Goal: Task Accomplishment & Management: Manage account settings

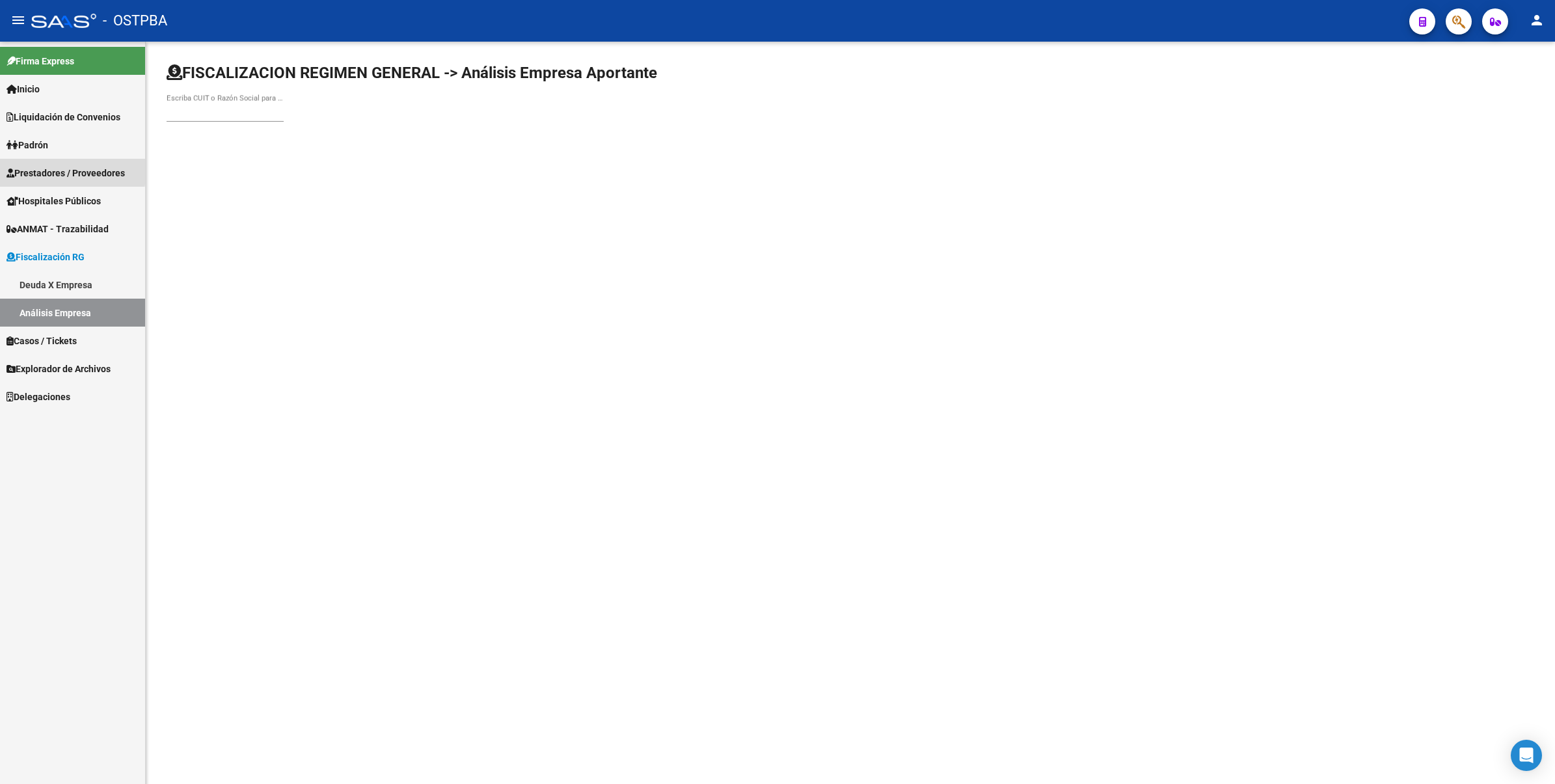
click at [60, 169] on span "Prestadores / Proveedores" at bounding box center [65, 173] width 119 height 14
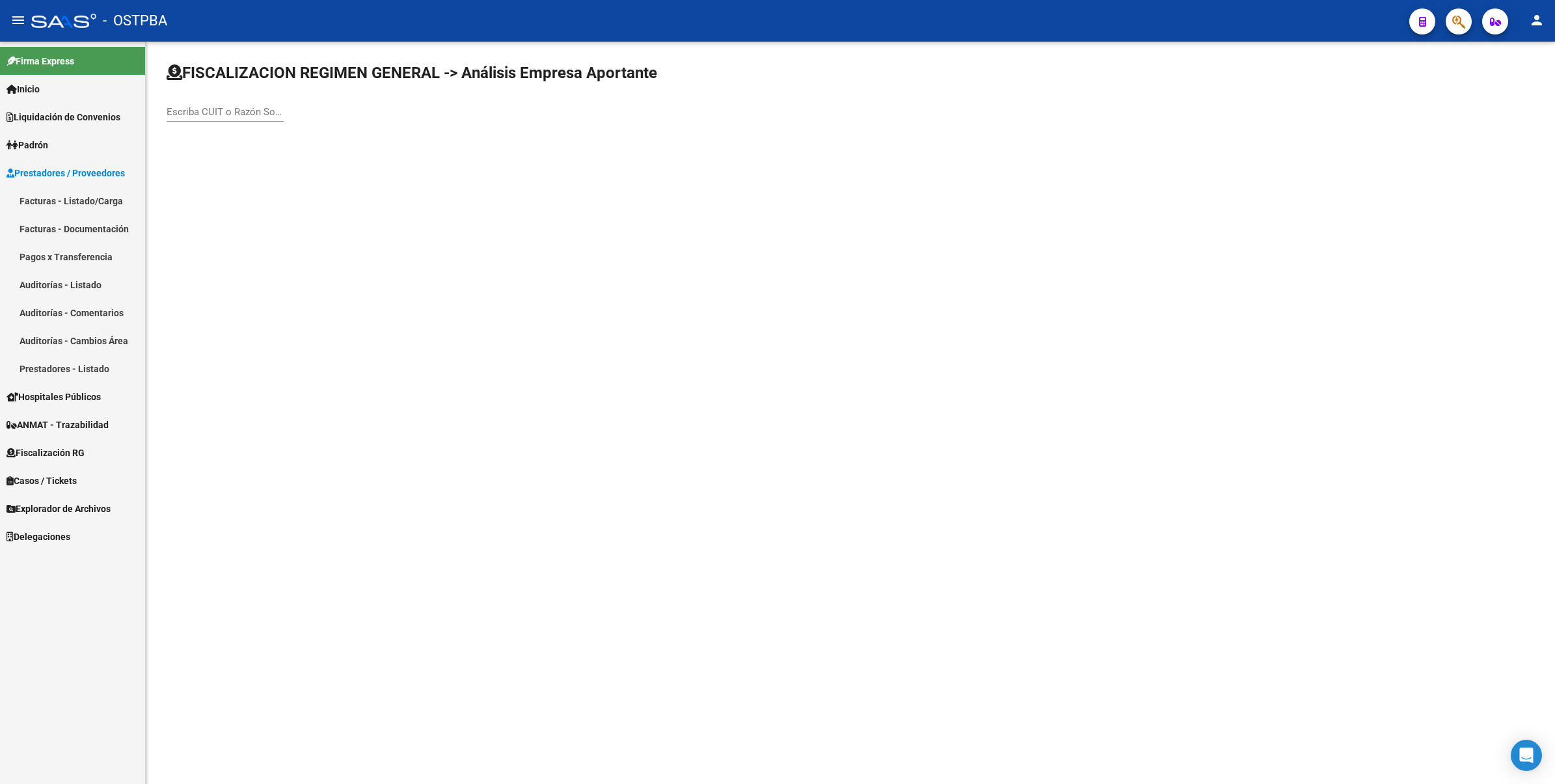
click at [49, 287] on link "Auditorías - Listado" at bounding box center [72, 285] width 145 height 28
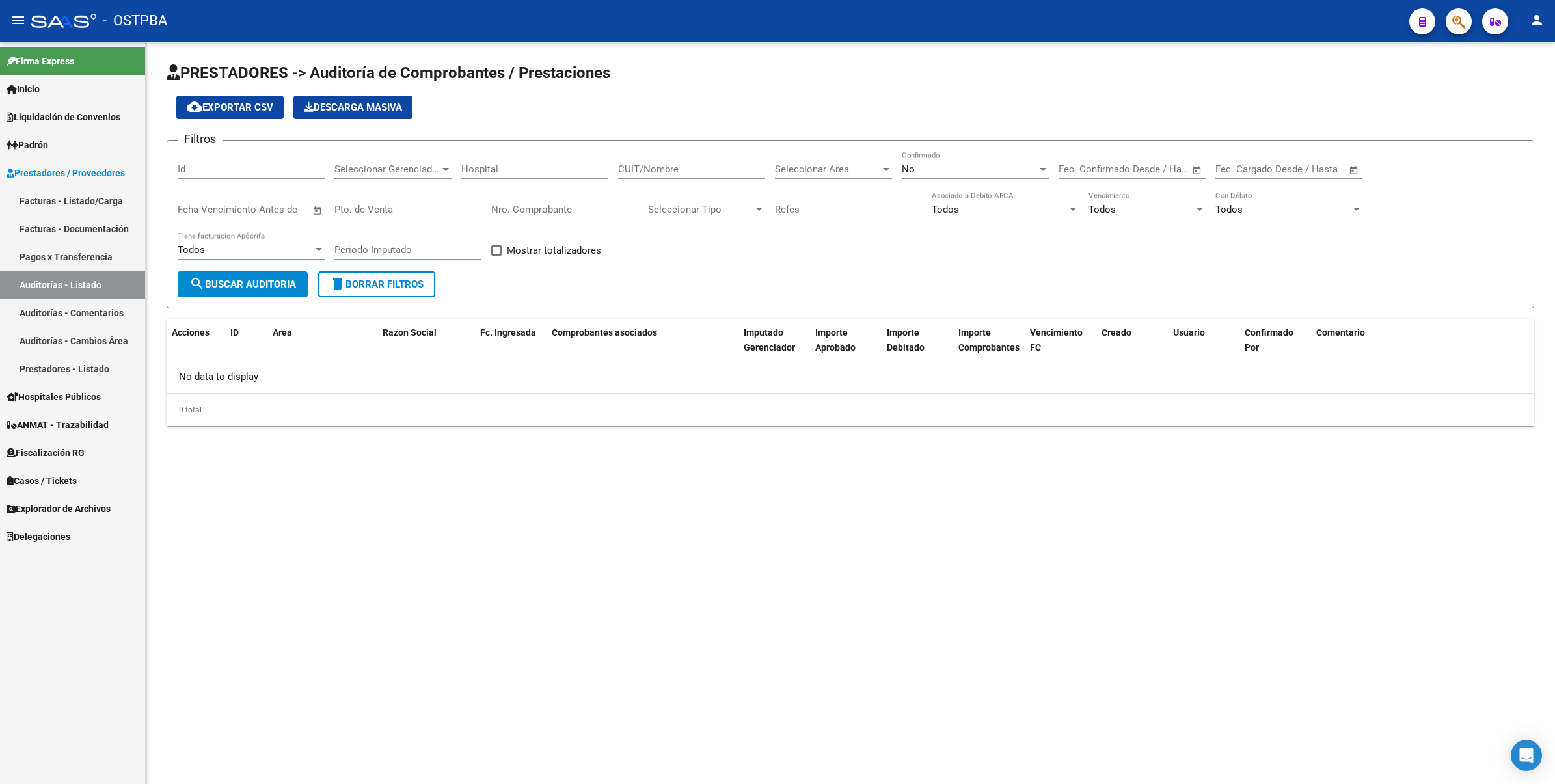
click at [930, 174] on div "No Confirmado" at bounding box center [975, 165] width 147 height 28
click at [924, 102] on span "Todos" at bounding box center [975, 109] width 147 height 29
click at [212, 278] on span "search Buscar Auditoria" at bounding box center [243, 284] width 107 height 12
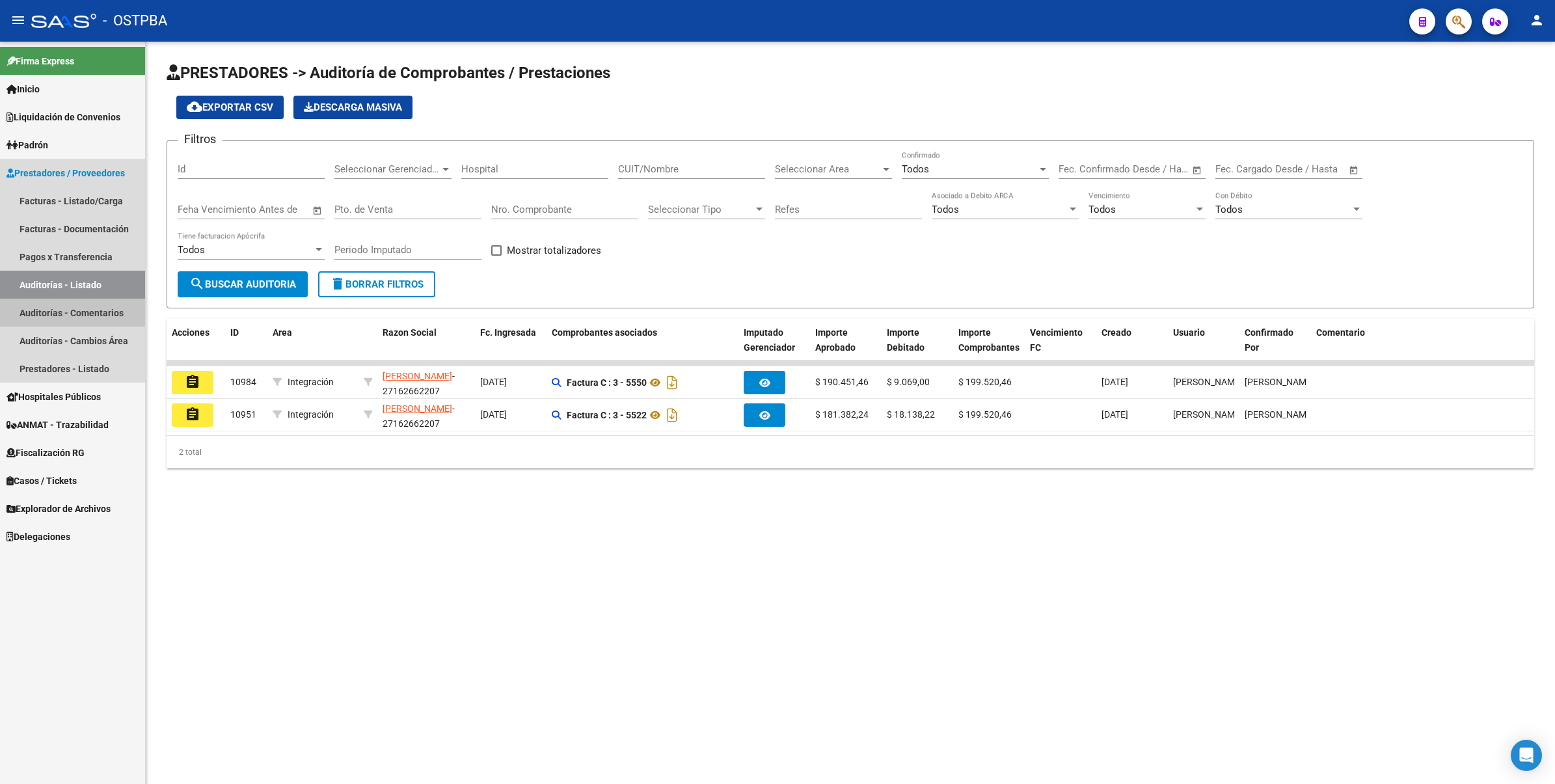
click at [88, 310] on link "Auditorías - Comentarios" at bounding box center [72, 312] width 145 height 28
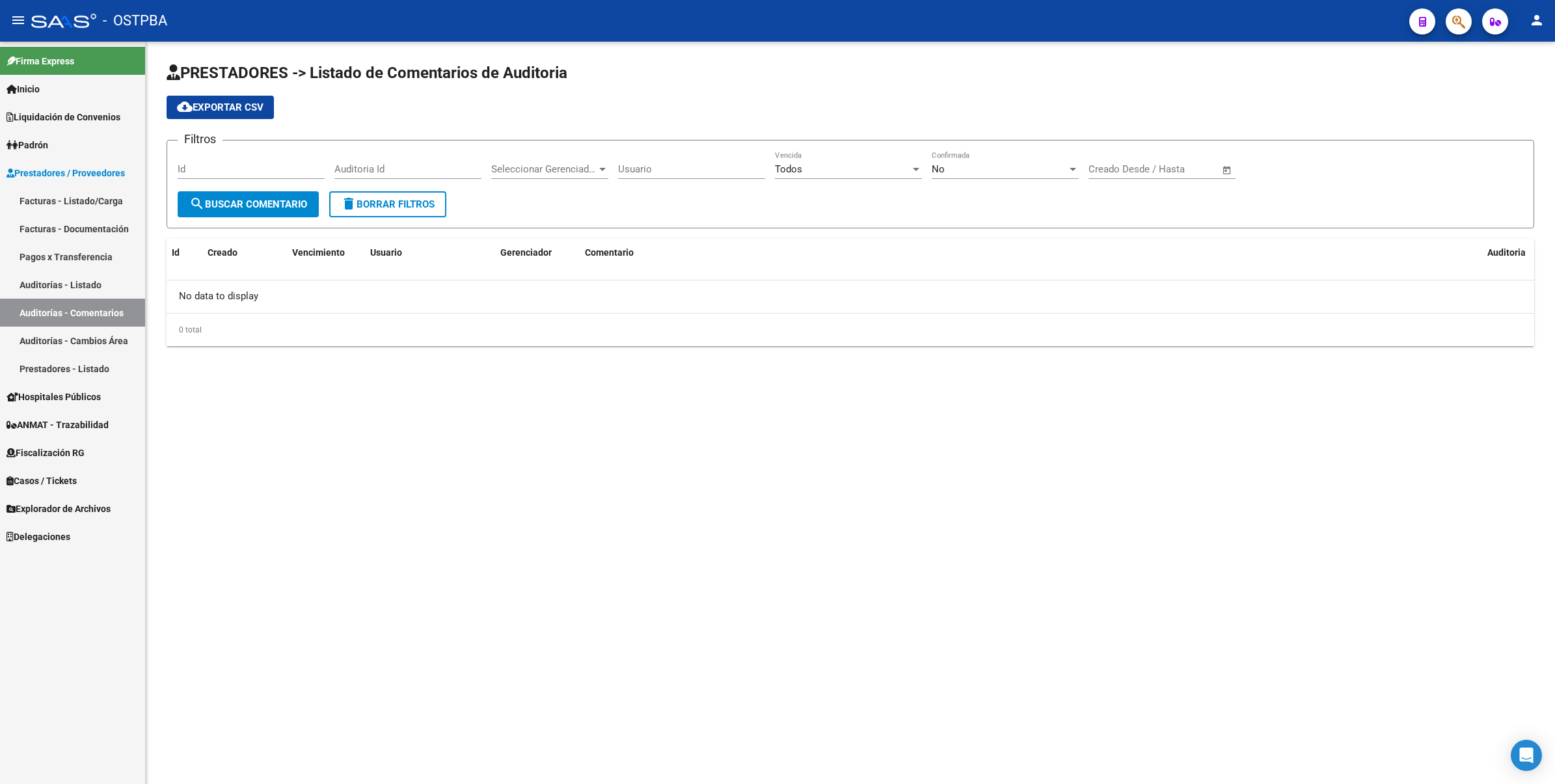
click at [36, 283] on link "Auditorías - Listado" at bounding box center [72, 285] width 145 height 28
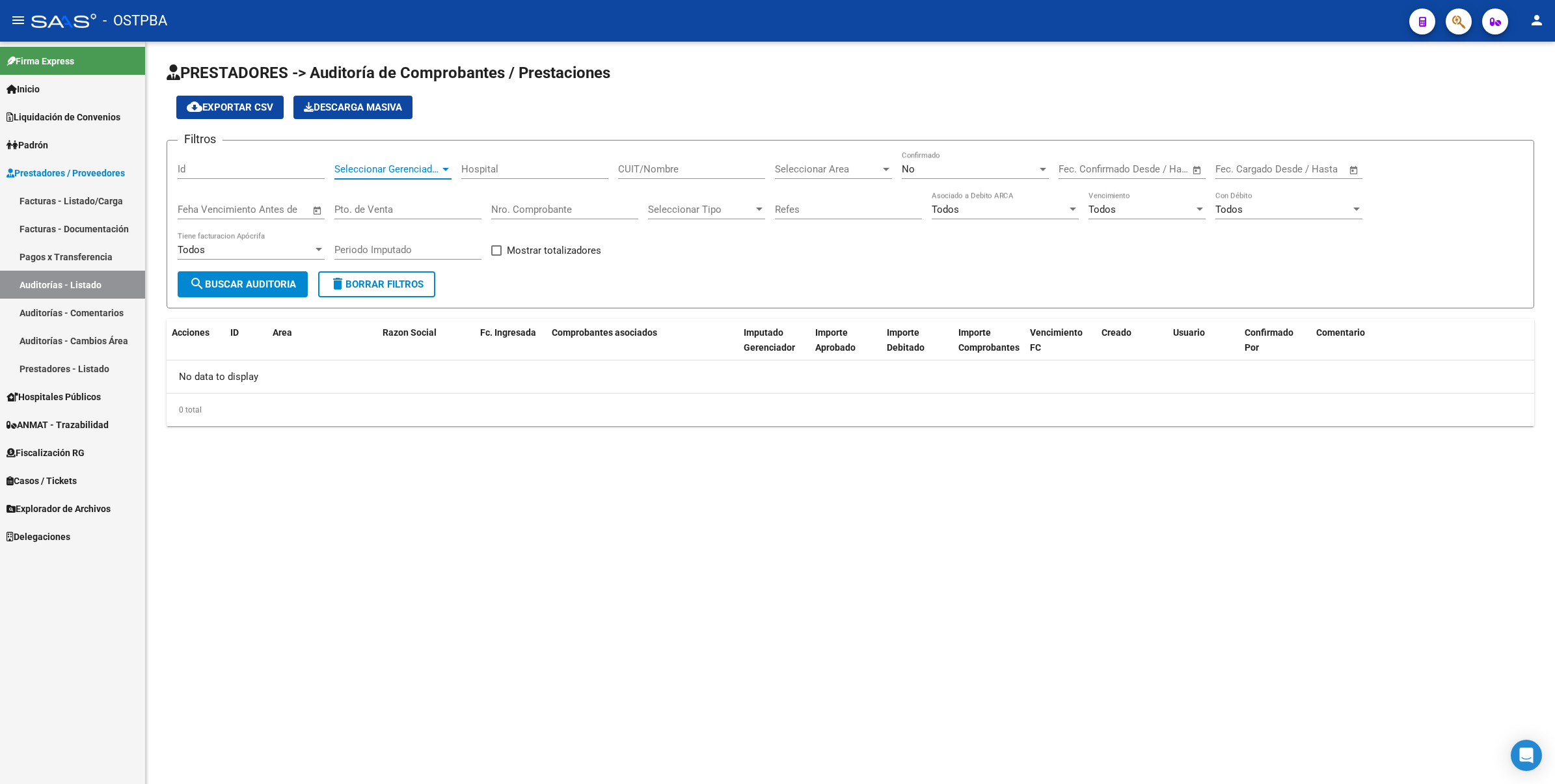
click at [443, 165] on div at bounding box center [445, 169] width 12 height 10
click at [429, 222] on span "D88 - MP Salud" at bounding box center [409, 226] width 152 height 29
drag, startPoint x: 267, startPoint y: 286, endPoint x: 275, endPoint y: 284, distance: 8.2
click at [270, 285] on span "search Buscar Auditoria" at bounding box center [243, 284] width 107 height 12
click at [1012, 158] on div "No Confirmado" at bounding box center [975, 165] width 147 height 28
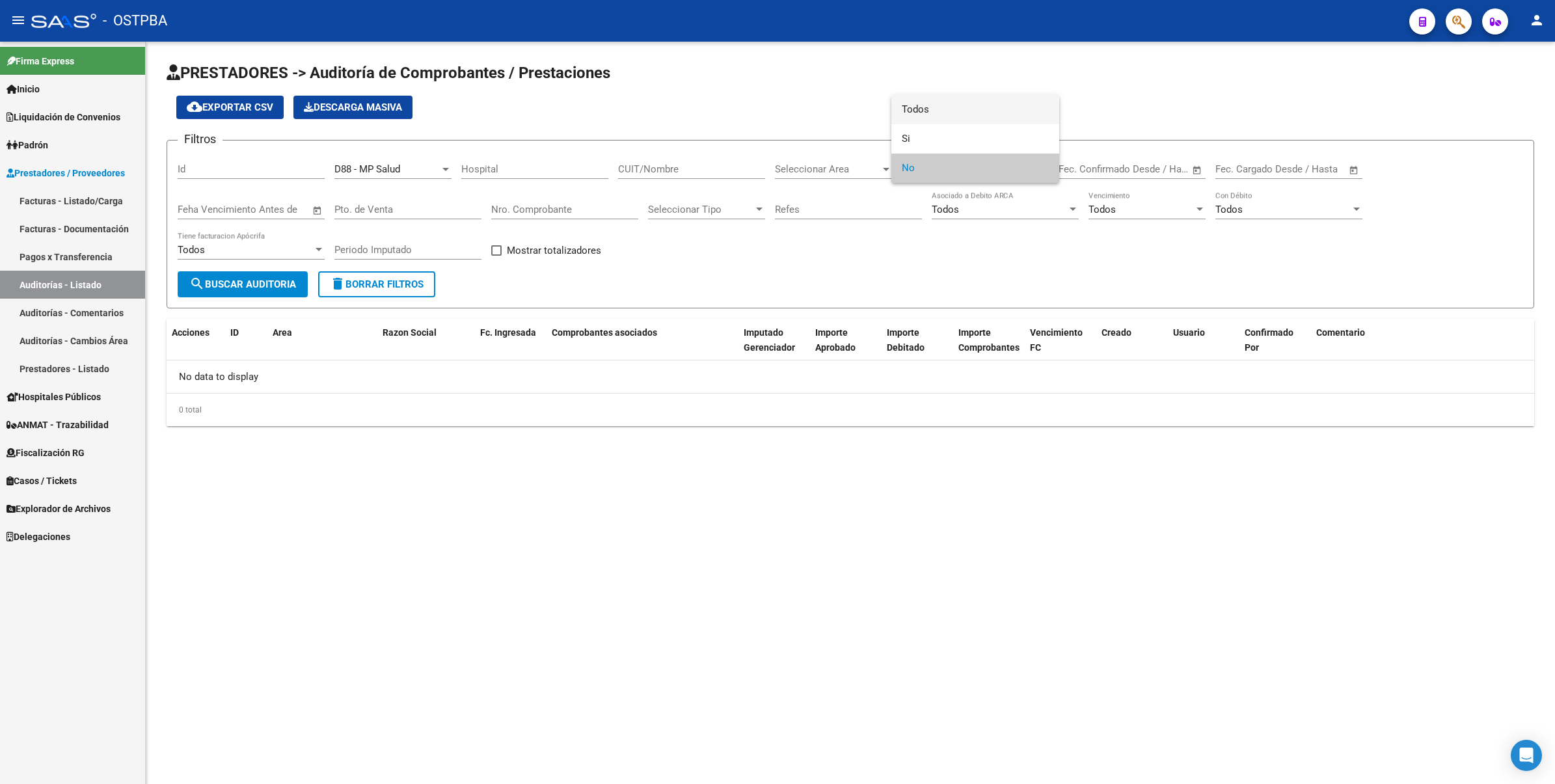
click at [950, 115] on span "Todos" at bounding box center [975, 109] width 147 height 29
click at [264, 290] on button "search Buscar Auditoria" at bounding box center [243, 284] width 130 height 26
click at [449, 164] on div at bounding box center [445, 169] width 12 height 10
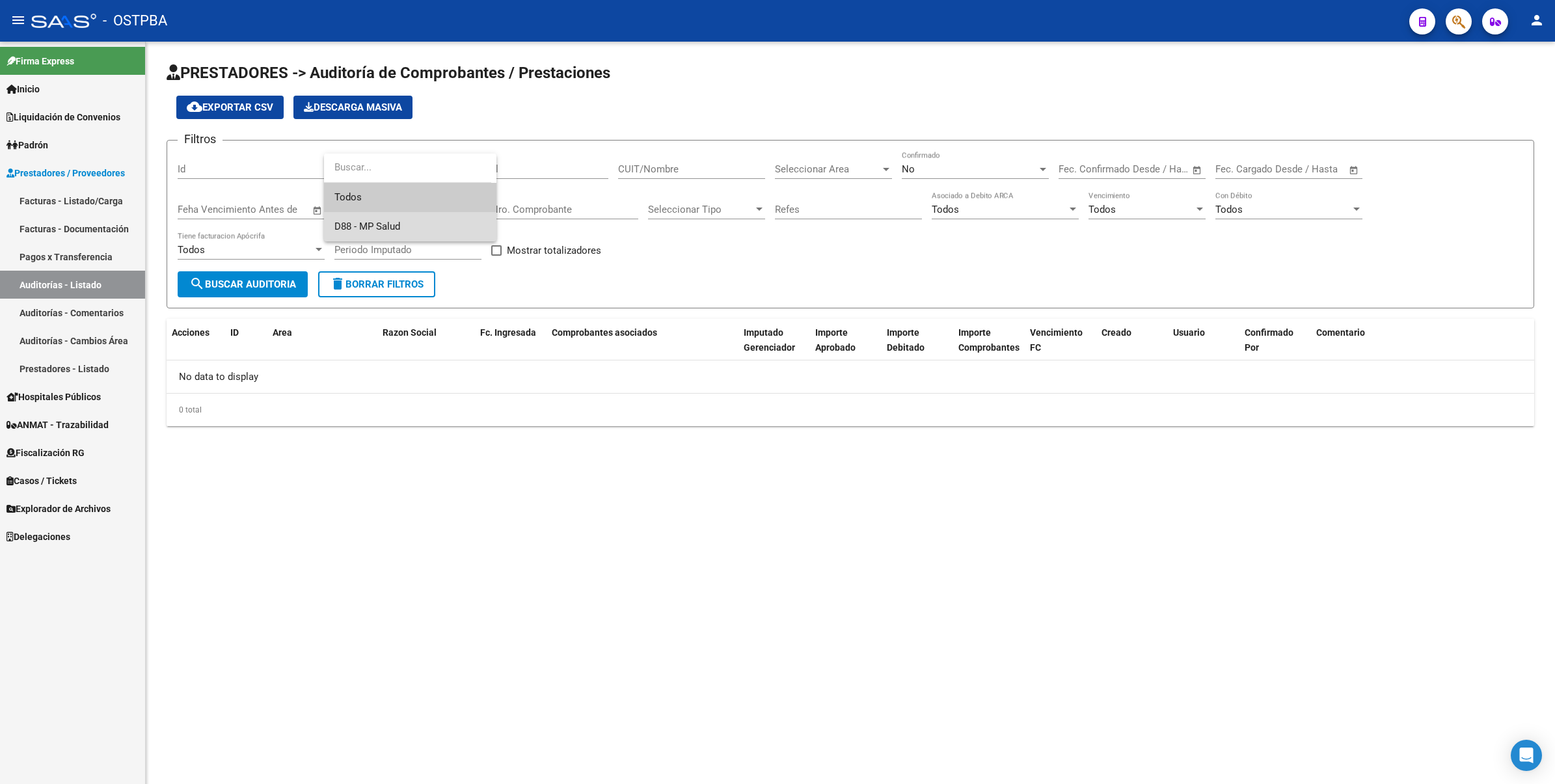
click at [439, 225] on span "D88 - MP Salud" at bounding box center [409, 226] width 152 height 29
click at [960, 163] on div "No" at bounding box center [969, 169] width 135 height 12
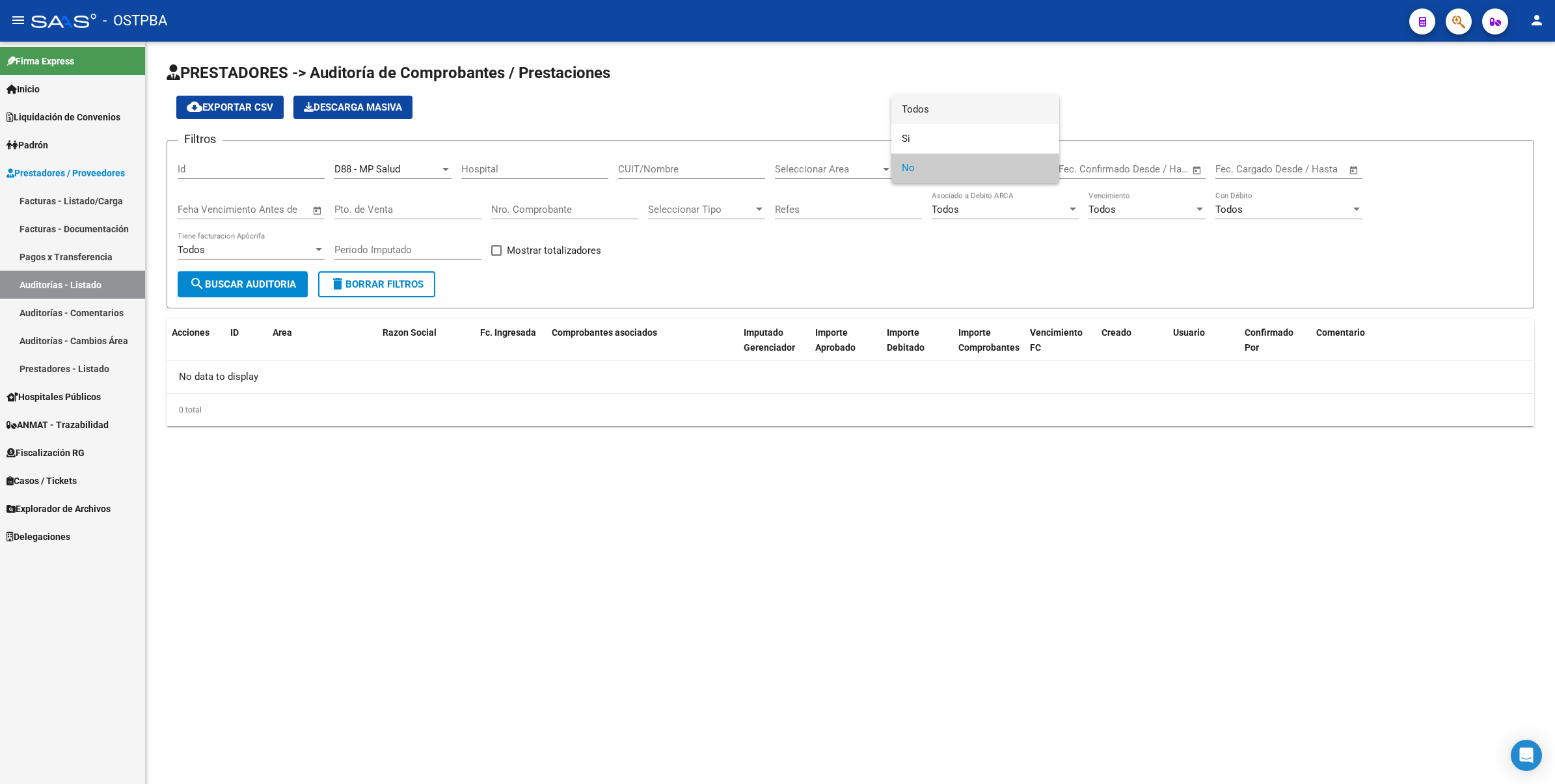
click at [936, 117] on span "Todos" at bounding box center [975, 109] width 147 height 29
click at [229, 291] on button "search Buscar Auditoria" at bounding box center [243, 284] width 130 height 26
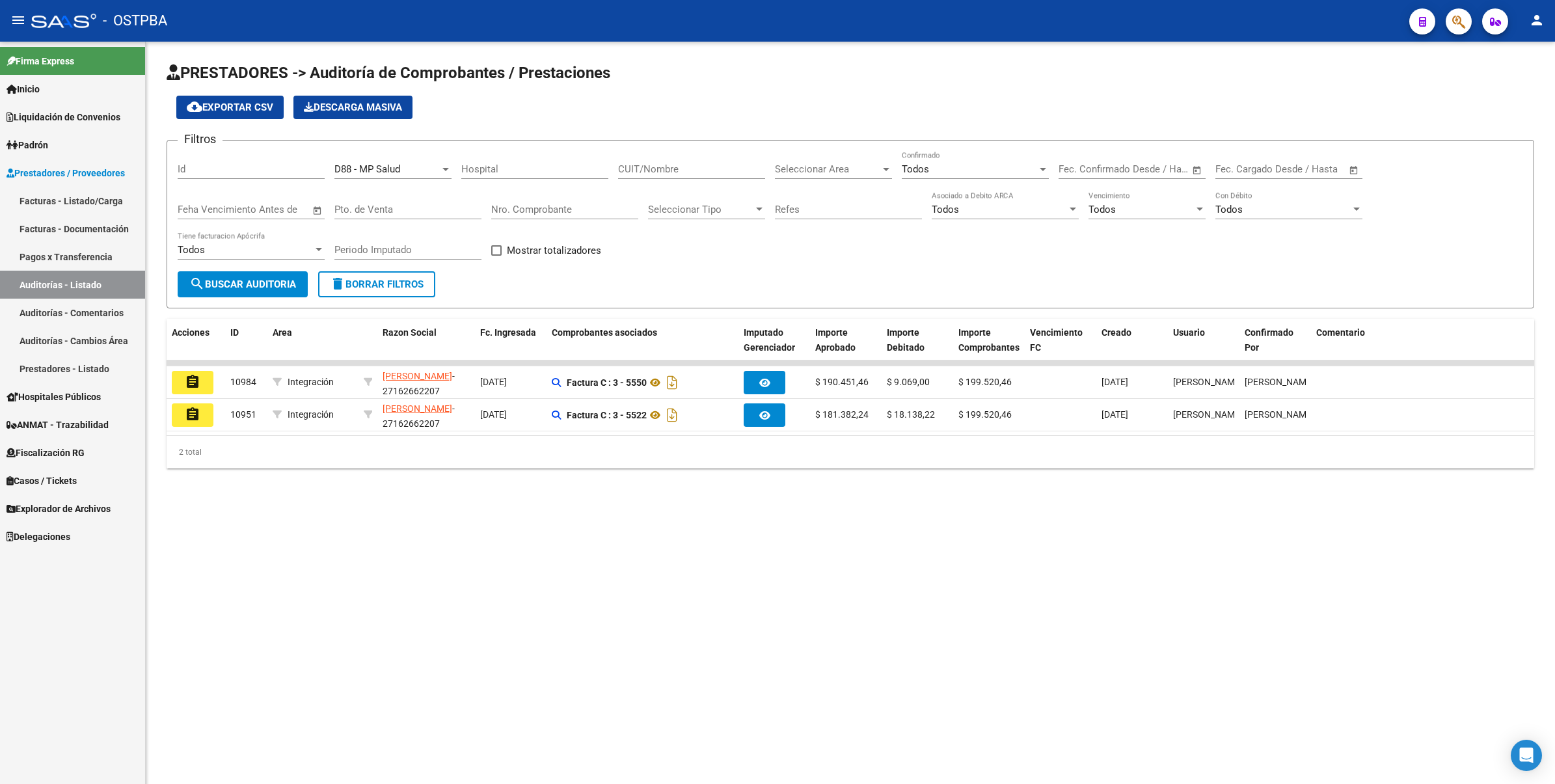
click at [571, 160] on div "Hospital" at bounding box center [534, 165] width 147 height 28
click at [840, 157] on div "Seleccionar Area Seleccionar Area" at bounding box center [833, 165] width 117 height 28
click at [997, 267] on div at bounding box center [777, 392] width 1555 height 784
click at [816, 166] on span "Seleccionar Area" at bounding box center [827, 169] width 106 height 12
click at [1089, 261] on div at bounding box center [777, 392] width 1555 height 784
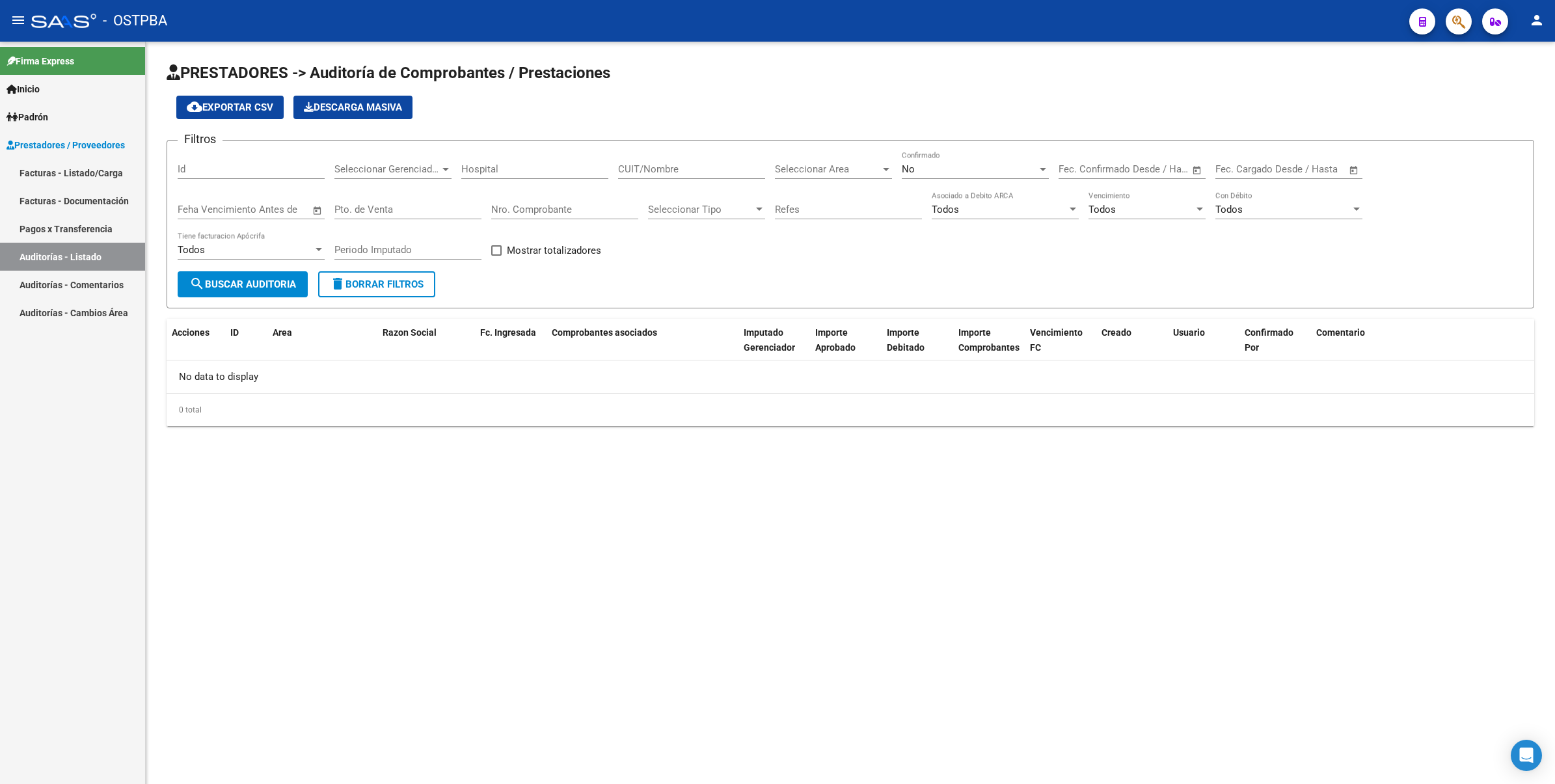
click at [86, 197] on link "Facturas - Documentación" at bounding box center [72, 200] width 145 height 28
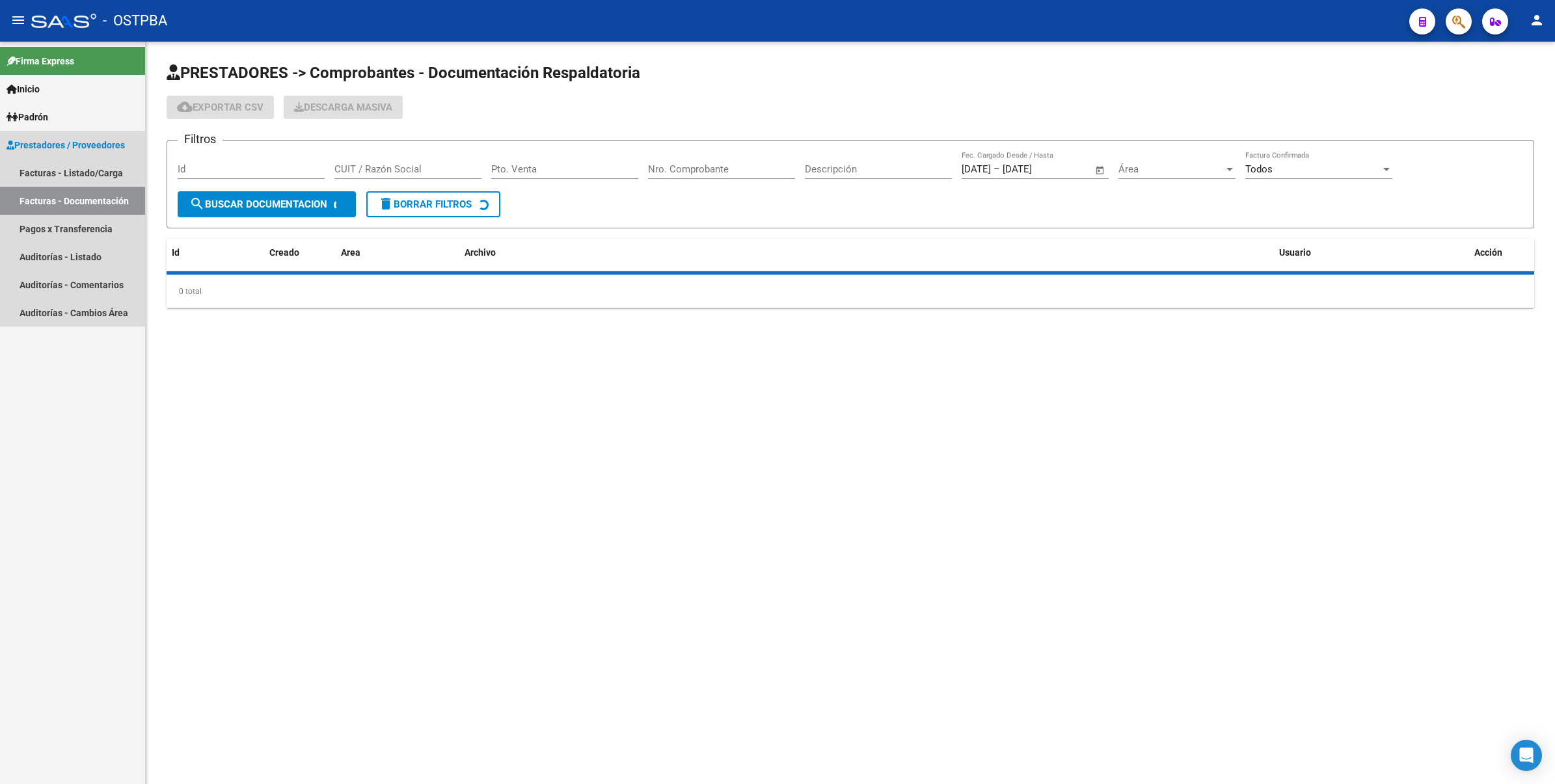
click at [86, 197] on link "Facturas - Documentación" at bounding box center [72, 200] width 145 height 28
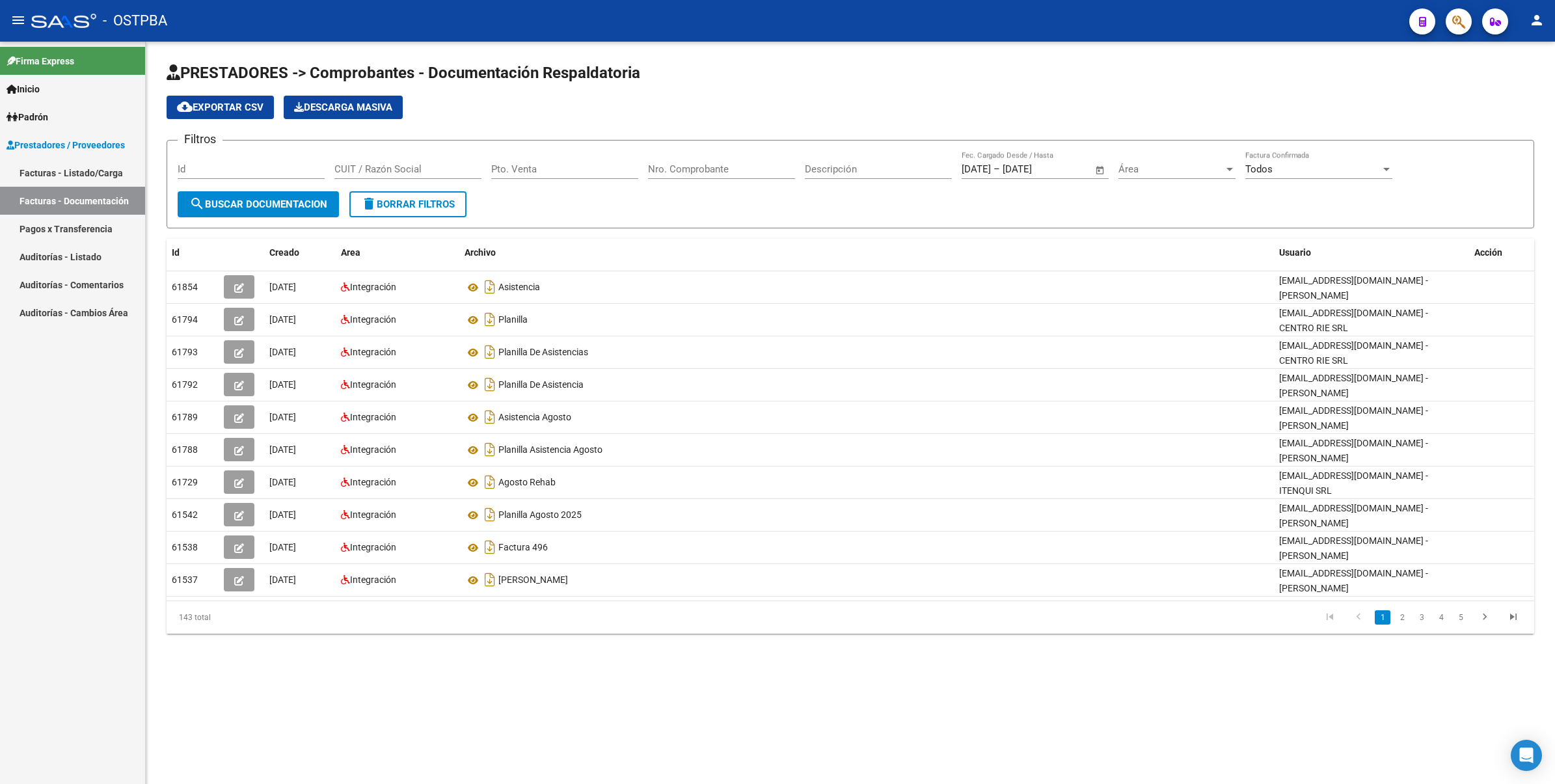
click at [82, 254] on link "Auditorías - Listado" at bounding box center [72, 257] width 145 height 28
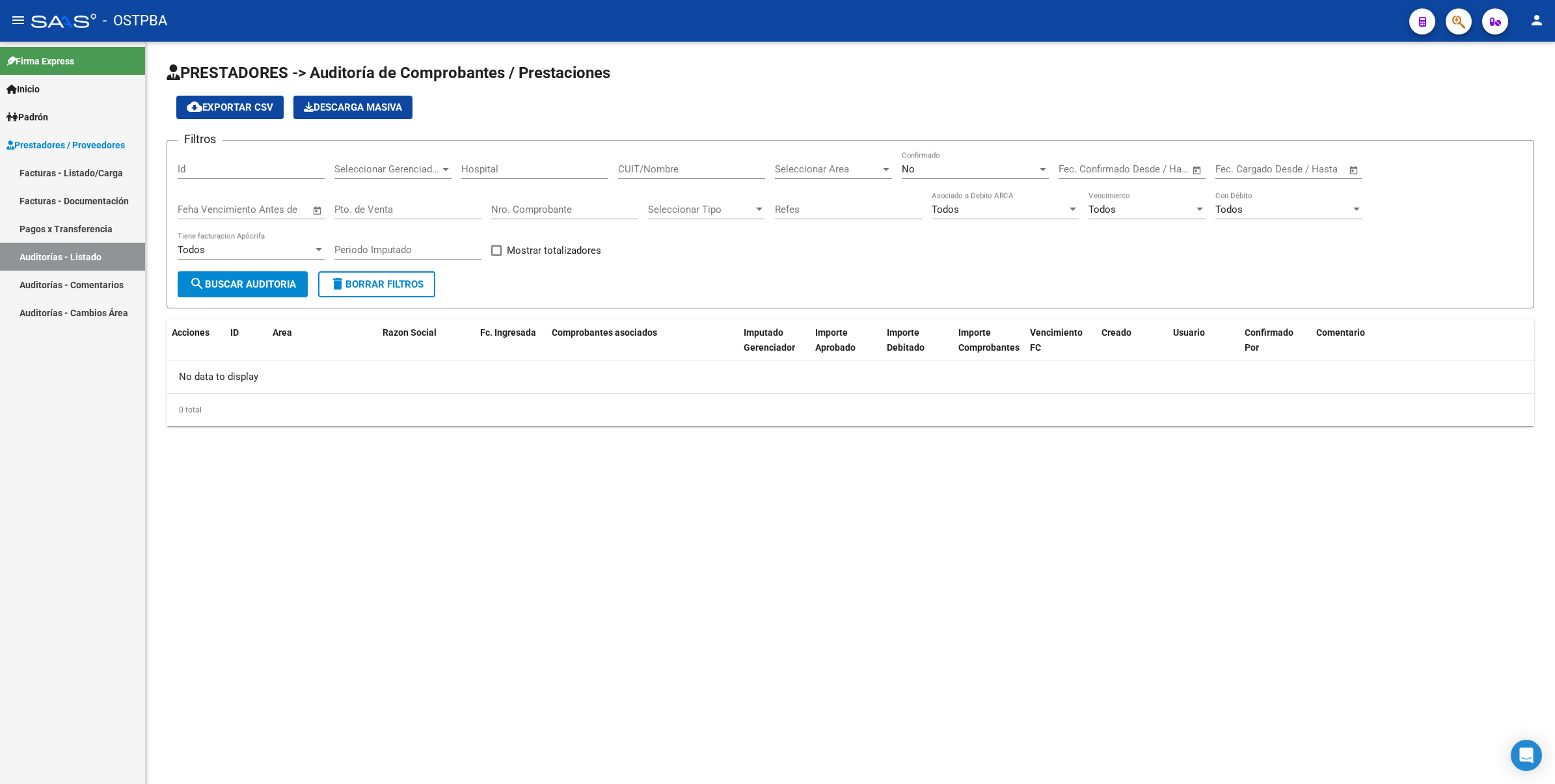
click at [953, 166] on div "No" at bounding box center [969, 169] width 135 height 12
click at [950, 112] on span "Todos" at bounding box center [975, 109] width 147 height 29
click at [246, 287] on span "search Buscar Auditoria" at bounding box center [243, 284] width 107 height 12
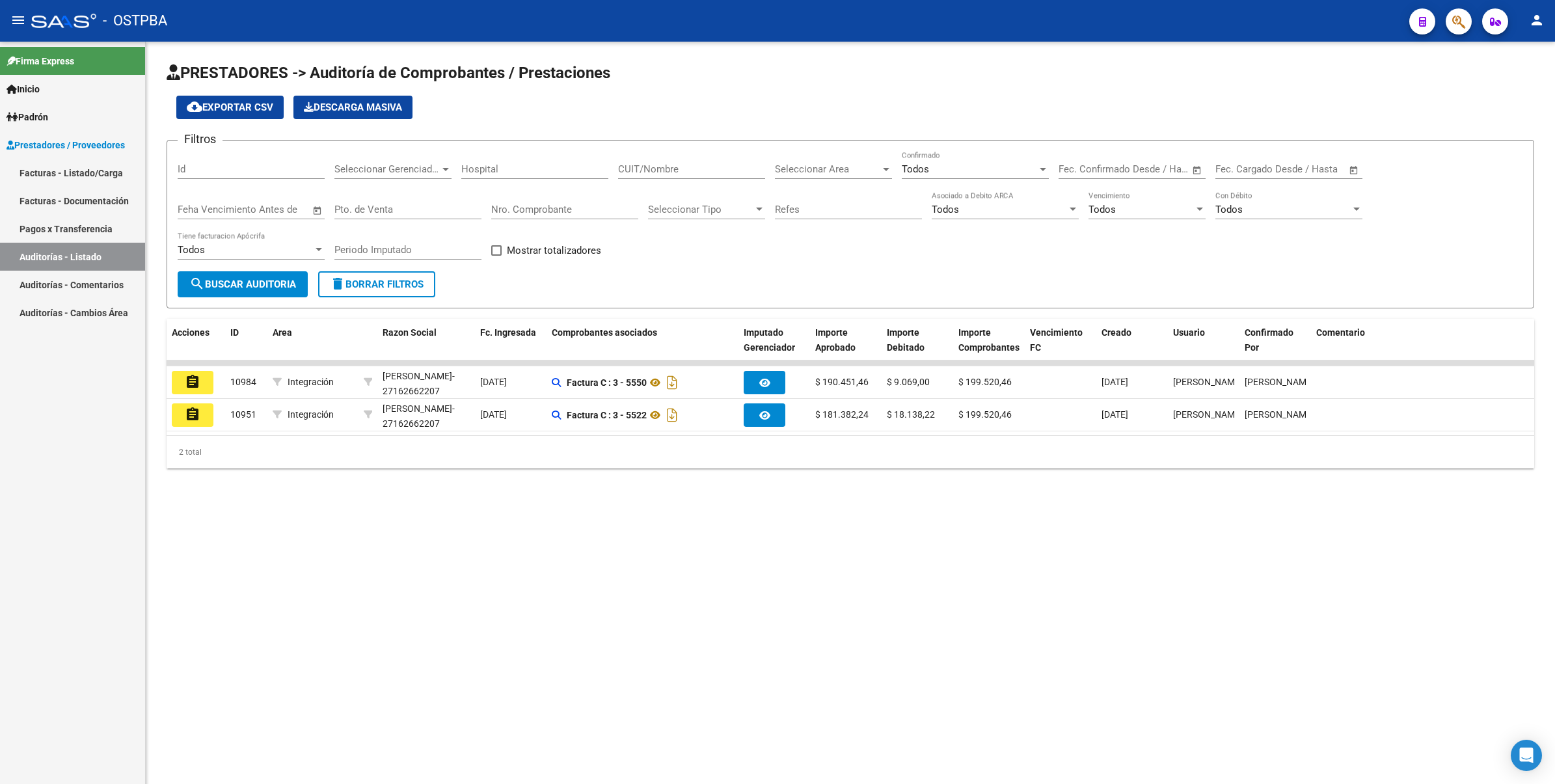
click at [421, 168] on span "Seleccionar Gerenciador" at bounding box center [387, 169] width 106 height 12
click at [414, 228] on span "D88 - MP Salud" at bounding box center [409, 226] width 152 height 29
click at [510, 163] on input "Hospital" at bounding box center [534, 169] width 147 height 12
click at [770, 228] on app-drop-down-list "Seleccionar Tipo Seleccionar Tipo" at bounding box center [711, 211] width 127 height 40
click at [840, 169] on span "Seleccionar Area" at bounding box center [827, 169] width 106 height 12
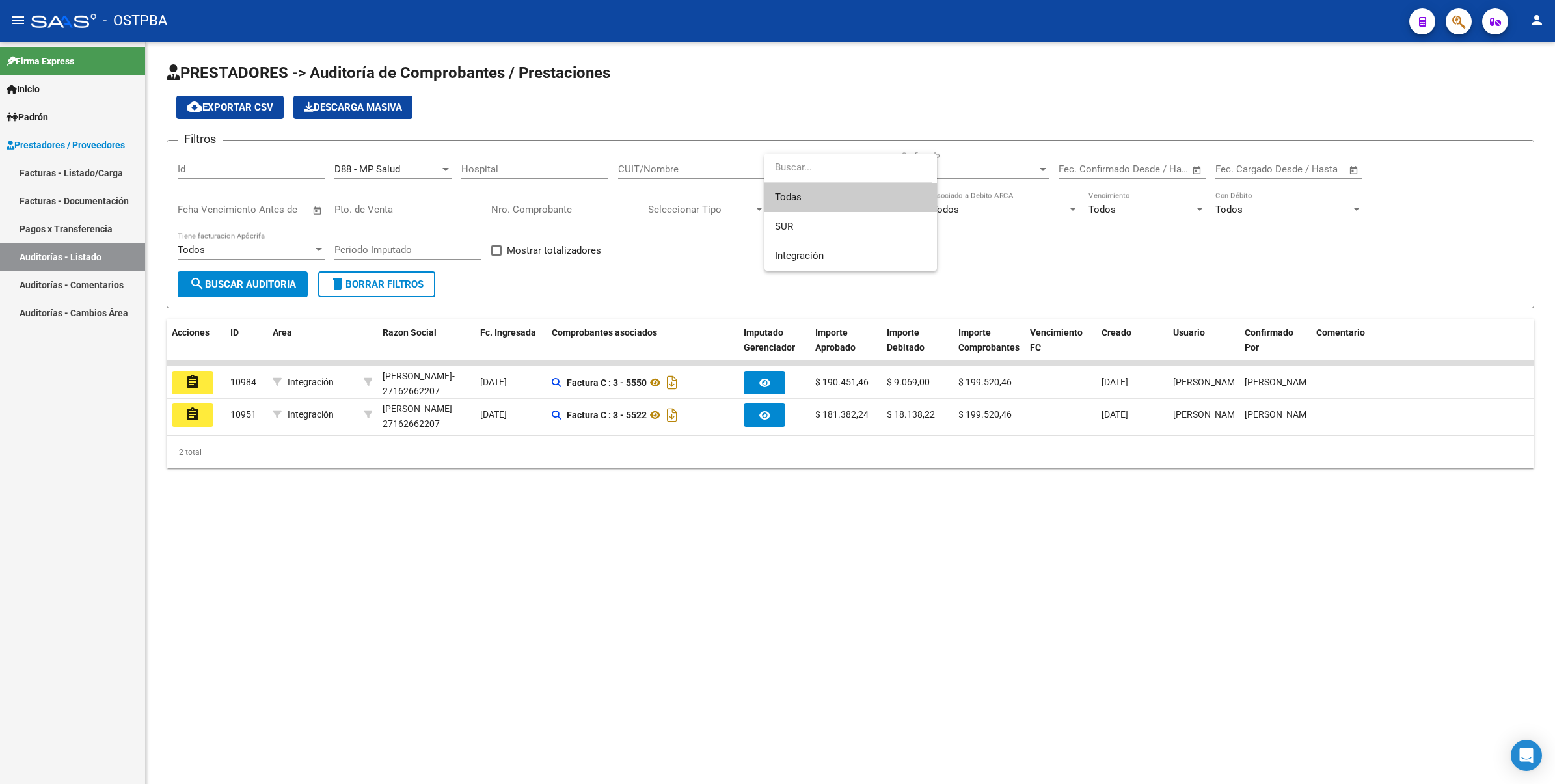
click at [1021, 261] on div at bounding box center [777, 392] width 1555 height 784
click at [846, 165] on span "Seleccionar Area" at bounding box center [827, 169] width 106 height 12
click at [829, 254] on span "Integración" at bounding box center [850, 256] width 152 height 29
click at [1025, 261] on div "Filtros Id D88 - MP Salud Seleccionar Gerenciador Hospital CUIT/Nombre Integrac…" at bounding box center [850, 211] width 1345 height 120
click at [803, 170] on span "Integración" at bounding box center [798, 169] width 49 height 12
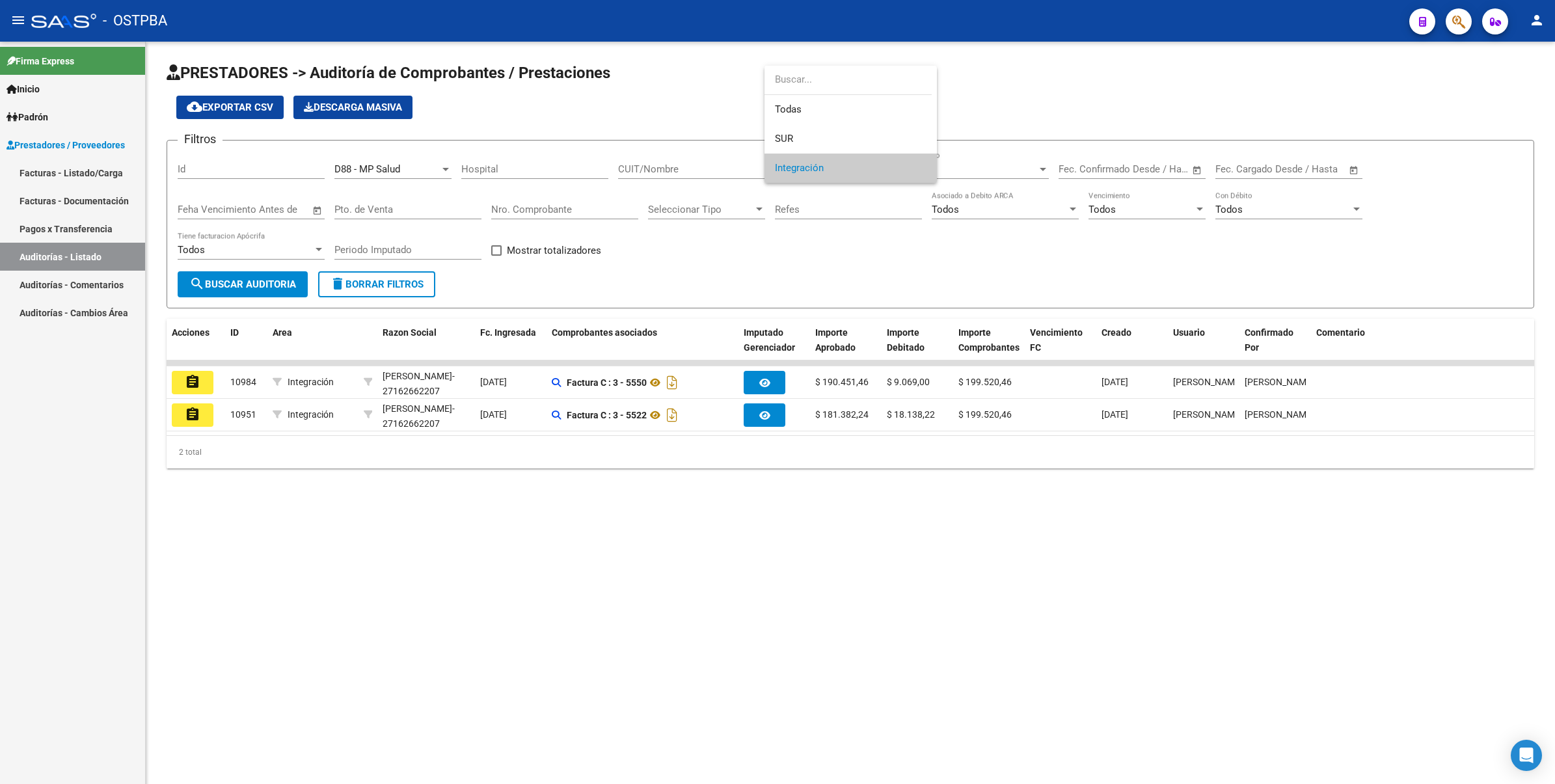
click at [740, 85] on div at bounding box center [777, 392] width 1555 height 784
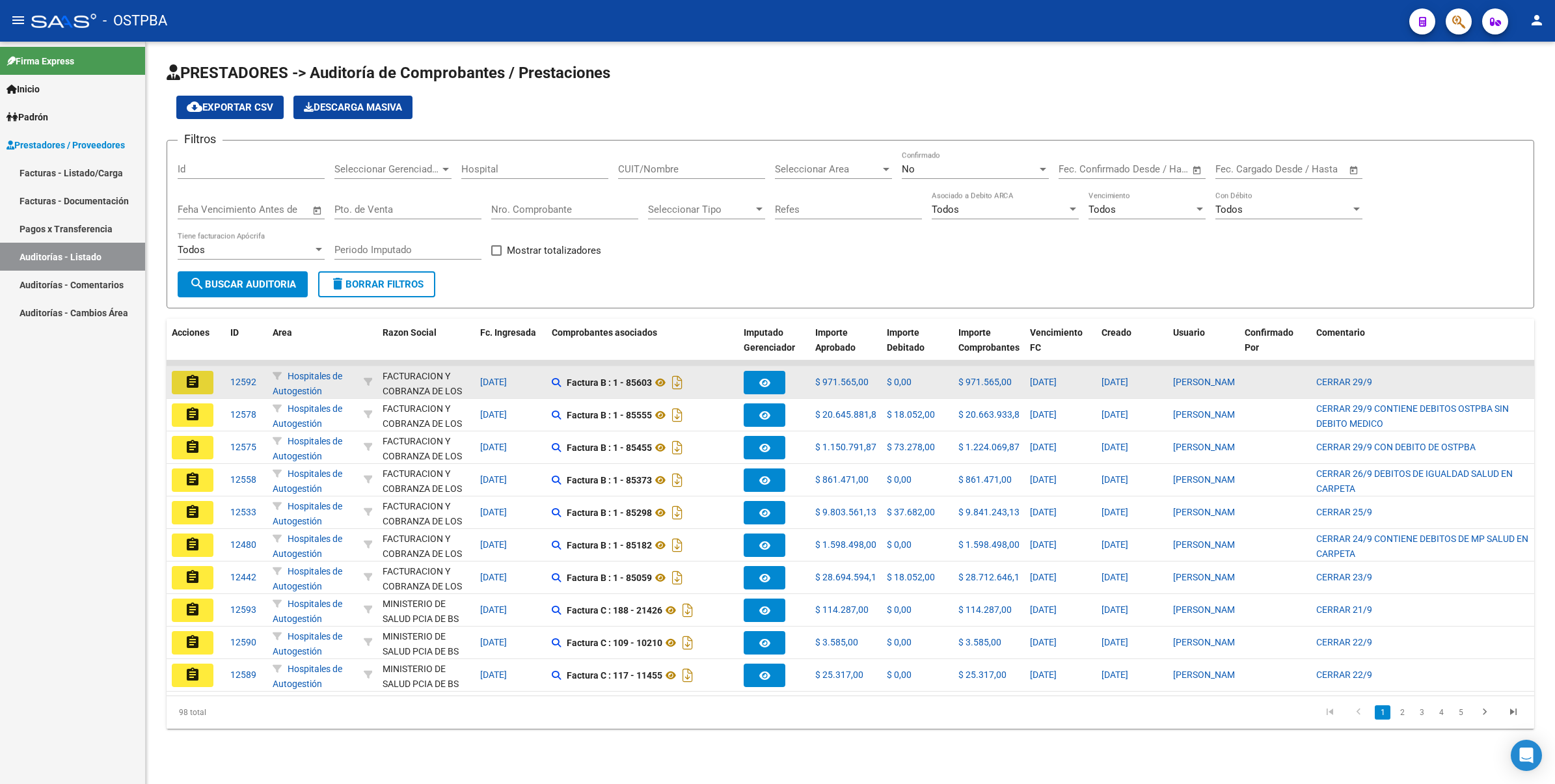
click at [195, 379] on mat-icon "assignment" at bounding box center [192, 381] width 16 height 16
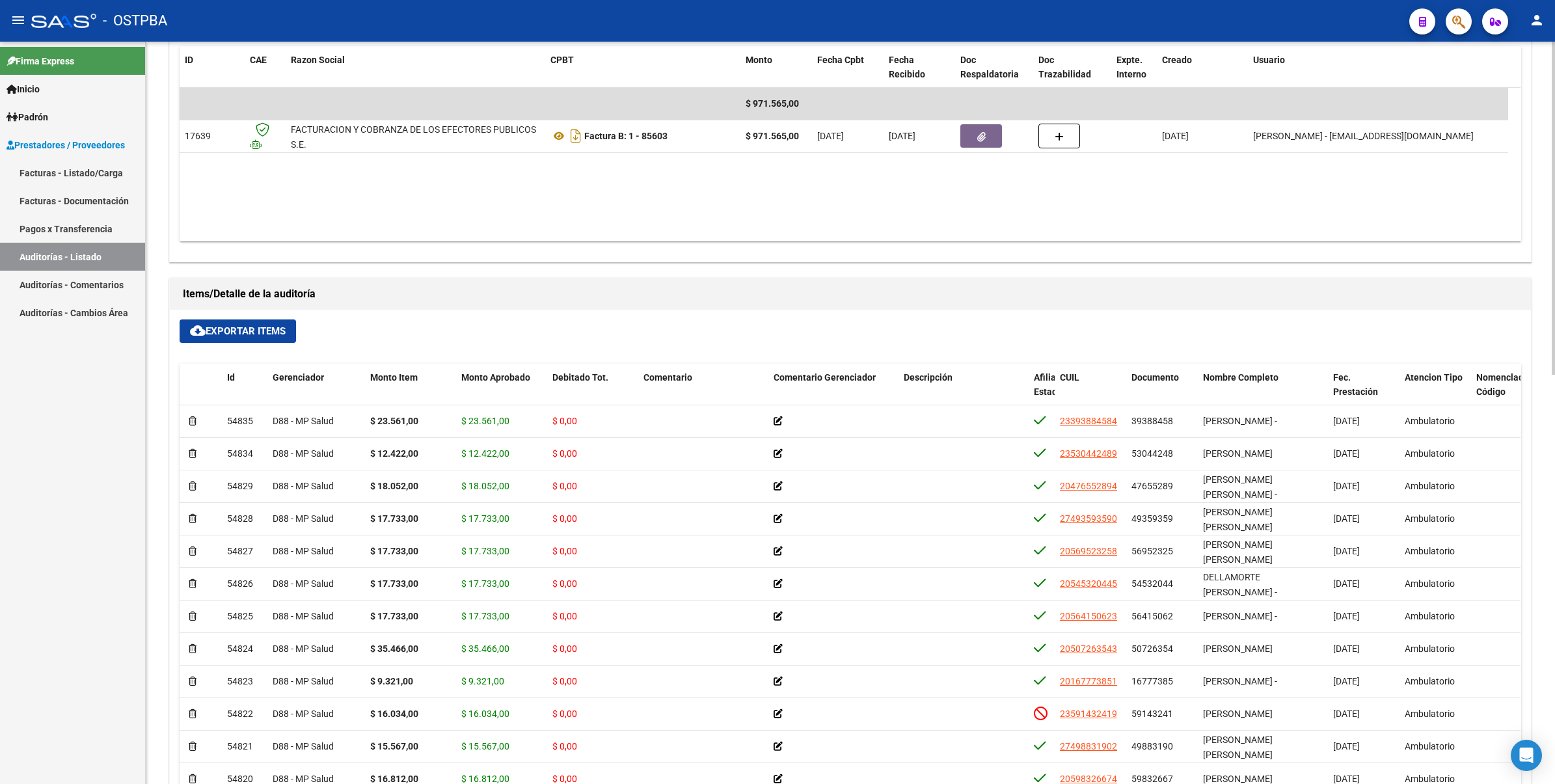
scroll to position [732, 0]
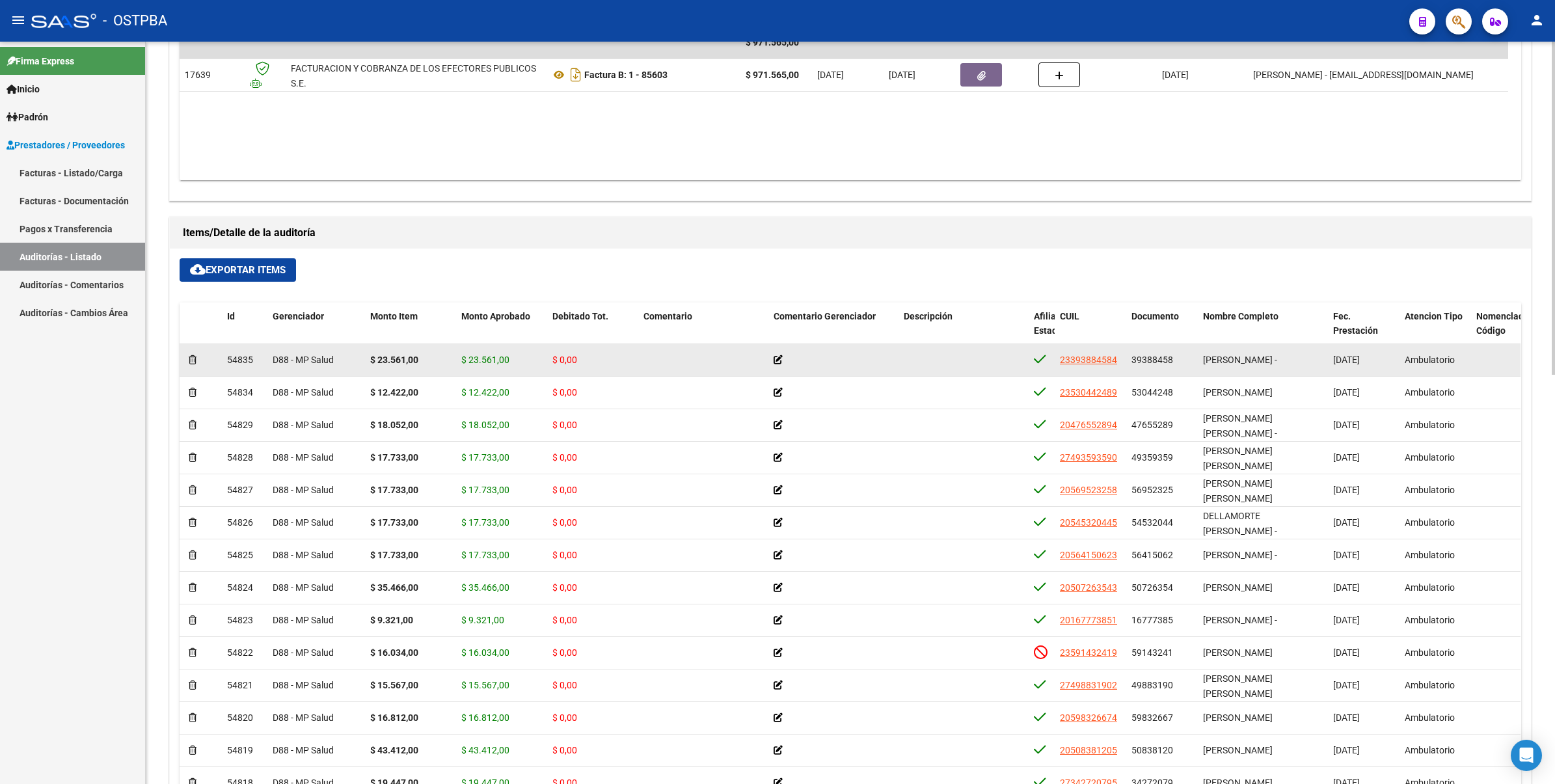
click at [778, 362] on icon at bounding box center [778, 359] width 9 height 9
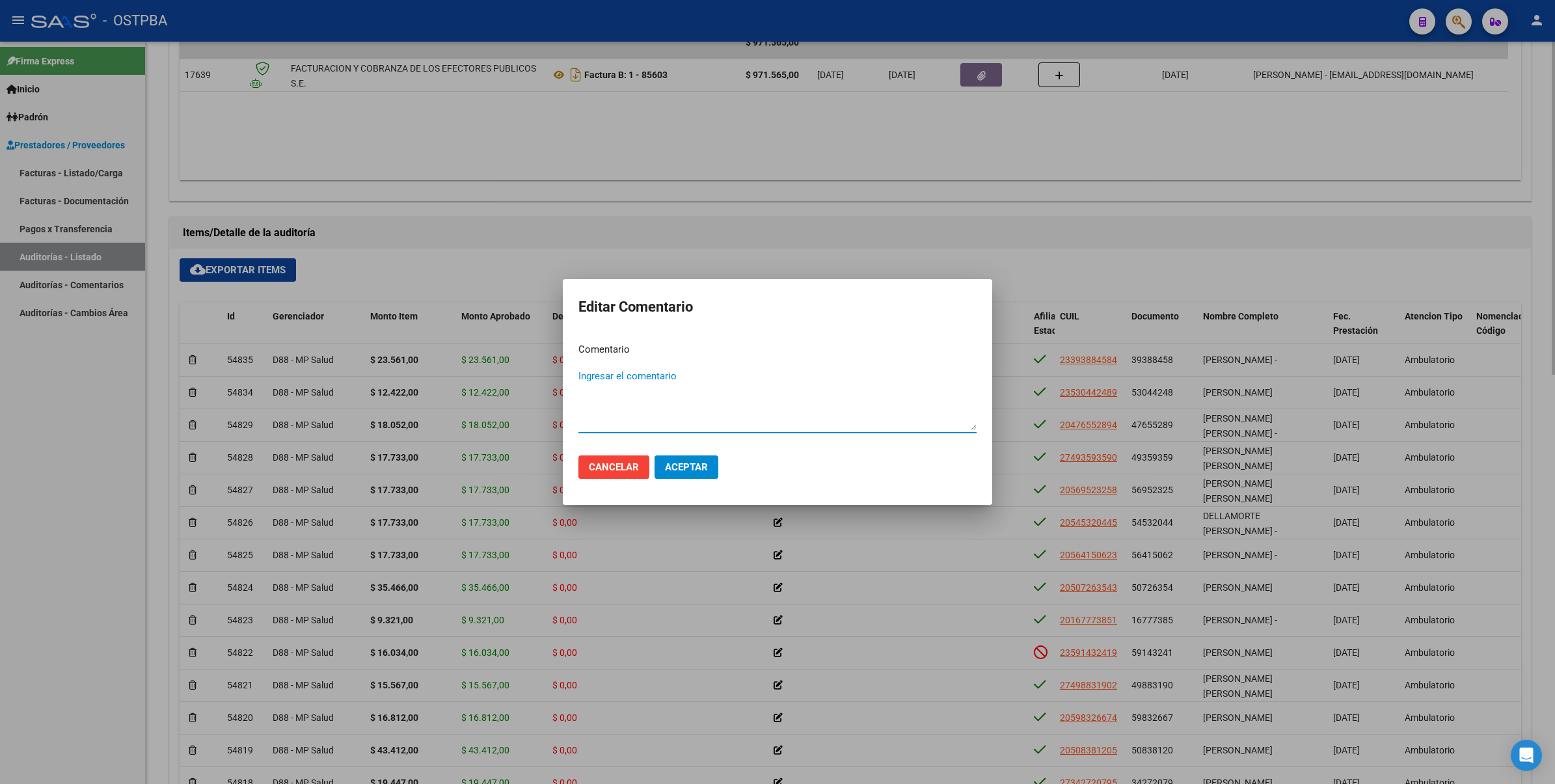
click at [1155, 265] on div at bounding box center [777, 392] width 1555 height 784
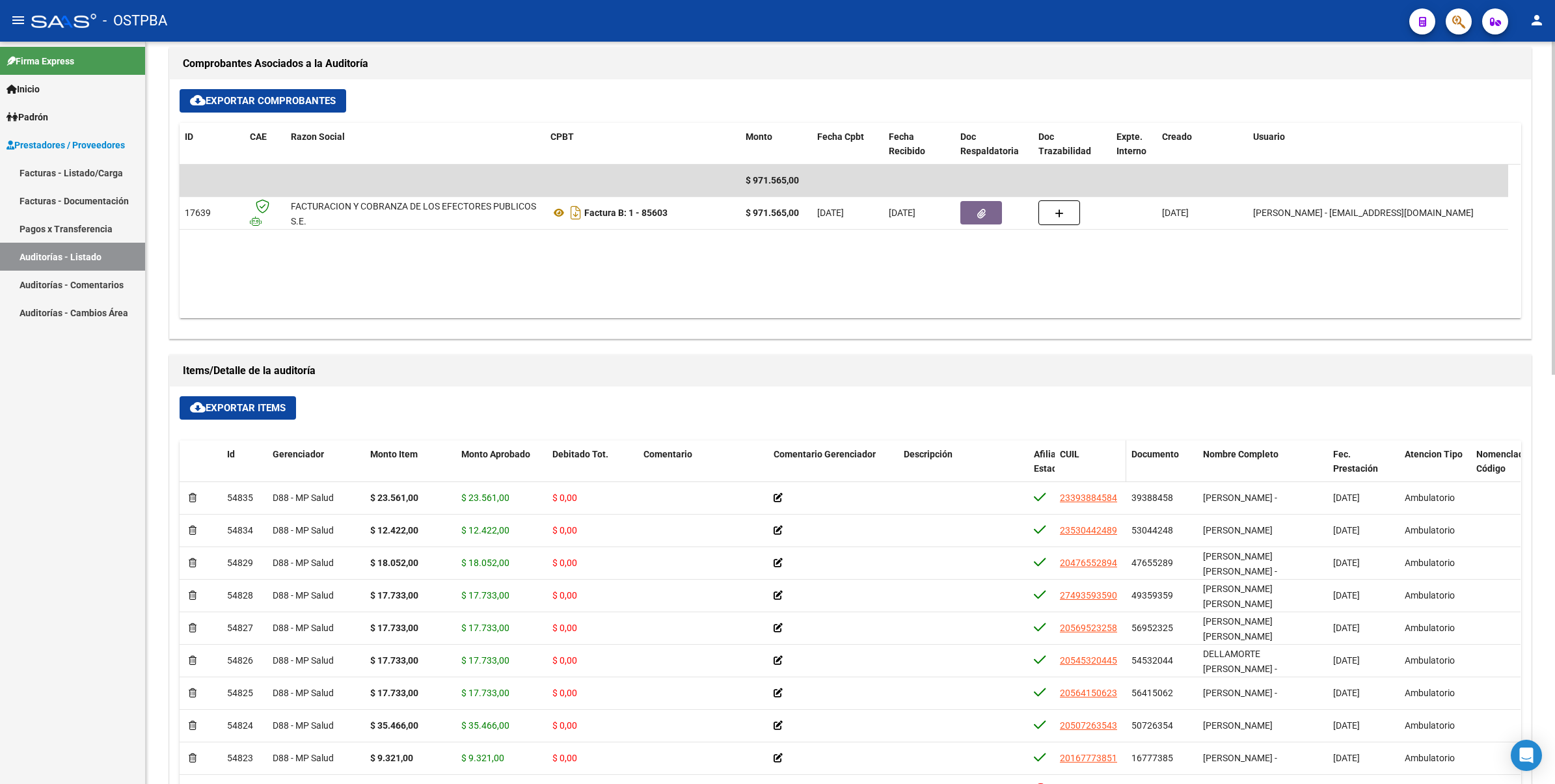
scroll to position [407, 0]
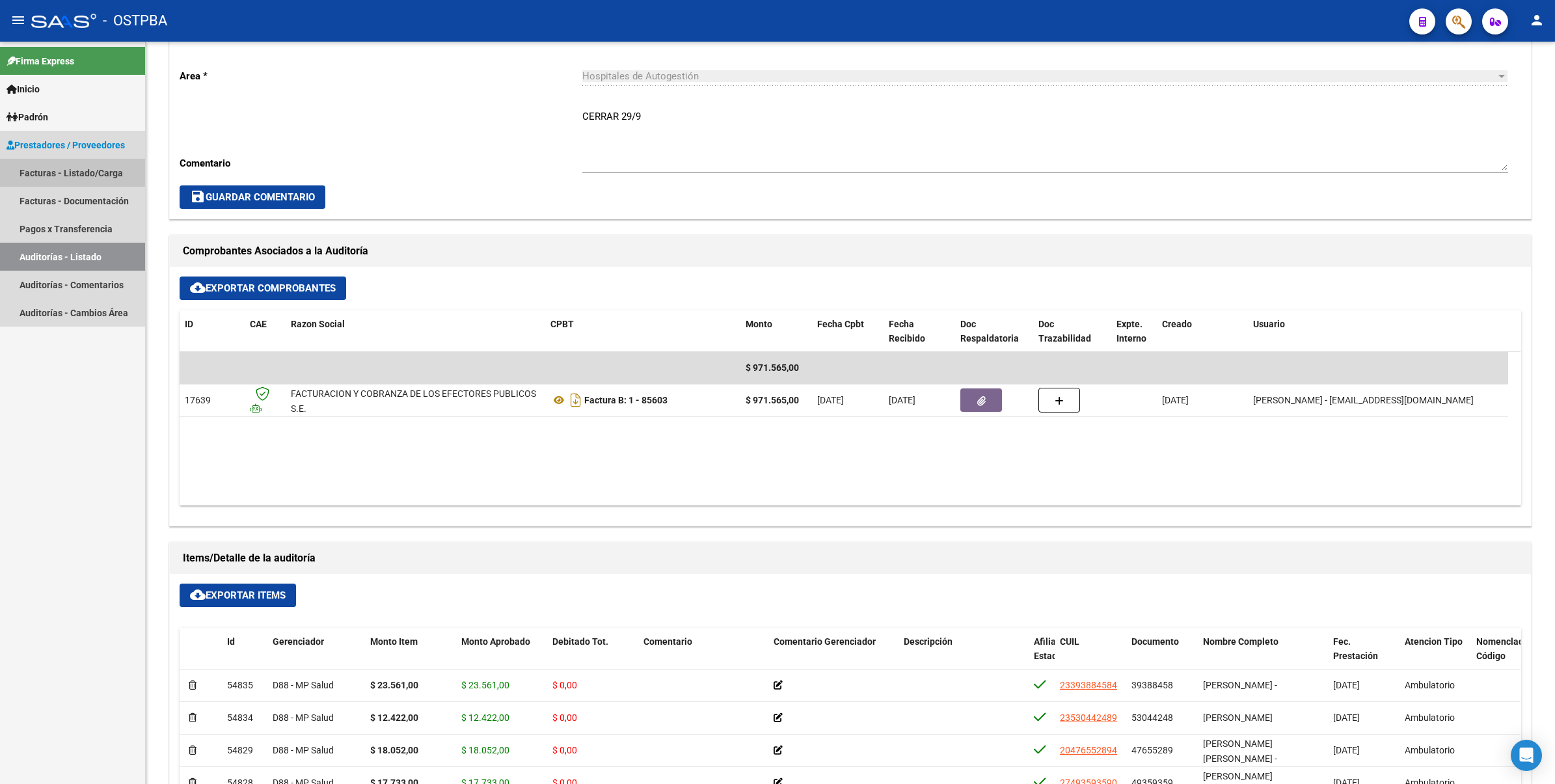
click at [117, 169] on link "Facturas - Listado/Carga" at bounding box center [72, 172] width 145 height 28
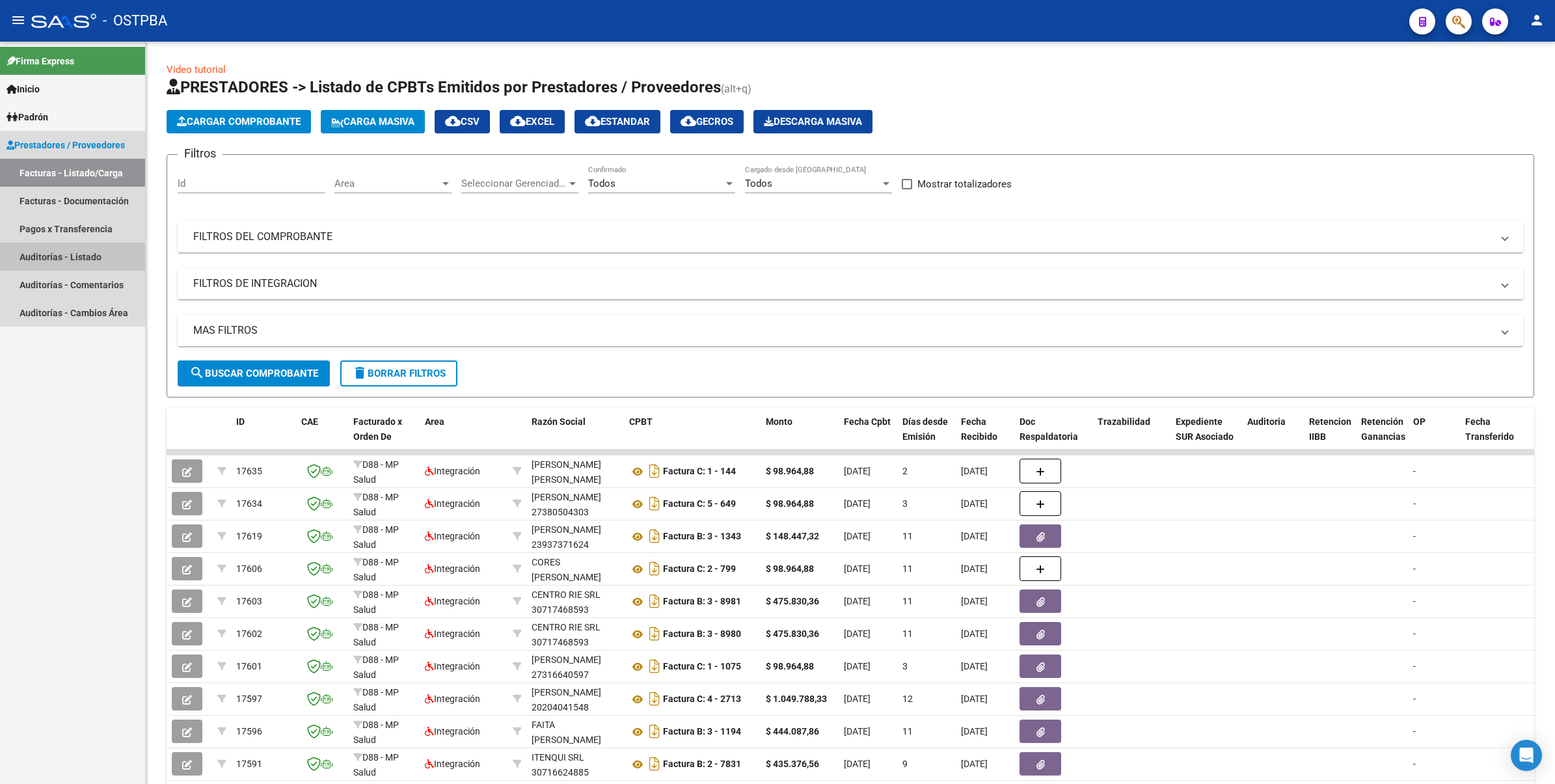
click at [86, 256] on link "Auditorías - Listado" at bounding box center [72, 257] width 145 height 28
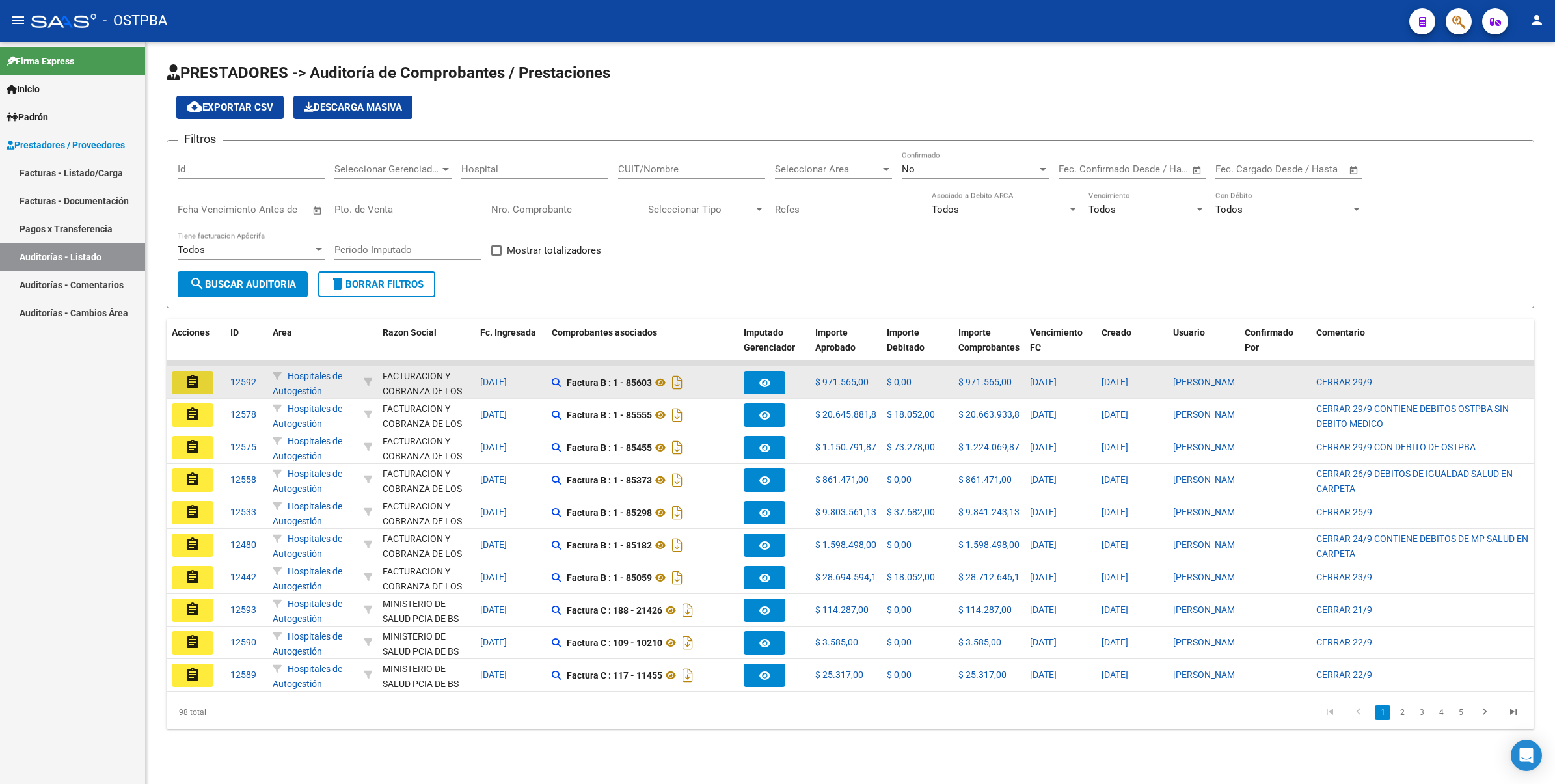
click at [202, 375] on button "assignment" at bounding box center [192, 383] width 42 height 23
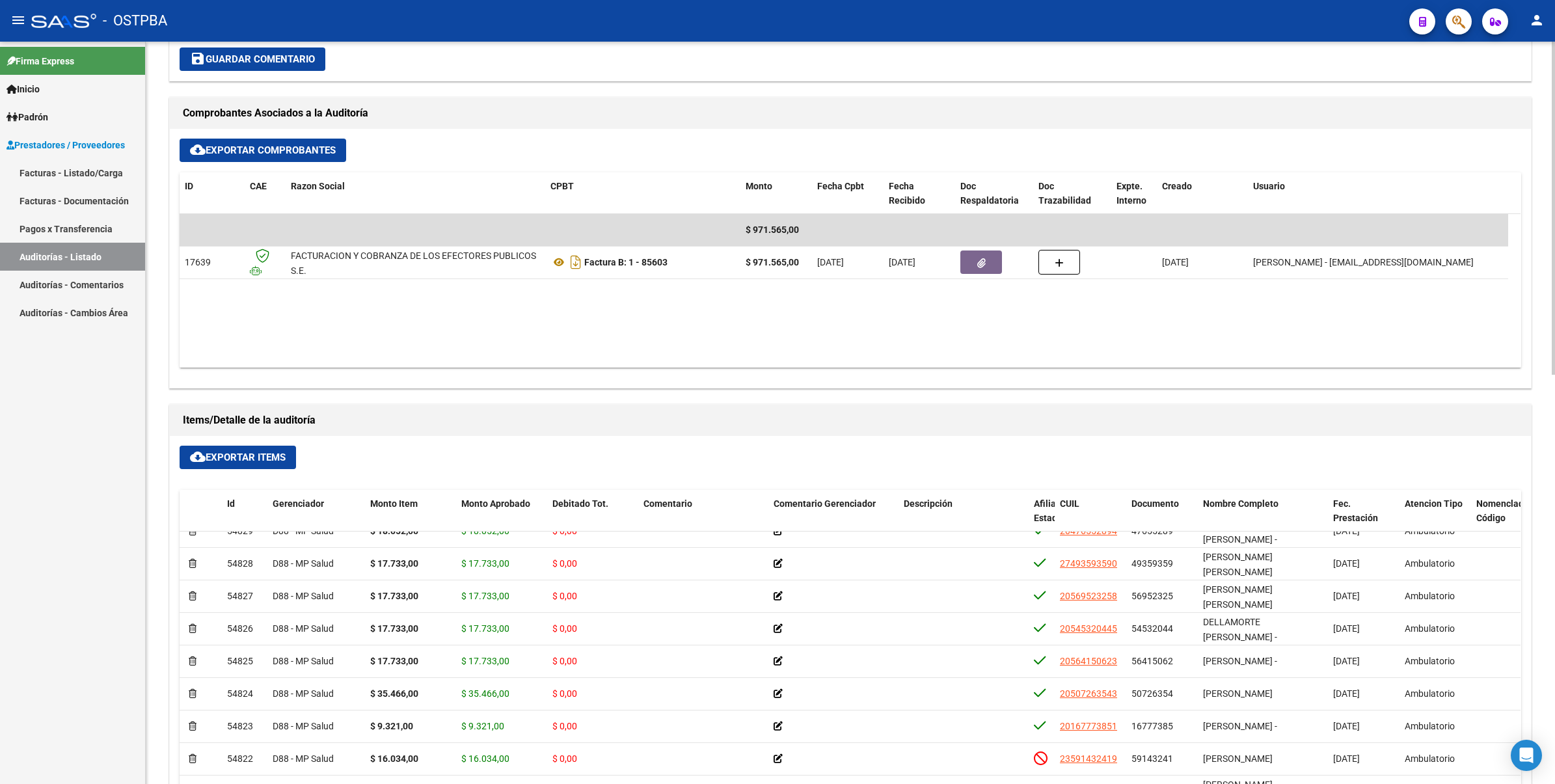
scroll to position [569, 0]
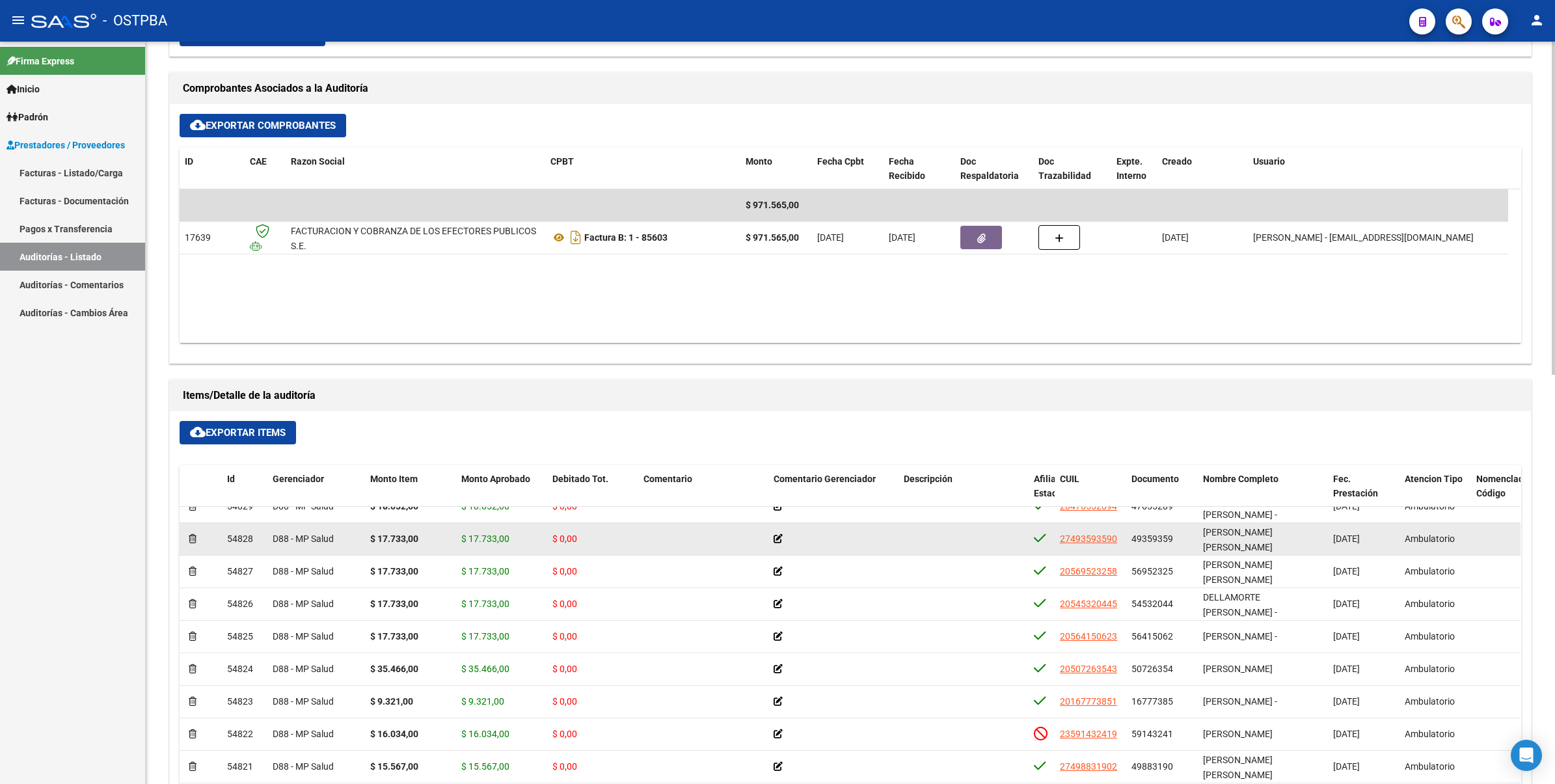
click at [781, 541] on icon at bounding box center [778, 538] width 9 height 9
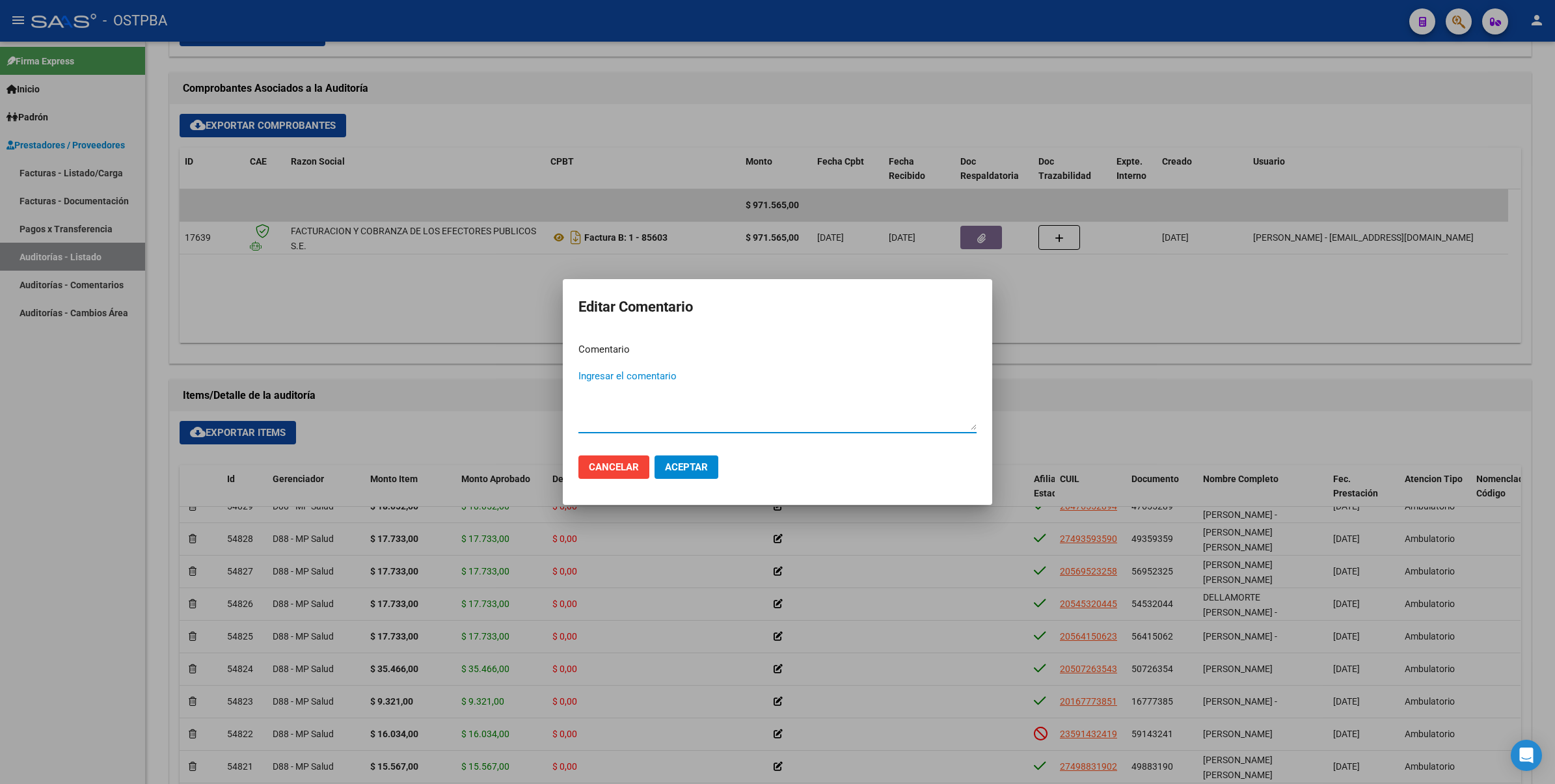
click at [1163, 423] on div at bounding box center [777, 392] width 1555 height 784
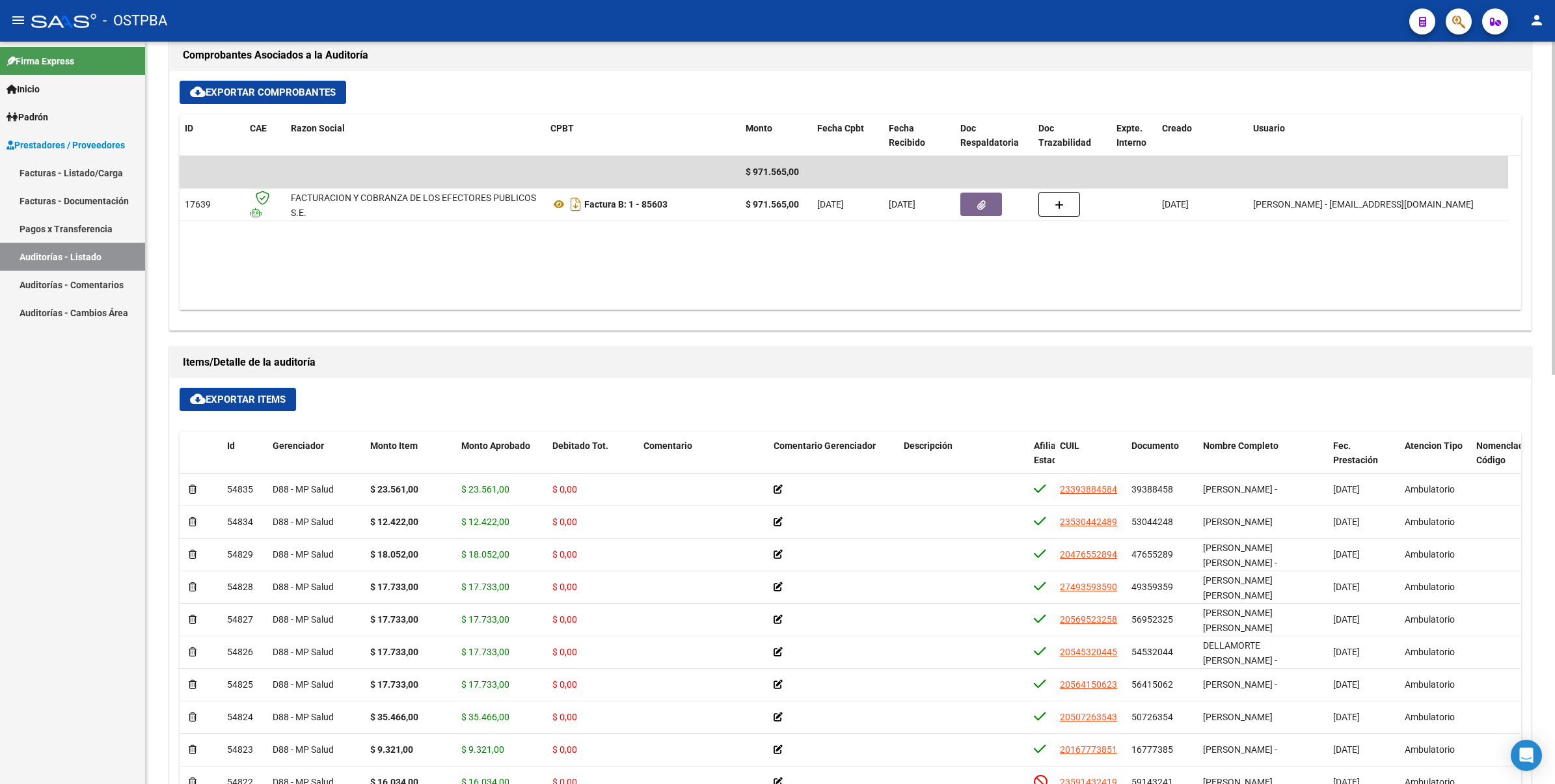
scroll to position [613, 0]
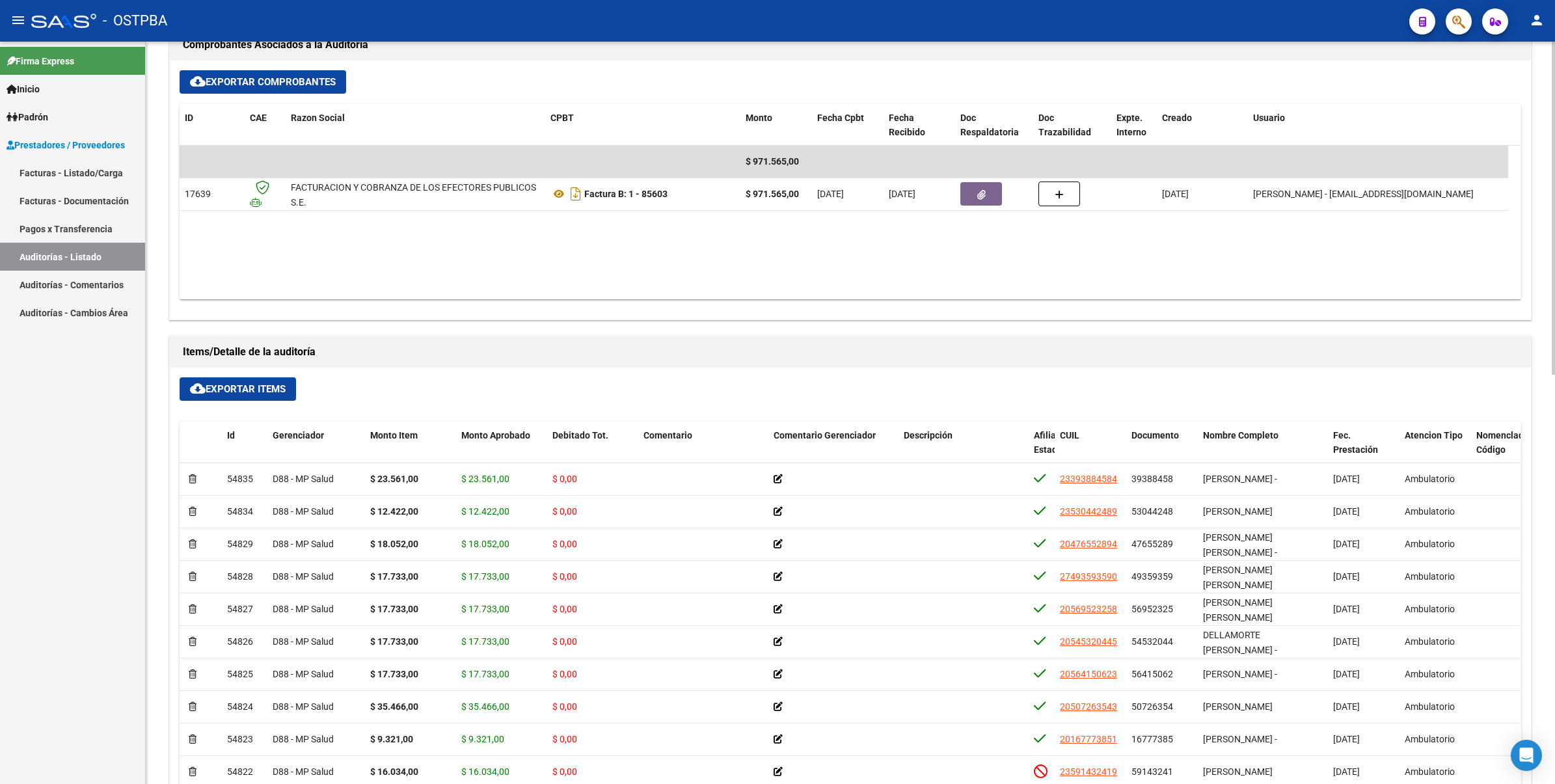
click at [1554, 566] on html "menu - OSTPBA person Firma Express Inicio Instructivos Contacto OS Padrón Padró…" at bounding box center [777, 392] width 1555 height 784
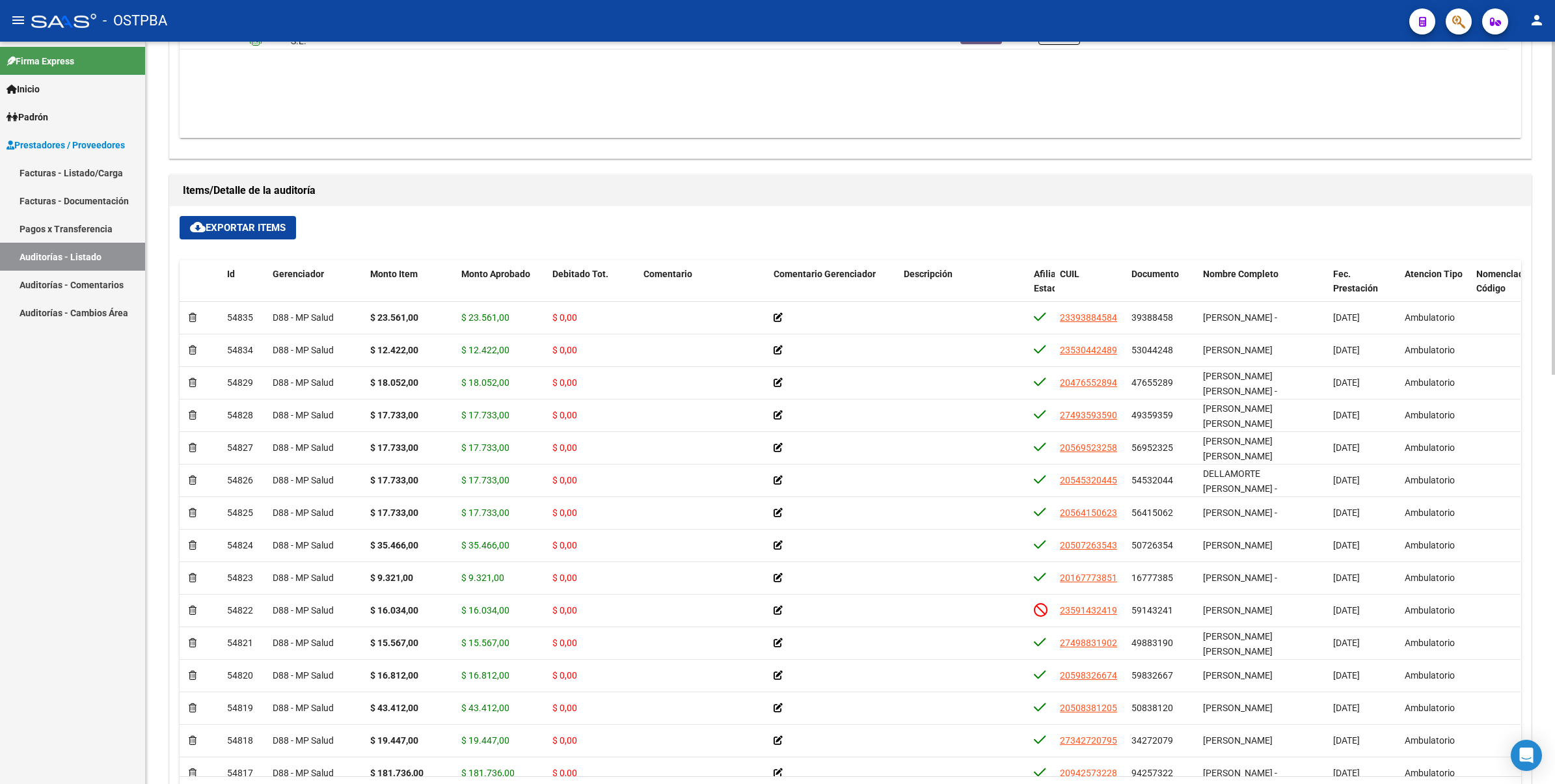
scroll to position [912, 0]
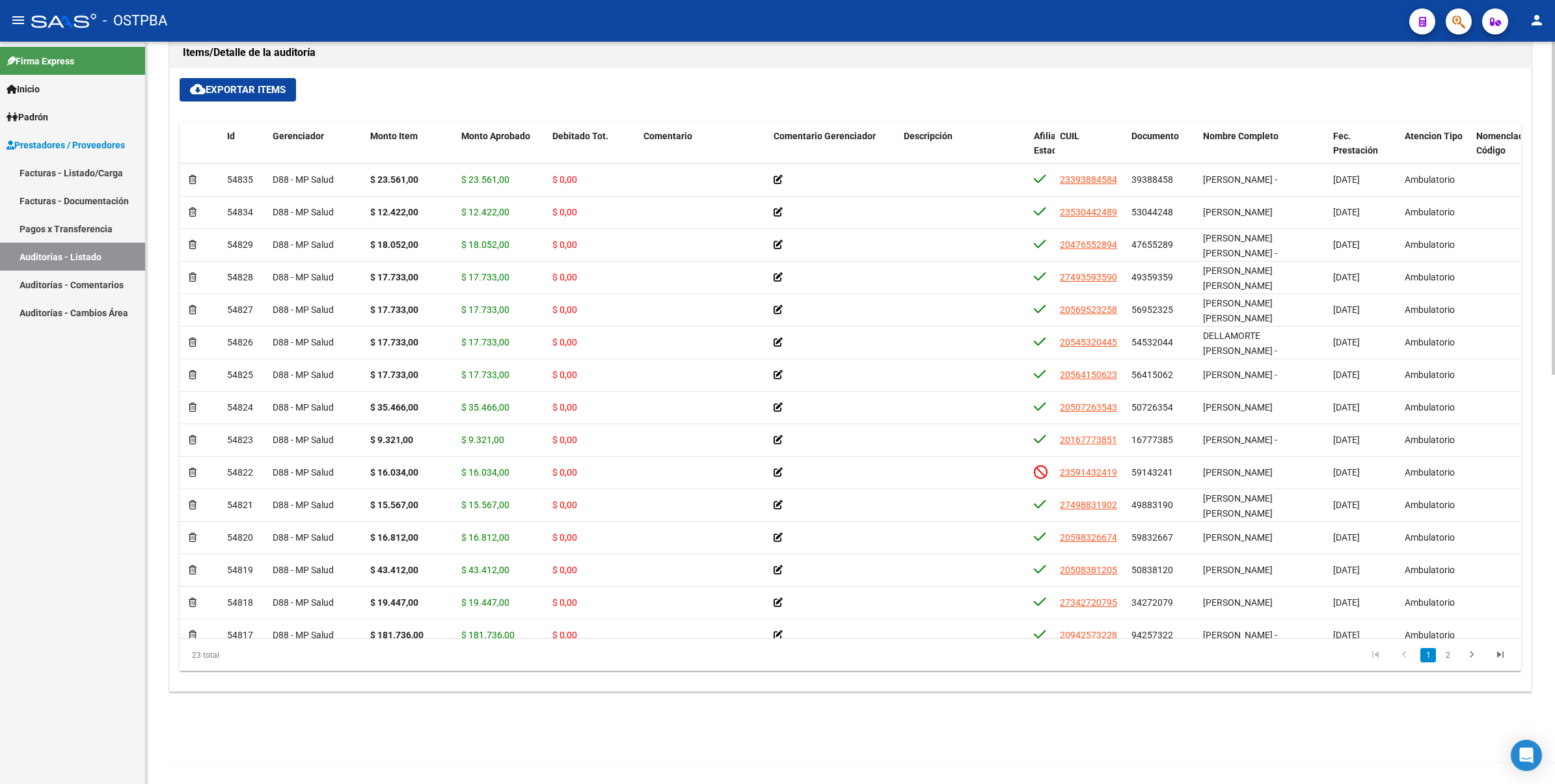
click at [1554, 542] on html "menu - OSTPBA person Firma Express Inicio Instructivos Contacto OS Padrón Padró…" at bounding box center [777, 392] width 1555 height 784
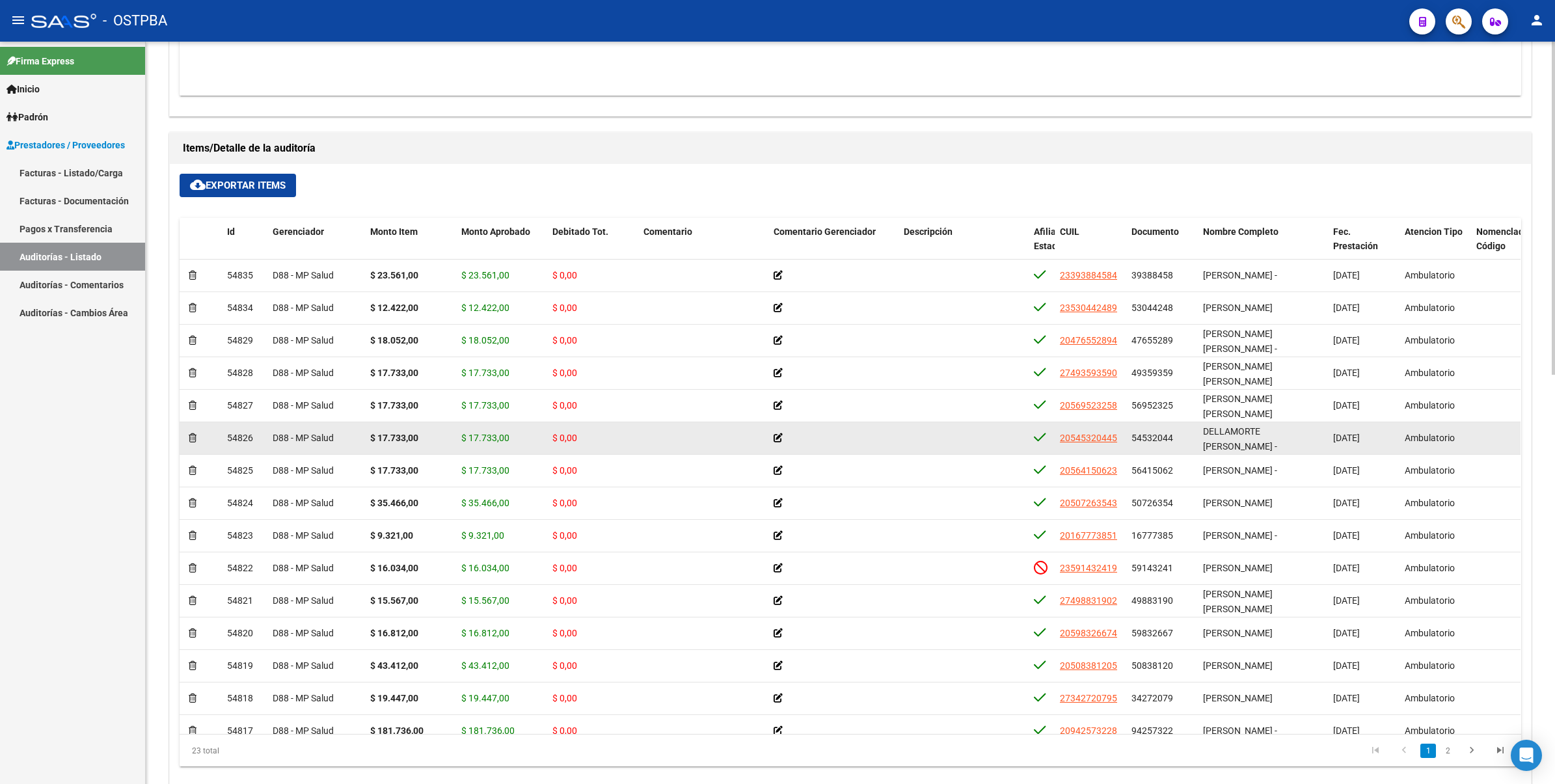
scroll to position [831, 0]
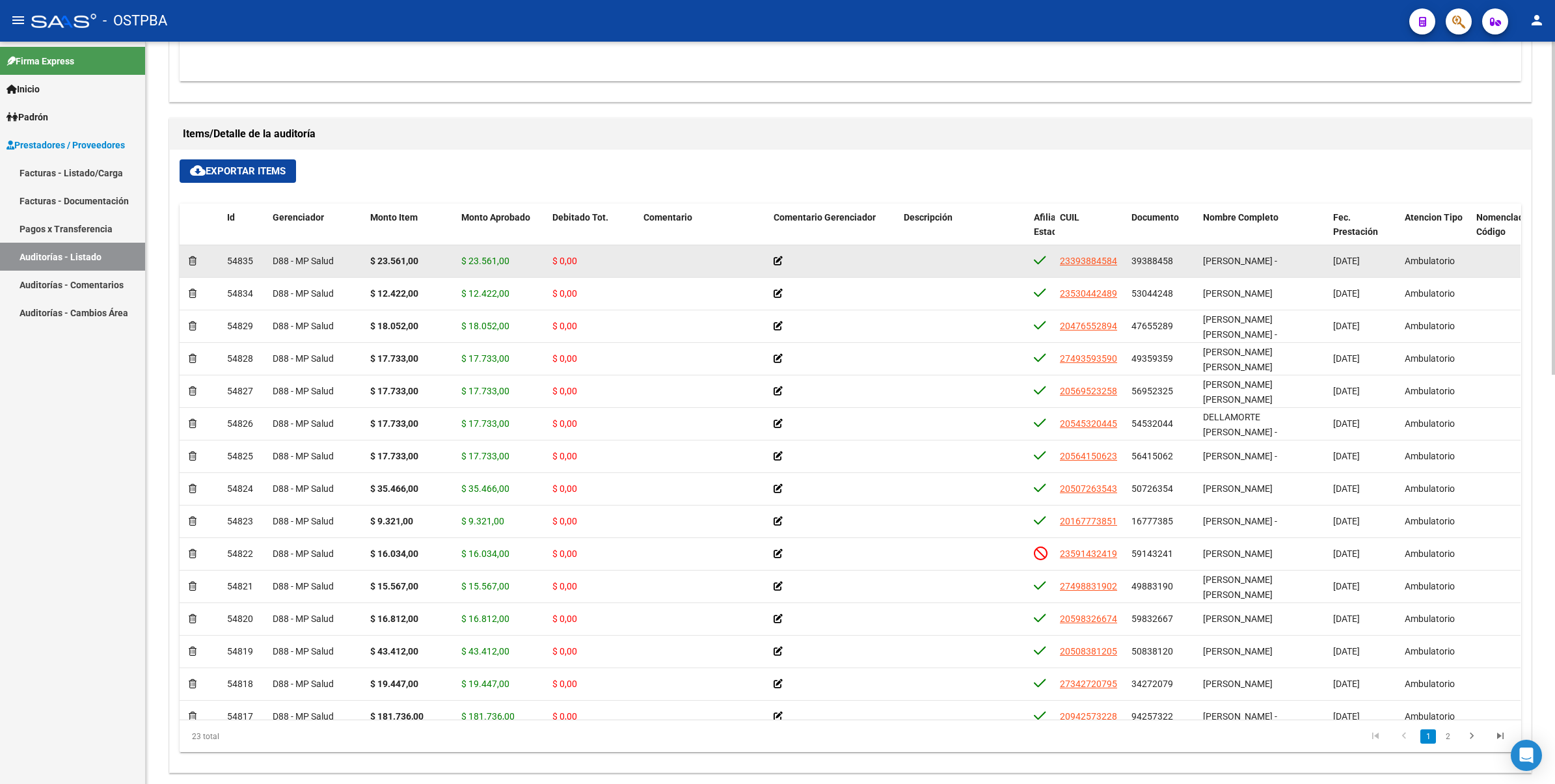
click at [571, 265] on span "$ 0,00" at bounding box center [565, 261] width 25 height 10
click at [569, 262] on span "$ 0,00" at bounding box center [565, 261] width 25 height 10
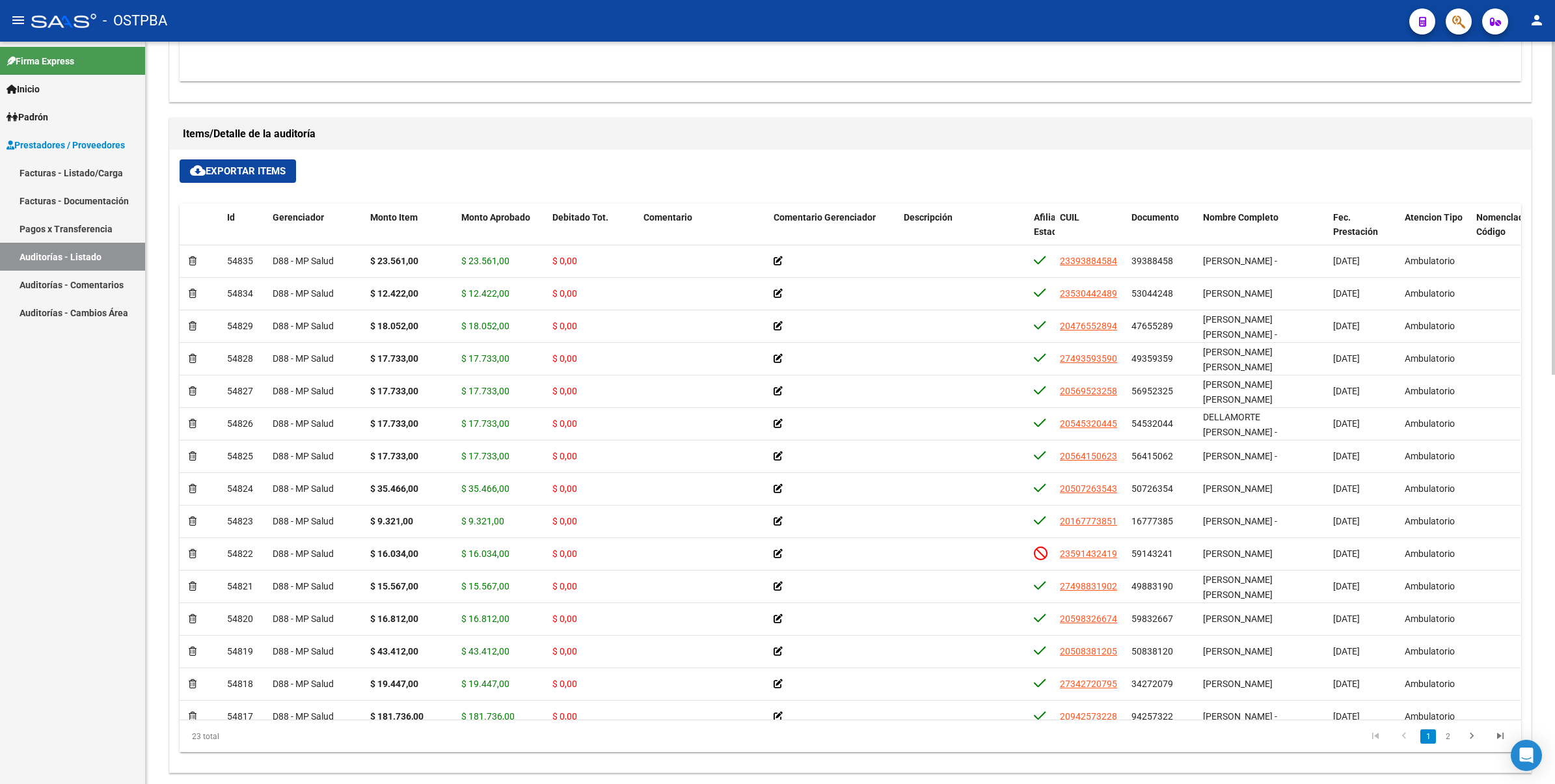
drag, startPoint x: 569, startPoint y: 262, endPoint x: 719, endPoint y: 167, distance: 177.6
click at [725, 161] on div "cloud_download Exportar Items Id Gerenciador Monto Item Monto Aprobado Debitado…" at bounding box center [851, 461] width 1361 height 623
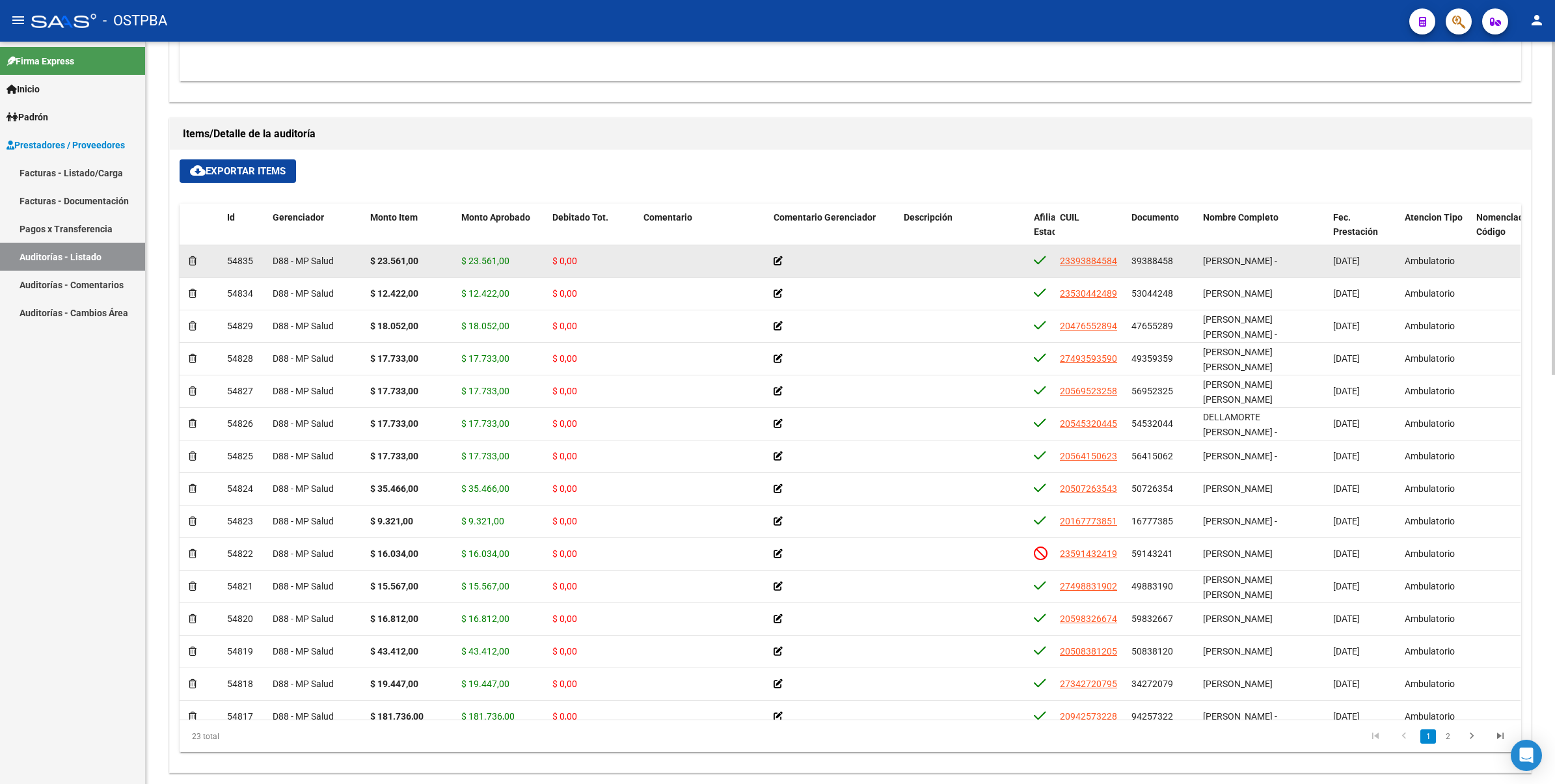
drag, startPoint x: 584, startPoint y: 257, endPoint x: 535, endPoint y: 261, distance: 49.2
click at [535, 261] on div "54835 D88 - MP Salud $ 23.561,00 $ 23.561,00 $ 0,00 23393884584 39388458 VILLAL…" at bounding box center [1079, 261] width 1799 height 32
drag, startPoint x: 535, startPoint y: 261, endPoint x: 510, endPoint y: 263, distance: 25.1
click at [510, 263] on div "$ 23.561,00" at bounding box center [501, 261] width 81 height 15
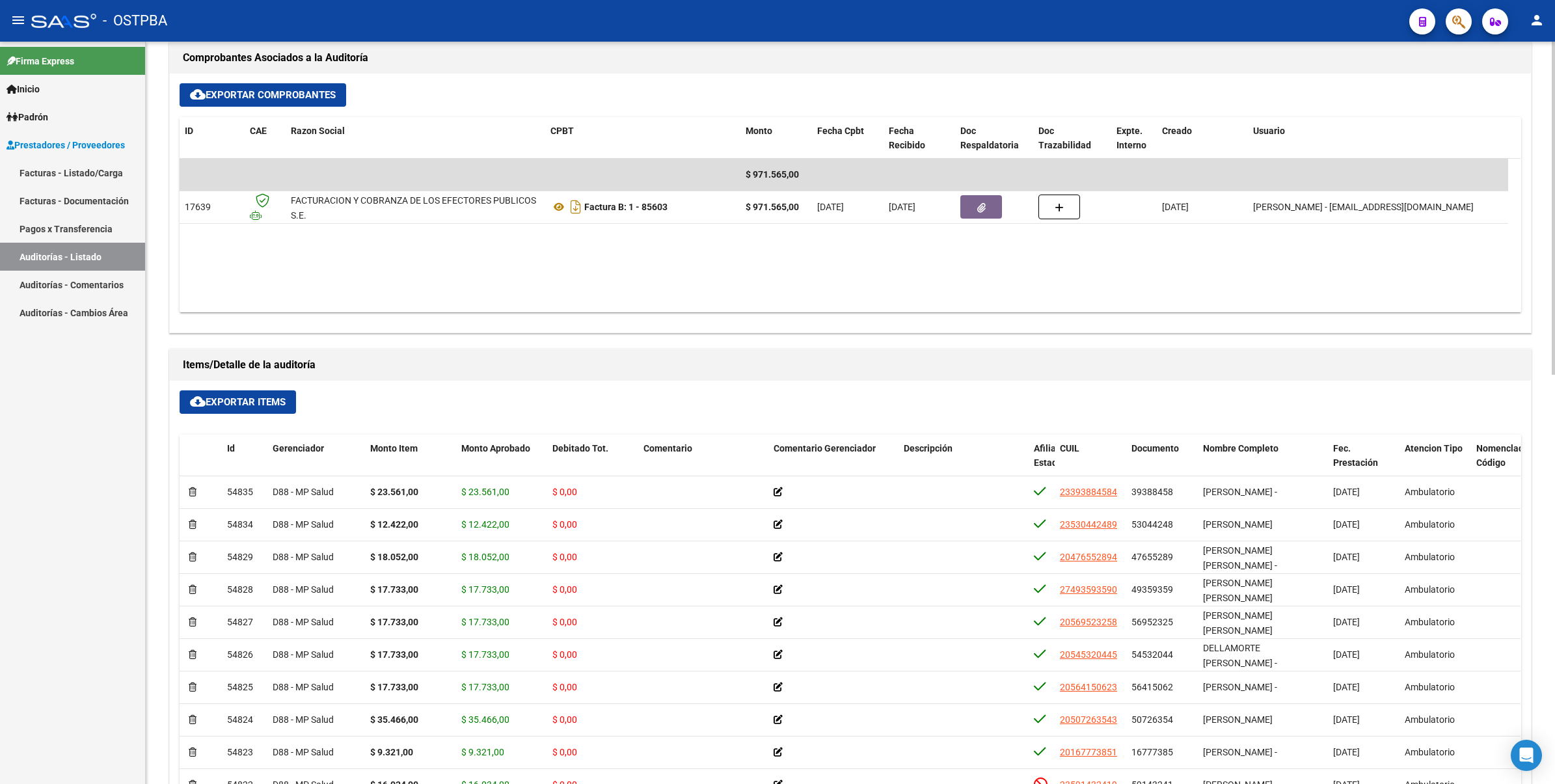
scroll to position [586, 0]
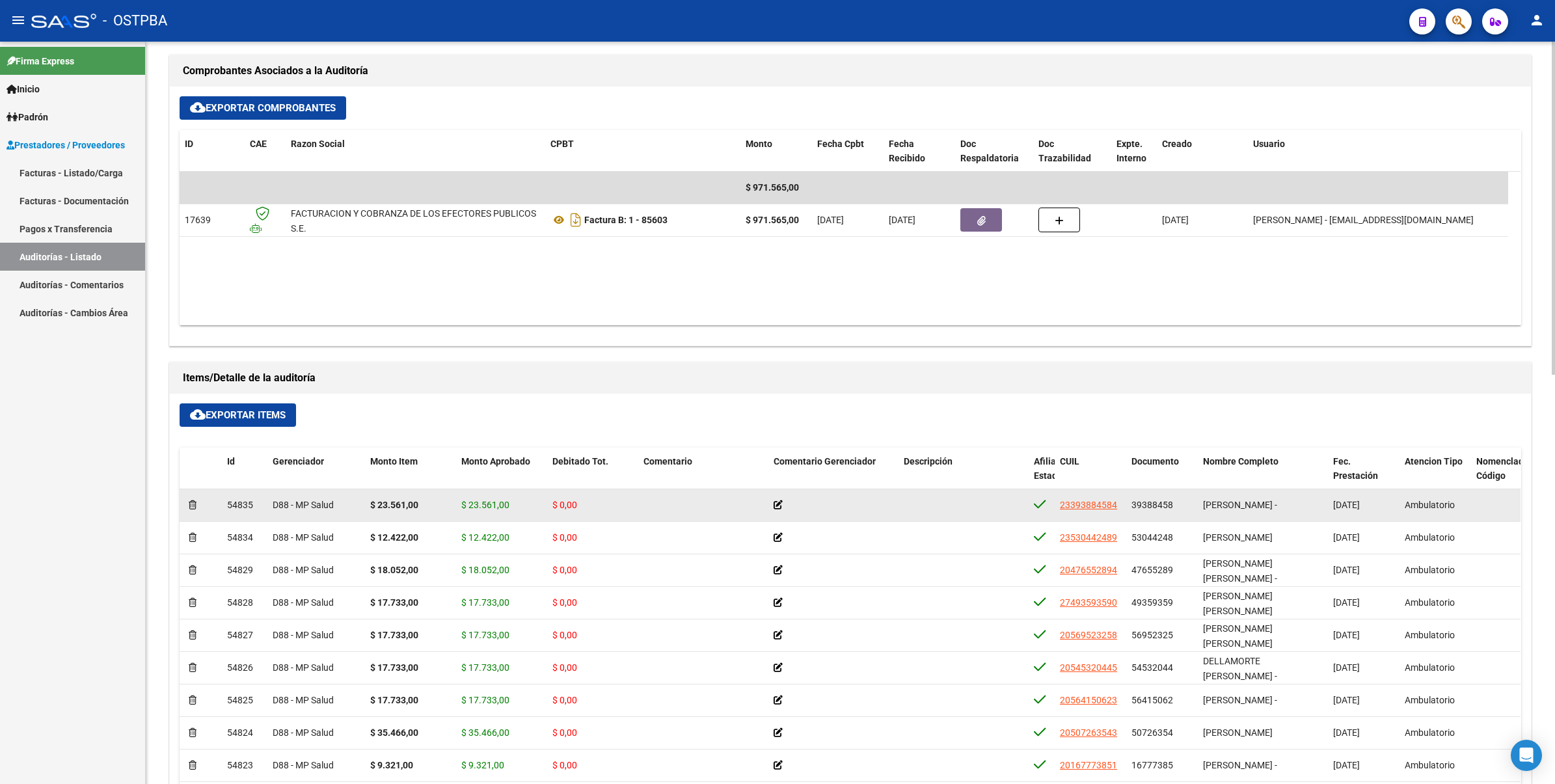
drag, startPoint x: 556, startPoint y: 508, endPoint x: 594, endPoint y: 506, distance: 38.1
click at [594, 506] on div "$ 0,00" at bounding box center [593, 505] width 81 height 15
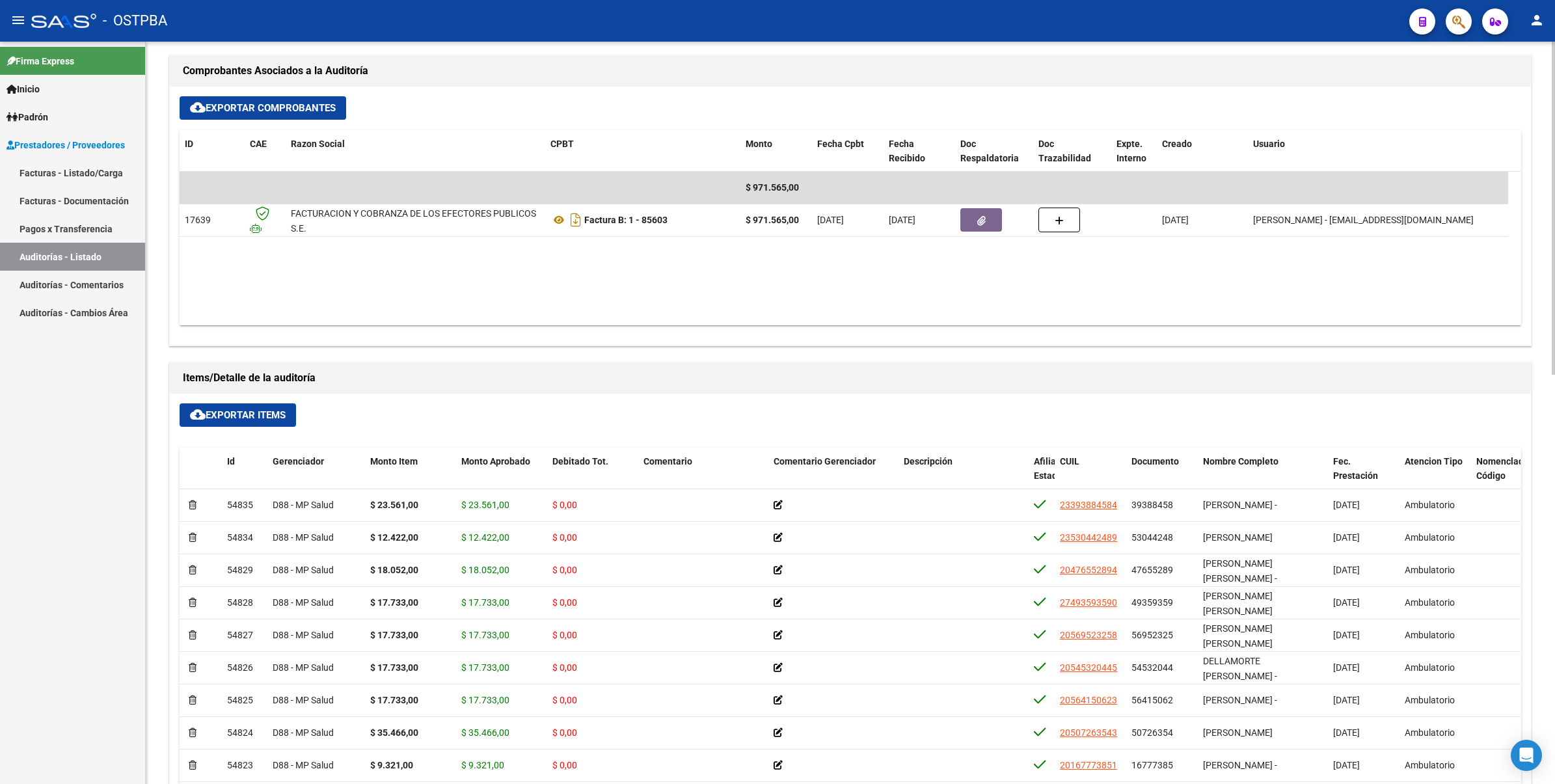
click at [1034, 418] on div "cloud_download Exportar Items Id Gerenciador Monto Item Monto Aprobado Debitado…" at bounding box center [851, 705] width 1361 height 623
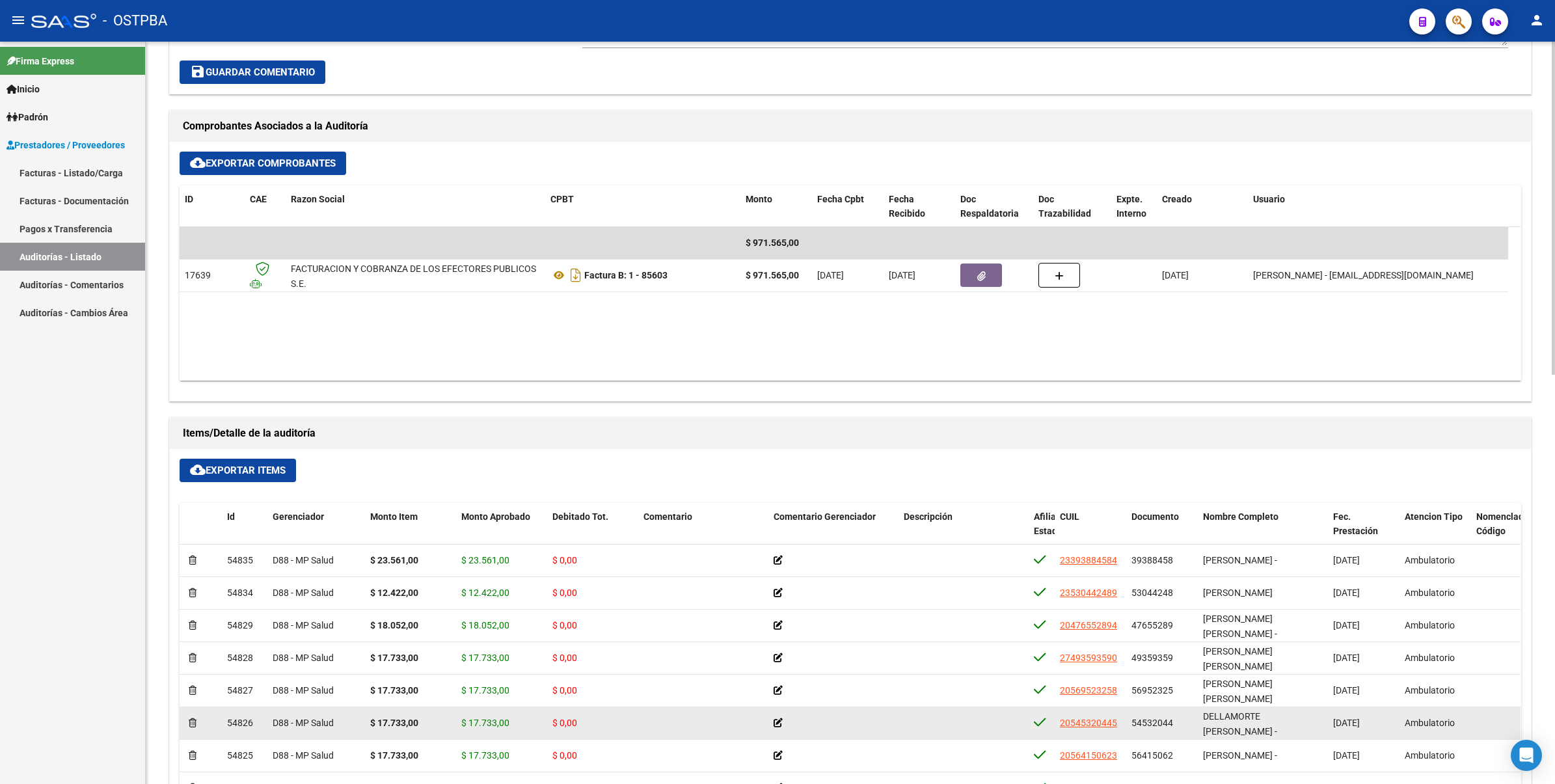
scroll to position [749, 0]
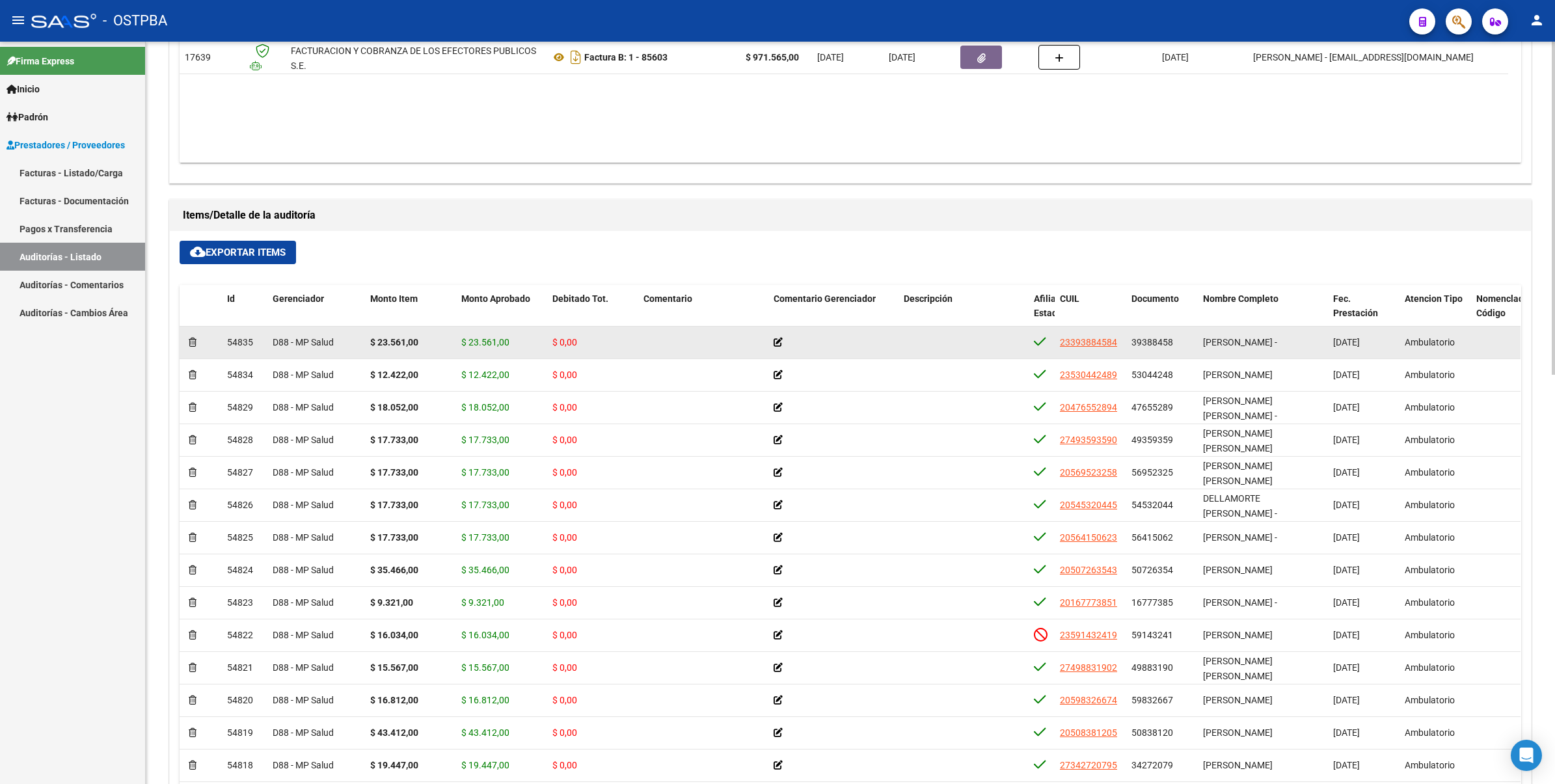
click at [774, 343] on icon at bounding box center [778, 342] width 9 height 9
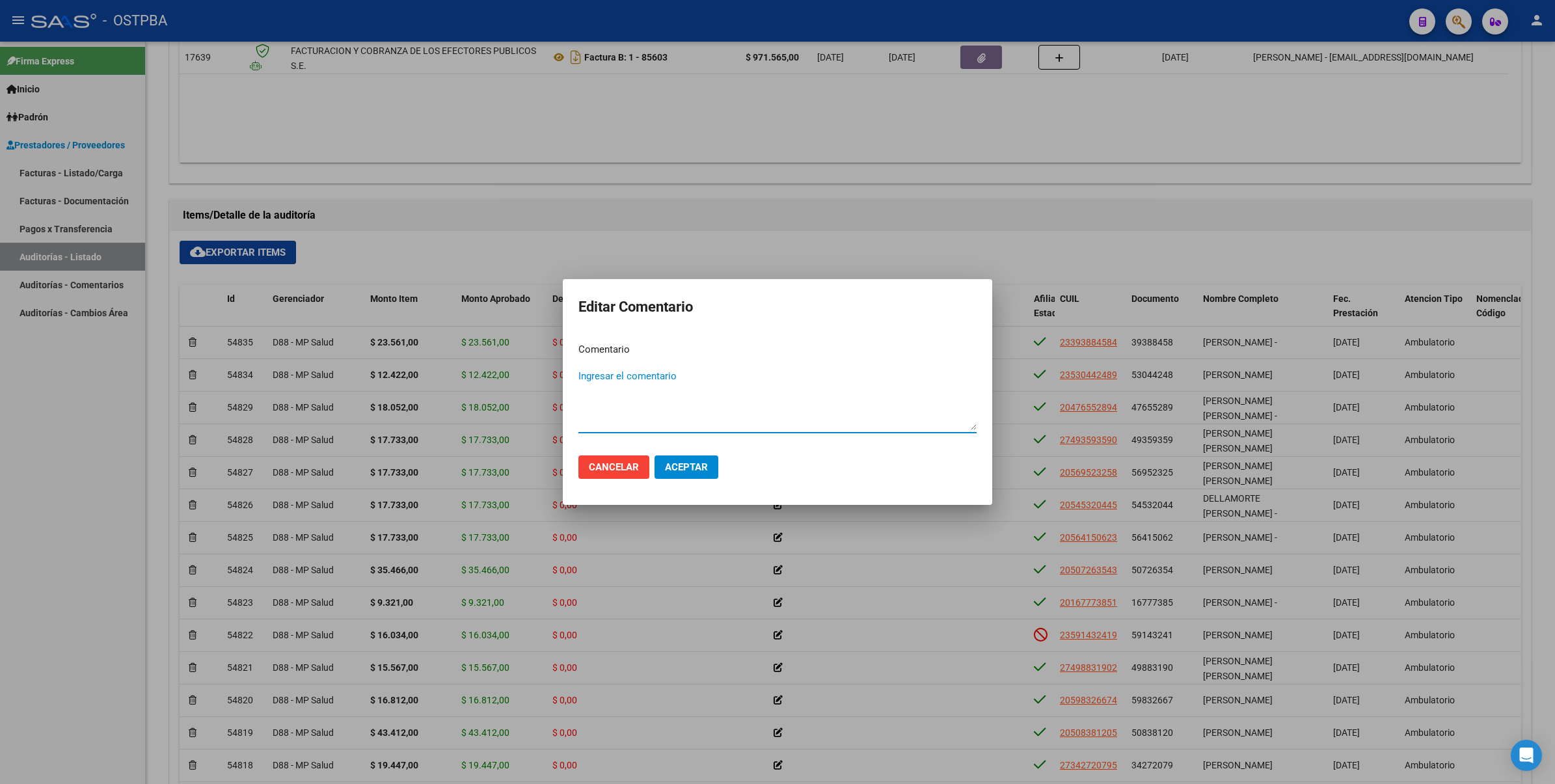
click at [641, 376] on textarea "Ingresar el comentario" at bounding box center [777, 399] width 398 height 61
type textarea "red"
click at [624, 460] on button "Cancelar" at bounding box center [613, 467] width 71 height 23
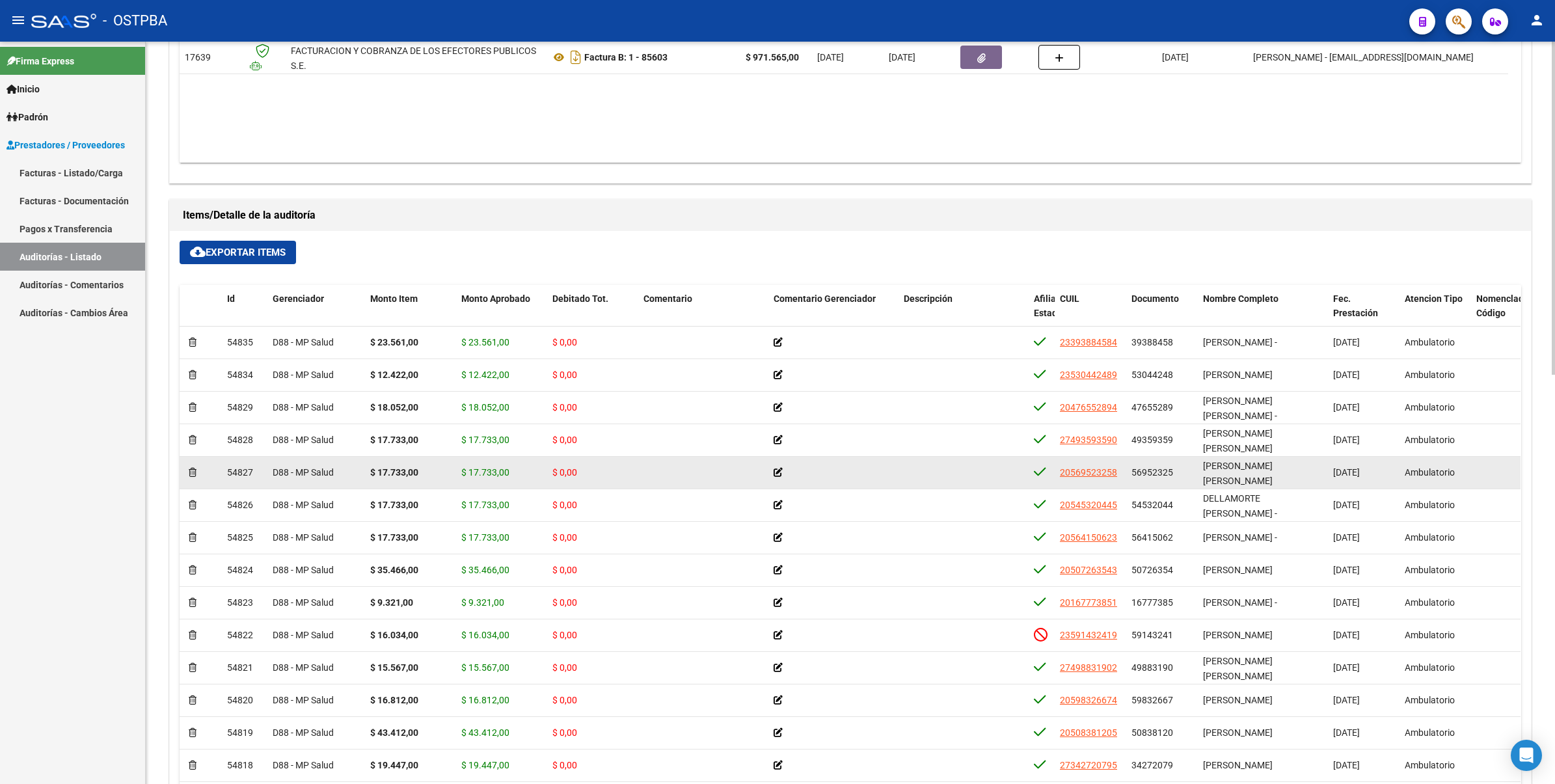
click at [970, 458] on datatable-body-cell at bounding box center [964, 473] width 130 height 32
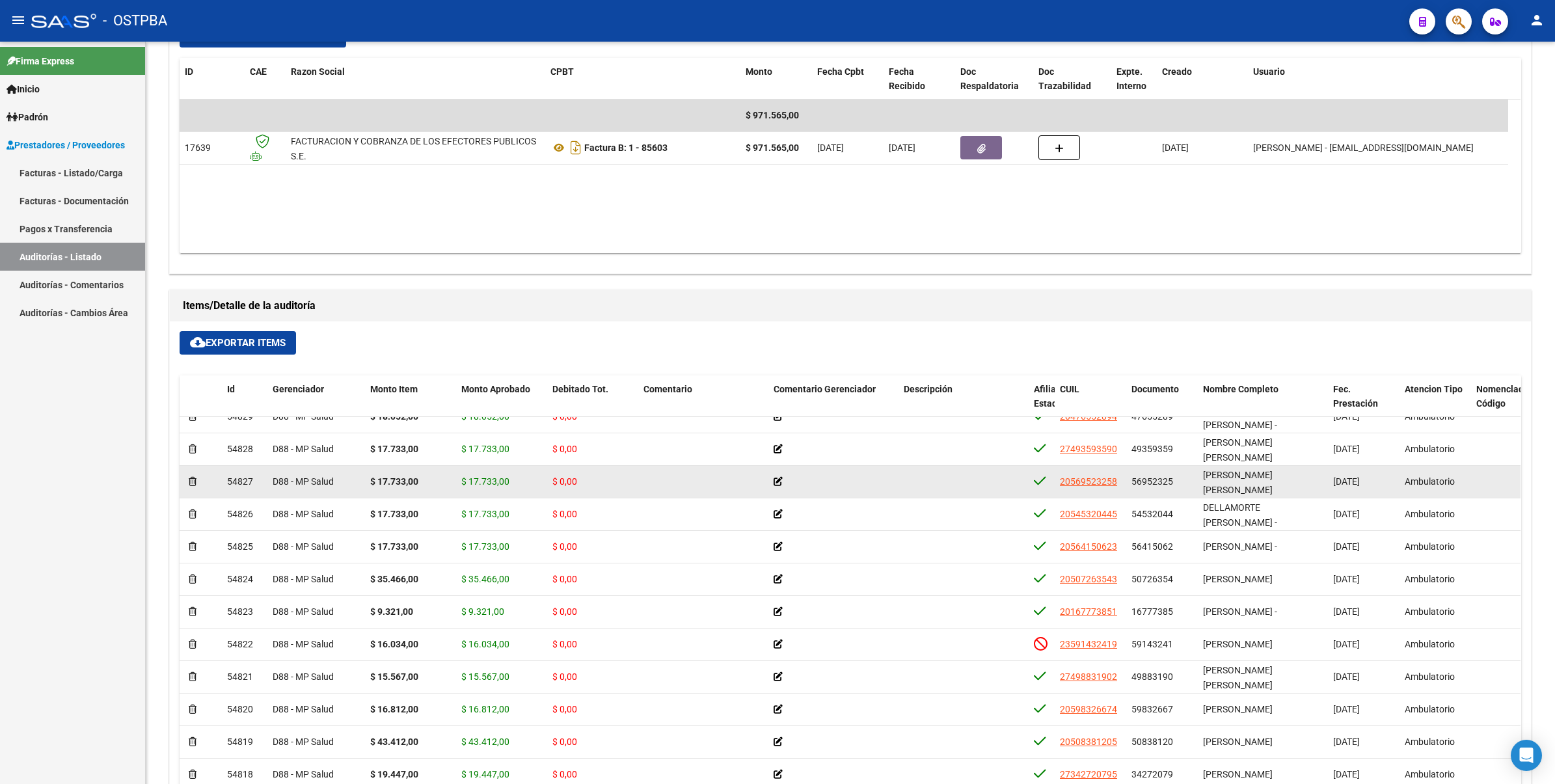
scroll to position [668, 0]
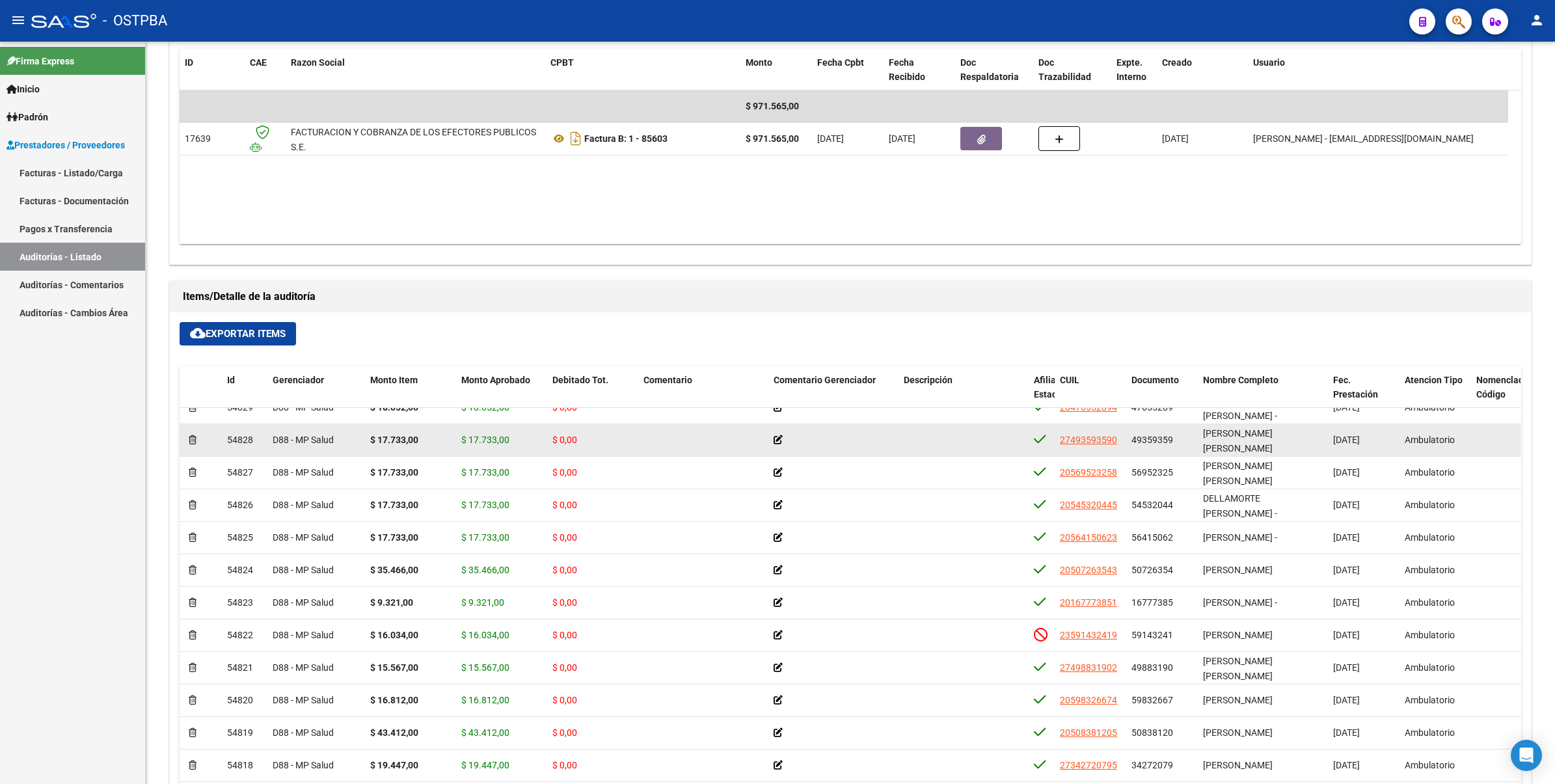
click at [777, 441] on icon at bounding box center [778, 439] width 9 height 9
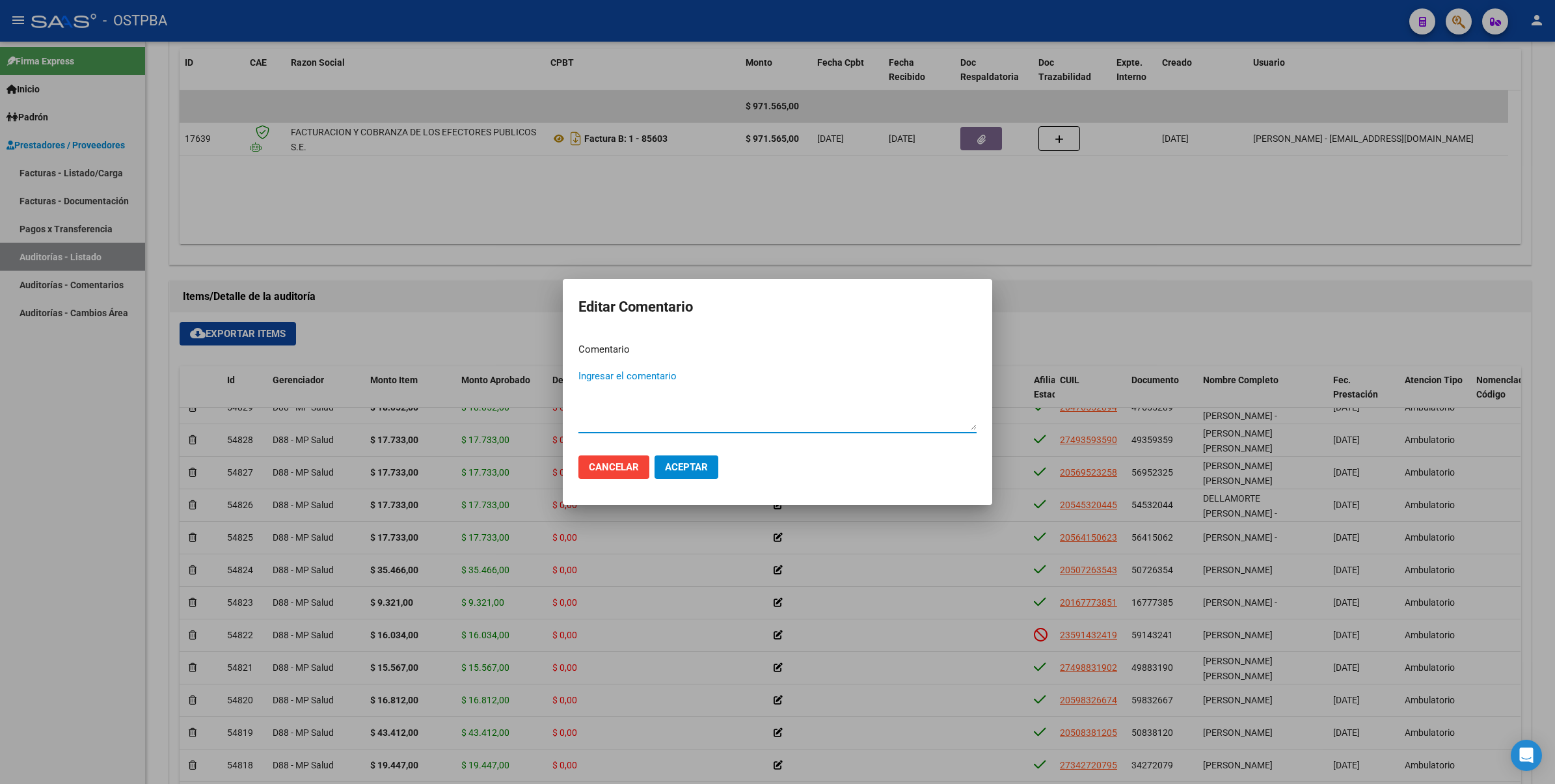
click at [1236, 333] on div at bounding box center [777, 392] width 1555 height 784
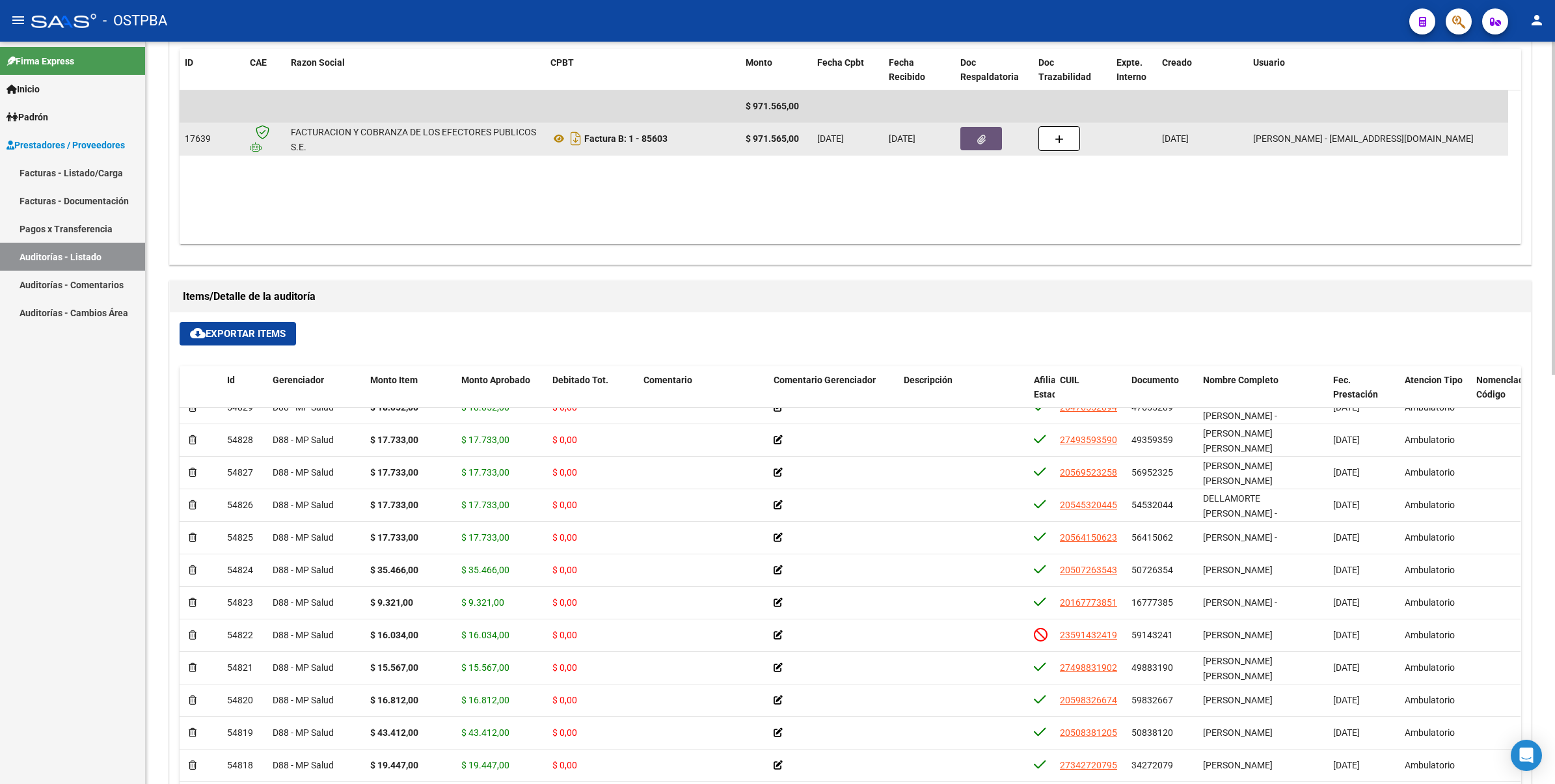
click at [990, 134] on button "button" at bounding box center [981, 139] width 42 height 23
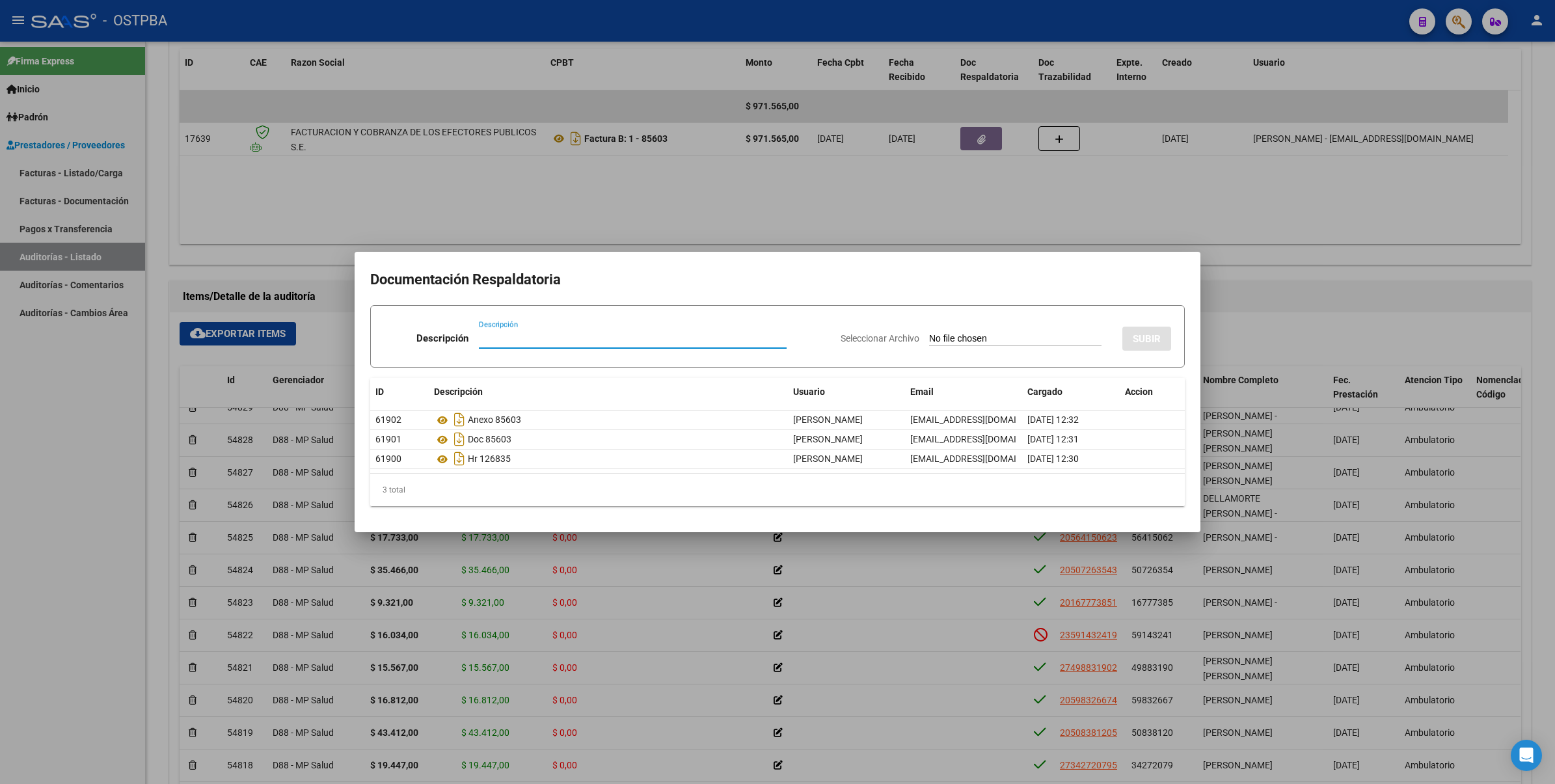
click at [1335, 313] on div at bounding box center [777, 392] width 1555 height 784
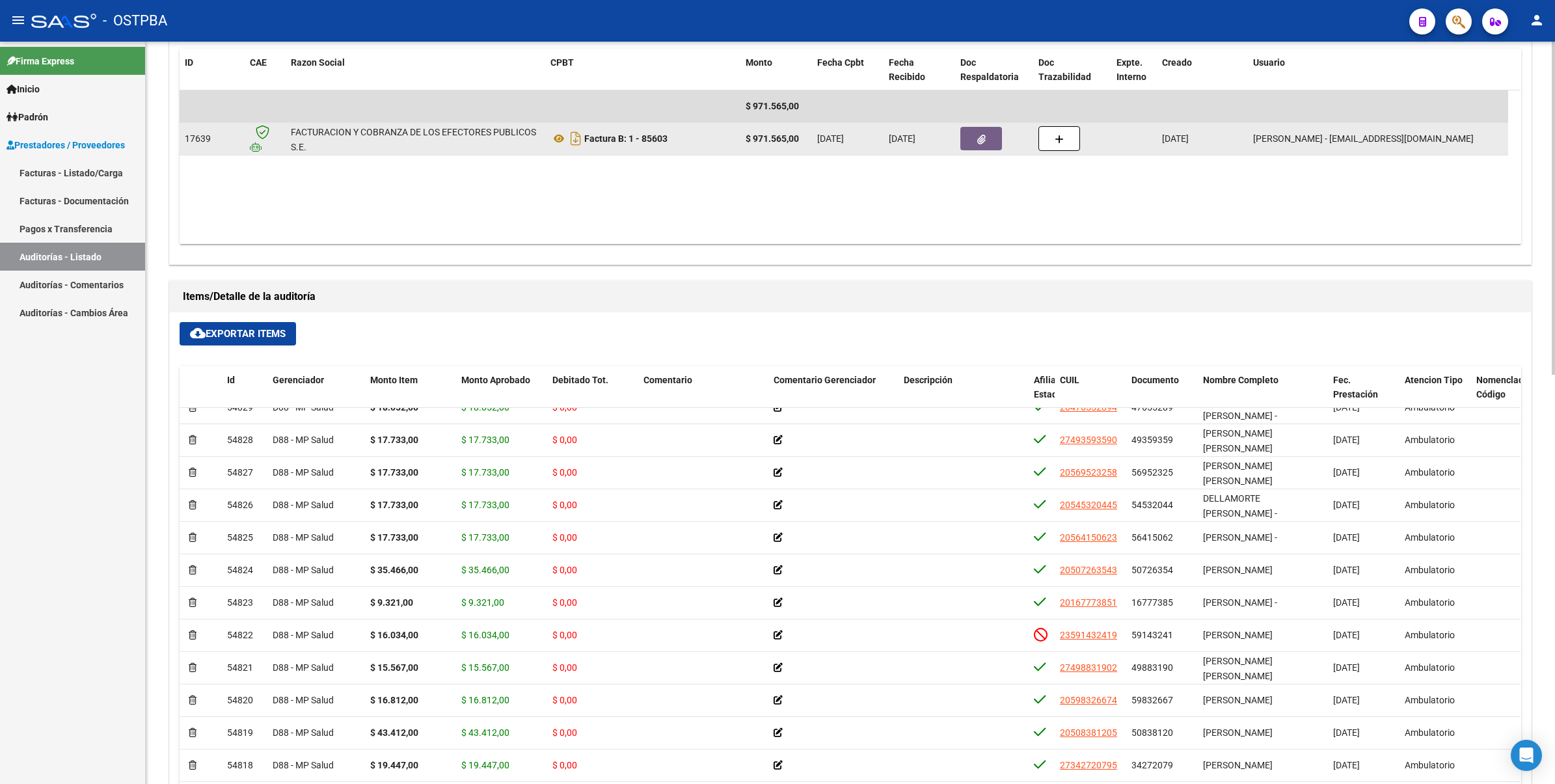
click at [966, 141] on button "button" at bounding box center [981, 139] width 42 height 23
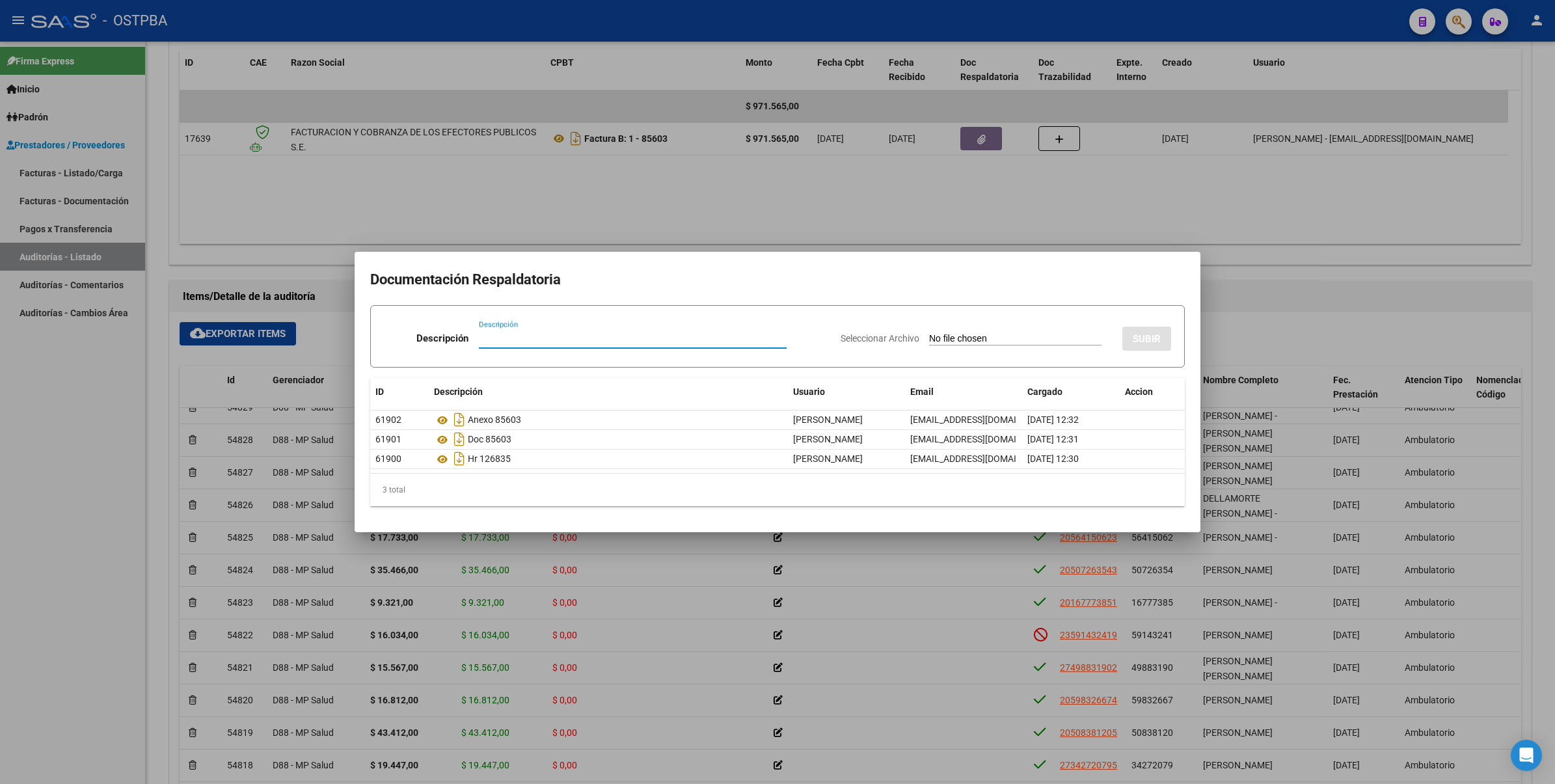
click at [1416, 340] on div at bounding box center [777, 392] width 1555 height 784
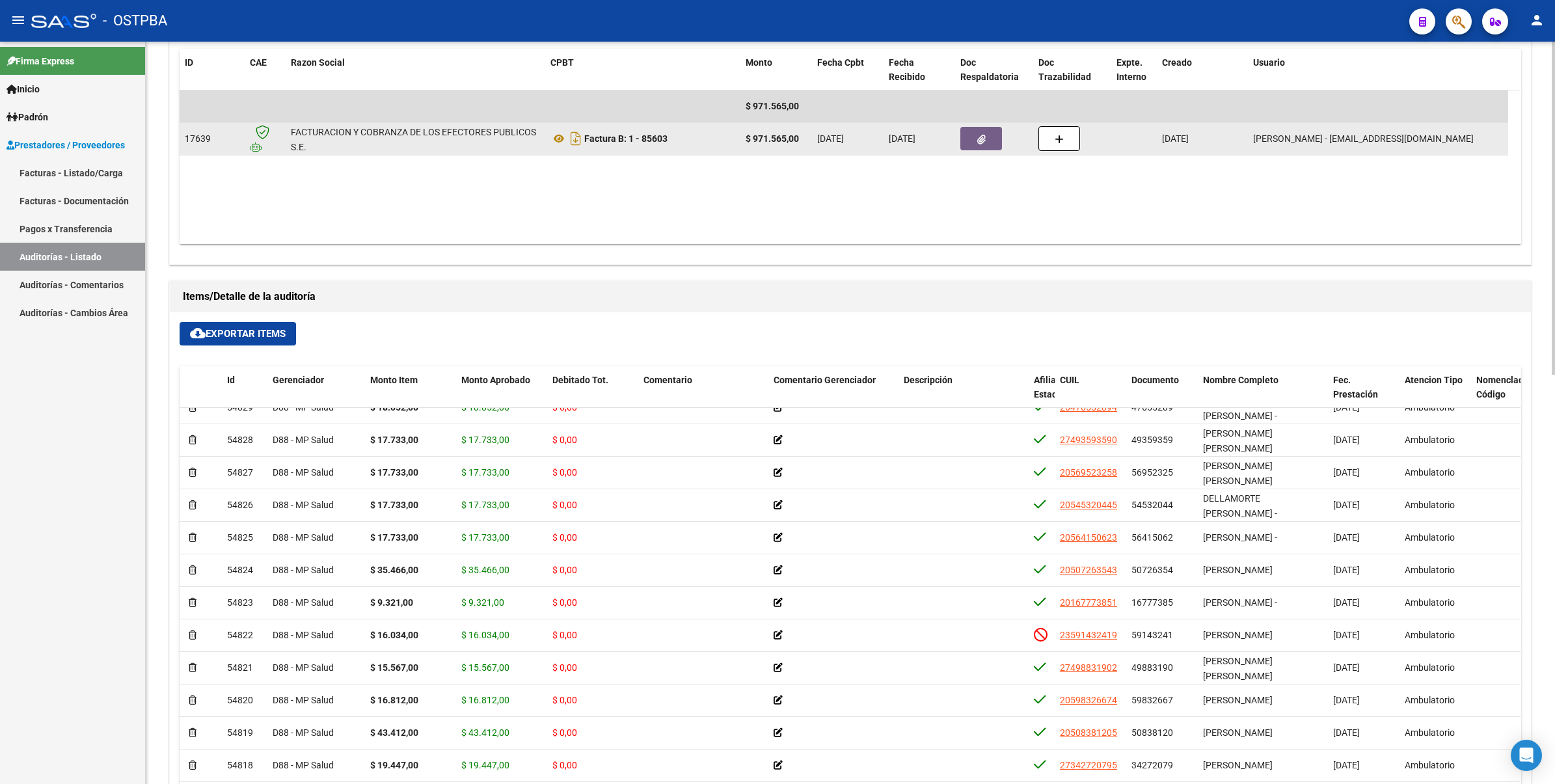
click at [966, 138] on button "button" at bounding box center [981, 139] width 42 height 23
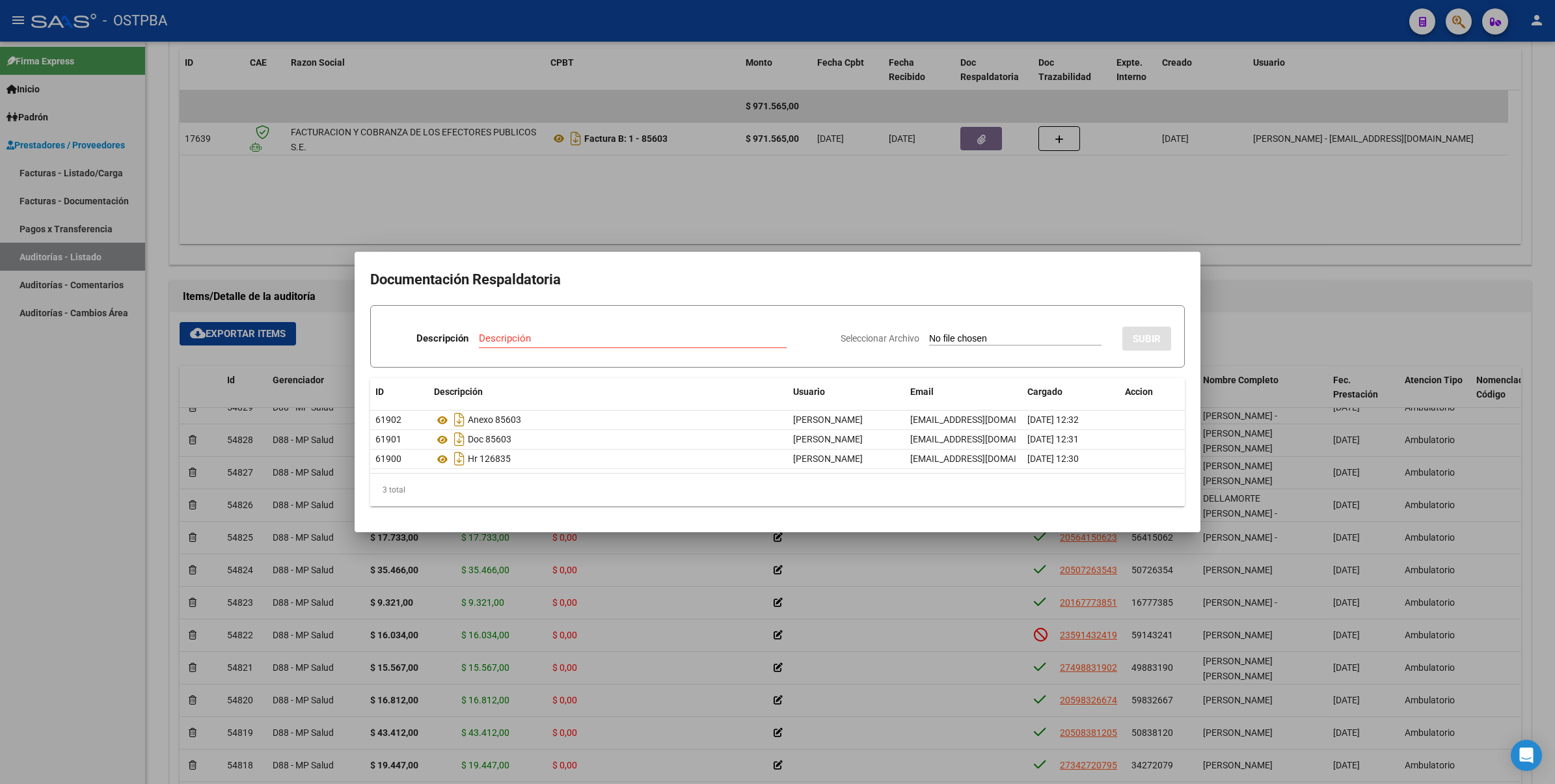
click at [1281, 303] on div at bounding box center [777, 392] width 1555 height 784
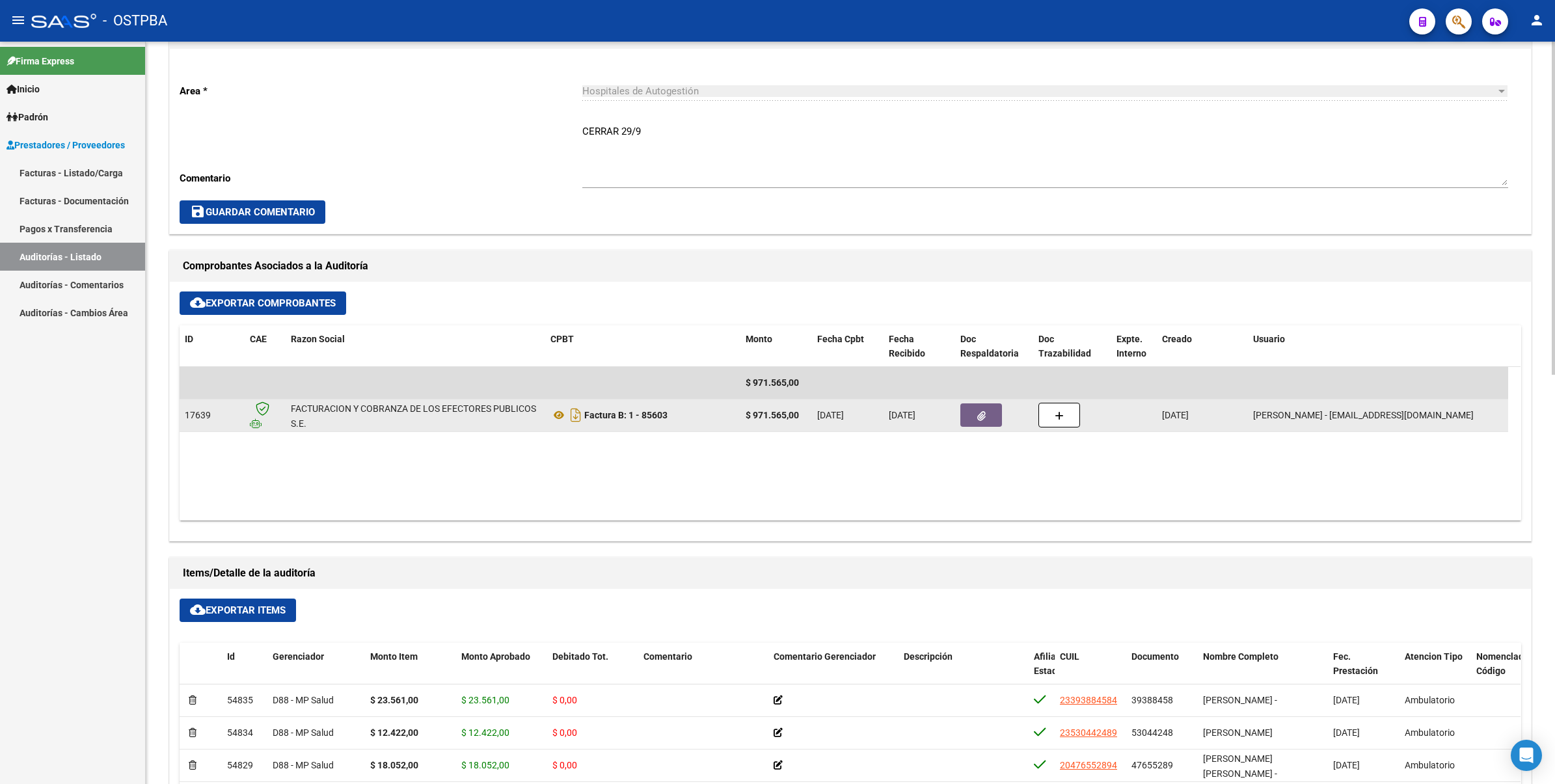
scroll to position [343, 0]
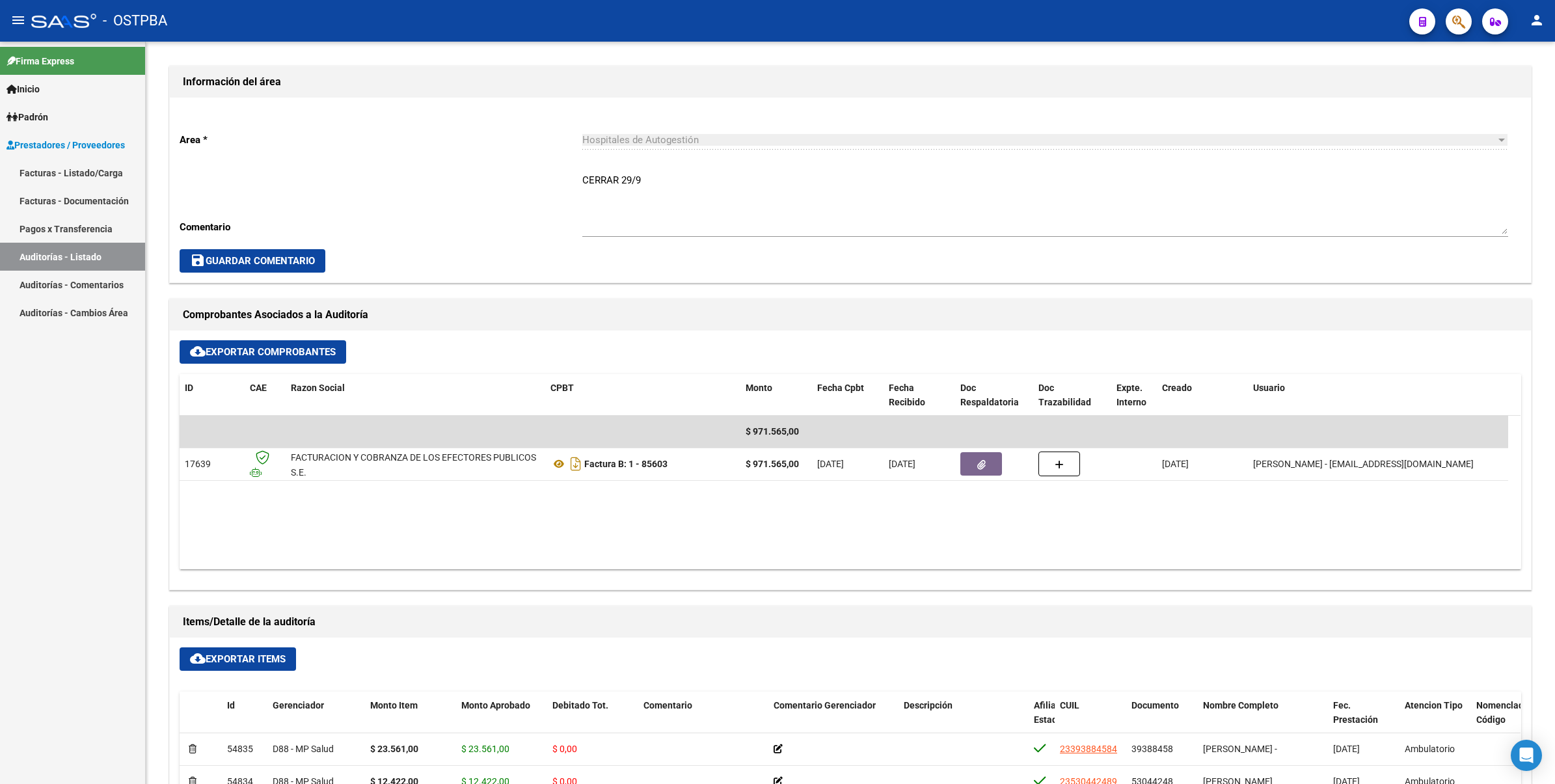
click at [79, 229] on link "Pagos x Transferencia" at bounding box center [72, 228] width 145 height 28
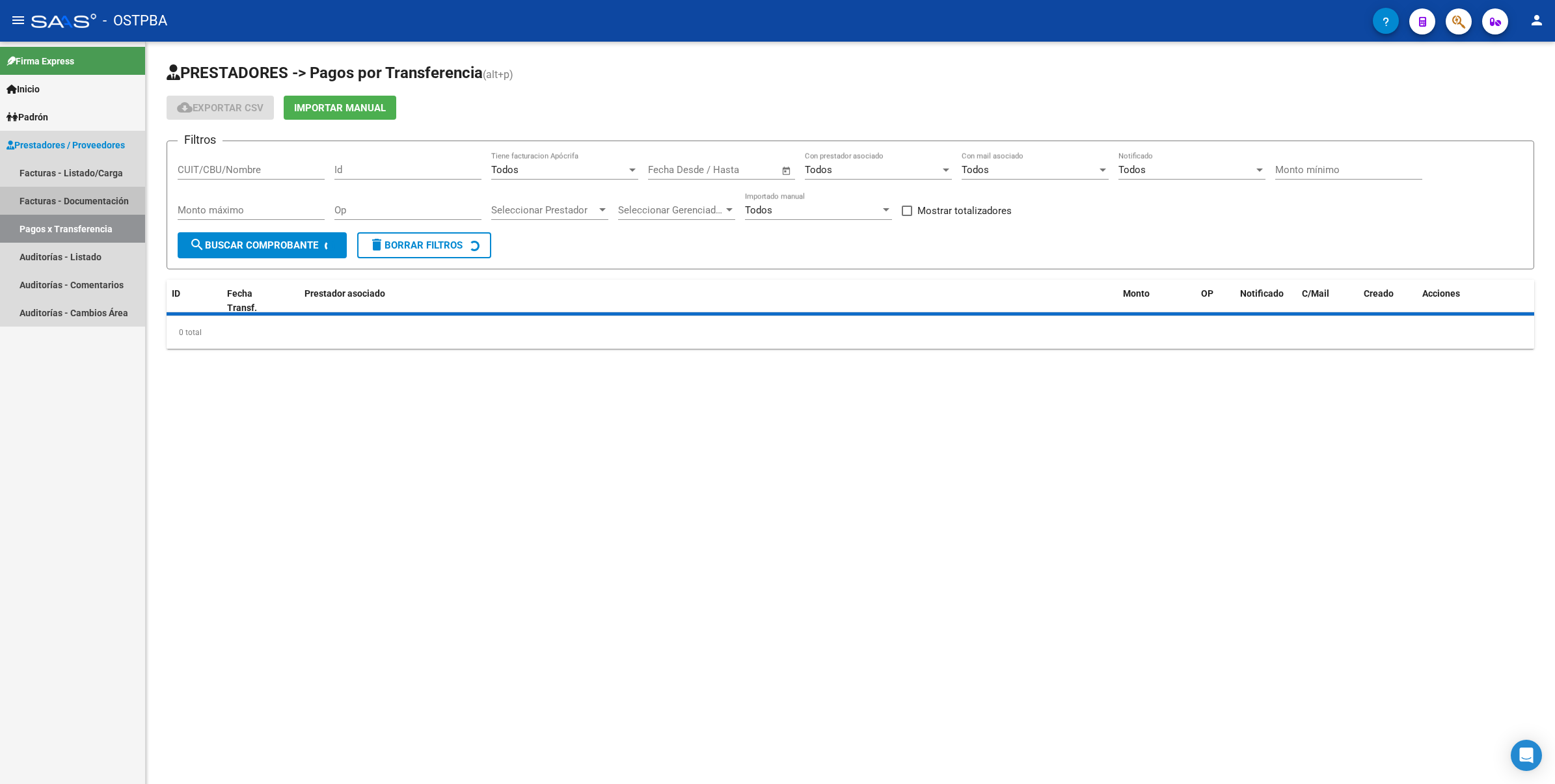
click at [83, 197] on link "Facturas - Documentación" at bounding box center [72, 200] width 145 height 28
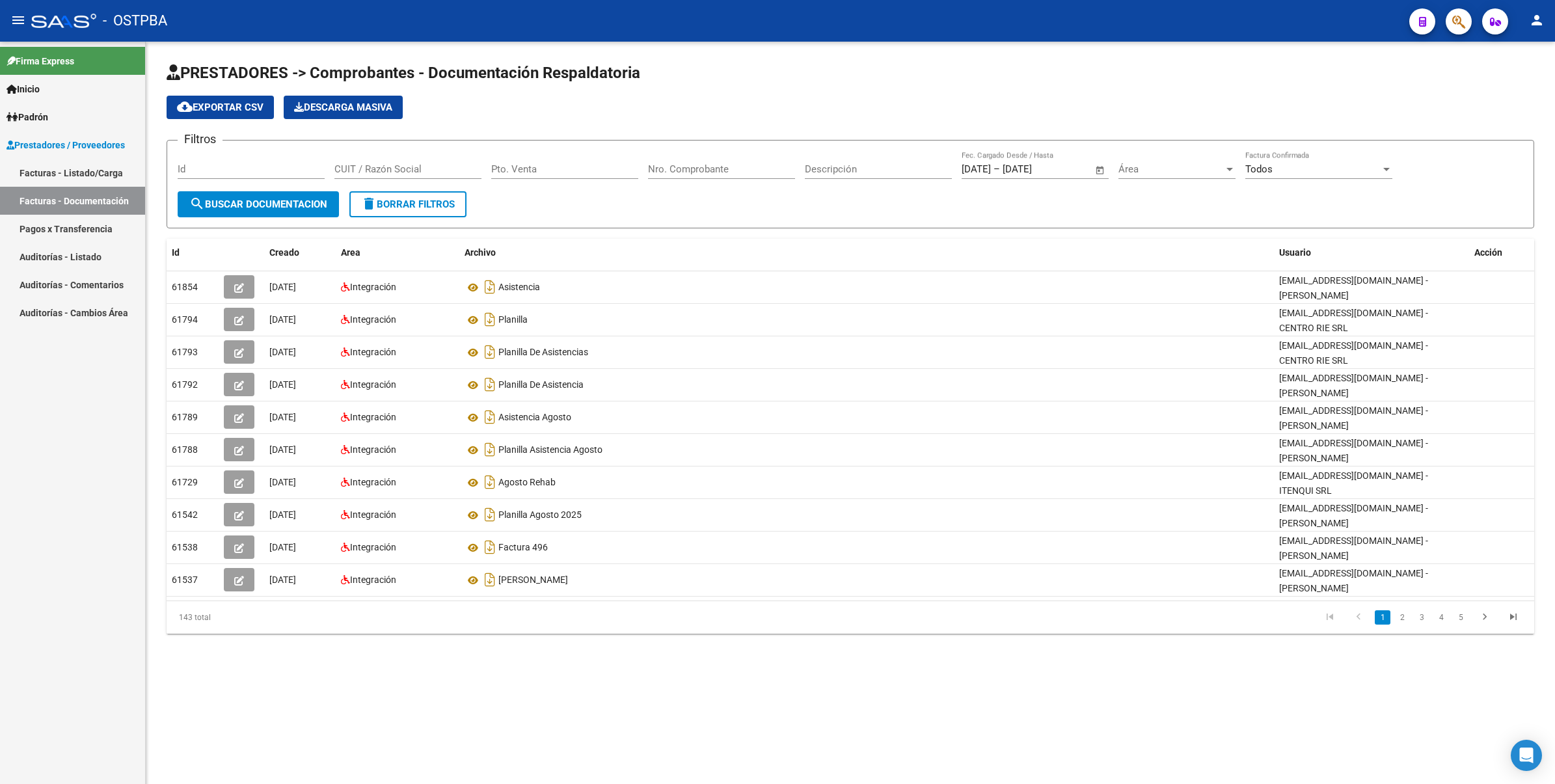
click at [88, 168] on link "Facturas - Listado/Carga" at bounding box center [72, 172] width 145 height 28
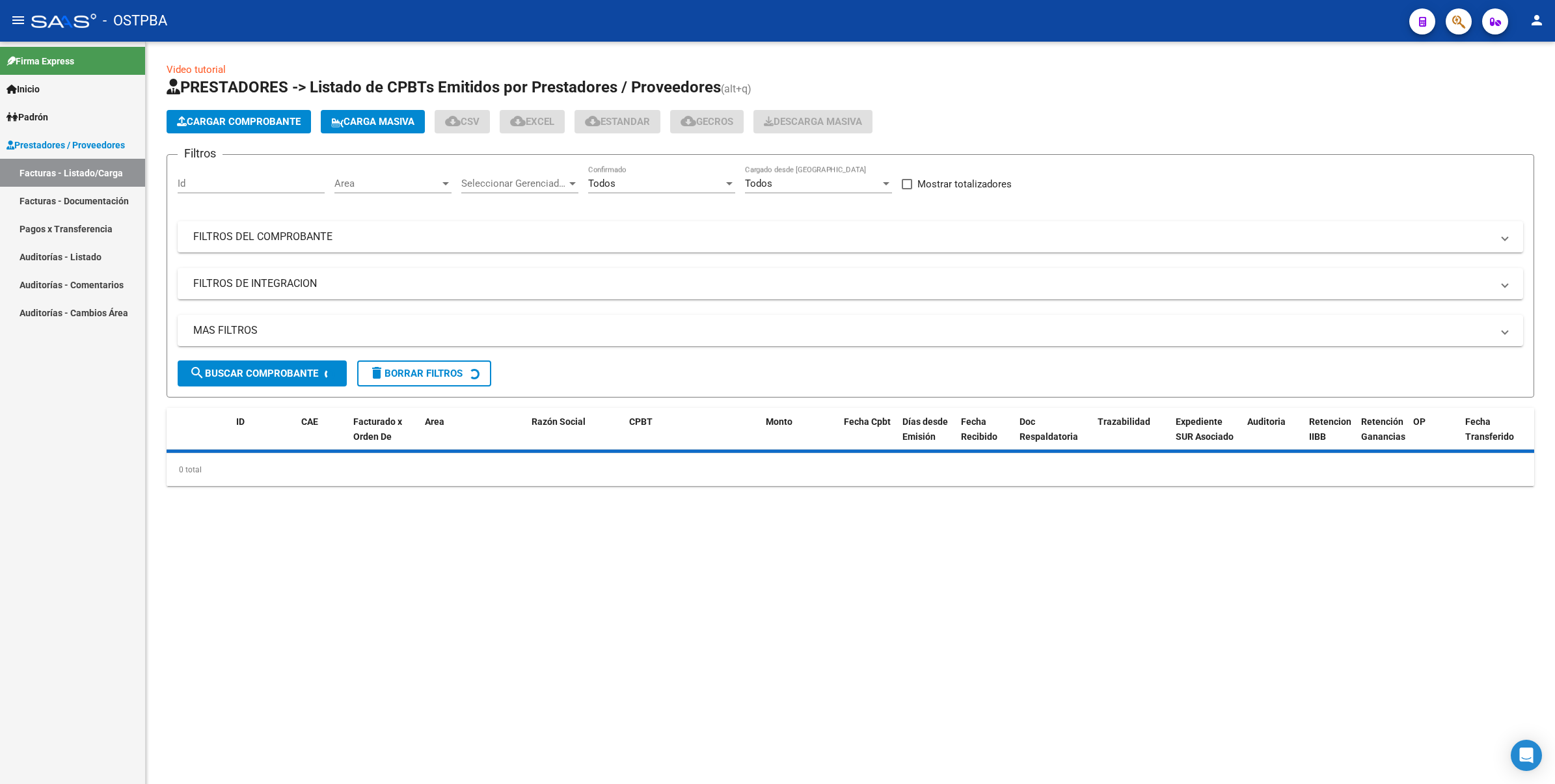
click at [84, 193] on link "Facturas - Documentación" at bounding box center [72, 200] width 145 height 28
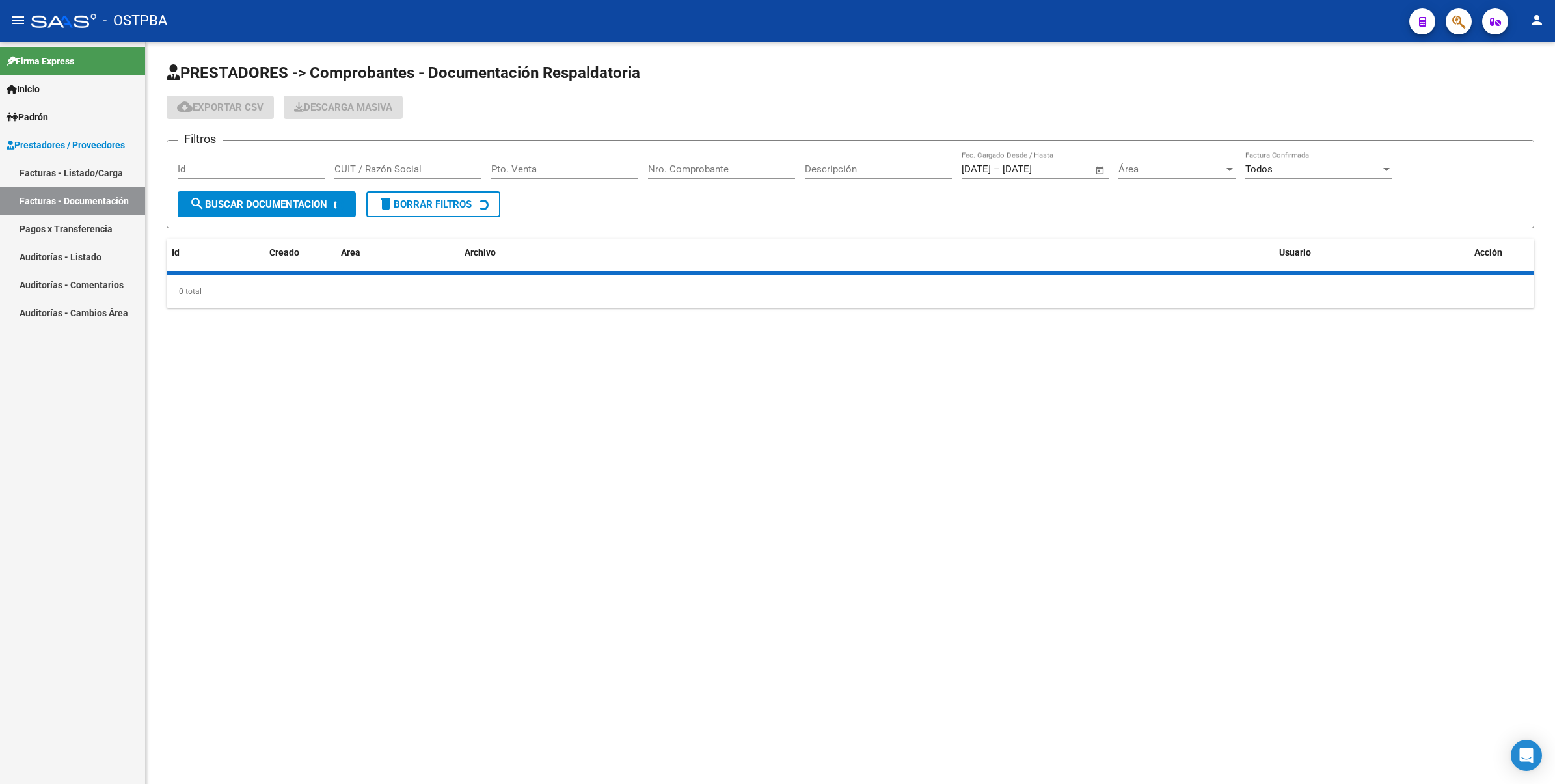
click at [86, 222] on link "Pagos x Transferencia" at bounding box center [72, 228] width 145 height 28
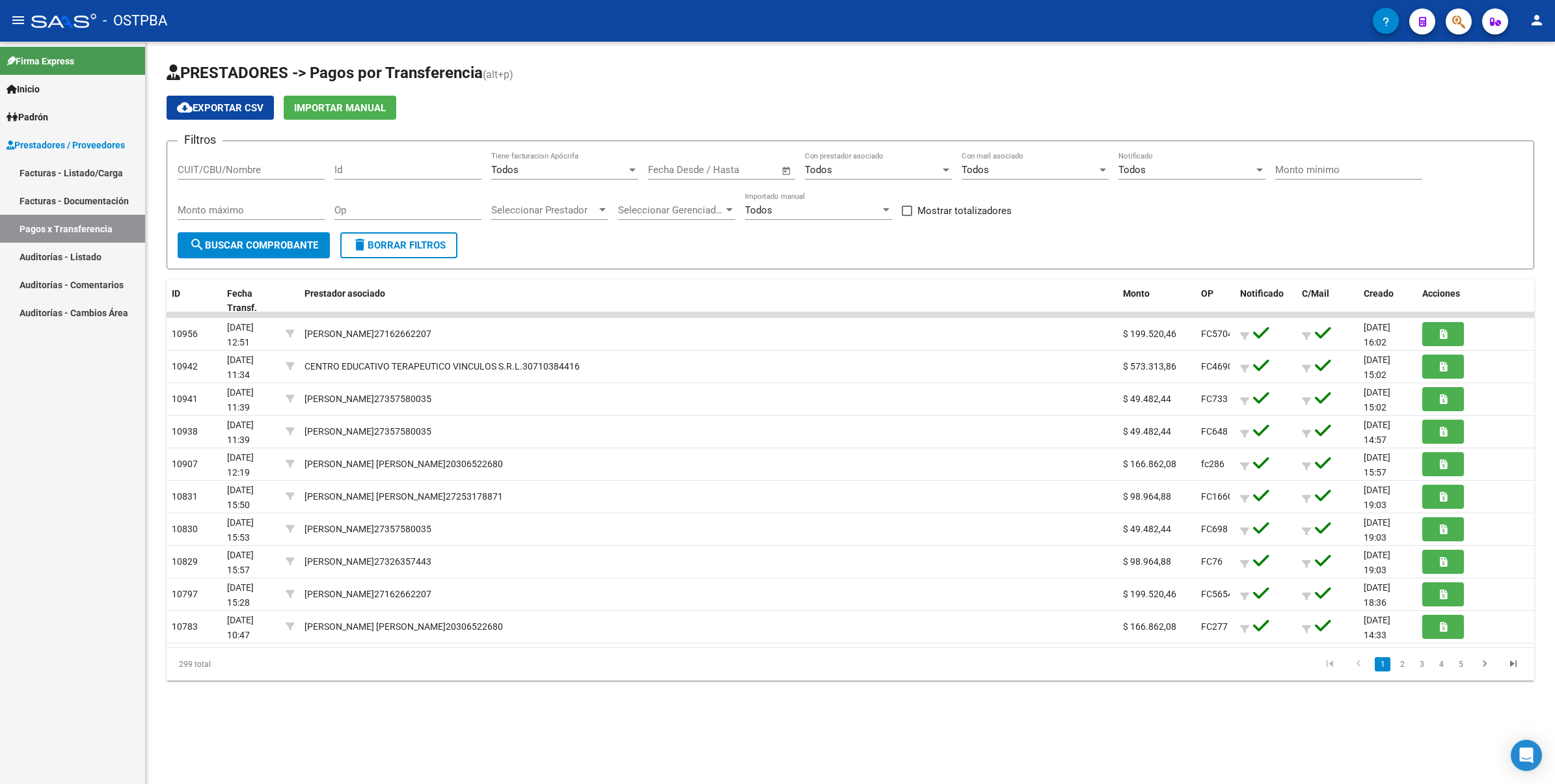
click at [82, 258] on link "Auditorías - Listado" at bounding box center [72, 257] width 145 height 28
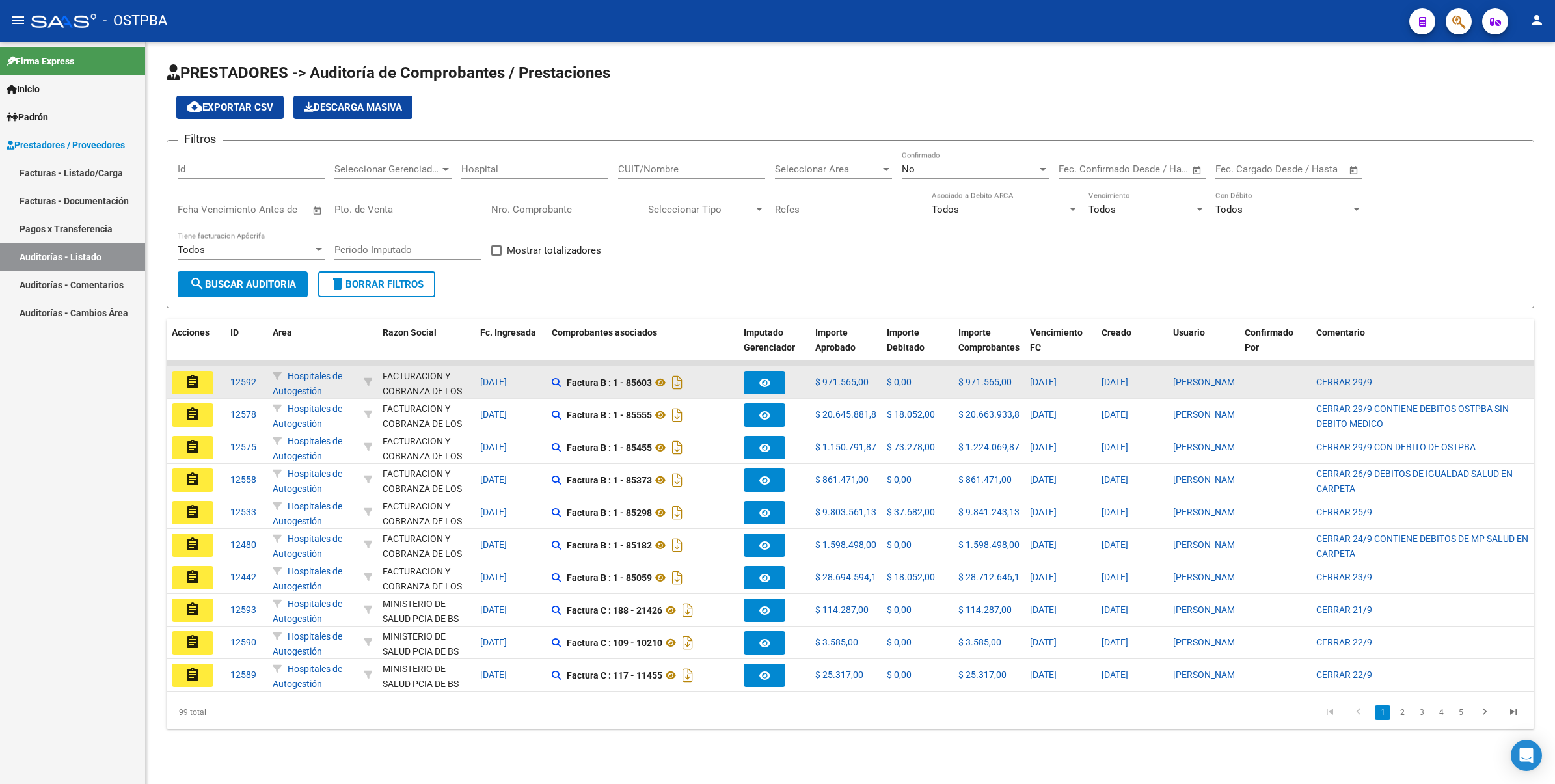
drag, startPoint x: 196, startPoint y: 381, endPoint x: 209, endPoint y: 385, distance: 13.6
click at [196, 381] on mat-icon "assignment" at bounding box center [192, 381] width 16 height 16
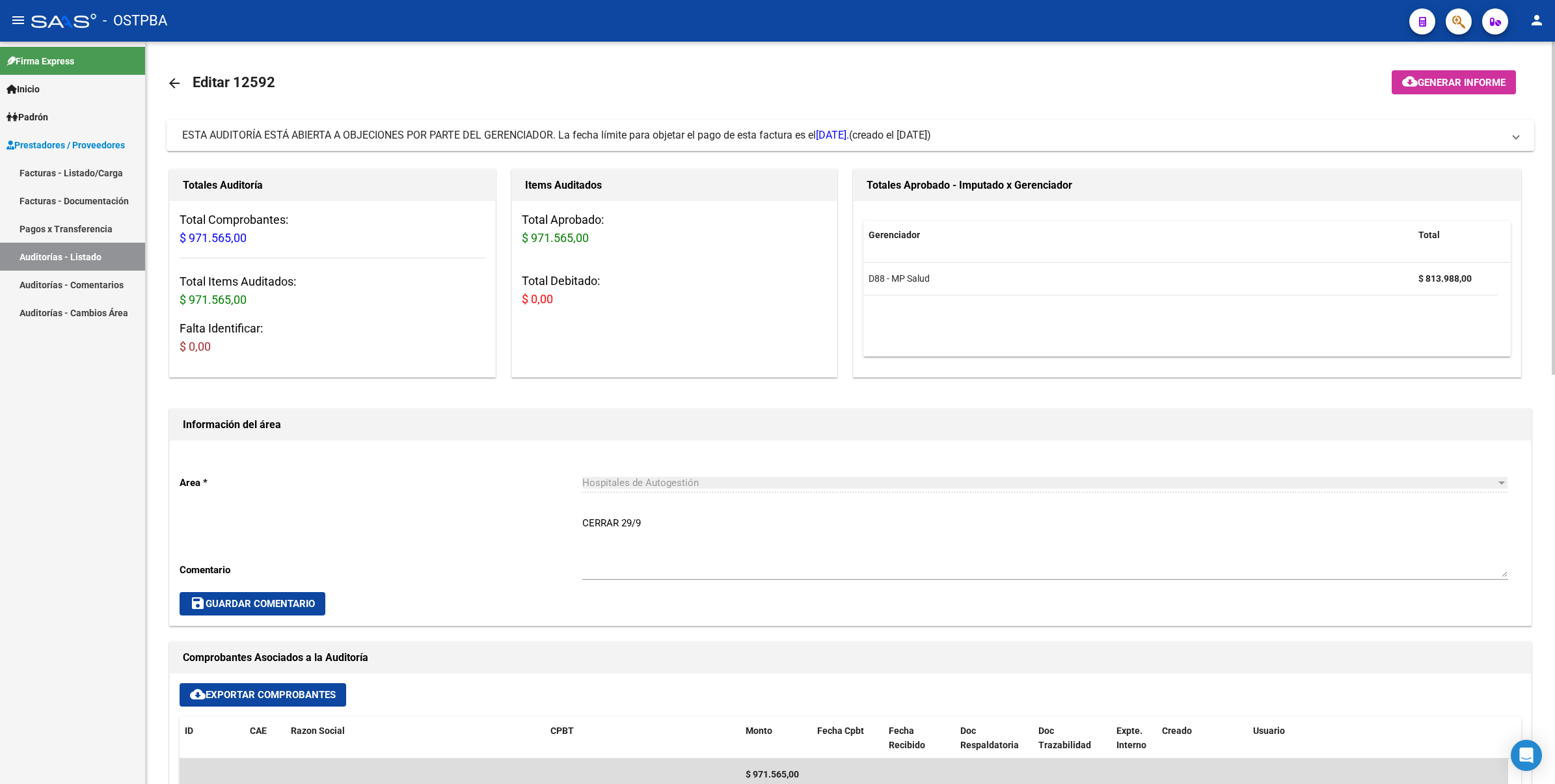
click at [170, 80] on mat-icon "arrow_back" at bounding box center [174, 83] width 16 height 16
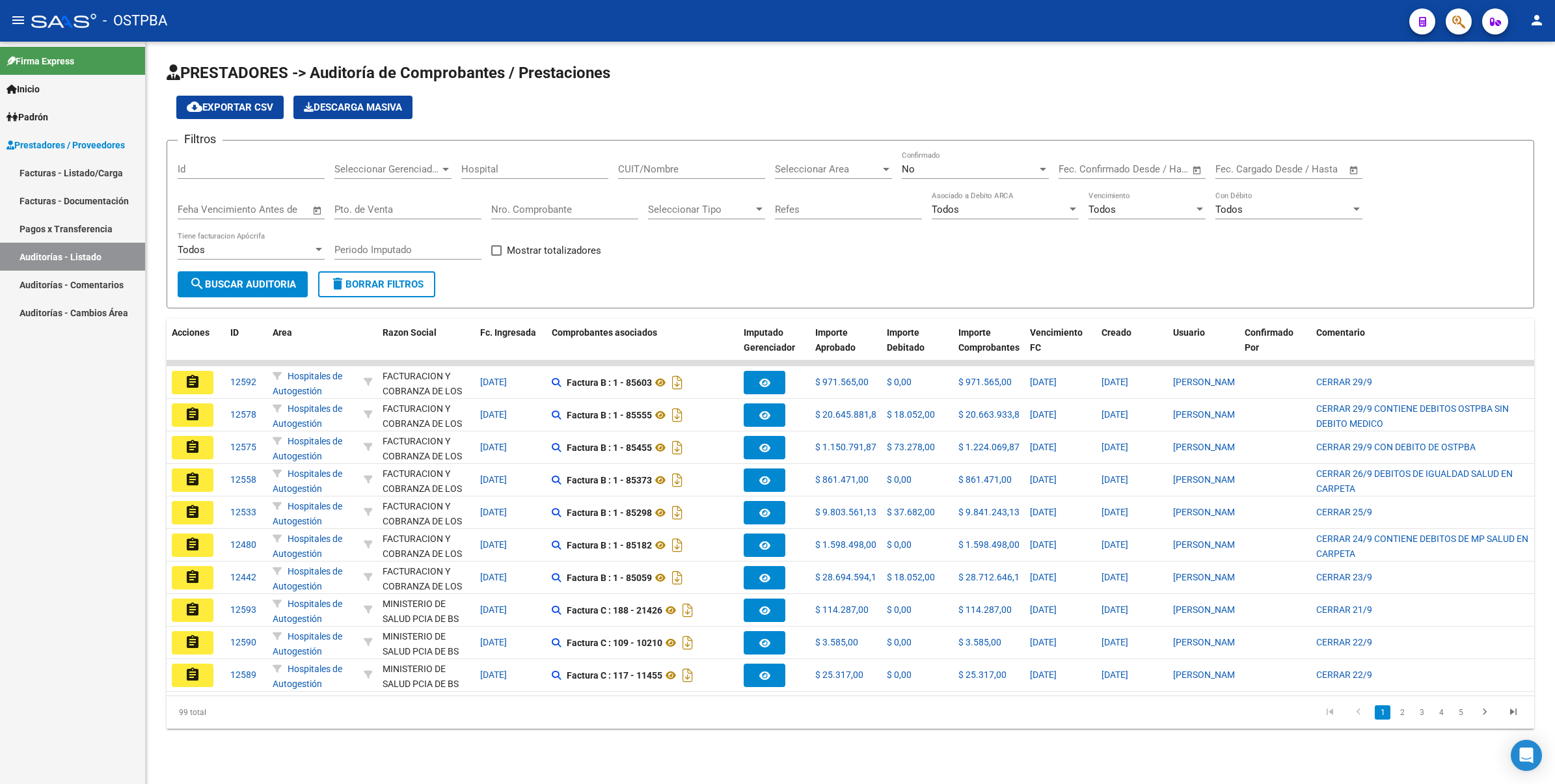
click at [277, 161] on div "Id" at bounding box center [251, 165] width 147 height 28
click at [226, 167] on input "Id" at bounding box center [251, 169] width 147 height 12
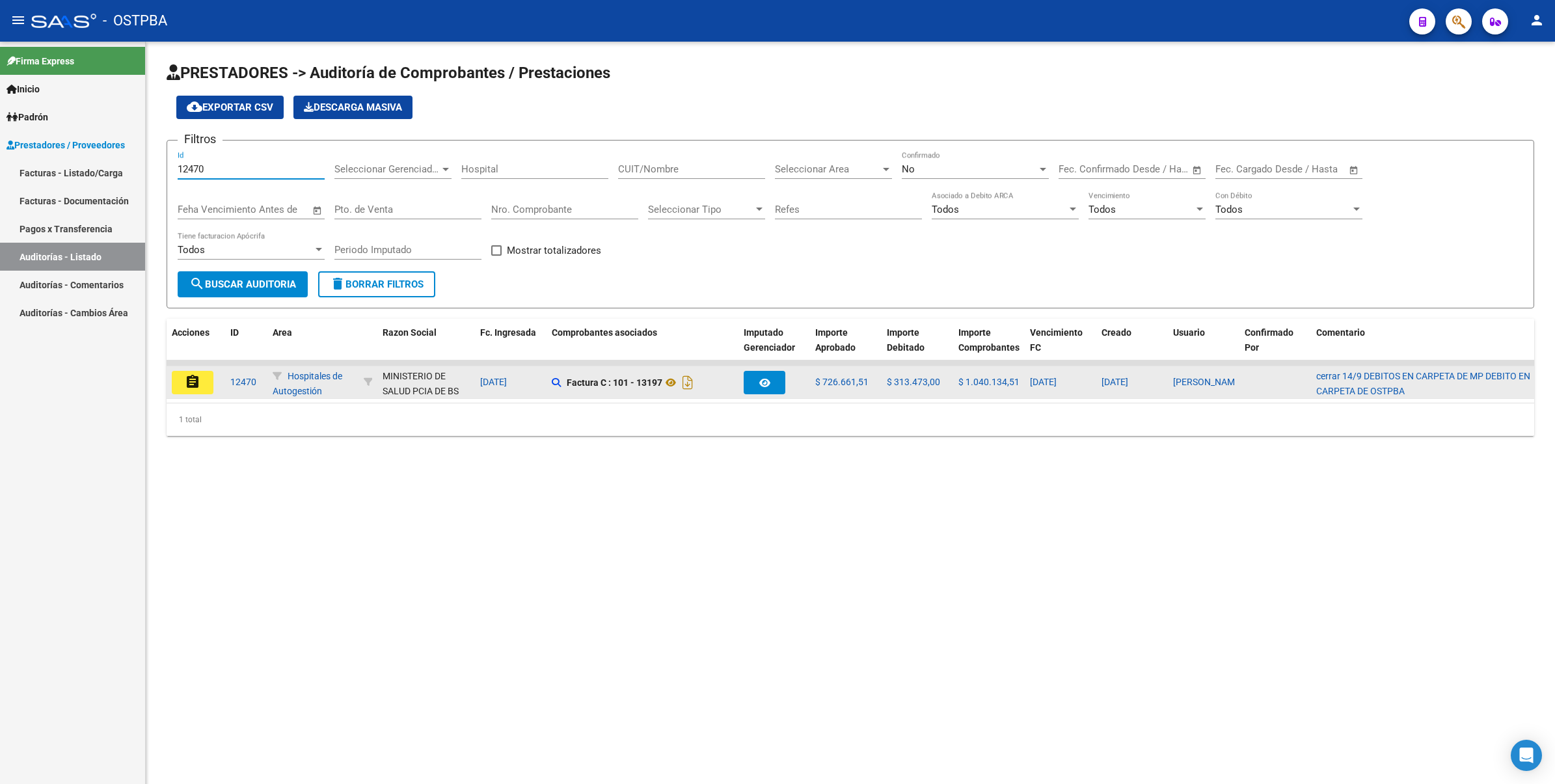
type input "12470"
click at [185, 378] on mat-icon "assignment" at bounding box center [192, 381] width 16 height 16
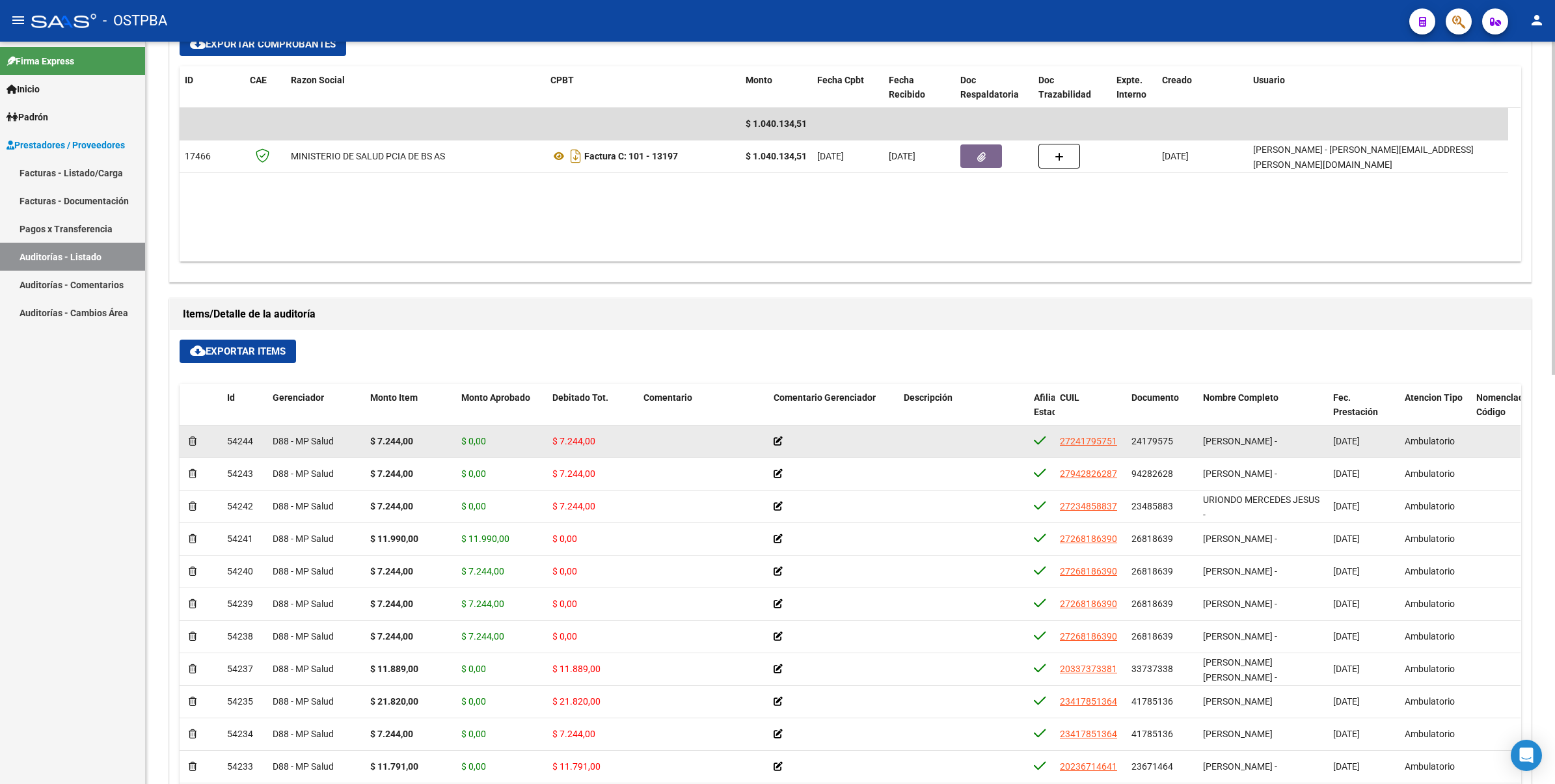
drag, startPoint x: 551, startPoint y: 441, endPoint x: 602, endPoint y: 449, distance: 51.6
click at [602, 449] on datatable-body-cell "$ 7.244,00" at bounding box center [593, 441] width 91 height 32
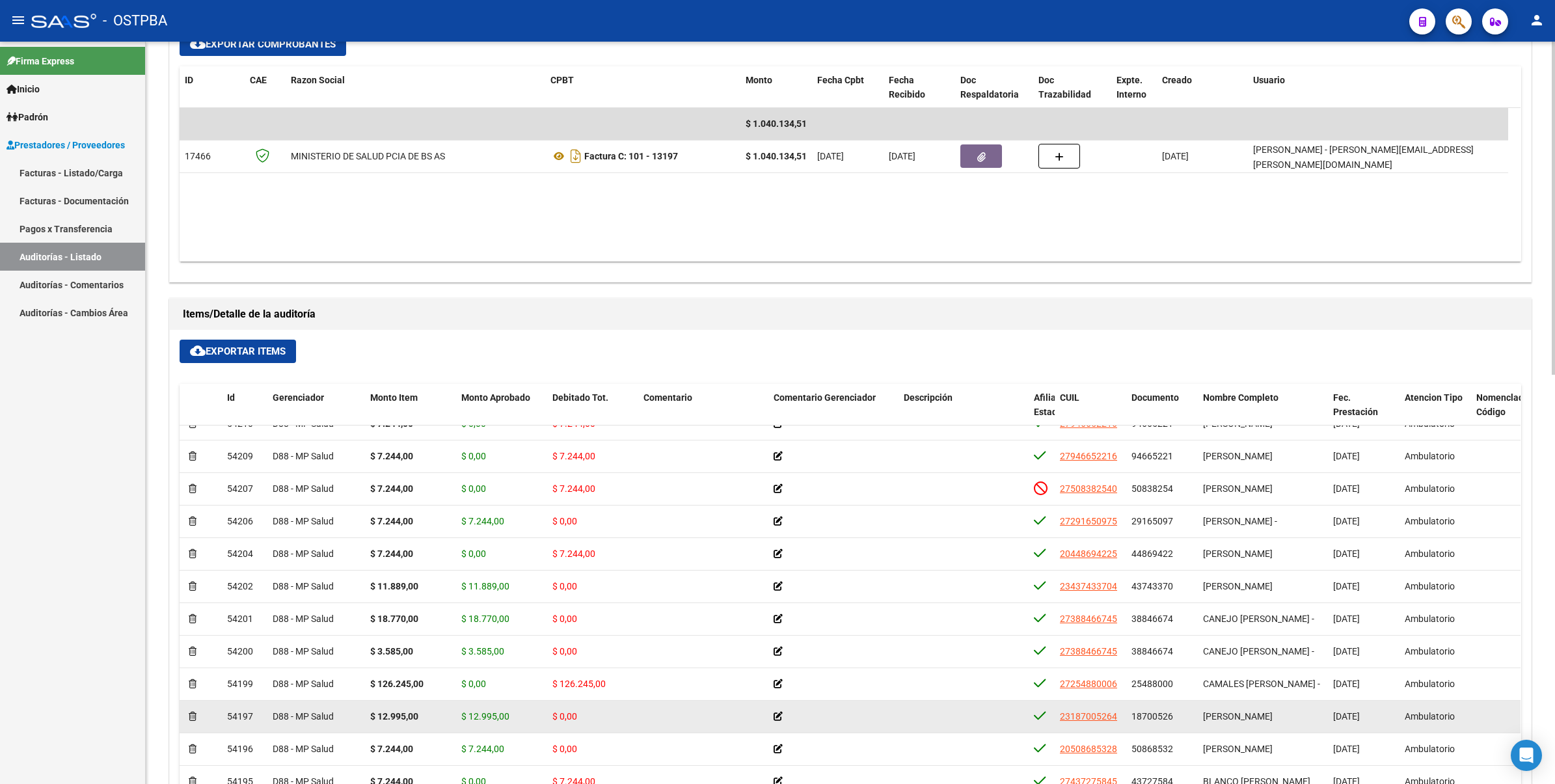
scroll to position [912, 0]
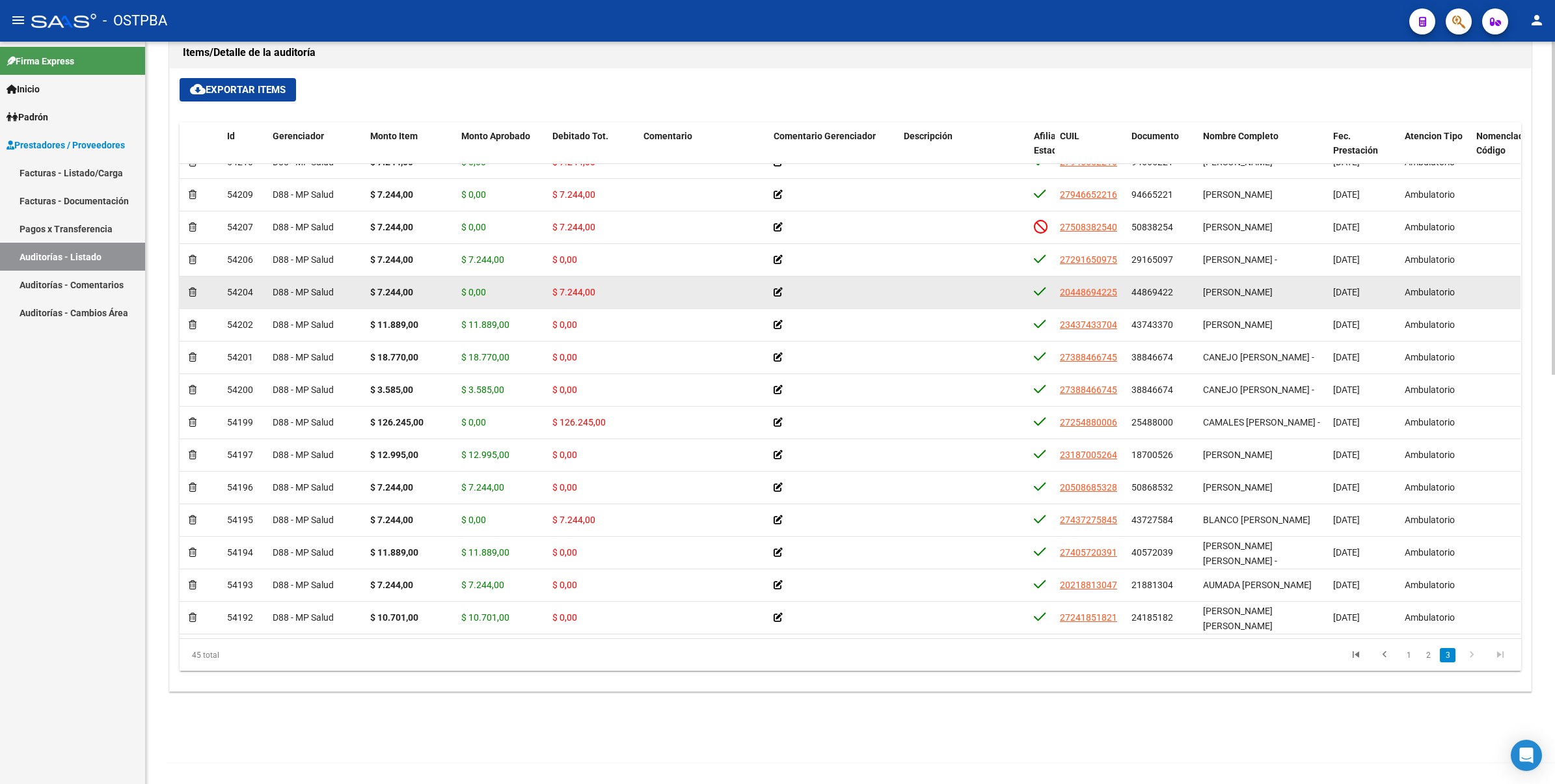
drag, startPoint x: 560, startPoint y: 276, endPoint x: 602, endPoint y: 278, distance: 42.0
click at [602, 285] on div "$ 7.244,00" at bounding box center [593, 292] width 81 height 15
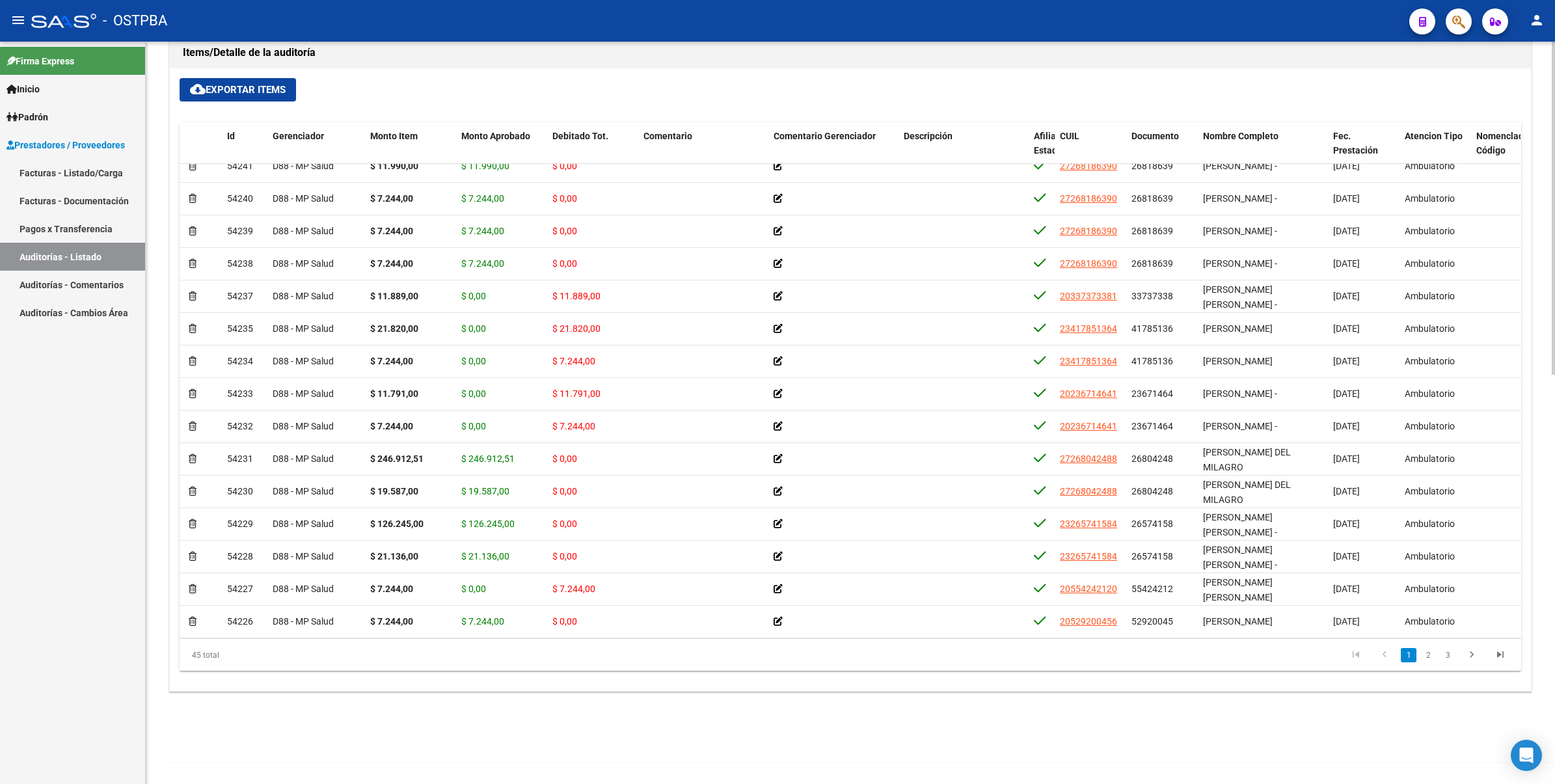
scroll to position [831, 0]
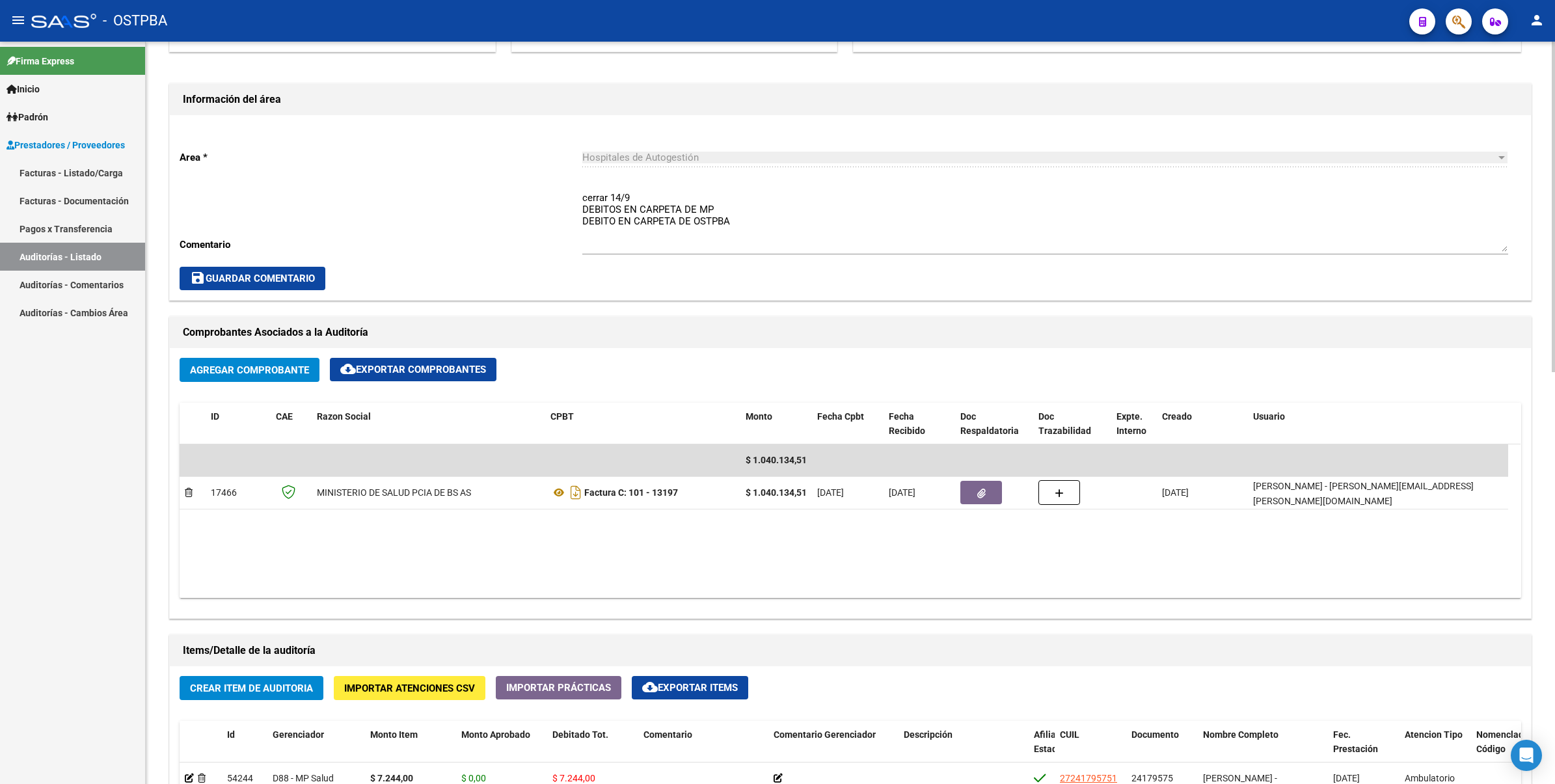
scroll to position [813, 0]
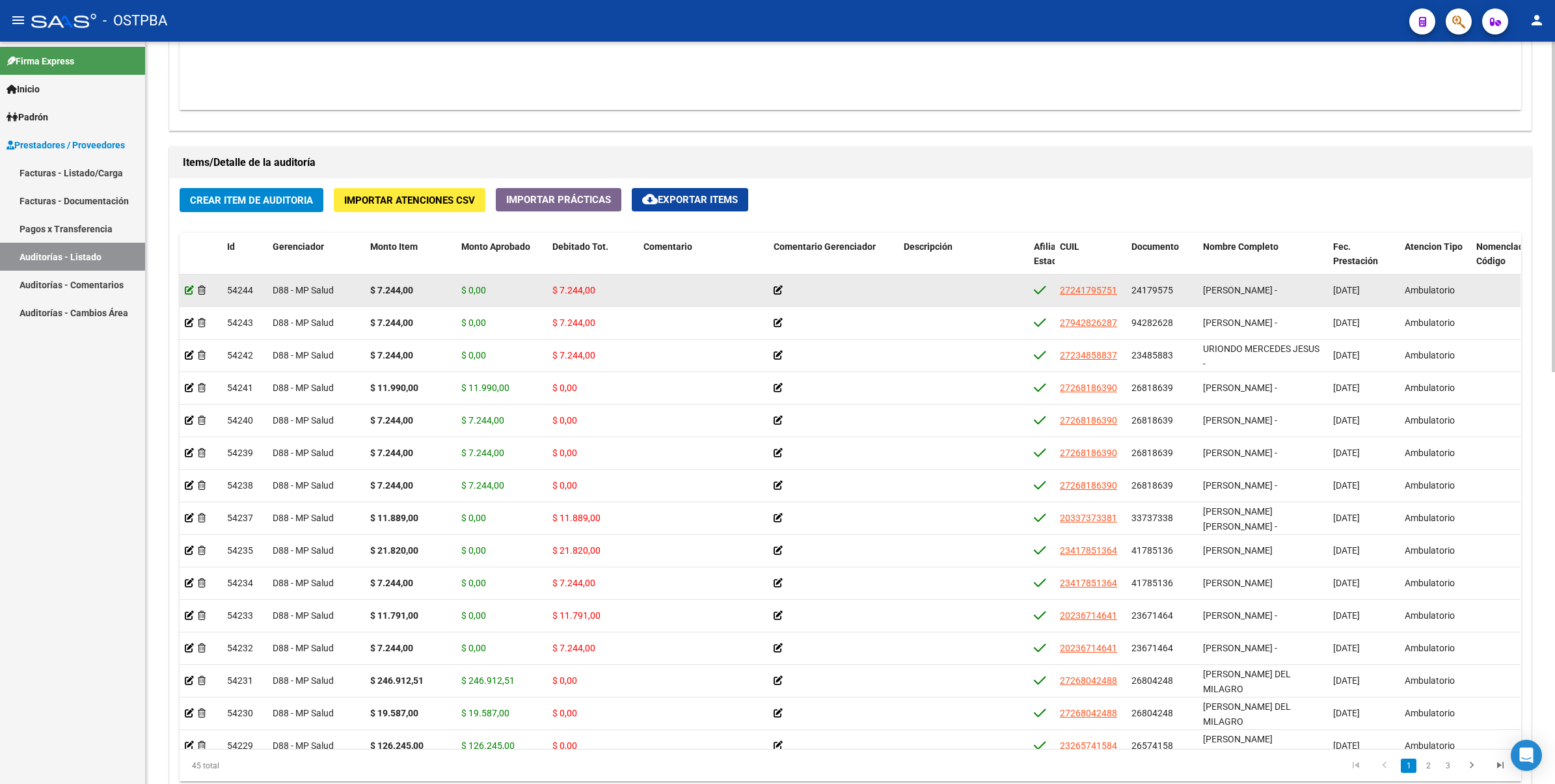
click at [189, 290] on icon at bounding box center [189, 289] width 9 height 9
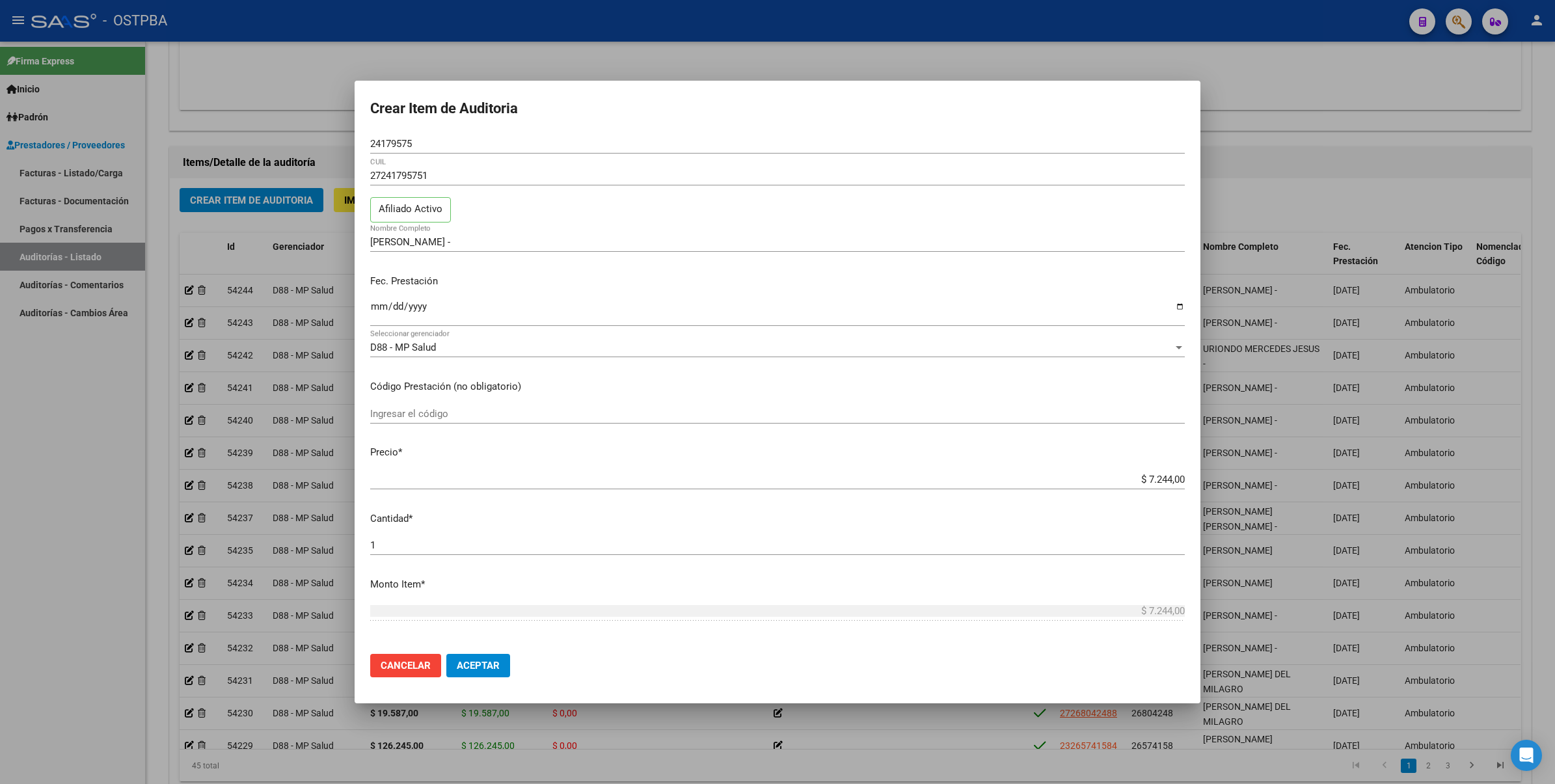
click at [1484, 200] on div at bounding box center [777, 392] width 1555 height 784
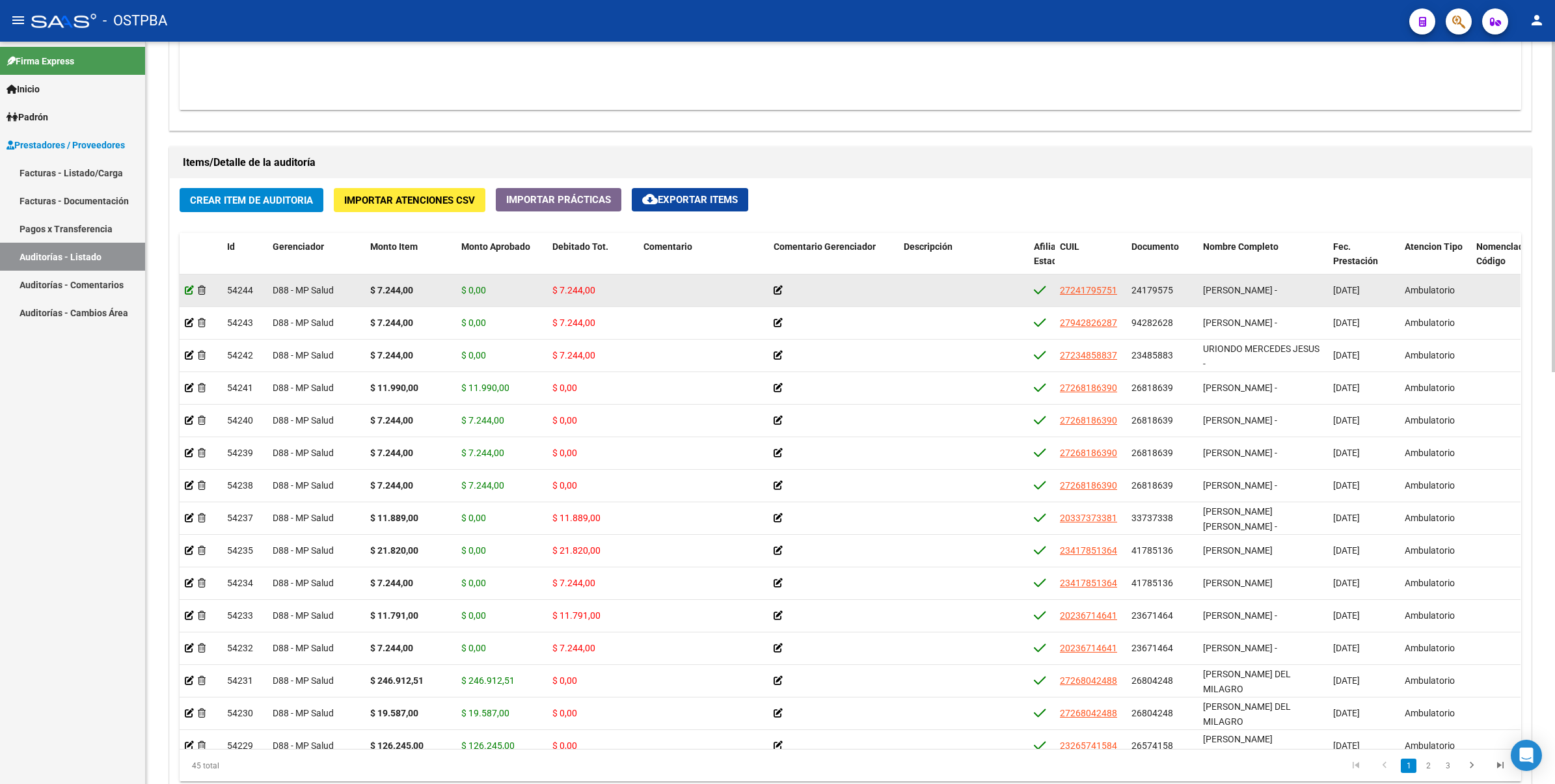
click at [189, 290] on icon at bounding box center [189, 289] width 9 height 9
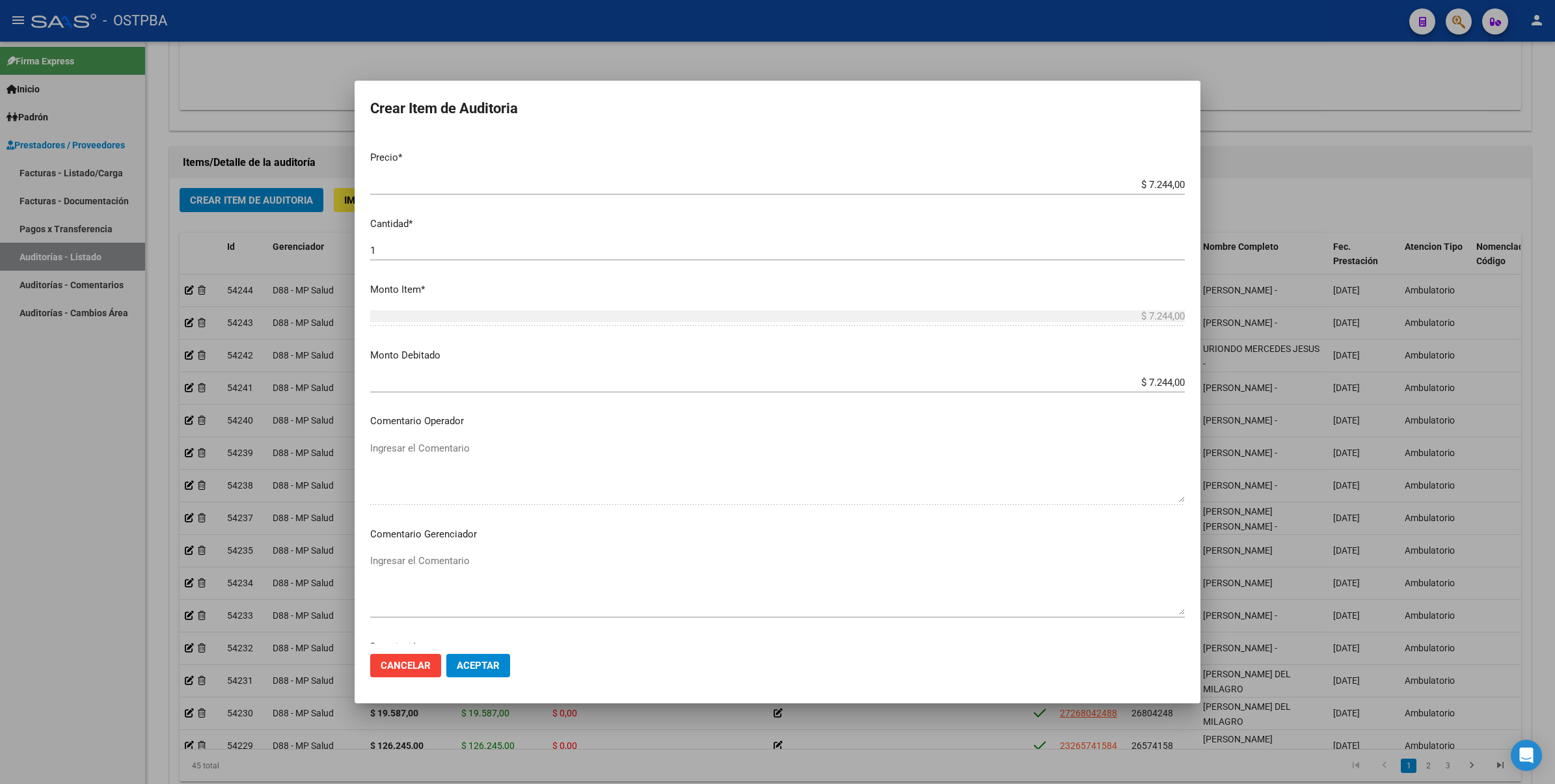
scroll to position [296, 0]
click at [1311, 203] on div at bounding box center [777, 392] width 1555 height 784
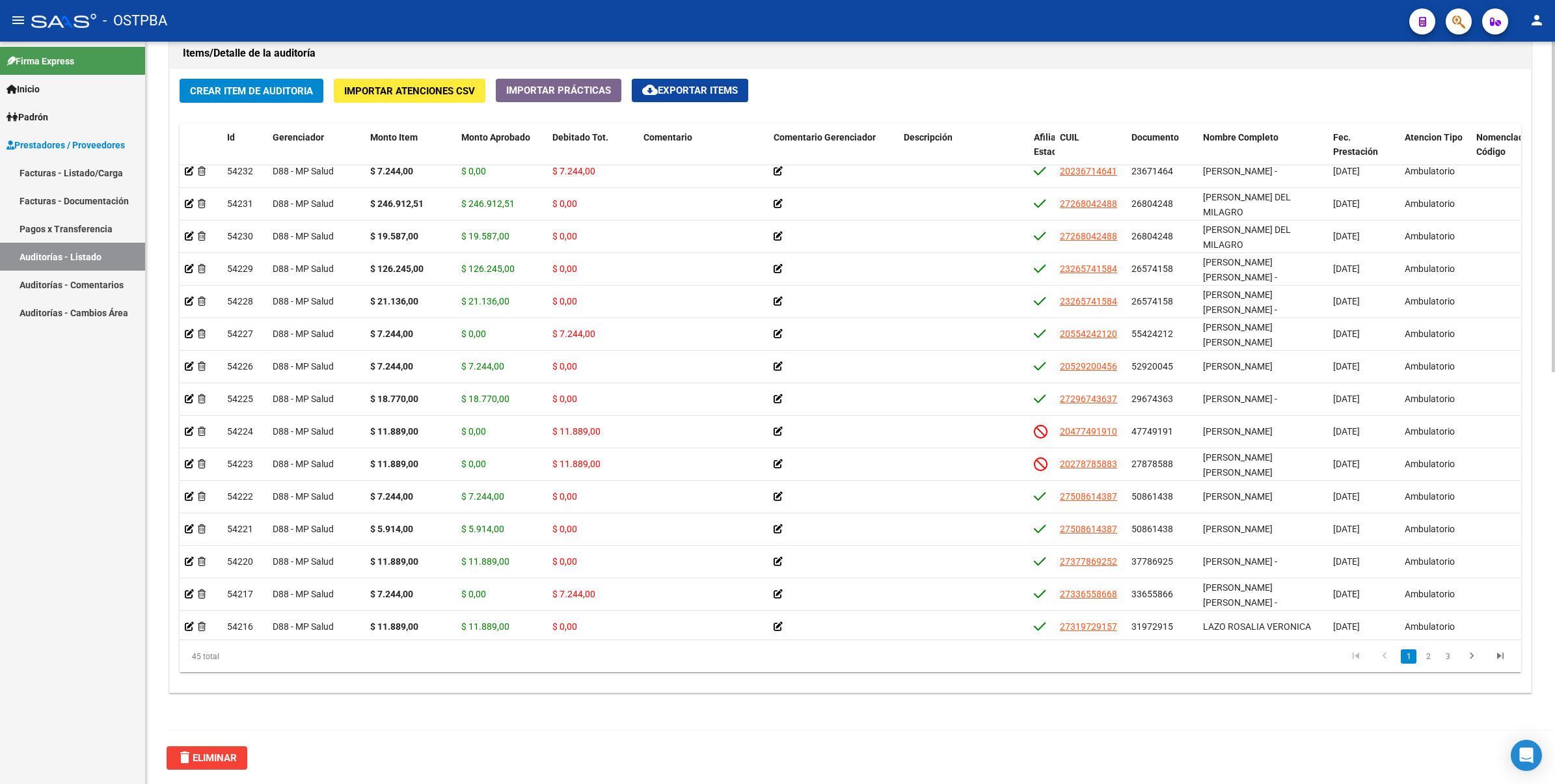
scroll to position [0, 0]
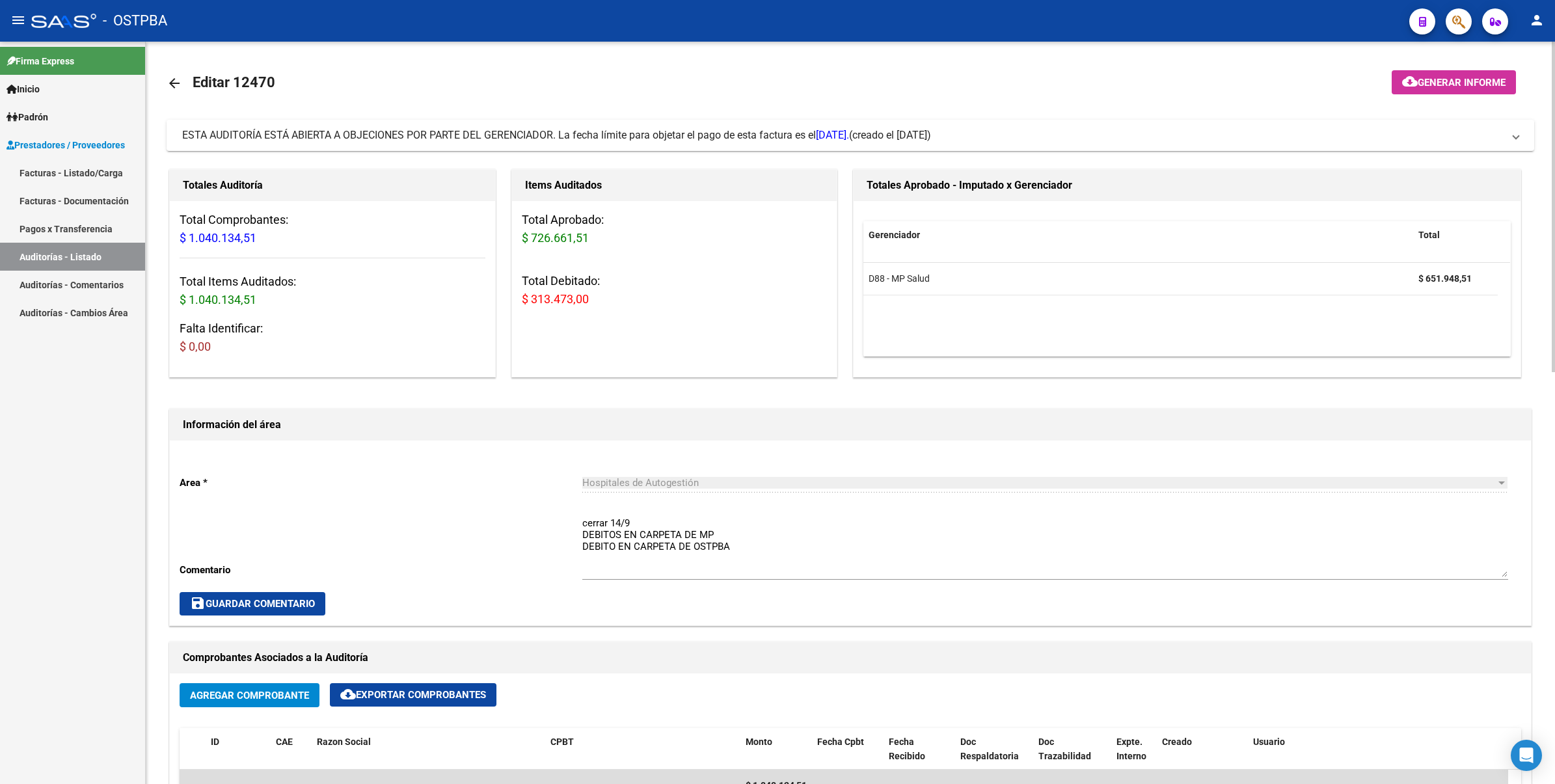
click at [170, 78] on mat-icon "arrow_back" at bounding box center [174, 83] width 16 height 16
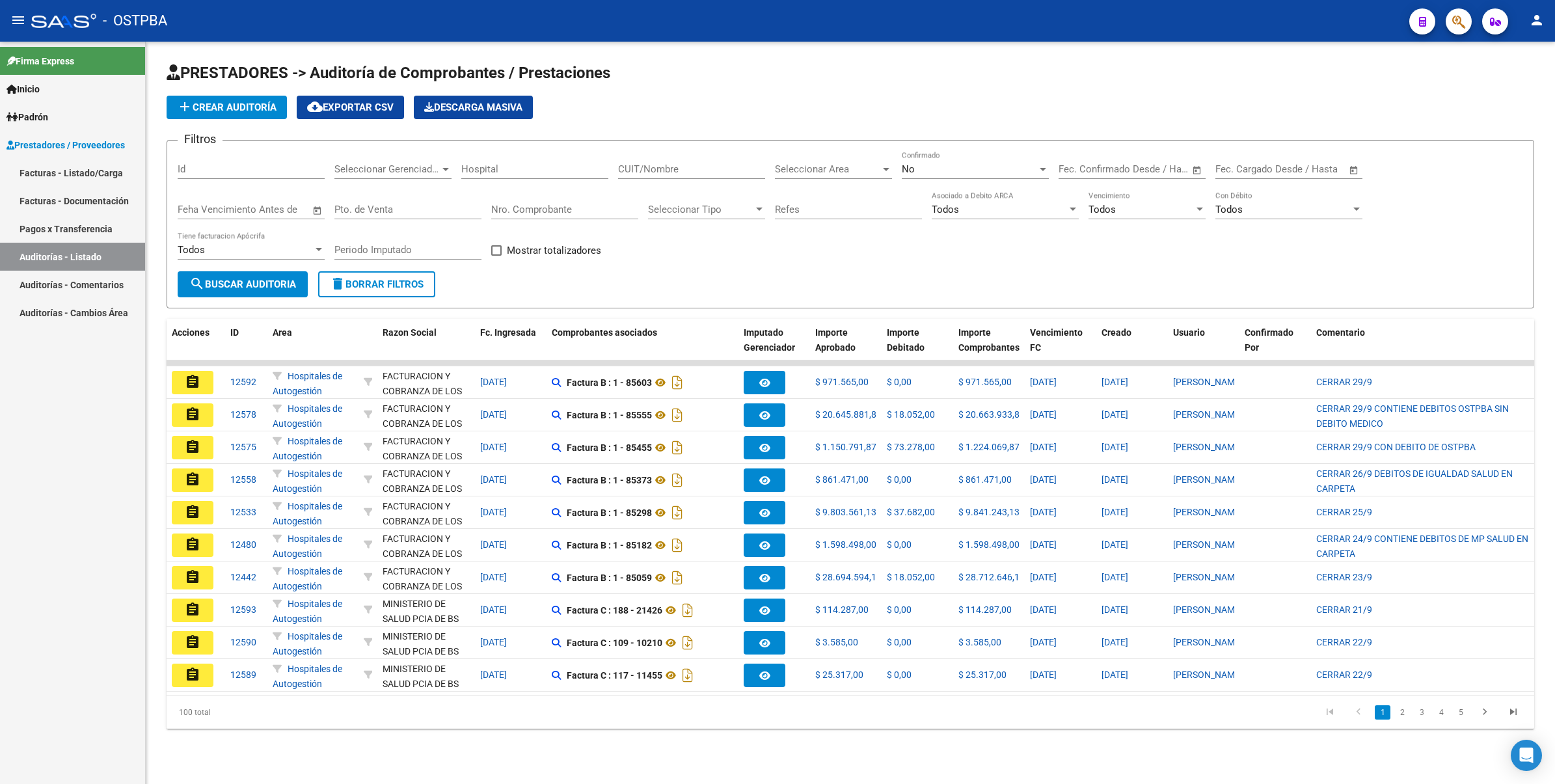
click at [923, 167] on div "No" at bounding box center [969, 169] width 135 height 12
click at [921, 110] on span "Todos" at bounding box center [975, 109] width 147 height 29
click at [280, 167] on input "Id" at bounding box center [251, 169] width 147 height 12
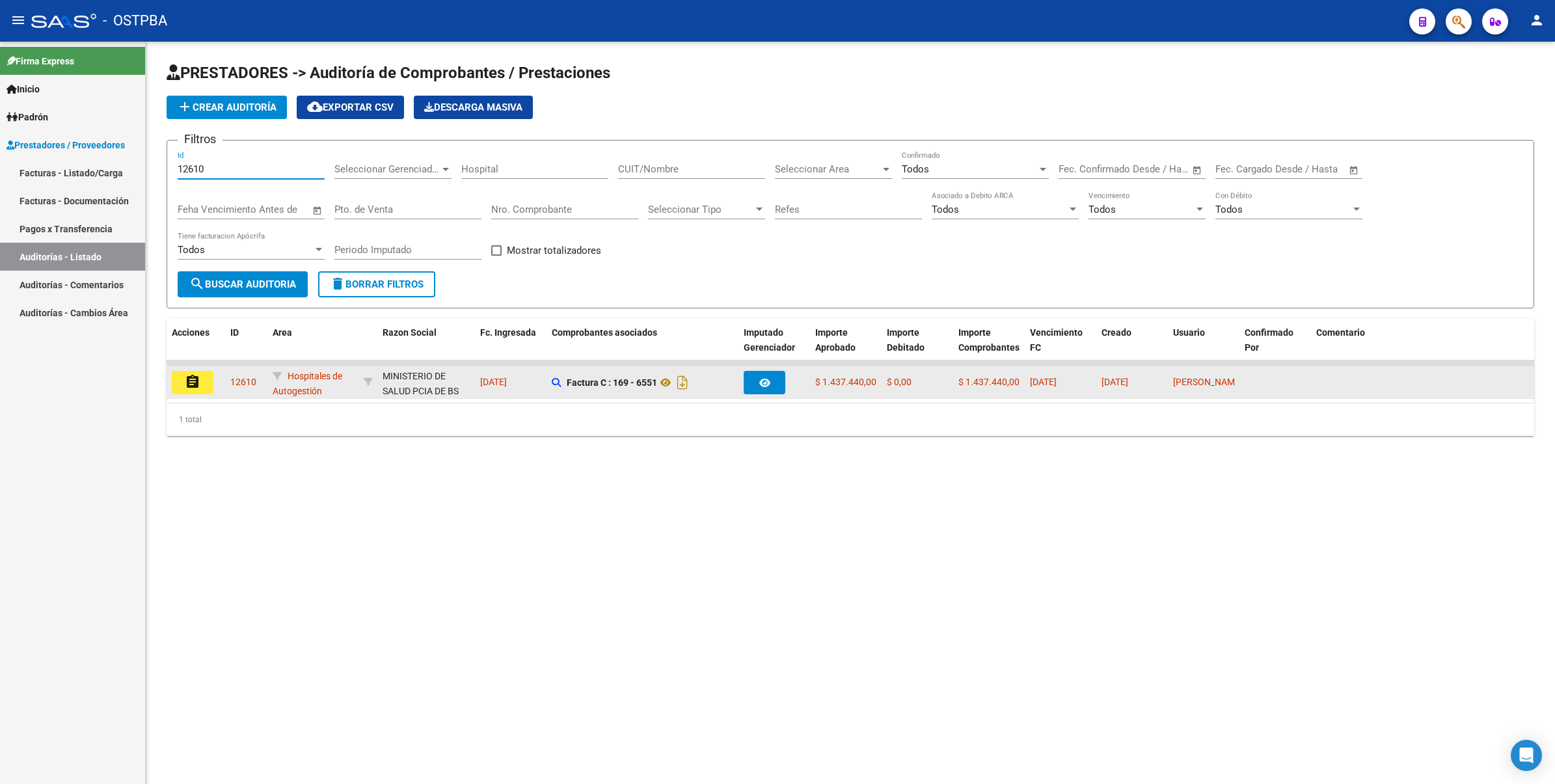
type input "12610"
click at [192, 381] on mat-icon "assignment" at bounding box center [192, 381] width 16 height 16
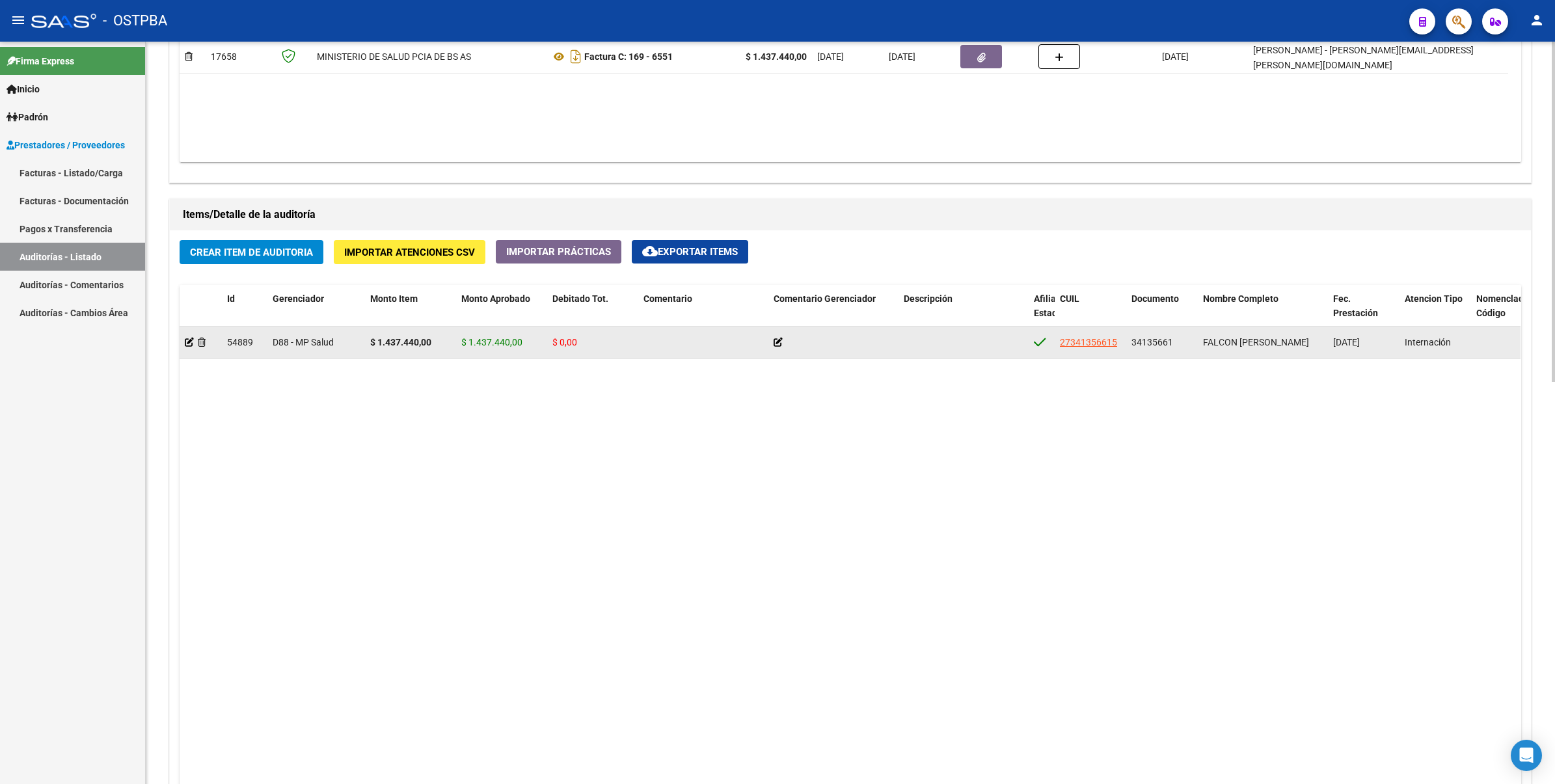
scroll to position [732, 0]
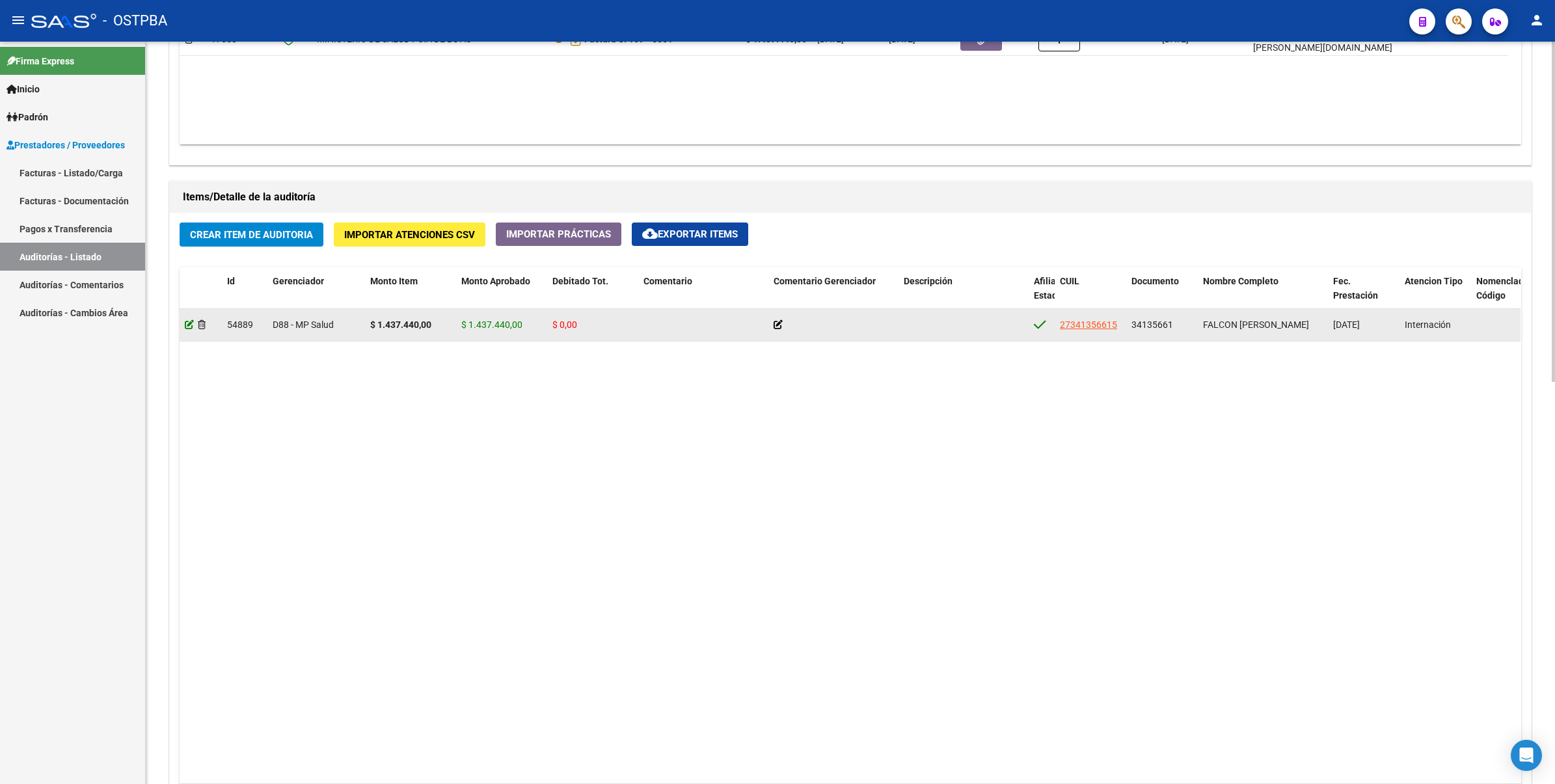
click at [187, 322] on icon at bounding box center [189, 324] width 9 height 9
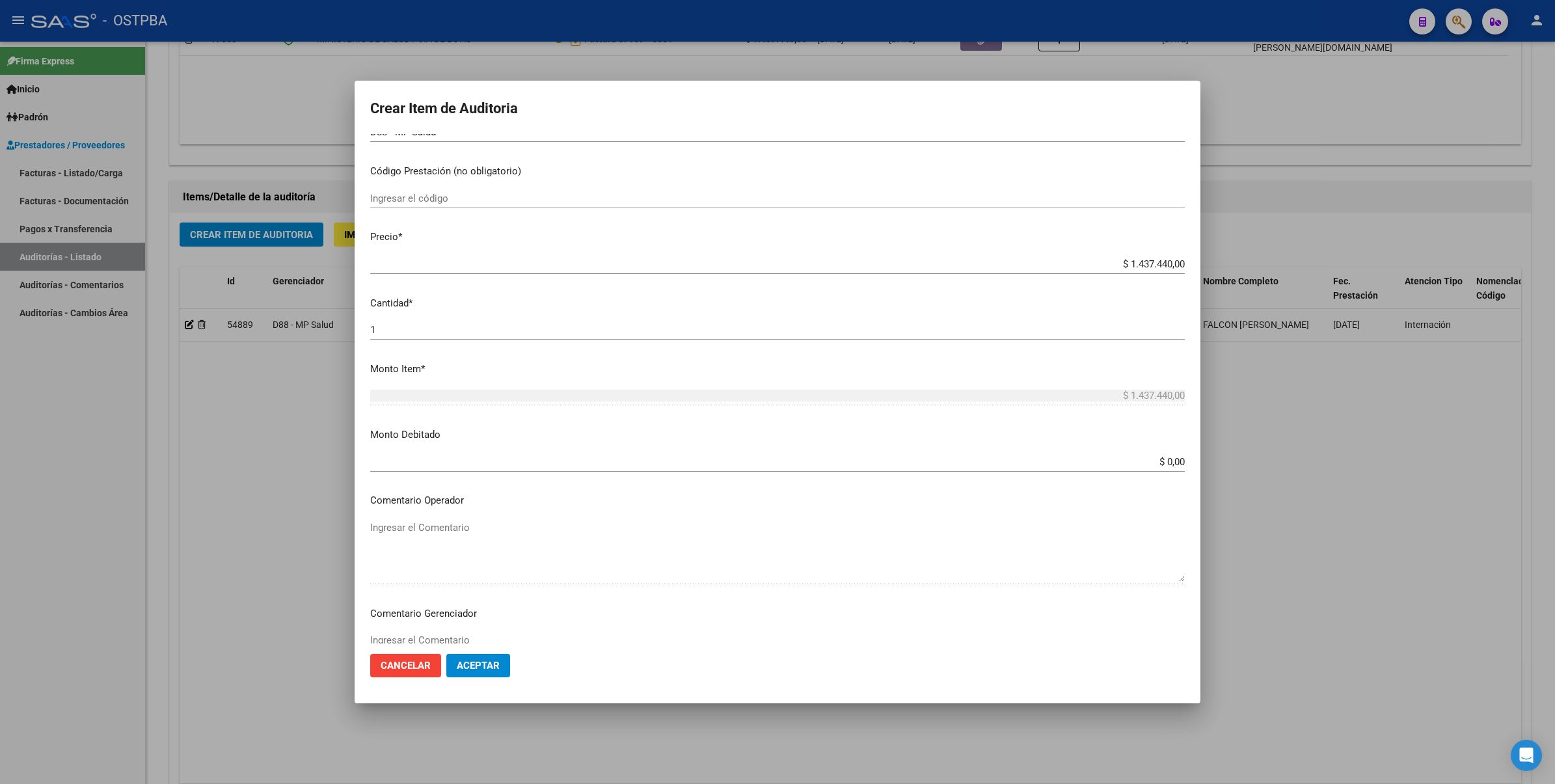
scroll to position [244, 0]
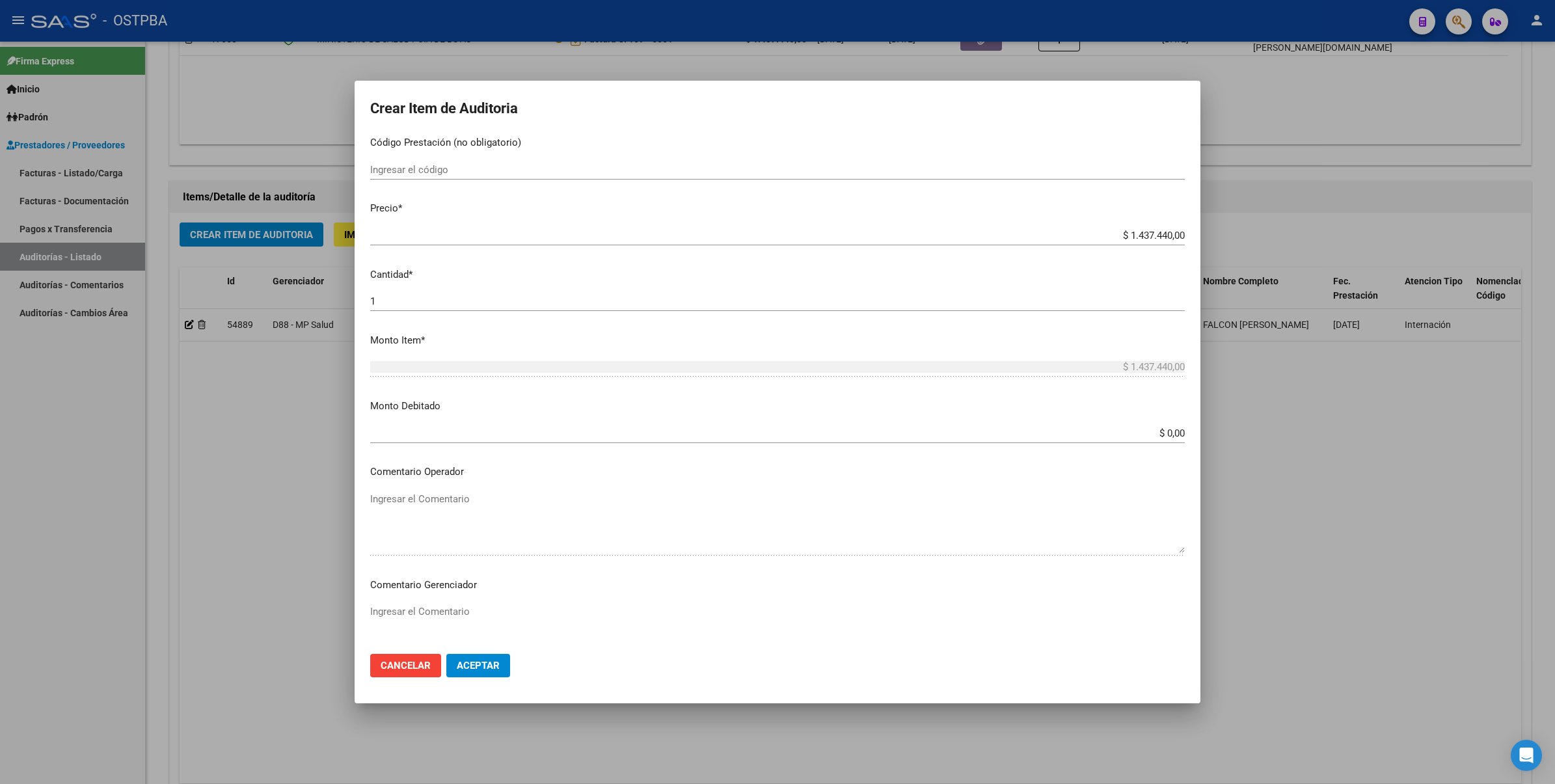
click at [1174, 433] on app-form-text-field "Monto Debitado $ 0,00 Ingresar el monto" at bounding box center [783, 418] width 824 height 40
click at [1171, 430] on input "$ 0,00" at bounding box center [777, 433] width 814 height 12
type input "$ 0,10"
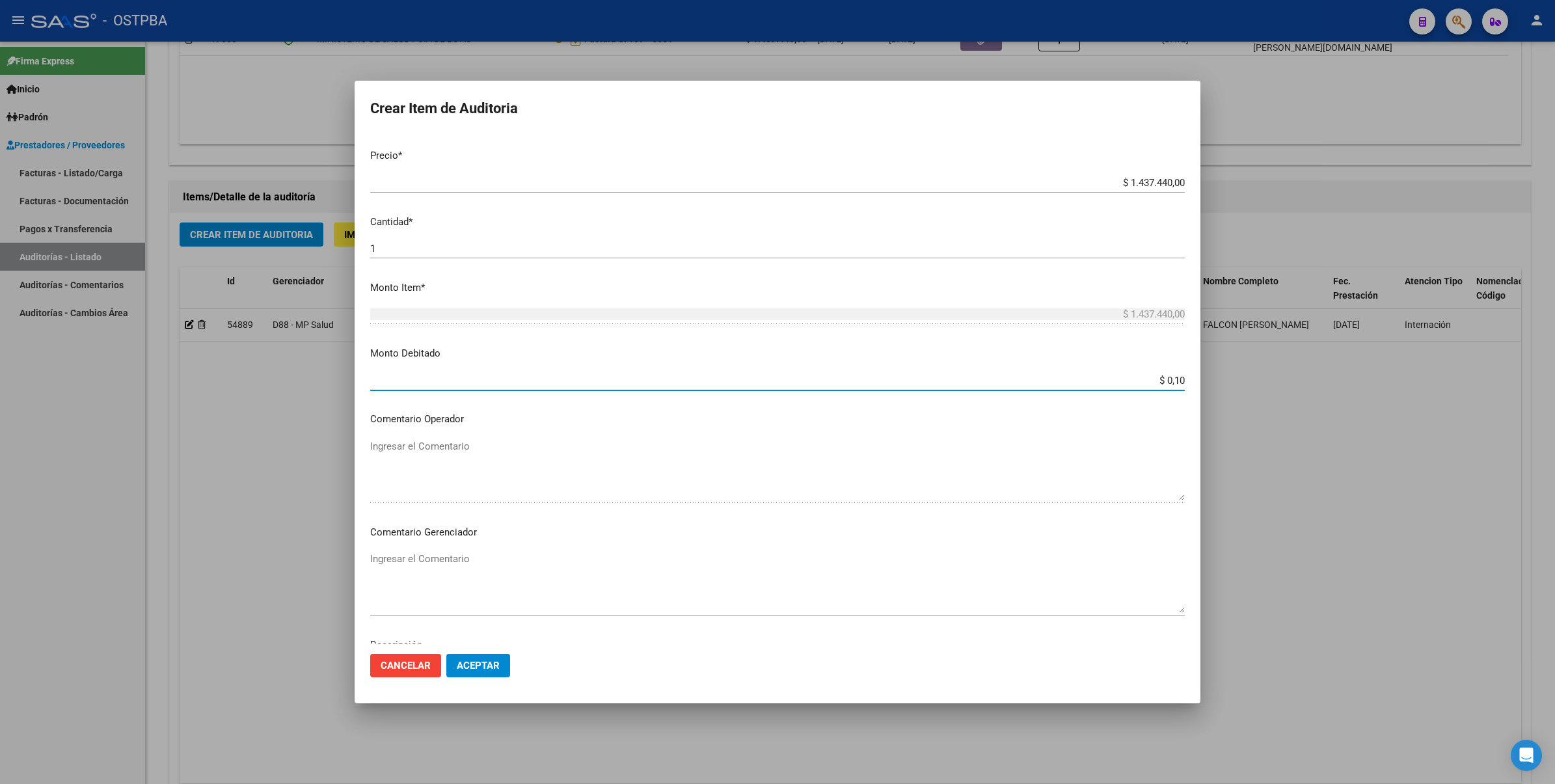
scroll to position [325, 0]
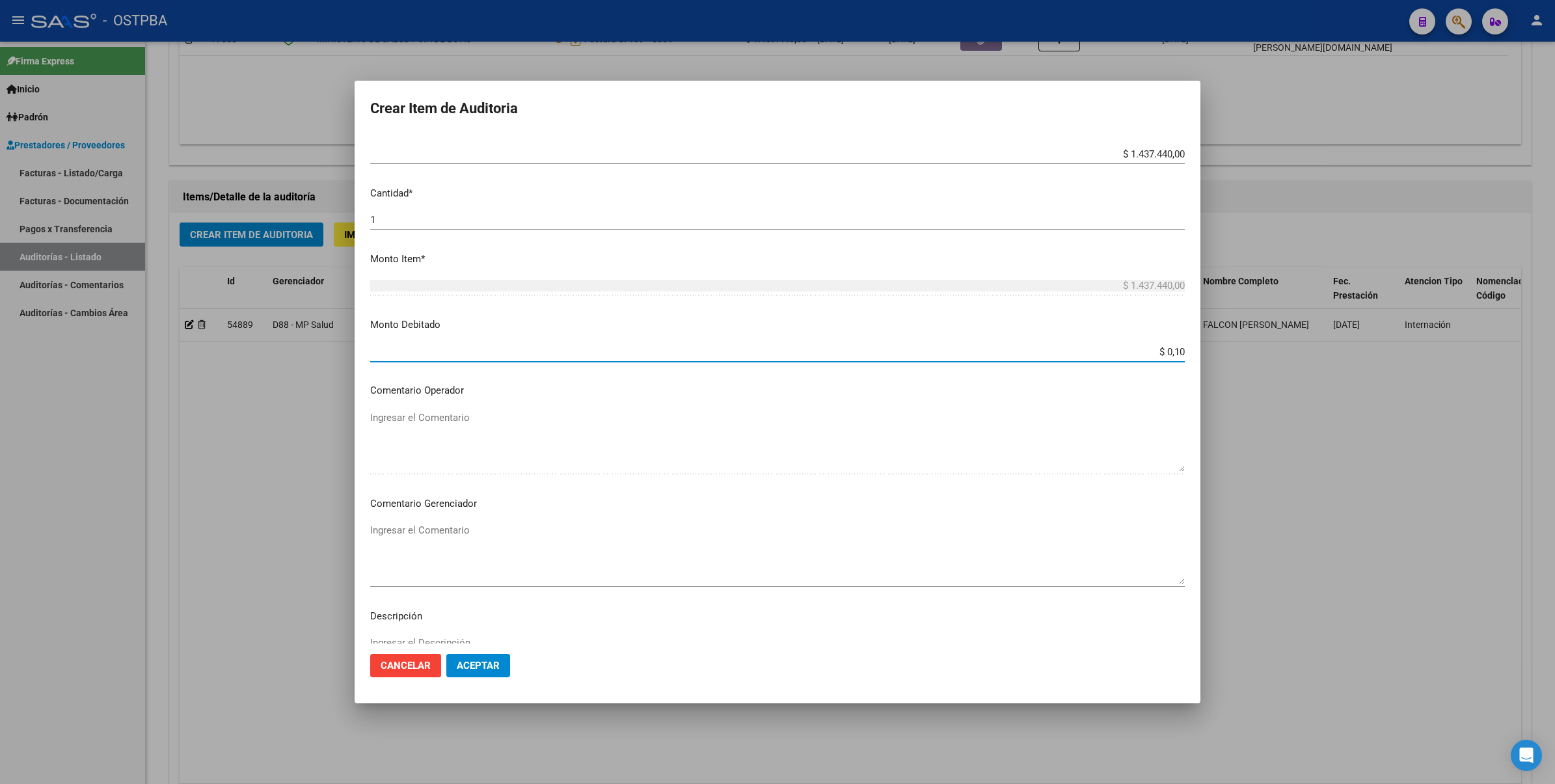
click at [434, 527] on textarea "Ingresar el Comentario" at bounding box center [777, 553] width 814 height 61
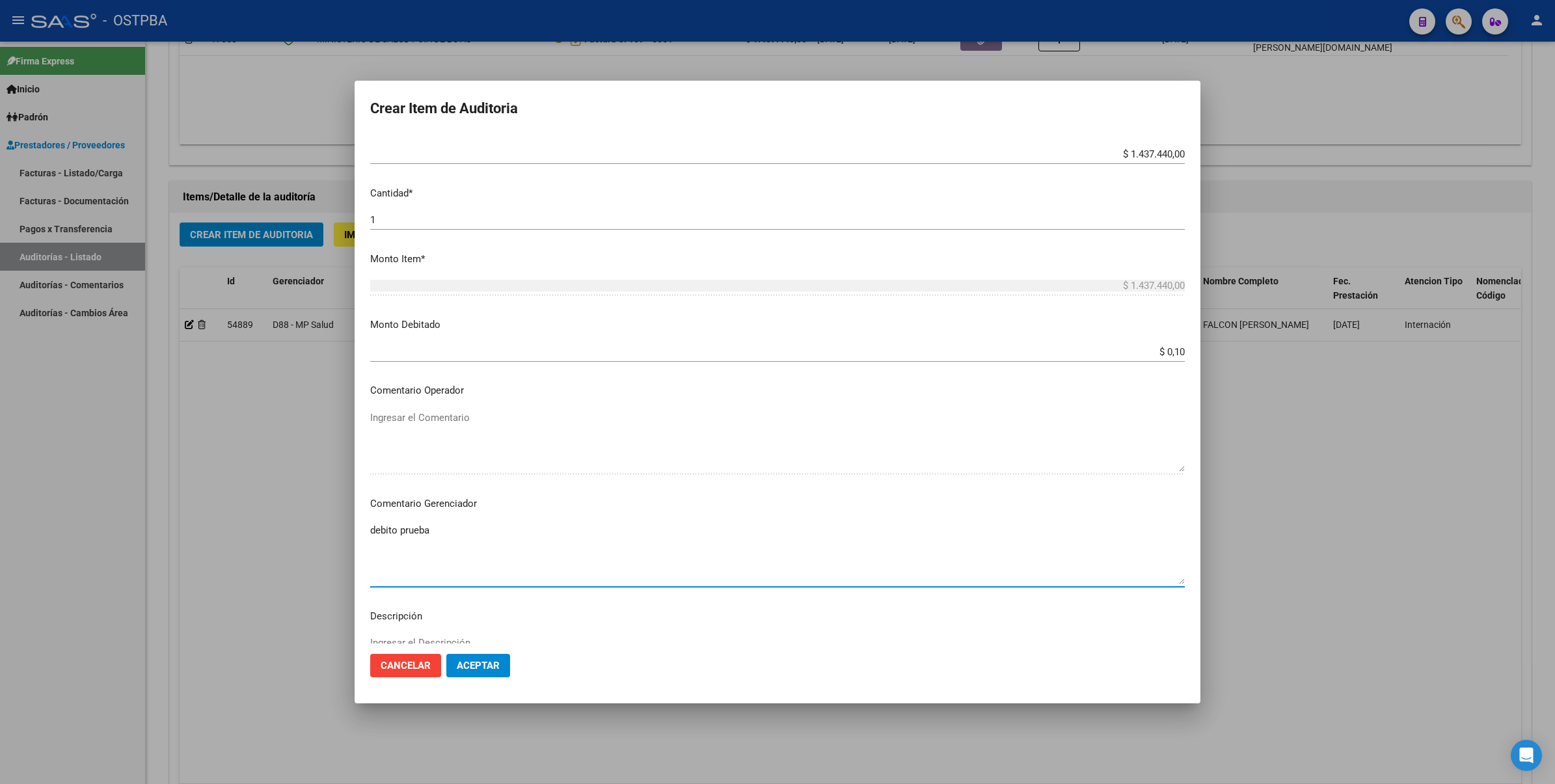
type textarea "debito prueba"
click at [475, 663] on span "Aceptar" at bounding box center [478, 665] width 43 height 12
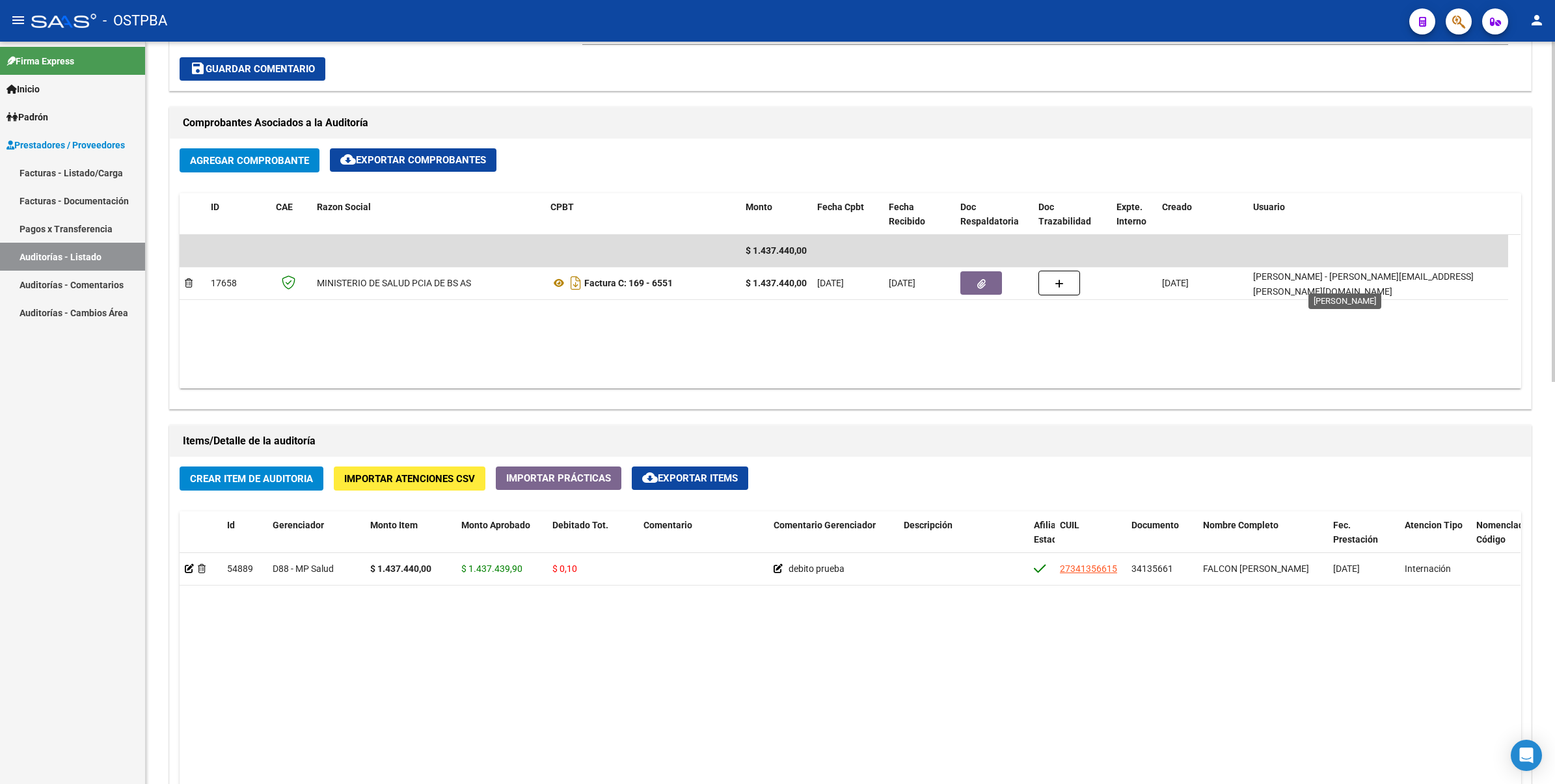
scroll to position [569, 0]
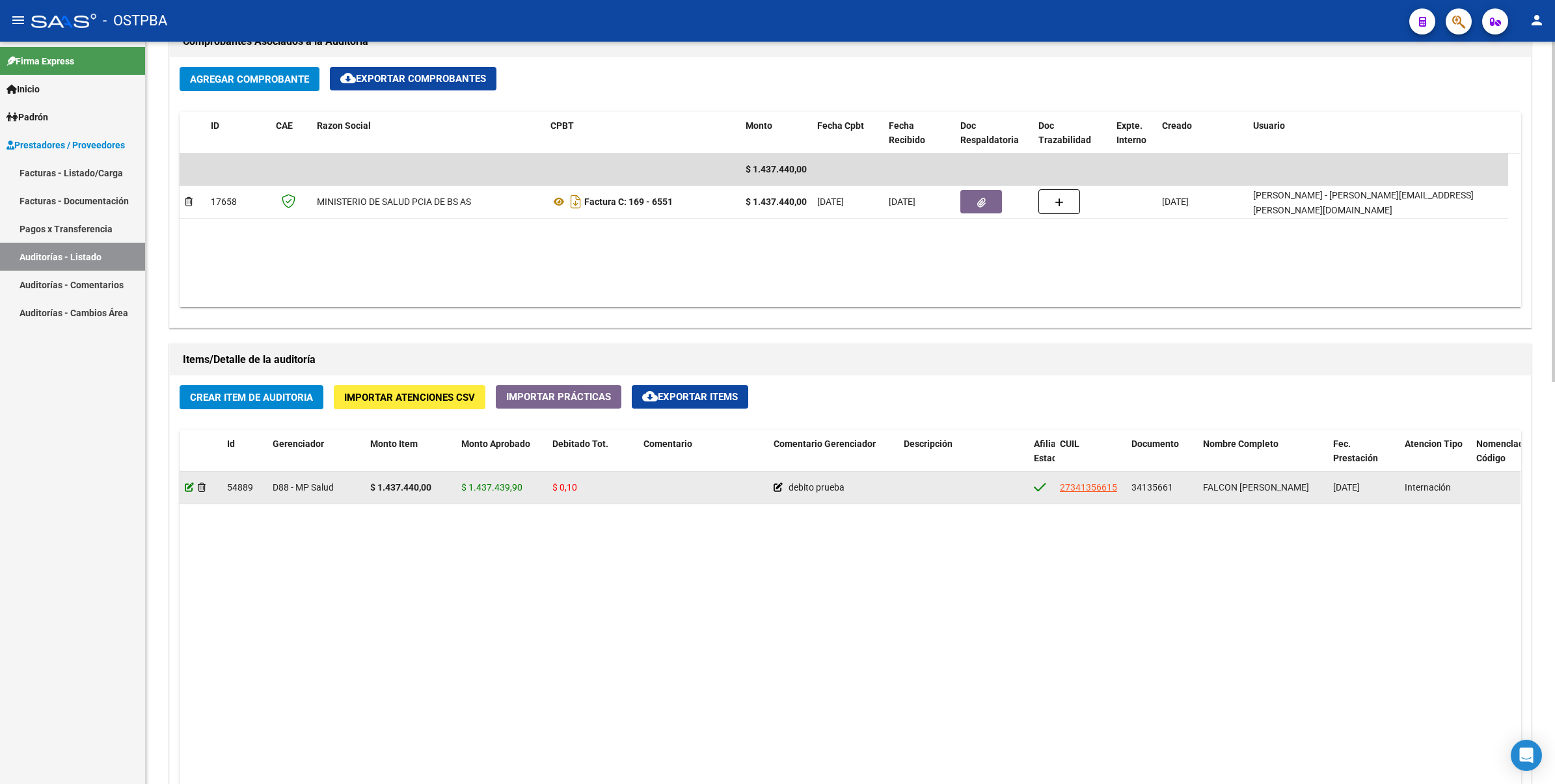
click at [187, 486] on icon at bounding box center [189, 487] width 9 height 9
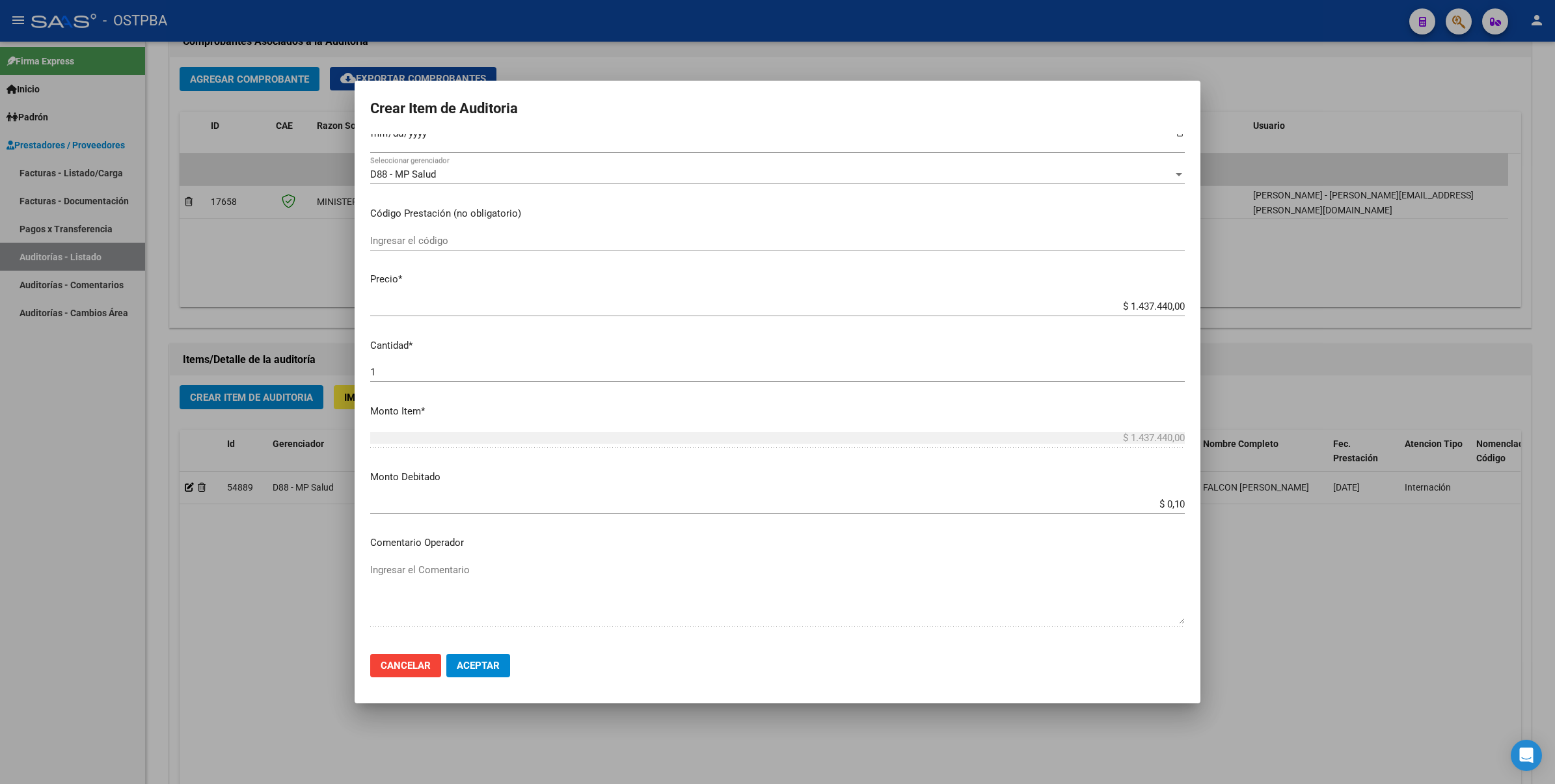
scroll to position [82, 0]
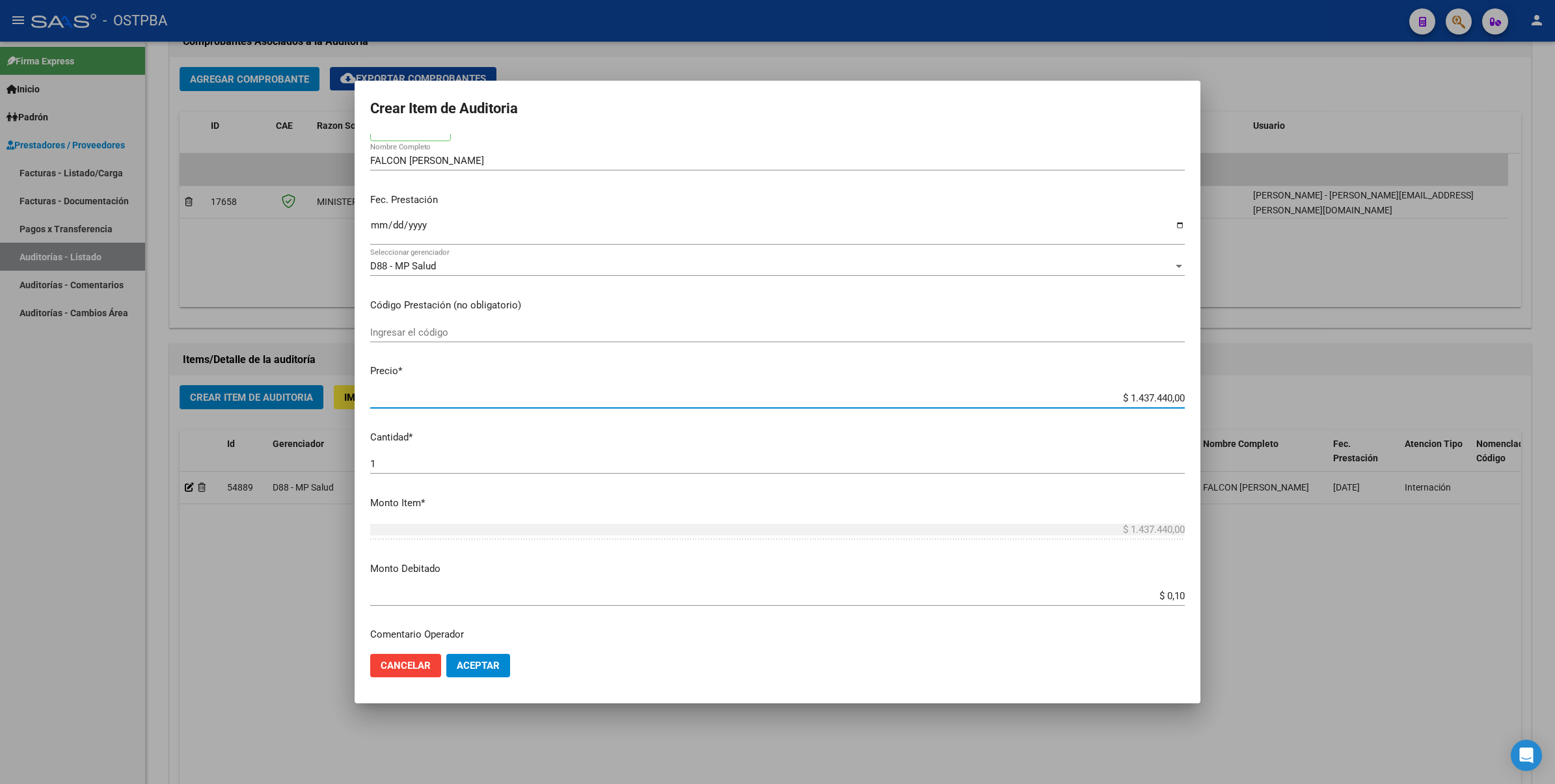
drag, startPoint x: 1114, startPoint y: 398, endPoint x: 1165, endPoint y: 403, distance: 51.2
click at [1165, 403] on input "$ 1.437.440,00" at bounding box center [777, 398] width 814 height 12
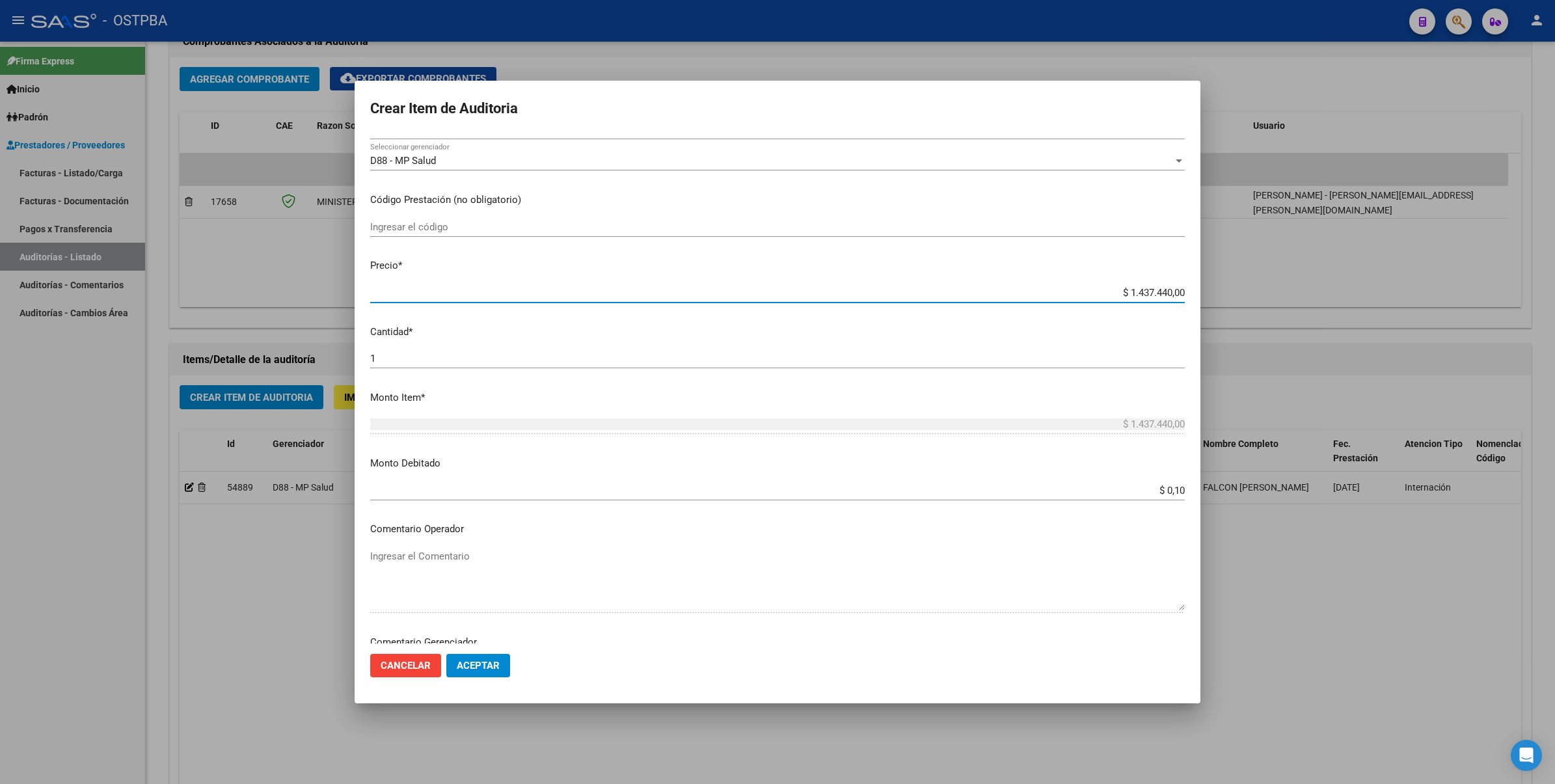
scroll to position [407, 0]
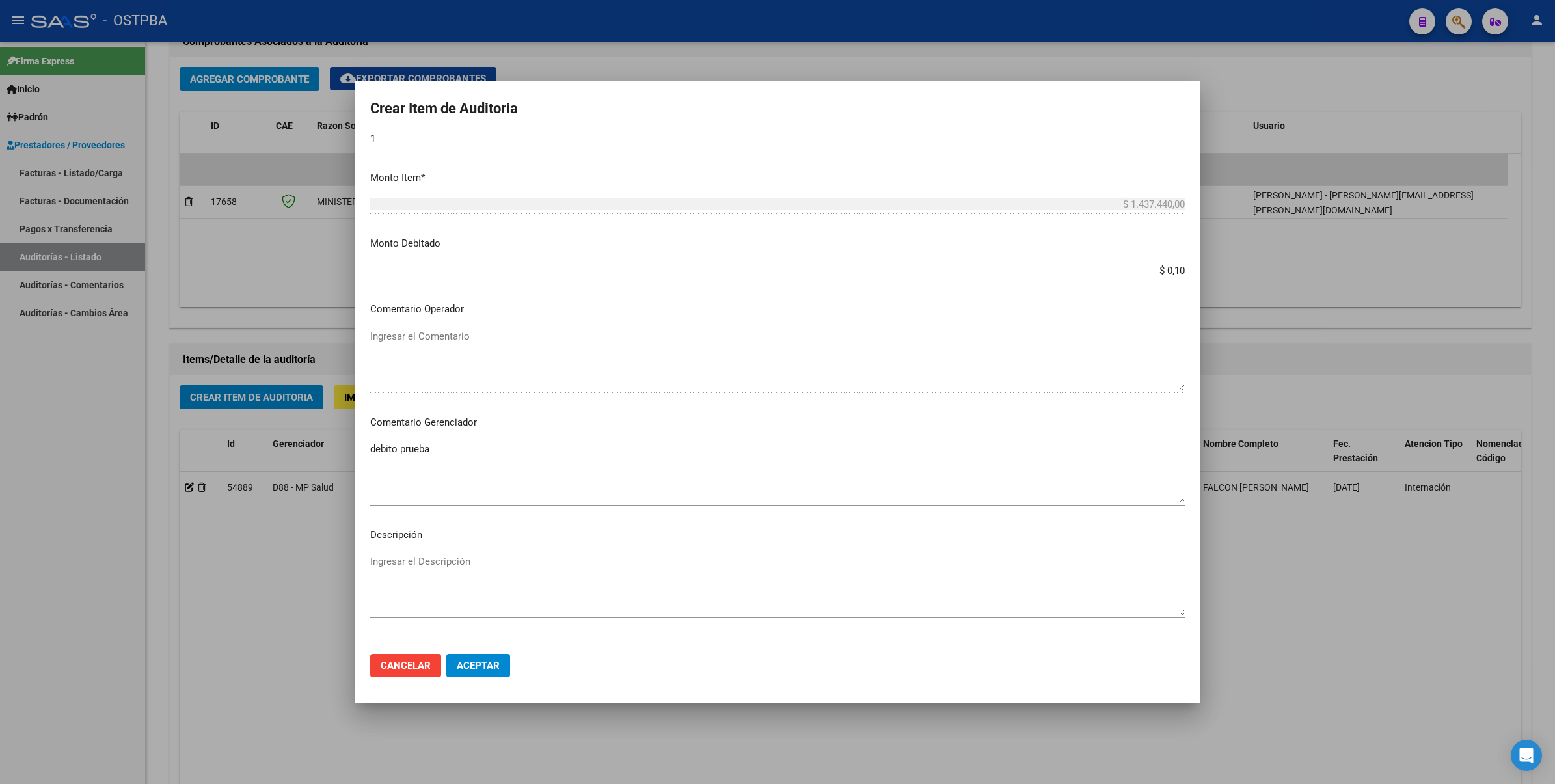
click at [1171, 271] on input "$ 0,10" at bounding box center [777, 270] width 814 height 12
type input "$ 0,00"
drag, startPoint x: 434, startPoint y: 447, endPoint x: 238, endPoint y: 449, distance: 196.0
click at [238, 449] on div "Crear Item de Auditoria 34135661 Nro Documento 27341356615 CUIL Afiliado Activo…" at bounding box center [777, 392] width 1555 height 784
click at [412, 436] on mat-dialog-content "34135661 Nro Documento 27341356615 CUIL Afiliado Activo FALCON MAYRA BELEN Nomb…" at bounding box center [777, 388] width 846 height 510
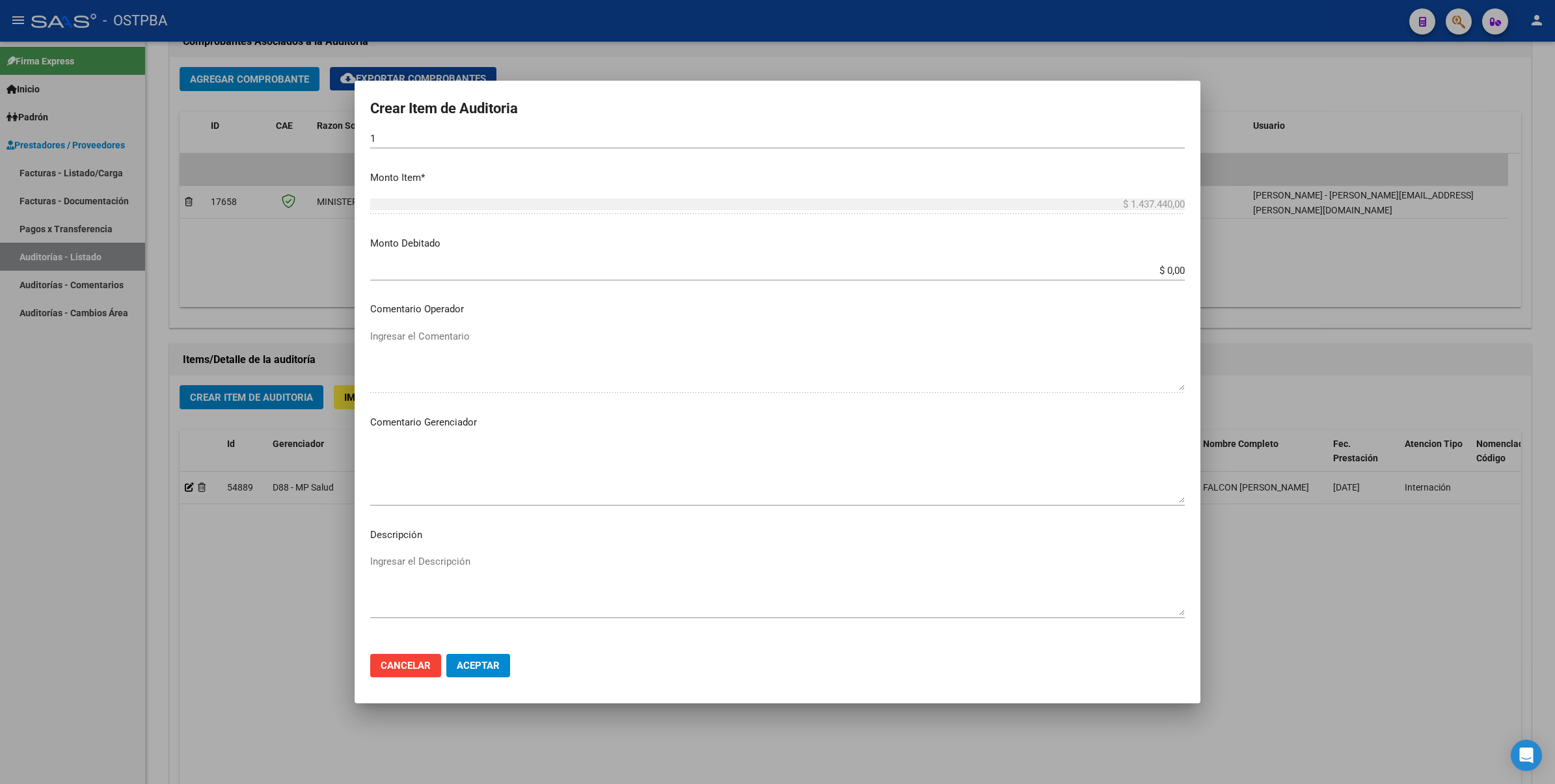
click at [1175, 274] on app-form-text-field "Monto Debitado $ 0,00 Ingresar el monto" at bounding box center [783, 256] width 824 height 40
click at [1173, 273] on input "$ 0,00" at bounding box center [777, 270] width 814 height 12
type input "$ 0,10"
click at [484, 665] on span "Aceptar" at bounding box center [478, 665] width 43 height 12
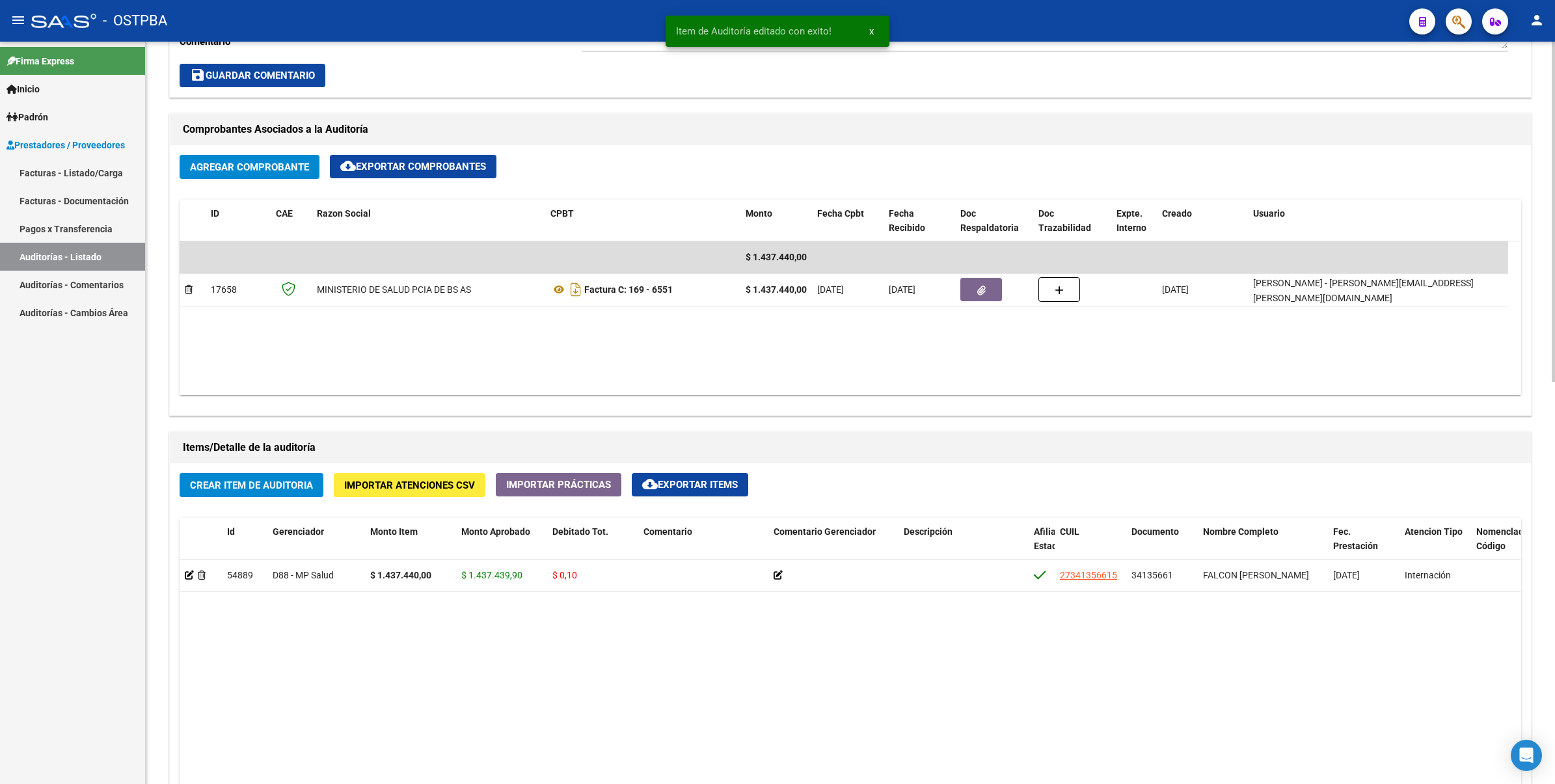
scroll to position [488, 0]
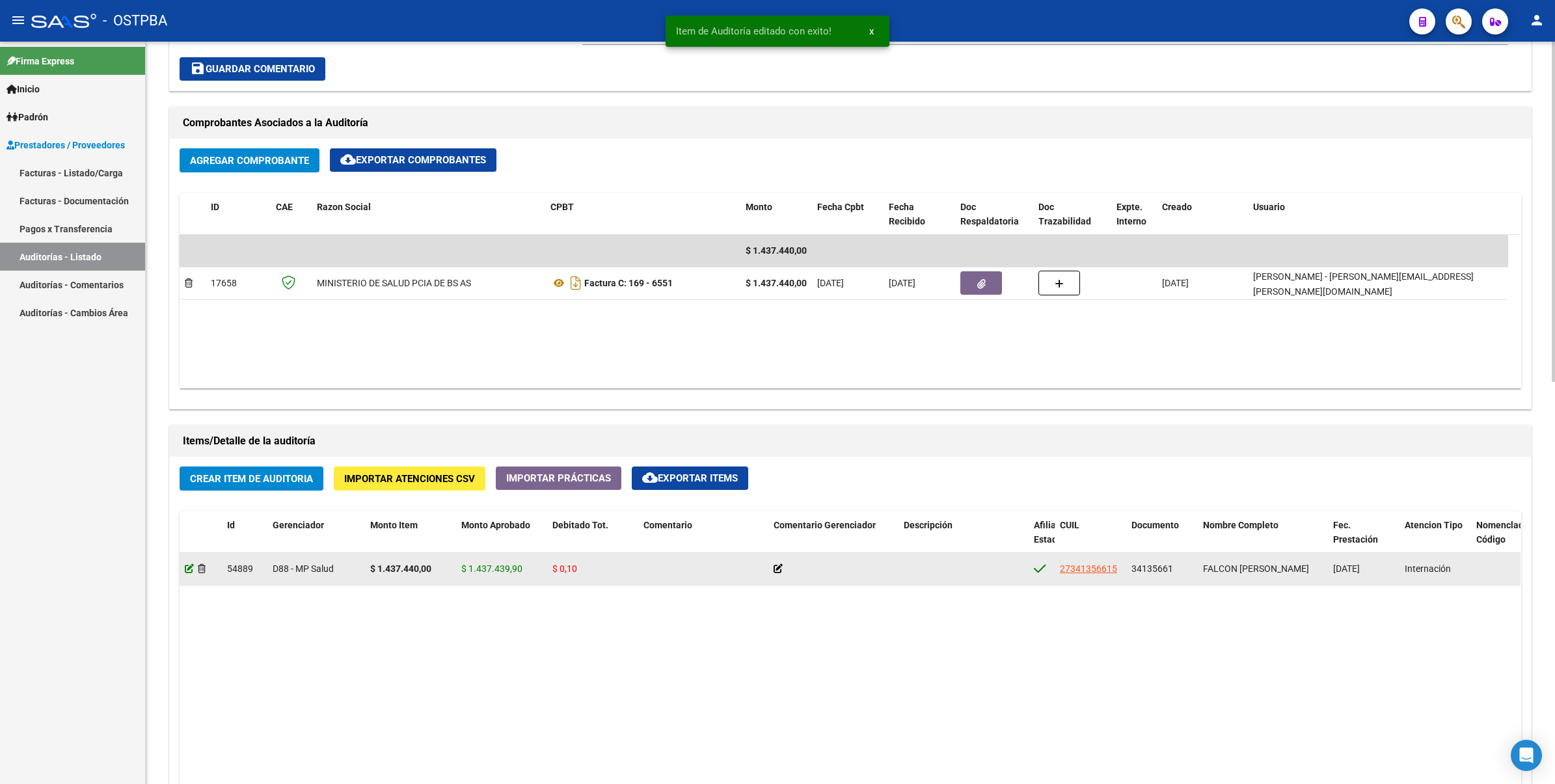
click at [189, 571] on icon at bounding box center [189, 568] width 9 height 9
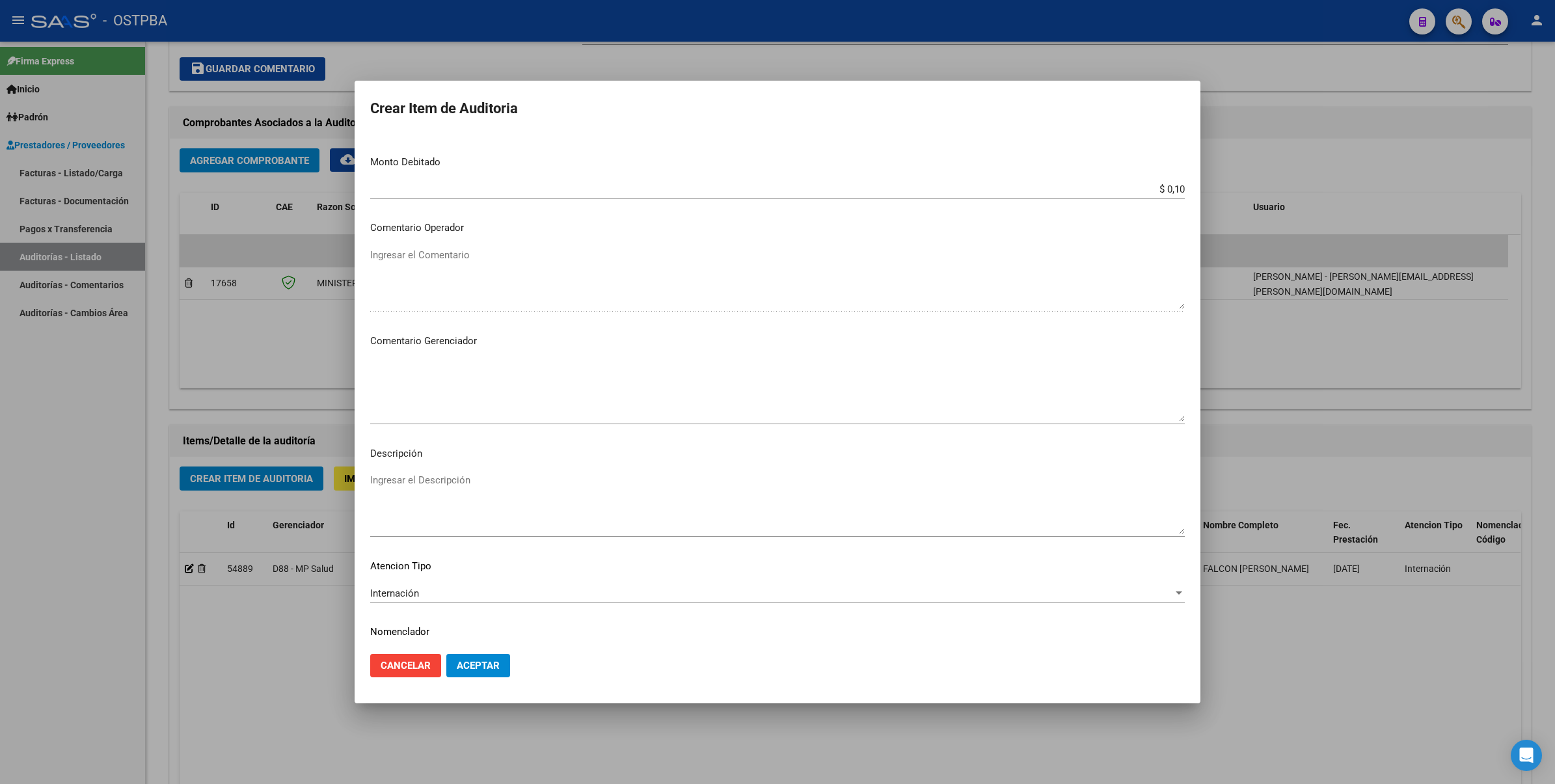
click at [444, 517] on textarea "Ingresar el Descripción" at bounding box center [777, 503] width 814 height 61
type textarea "debito prueba"
click at [473, 668] on span "Aceptar" at bounding box center [478, 665] width 43 height 12
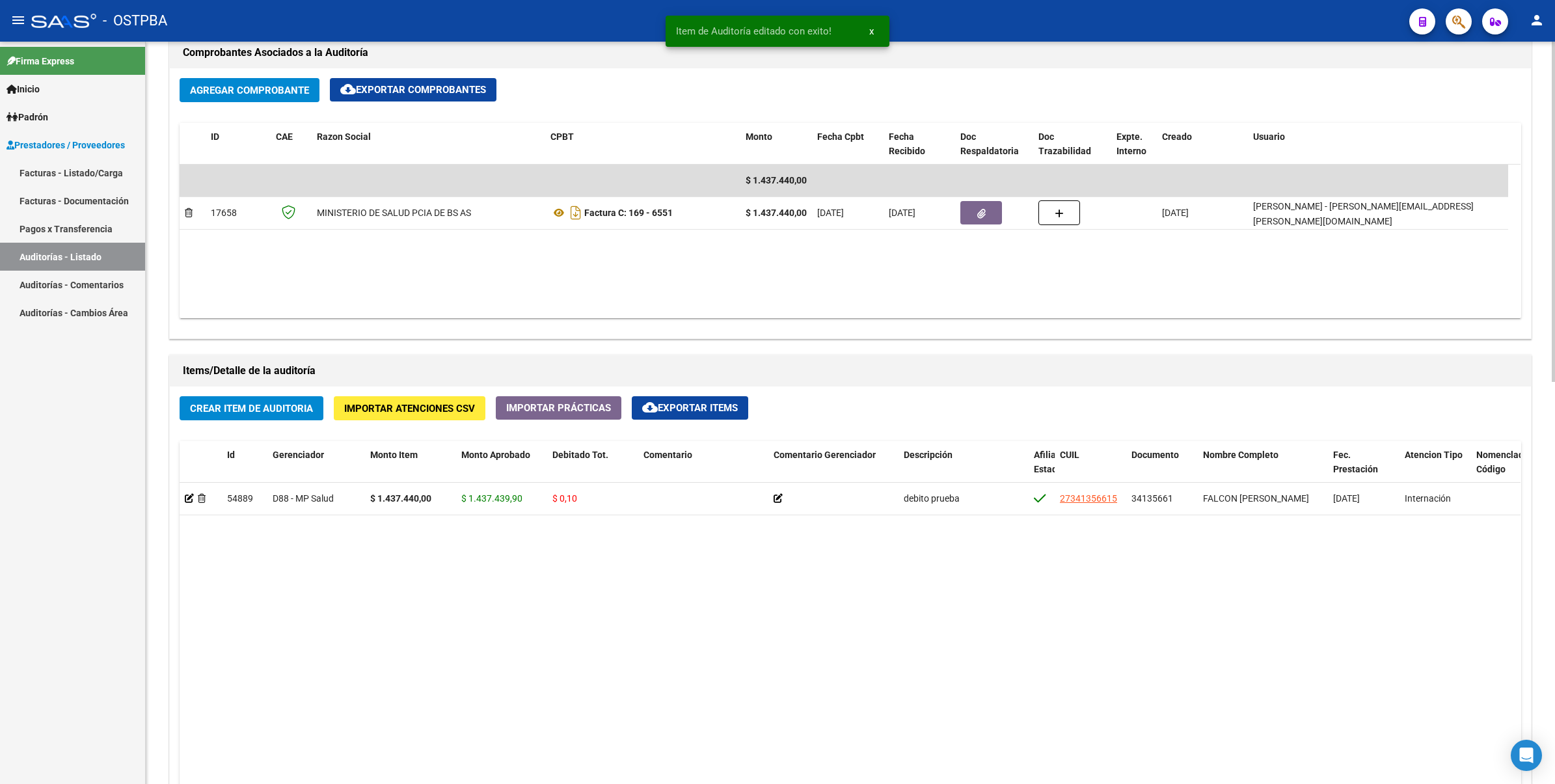
scroll to position [569, 0]
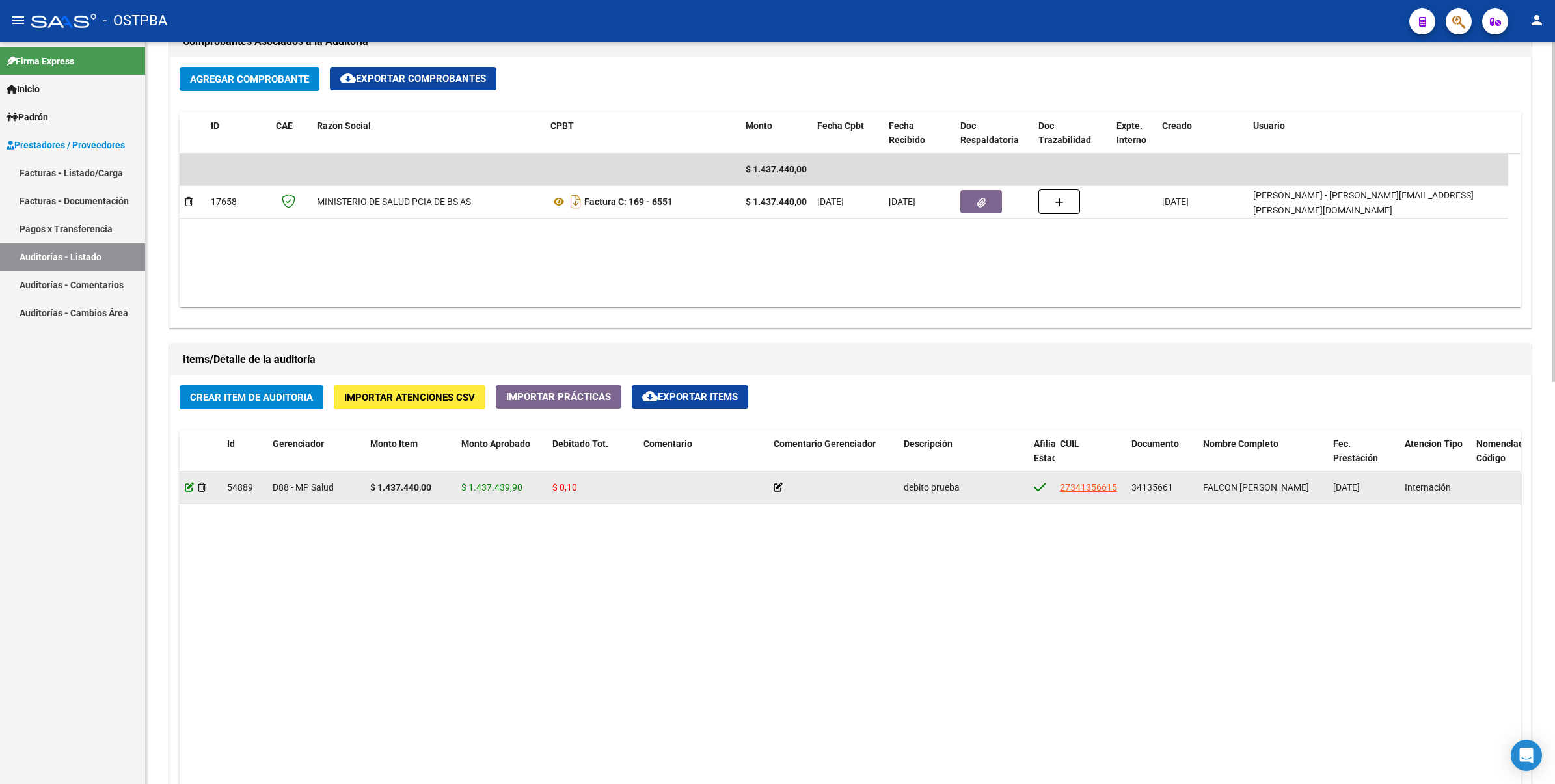
click at [187, 486] on icon at bounding box center [189, 487] width 9 height 9
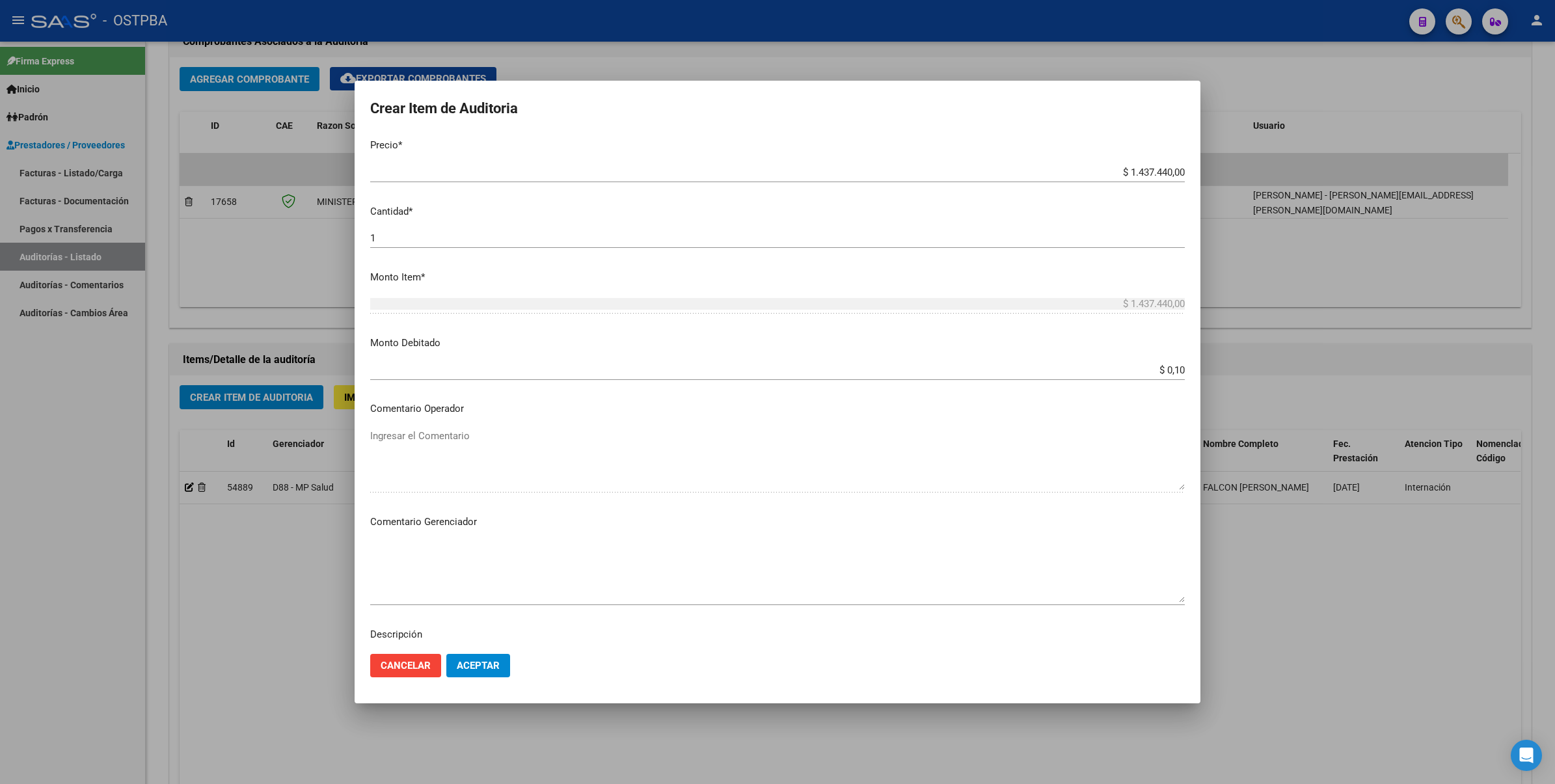
scroll to position [325, 0]
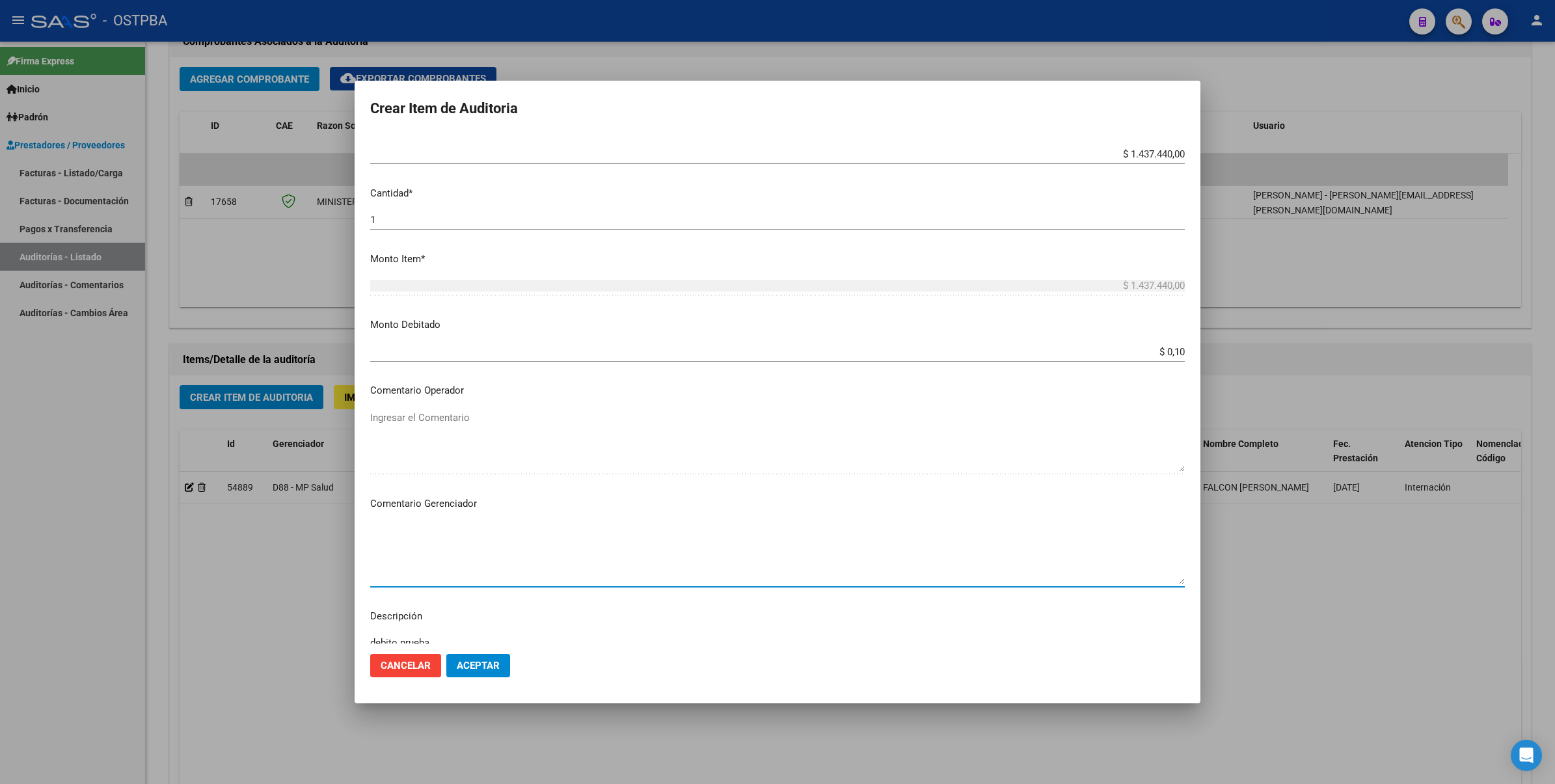
click at [475, 535] on textarea "Ingresar el Comentario" at bounding box center [777, 553] width 814 height 61
type textarea "debito prueba"
drag, startPoint x: 479, startPoint y: 659, endPoint x: 473, endPoint y: 652, distance: 9.2
click at [478, 658] on button "Aceptar" at bounding box center [478, 665] width 64 height 23
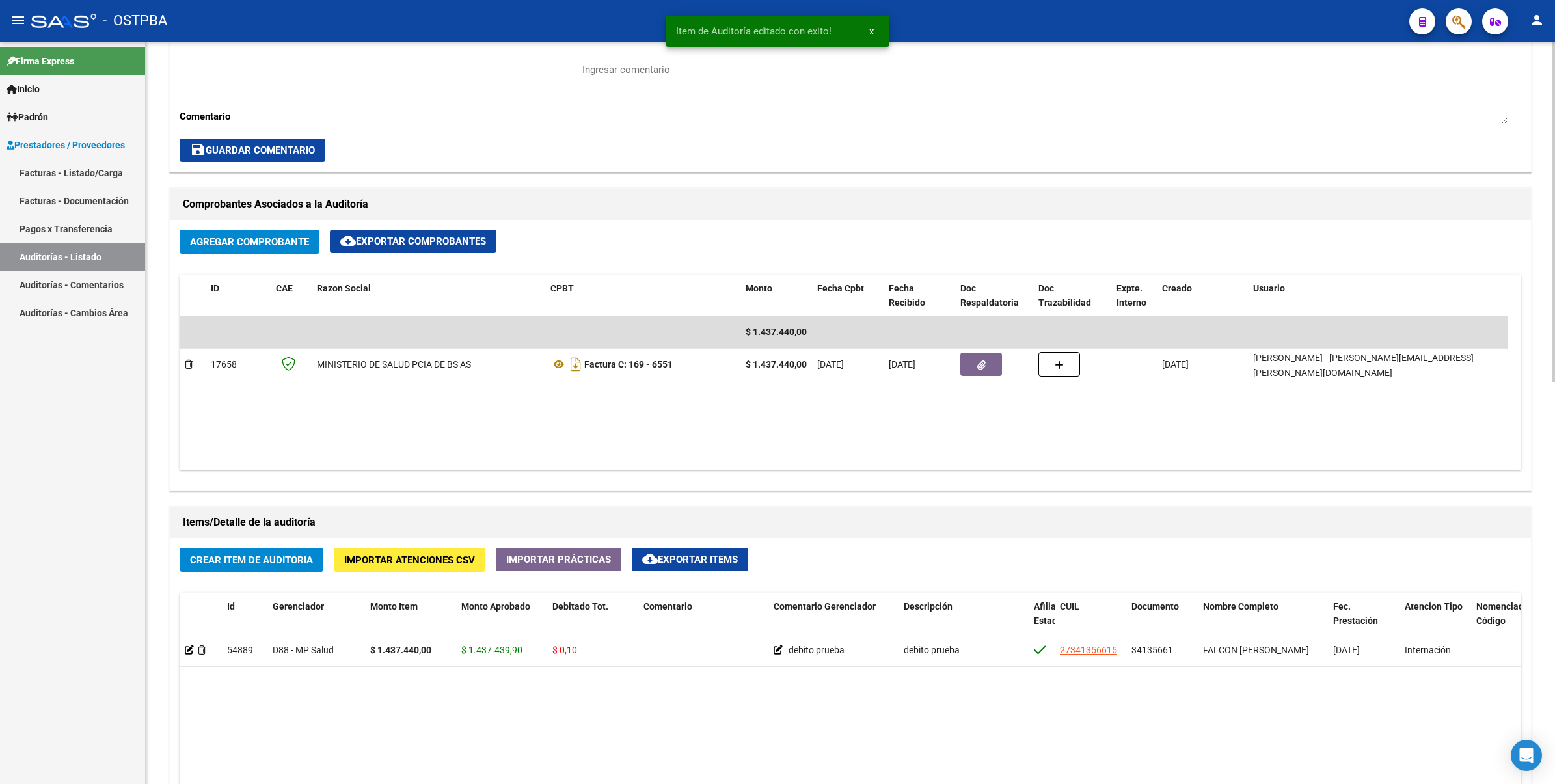
scroll to position [488, 0]
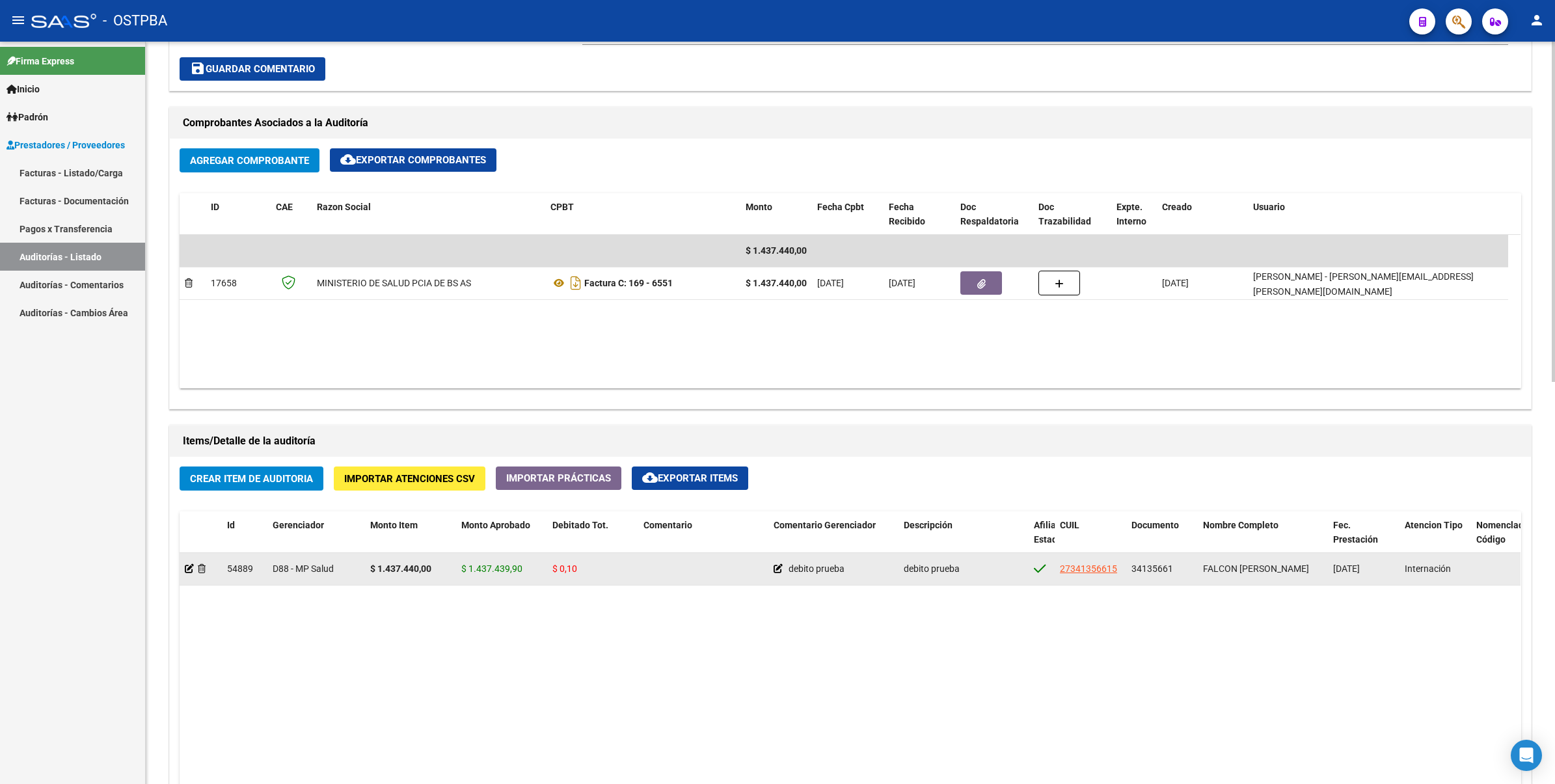
drag, startPoint x: 575, startPoint y: 569, endPoint x: 547, endPoint y: 571, distance: 28.1
click at [547, 571] on datatable-body-cell "$ 0,10" at bounding box center [593, 569] width 91 height 32
drag, startPoint x: 547, startPoint y: 571, endPoint x: 691, endPoint y: 571, distance: 144.0
click at [691, 571] on div at bounding box center [703, 569] width 119 height 15
drag, startPoint x: 654, startPoint y: 564, endPoint x: 699, endPoint y: 560, distance: 45.2
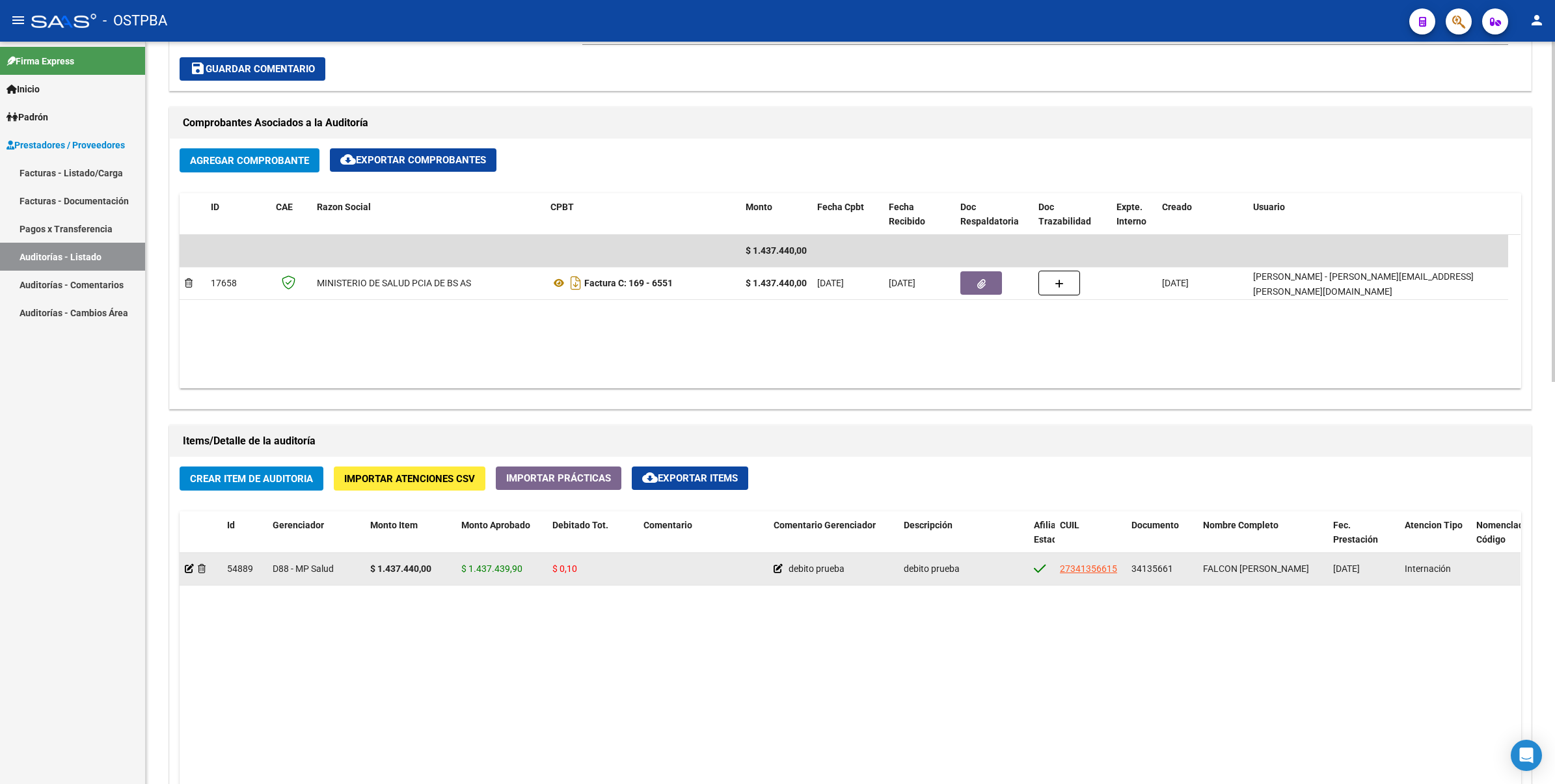
click at [699, 561] on div at bounding box center [703, 569] width 119 height 15
click at [186, 568] on icon at bounding box center [189, 568] width 9 height 9
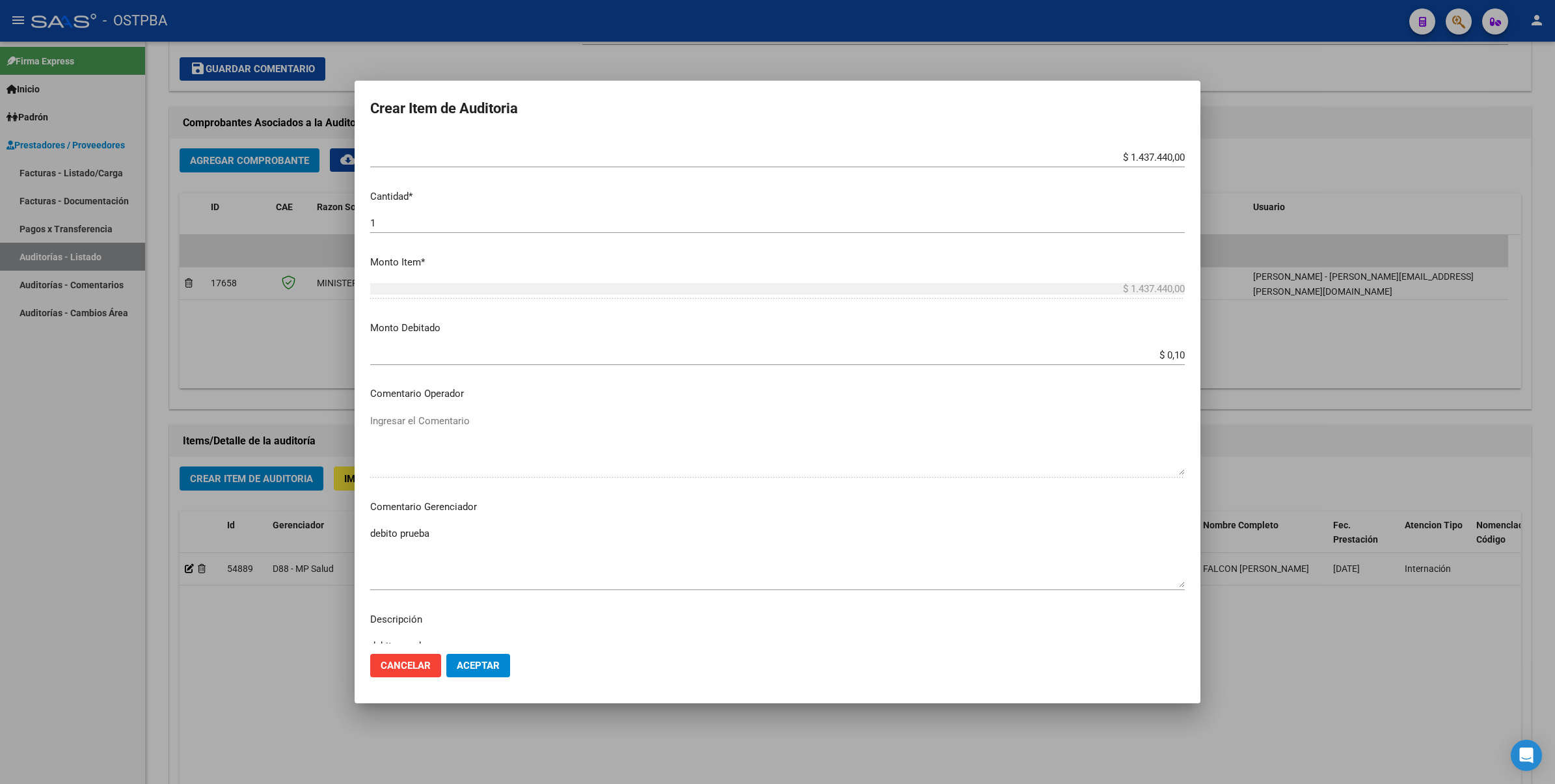
scroll to position [325, 0]
drag, startPoint x: 427, startPoint y: 403, endPoint x: 431, endPoint y: 412, distance: 9.8
click at [427, 402] on mat-dialog-content "34135661 Nro Documento 27341356615 CUIL Afiliado Activo FALCON MAYRA BELEN Nomb…" at bounding box center [777, 388] width 846 height 510
click at [414, 409] on div "Ingresar el Comentario" at bounding box center [777, 441] width 814 height 67
click at [1316, 648] on div at bounding box center [777, 392] width 1555 height 784
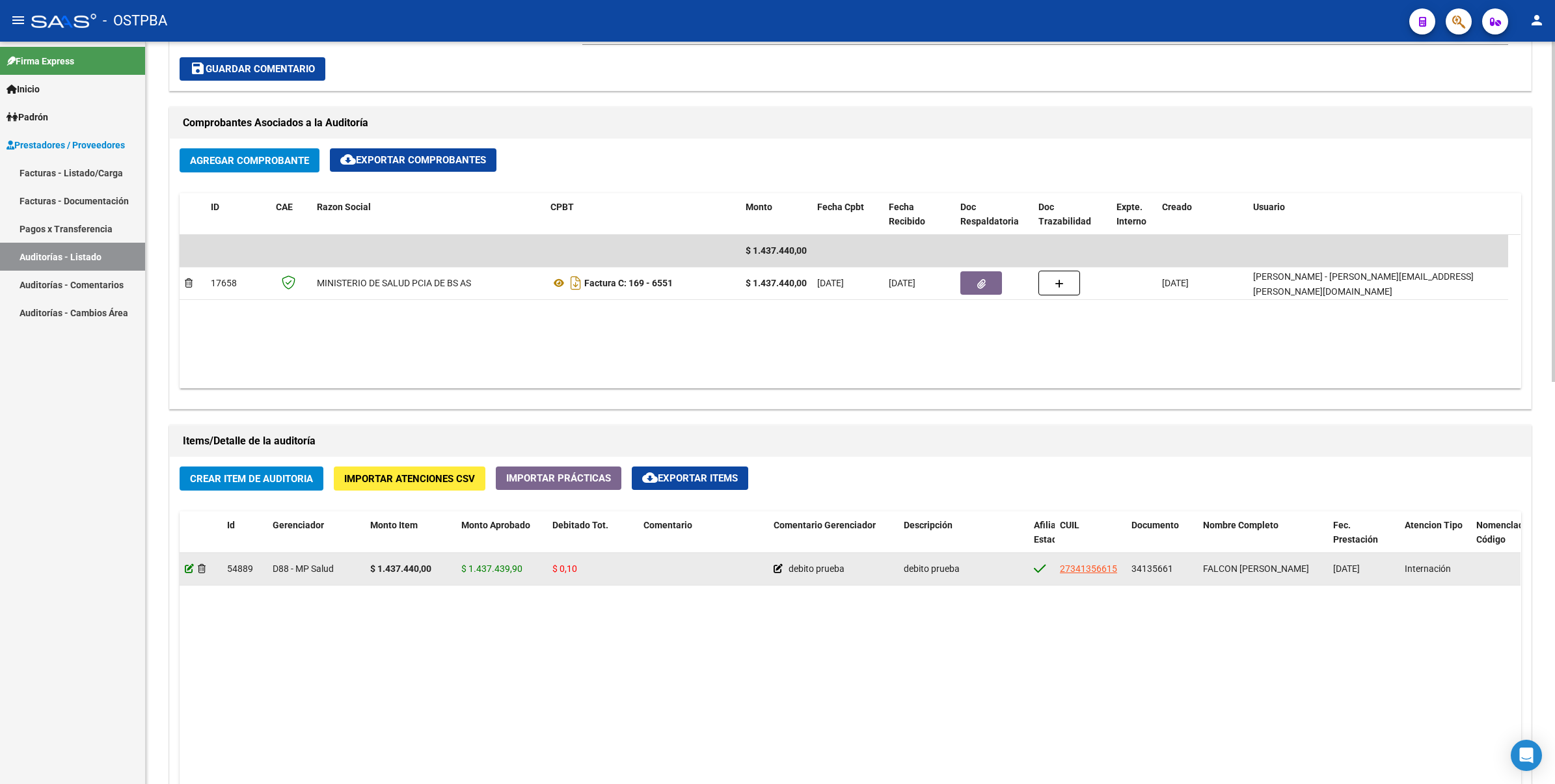
click at [187, 568] on icon at bounding box center [189, 568] width 9 height 9
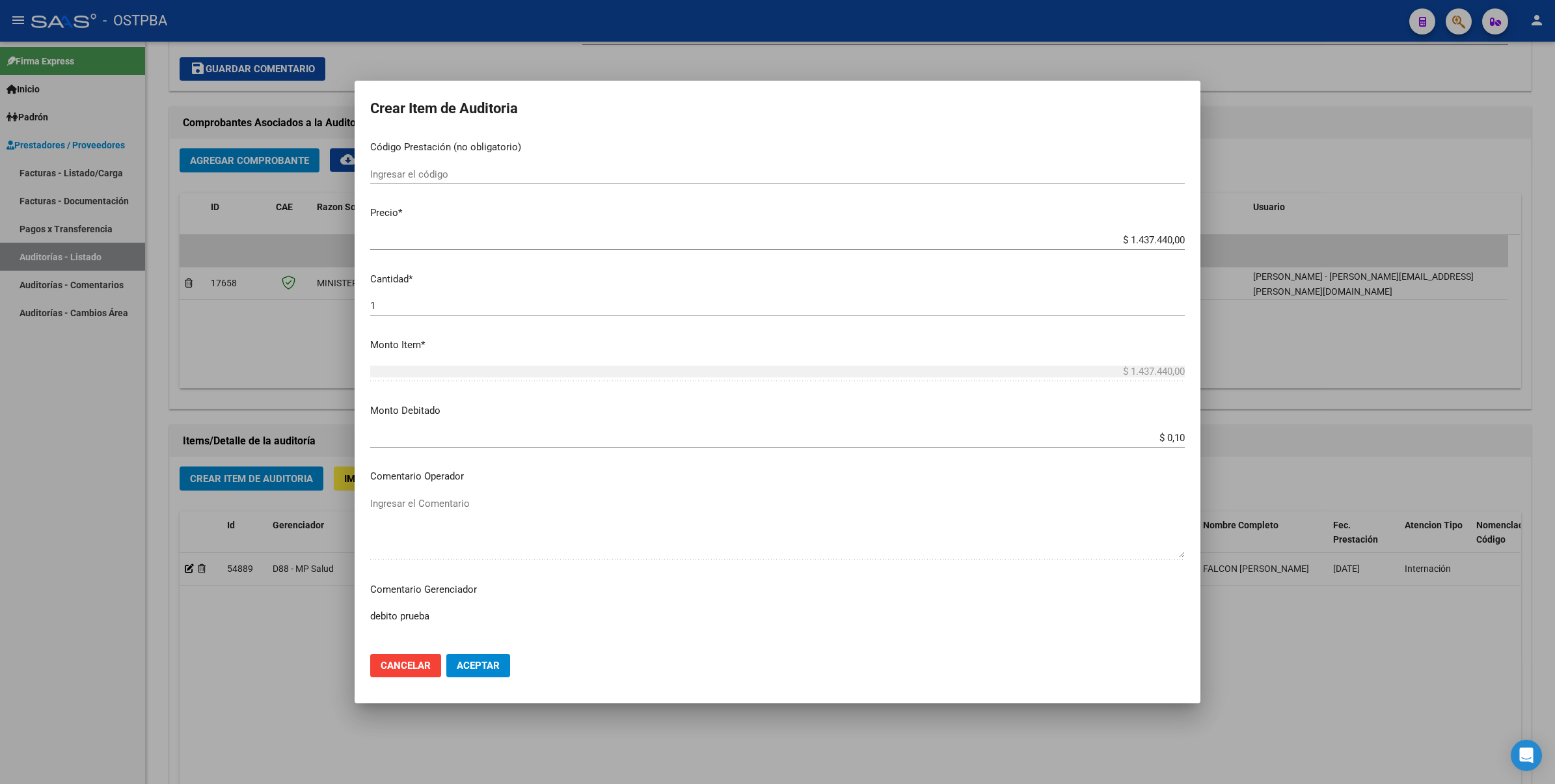
scroll to position [244, 0]
drag, startPoint x: 1159, startPoint y: 431, endPoint x: 1176, endPoint y: 429, distance: 17.1
click at [1176, 429] on app-form-text-field "Monto Debitado $ 0,10 Ingresar el monto" at bounding box center [783, 418] width 824 height 40
type input "$ 0,00"
drag, startPoint x: 1373, startPoint y: 503, endPoint x: 1355, endPoint y: 503, distance: 18.0
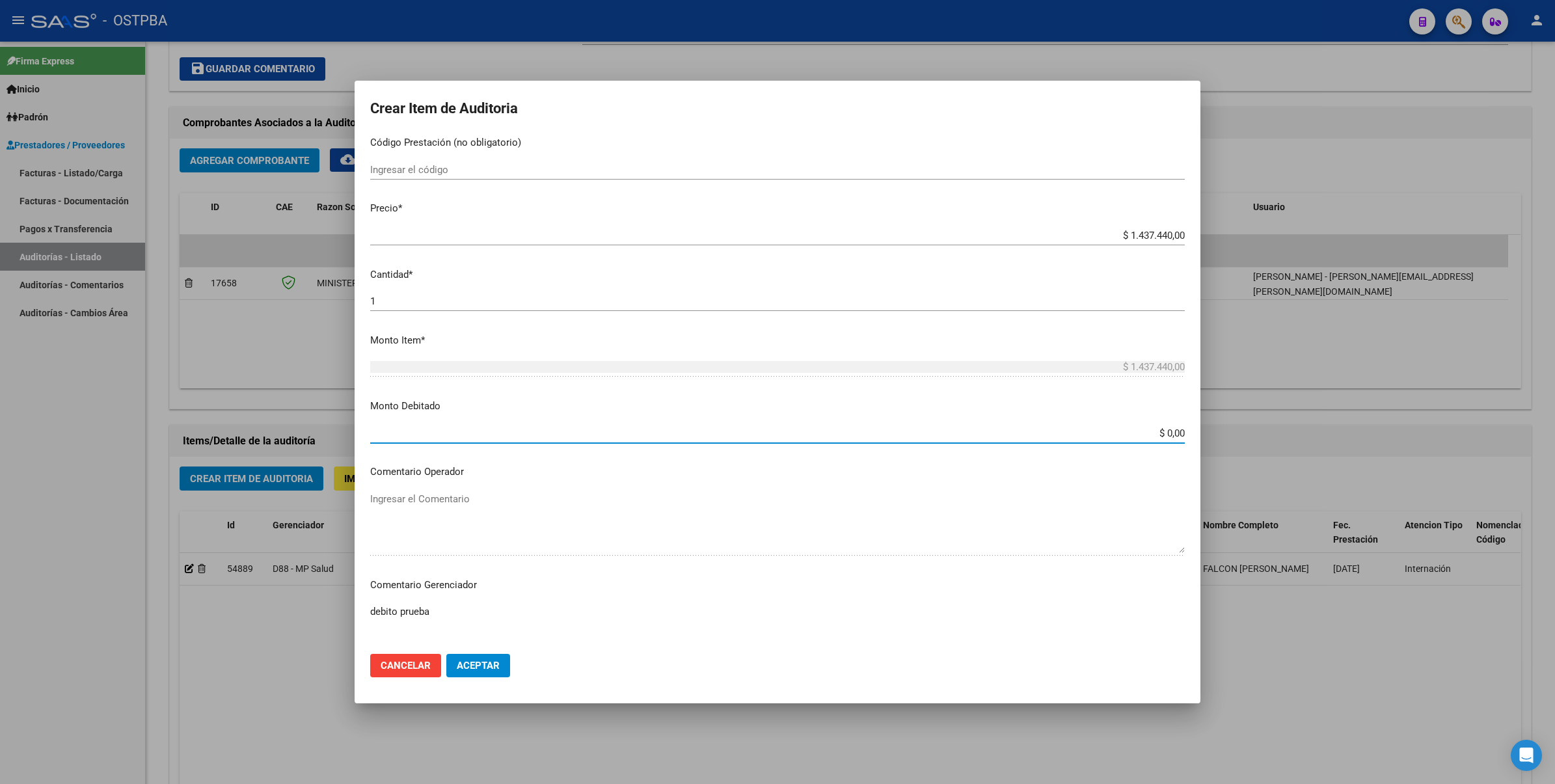
click at [1373, 501] on div at bounding box center [777, 392] width 1555 height 784
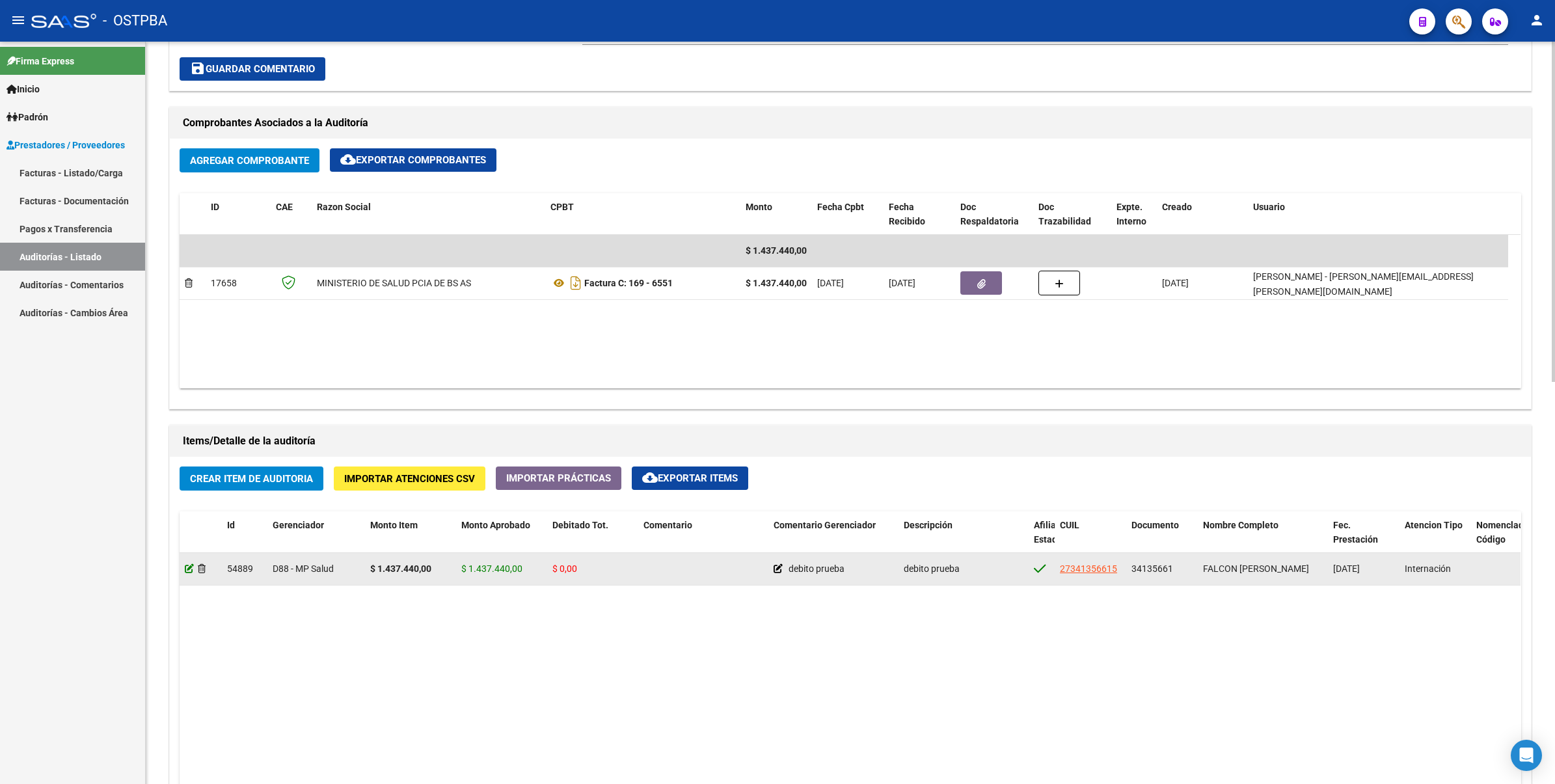
click at [186, 571] on icon at bounding box center [189, 568] width 9 height 9
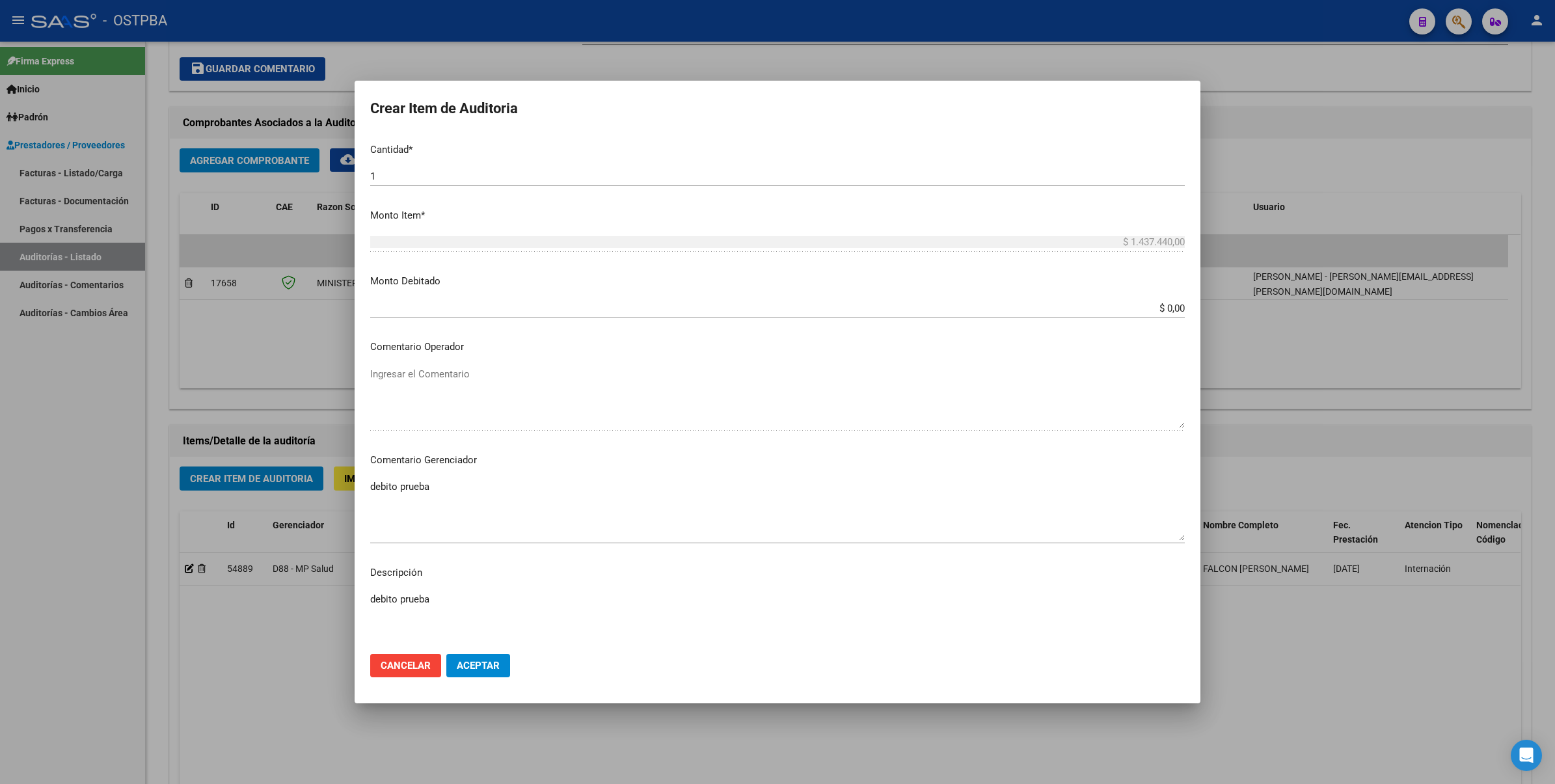
scroll to position [407, 0]
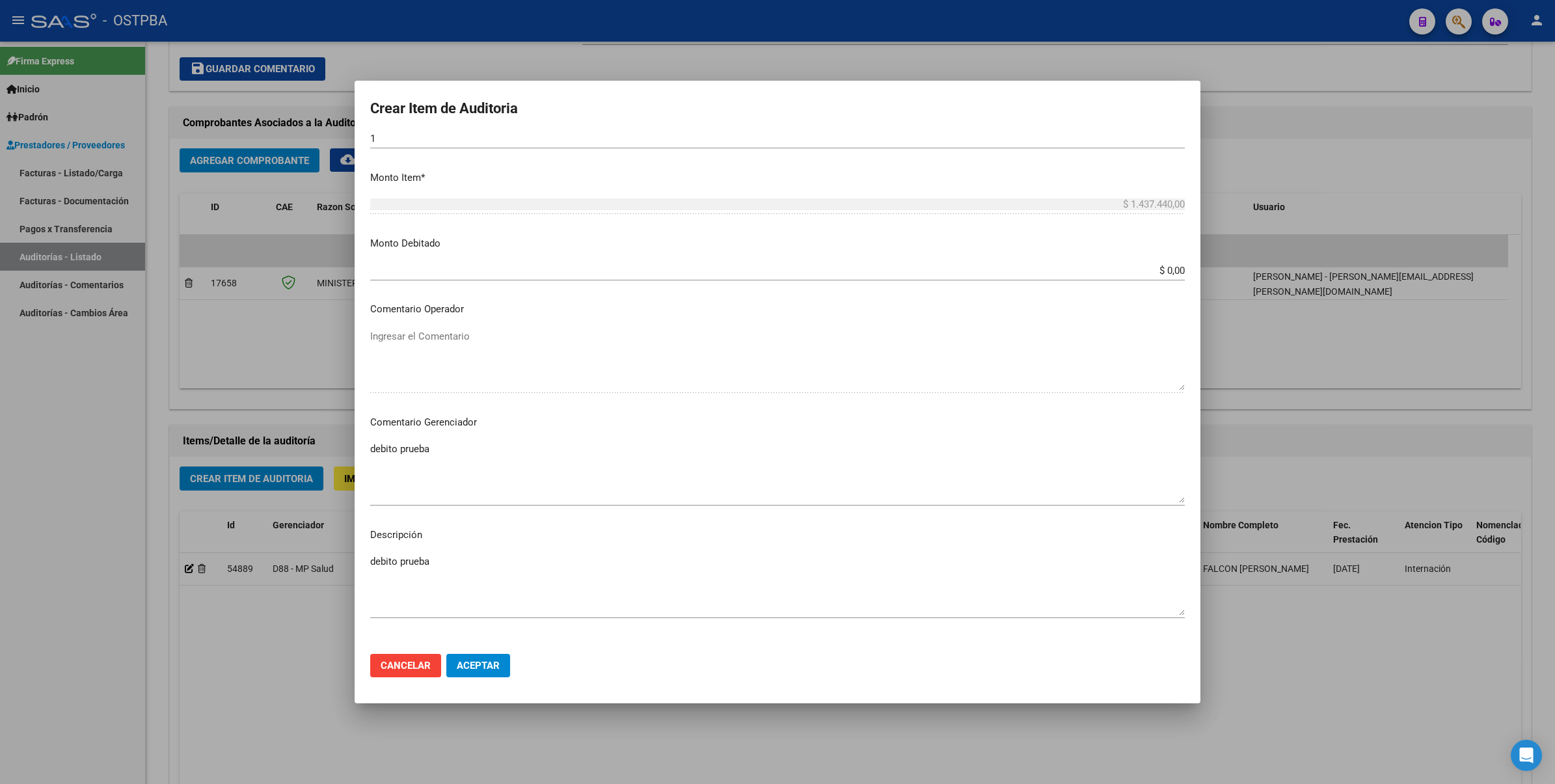
click at [1301, 475] on div at bounding box center [777, 392] width 1555 height 784
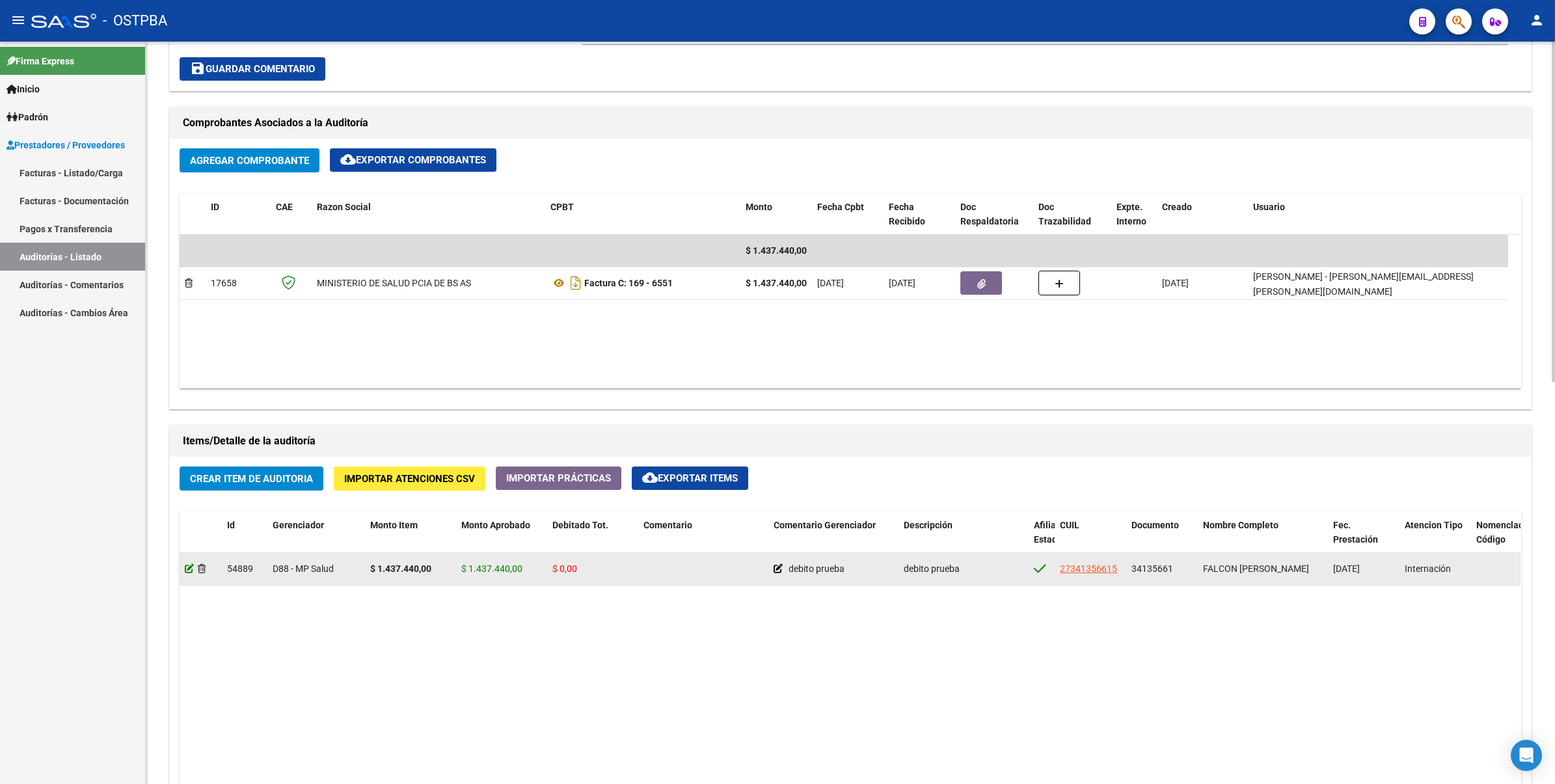
click at [189, 568] on icon at bounding box center [189, 568] width 9 height 9
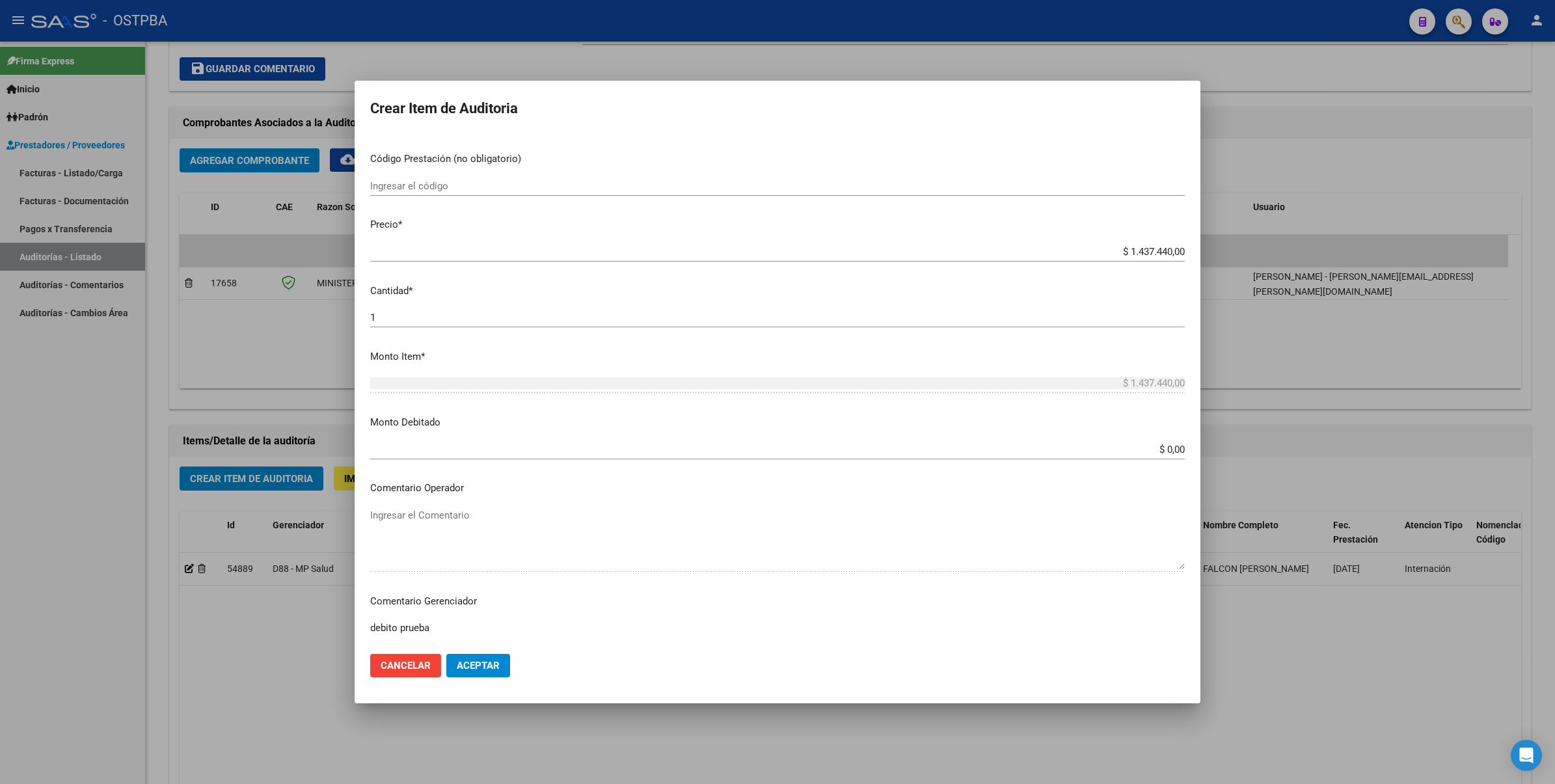
scroll to position [488, 0]
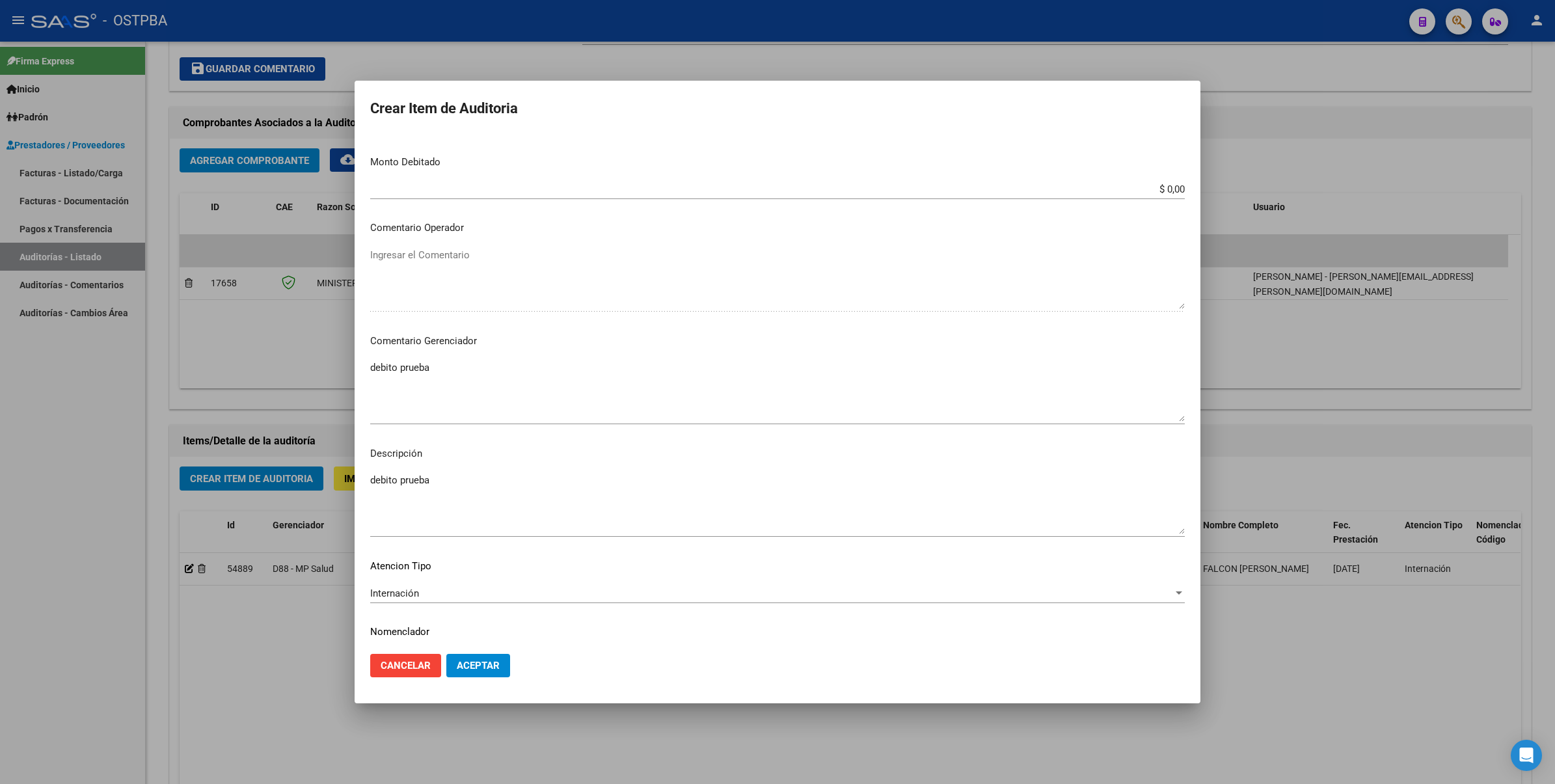
click at [1170, 190] on input "$ 0,00" at bounding box center [777, 189] width 814 height 12
type input "$ 0,10"
drag, startPoint x: 431, startPoint y: 480, endPoint x: 263, endPoint y: 470, distance: 168.3
click at [263, 470] on div "Crear Item de Auditoria 34135661 Nro Documento 27341356615 CUIL Afiliado Activo…" at bounding box center [777, 392] width 1555 height 784
click at [473, 670] on span "Aceptar" at bounding box center [478, 665] width 43 height 12
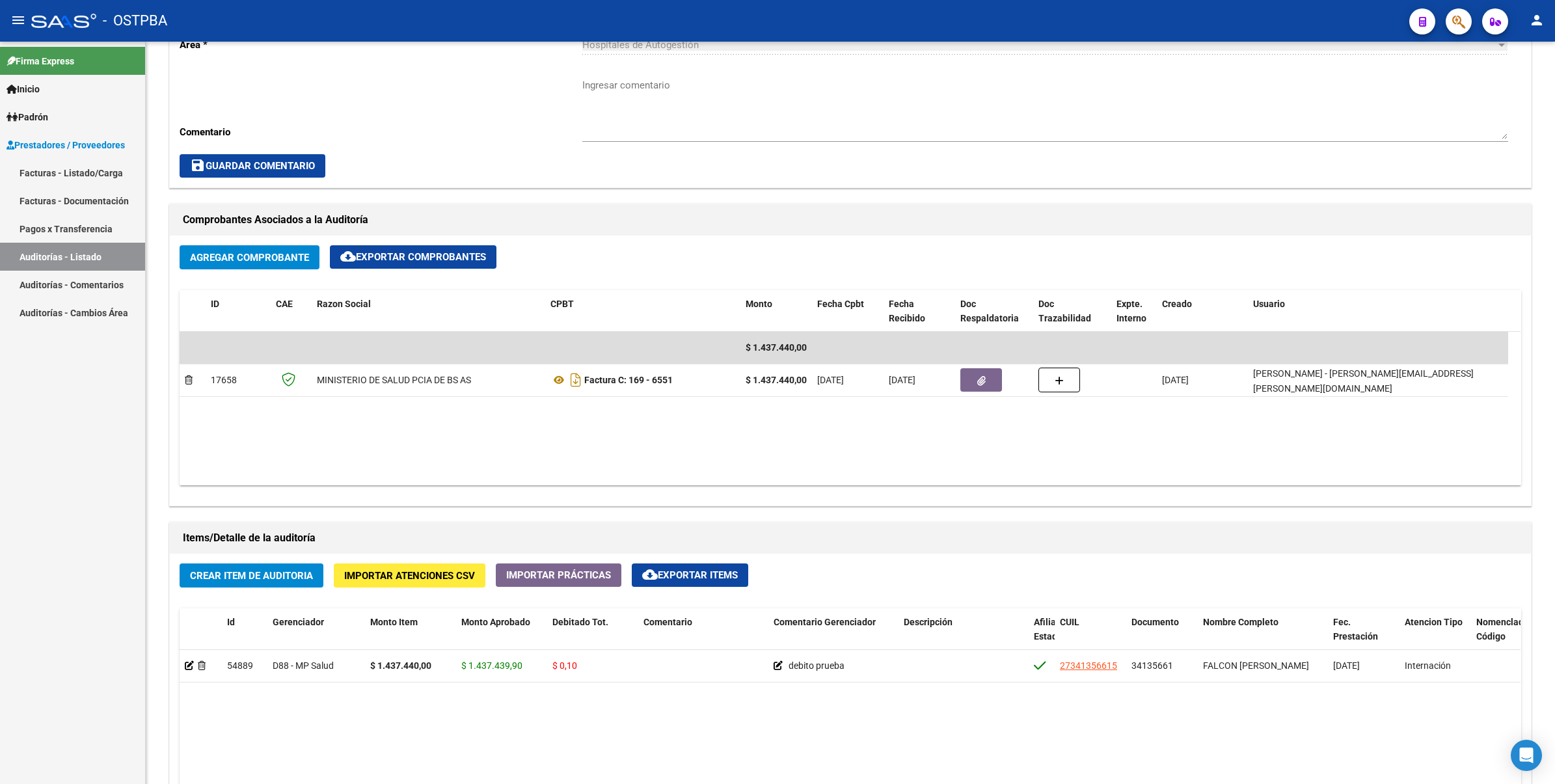
scroll to position [388, 0]
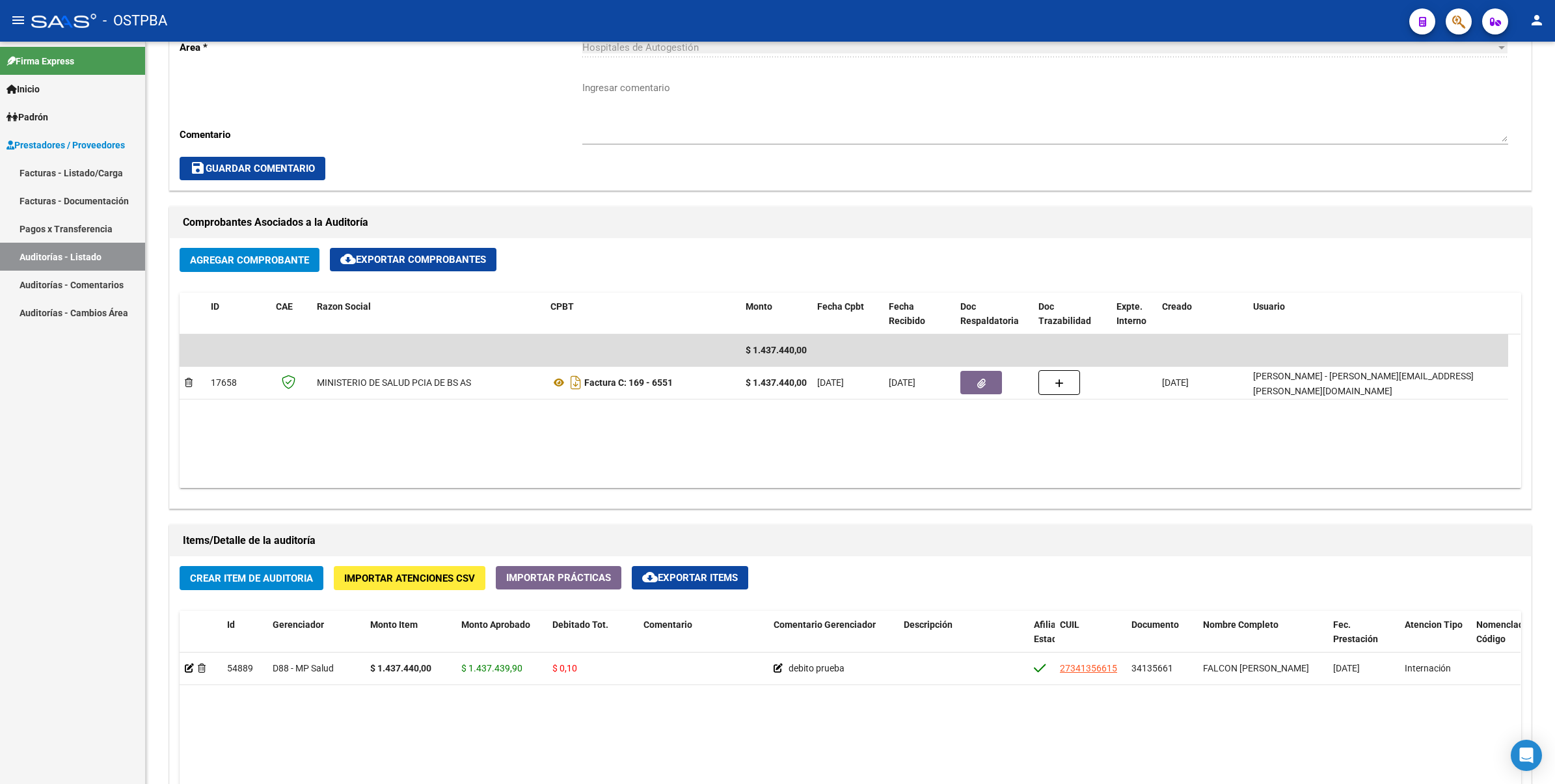
click at [97, 230] on link "Pagos x Transferencia" at bounding box center [72, 228] width 145 height 28
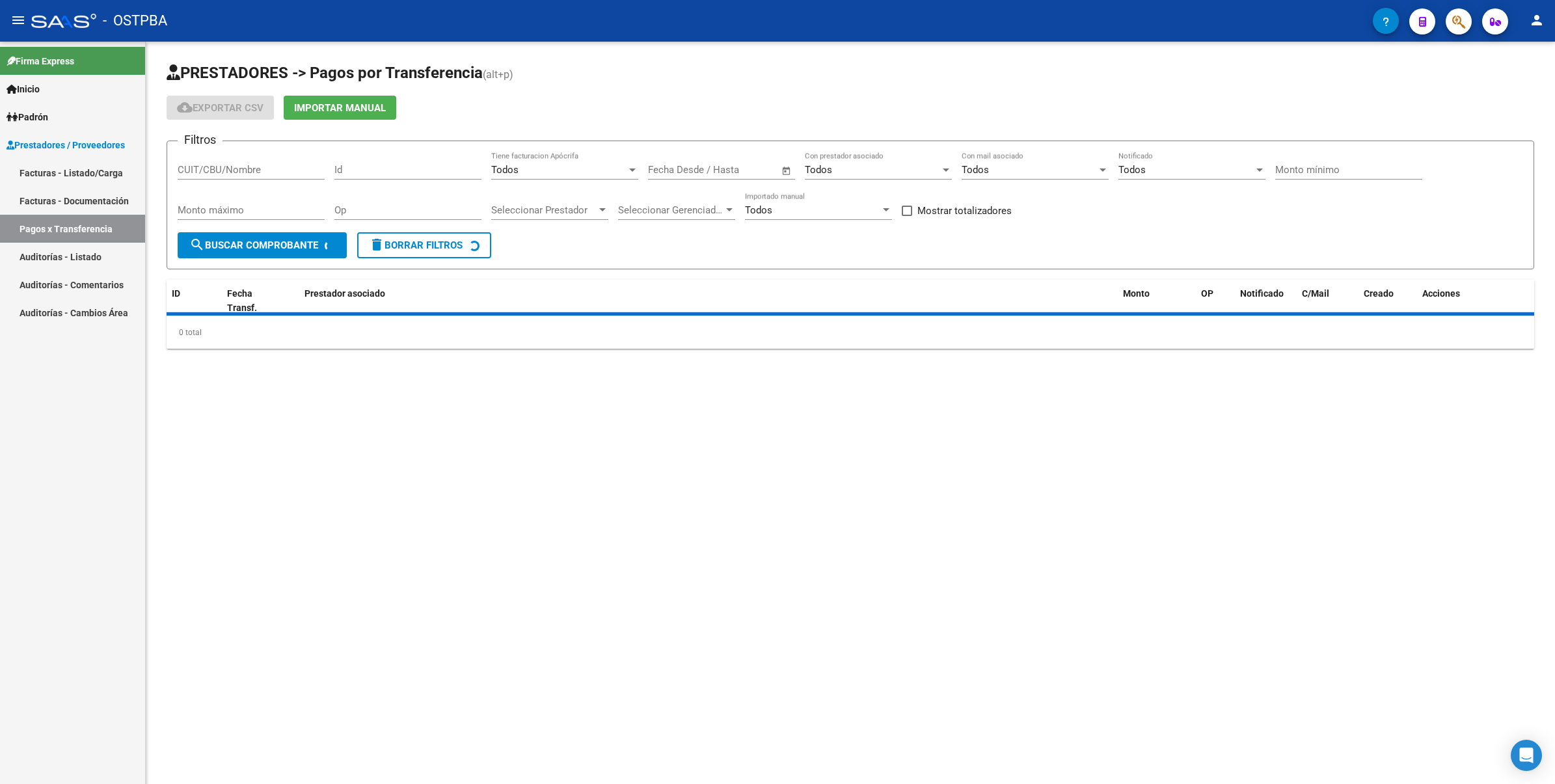
click at [88, 257] on link "Auditorías - Listado" at bounding box center [72, 257] width 145 height 28
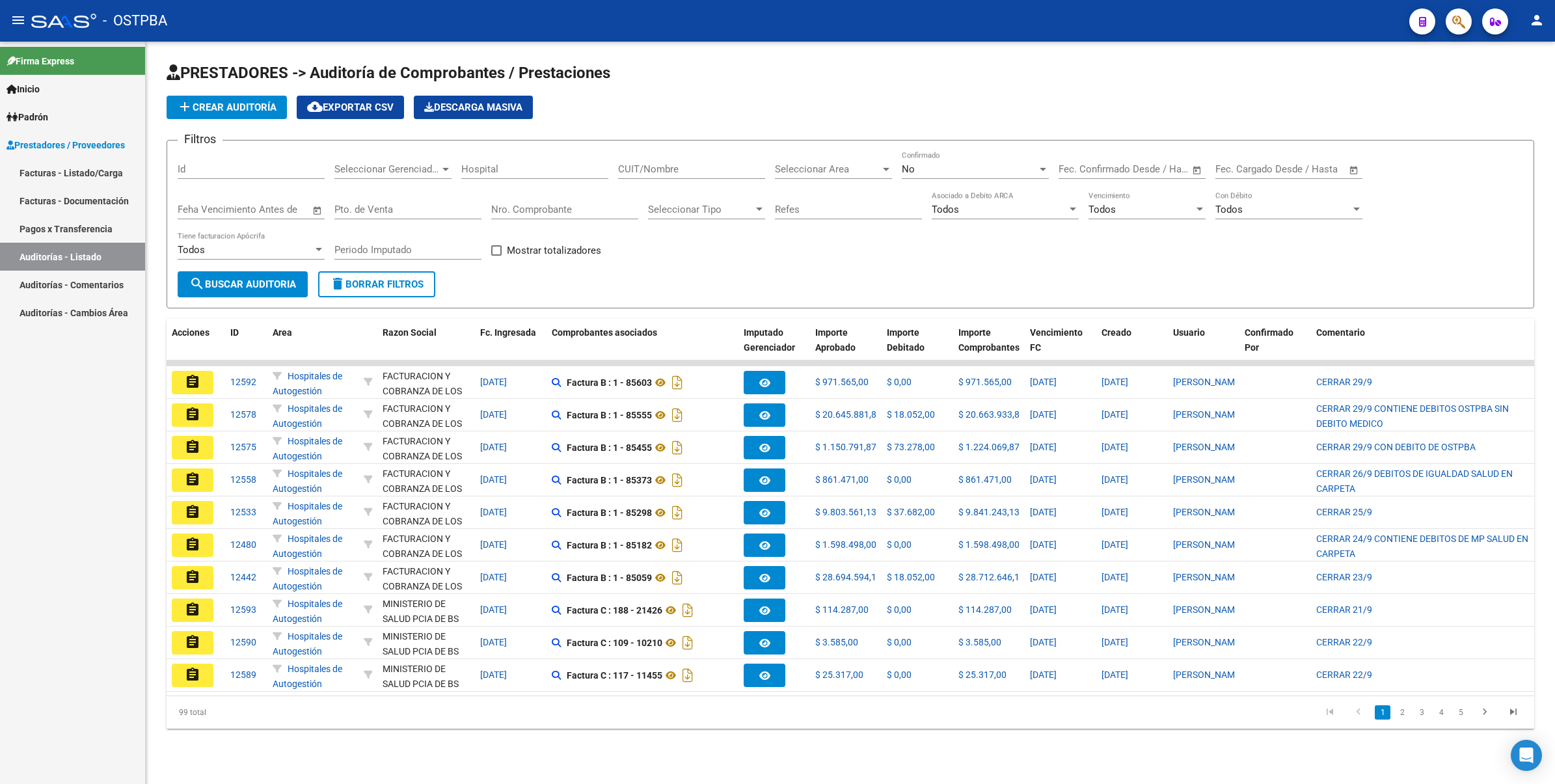
click at [244, 171] on input "Id" at bounding box center [251, 169] width 147 height 12
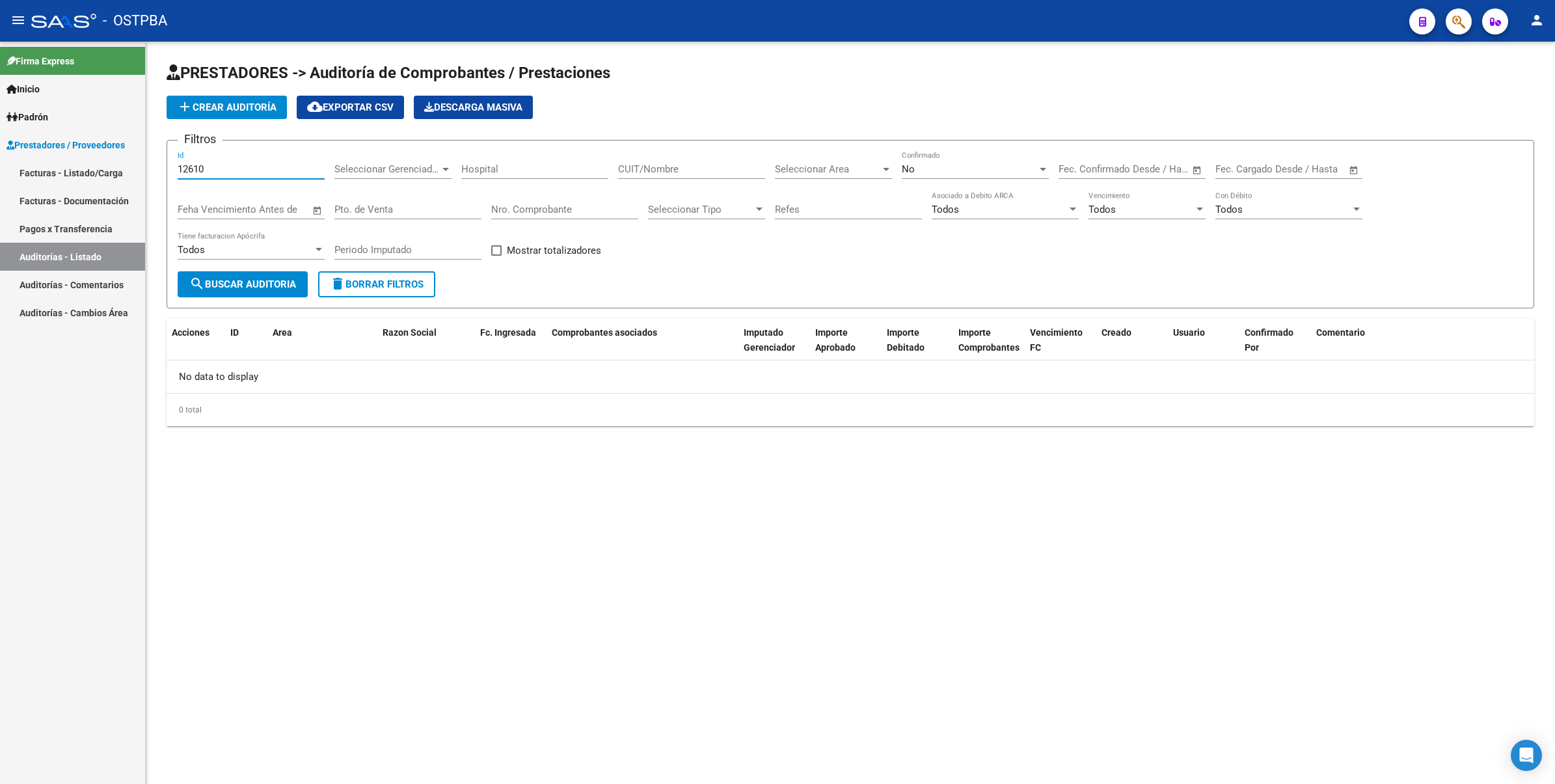
type input "12610"
click at [963, 167] on div "No" at bounding box center [969, 169] width 135 height 12
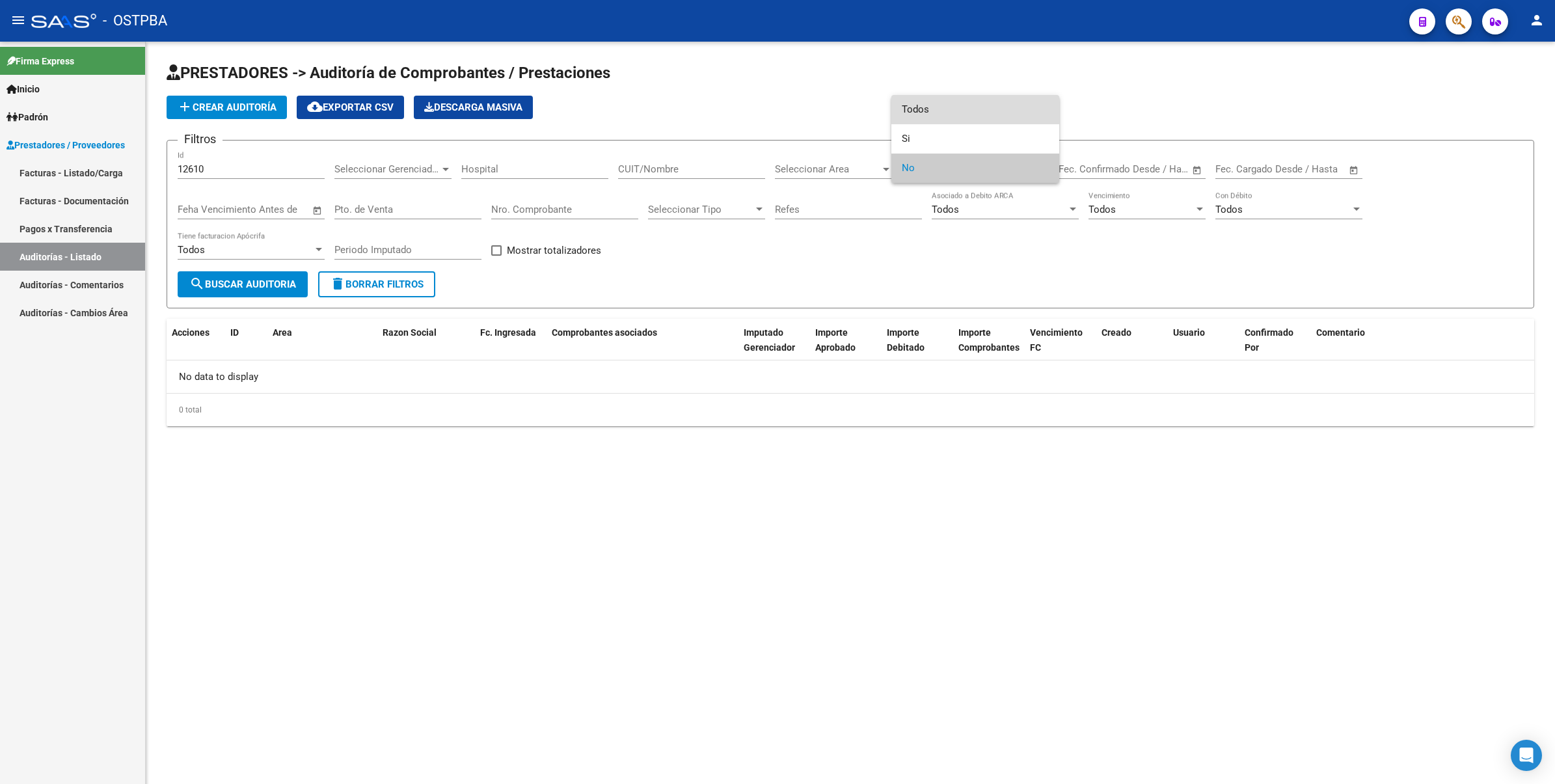
click at [945, 105] on span "Todos" at bounding box center [975, 109] width 147 height 29
click at [268, 280] on span "search Buscar Auditoria" at bounding box center [243, 284] width 107 height 12
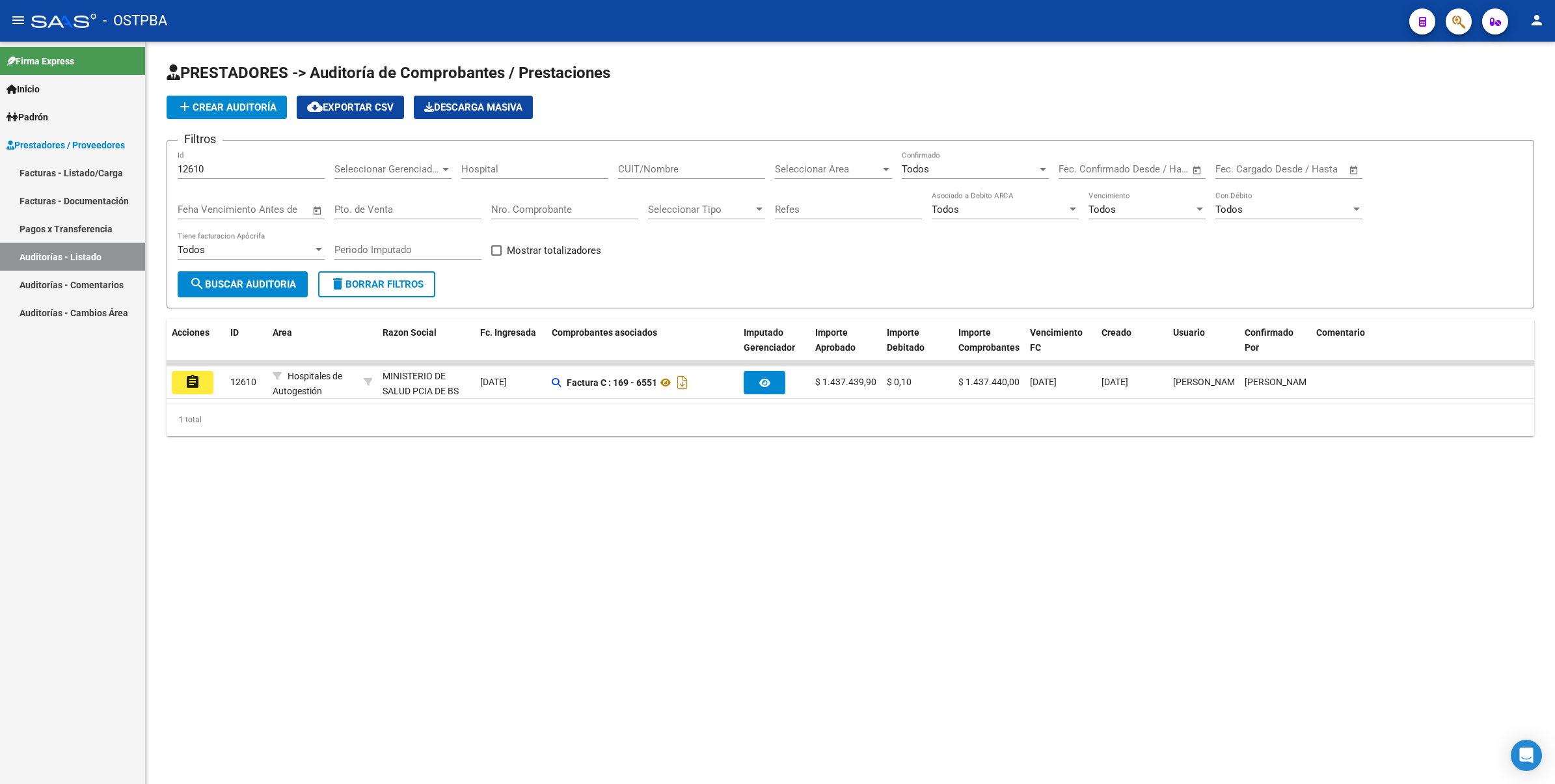
click at [206, 375] on button "assignment" at bounding box center [192, 383] width 42 height 23
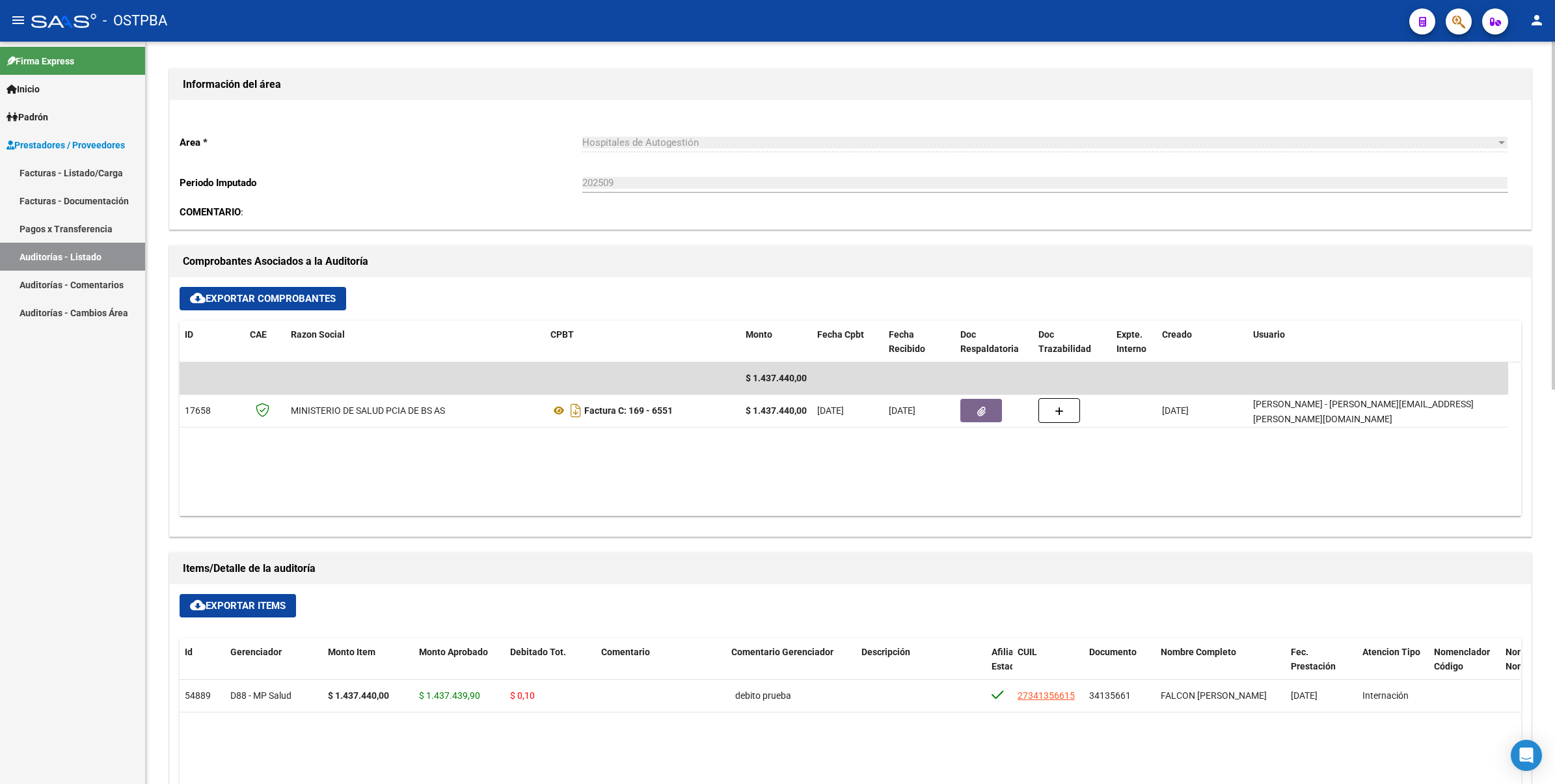
scroll to position [325, 0]
drag, startPoint x: 1183, startPoint y: 459, endPoint x: 1030, endPoint y: 339, distance: 194.4
click at [1184, 460] on datatable-body "$ 1.437.440,00 17658 MINISTERIO DE SALUD PCIA DE BS AS Factura C: 169 - 6551 $ …" at bounding box center [850, 437] width 1341 height 154
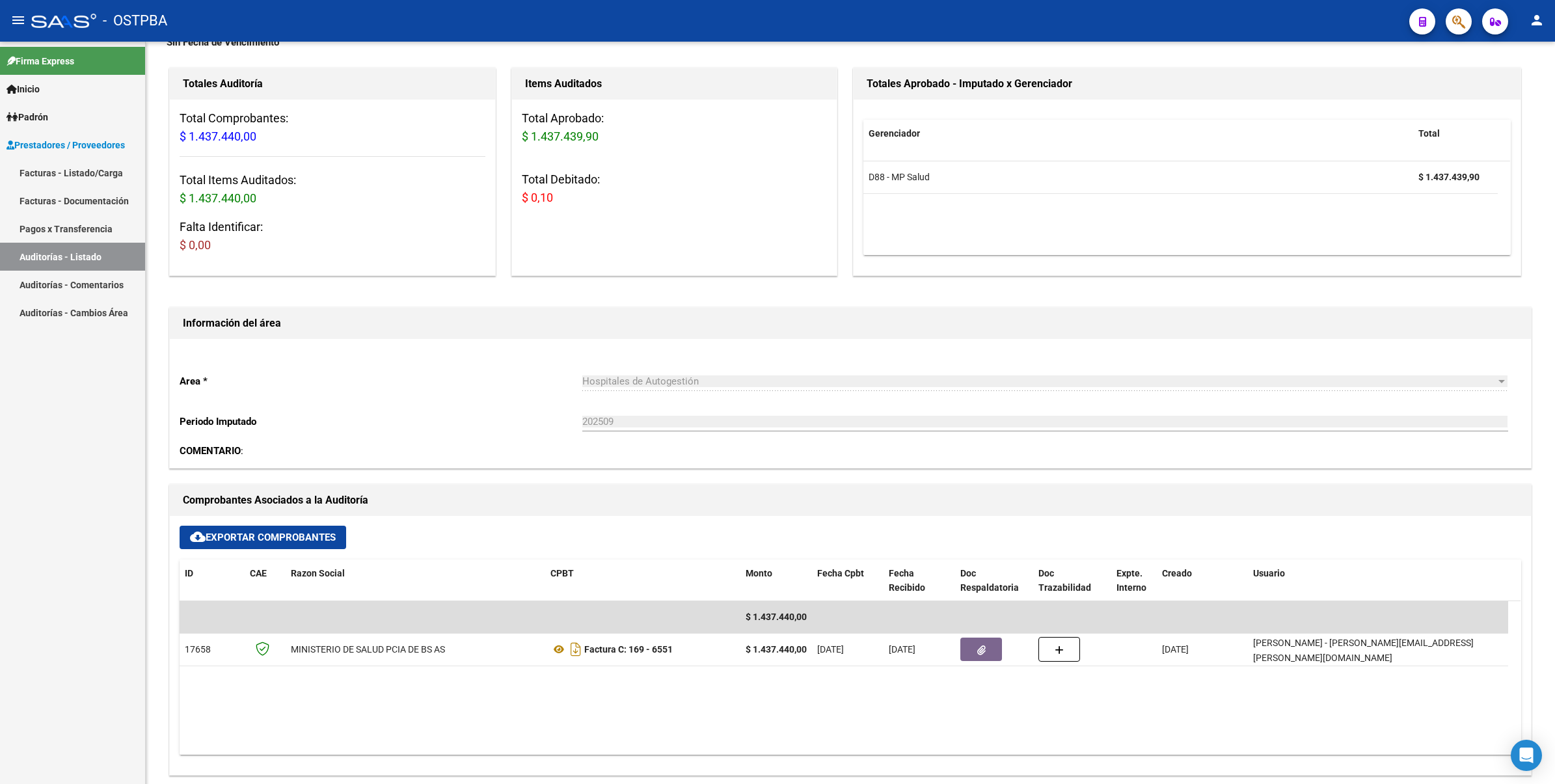
scroll to position [82, 0]
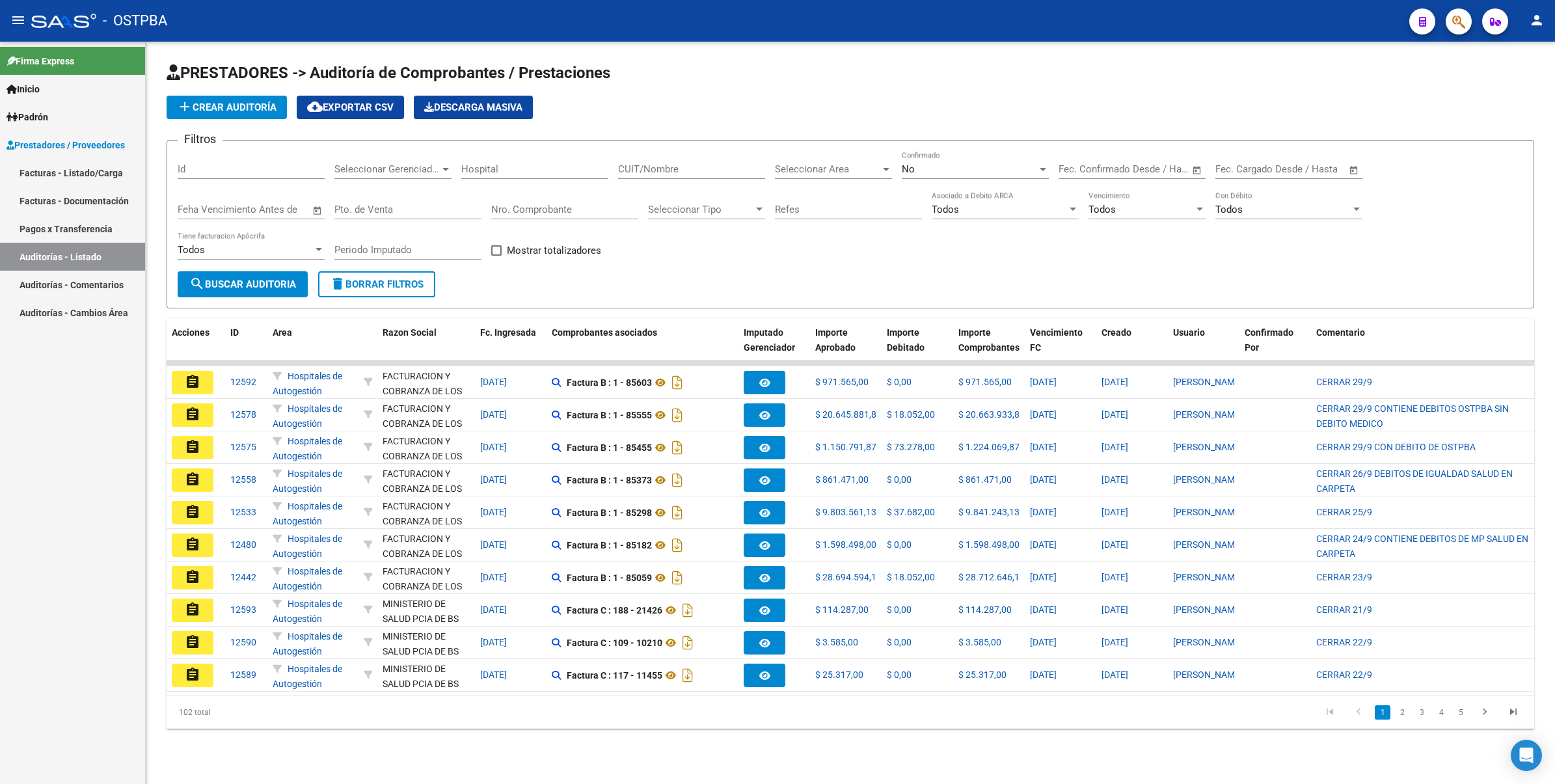
drag, startPoint x: 258, startPoint y: 168, endPoint x: 284, endPoint y: 170, distance: 26.1
click at [258, 170] on input "Id" at bounding box center [251, 169] width 147 height 12
type input "12610"
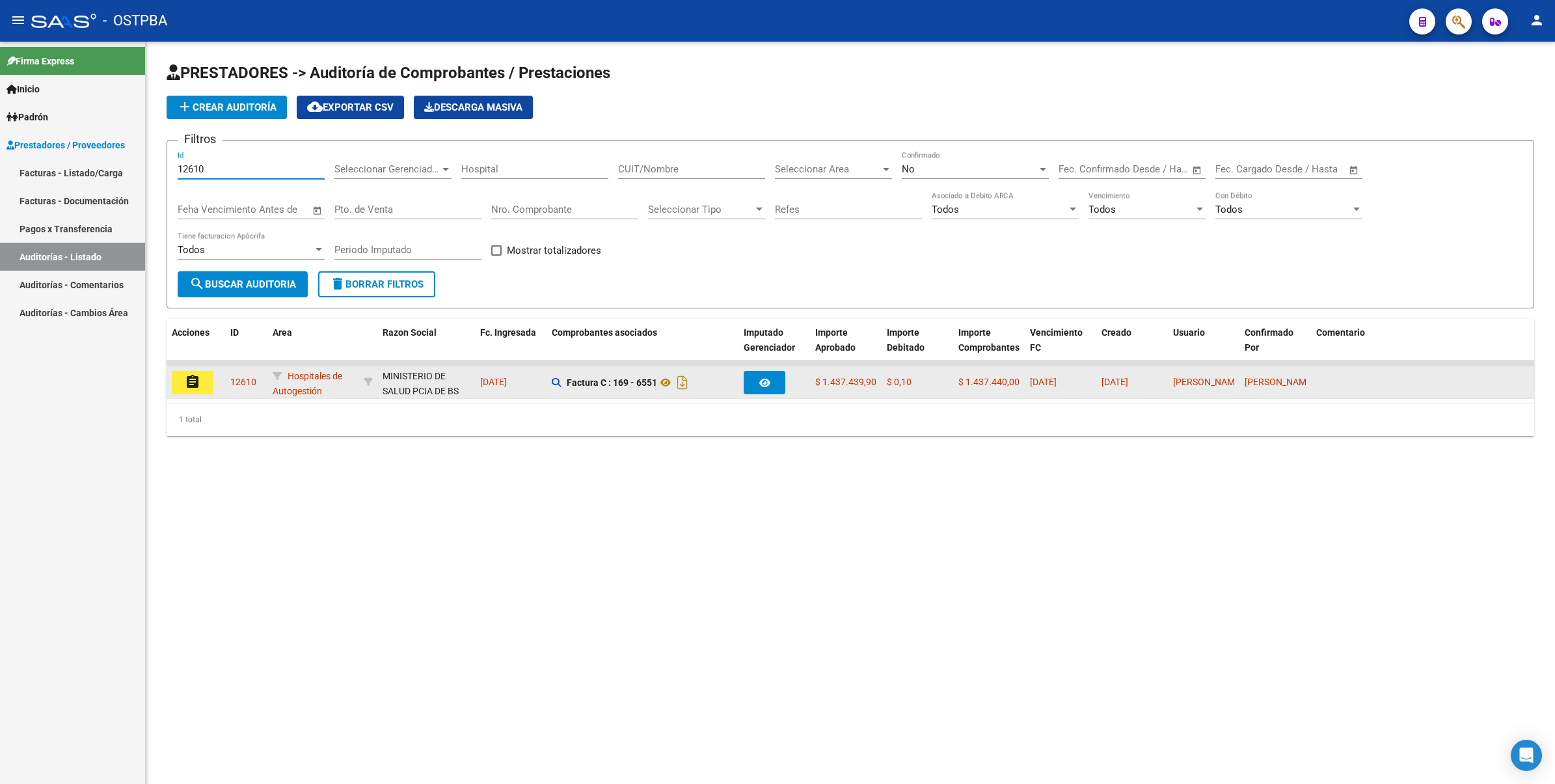
click at [189, 376] on mat-icon "assignment" at bounding box center [192, 381] width 16 height 16
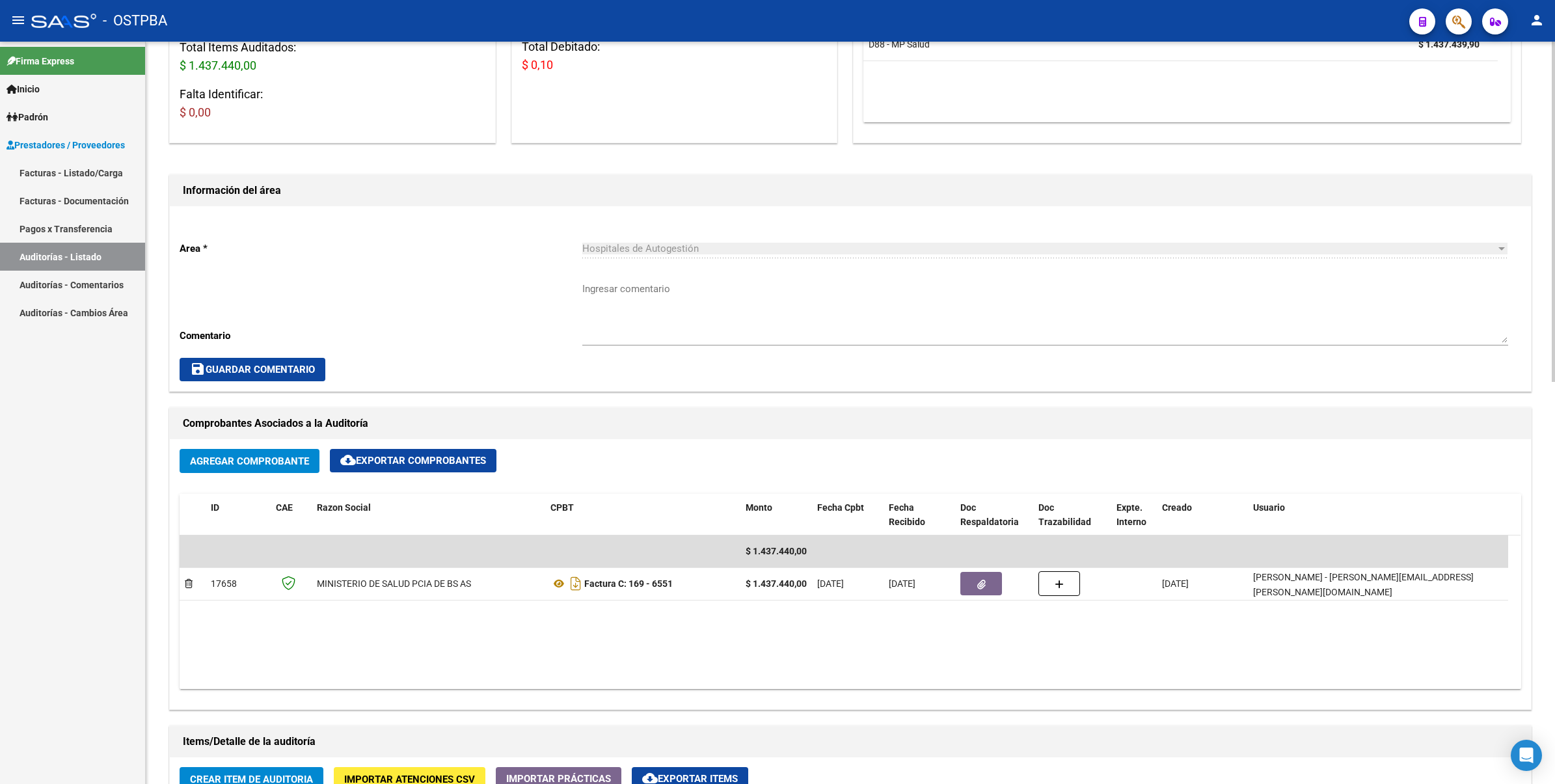
scroll to position [488, 0]
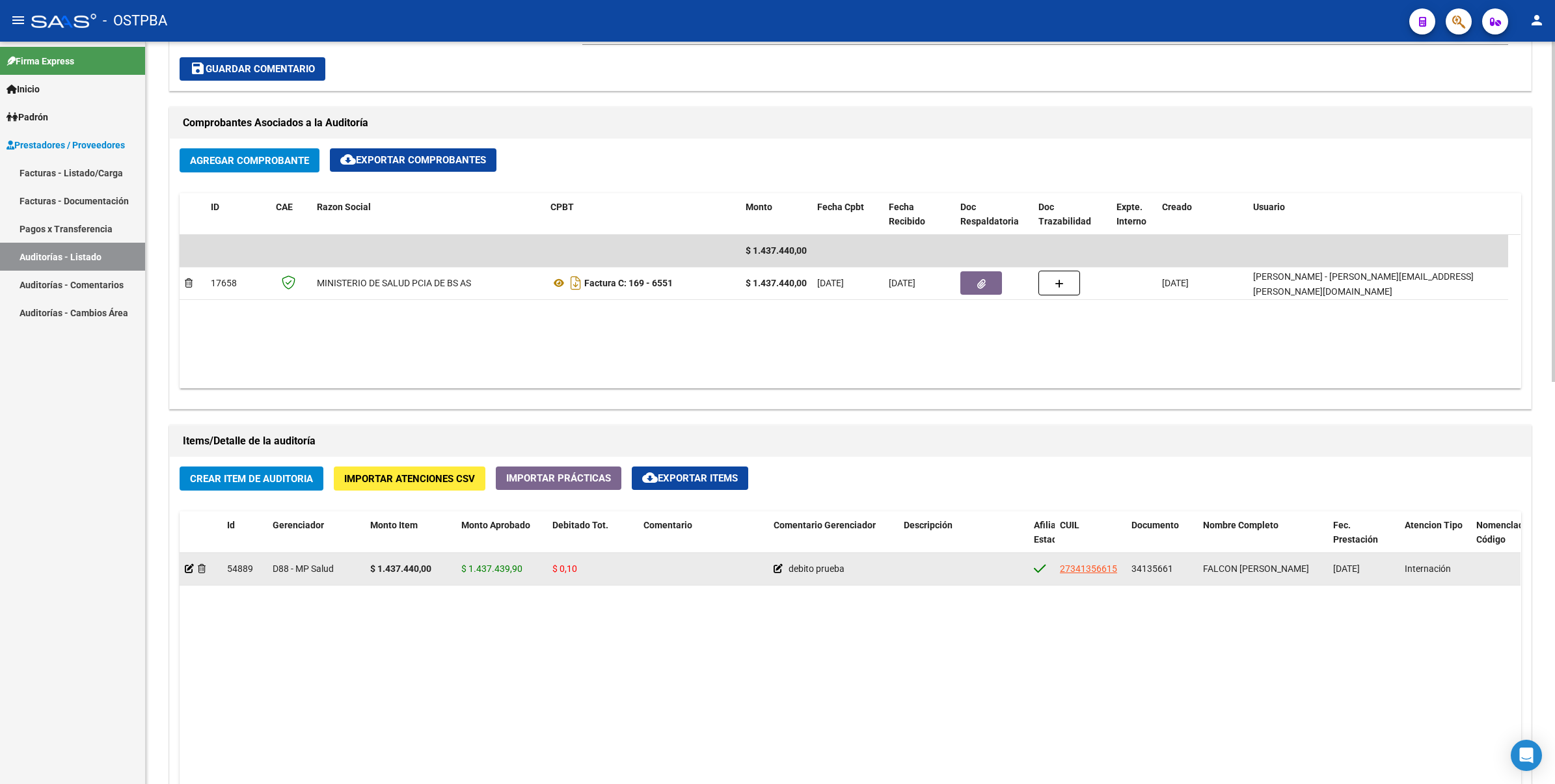
click at [575, 567] on span "$ 0,10" at bounding box center [565, 568] width 25 height 10
click at [186, 564] on icon at bounding box center [189, 568] width 9 height 9
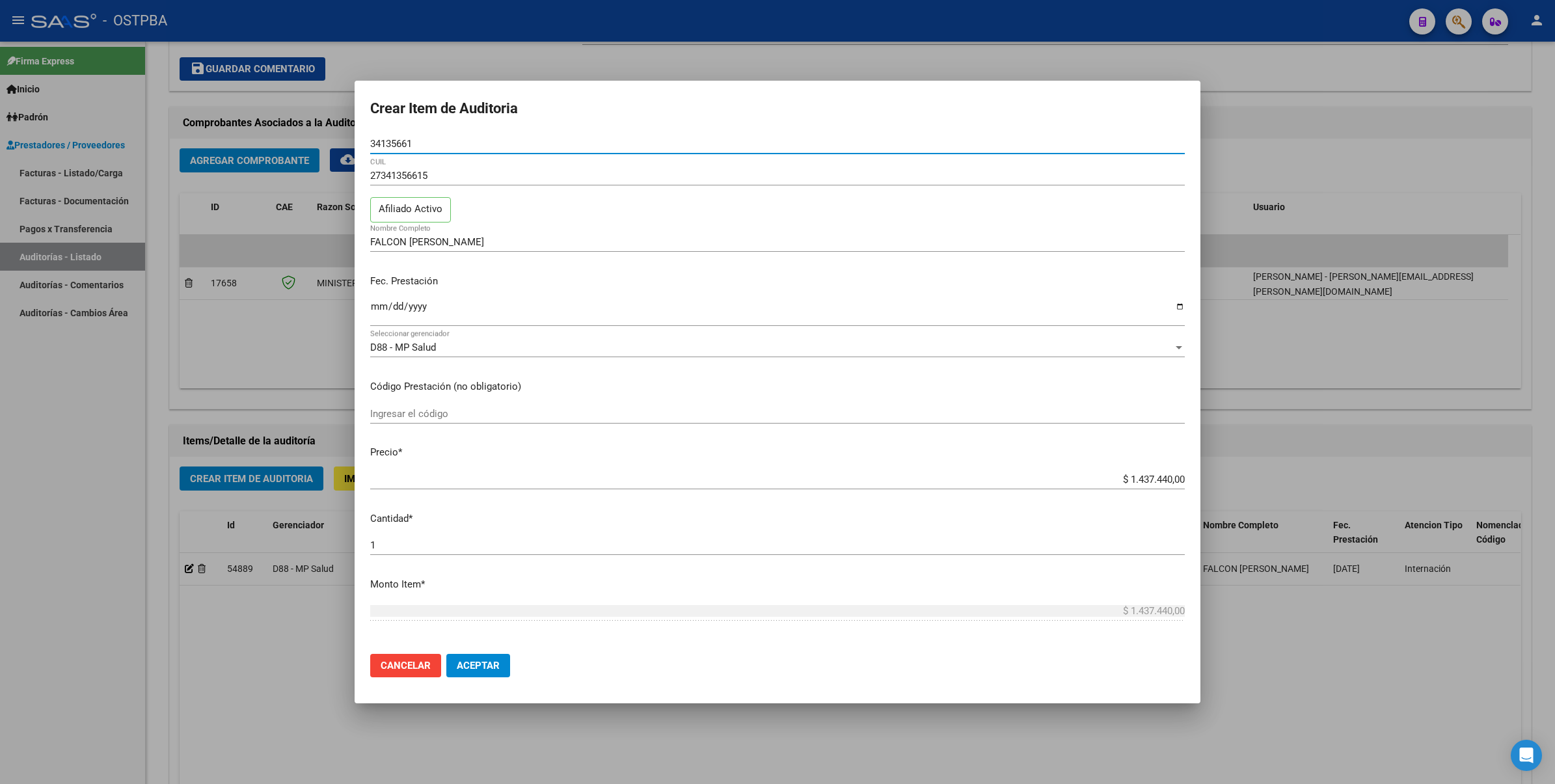
drag, startPoint x: 436, startPoint y: 140, endPoint x: 371, endPoint y: 136, distance: 65.1
click at [371, 136] on div "34135661 Nro Documento" at bounding box center [777, 143] width 814 height 19
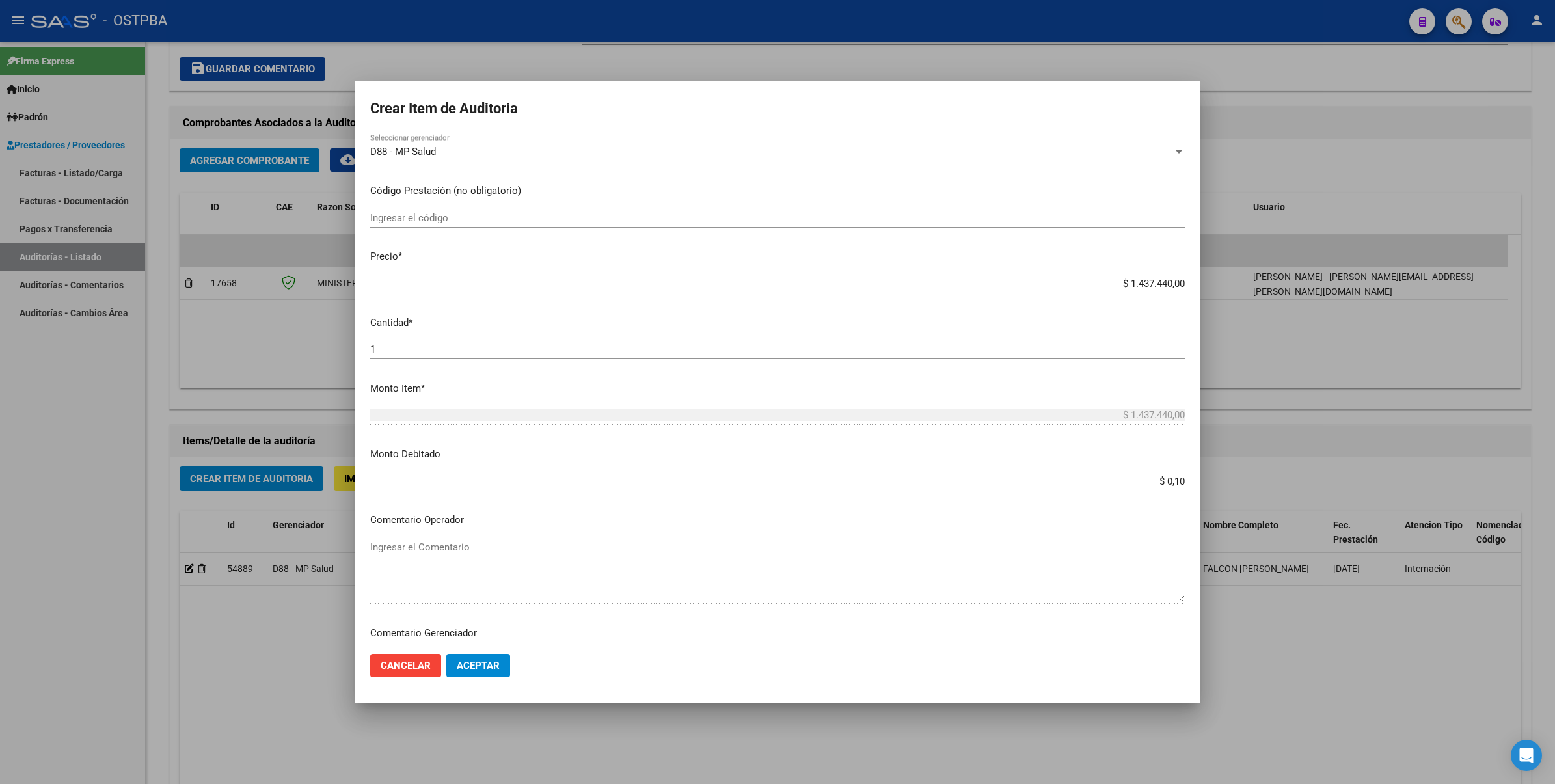
scroll to position [333, 0]
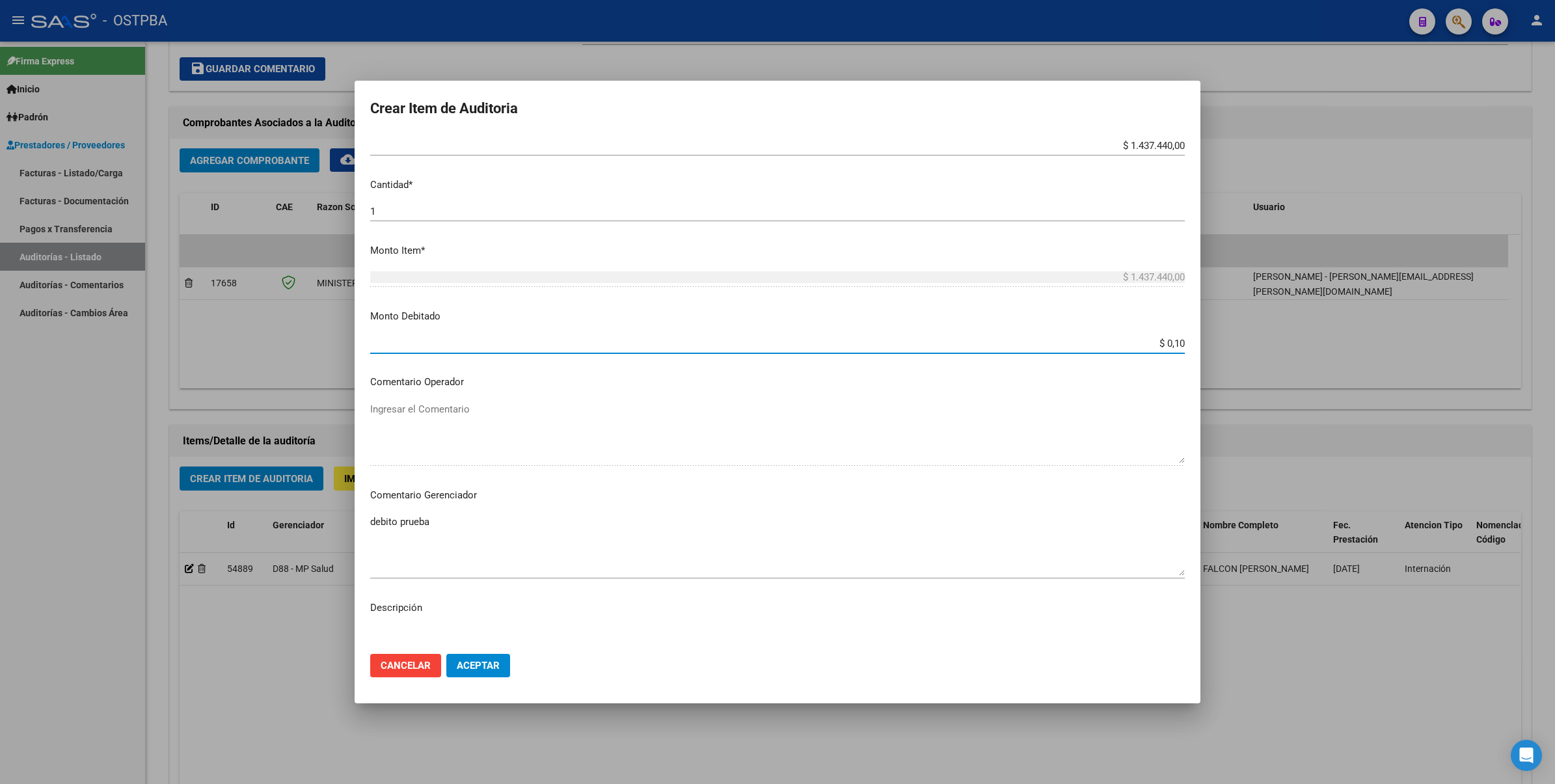
drag, startPoint x: 1163, startPoint y: 346, endPoint x: 1197, endPoint y: 338, distance: 34.9
click at [1197, 338] on mat-dialog-content "34135661 Nro Documento 27341356615 CUIL Afiliado Activo FALCON MAYRA BELEN Nomb…" at bounding box center [777, 388] width 846 height 510
type input "$ 0,00"
drag, startPoint x: 396, startPoint y: 316, endPoint x: 452, endPoint y: 317, distance: 56.0
click at [452, 317] on p "Monto Debitado" at bounding box center [777, 316] width 814 height 15
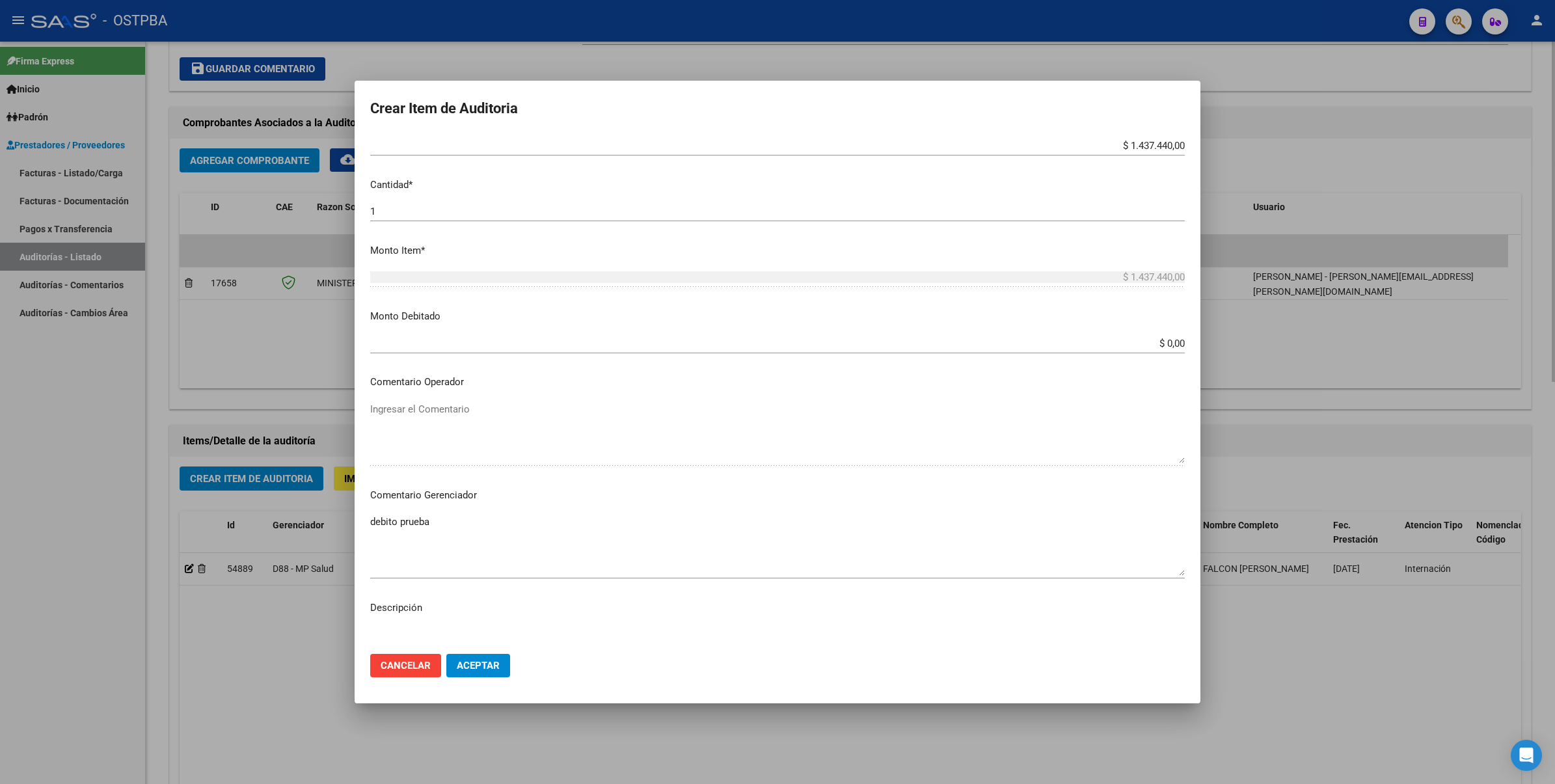
click at [1431, 351] on div at bounding box center [777, 392] width 1555 height 784
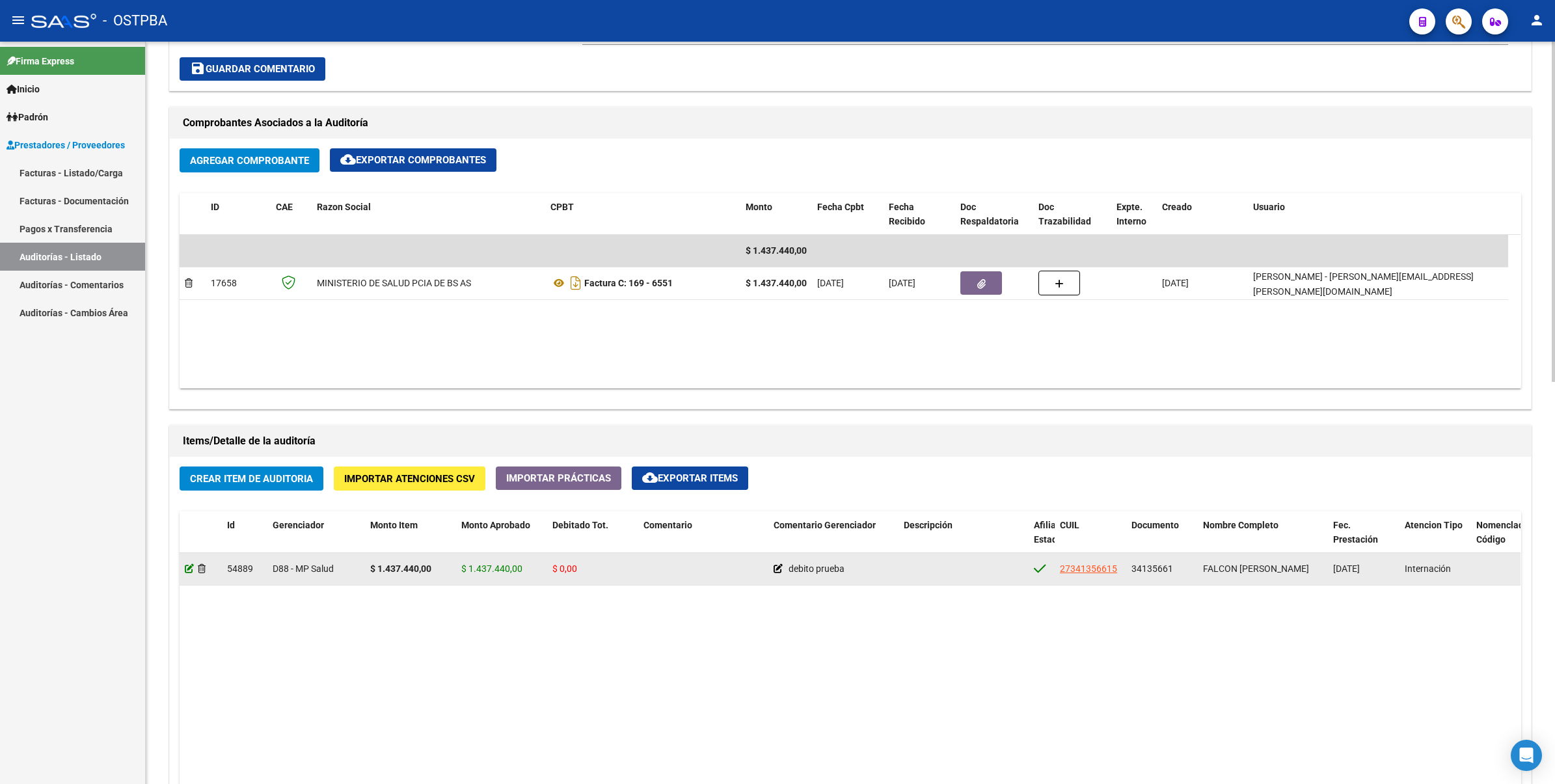
click at [189, 565] on icon at bounding box center [189, 568] width 9 height 9
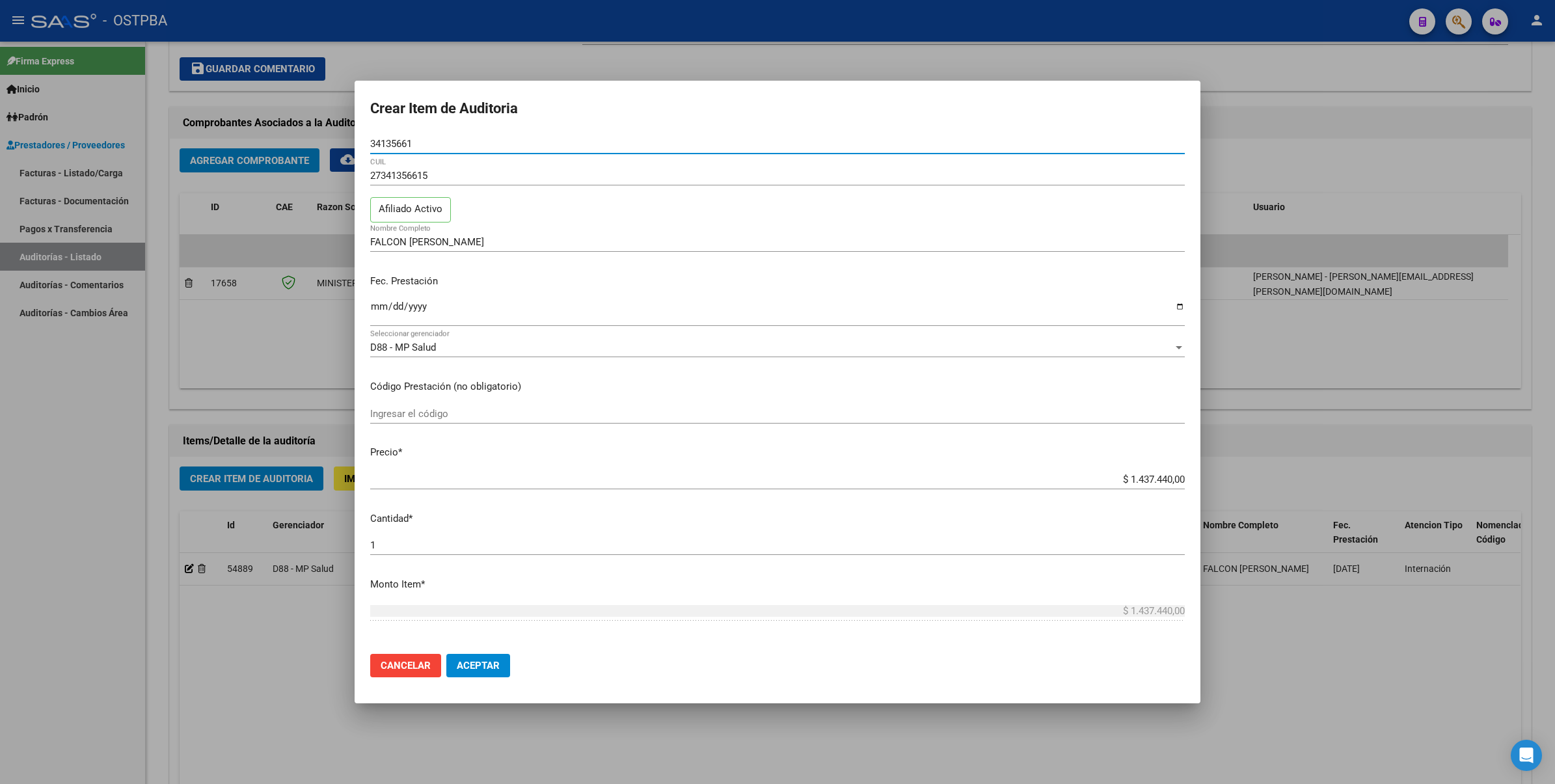
drag, startPoint x: 431, startPoint y: 142, endPoint x: 355, endPoint y: 161, distance: 78.3
click at [355, 161] on mat-dialog-content "34135661 Nro Documento 27341356615 CUIL Afiliado Activo FALCON MAYRA BELEN Nomb…" at bounding box center [777, 388] width 846 height 510
click at [1342, 346] on div at bounding box center [777, 392] width 1555 height 784
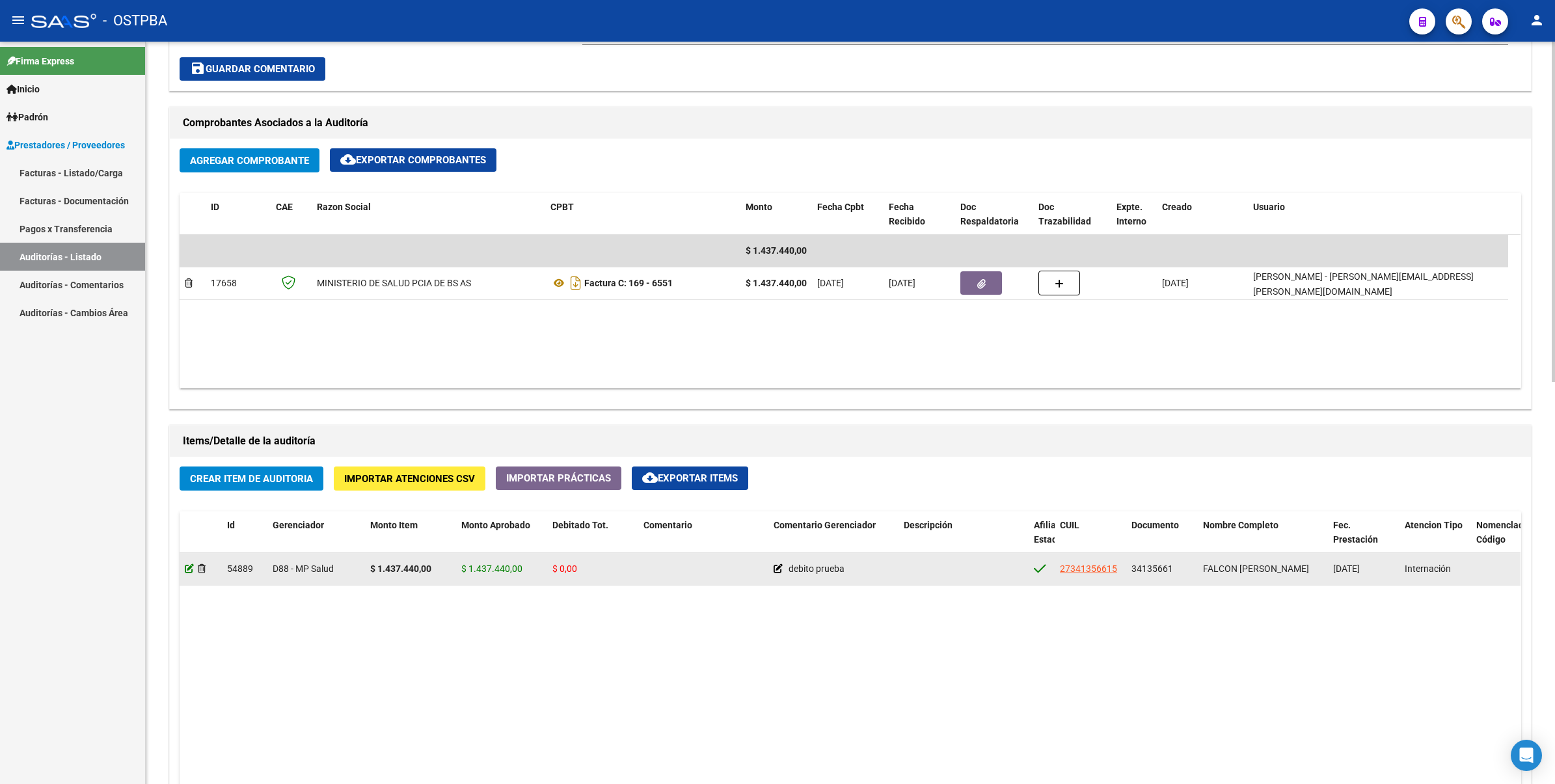
click at [187, 569] on icon at bounding box center [189, 568] width 9 height 9
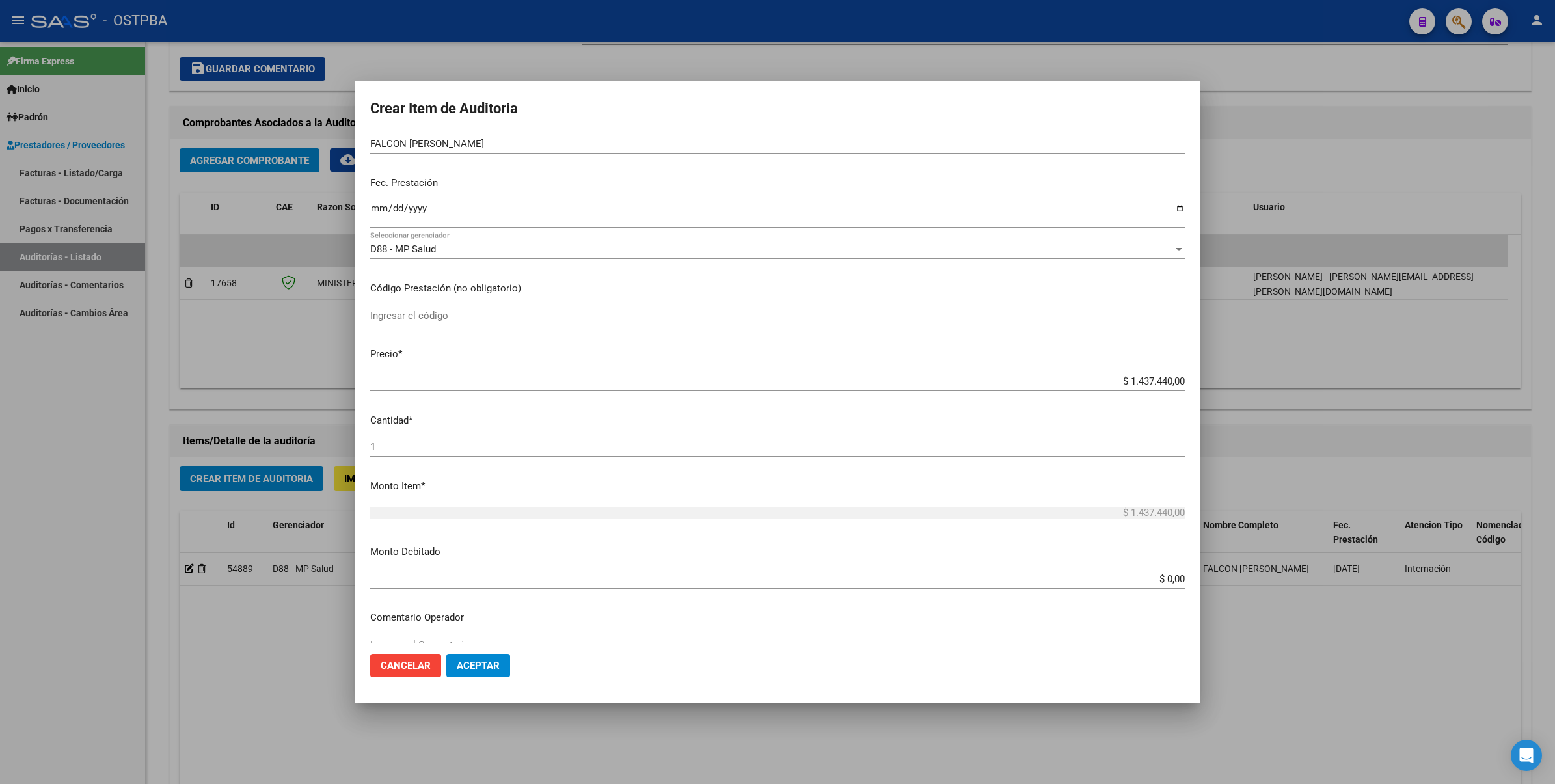
scroll to position [0, 0]
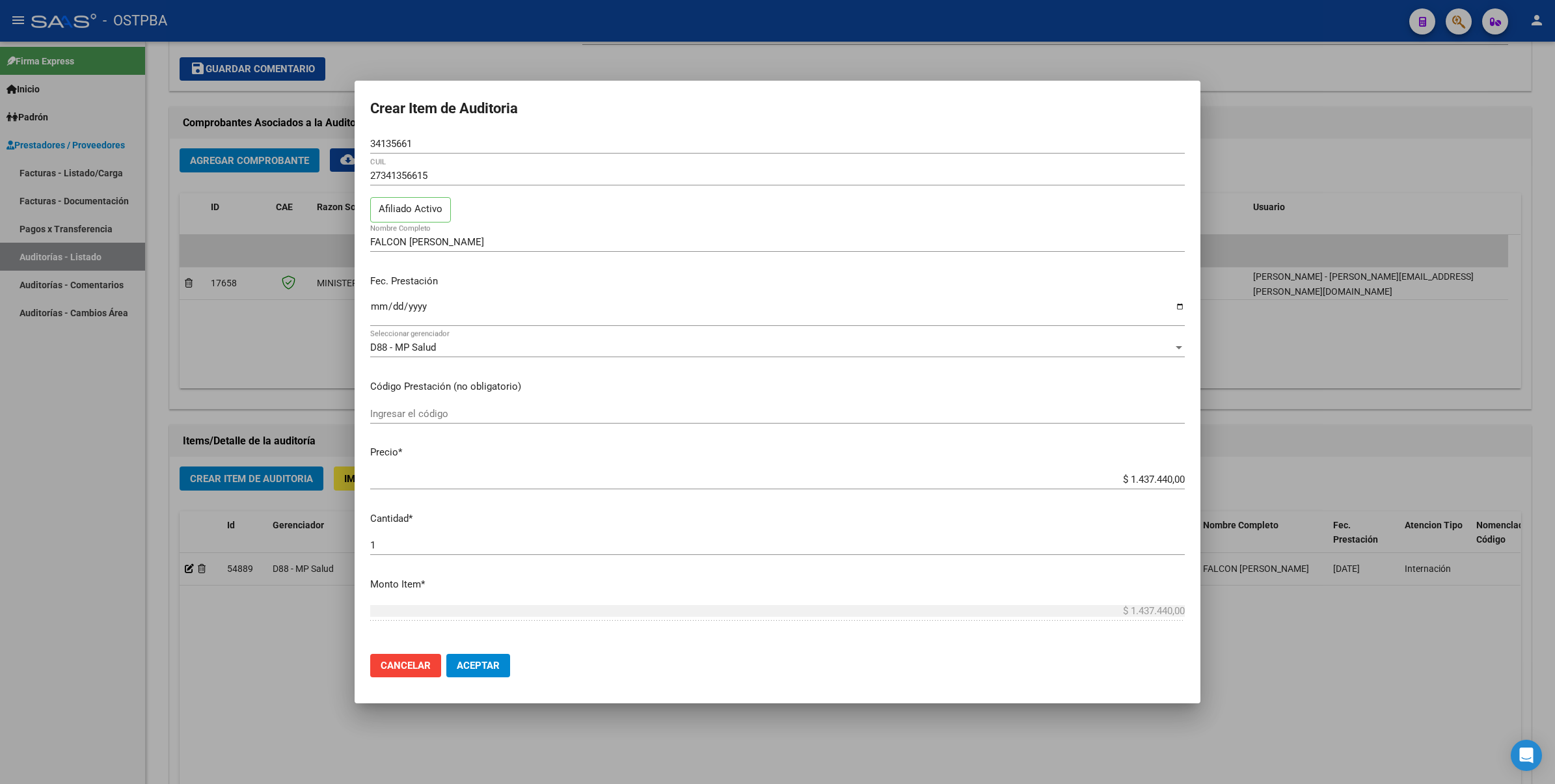
drag, startPoint x: 420, startPoint y: 133, endPoint x: 361, endPoint y: 148, distance: 60.9
click at [361, 148] on mat-dialog-content "34135661 Nro Documento 27341356615 CUIL Afiliado Activo FALCON MAYRA BELEN Nomb…" at bounding box center [777, 388] width 846 height 510
drag, startPoint x: 425, startPoint y: 144, endPoint x: 262, endPoint y: 147, distance: 163.0
click at [262, 147] on div "Crear Item de Auditoria 34135661 Nro Documento 27341356615 CUIL Afiliado Activo…" at bounding box center [777, 392] width 1555 height 784
click at [434, 140] on input "34135661" at bounding box center [777, 143] width 814 height 12
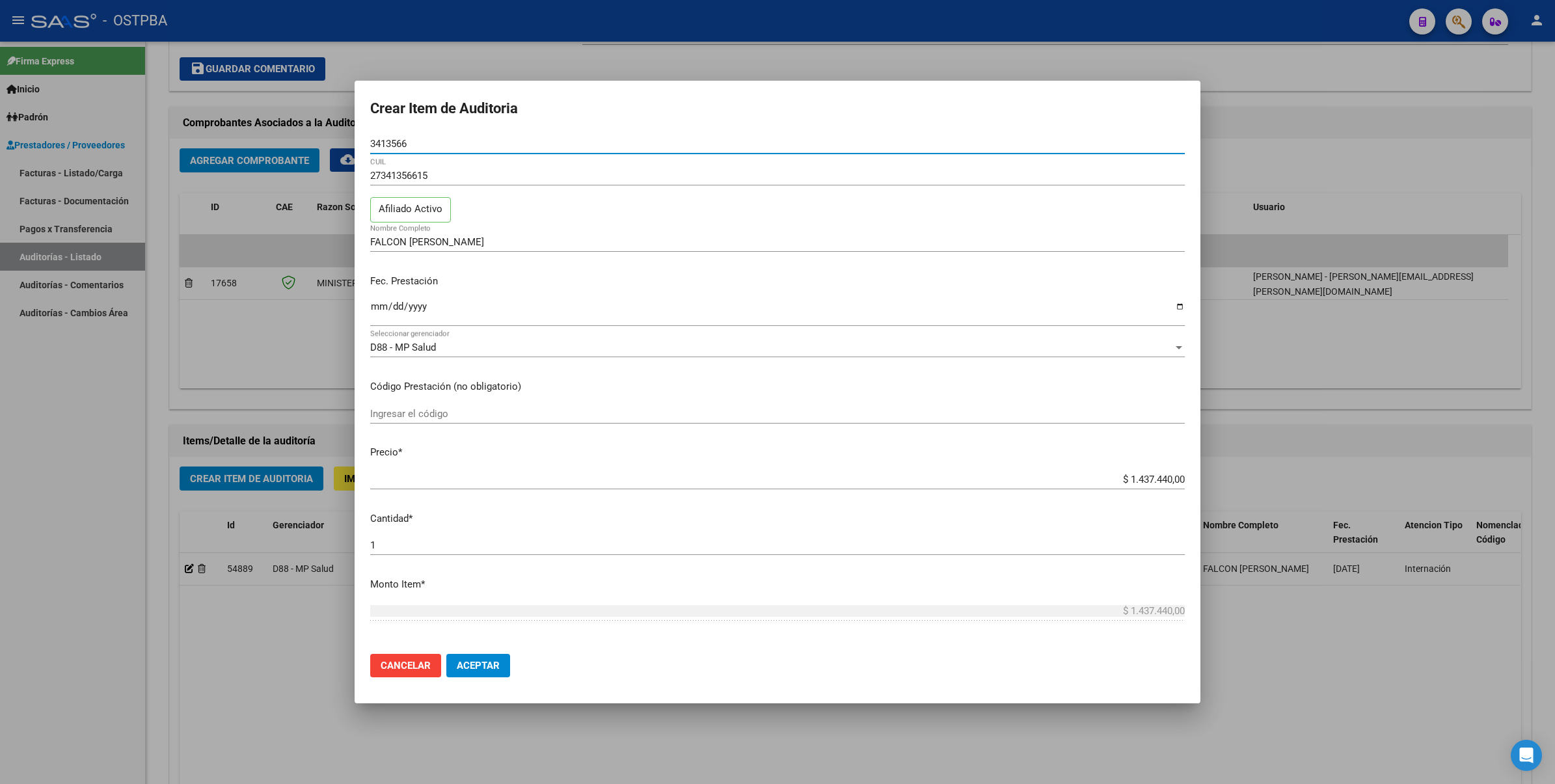
type input "34135661"
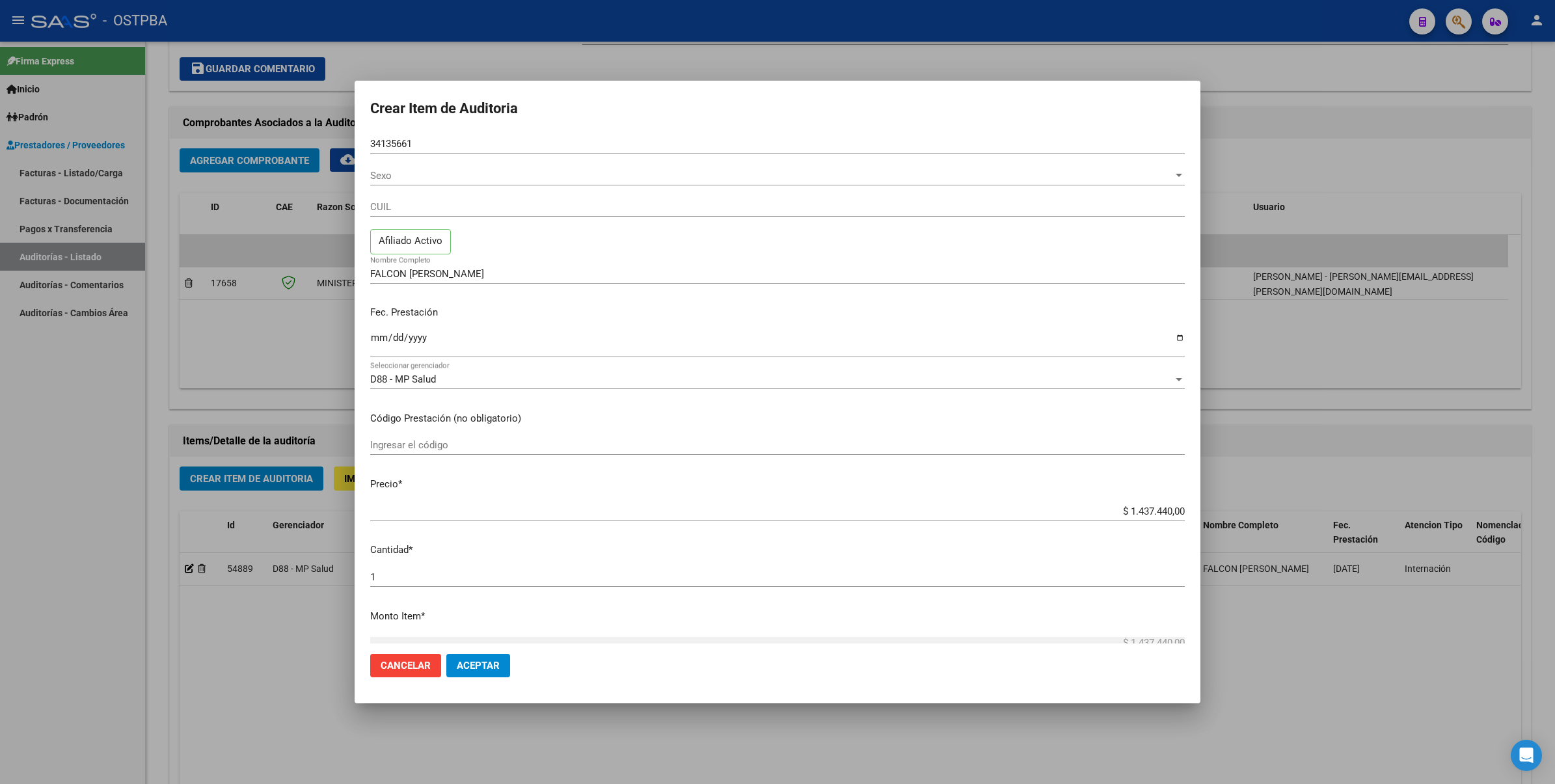
click at [1328, 362] on div at bounding box center [777, 392] width 1555 height 784
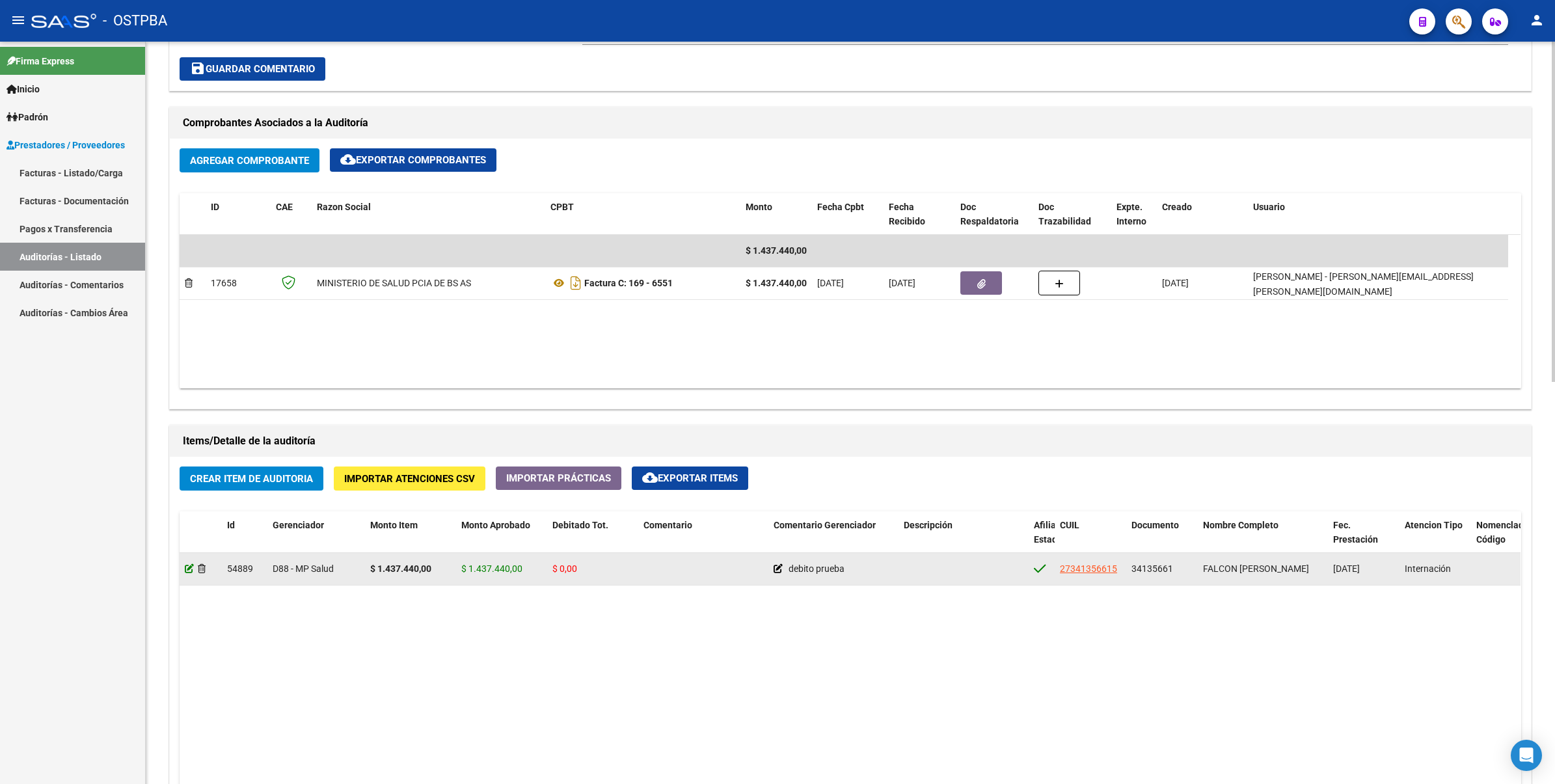
click at [187, 569] on icon at bounding box center [189, 568] width 9 height 9
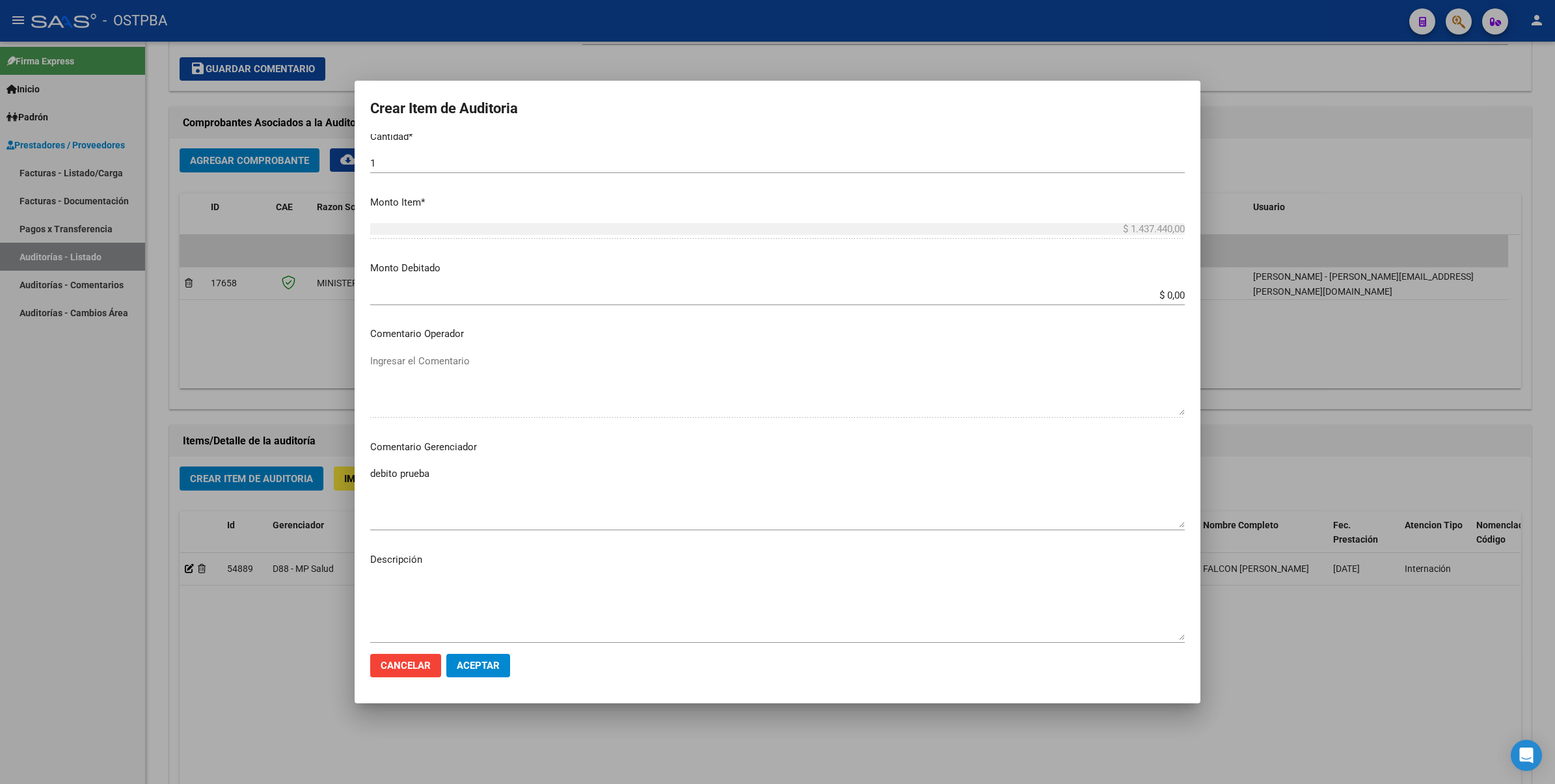
scroll to position [407, 0]
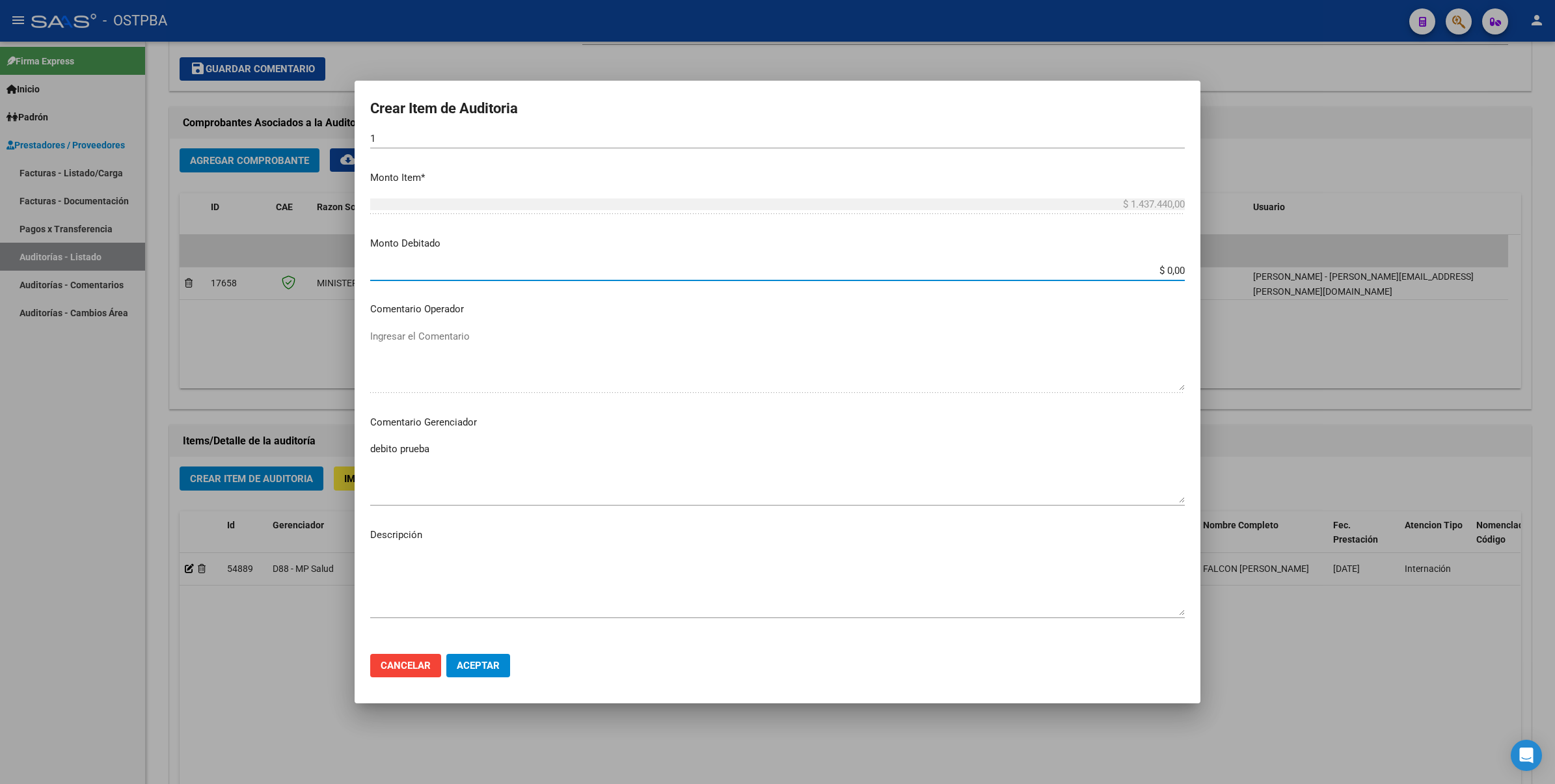
click at [1171, 271] on input "$ 0,00" at bounding box center [777, 270] width 814 height 12
click at [1172, 271] on input "$ 0,00" at bounding box center [777, 270] width 814 height 12
click at [1346, 163] on div at bounding box center [777, 392] width 1555 height 784
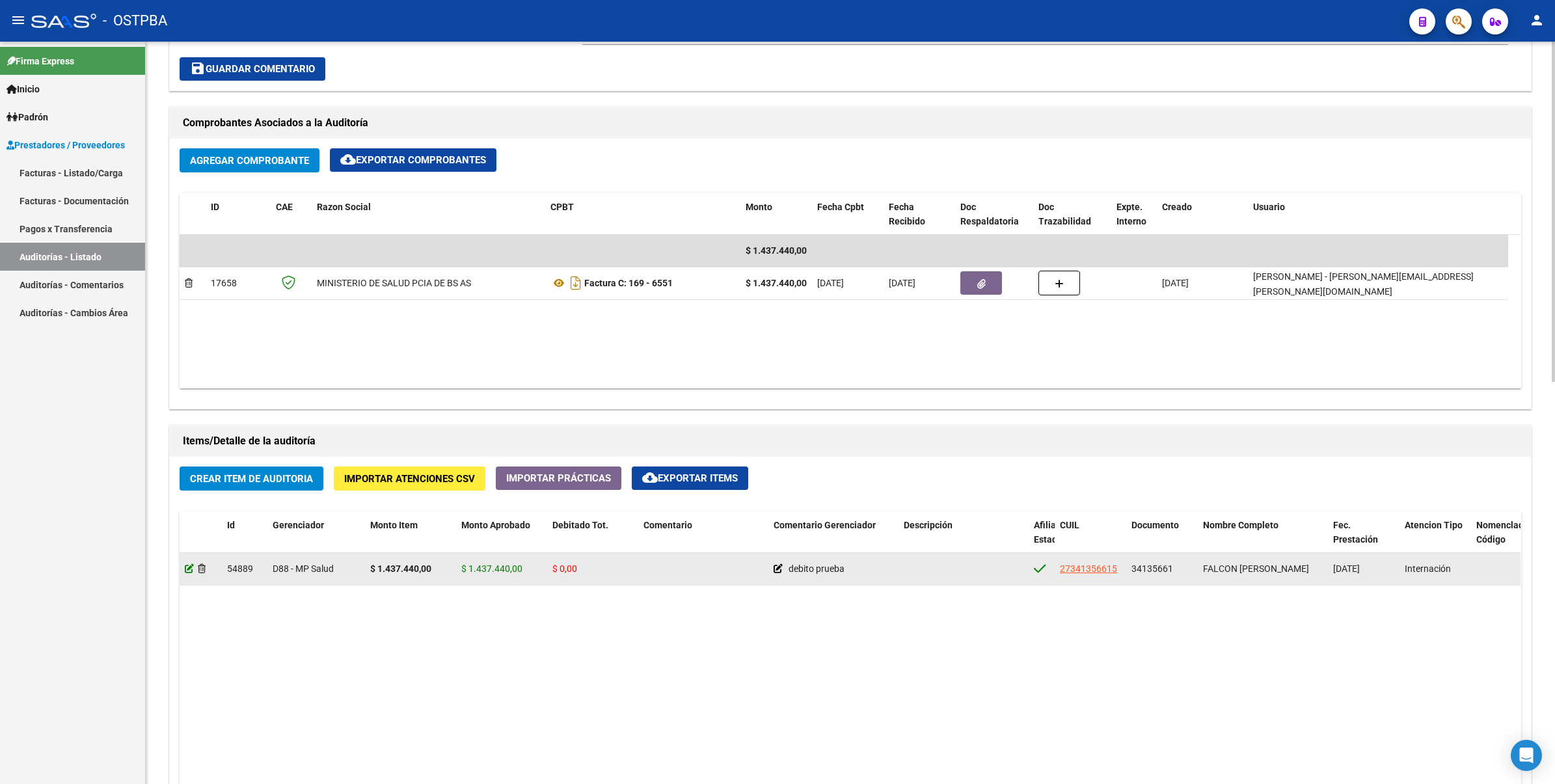
click at [186, 570] on icon at bounding box center [189, 568] width 9 height 9
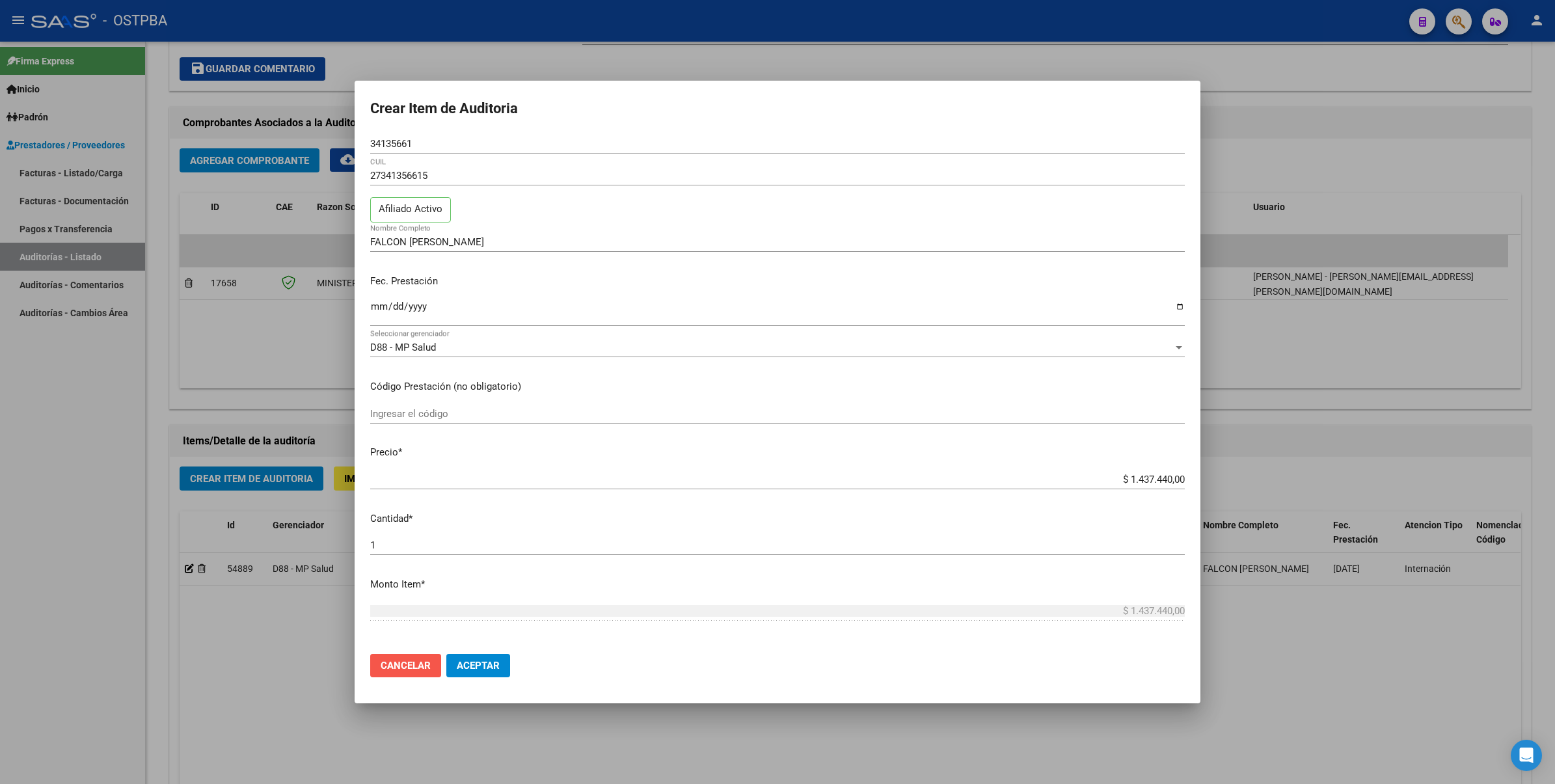
click at [409, 674] on button "Cancelar" at bounding box center [405, 665] width 71 height 23
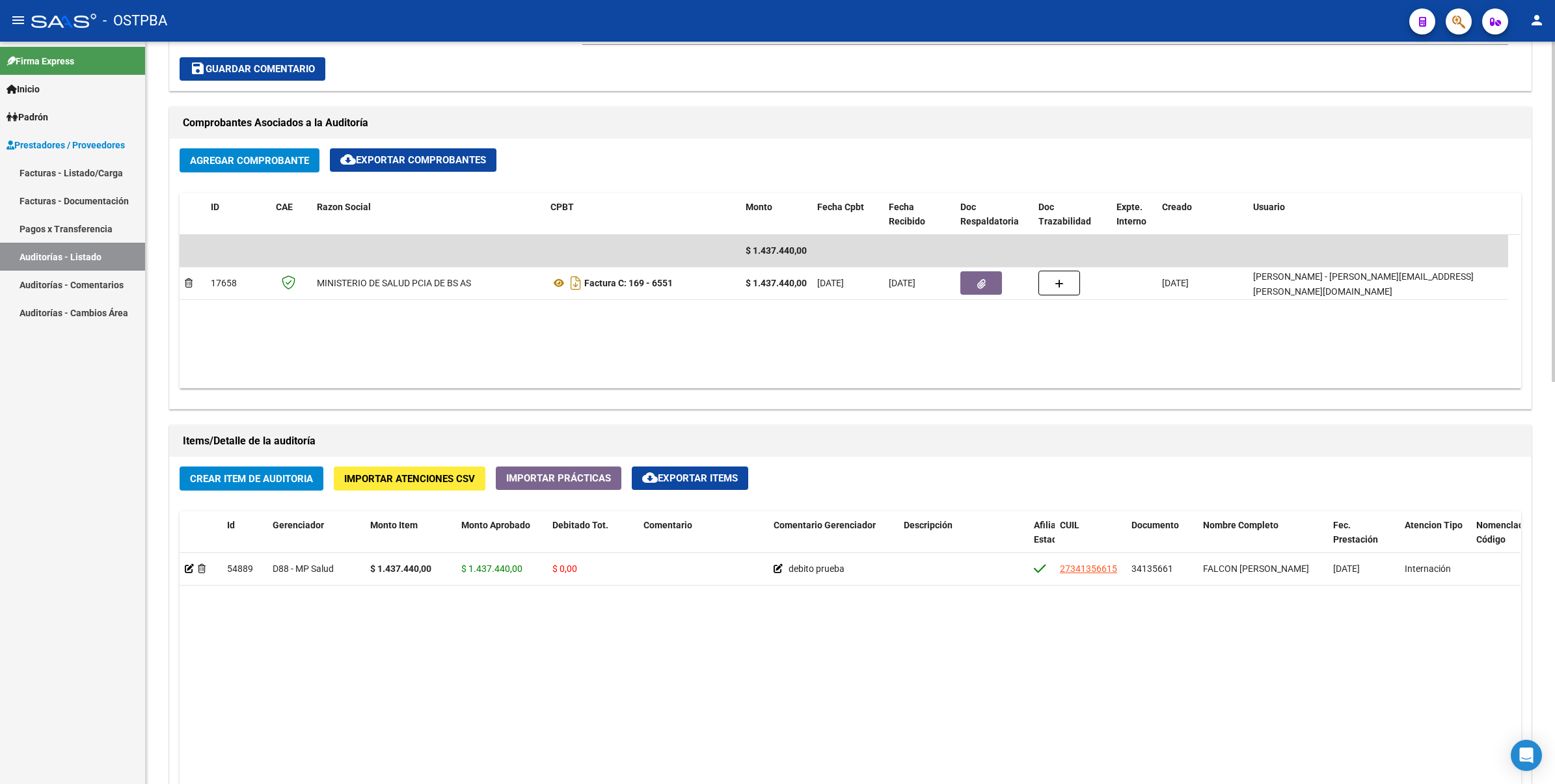
click at [739, 654] on datatable-body "54889 D88 - MP Salud $ 1.437.440,00 $ 1.437.440,00 $ 0,00 debito prueba 2734135…" at bounding box center [850, 789] width 1341 height 474
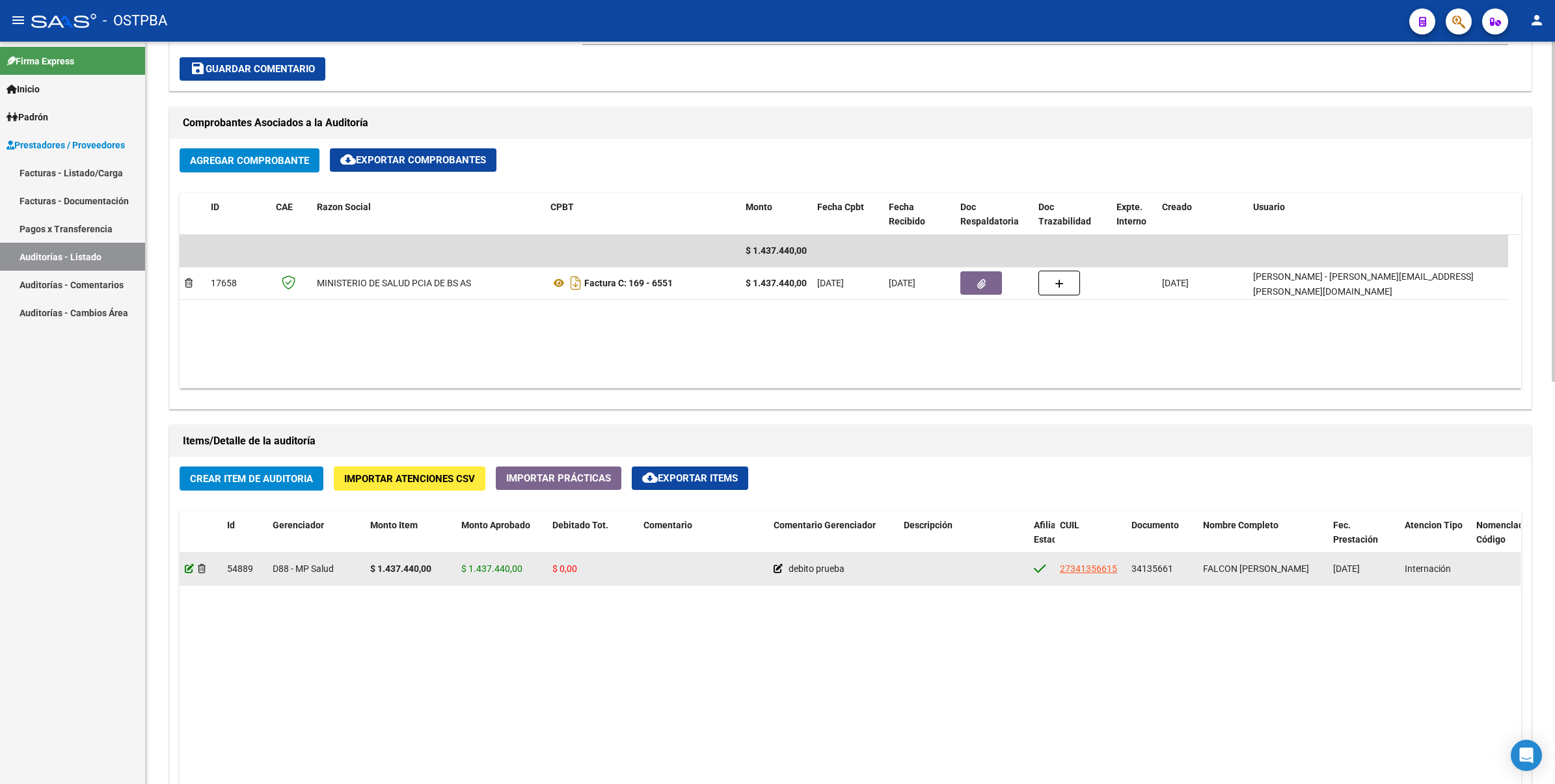
click at [187, 569] on icon at bounding box center [189, 568] width 9 height 9
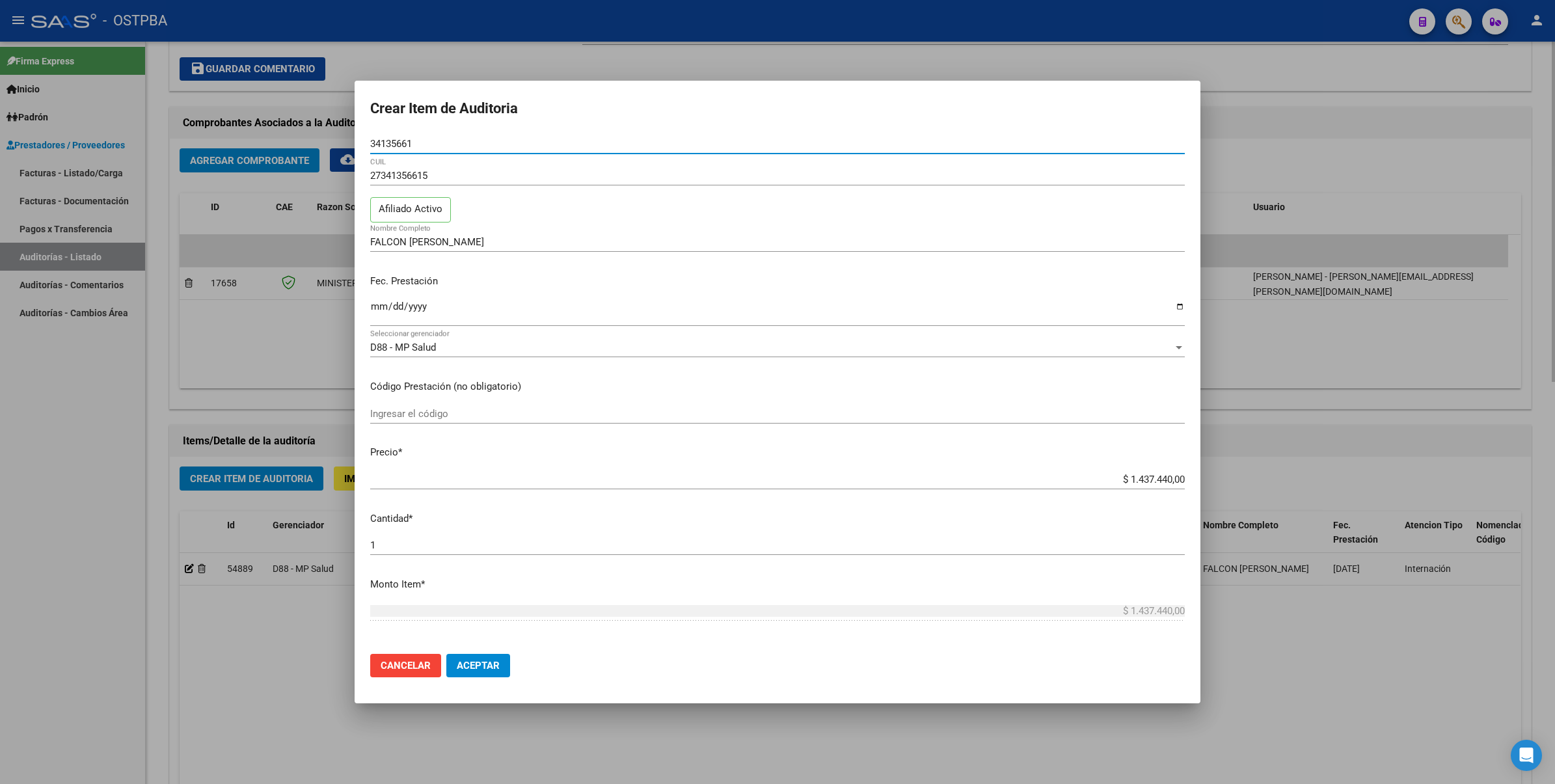
drag, startPoint x: 1325, startPoint y: 357, endPoint x: 1311, endPoint y: 355, distance: 14.1
click at [1328, 359] on div at bounding box center [777, 392] width 1555 height 784
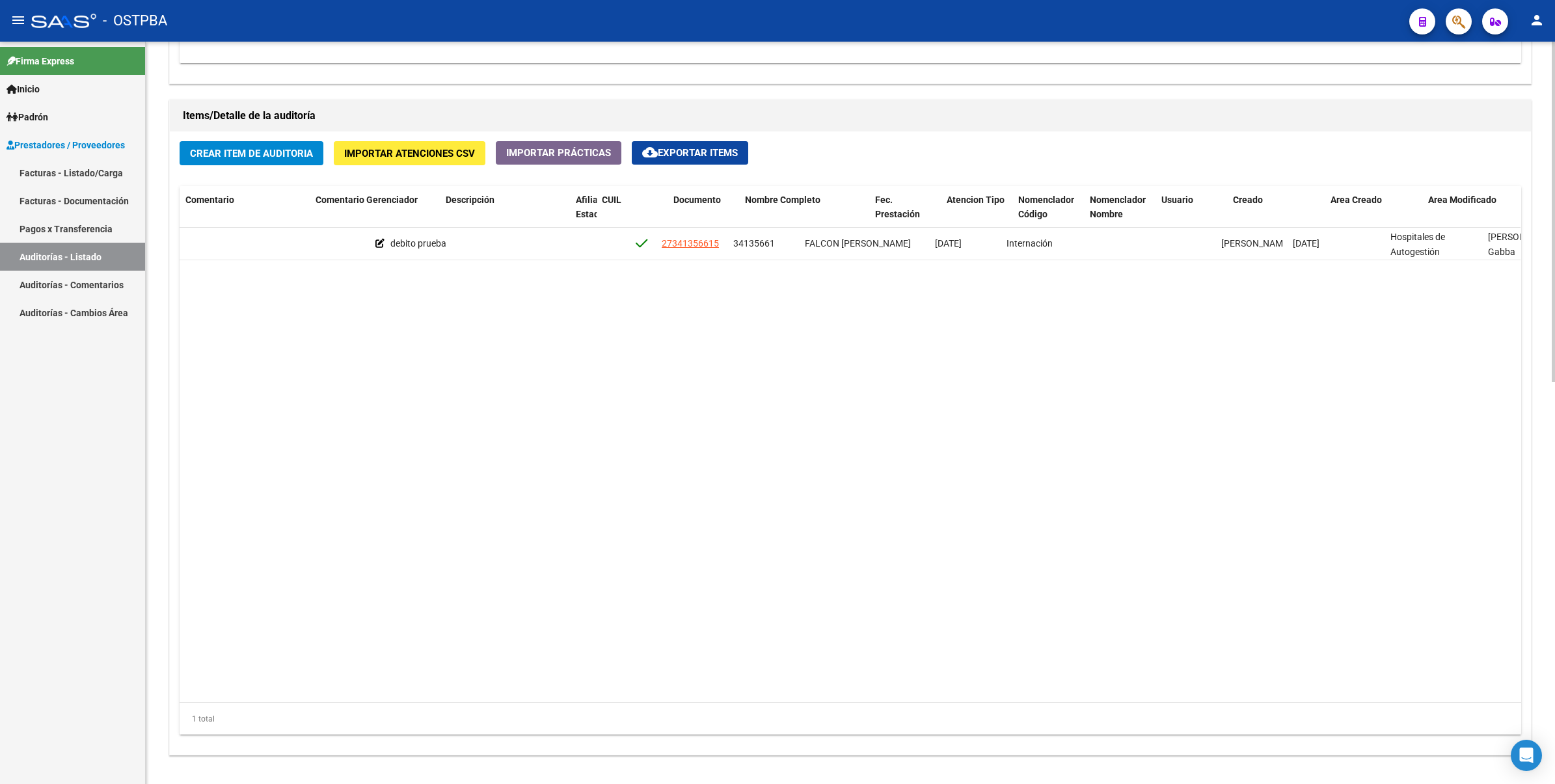
scroll to position [0, 458]
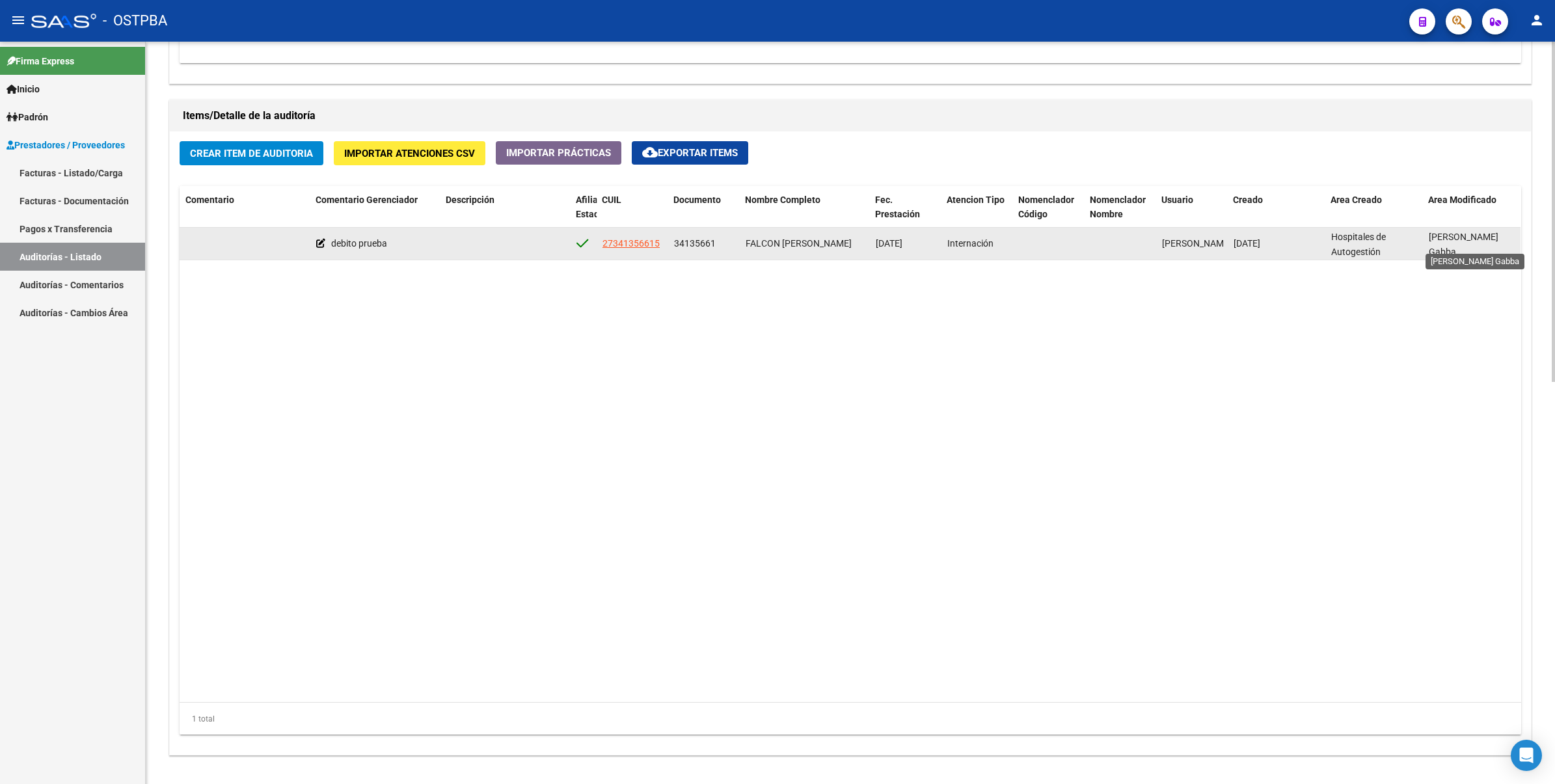
drag, startPoint x: 1423, startPoint y: 250, endPoint x: 1483, endPoint y: 246, distance: 60.1
click at [1483, 246] on datatable-body-cell "[PERSON_NAME] Gabba" at bounding box center [1472, 243] width 97 height 32
click at [1440, 249] on div "[PERSON_NAME] Gabba" at bounding box center [1472, 243] width 87 height 27
drag, startPoint x: 1428, startPoint y: 244, endPoint x: 1498, endPoint y: 249, distance: 70.2
click at [1498, 249] on div "[PERSON_NAME] Gabba" at bounding box center [1472, 243] width 87 height 27
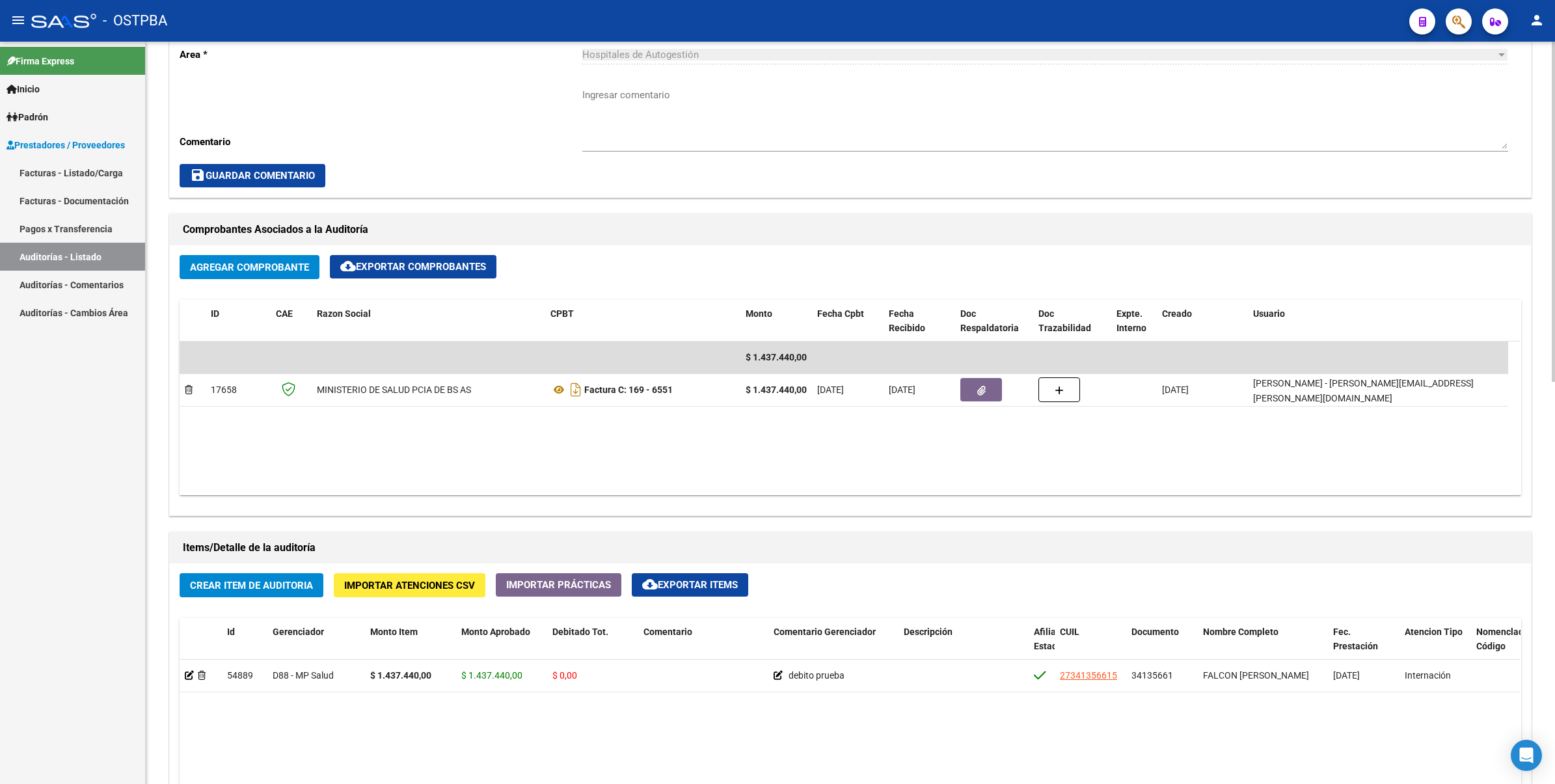
scroll to position [407, 0]
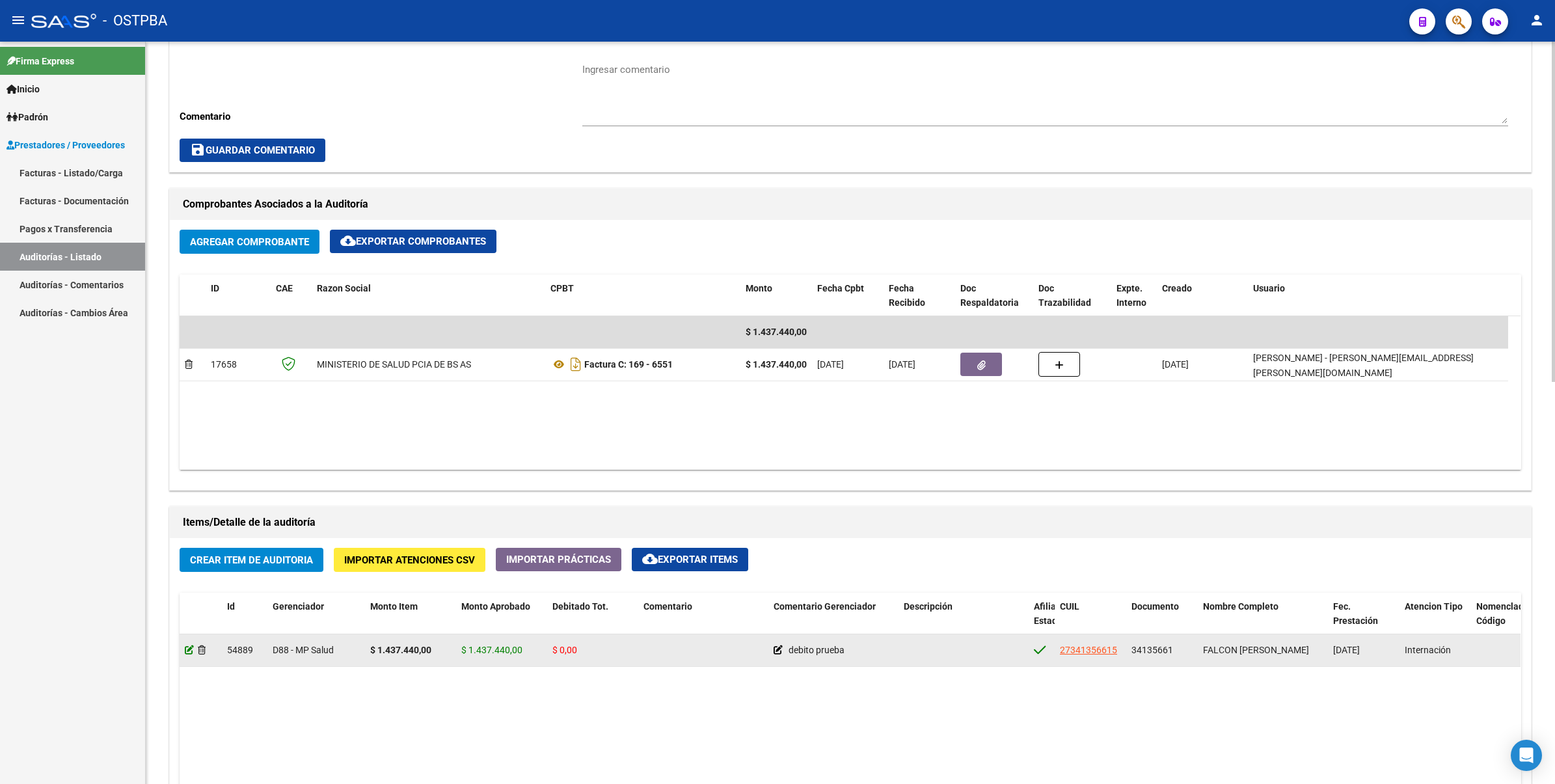
click at [187, 648] on icon at bounding box center [189, 650] width 9 height 9
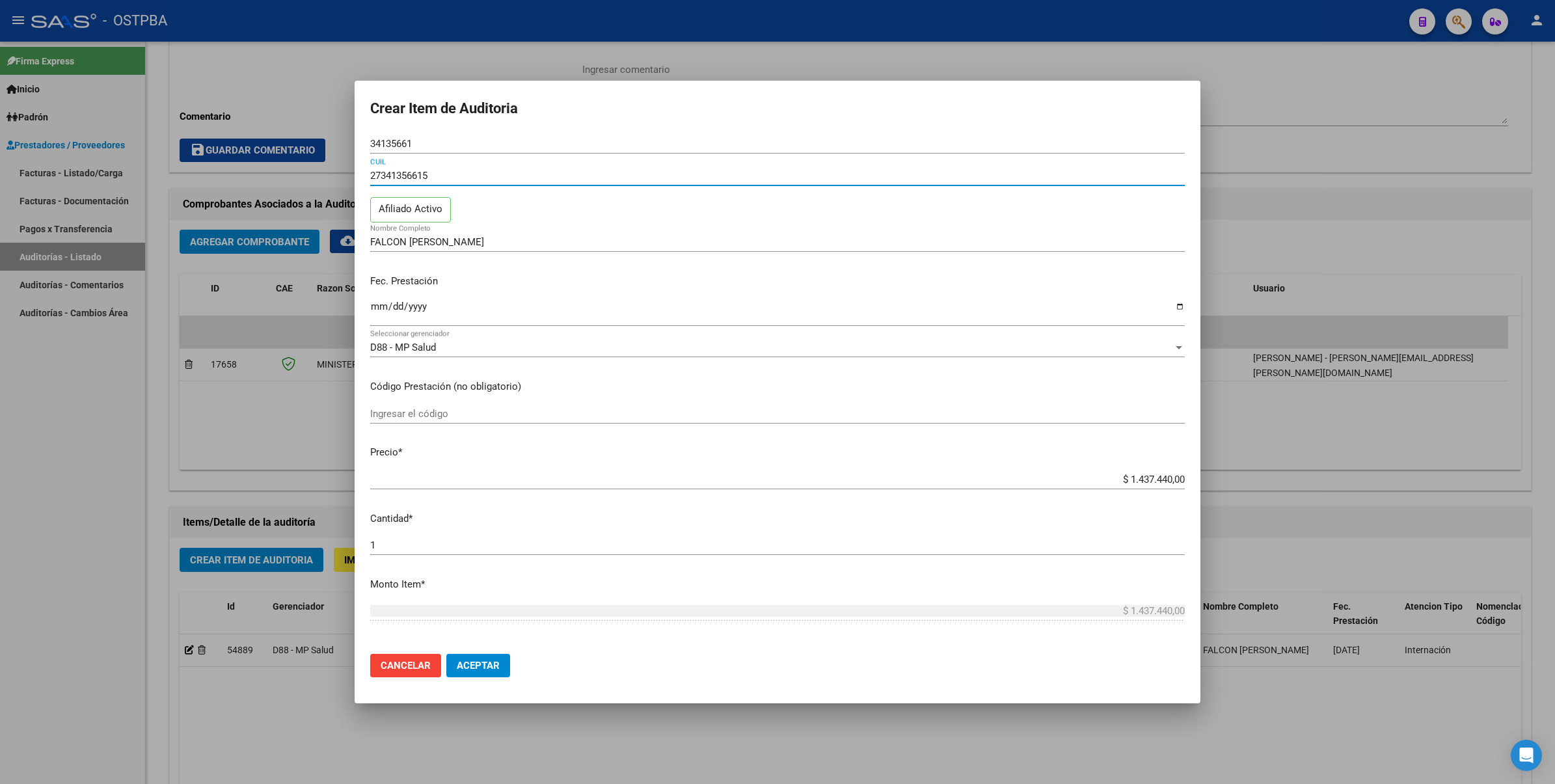
drag, startPoint x: 456, startPoint y: 176, endPoint x: 338, endPoint y: 178, distance: 118.0
click at [338, 178] on div "Crear Item de Auditoria 34135661 Nro Documento 27341356615 CUIL Afiliado Activo…" at bounding box center [777, 392] width 1555 height 784
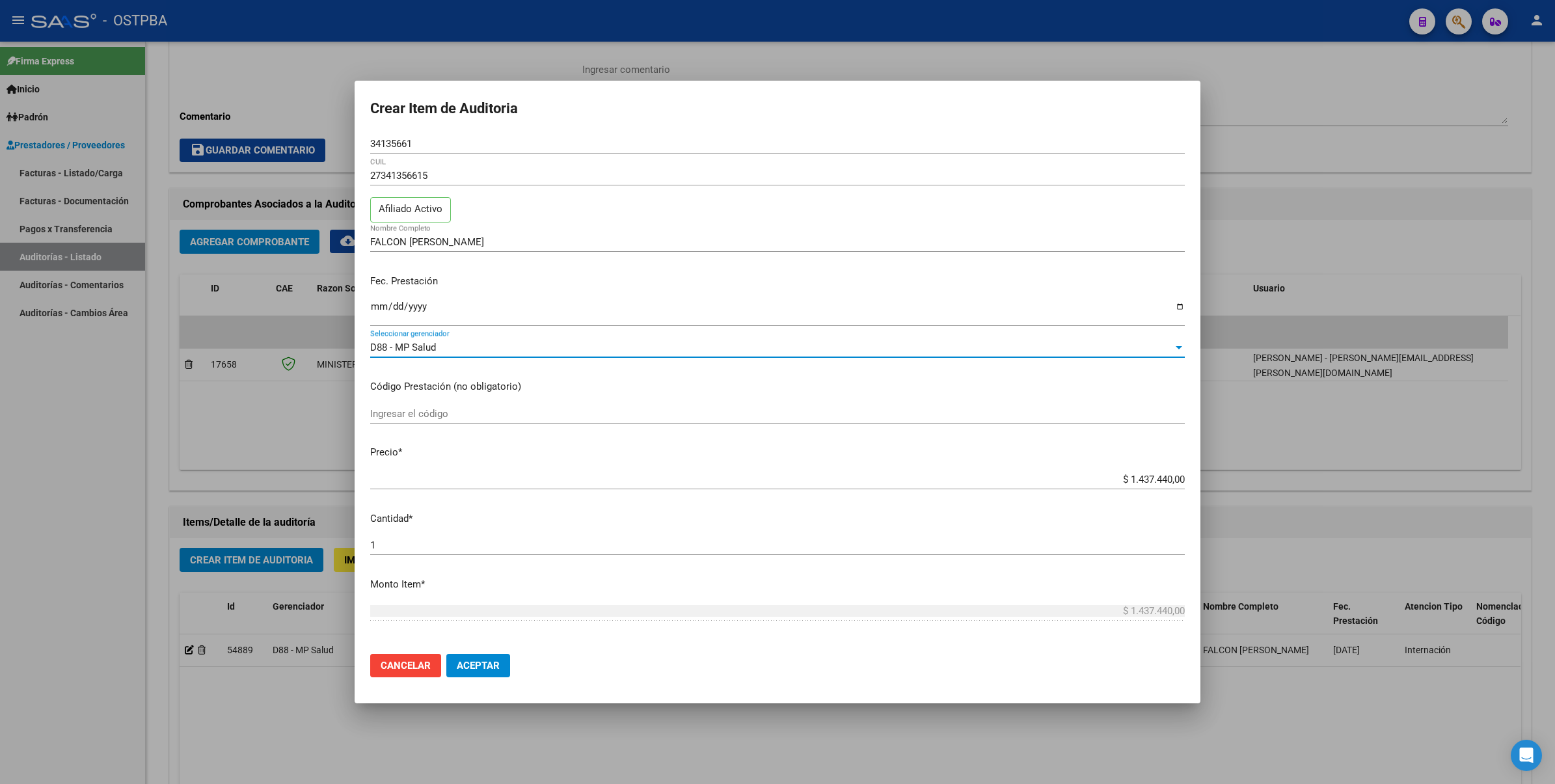
click at [1152, 349] on div "D88 - MP Salud" at bounding box center [772, 347] width 803 height 12
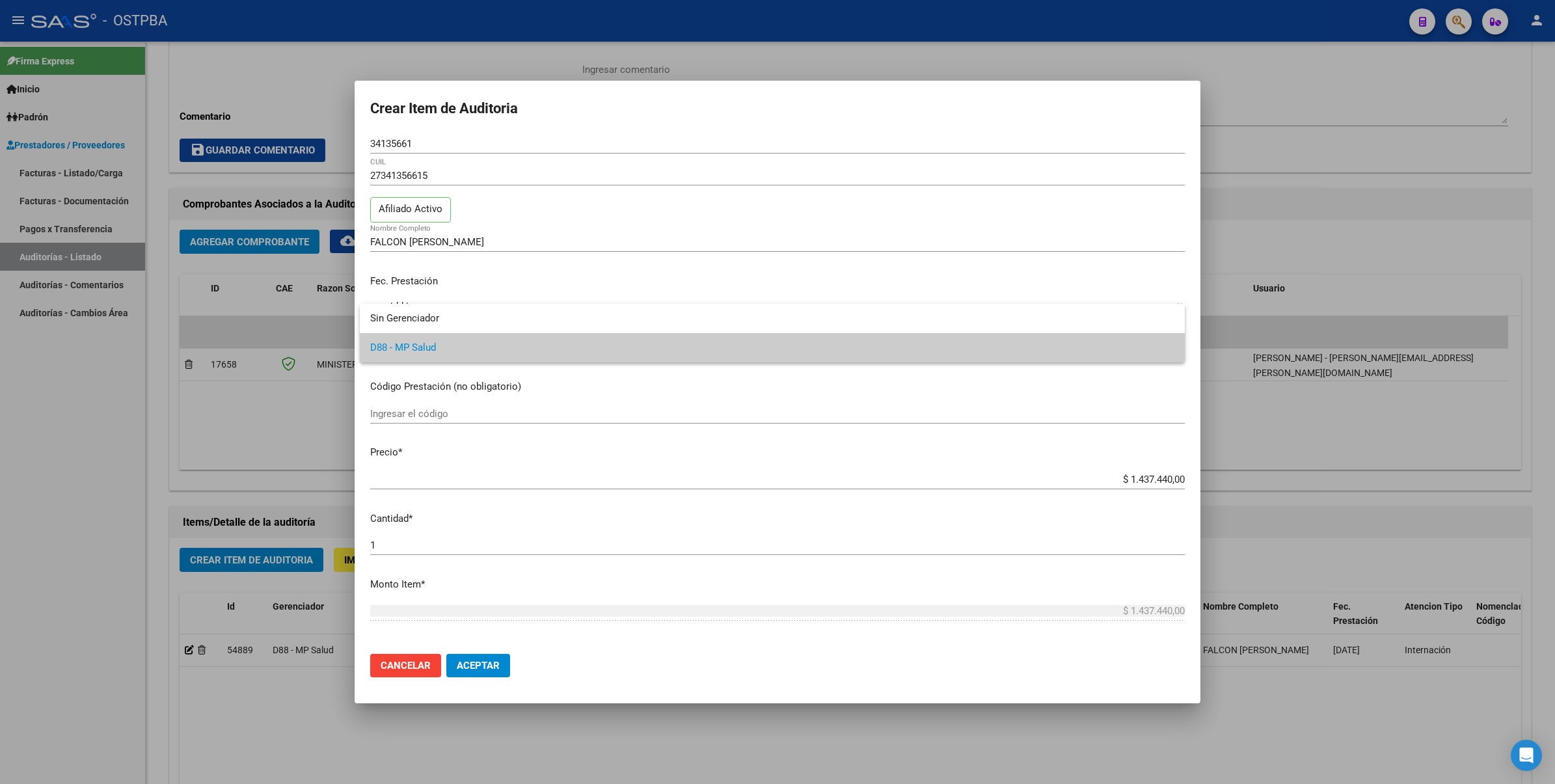
click at [1327, 422] on div at bounding box center [777, 392] width 1555 height 784
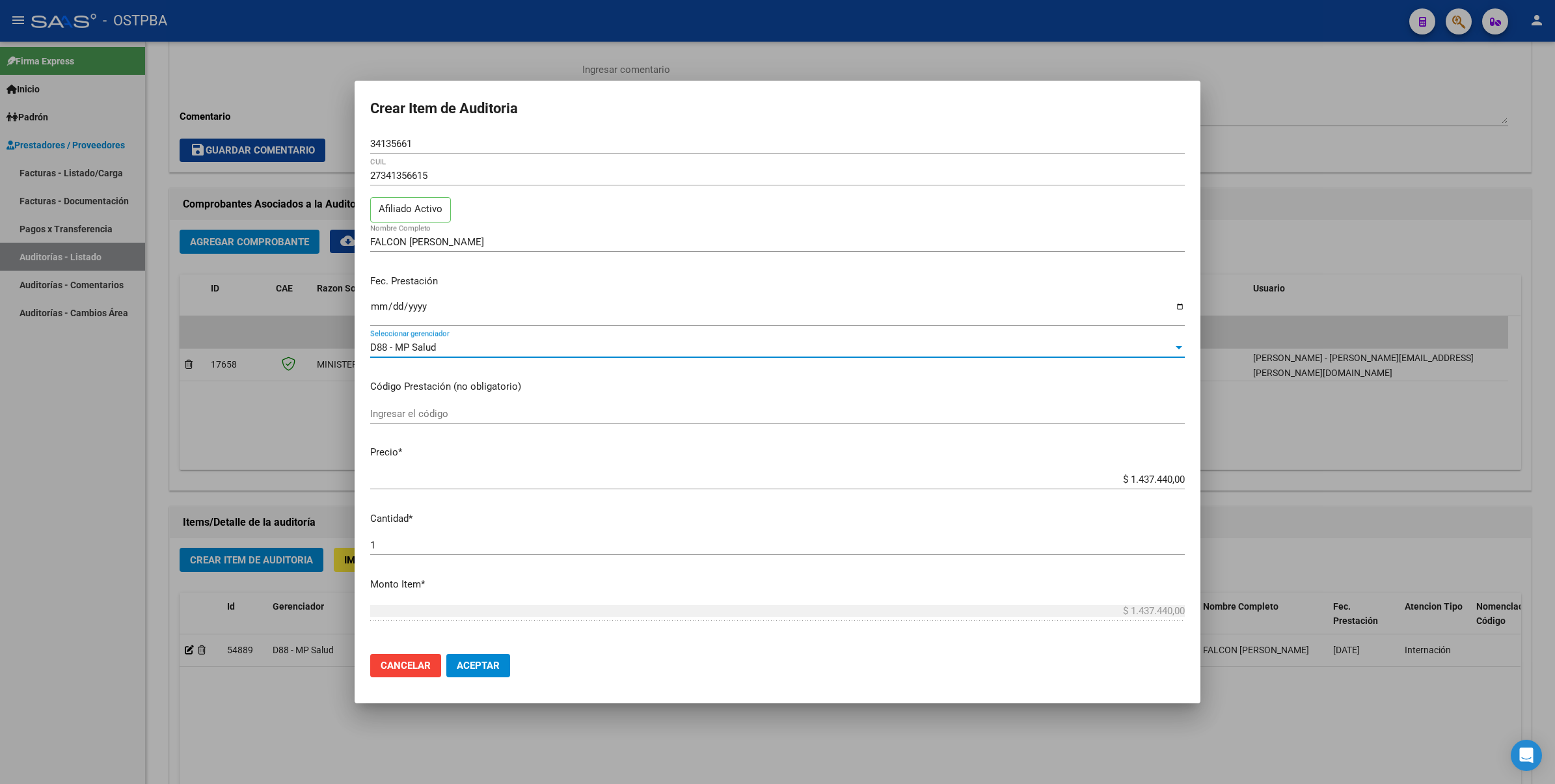
click at [1132, 346] on div "D88 - MP Salud" at bounding box center [772, 347] width 803 height 12
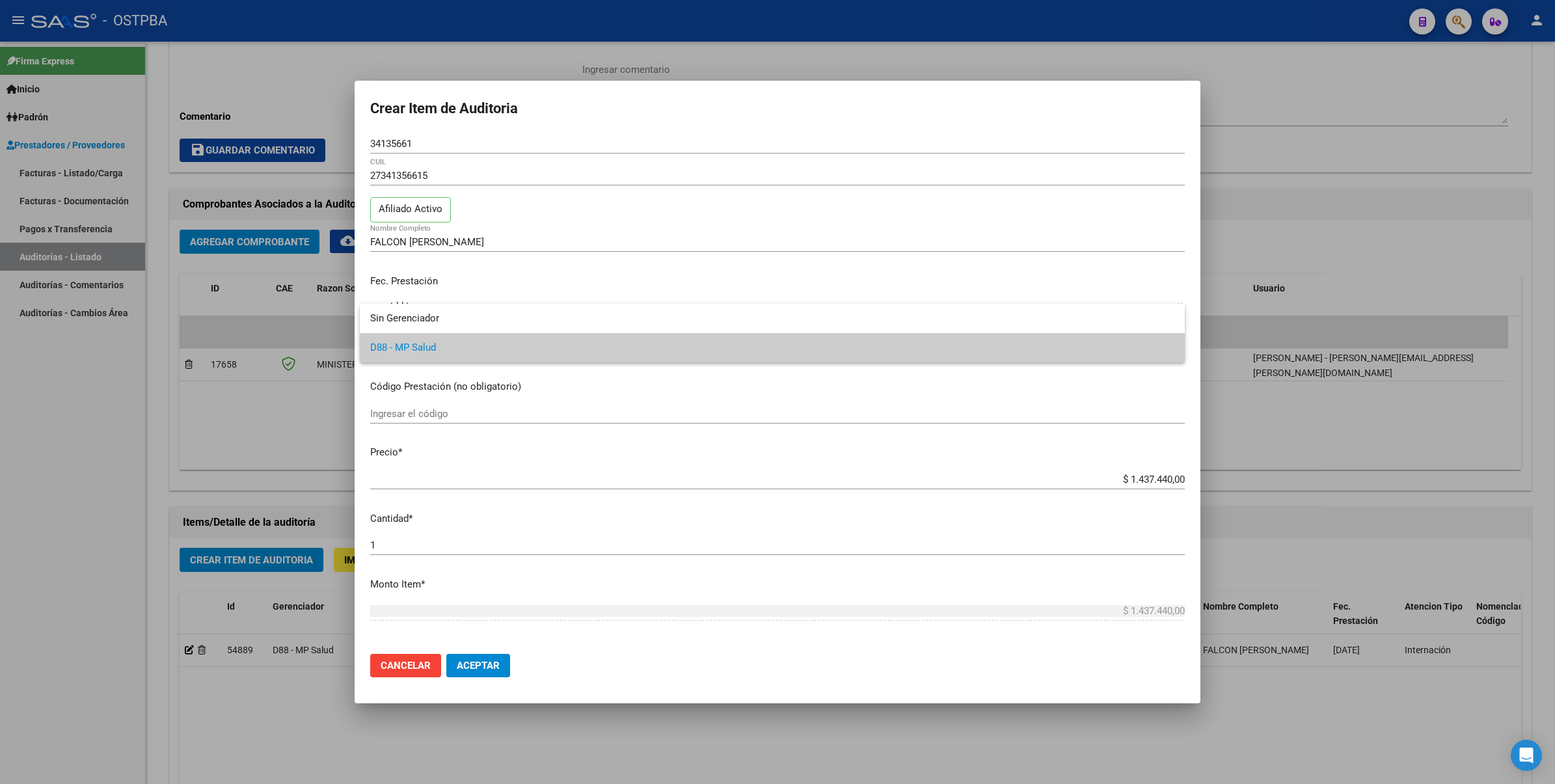
click at [1367, 233] on div at bounding box center [777, 392] width 1555 height 784
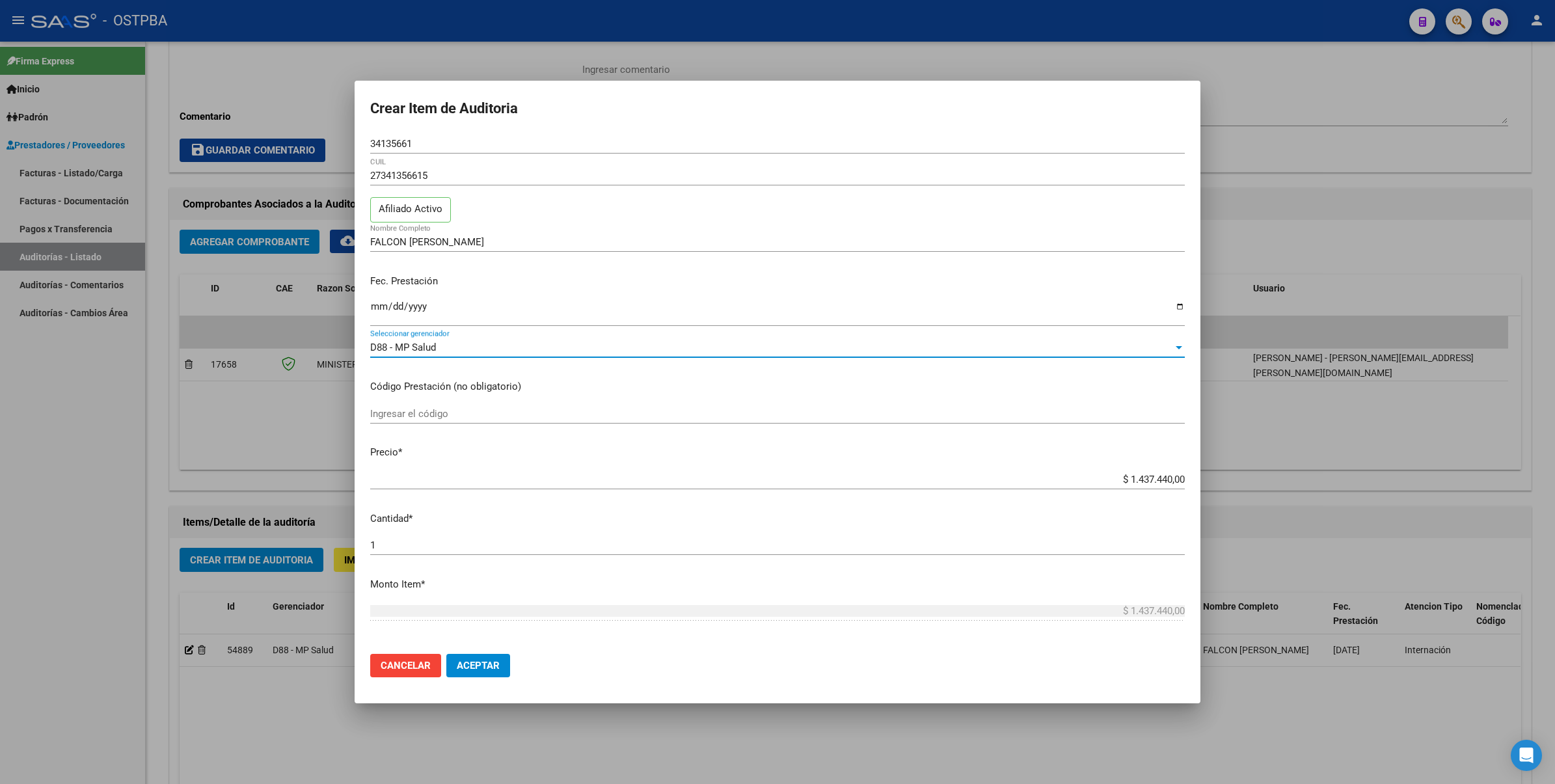
click at [470, 349] on div "D88 - MP Salud" at bounding box center [772, 347] width 803 height 12
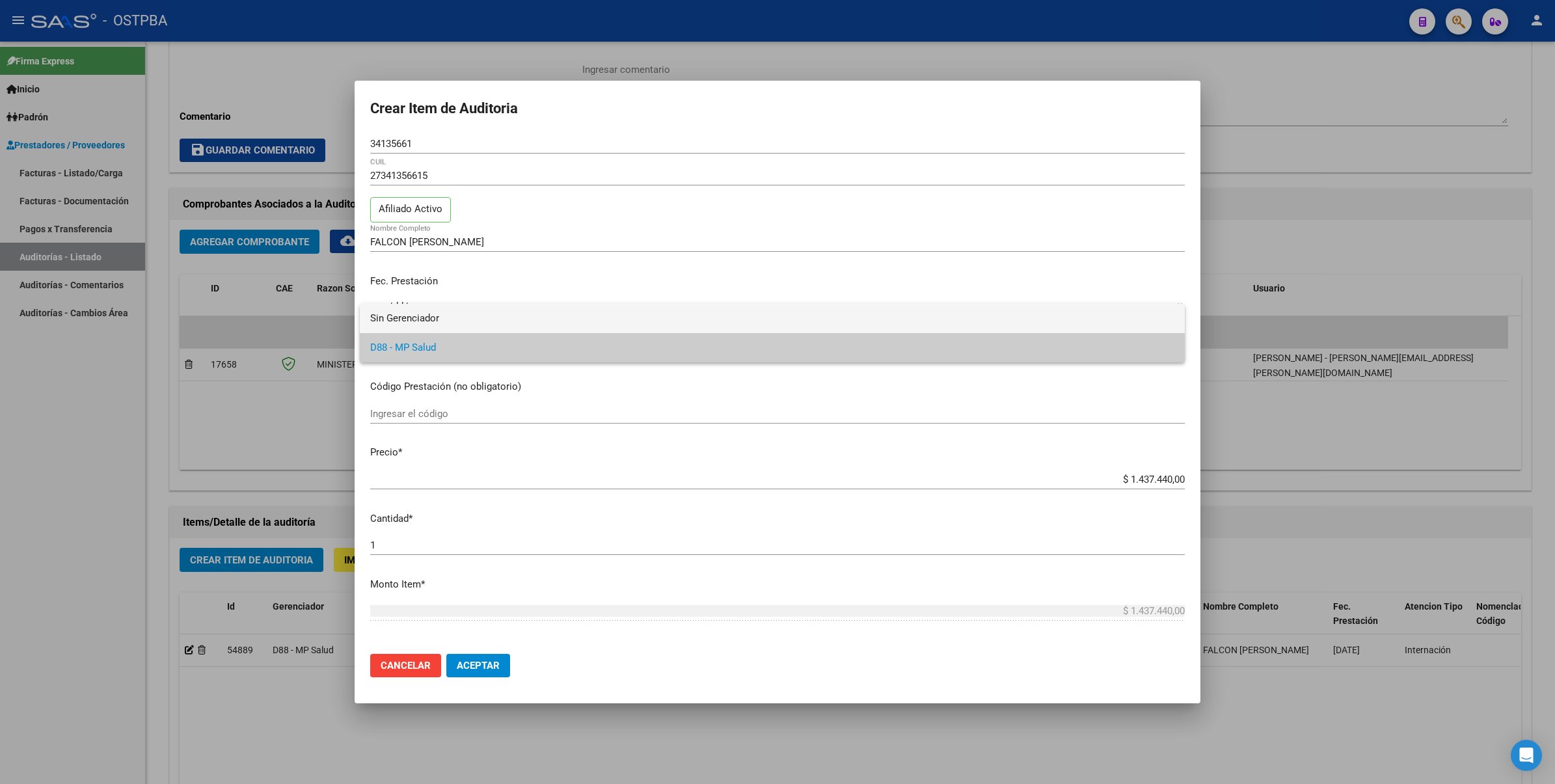
click at [470, 318] on span "Sin Gerenciador" at bounding box center [772, 318] width 804 height 29
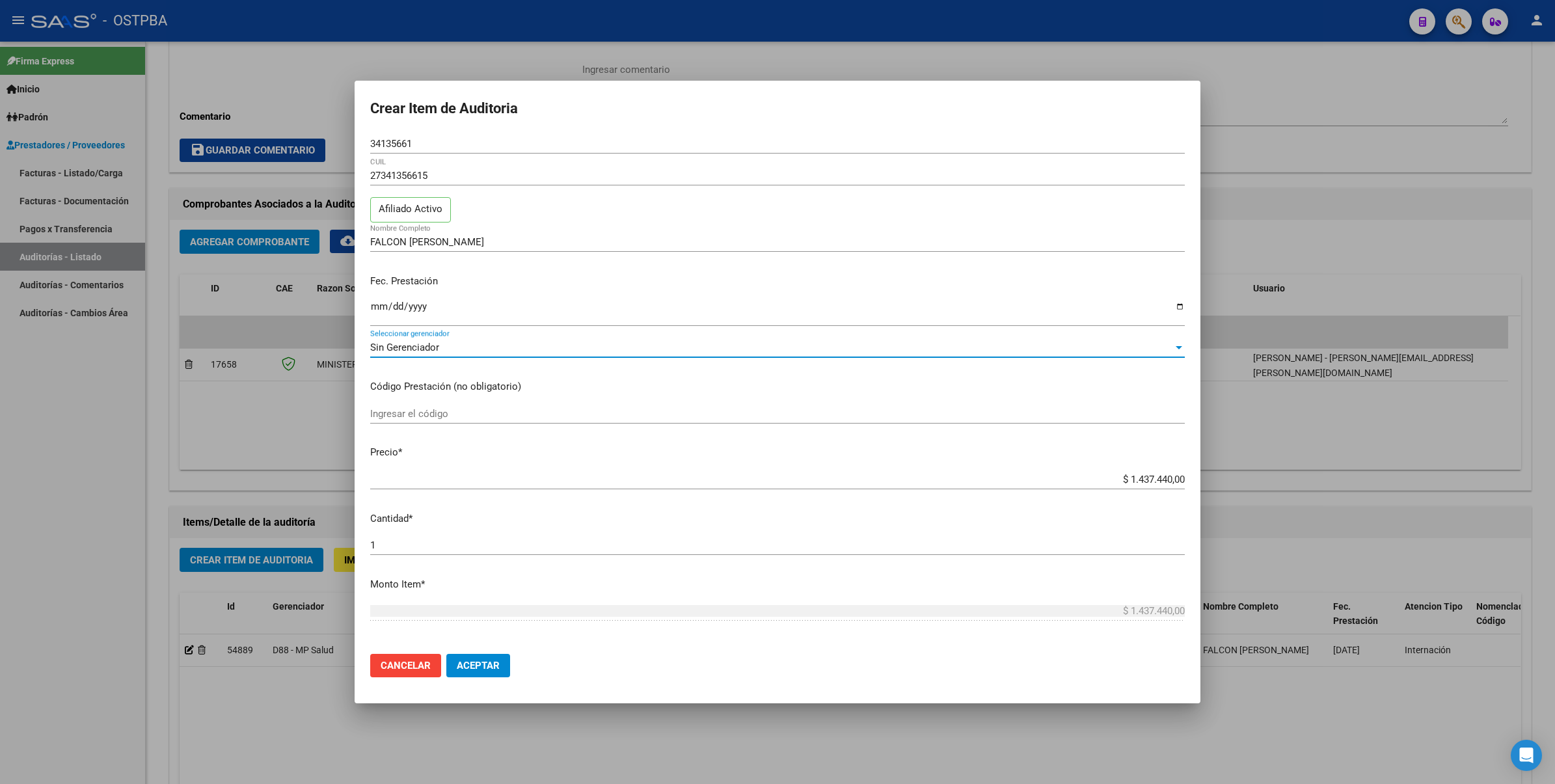
click at [676, 346] on div "Sin Gerenciador" at bounding box center [772, 347] width 803 height 12
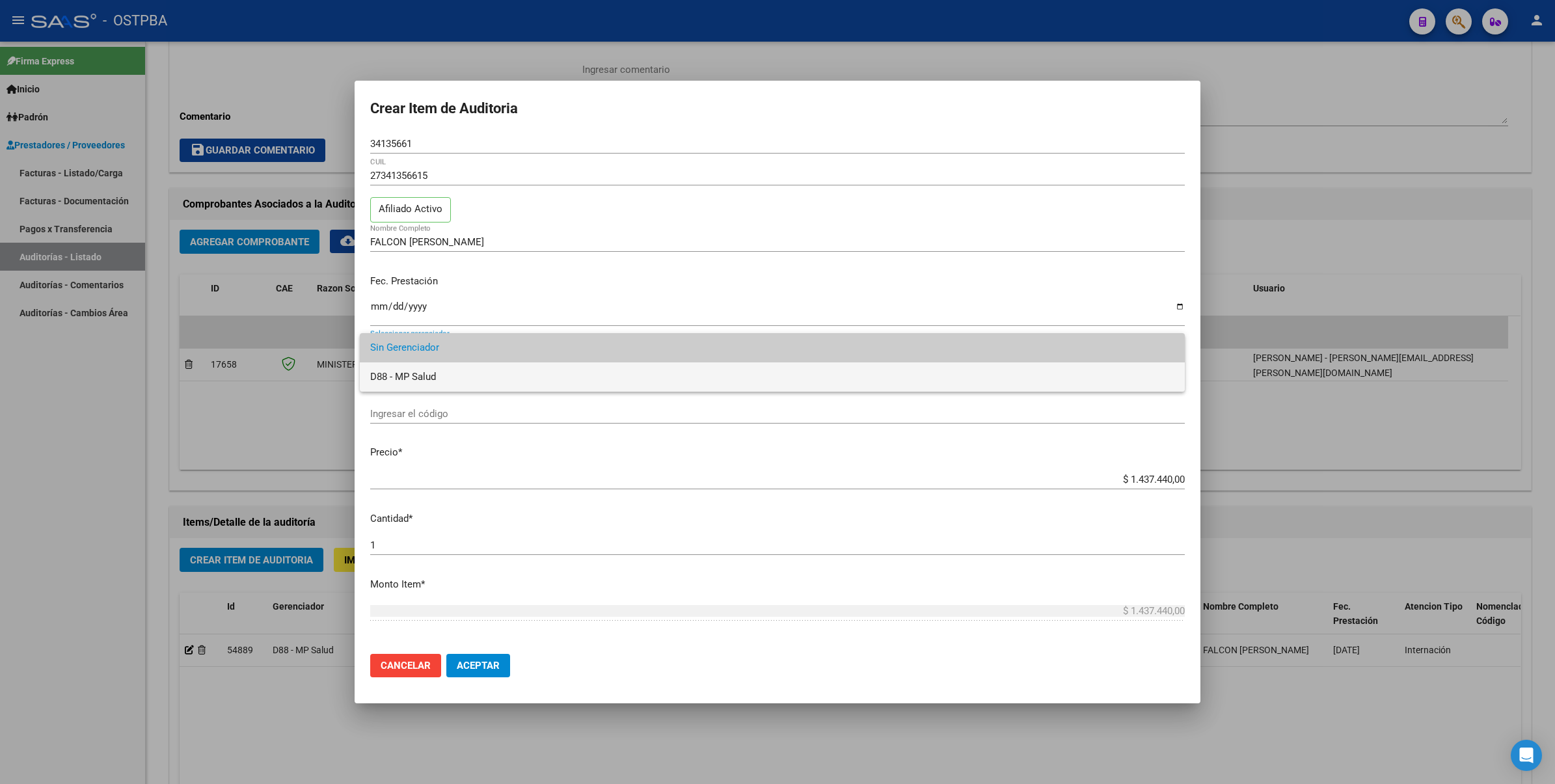
click at [473, 370] on span "D88 - MP Salud" at bounding box center [772, 377] width 804 height 29
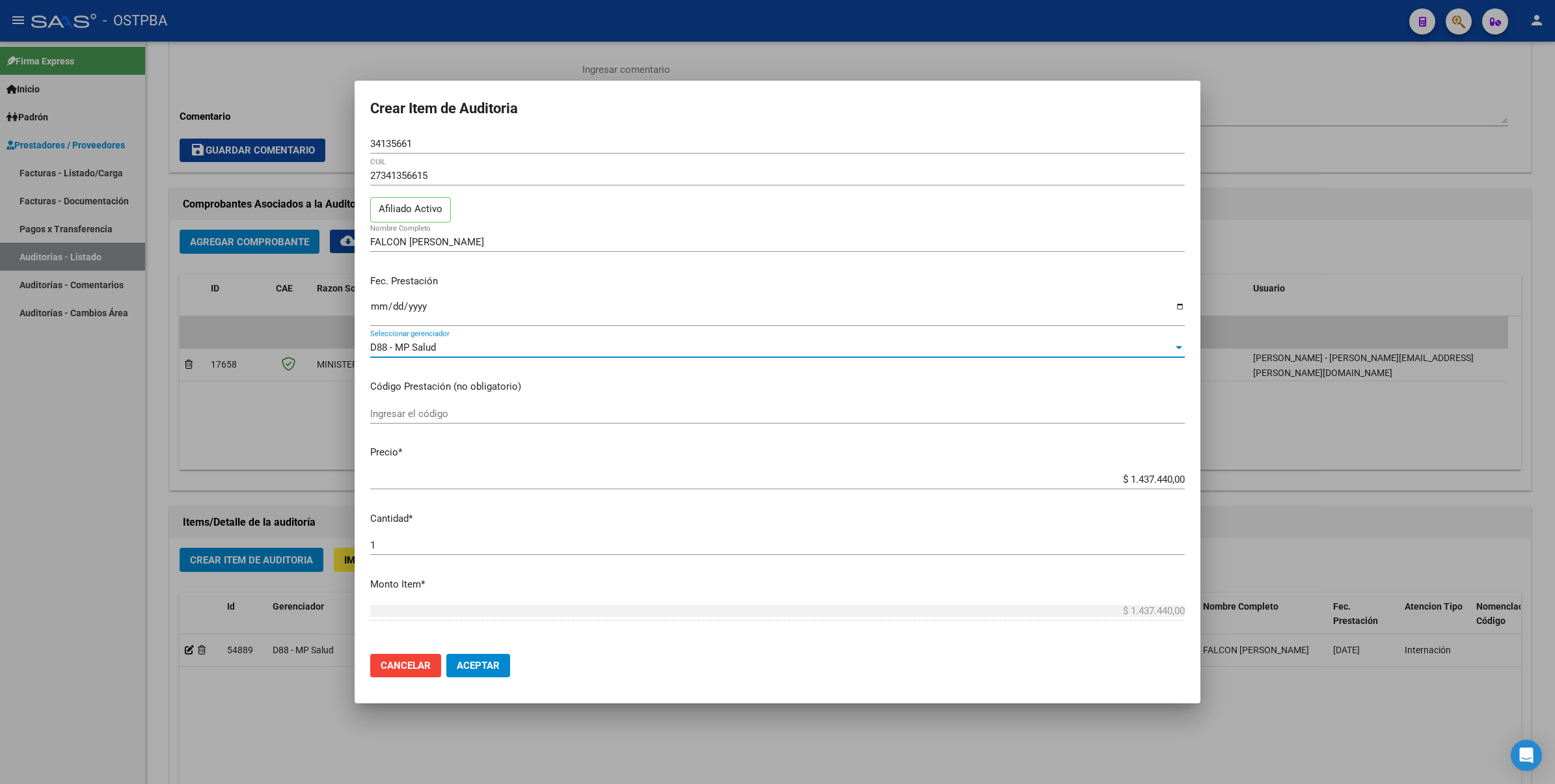
click at [431, 348] on span "D88 - MP Salud" at bounding box center [403, 347] width 66 height 12
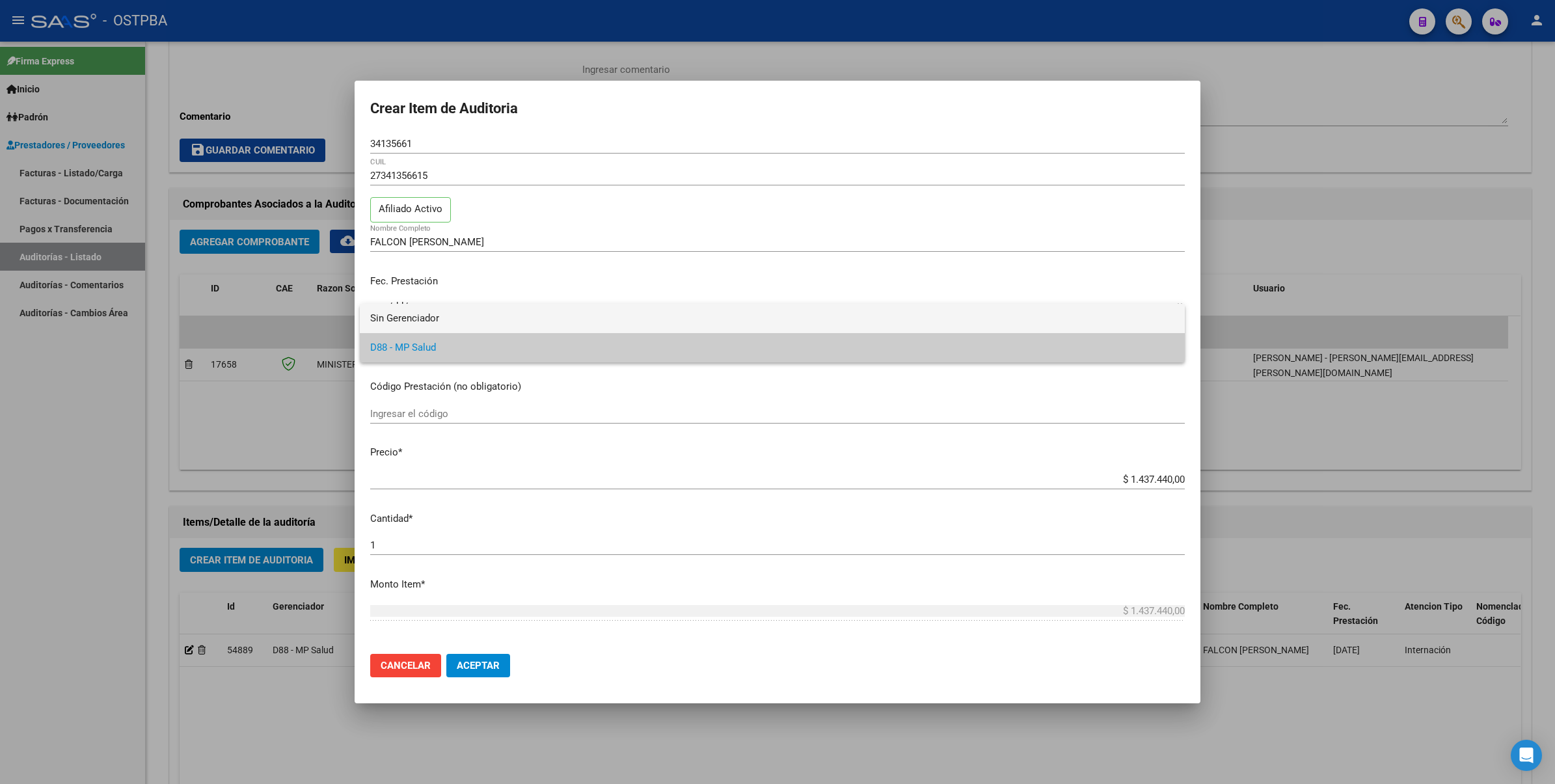
click at [405, 314] on span "Sin Gerenciador" at bounding box center [772, 318] width 804 height 29
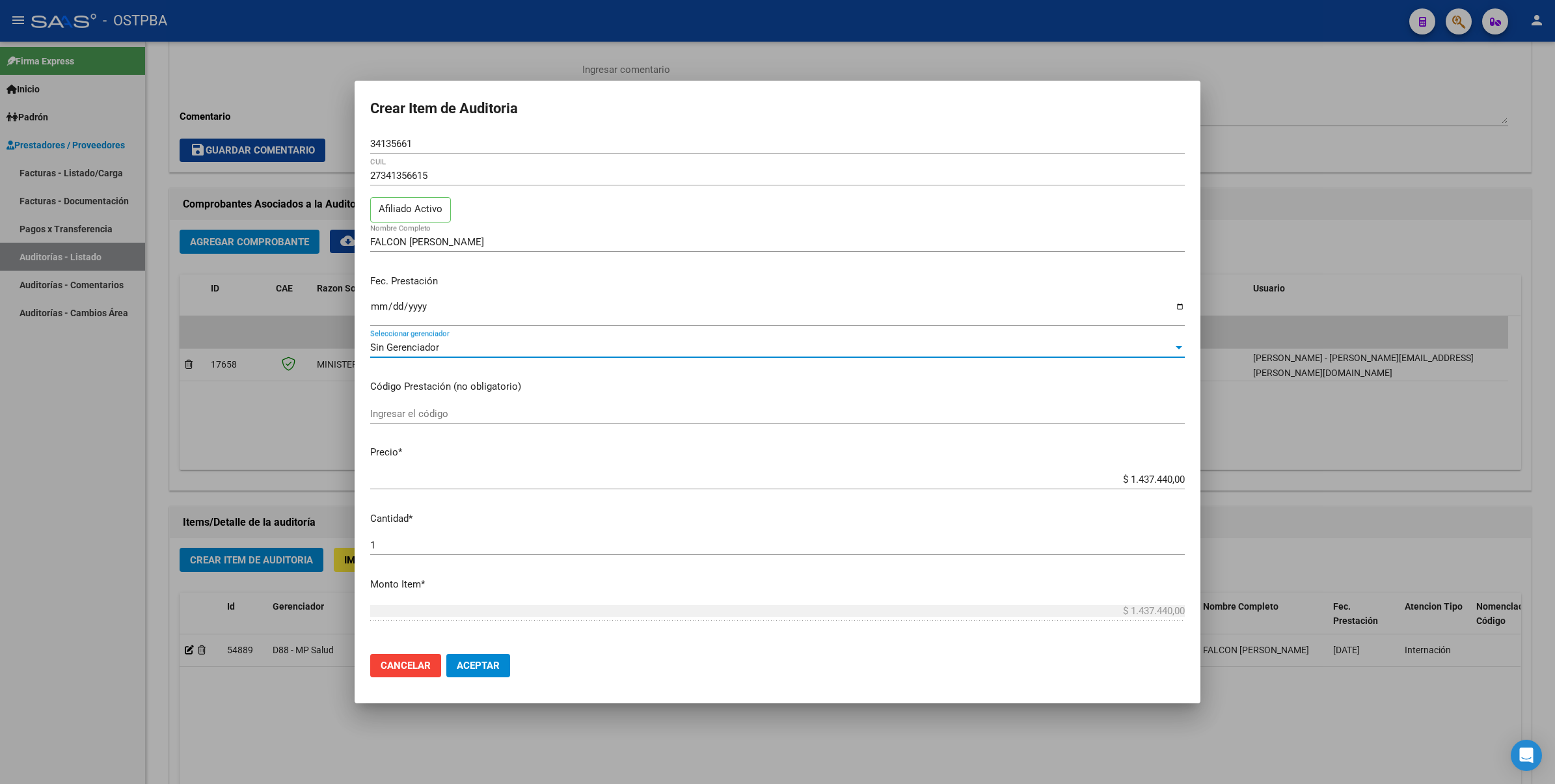
click at [420, 348] on span "Sin Gerenciador" at bounding box center [405, 347] width 69 height 12
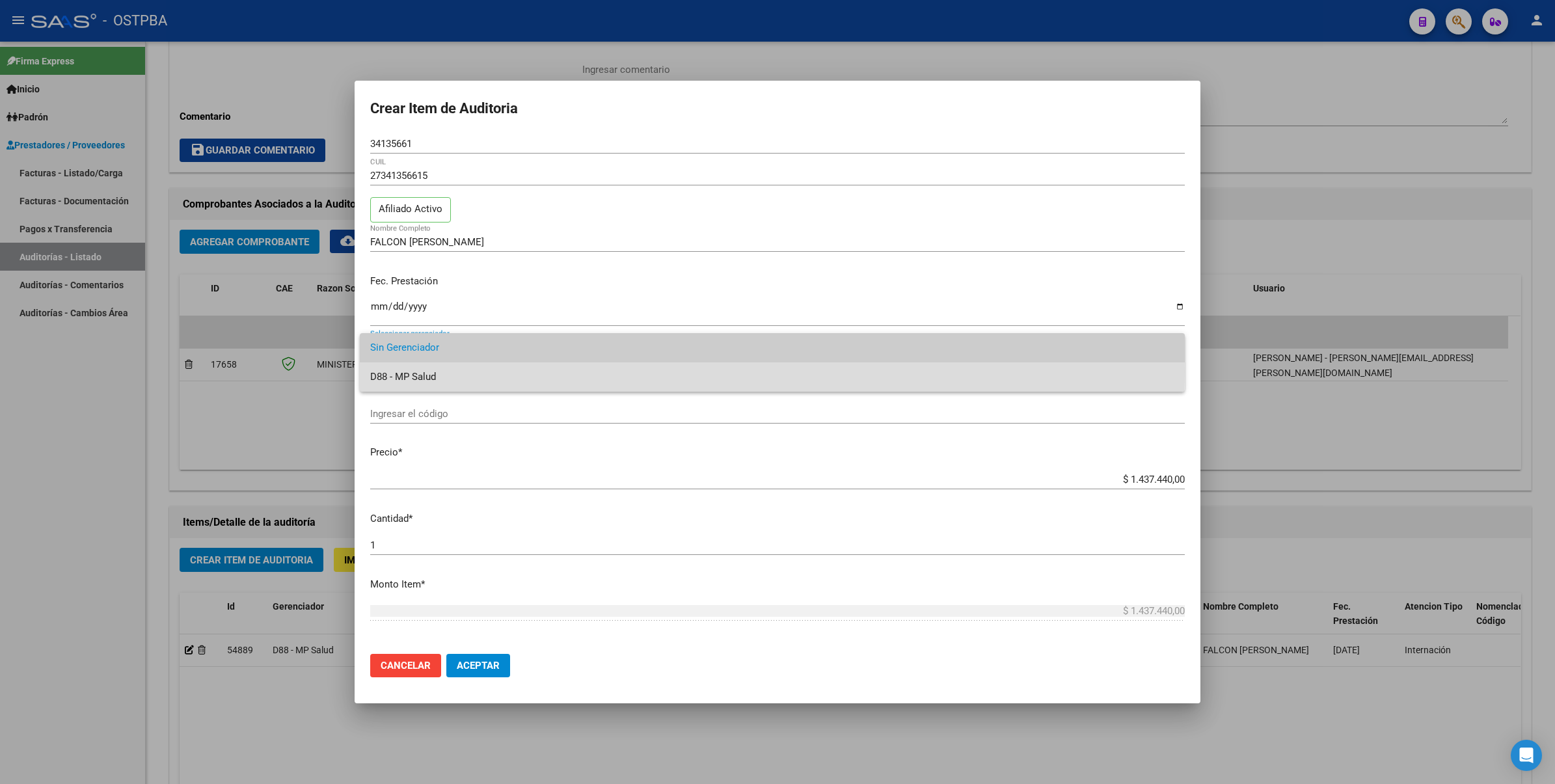
click at [417, 372] on span "D88 - MP Salud" at bounding box center [772, 377] width 804 height 29
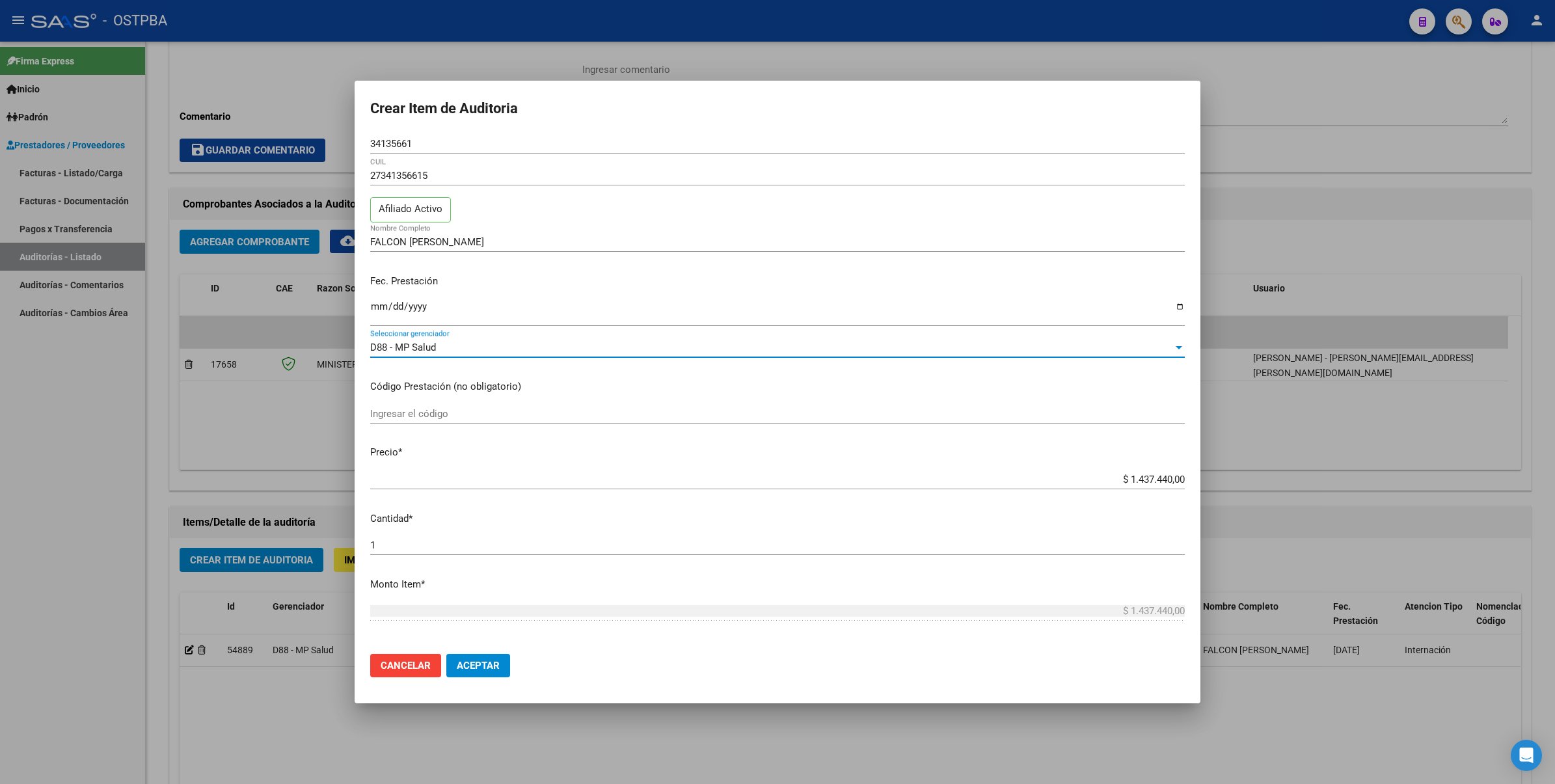
click at [548, 345] on div "D88 - MP Salud" at bounding box center [772, 347] width 803 height 12
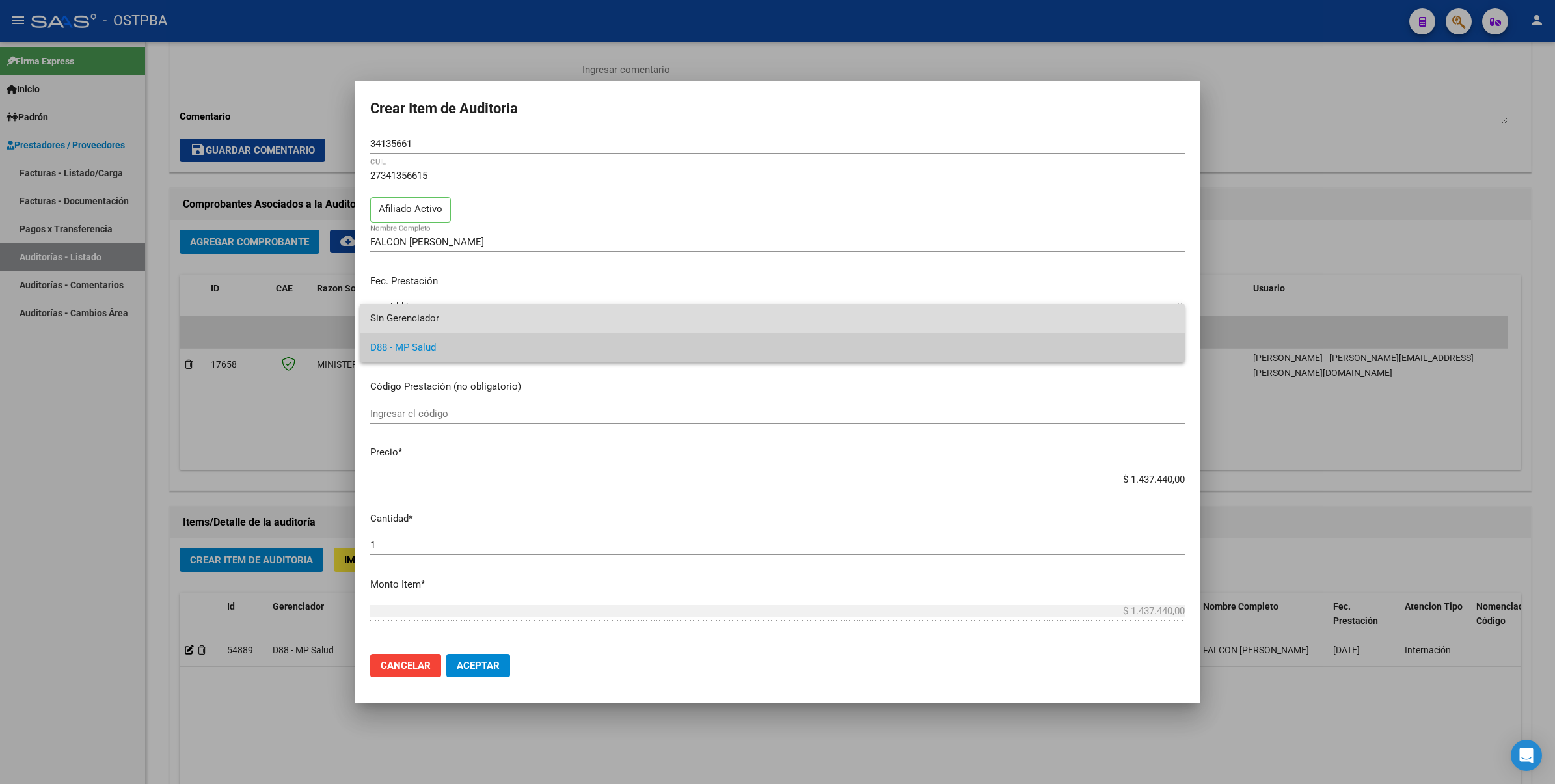
click at [431, 307] on span "Sin Gerenciador" at bounding box center [772, 318] width 804 height 29
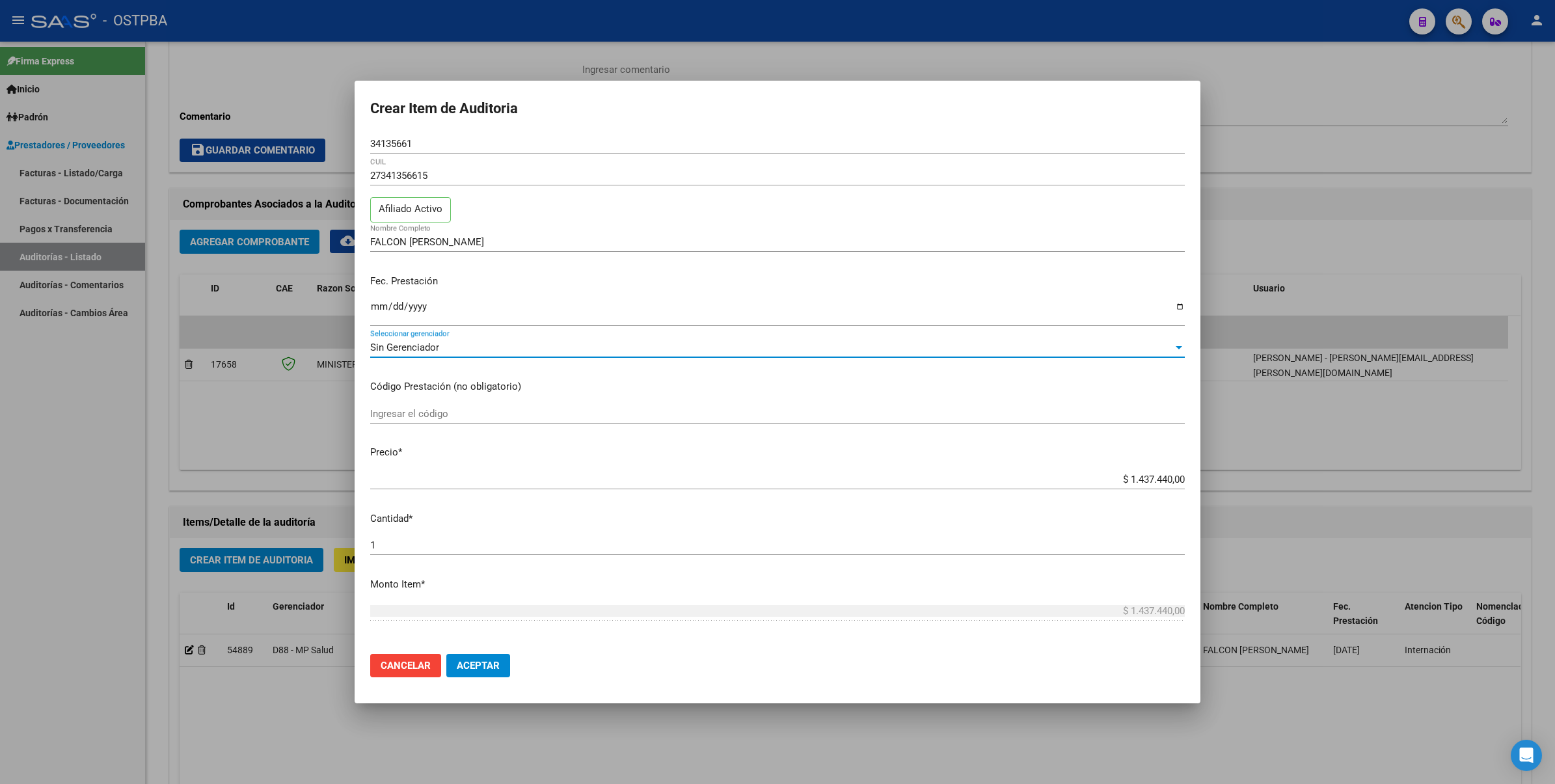
click at [506, 344] on div "Sin Gerenciador" at bounding box center [772, 347] width 803 height 12
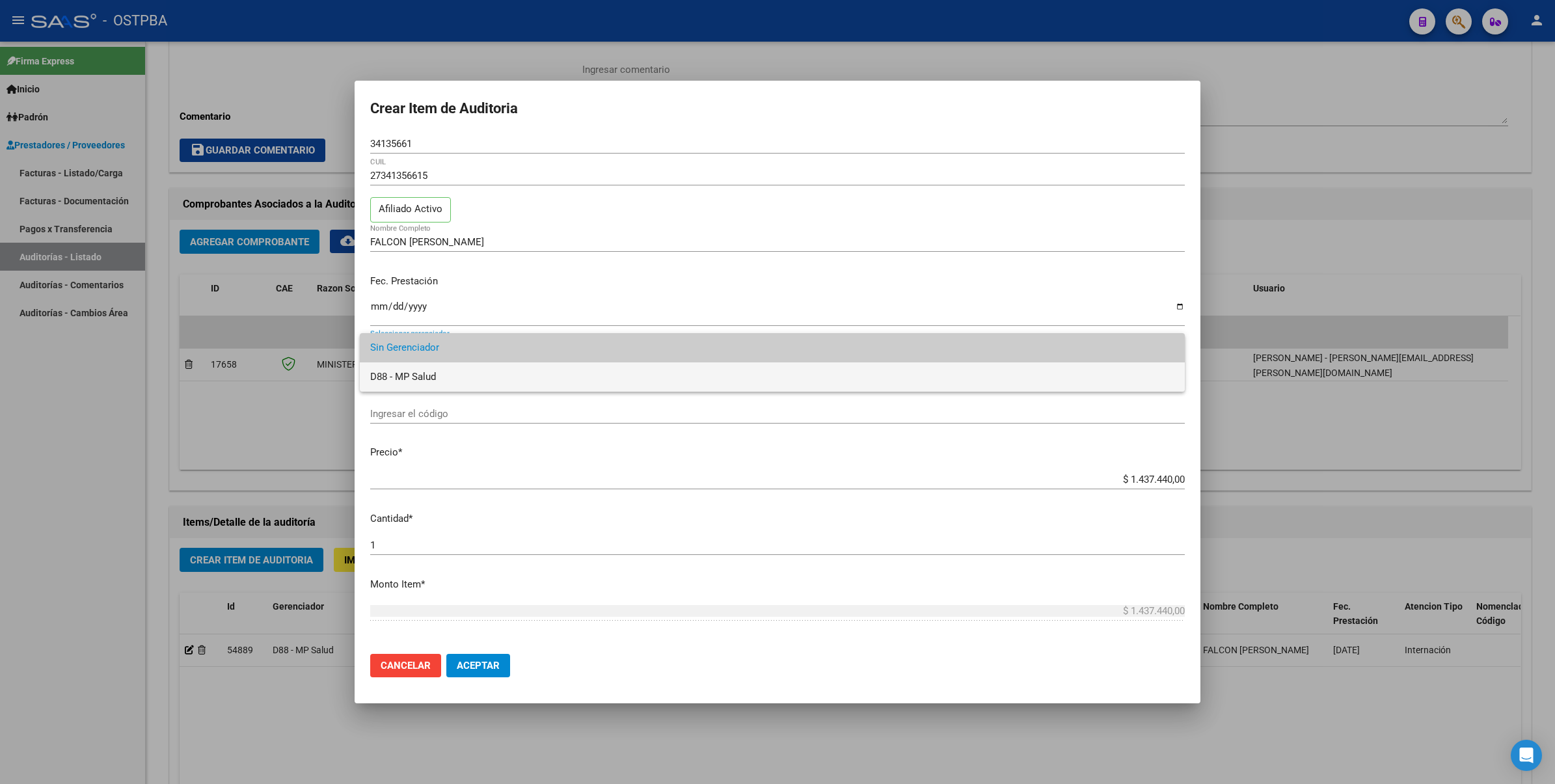
click at [442, 372] on span "D88 - MP Salud" at bounding box center [772, 377] width 804 height 29
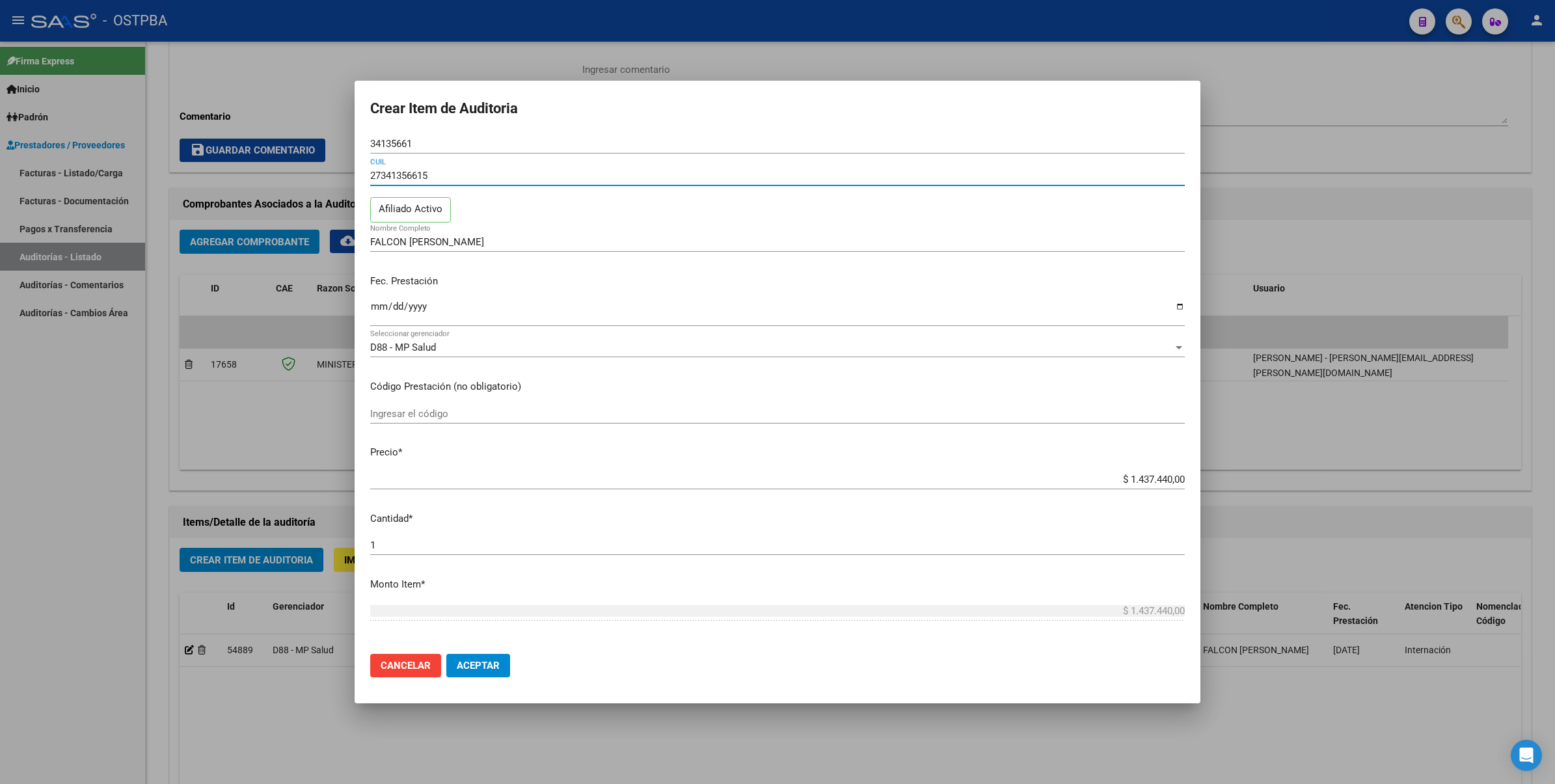
drag, startPoint x: 485, startPoint y: 174, endPoint x: 271, endPoint y: 171, distance: 214.0
click at [271, 171] on div "Crear Item de Auditoria 34135661 Nro Documento 27341356615 CUIL Afiliado Activo…" at bounding box center [777, 392] width 1555 height 784
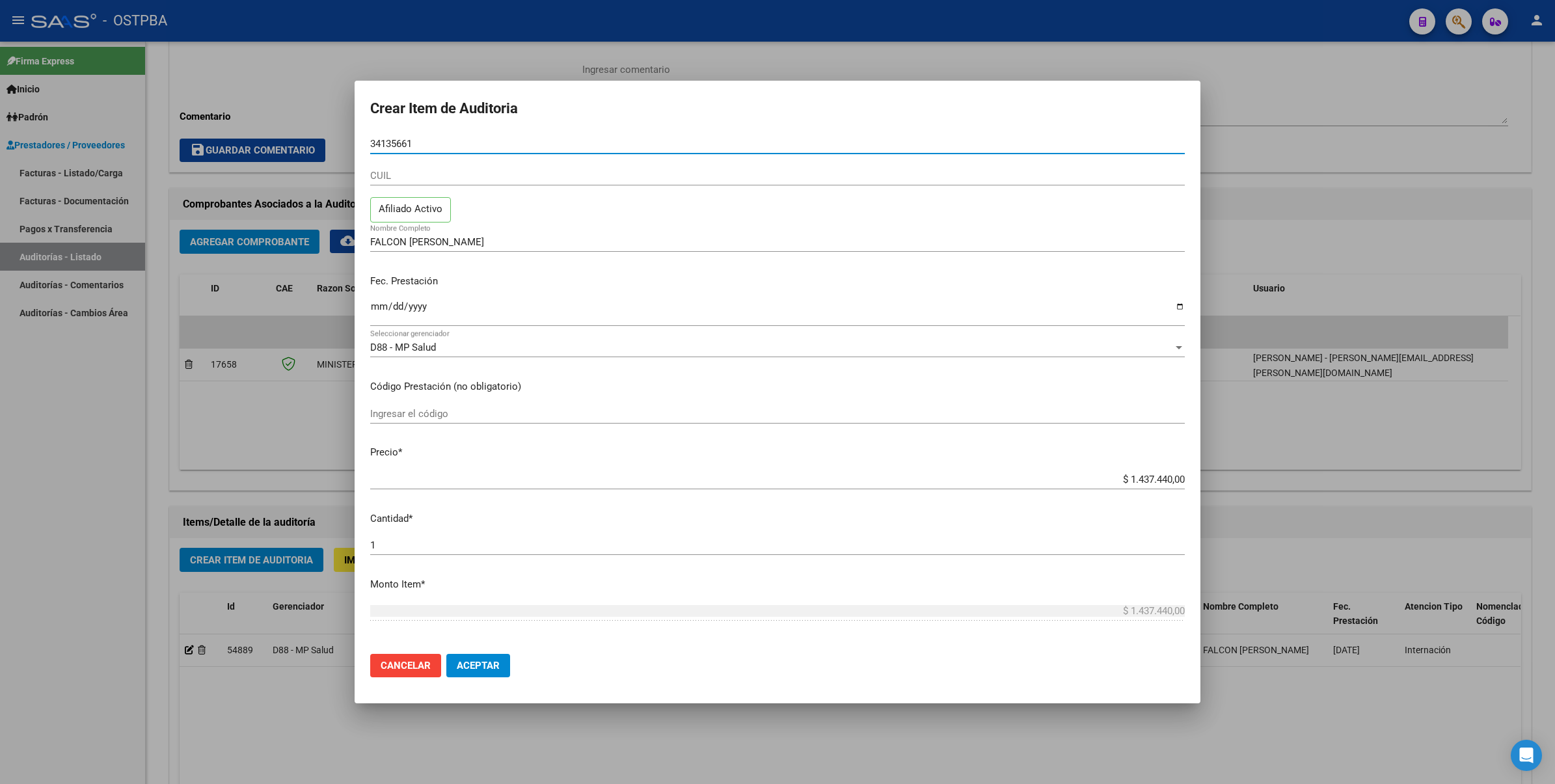
drag, startPoint x: 469, startPoint y: 143, endPoint x: 63, endPoint y: 131, distance: 406.2
click at [66, 131] on div "Crear Item de Auditoria 34135661 Nro Documento CUIL Afiliado Activo FALCON MAYR…" at bounding box center [777, 392] width 1555 height 784
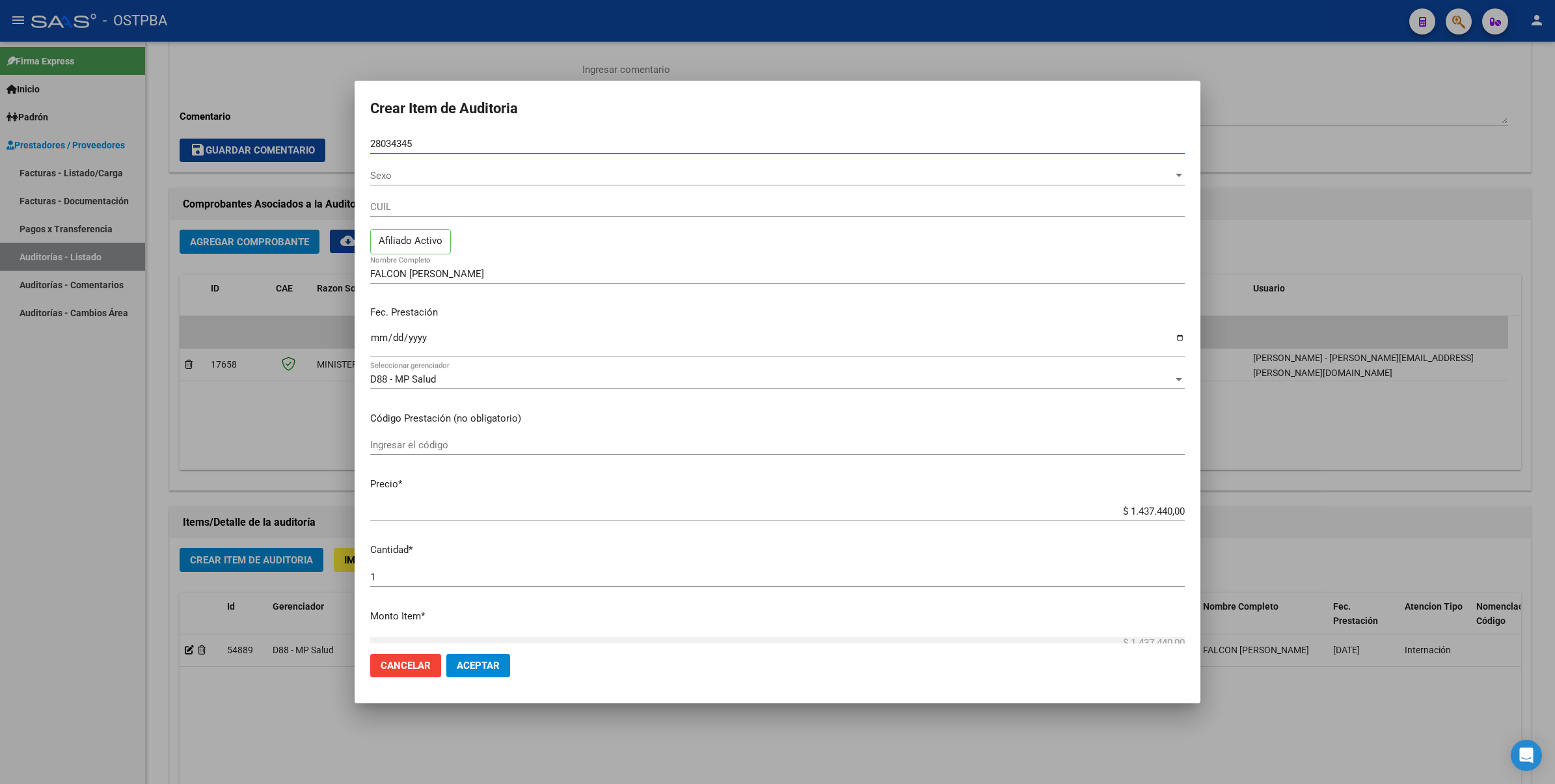
type input "28034345"
click at [447, 654] on button "Aceptar" at bounding box center [478, 665] width 64 height 23
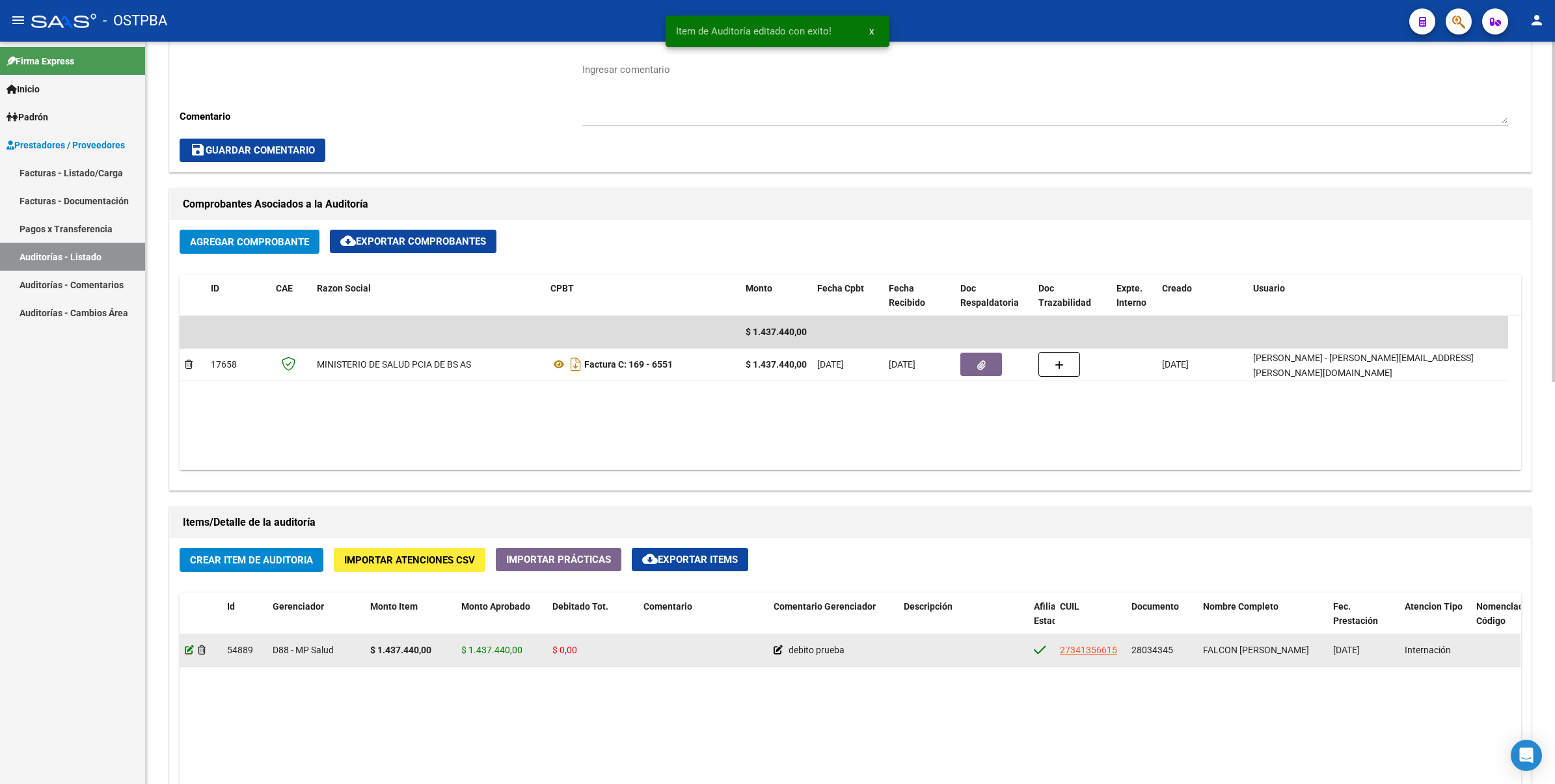
click at [190, 651] on icon at bounding box center [189, 650] width 9 height 9
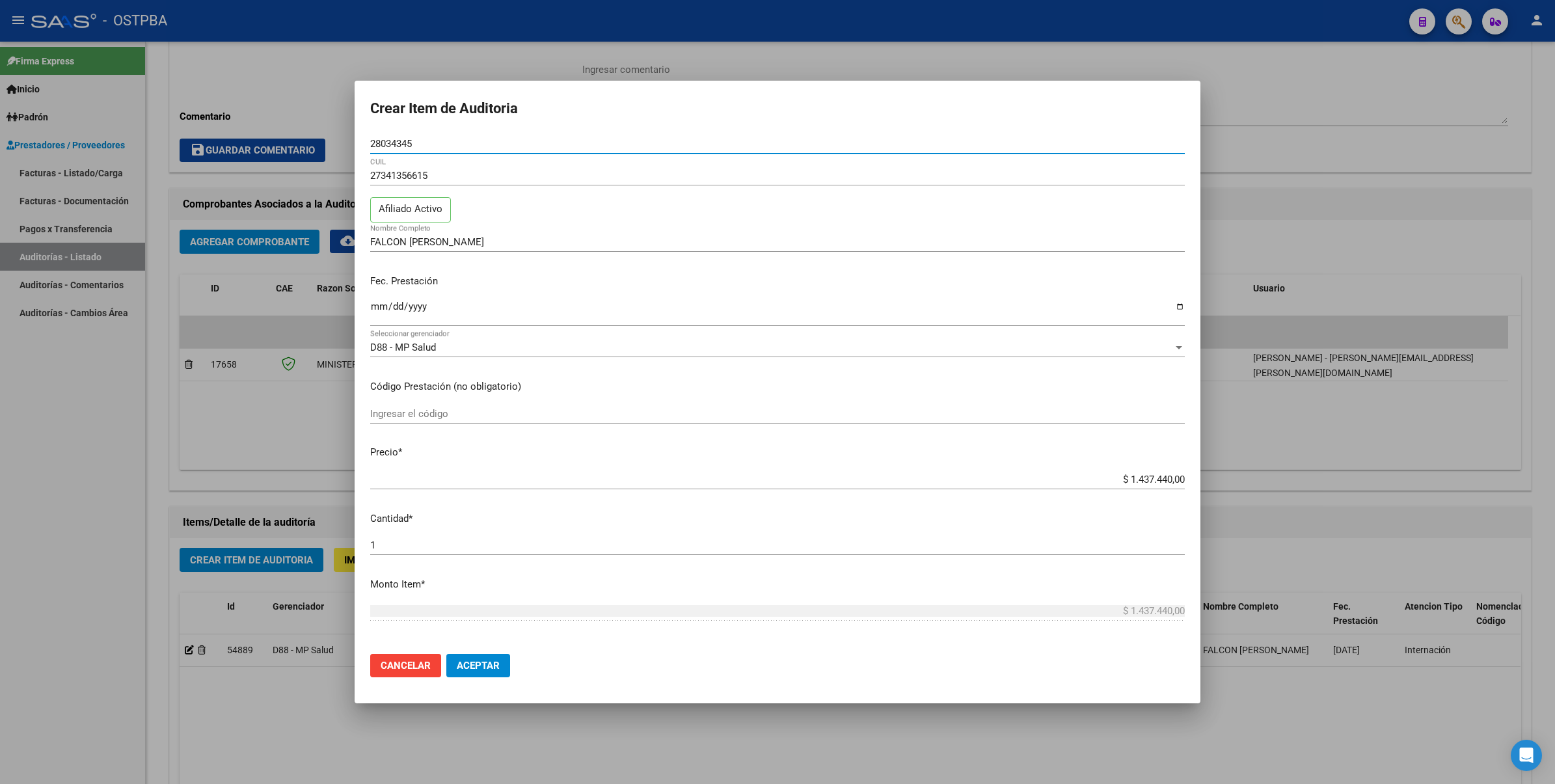
drag, startPoint x: 488, startPoint y: 143, endPoint x: 329, endPoint y: 142, distance: 159.0
click at [329, 142] on div "Crear Item de Auditoria 28034345 Nro Documento 27341356615 CUIL Afiliado Activo…" at bounding box center [777, 392] width 1555 height 784
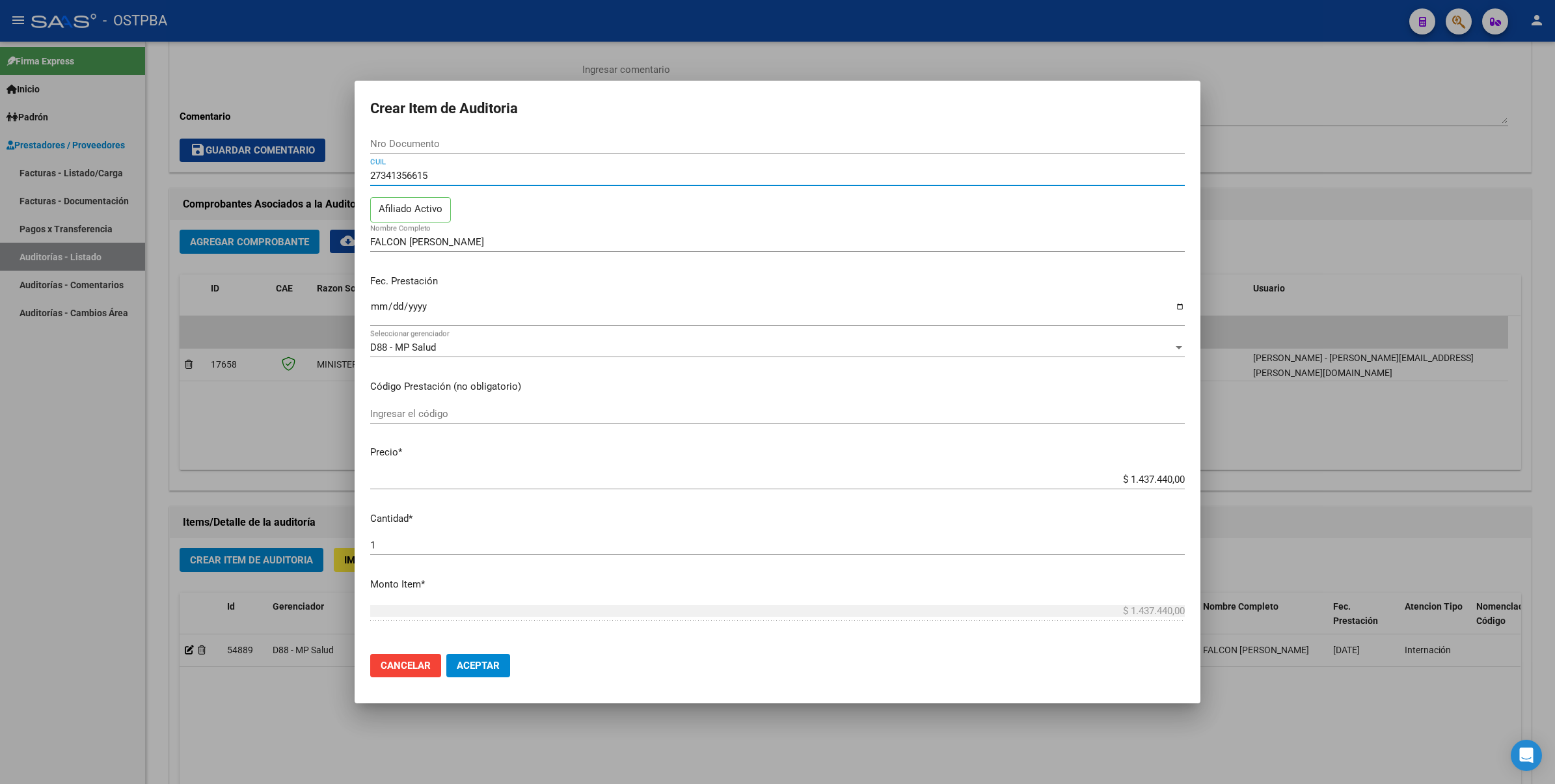
drag, startPoint x: 497, startPoint y: 171, endPoint x: 182, endPoint y: 190, distance: 315.6
click at [183, 190] on div "Crear Item de Auditoria Nro Documento 27341356615 CUIL Afiliado Activo FALCON M…" at bounding box center [777, 392] width 1555 height 784
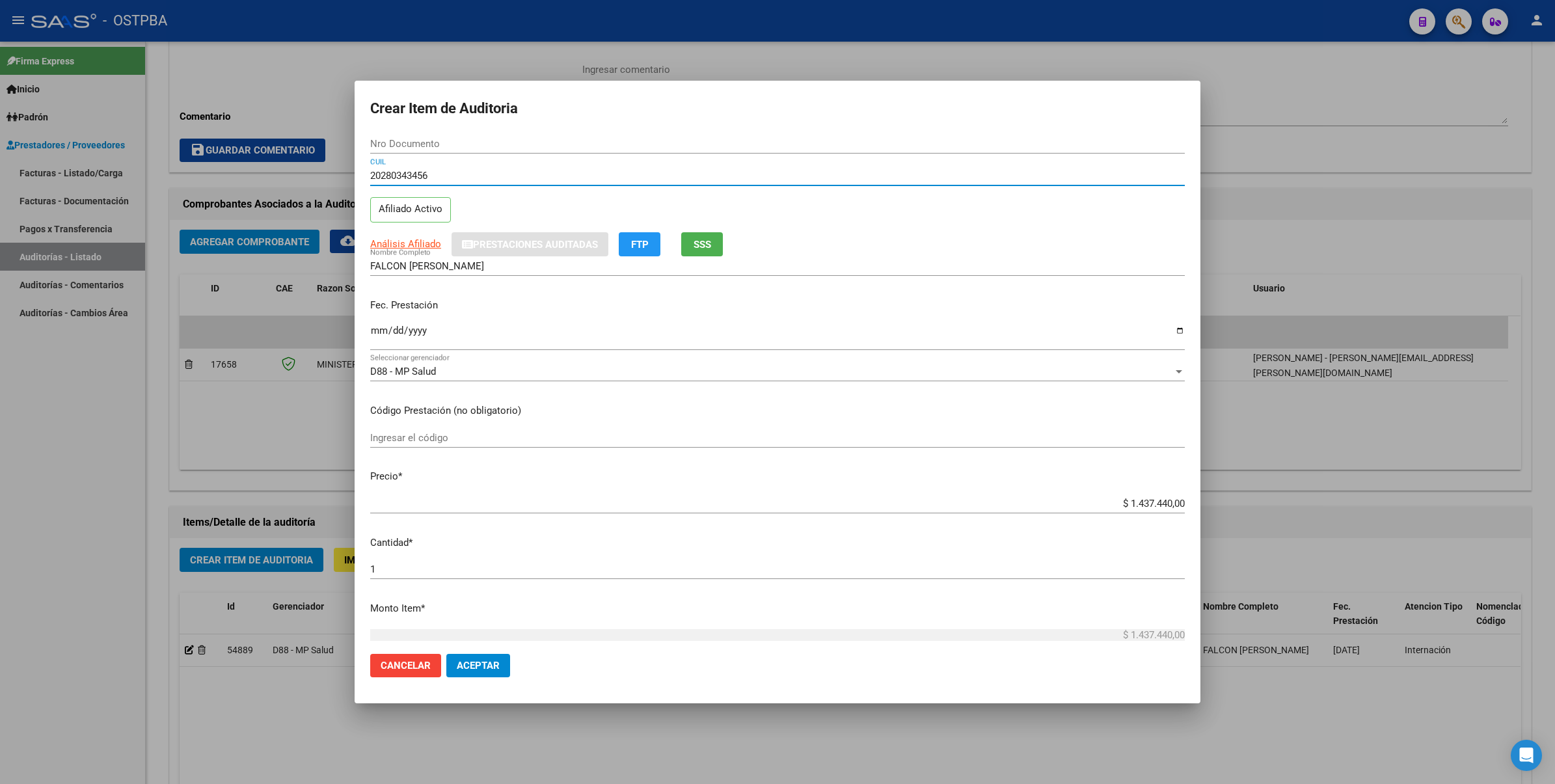
type input "20280343456"
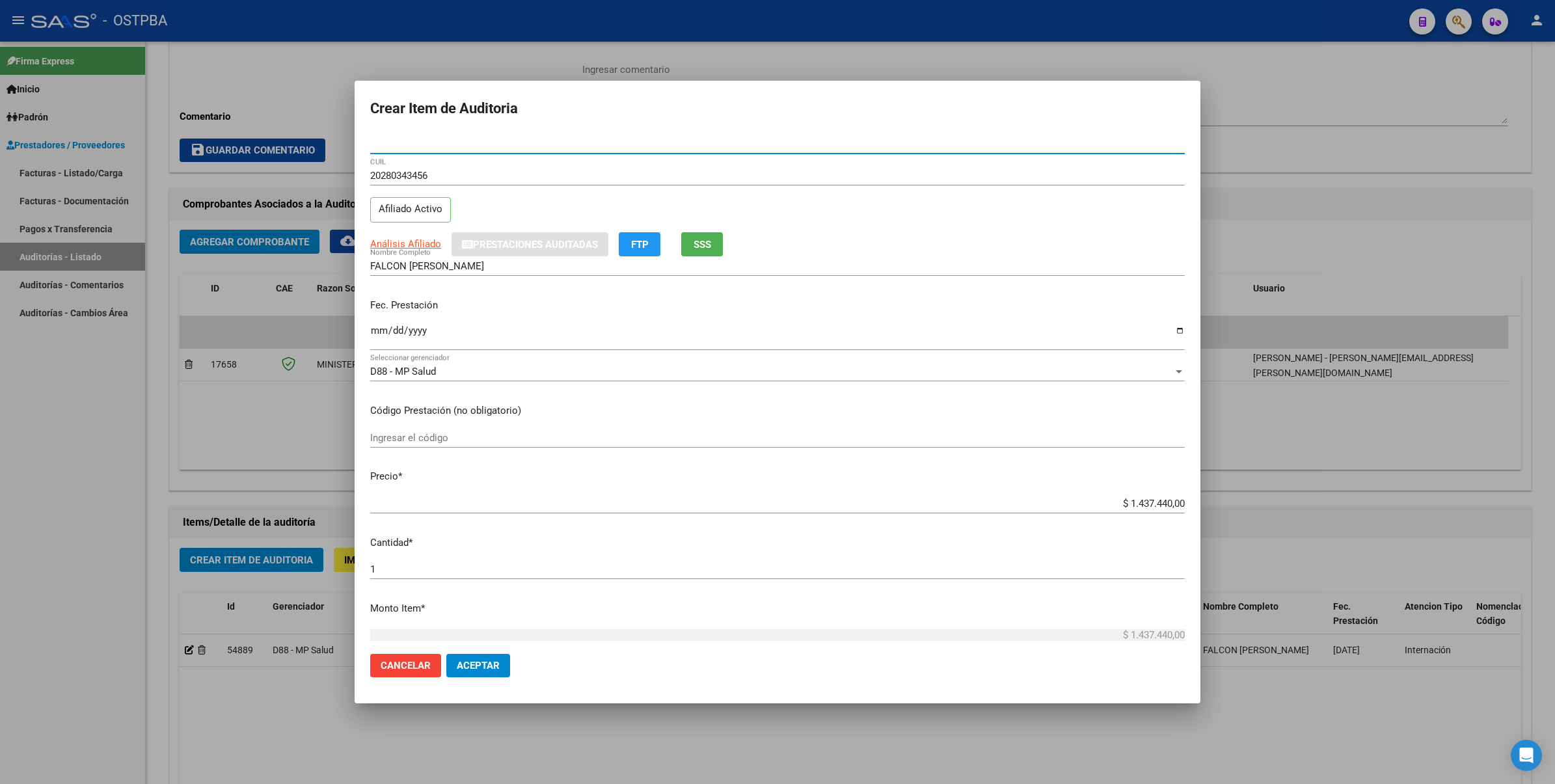
click at [990, 138] on input "Nro Documento" at bounding box center [777, 143] width 814 height 12
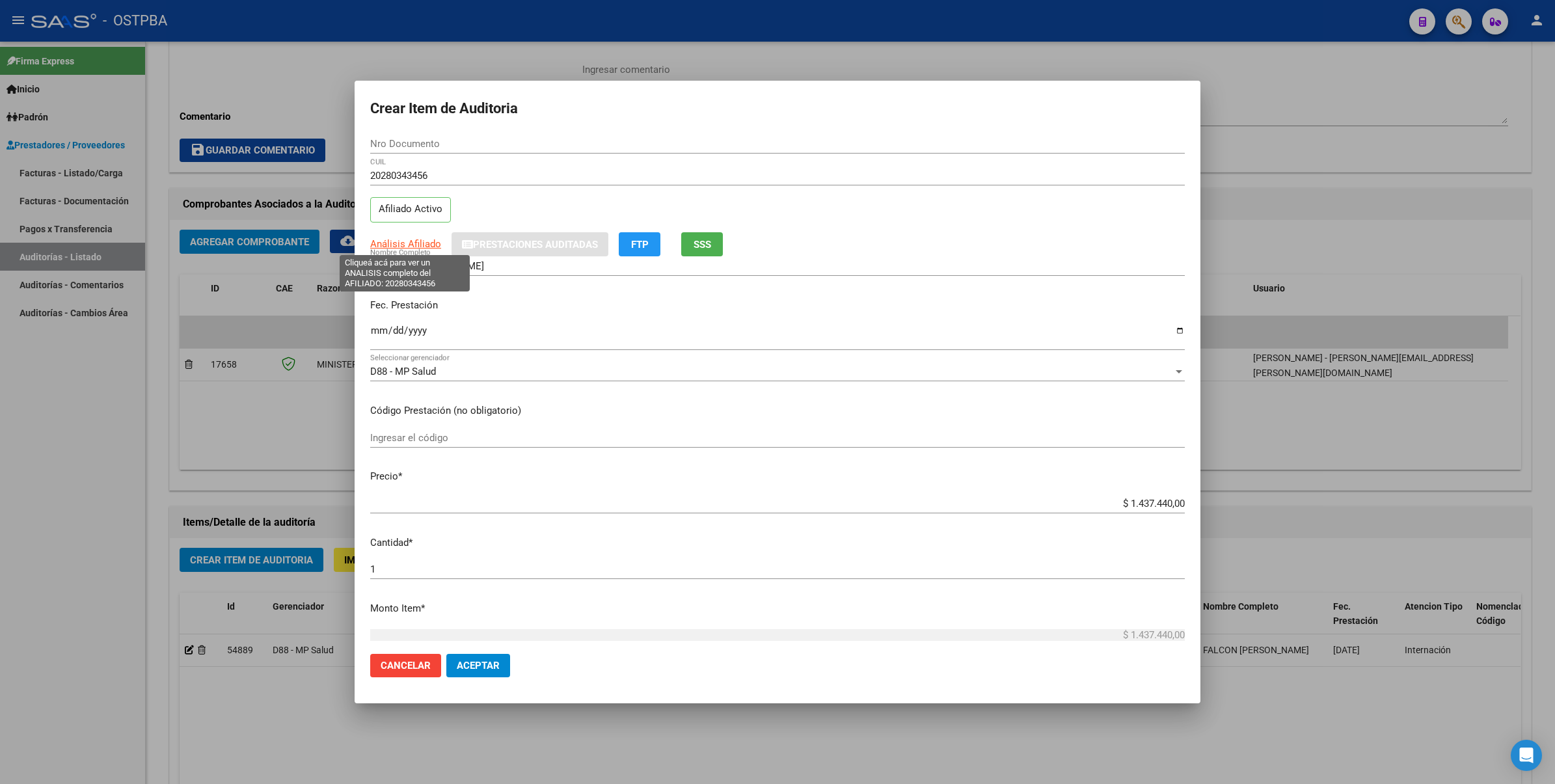
click at [401, 243] on span "Análisis Afiliado" at bounding box center [405, 243] width 71 height 12
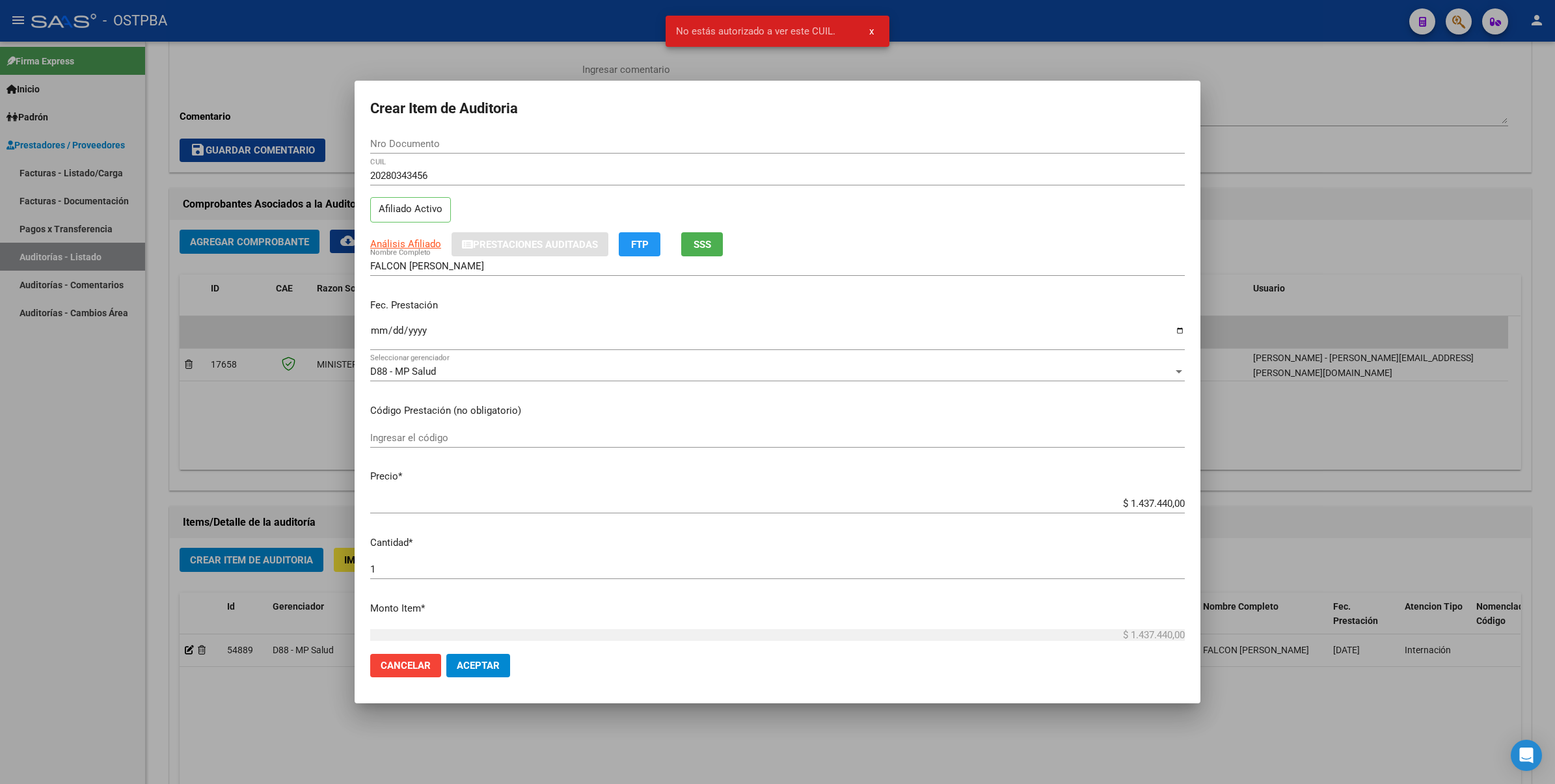
click at [1270, 92] on div at bounding box center [777, 392] width 1555 height 784
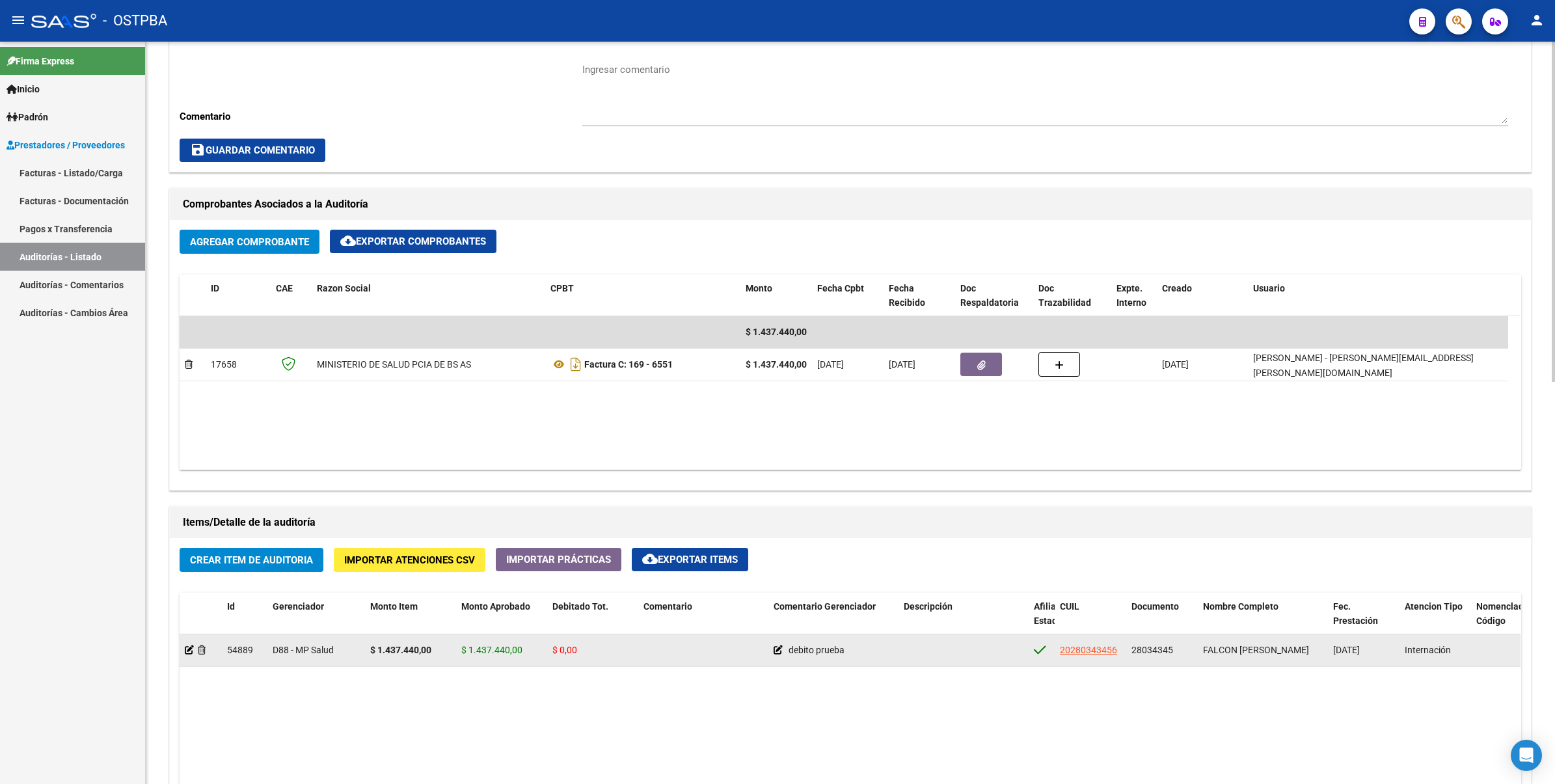
click at [182, 650] on datatable-body-cell at bounding box center [201, 650] width 43 height 32
click at [189, 646] on icon at bounding box center [189, 650] width 9 height 9
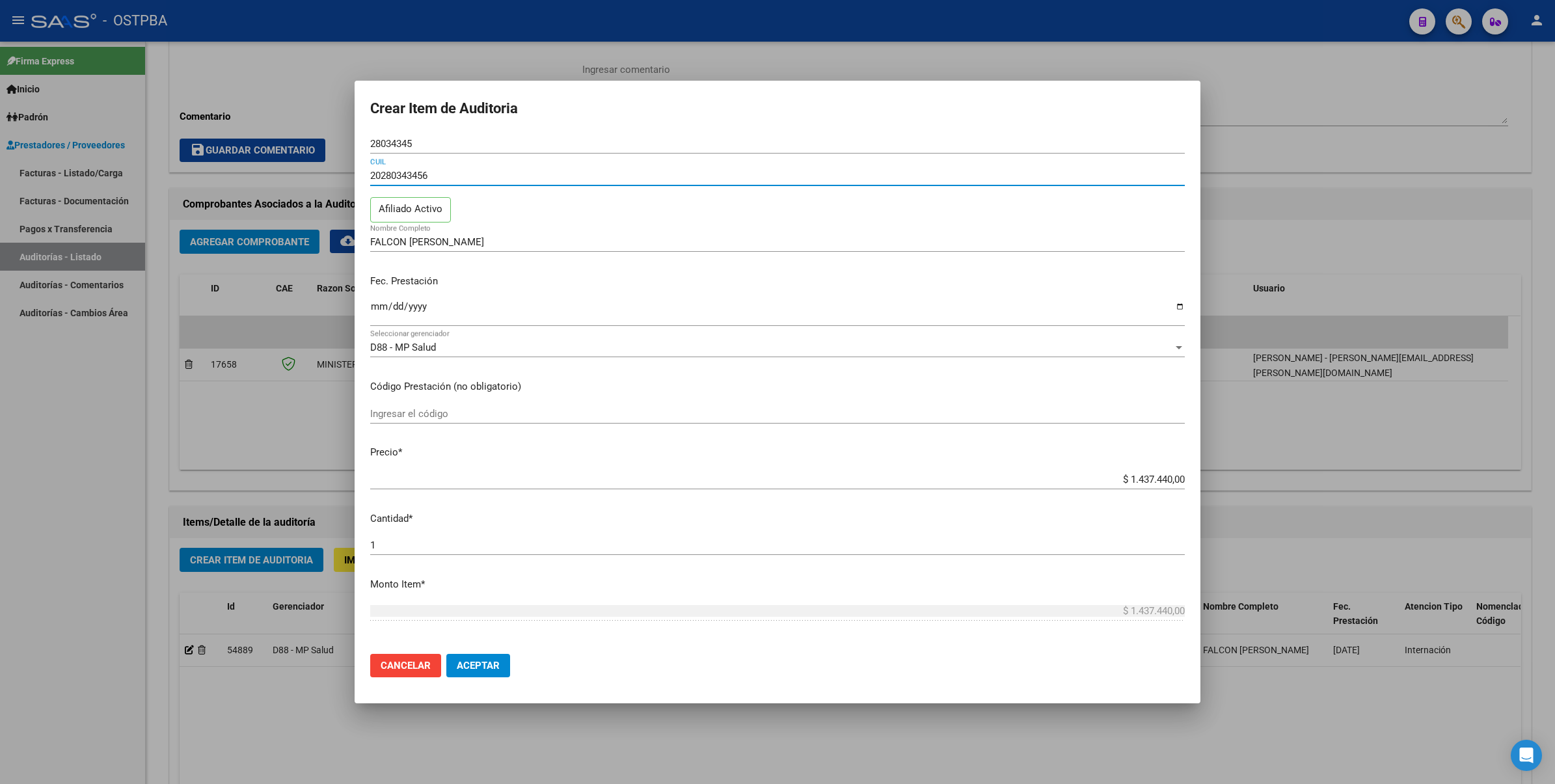
drag, startPoint x: 460, startPoint y: 174, endPoint x: 293, endPoint y: 176, distance: 167.0
click at [293, 176] on div "Crear Item de Auditoria 28034345 Nro Documento 20280343456 CUIL Afiliado Activo…" at bounding box center [777, 392] width 1555 height 784
click at [447, 654] on button "Aceptar" at bounding box center [478, 665] width 64 height 23
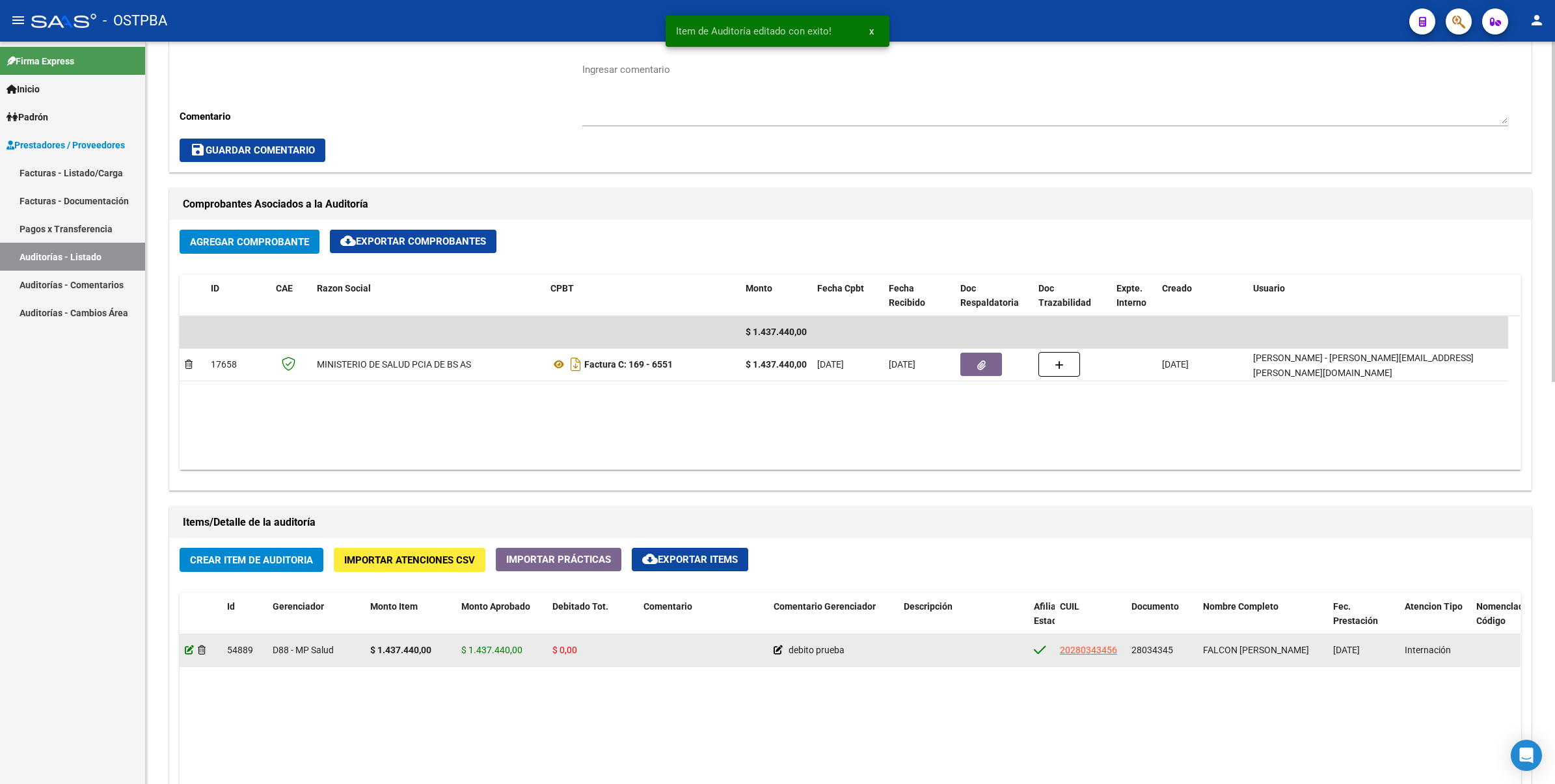
click at [186, 645] on icon at bounding box center [189, 650] width 9 height 9
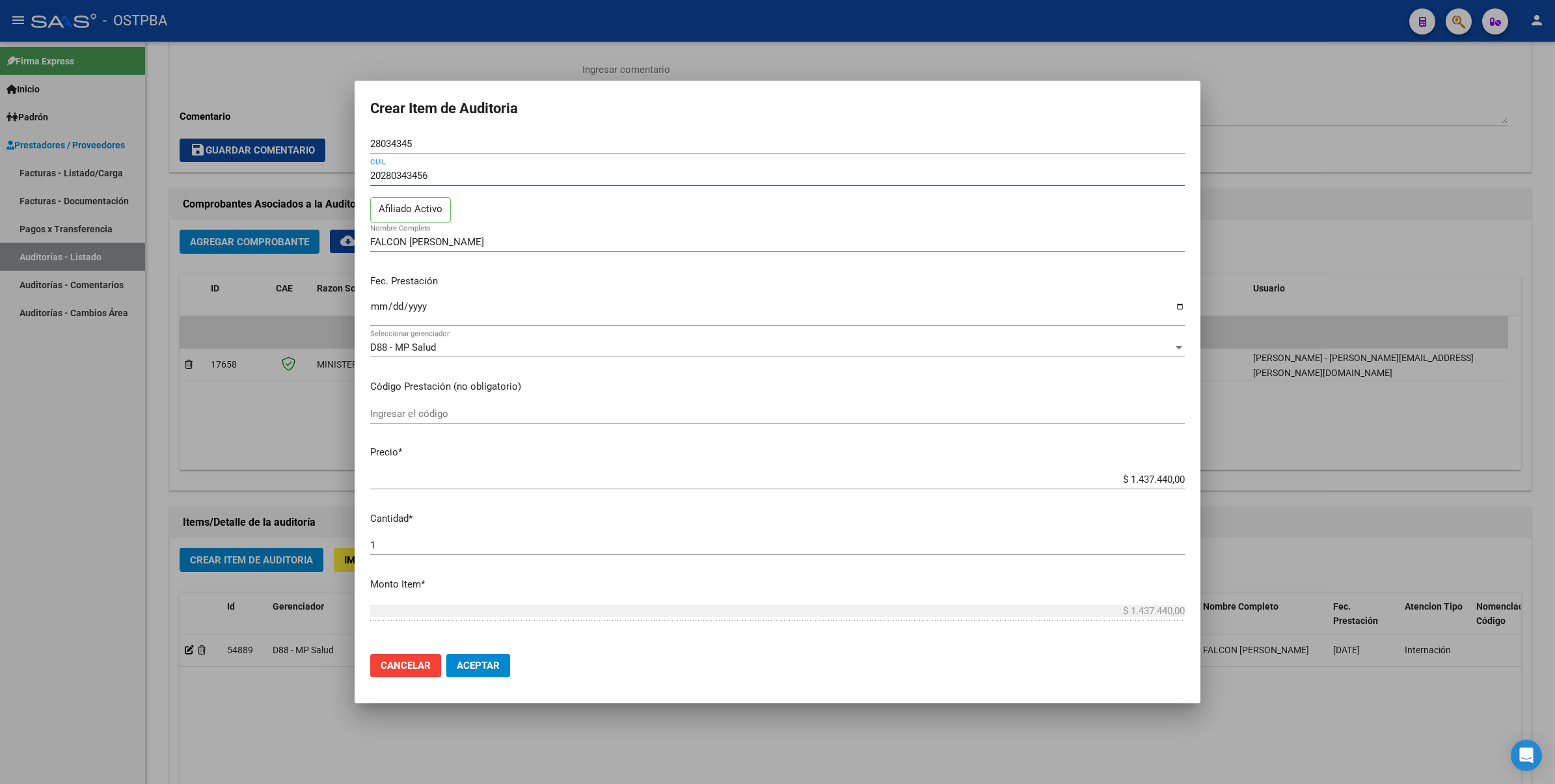
drag, startPoint x: 440, startPoint y: 176, endPoint x: 391, endPoint y: 179, distance: 49.1
click at [342, 183] on div "Crear Item de Auditoria 28034345 Nro Documento 20280343456 CUIL Afiliado Activo…" at bounding box center [777, 392] width 1555 height 784
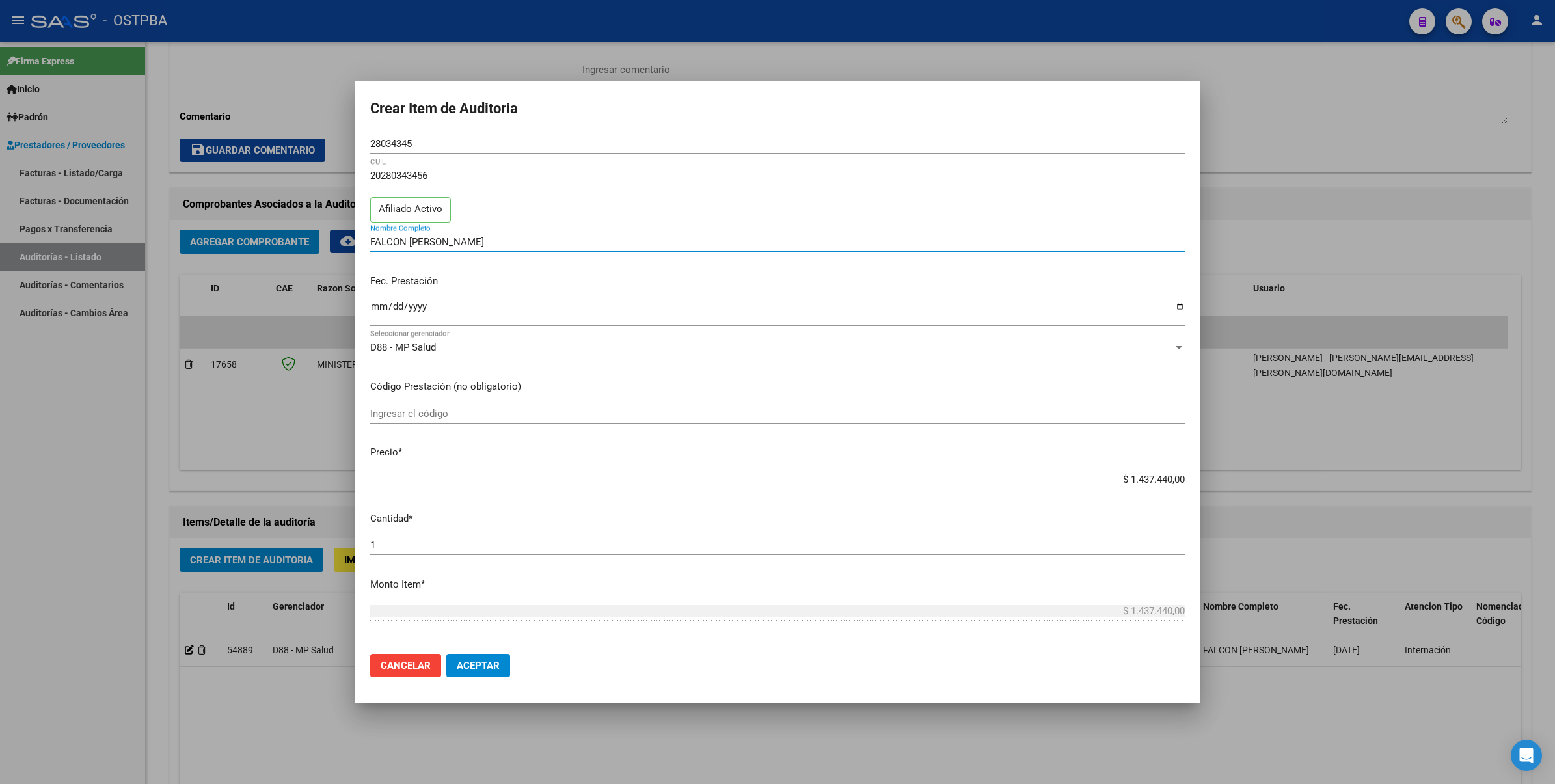
drag, startPoint x: 486, startPoint y: 239, endPoint x: 294, endPoint y: 239, distance: 192.0
click at [294, 239] on div "Crear Item de Auditoria 28034345 Nro Documento 20280343456 CUIL Afiliado Activo…" at bounding box center [777, 392] width 1555 height 784
click at [543, 356] on div "D88 - MP Salud Seleccionar gerenciador" at bounding box center [777, 347] width 814 height 19
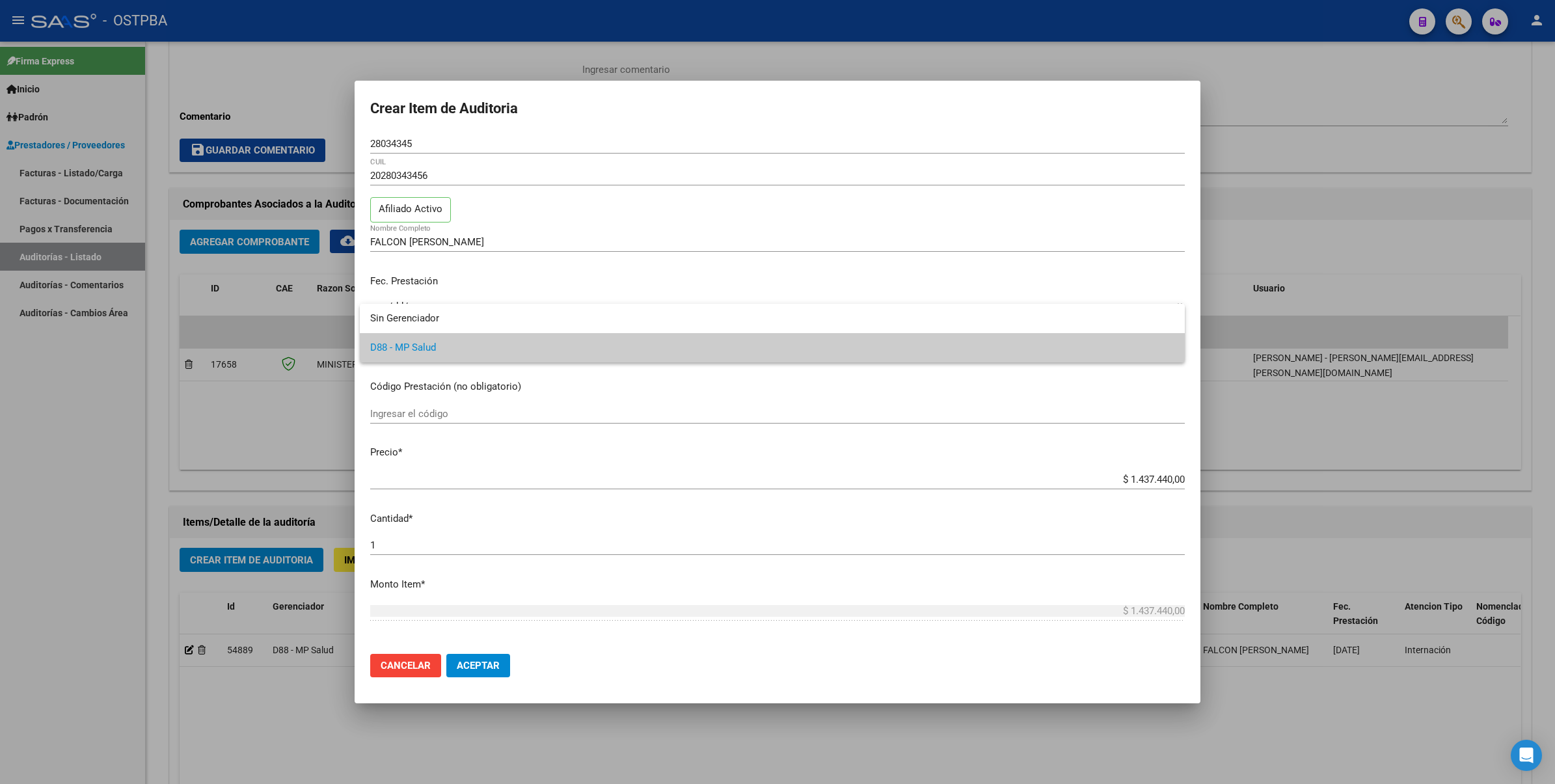
click at [466, 348] on span "D88 - MP Salud" at bounding box center [772, 348] width 804 height 29
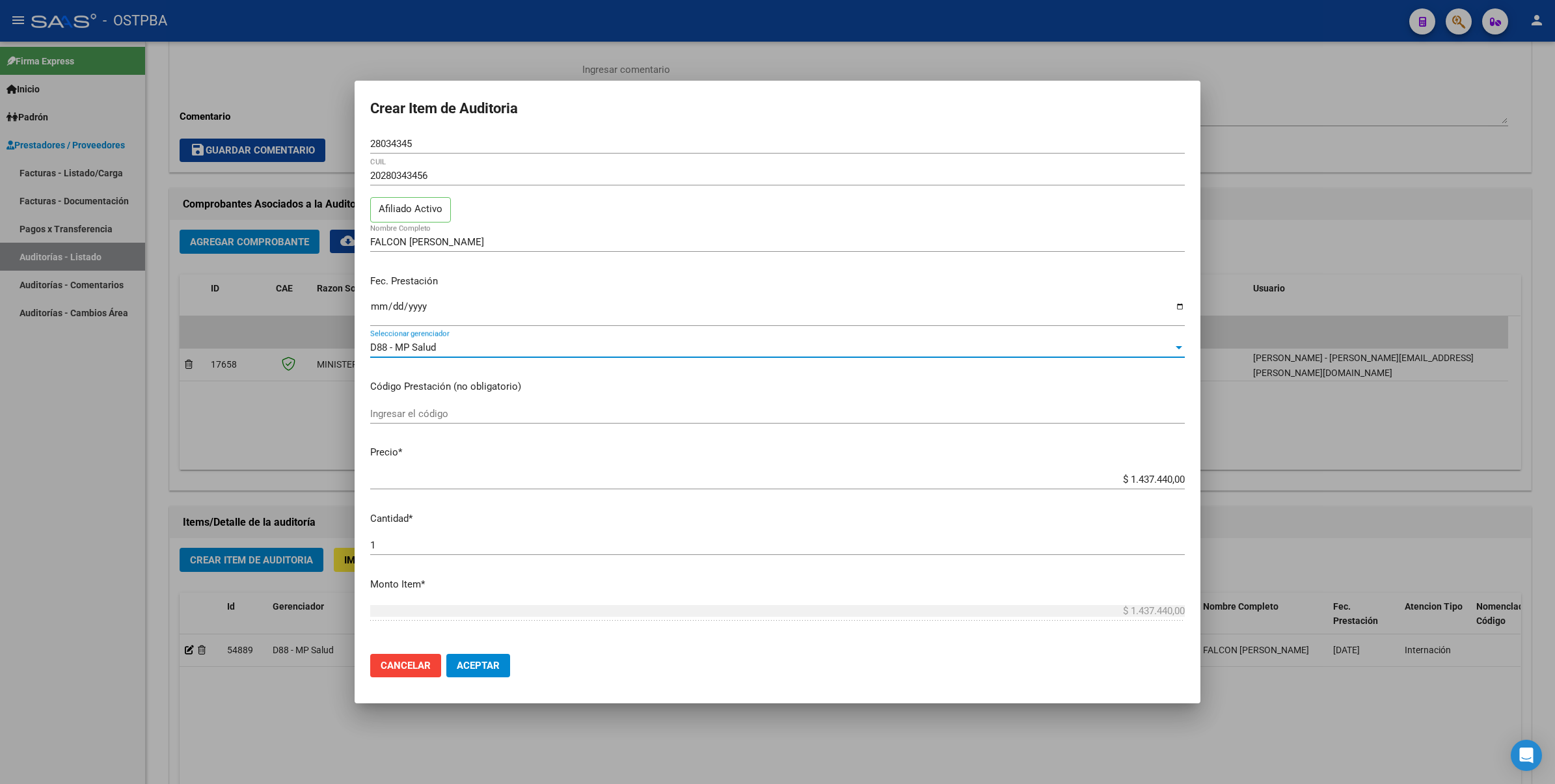
click at [1021, 209] on div "20280343456 CUIL Afiliado Activo" at bounding box center [777, 199] width 814 height 67
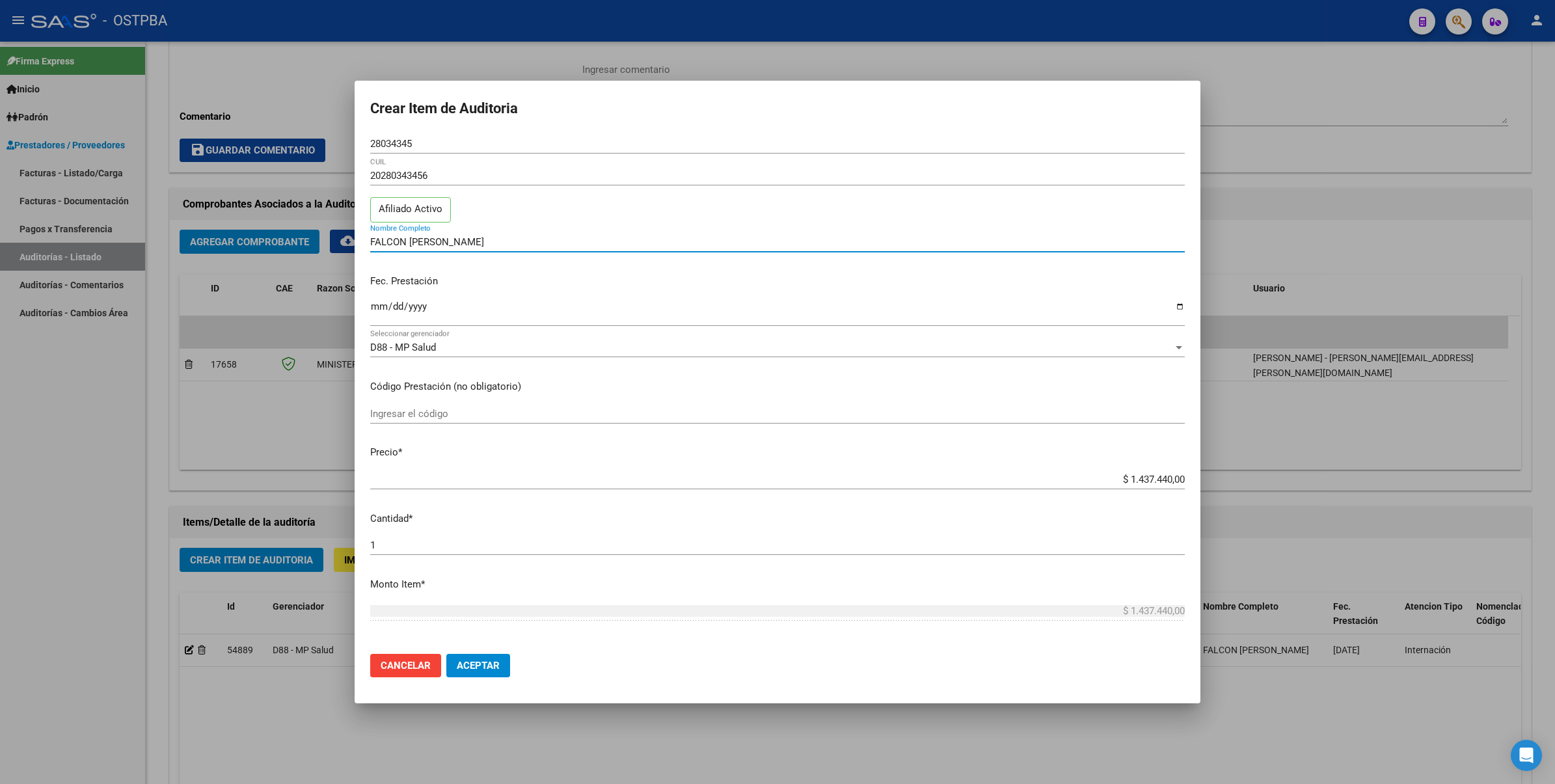
drag, startPoint x: 482, startPoint y: 245, endPoint x: 307, endPoint y: 244, distance: 175.0
click at [307, 244] on div "Crear Item de Auditoria 28034345 Nro Documento 20280343456 CUIL Afiliado Activo…" at bounding box center [777, 392] width 1555 height 784
click at [1169, 306] on input "[DATE]" at bounding box center [777, 311] width 814 height 21
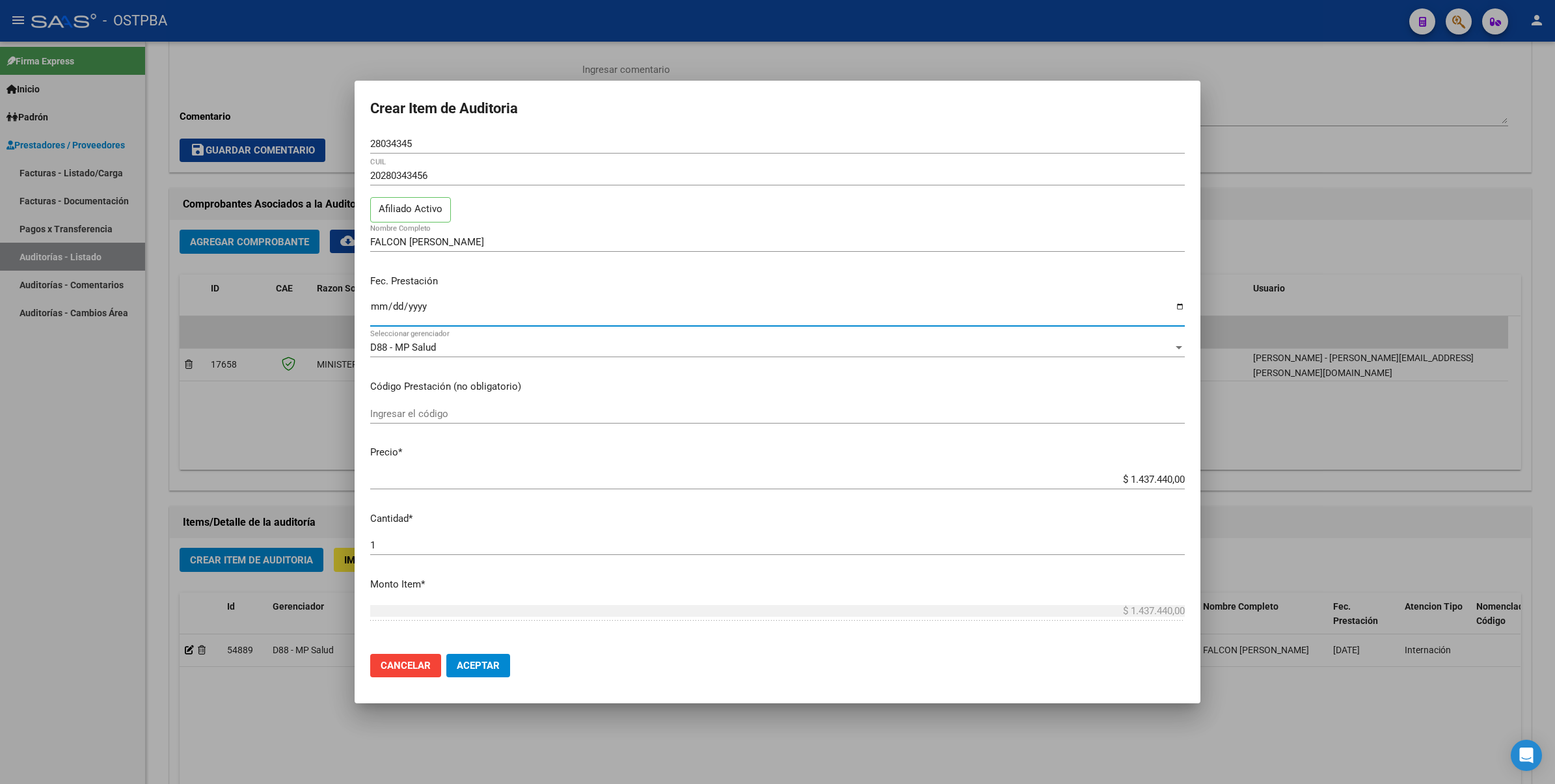
click at [1266, 273] on div at bounding box center [777, 392] width 1555 height 784
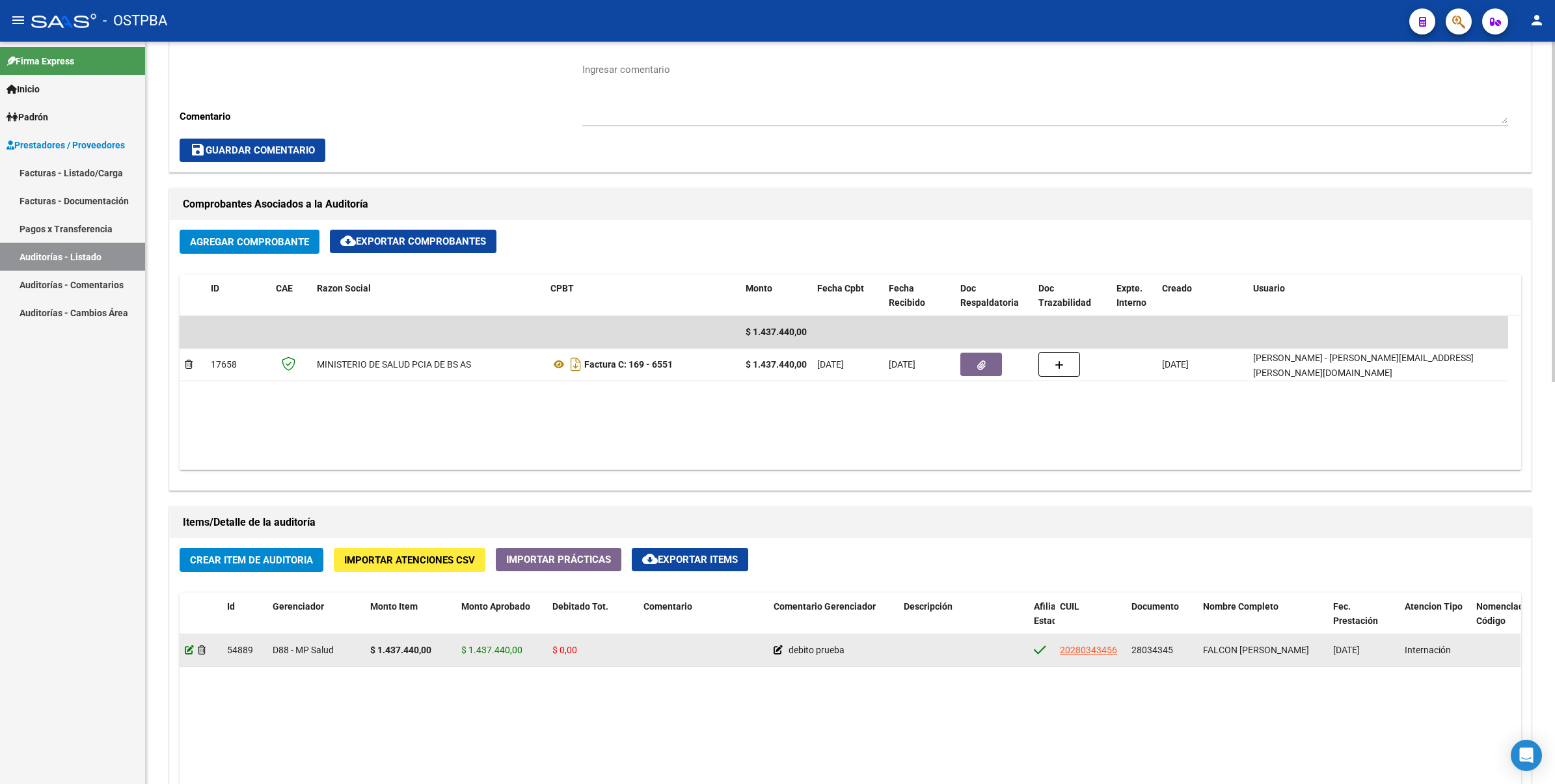
click at [191, 645] on icon at bounding box center [189, 650] width 9 height 9
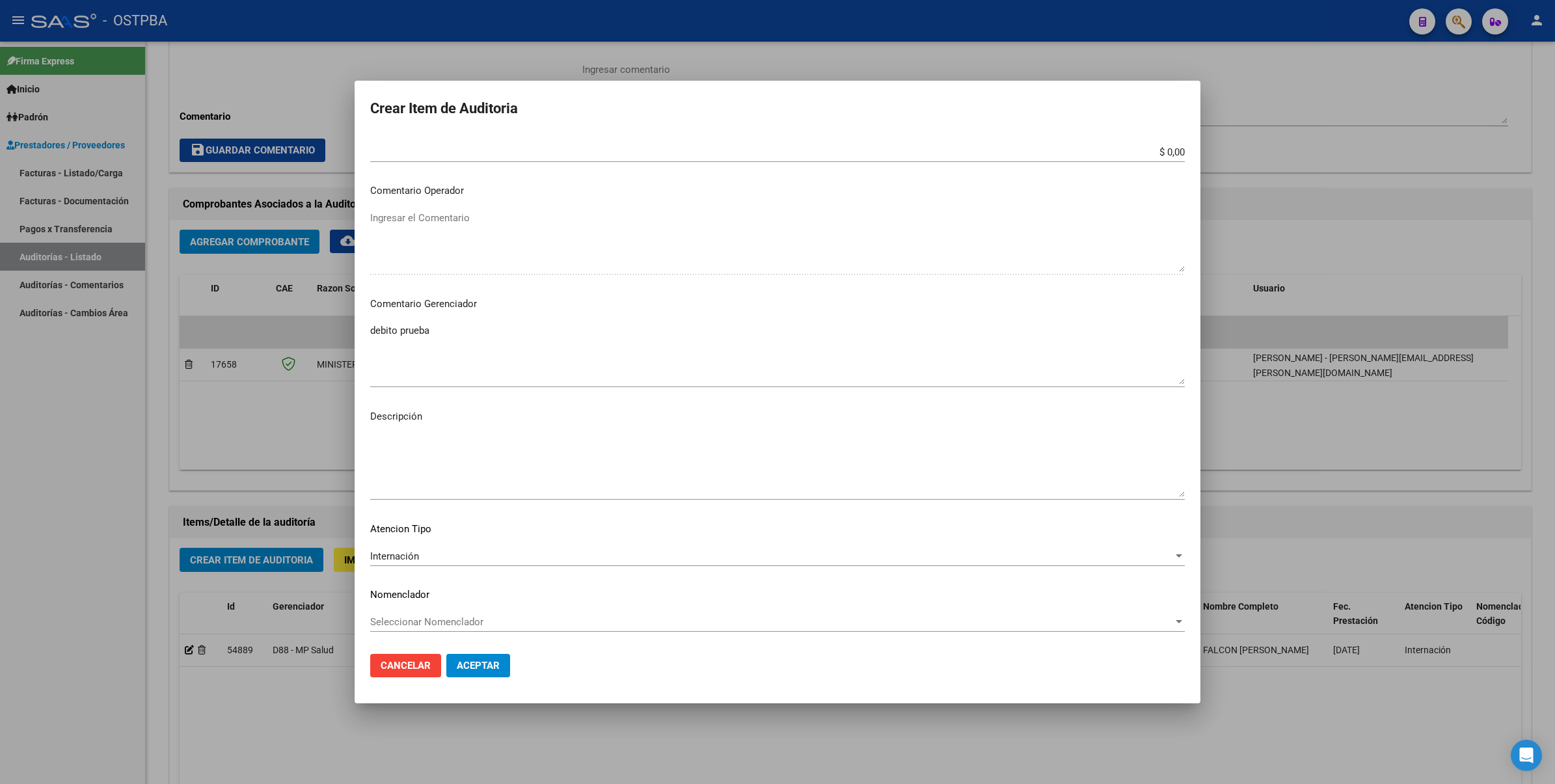
scroll to position [483, 0]
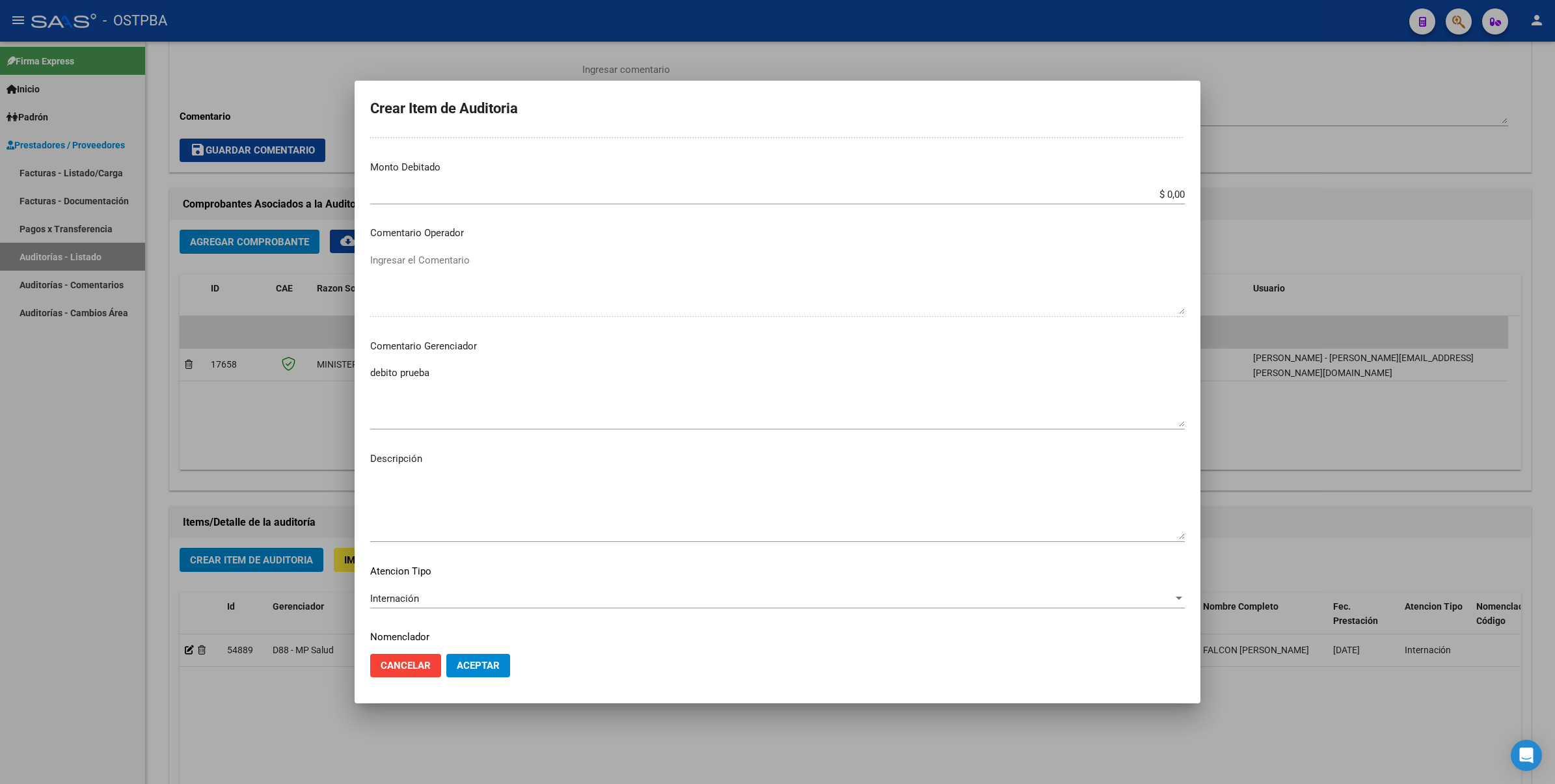
click at [1172, 197] on input "$ 0,00" at bounding box center [777, 194] width 814 height 12
click at [1316, 355] on div at bounding box center [777, 392] width 1555 height 784
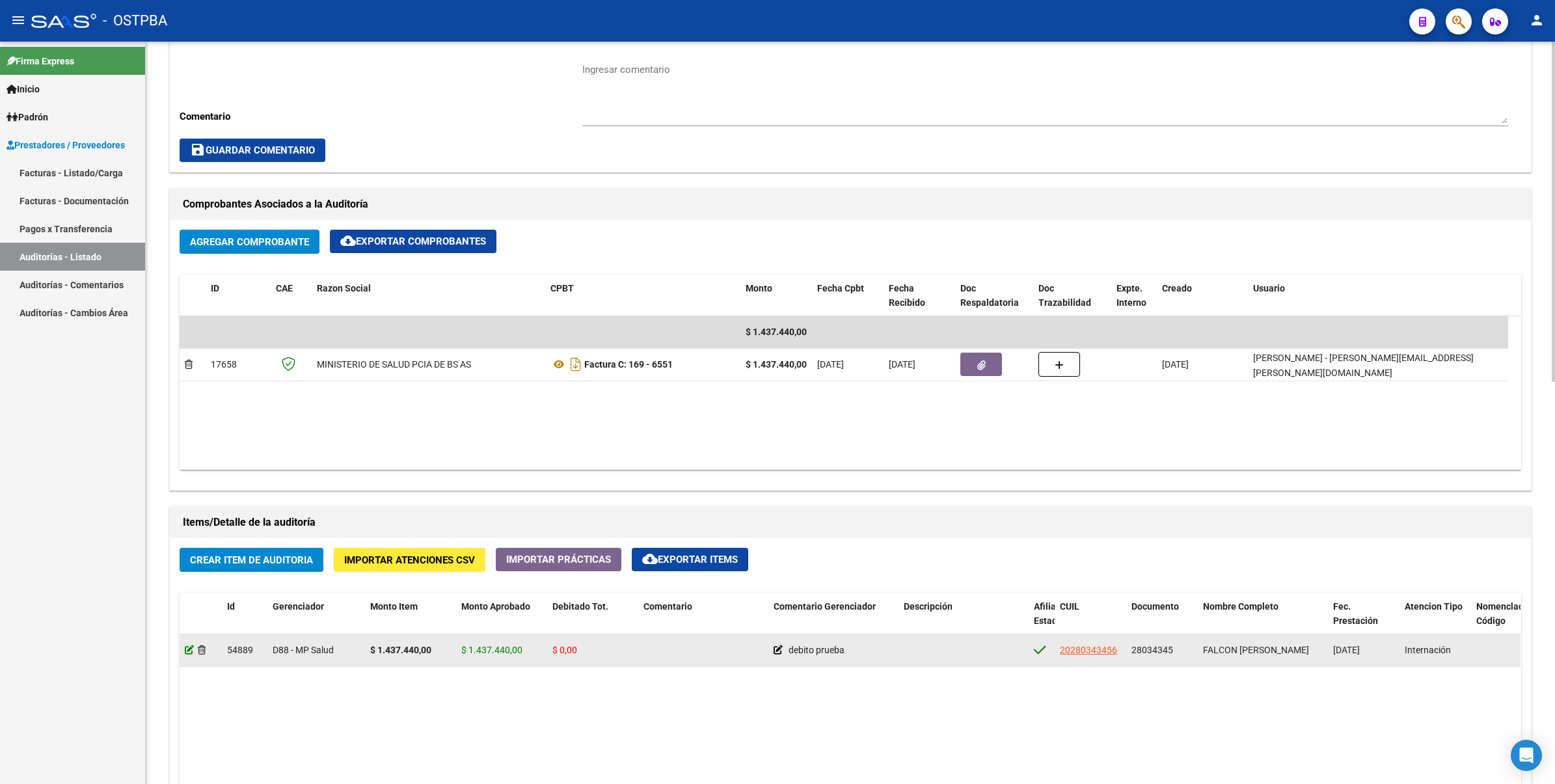
click at [192, 650] on icon at bounding box center [189, 650] width 9 height 9
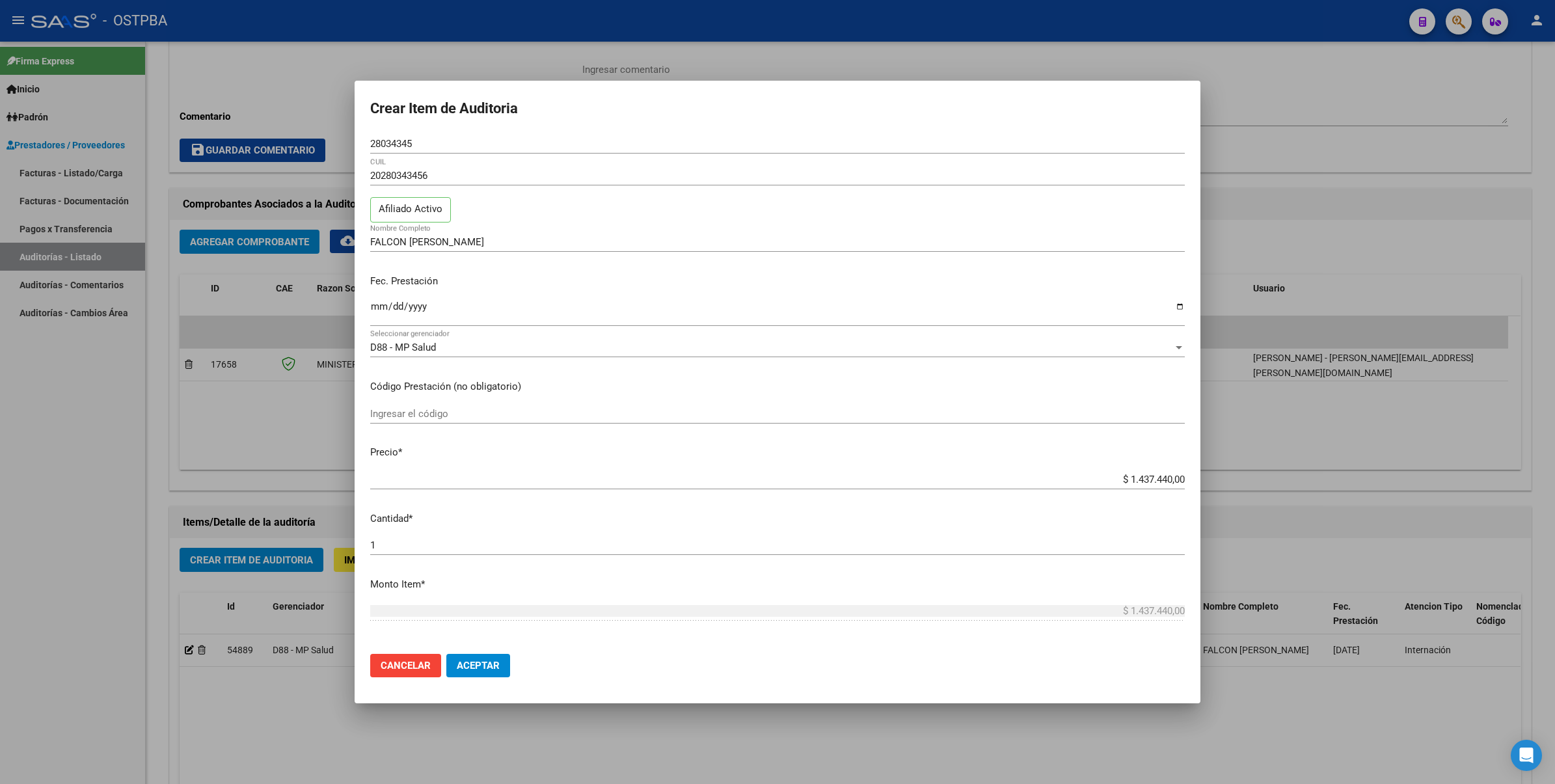
drag, startPoint x: 437, startPoint y: 181, endPoint x: 306, endPoint y: 179, distance: 131.0
click at [306, 179] on div "Crear Item de Auditoria 28034345 Nro Documento 20280343456 CUIL Afiliado Activo…" at bounding box center [777, 392] width 1555 height 784
click at [1233, 93] on div at bounding box center [777, 392] width 1555 height 784
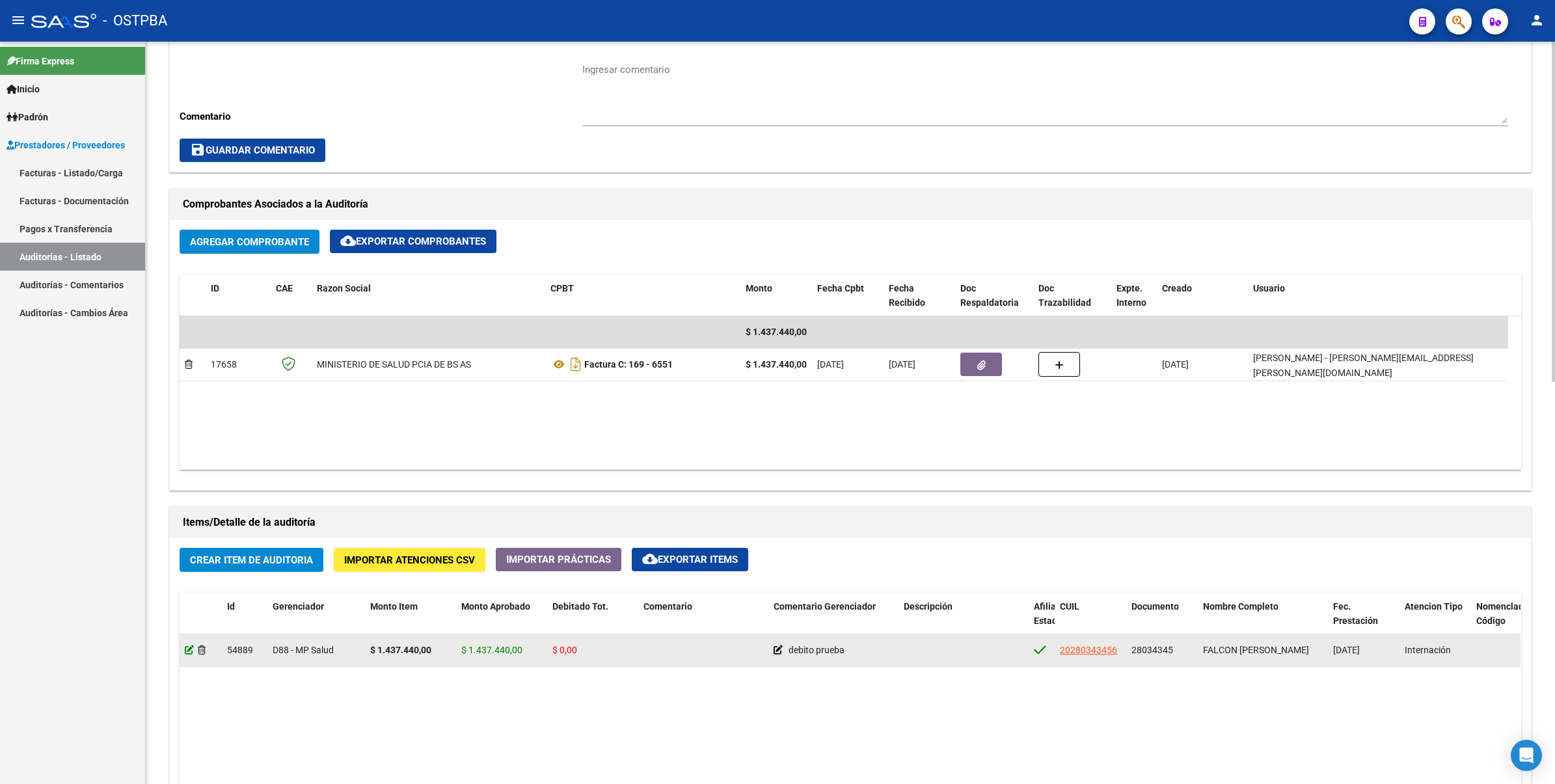
click at [187, 645] on icon at bounding box center [189, 650] width 9 height 9
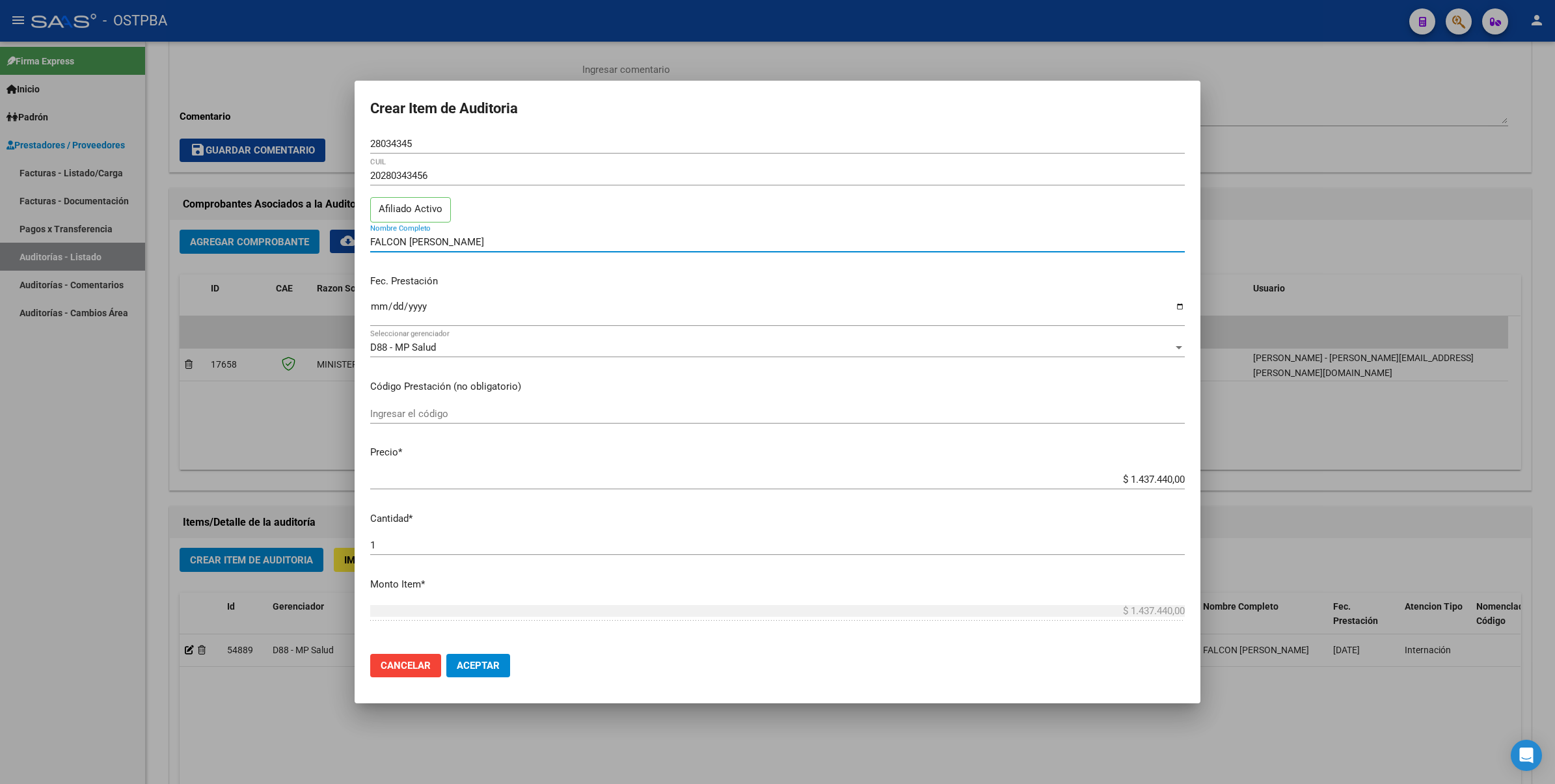
click at [486, 238] on input "FALCON [PERSON_NAME]" at bounding box center [777, 241] width 814 height 12
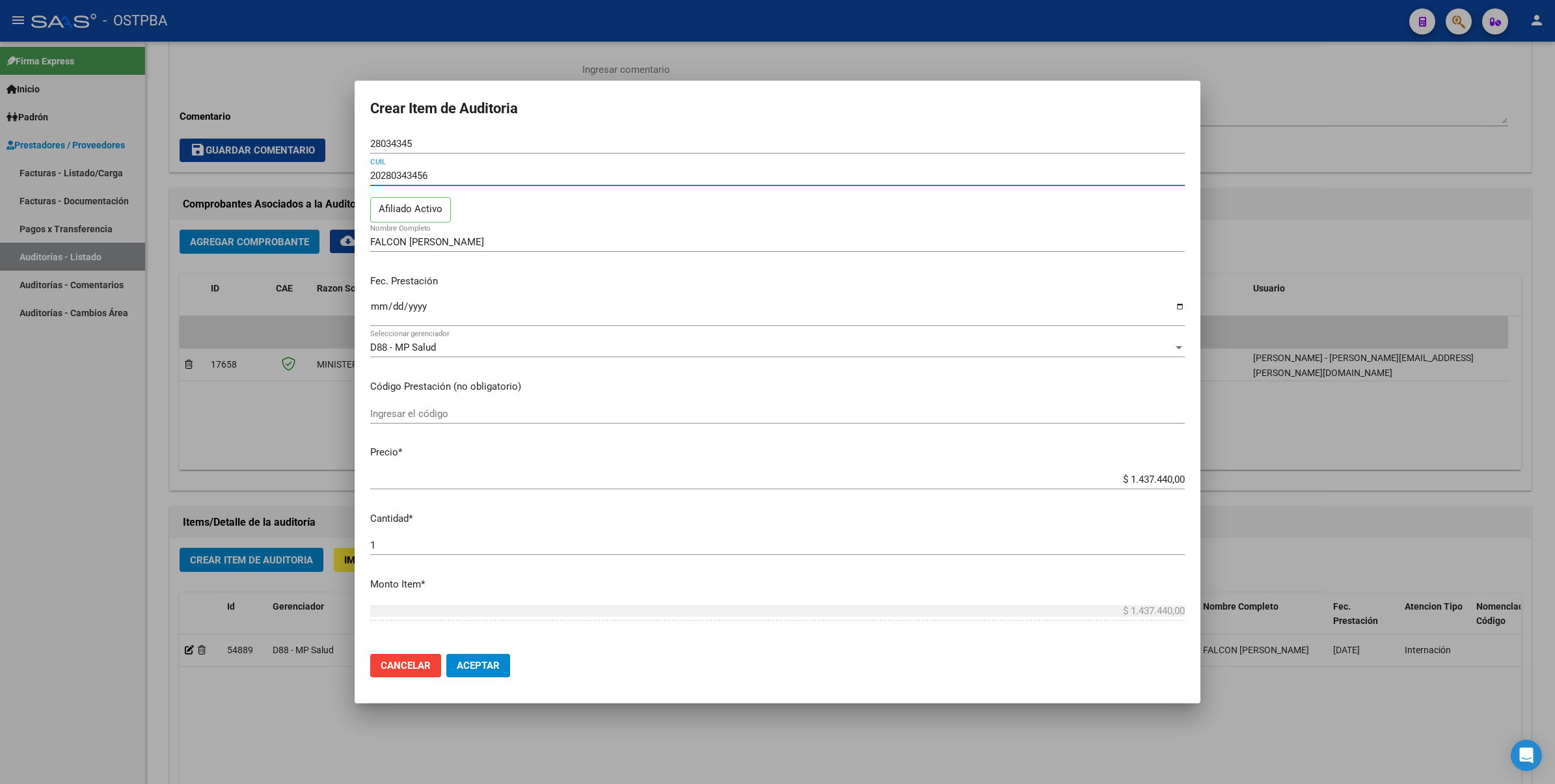
drag, startPoint x: 479, startPoint y: 170, endPoint x: 537, endPoint y: 49, distance: 134.2
click at [268, 169] on div "Crear Item de Auditoria 28034345 Nro Documento 20280343456 CUIL Afiliado Activo…" at bounding box center [777, 392] width 1555 height 784
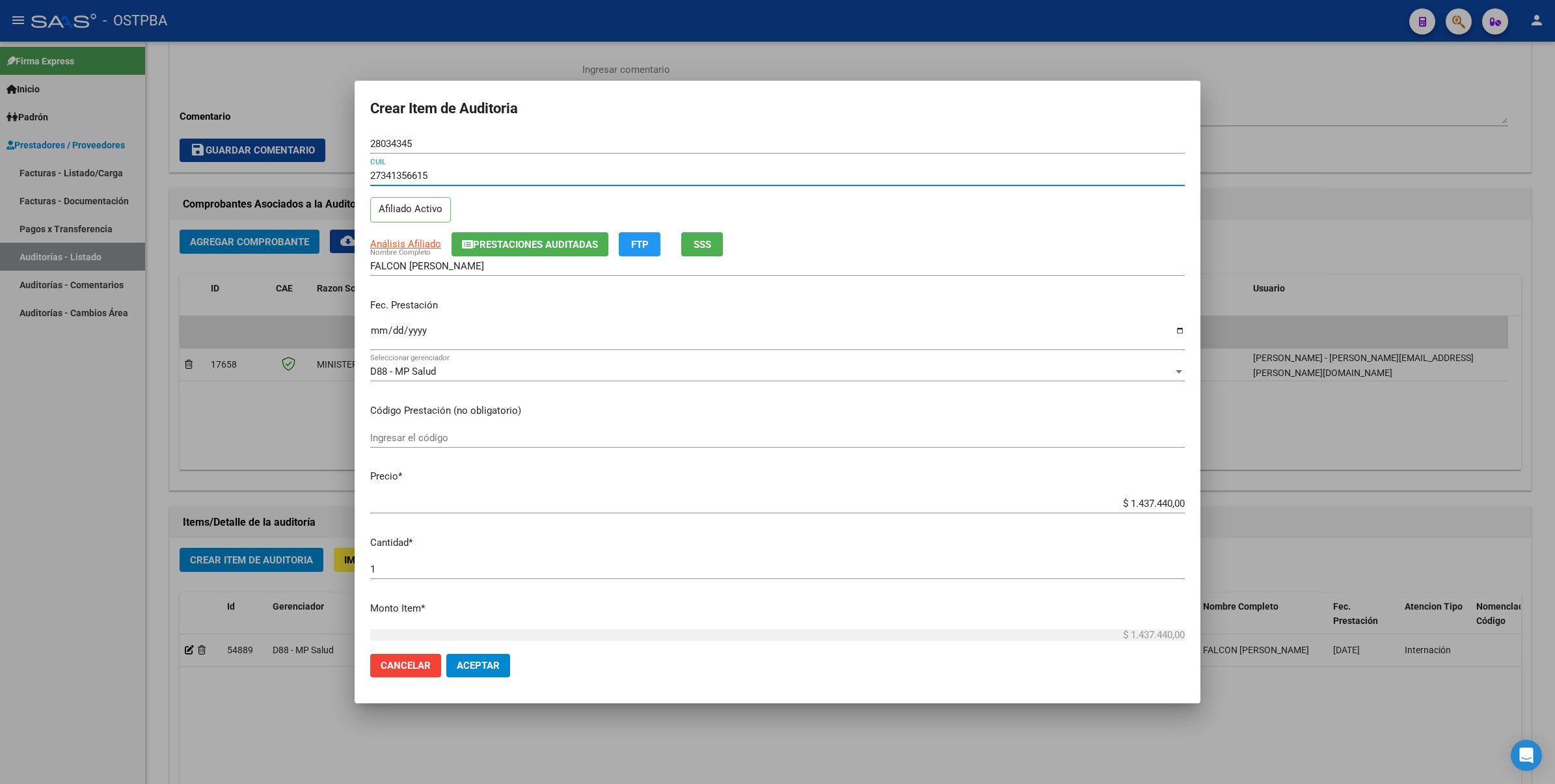
type input "27341356615"
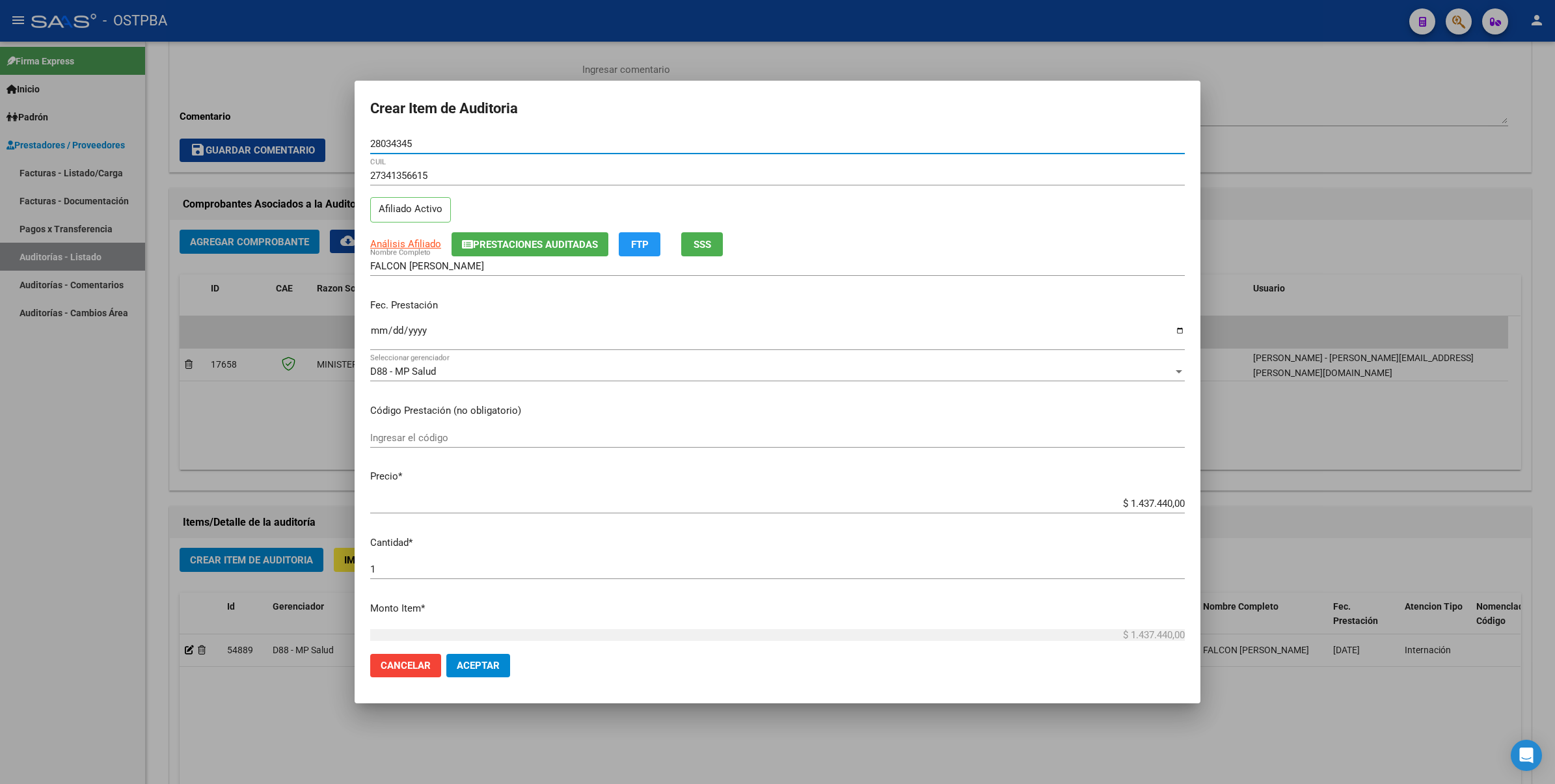
drag, startPoint x: 434, startPoint y: 138, endPoint x: 615, endPoint y: 118, distance: 182.1
click at [320, 136] on div "Crear Item de Auditoria 28034345 Nro Documento 27341356615 CUIL Afiliado Activo…" at bounding box center [777, 392] width 1555 height 784
type input "34135661"
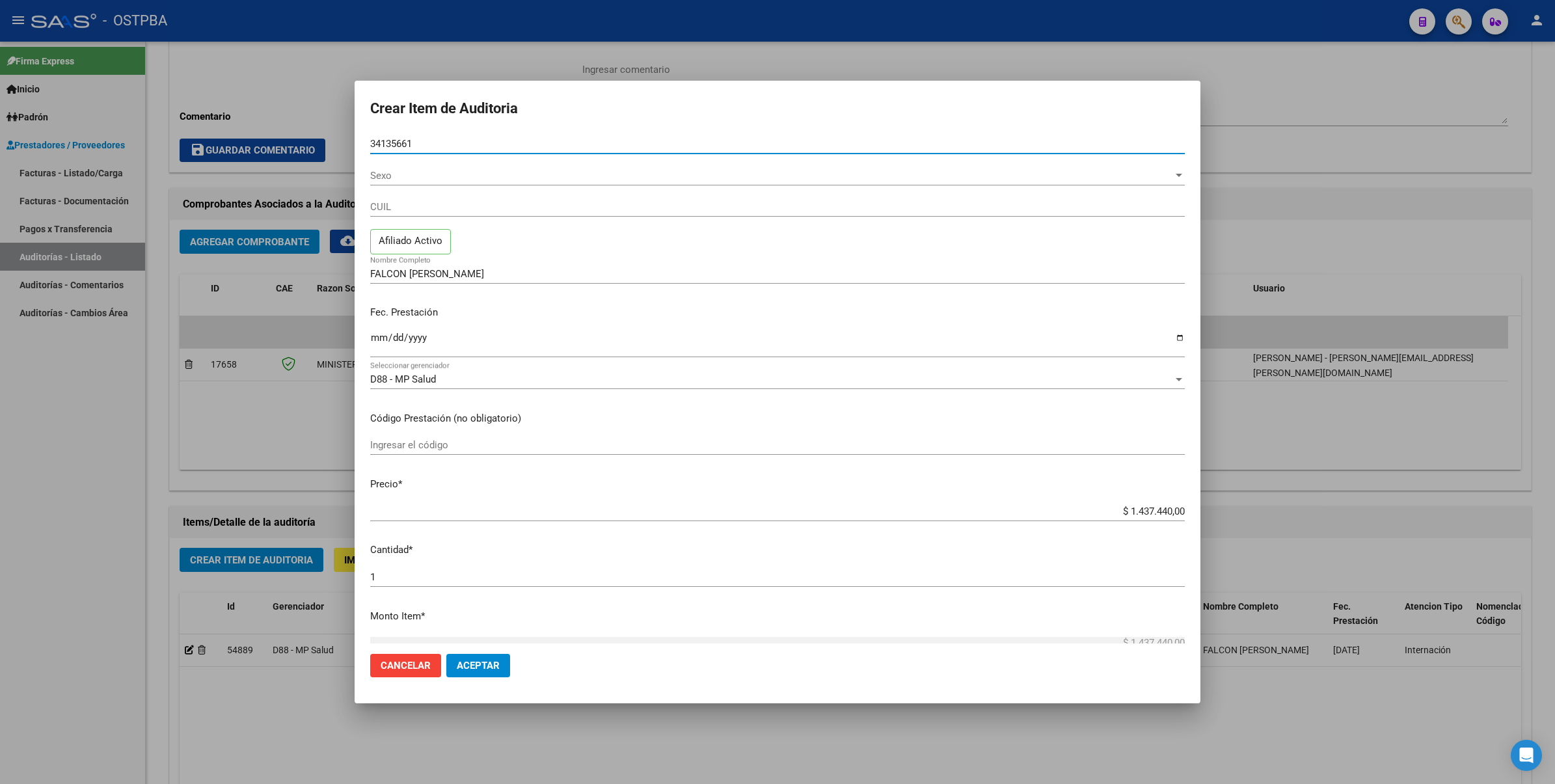
type input "34135661"
click at [562, 195] on div "Sexo Sexo" at bounding box center [777, 182] width 814 height 32
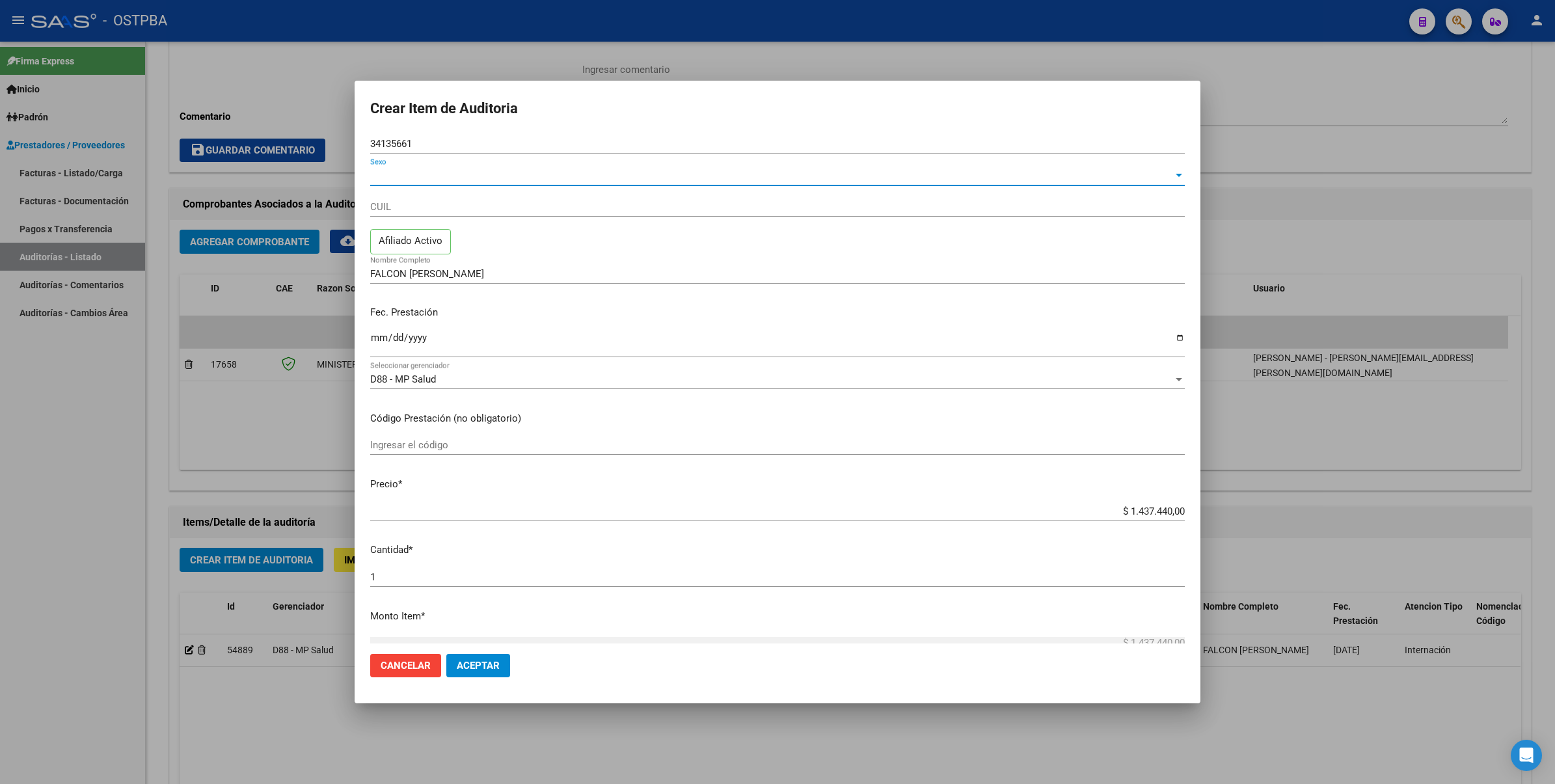
click at [877, 170] on span "Sexo" at bounding box center [772, 176] width 803 height 12
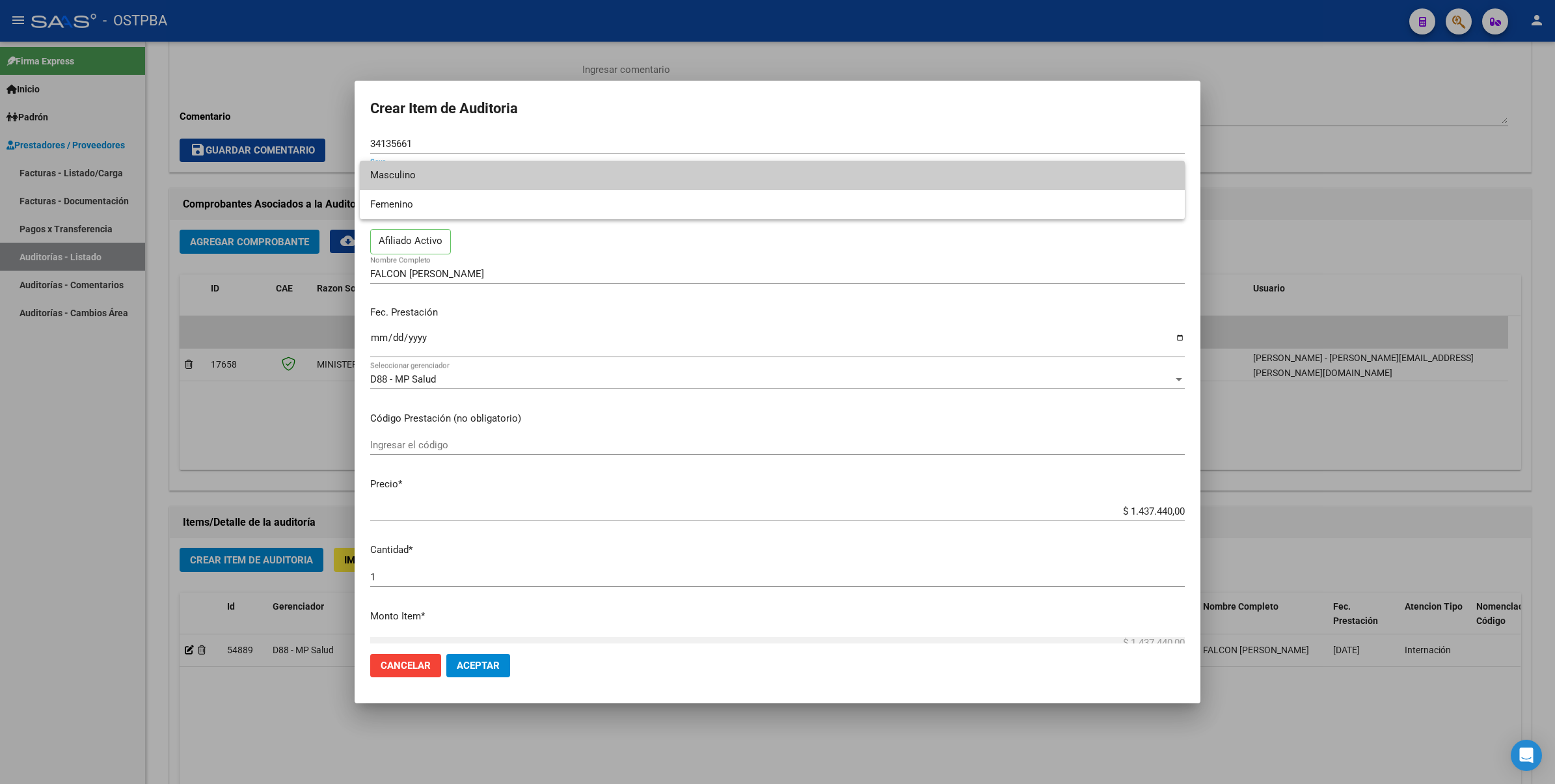
click at [925, 307] on div at bounding box center [777, 392] width 1555 height 784
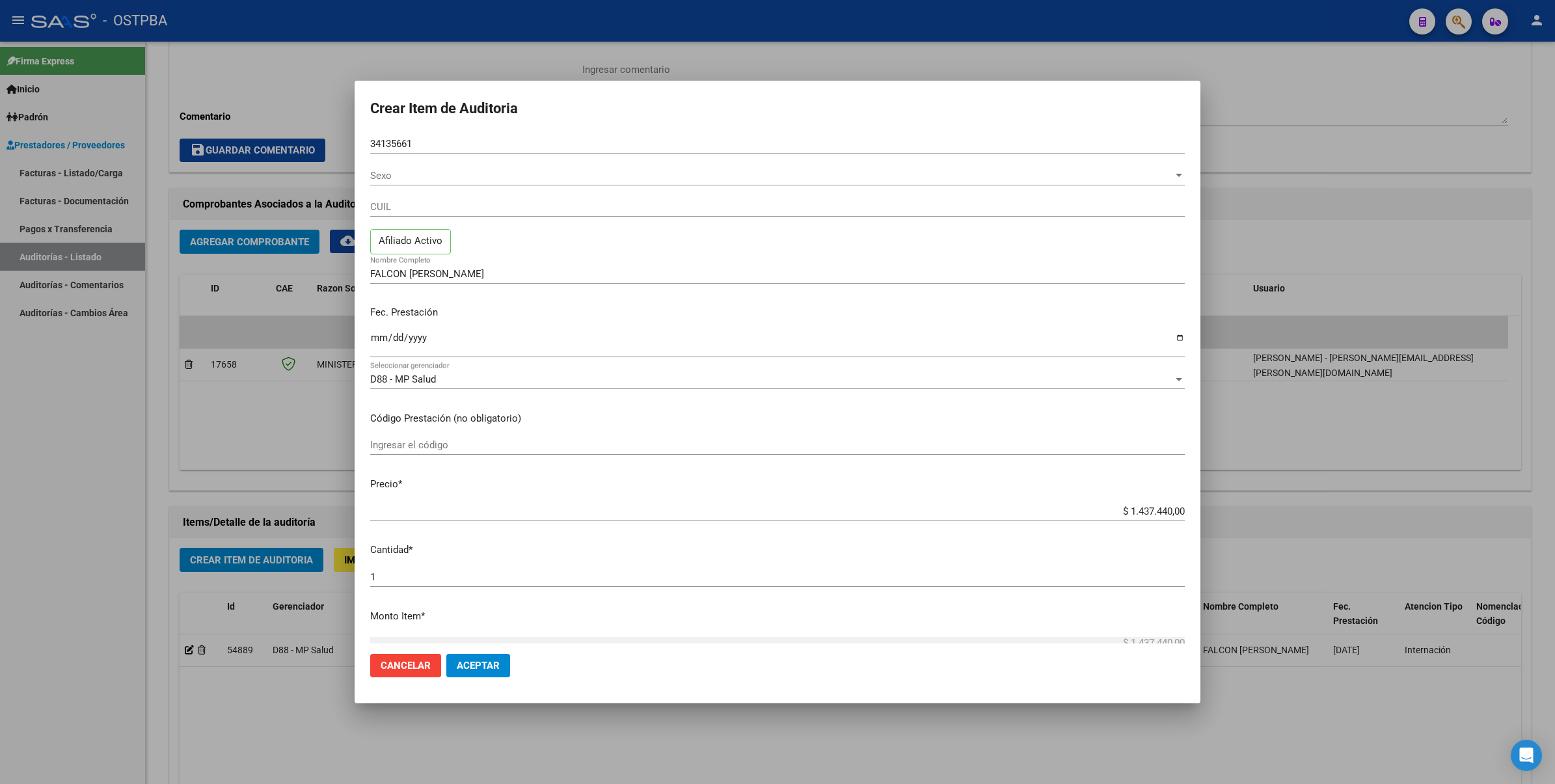
click at [486, 203] on input "CUIL" at bounding box center [777, 206] width 814 height 12
click at [1060, 173] on span "Sexo" at bounding box center [772, 176] width 803 height 12
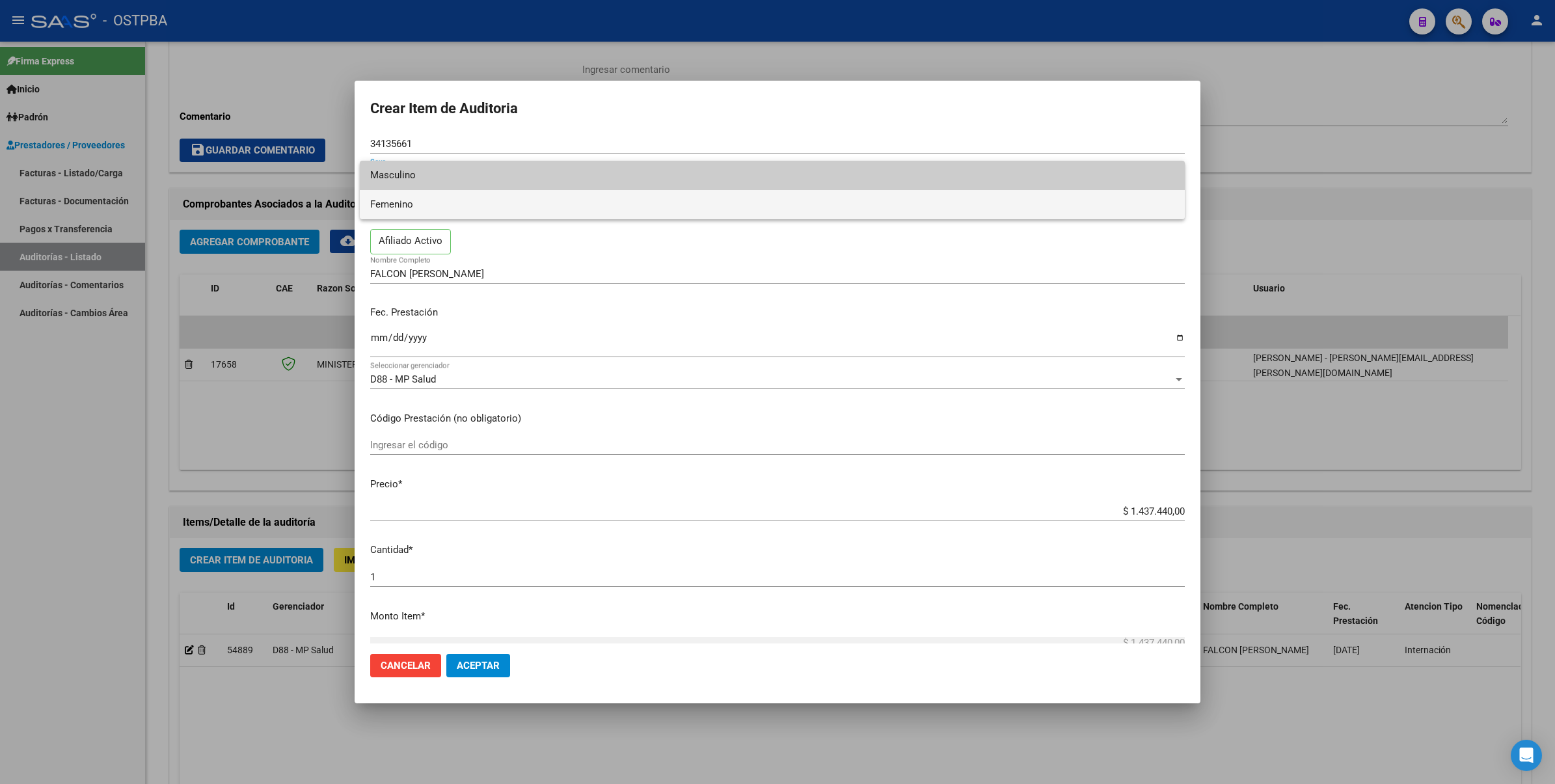
click at [629, 191] on span "Femenino" at bounding box center [772, 204] width 804 height 29
type input "27341356615"
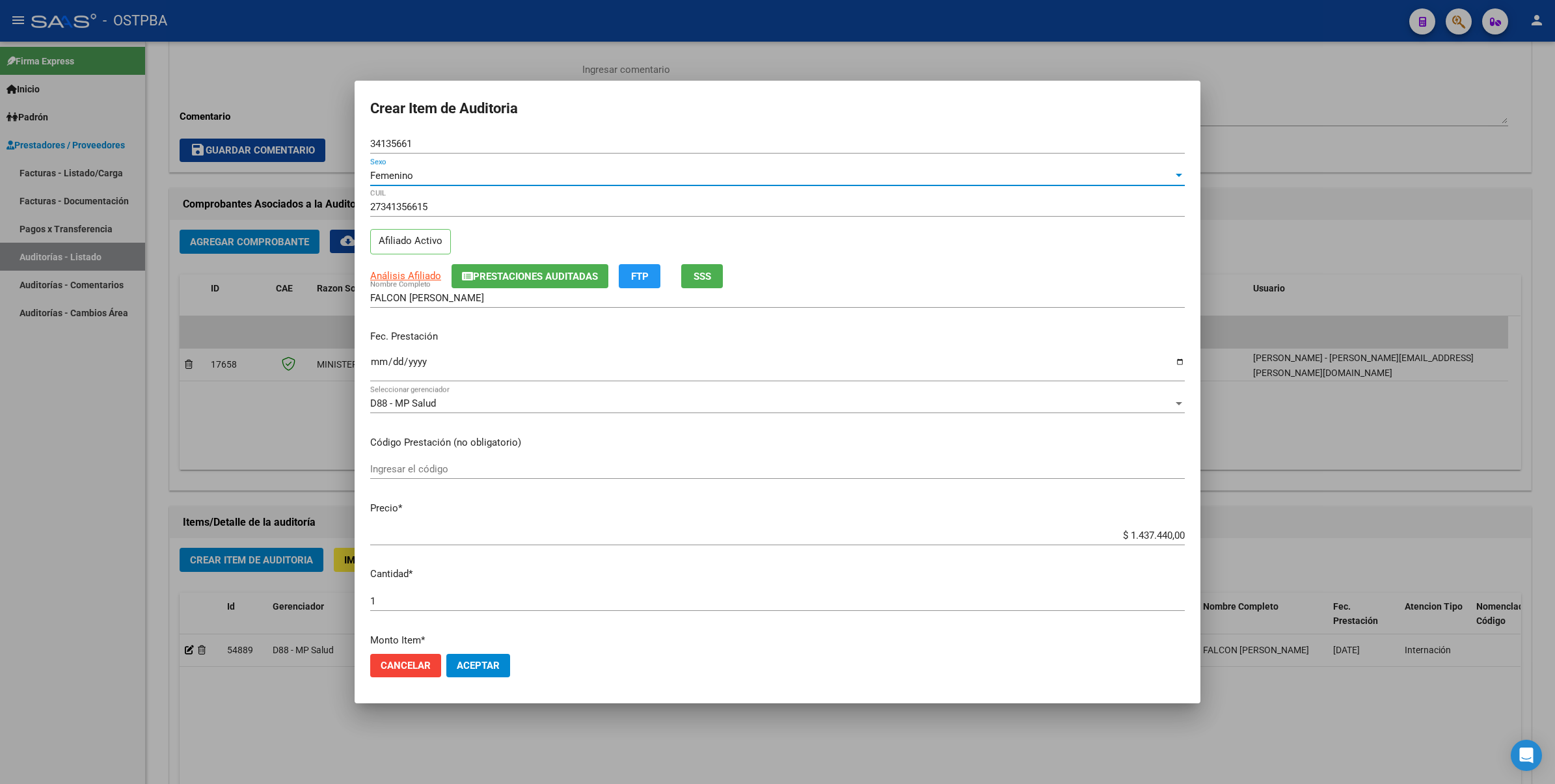
click at [486, 654] on button "Aceptar" at bounding box center [478, 665] width 64 height 23
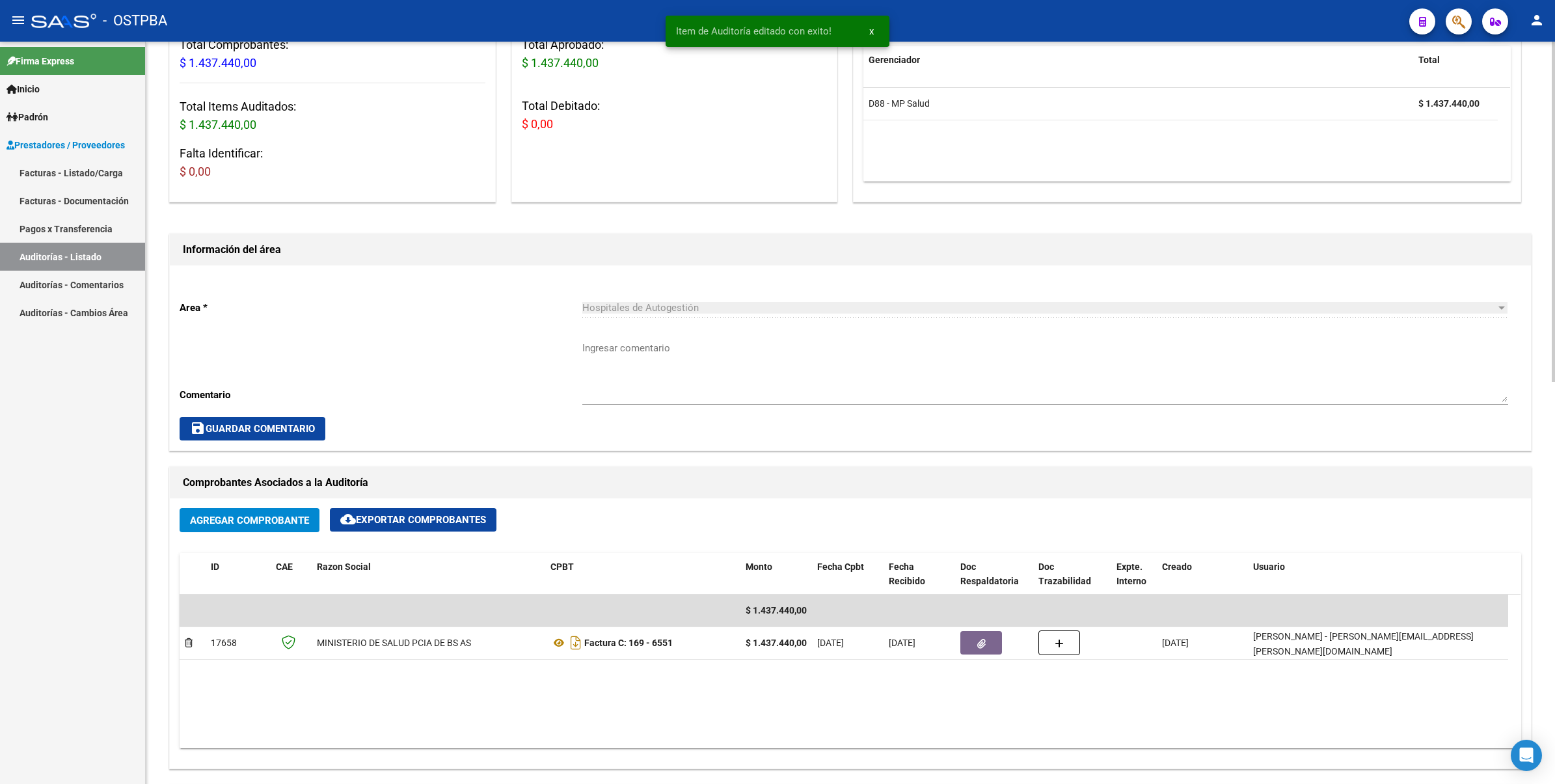
scroll to position [488, 0]
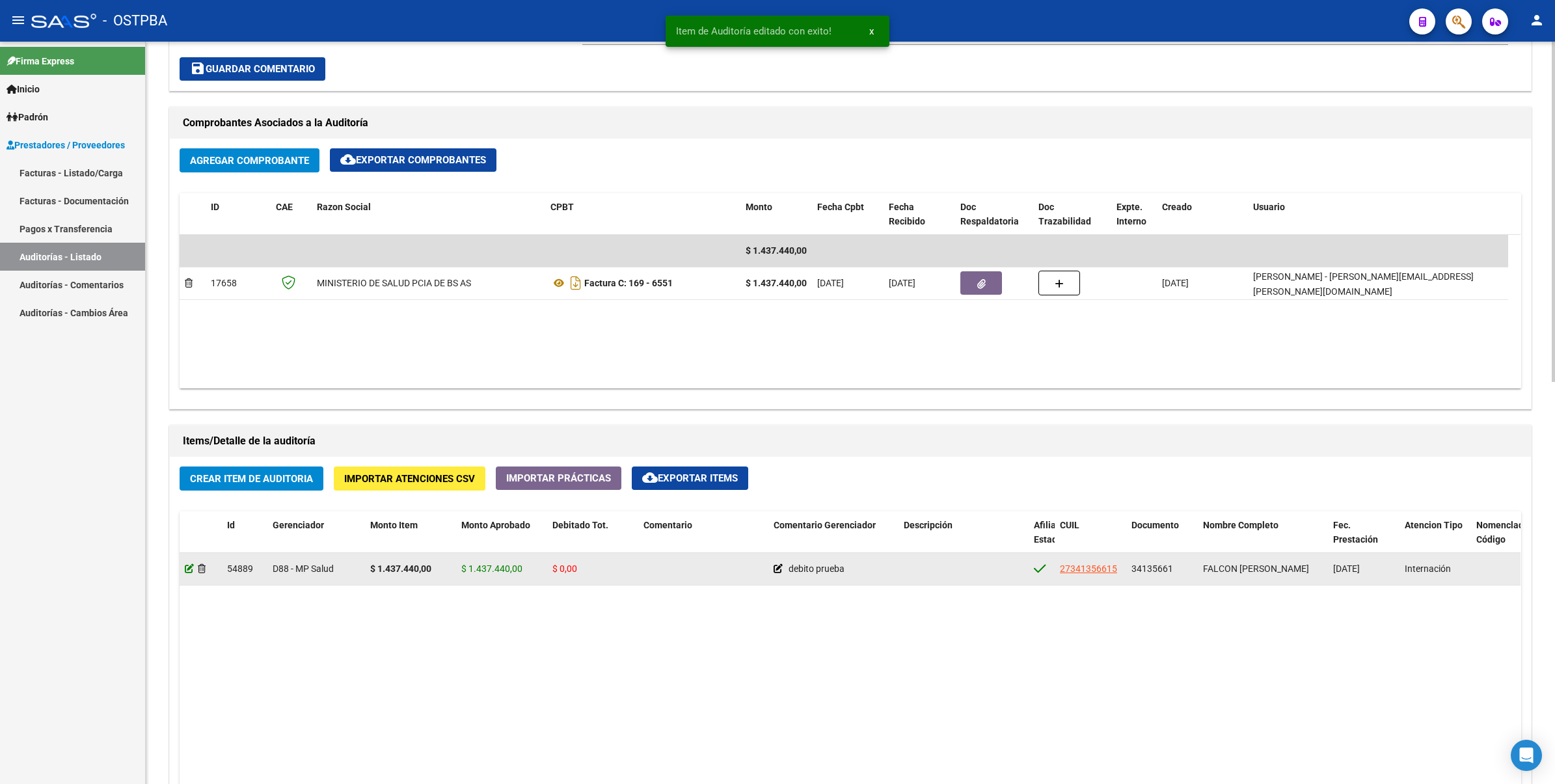
click at [185, 564] on icon at bounding box center [189, 568] width 9 height 9
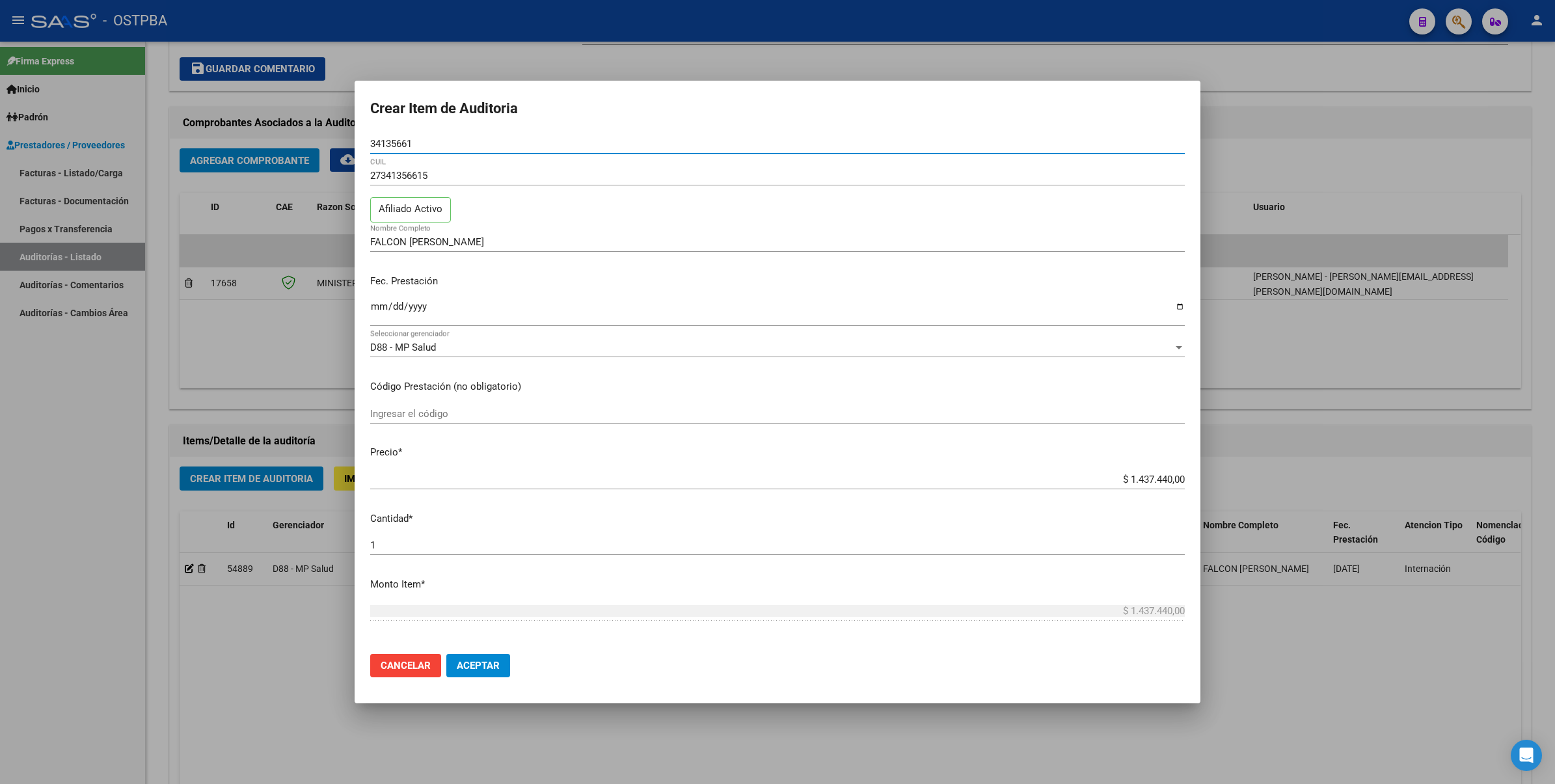
click at [1318, 361] on div at bounding box center [777, 392] width 1555 height 784
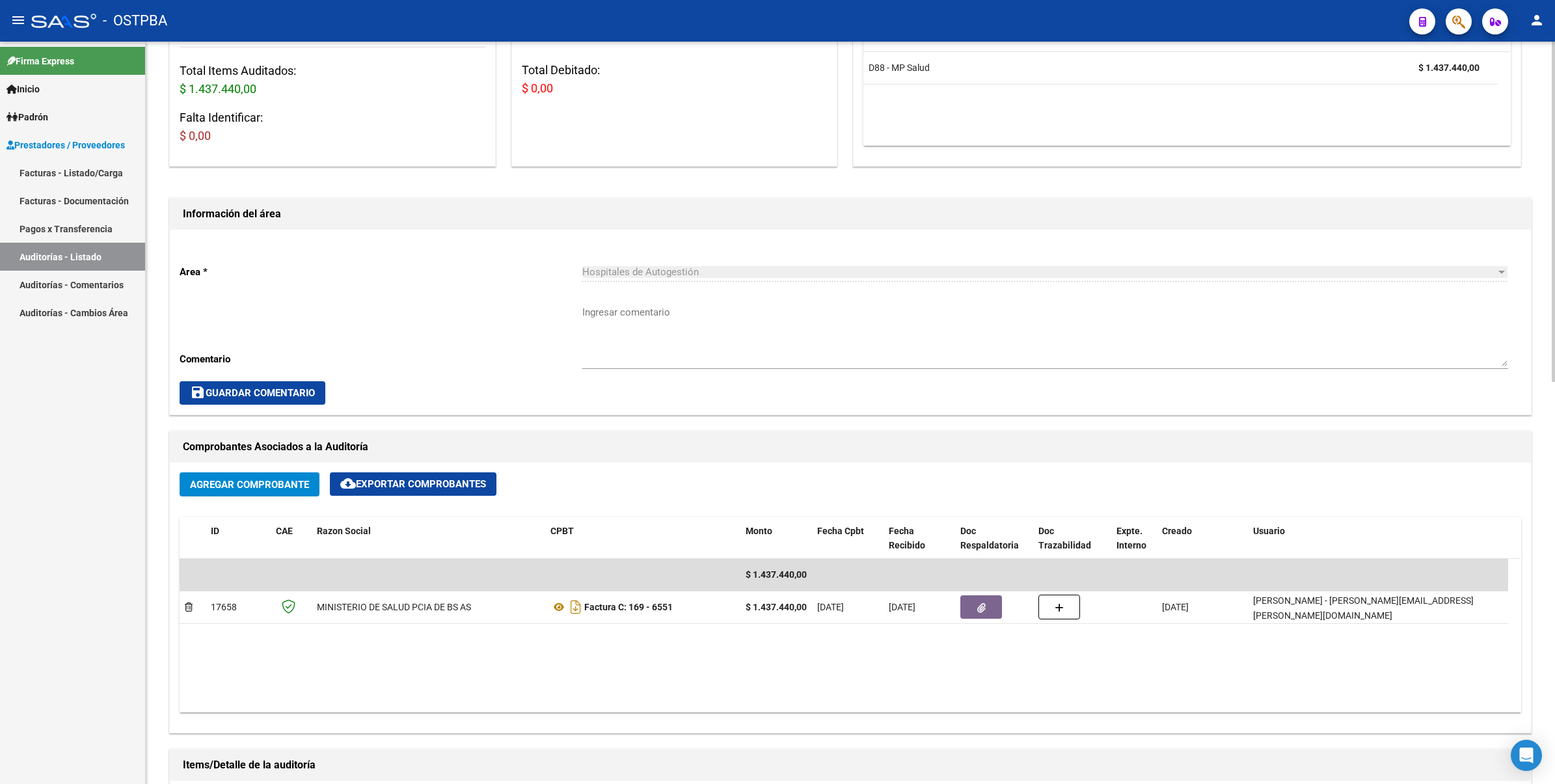
scroll to position [0, 0]
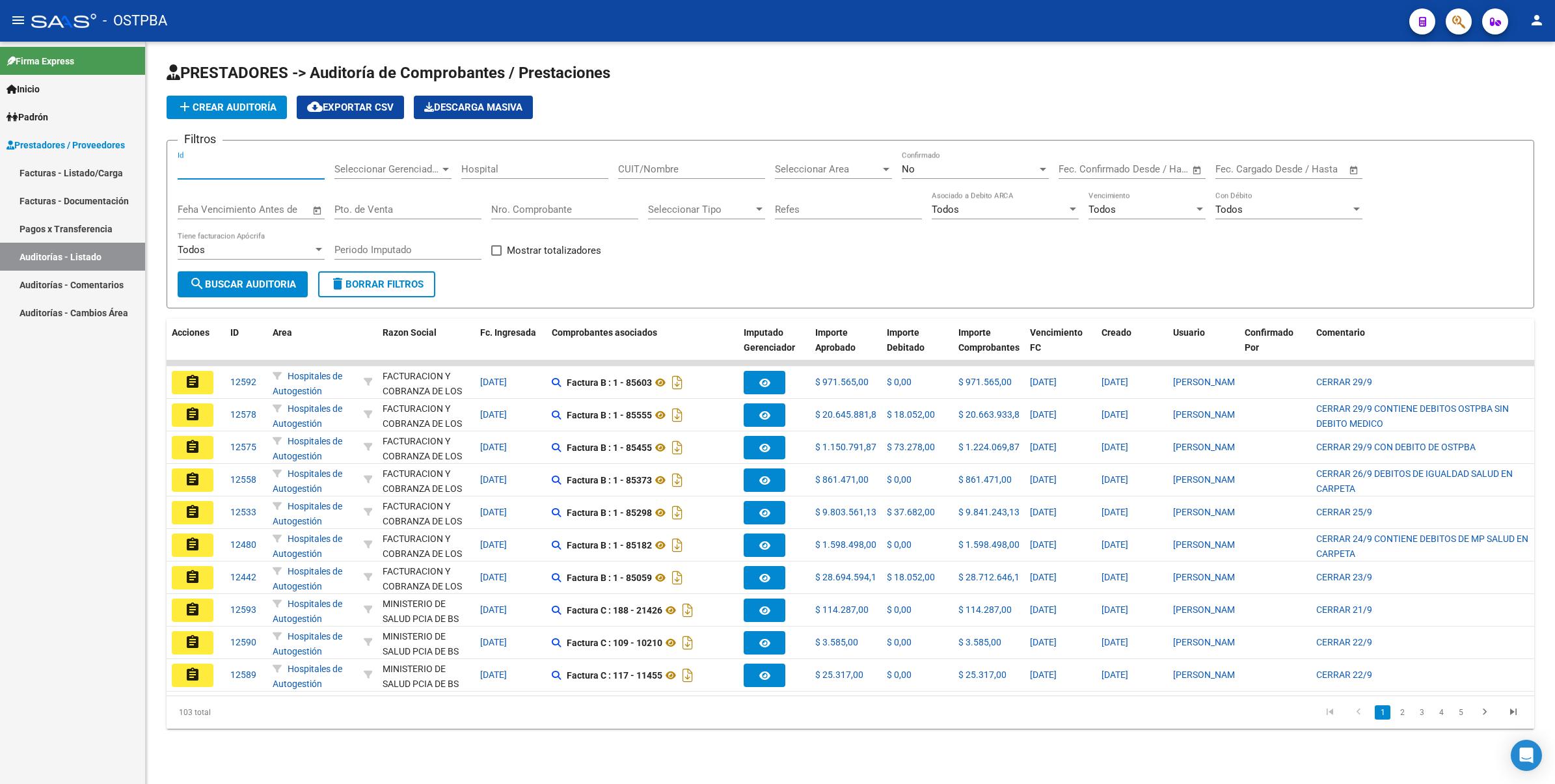
click at [283, 164] on input "Id" at bounding box center [251, 169] width 147 height 12
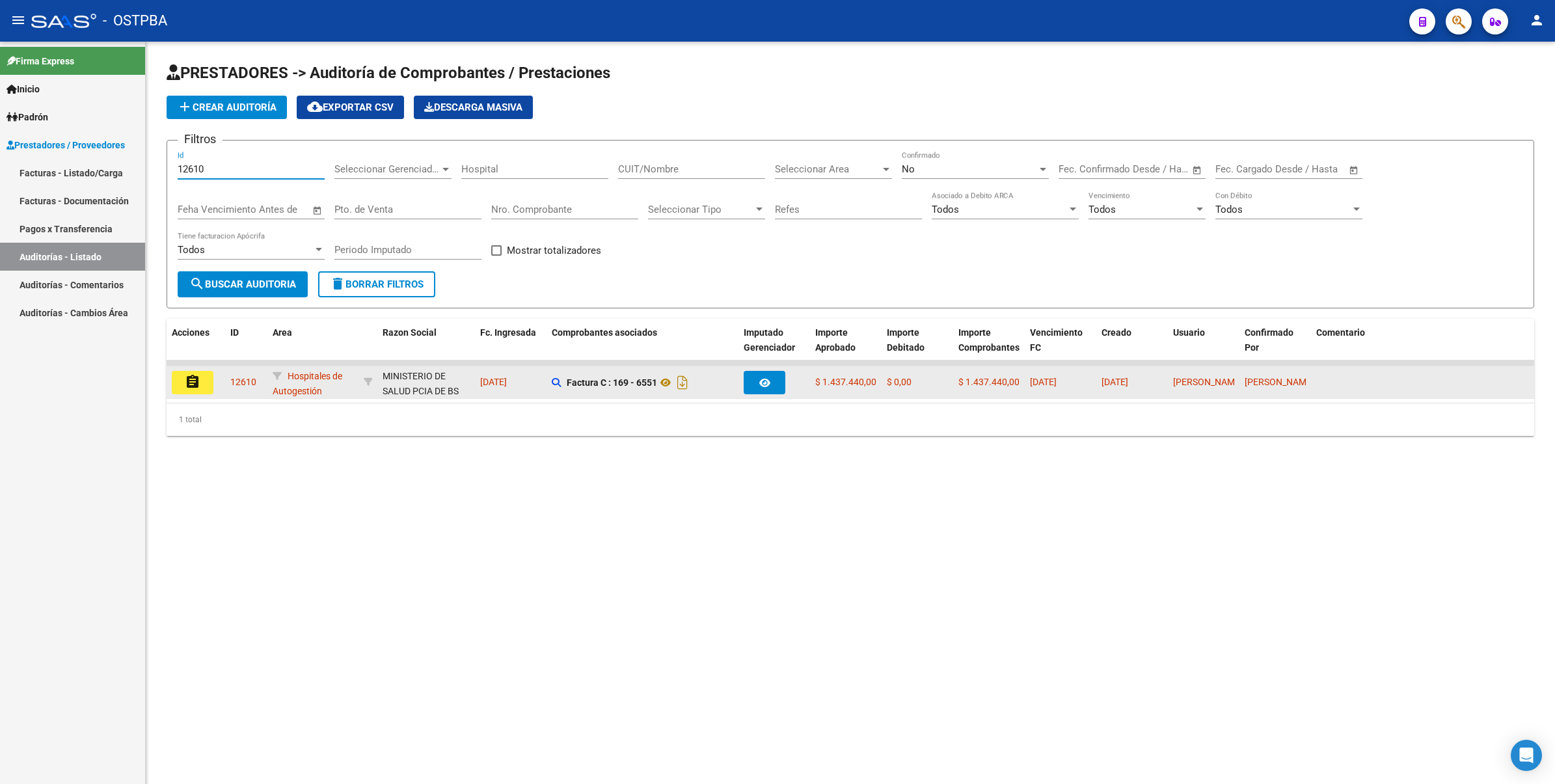
type input "12610"
click at [191, 383] on mat-icon "assignment" at bounding box center [192, 381] width 16 height 16
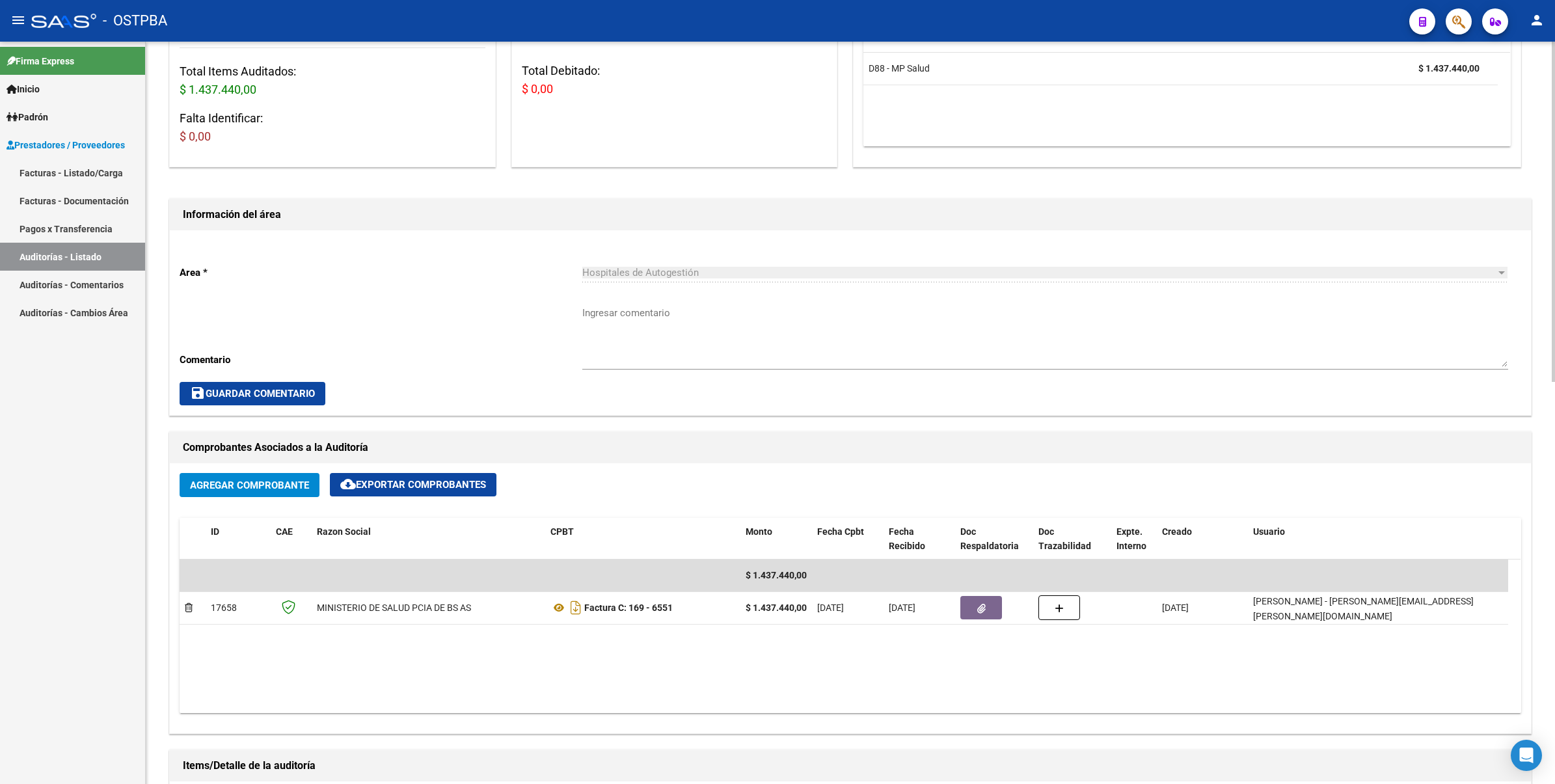
scroll to position [163, 0]
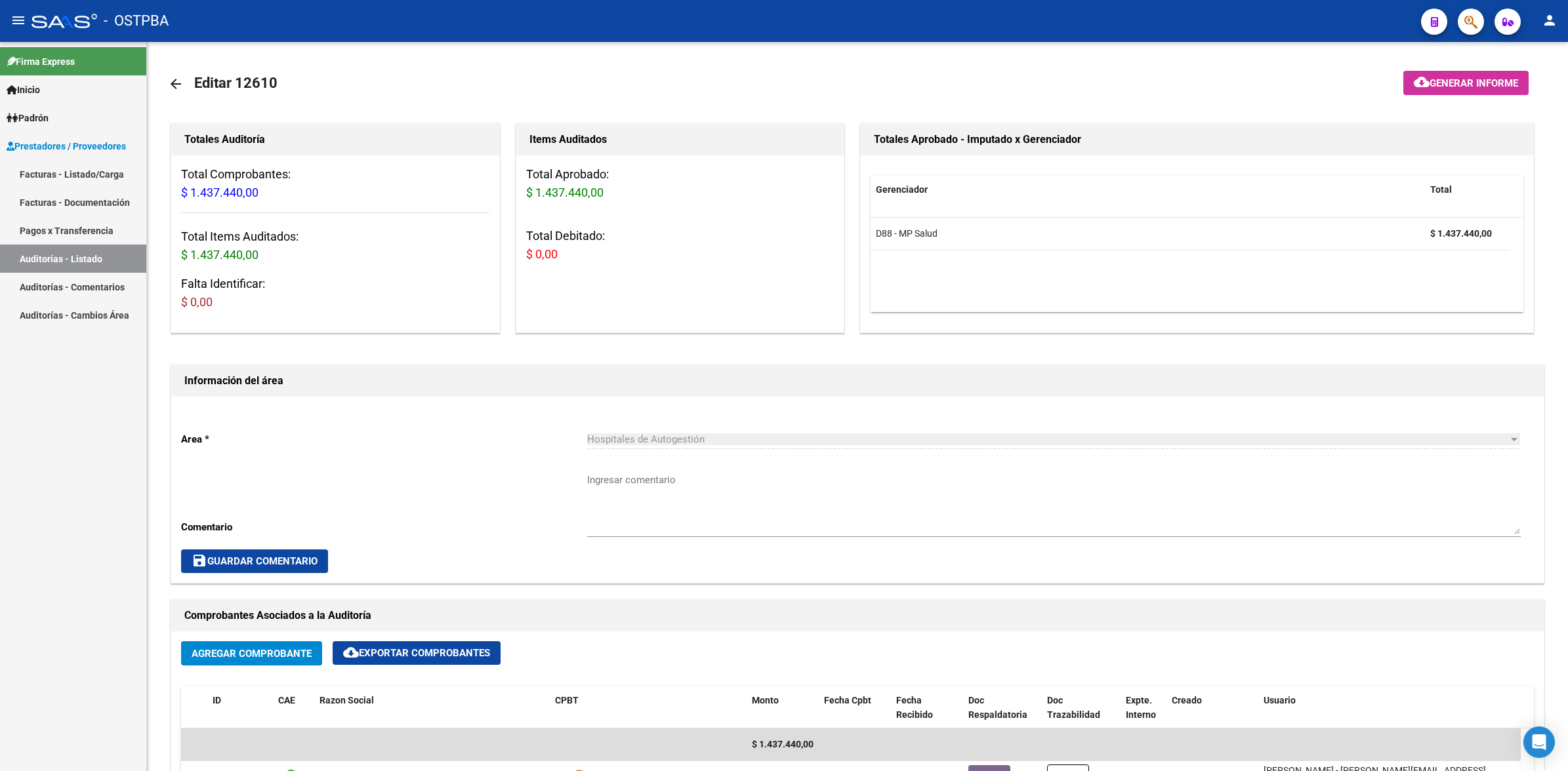
click at [90, 259] on link "Auditorías - Listado" at bounding box center [73, 259] width 146 height 28
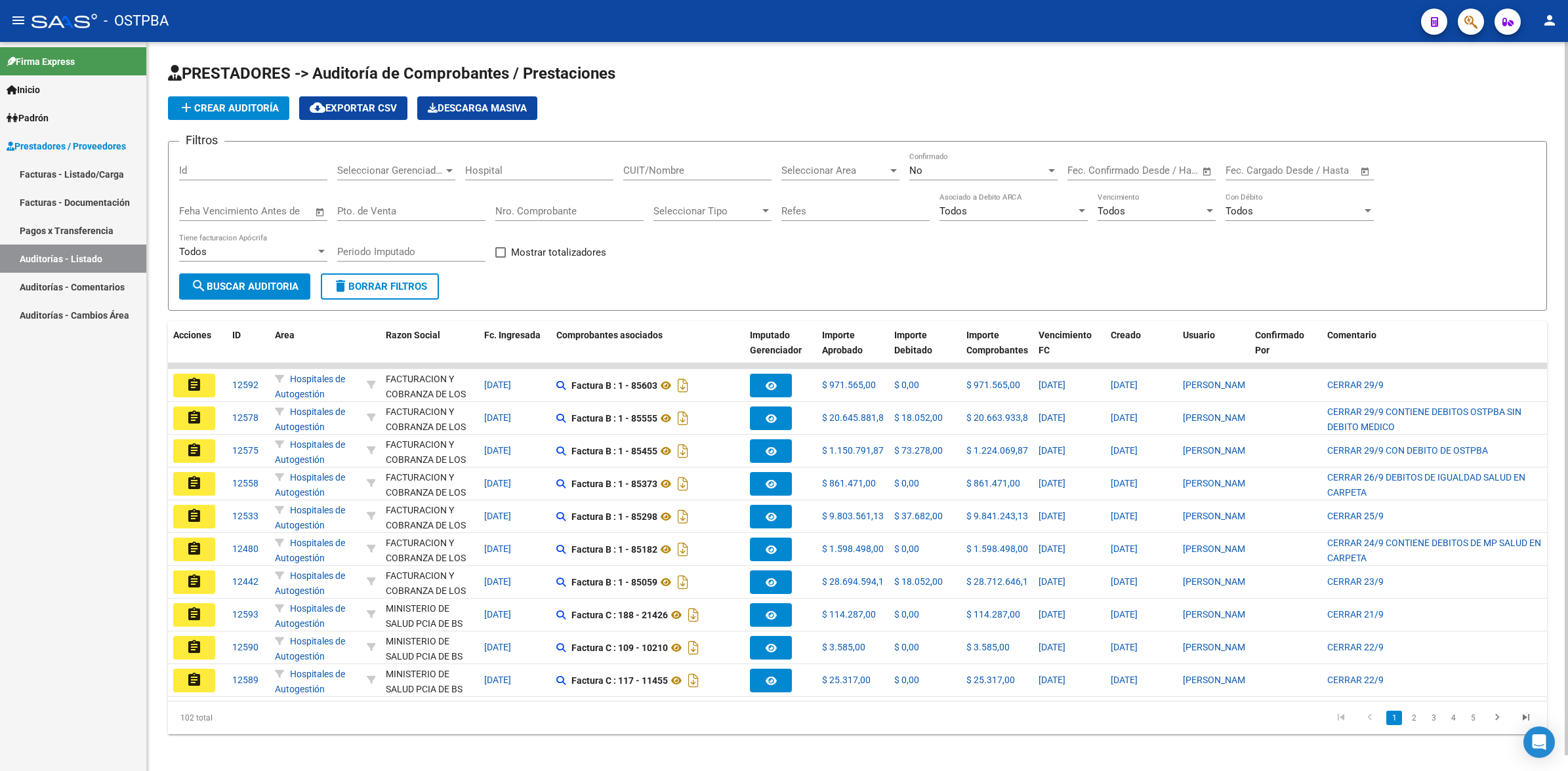
drag, startPoint x: 233, startPoint y: 174, endPoint x: 1567, endPoint y: 158, distance: 1334.1
click at [237, 171] on input "Id" at bounding box center [253, 170] width 148 height 12
type input "12610"
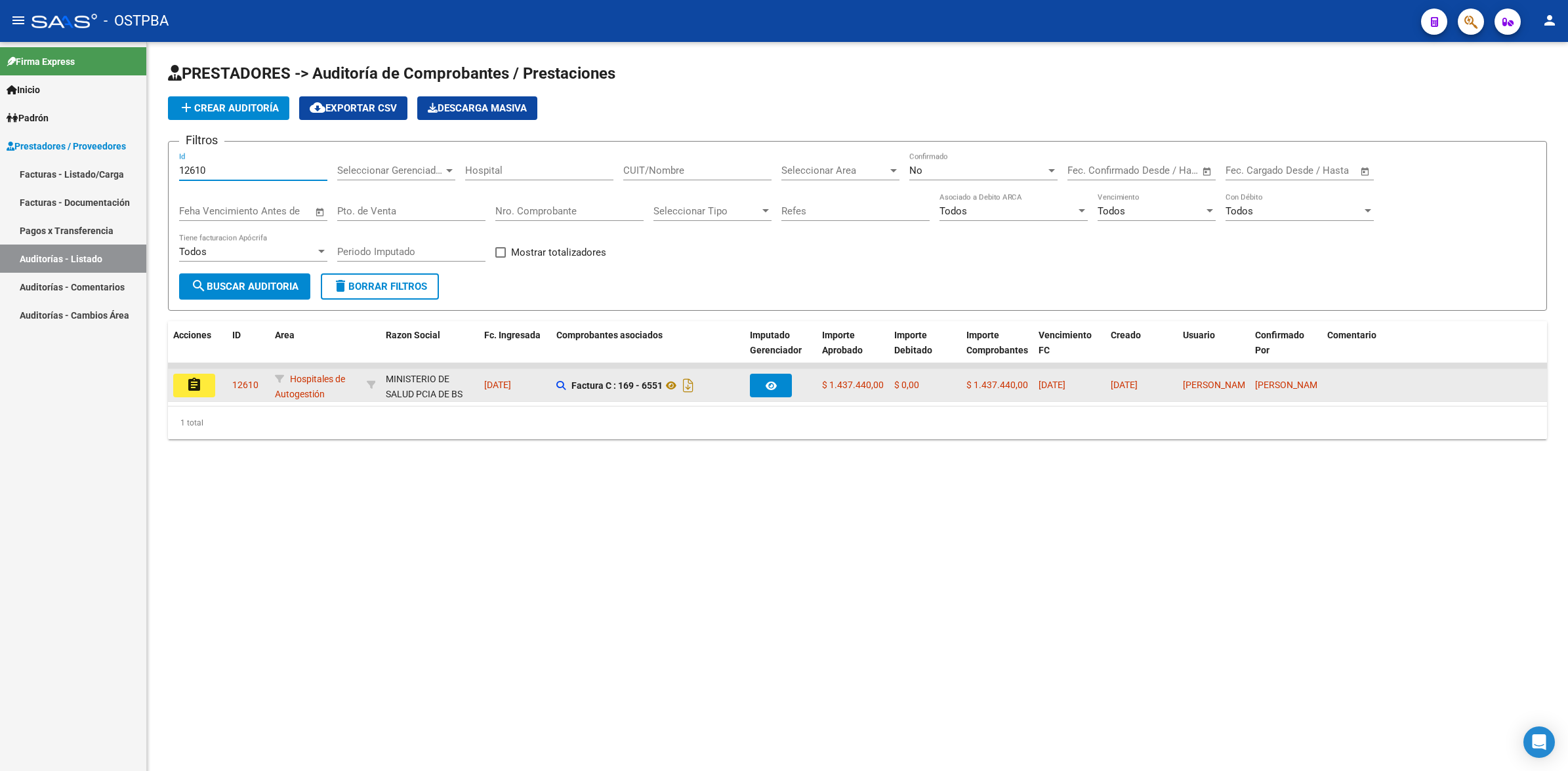
click at [205, 387] on button "assignment" at bounding box center [194, 386] width 42 height 24
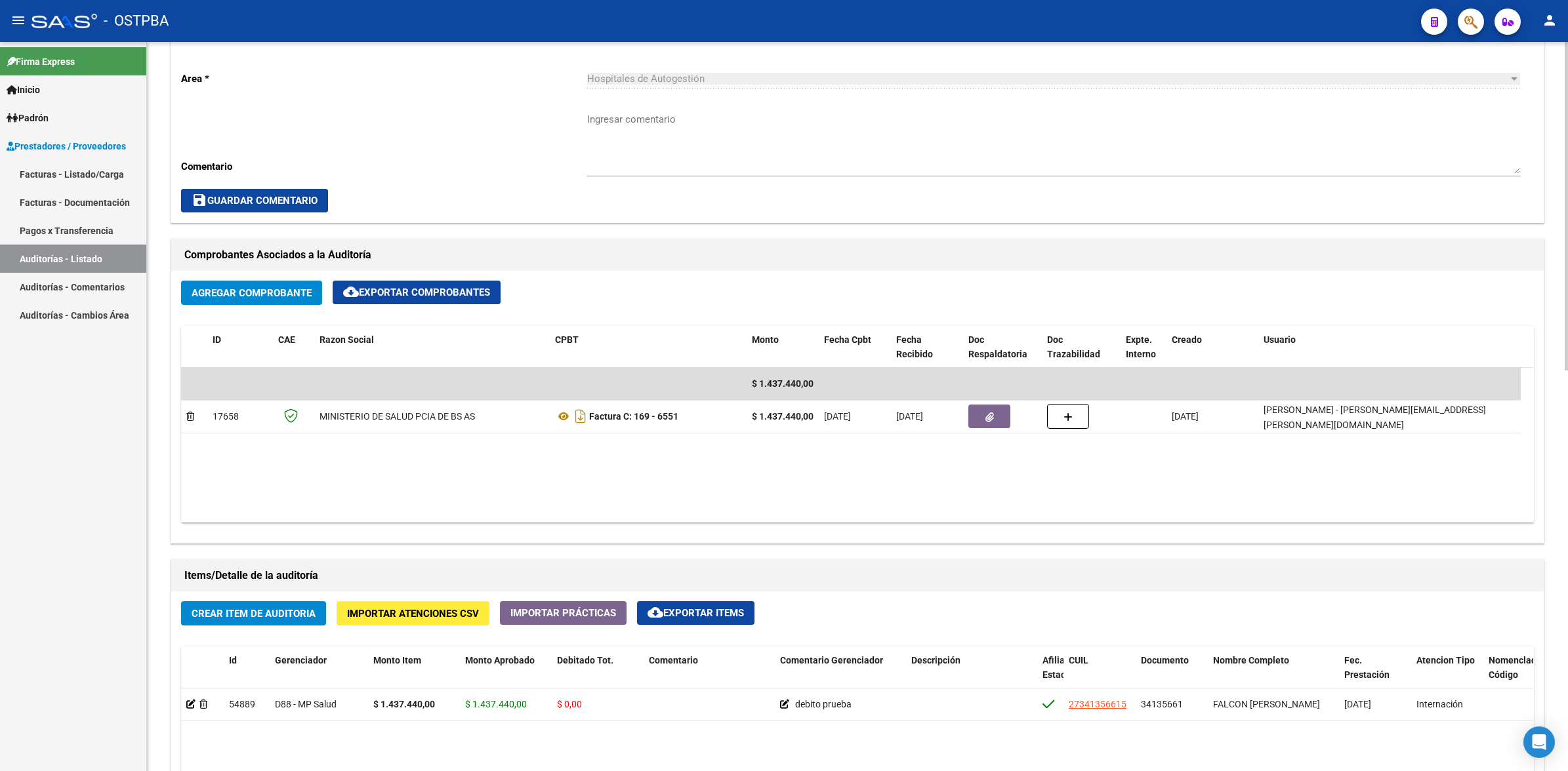
scroll to position [574, 0]
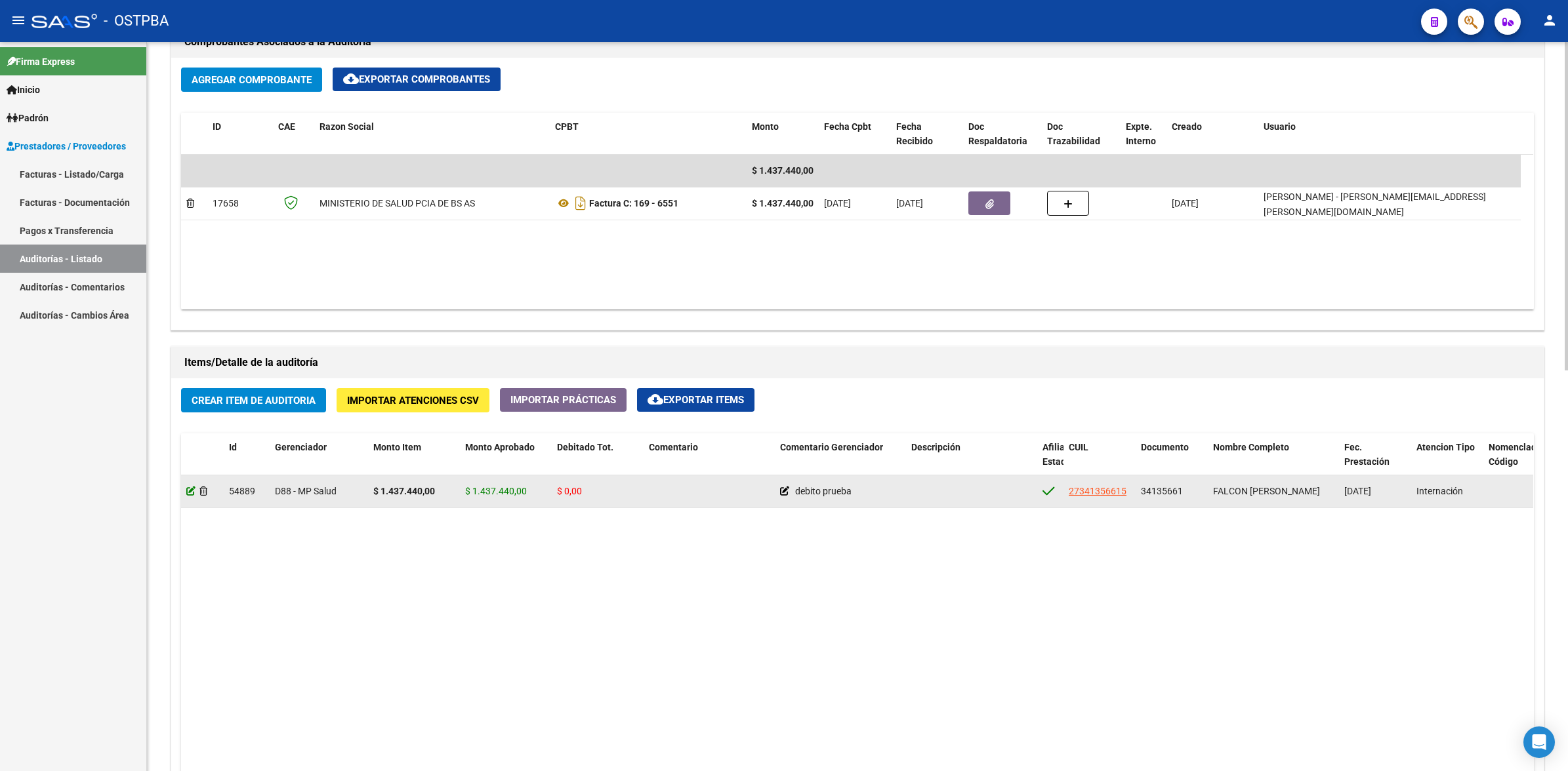
click at [190, 490] on icon at bounding box center [190, 491] width 9 height 9
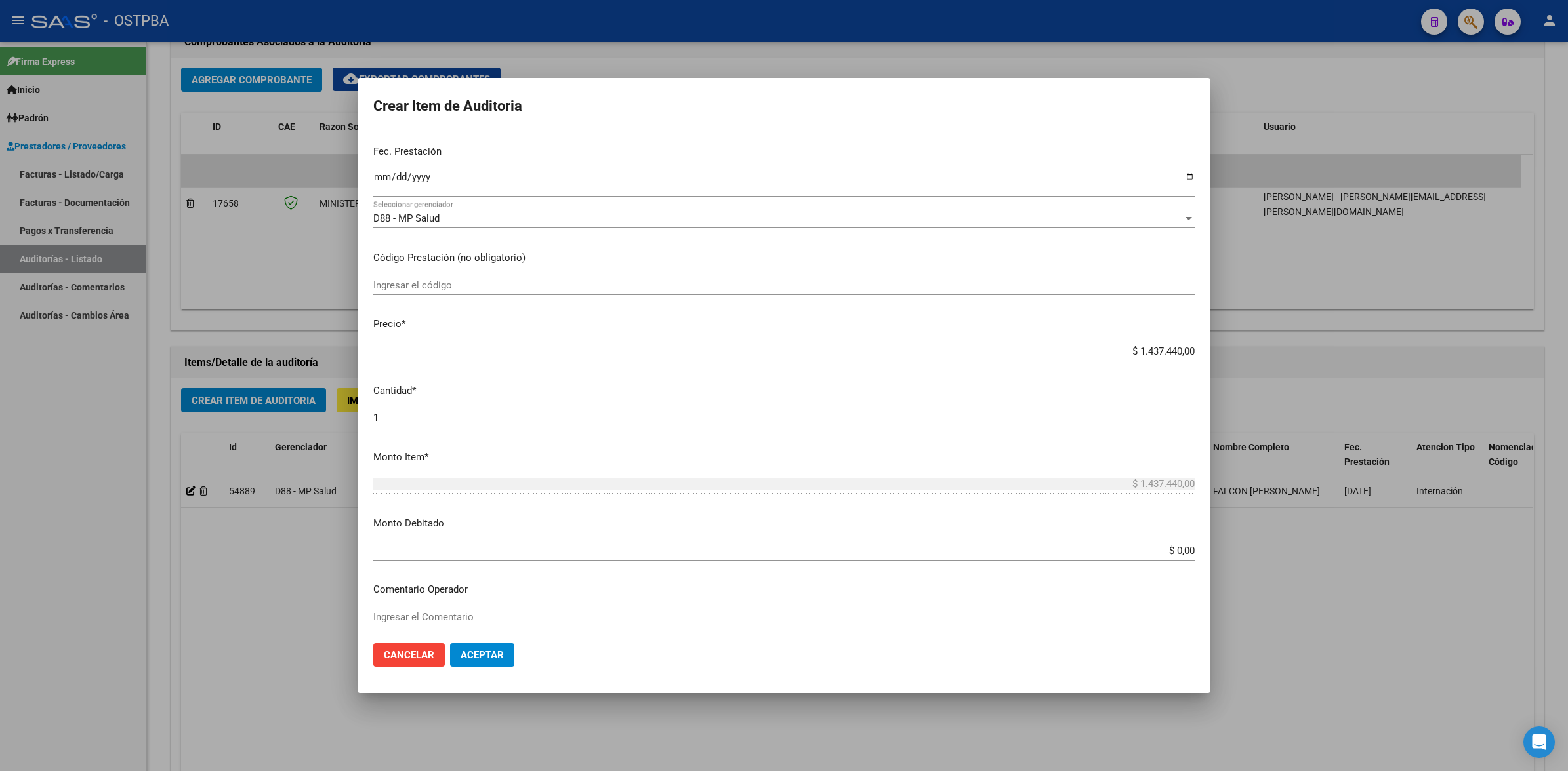
scroll to position [210, 0]
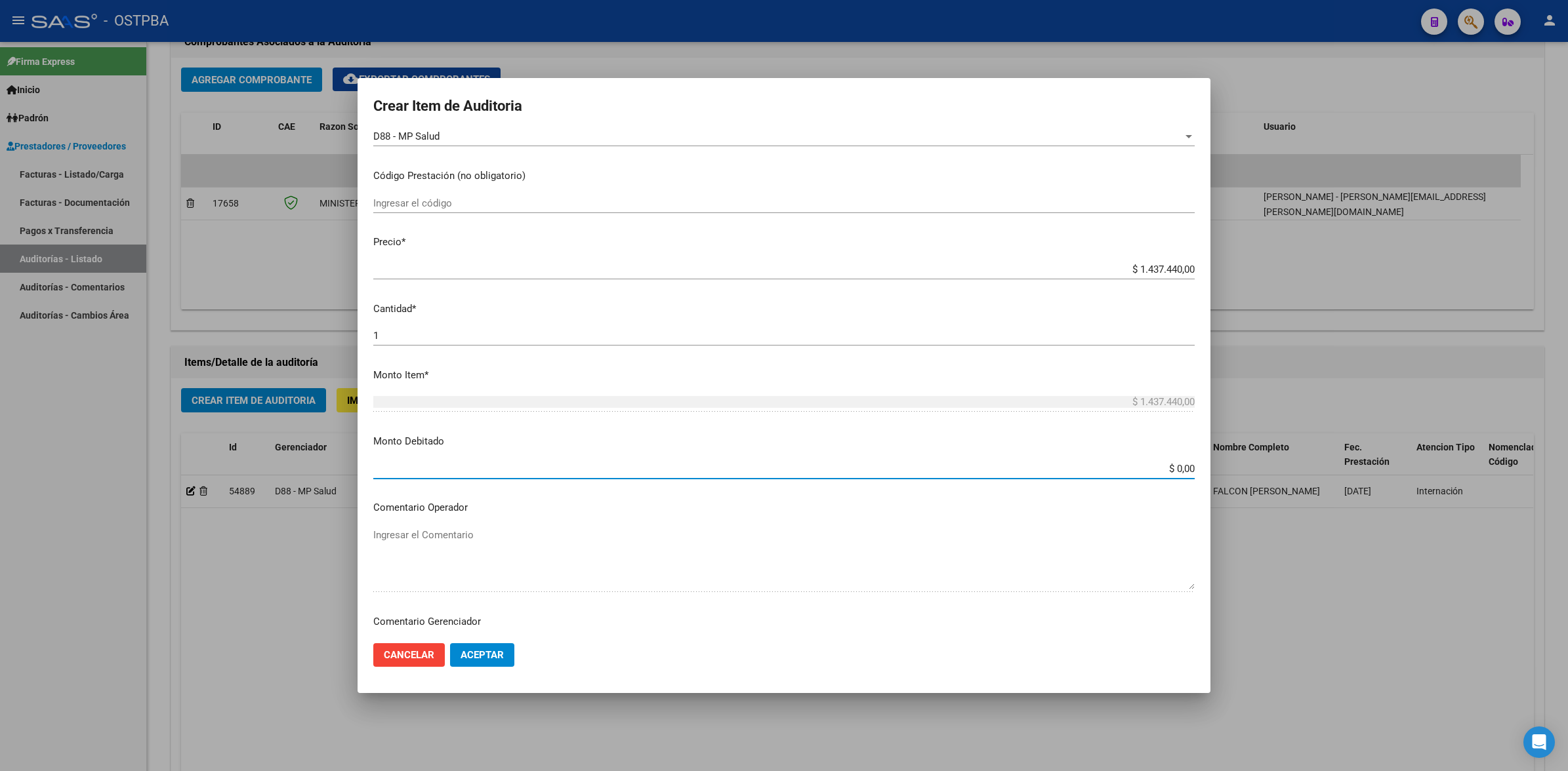
click at [1182, 470] on input "$ 0,00" at bounding box center [784, 469] width 821 height 12
type input "$ 0,00"
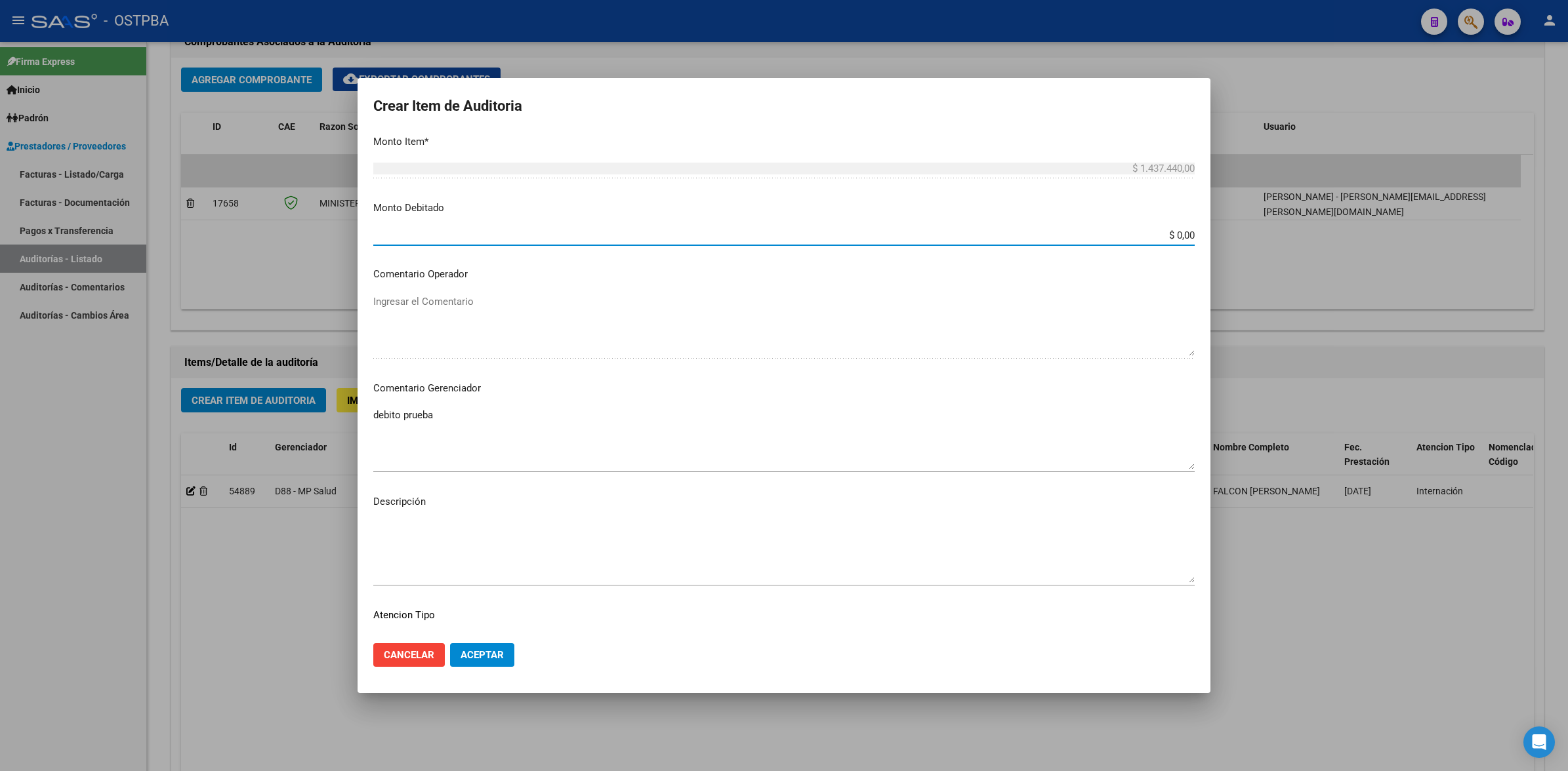
scroll to position [456, 0]
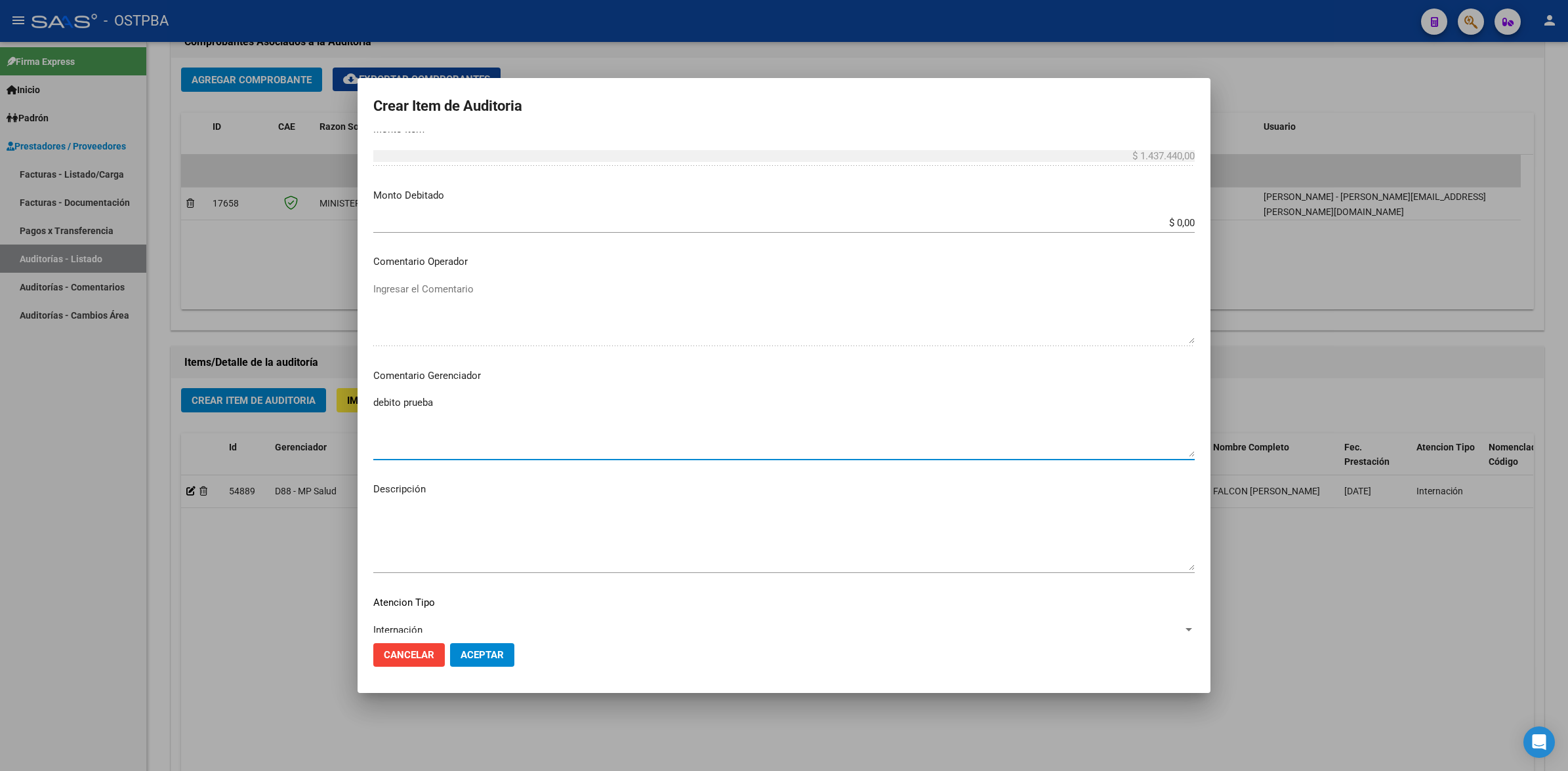
drag, startPoint x: 451, startPoint y: 400, endPoint x: 315, endPoint y: 394, distance: 136.1
click at [315, 394] on div "Crear Item de Auditoria 34135661 Nro Documento 27341356615 CUIL Afiliado Activo…" at bounding box center [784, 385] width 1568 height 771
click at [1342, 575] on div at bounding box center [784, 385] width 1568 height 771
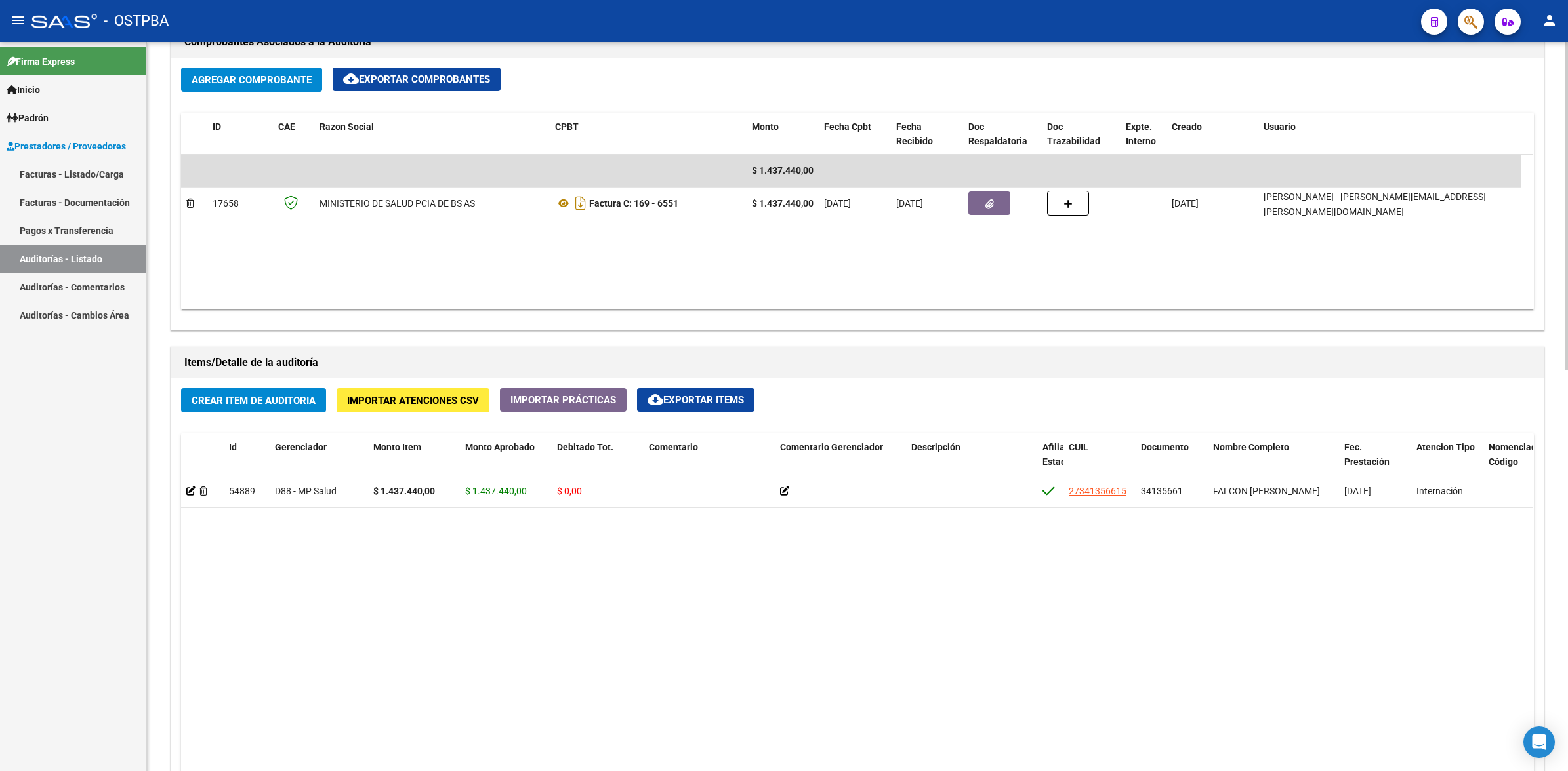
click at [719, 577] on datatable-body "54889 D88 - MP Salud $ 1.437.440,00 $ 1.437.440,00 $ 0,00 27341356615 34135661 …" at bounding box center [857, 708] width 1352 height 465
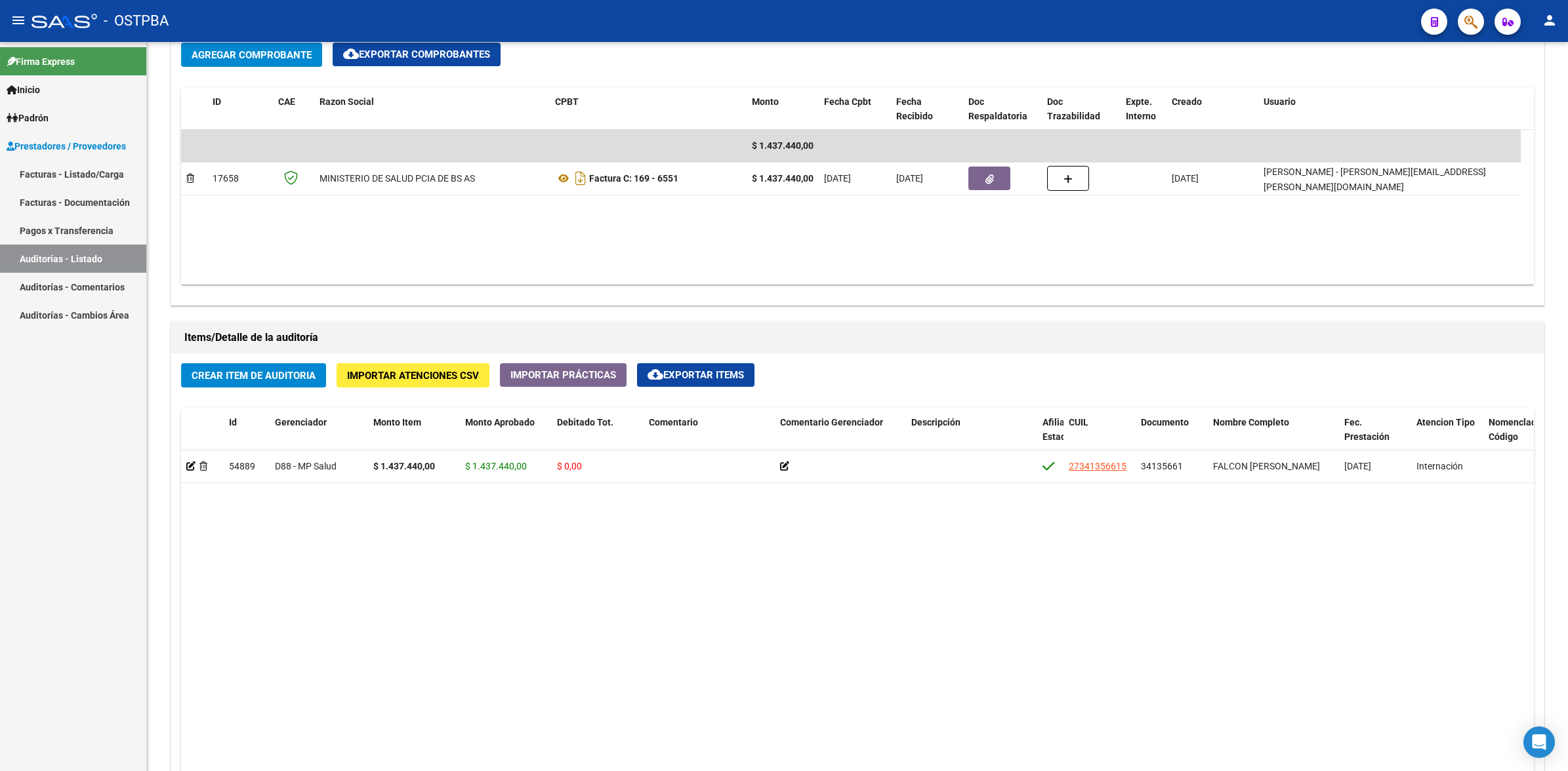
scroll to position [410, 0]
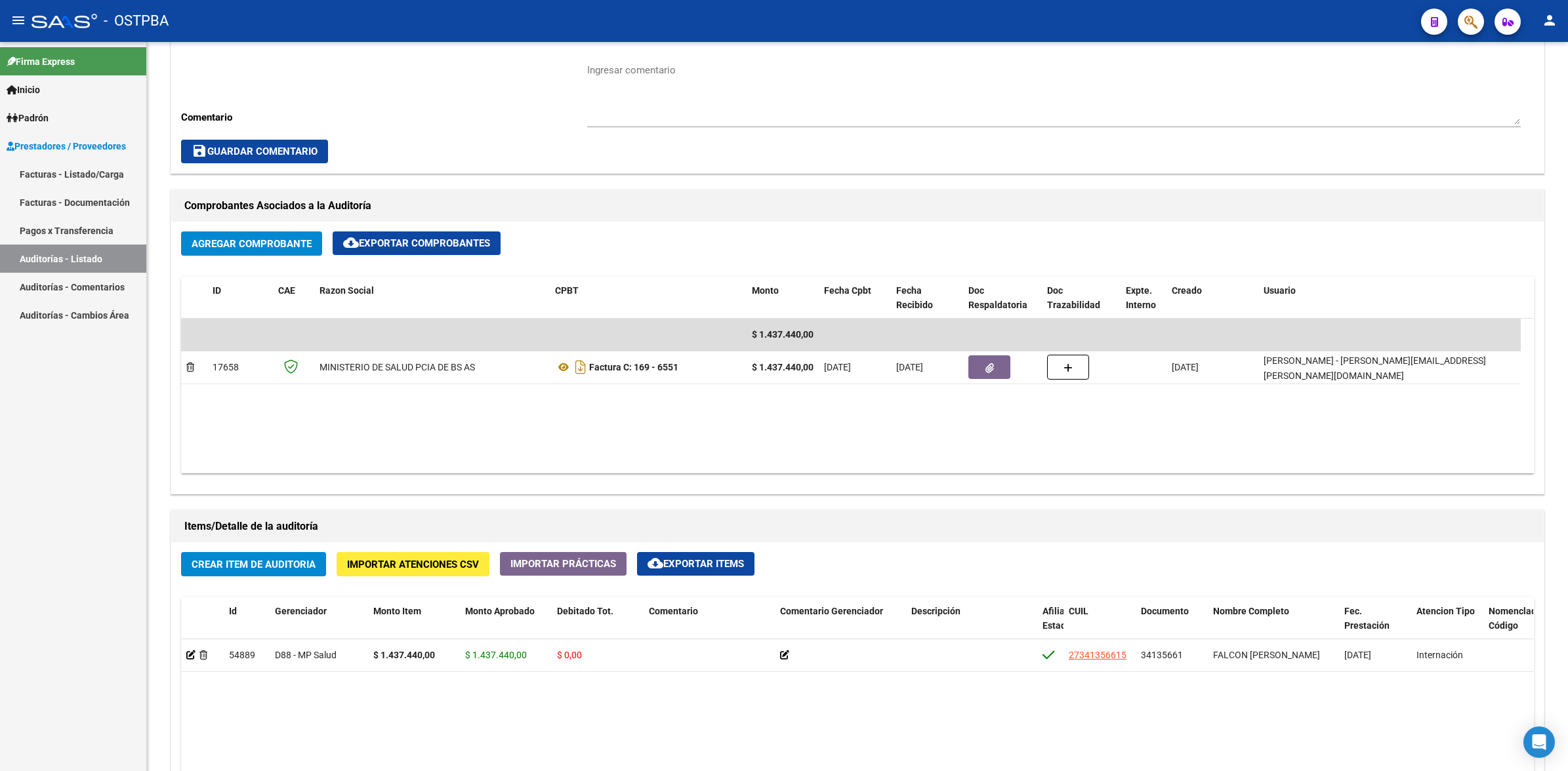
click at [100, 230] on link "Pagos x Transferencia" at bounding box center [73, 230] width 146 height 28
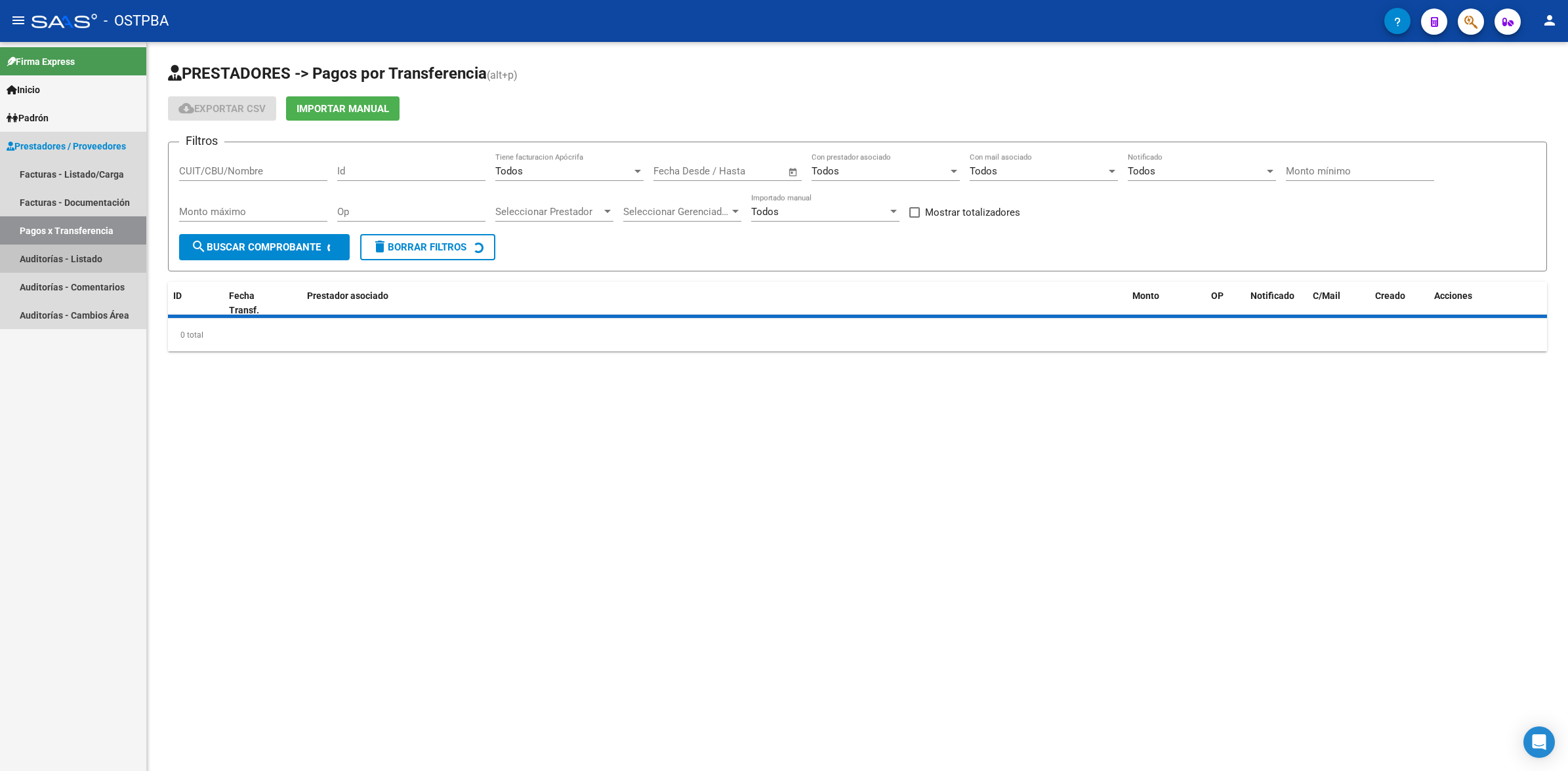
click at [100, 260] on link "Auditorías - Listado" at bounding box center [73, 259] width 146 height 28
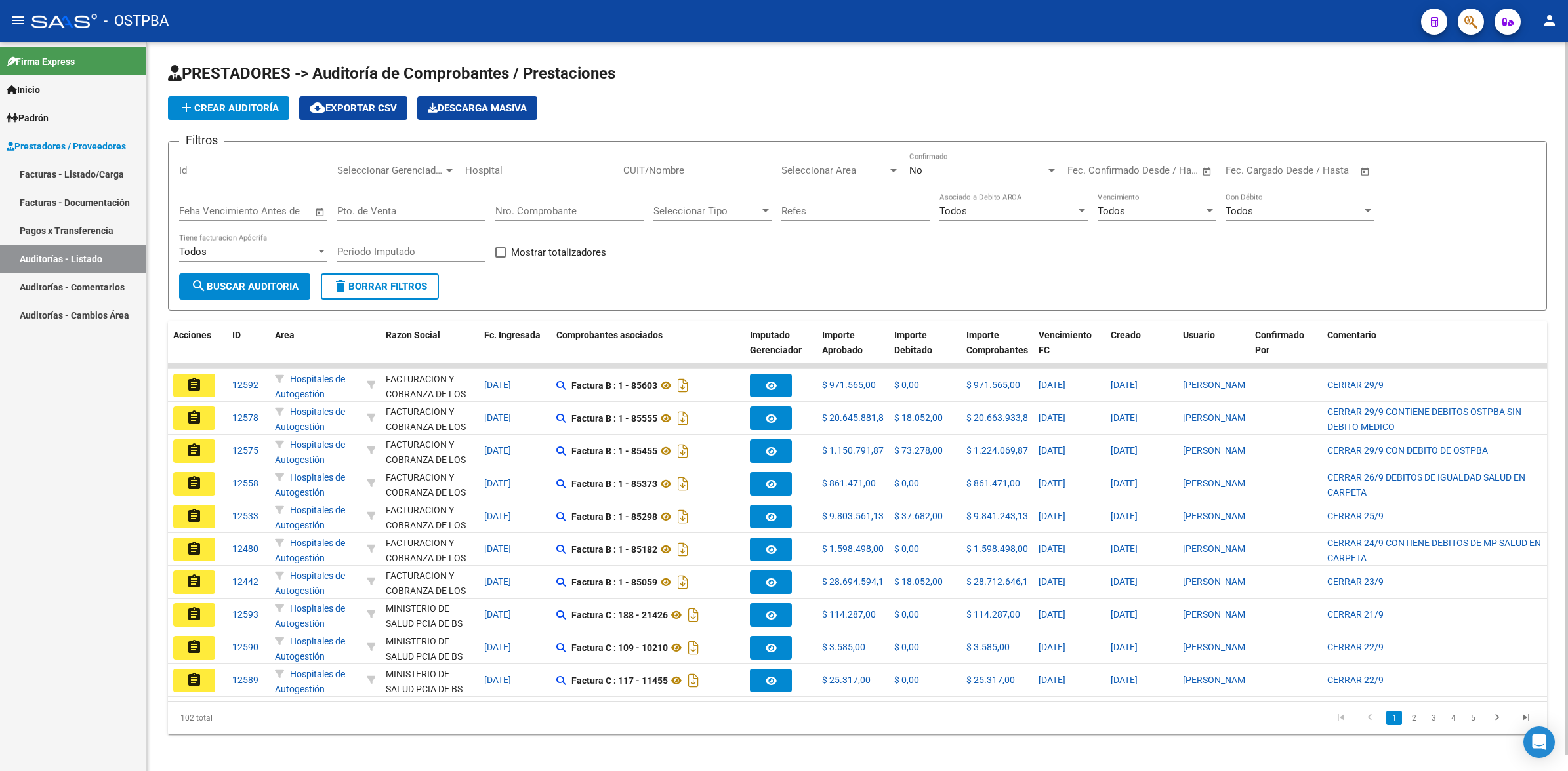
click at [239, 171] on input "Id" at bounding box center [253, 170] width 148 height 12
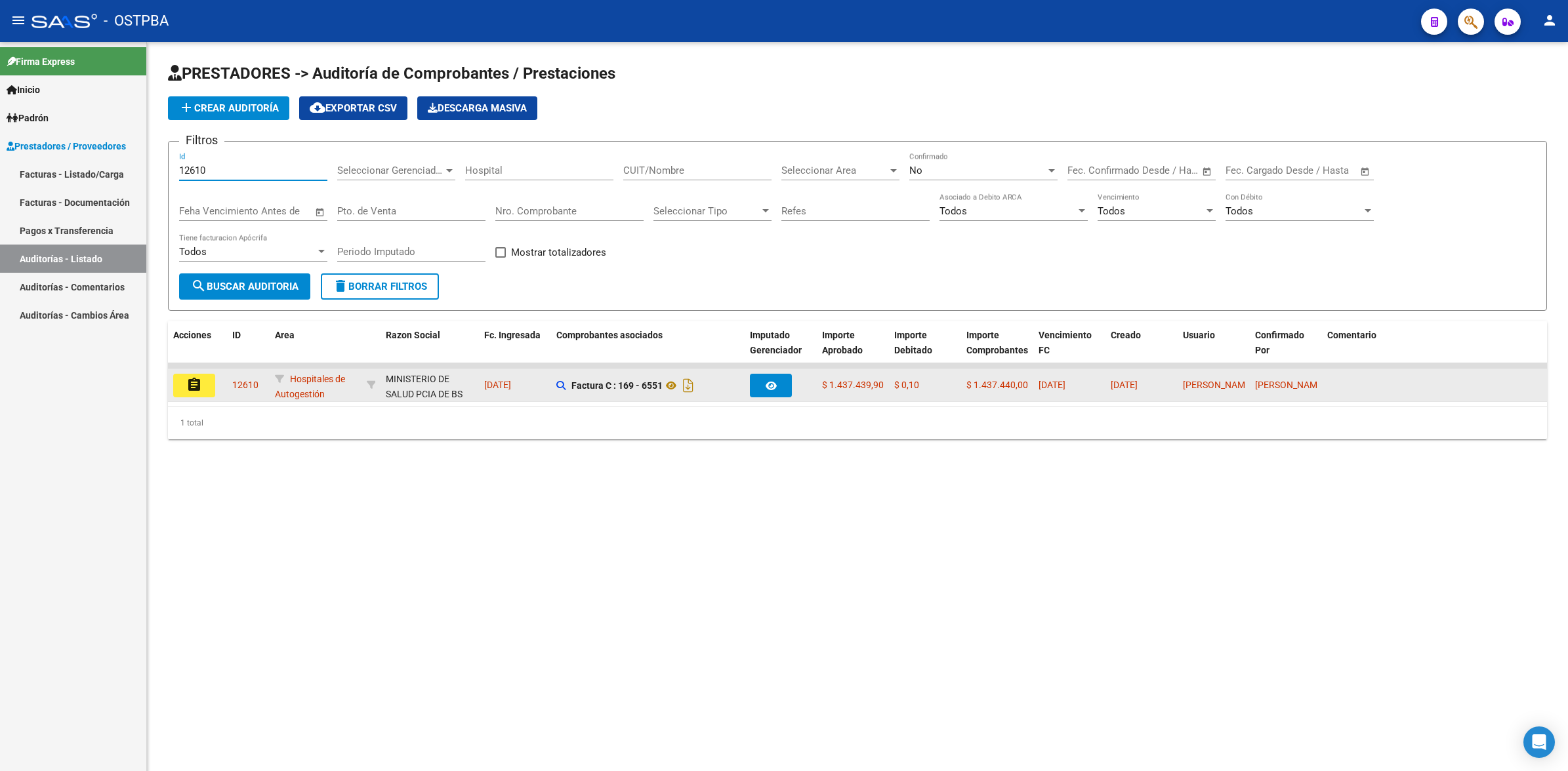
type input "12610"
click at [191, 378] on mat-icon "assignment" at bounding box center [194, 384] width 16 height 16
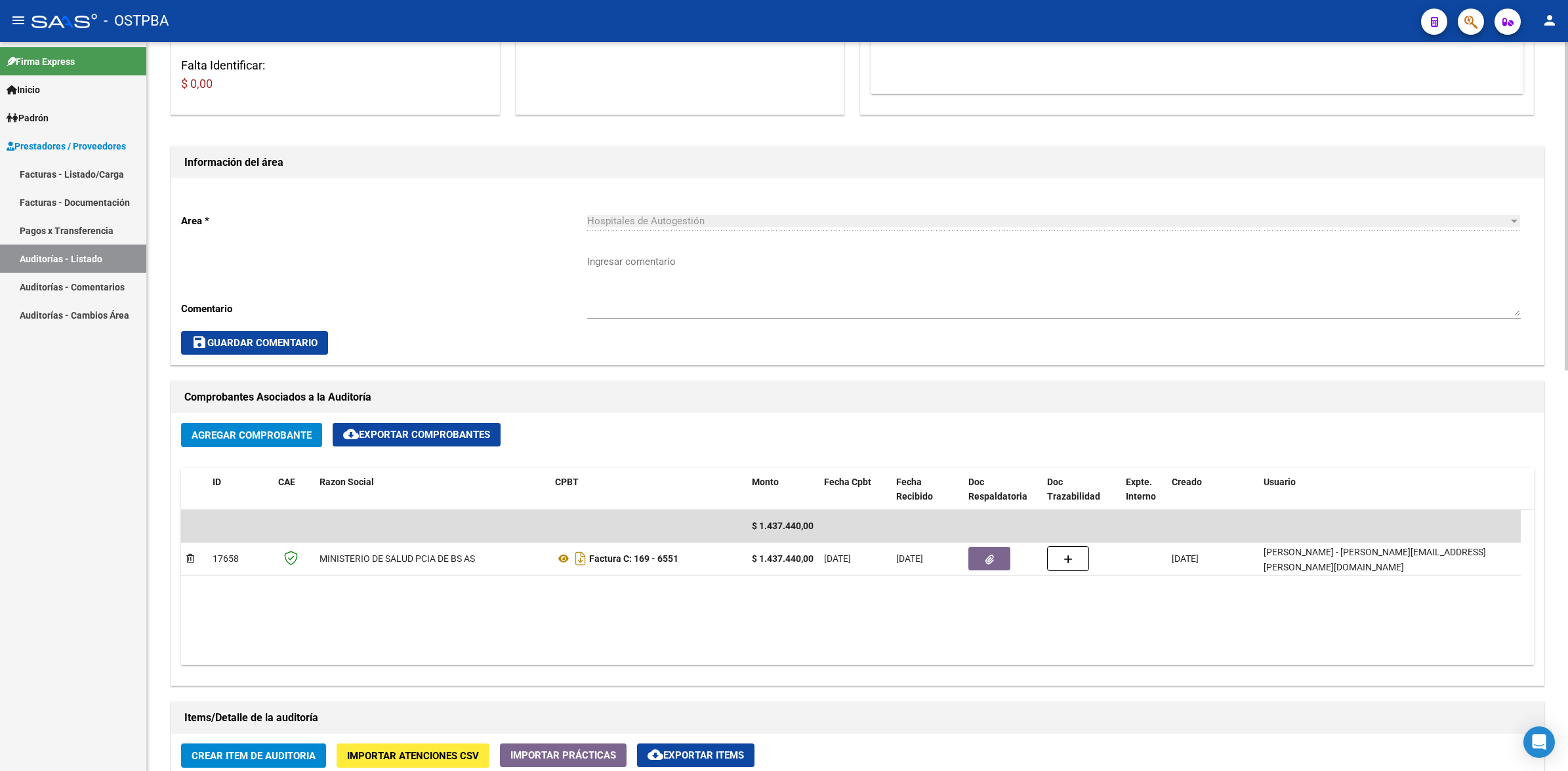
scroll to position [492, 0]
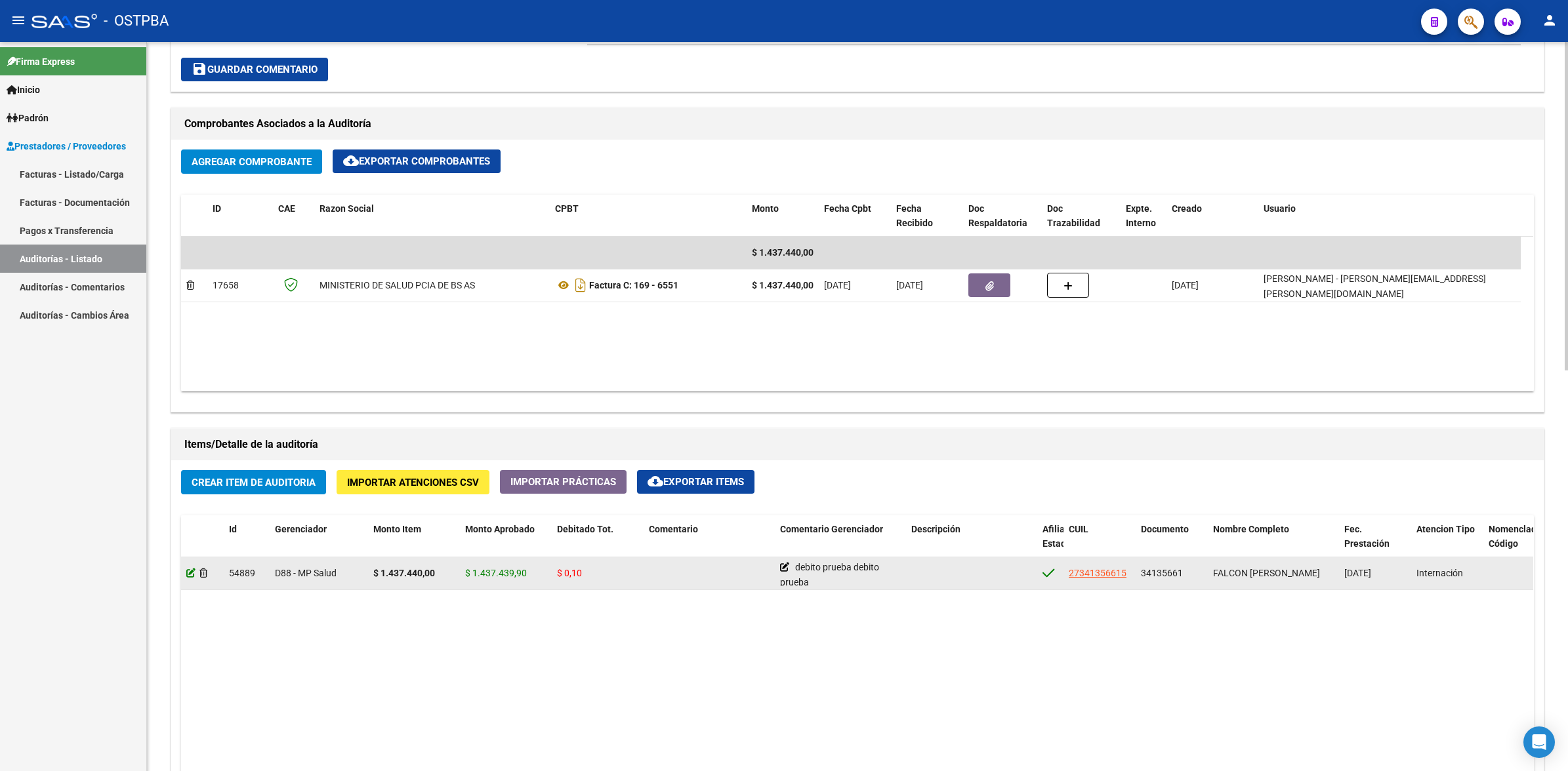
click at [191, 576] on icon at bounding box center [190, 573] width 9 height 9
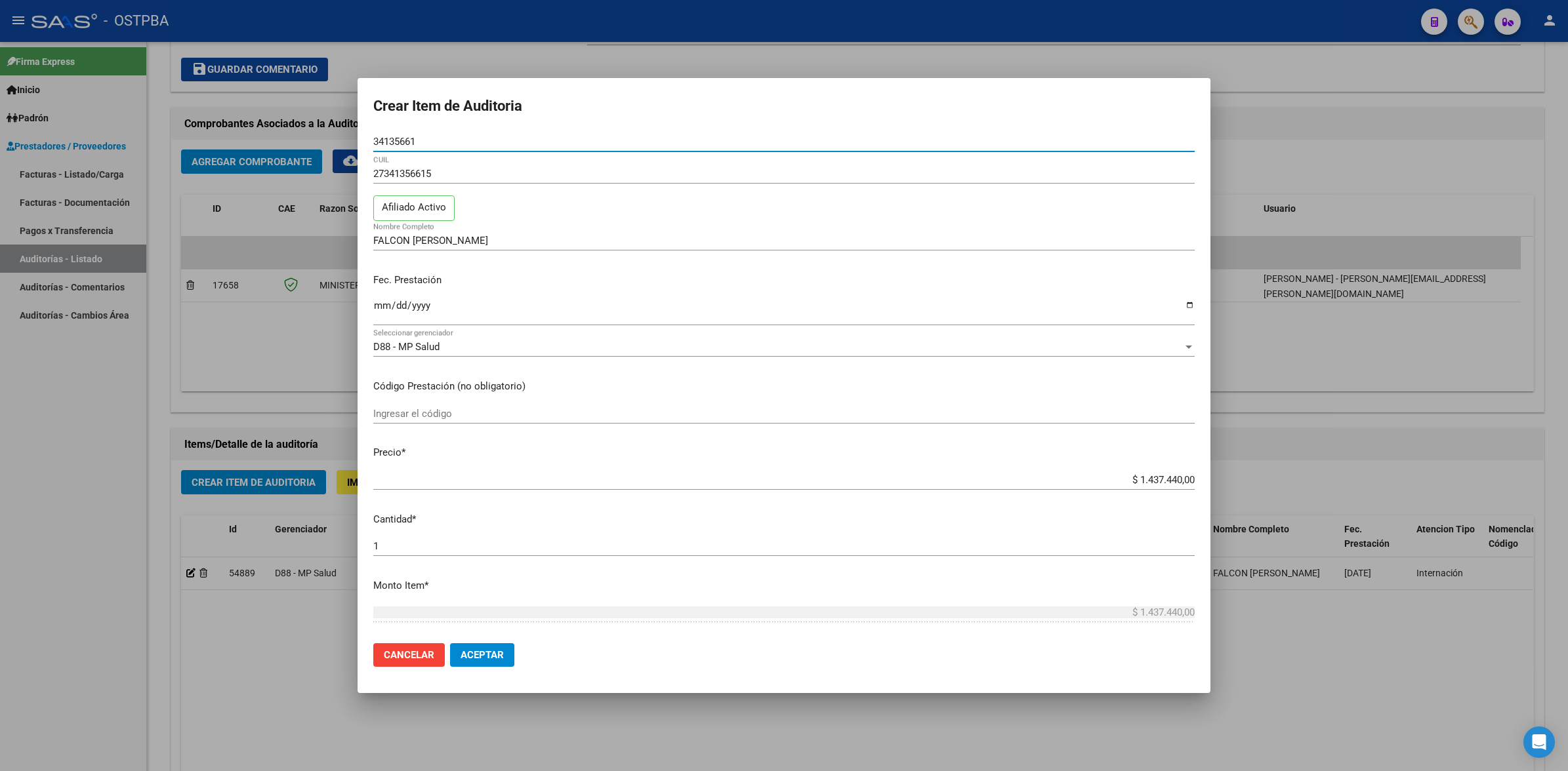
click at [1324, 643] on div at bounding box center [784, 385] width 1568 height 771
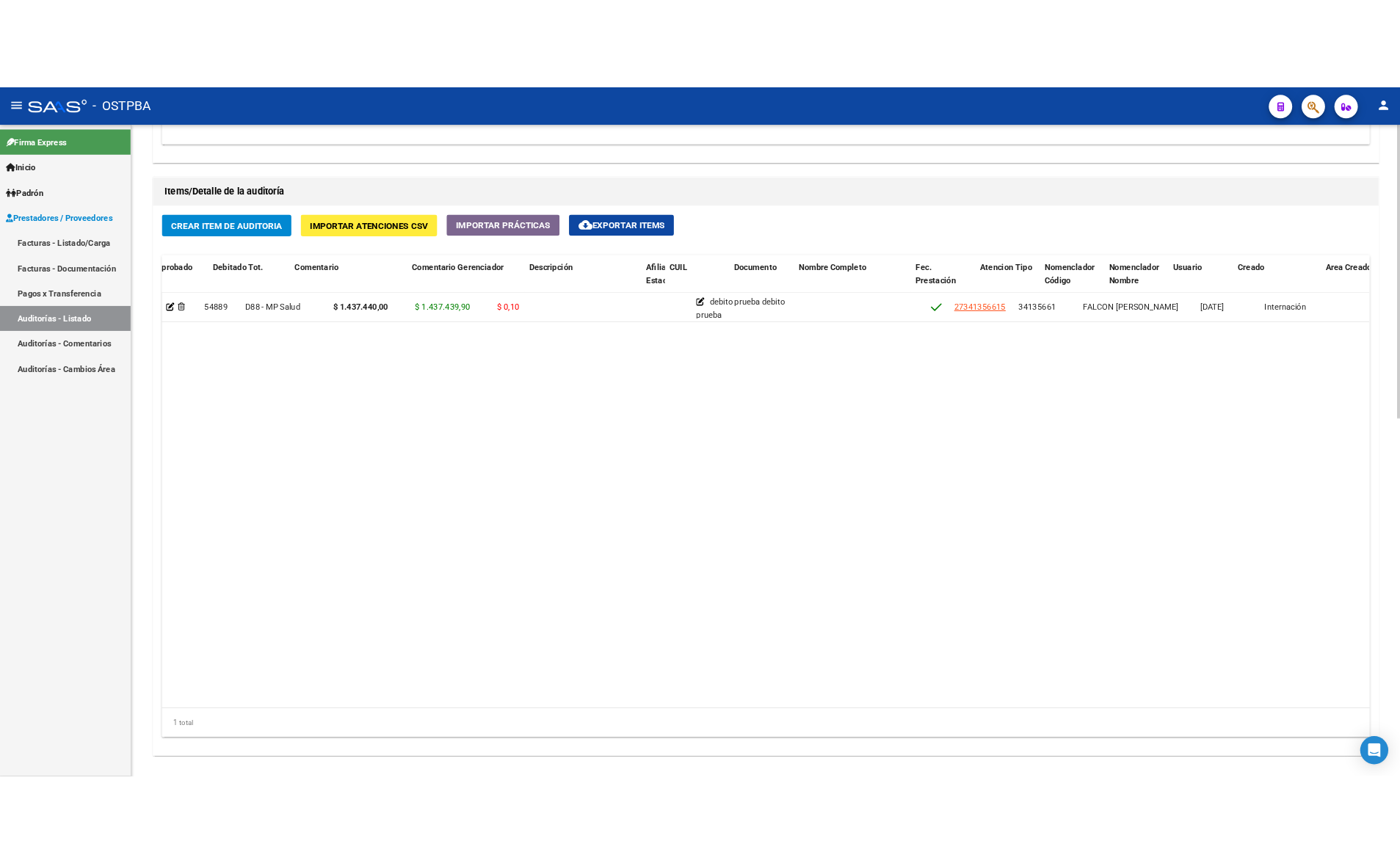
scroll to position [0, 516]
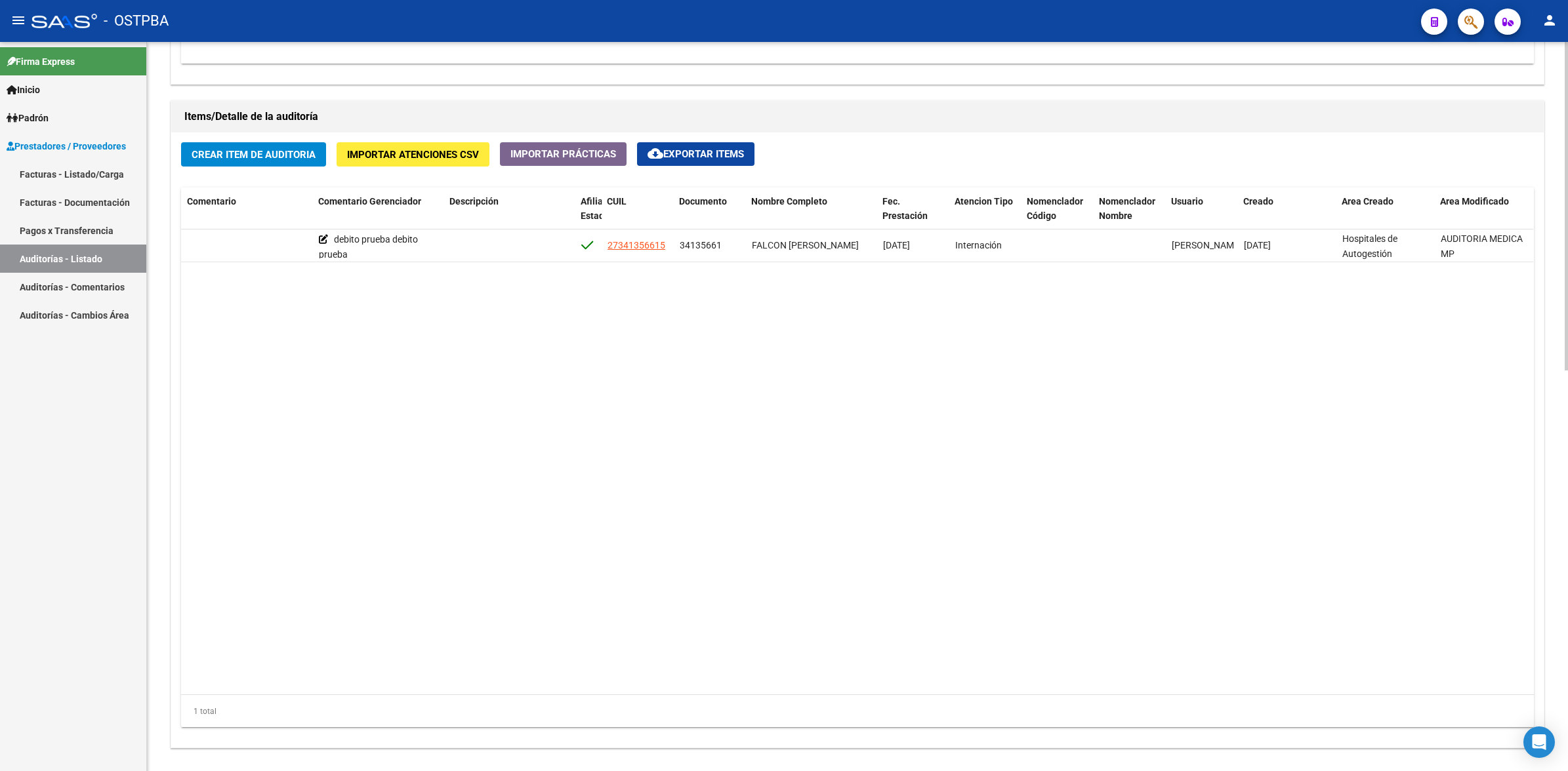
drag, startPoint x: 943, startPoint y: 680, endPoint x: 598, endPoint y: 718, distance: 347.1
click at [598, 718] on div "Id Gerenciador Monto Item Monto Aprobado Debitado Tot. Comentario Comentario Ge…" at bounding box center [857, 457] width 1352 height 540
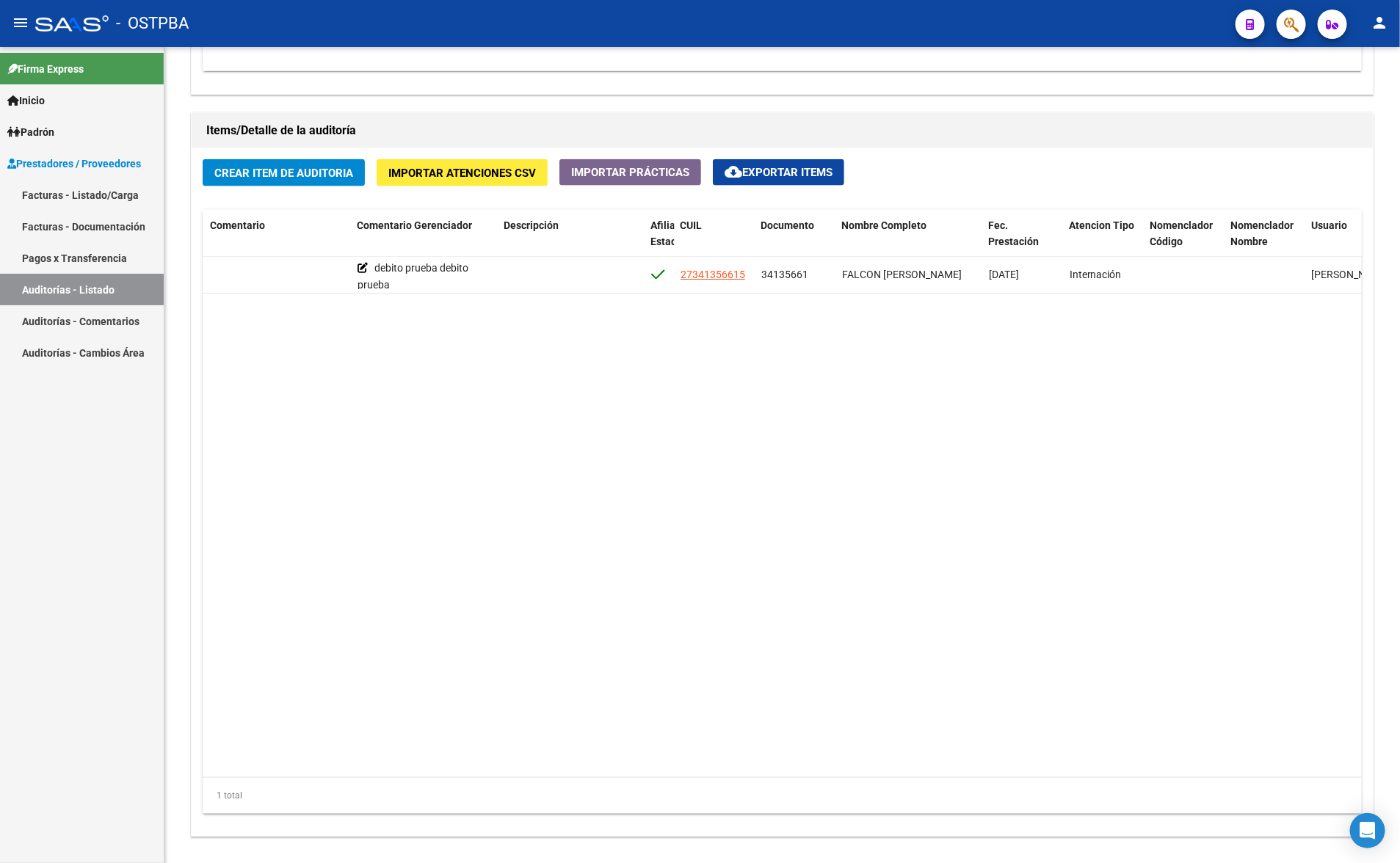
click at [963, 15] on div "- OSTPBA" at bounding box center [630, 23] width 1189 height 33
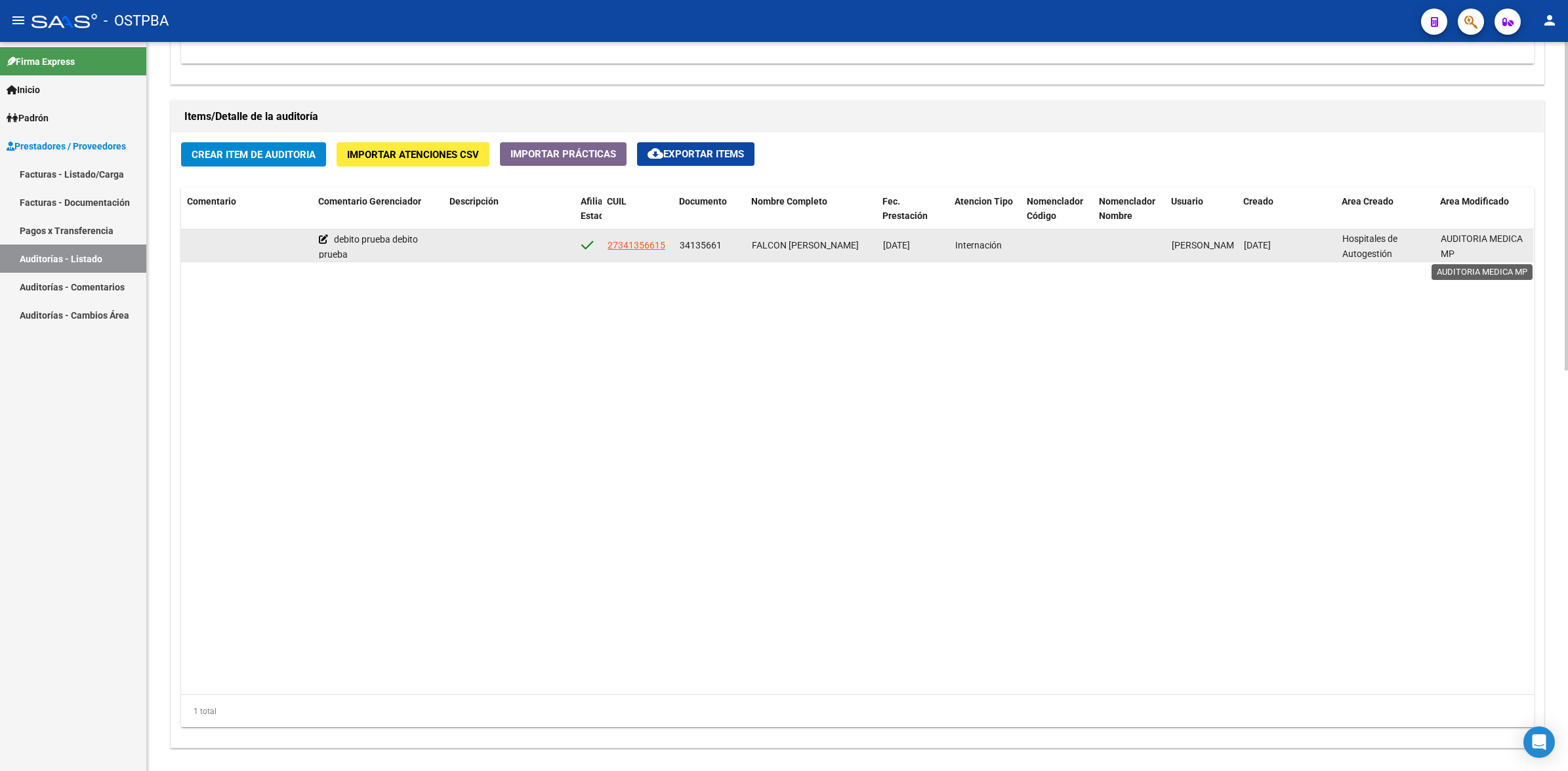
scroll to position [1, 0]
drag, startPoint x: 1448, startPoint y: 239, endPoint x: 1518, endPoint y: 254, distance: 71.6
click at [1518, 254] on div "AUDITORIA MEDICA MP" at bounding box center [1484, 245] width 88 height 28
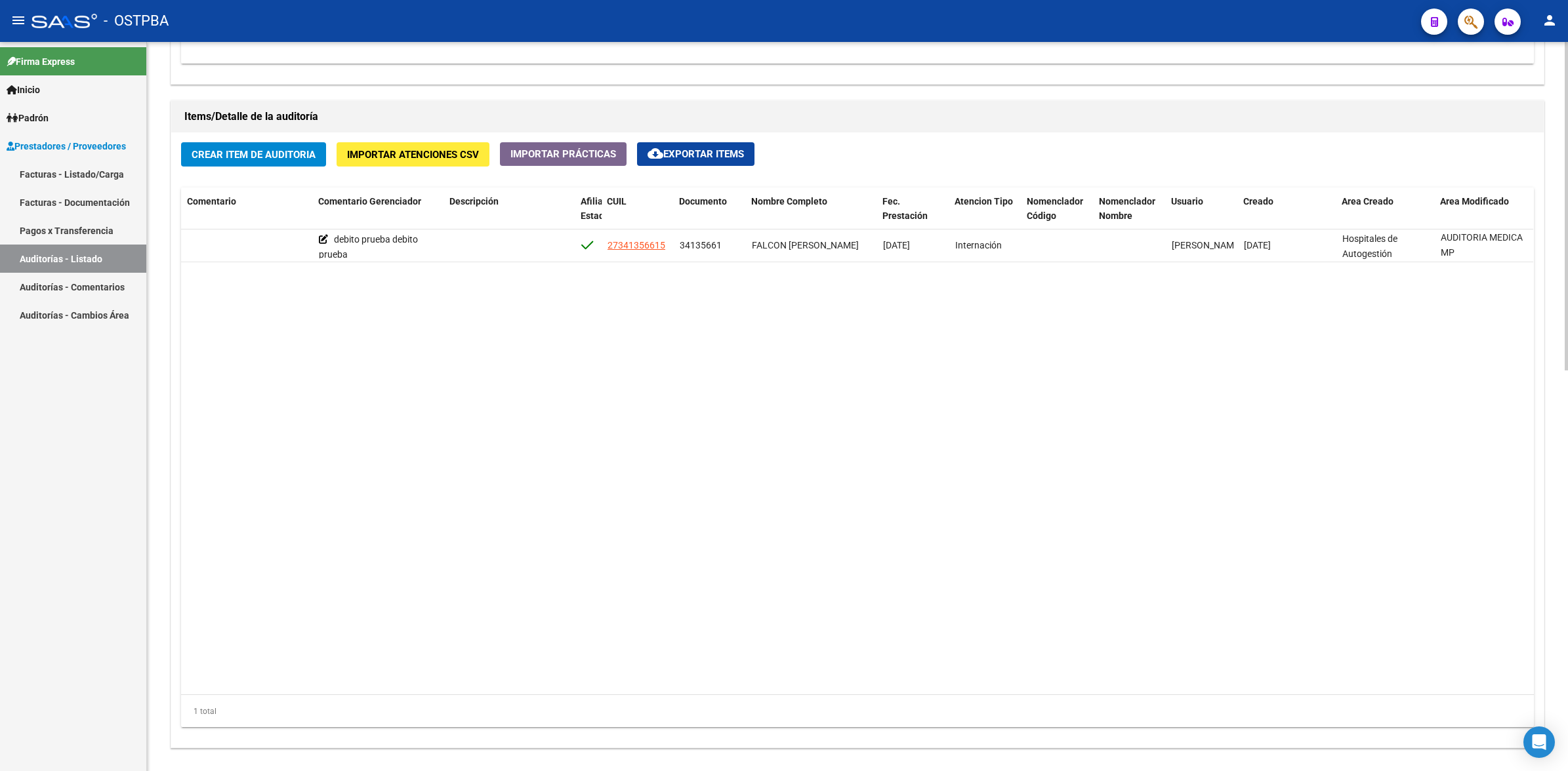
click at [1463, 392] on datatable-body "54889 D88 - MP Salud $ 1.437.440,00 $ 1.437.439,90 $ 0,10 debito prueba debito …" at bounding box center [857, 462] width 1352 height 465
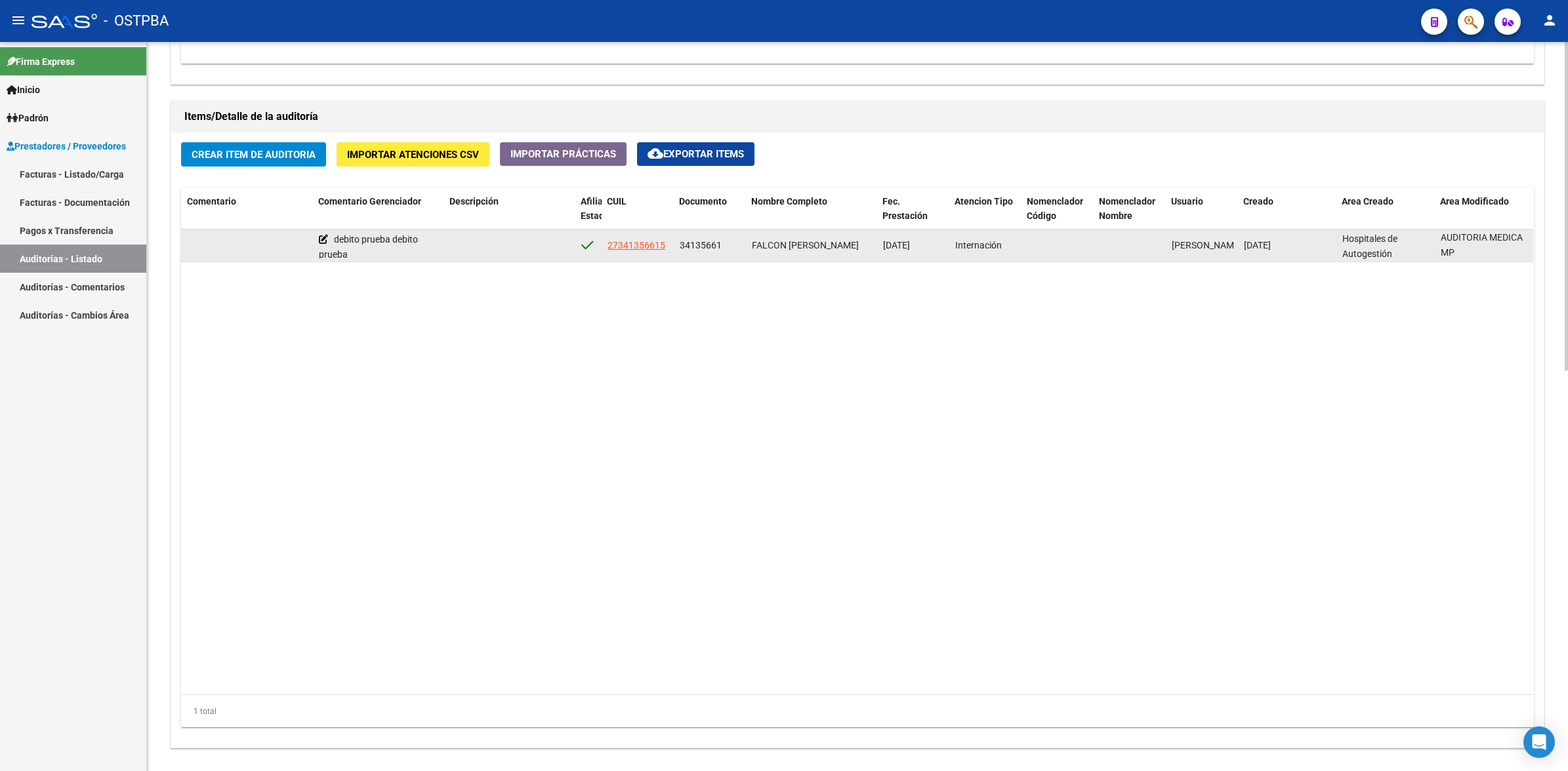
drag, startPoint x: 1437, startPoint y: 234, endPoint x: 1501, endPoint y: 257, distance: 68.0
click at [1501, 257] on datatable-body-cell "AUDITORIA MEDICA MP" at bounding box center [1484, 245] width 98 height 32
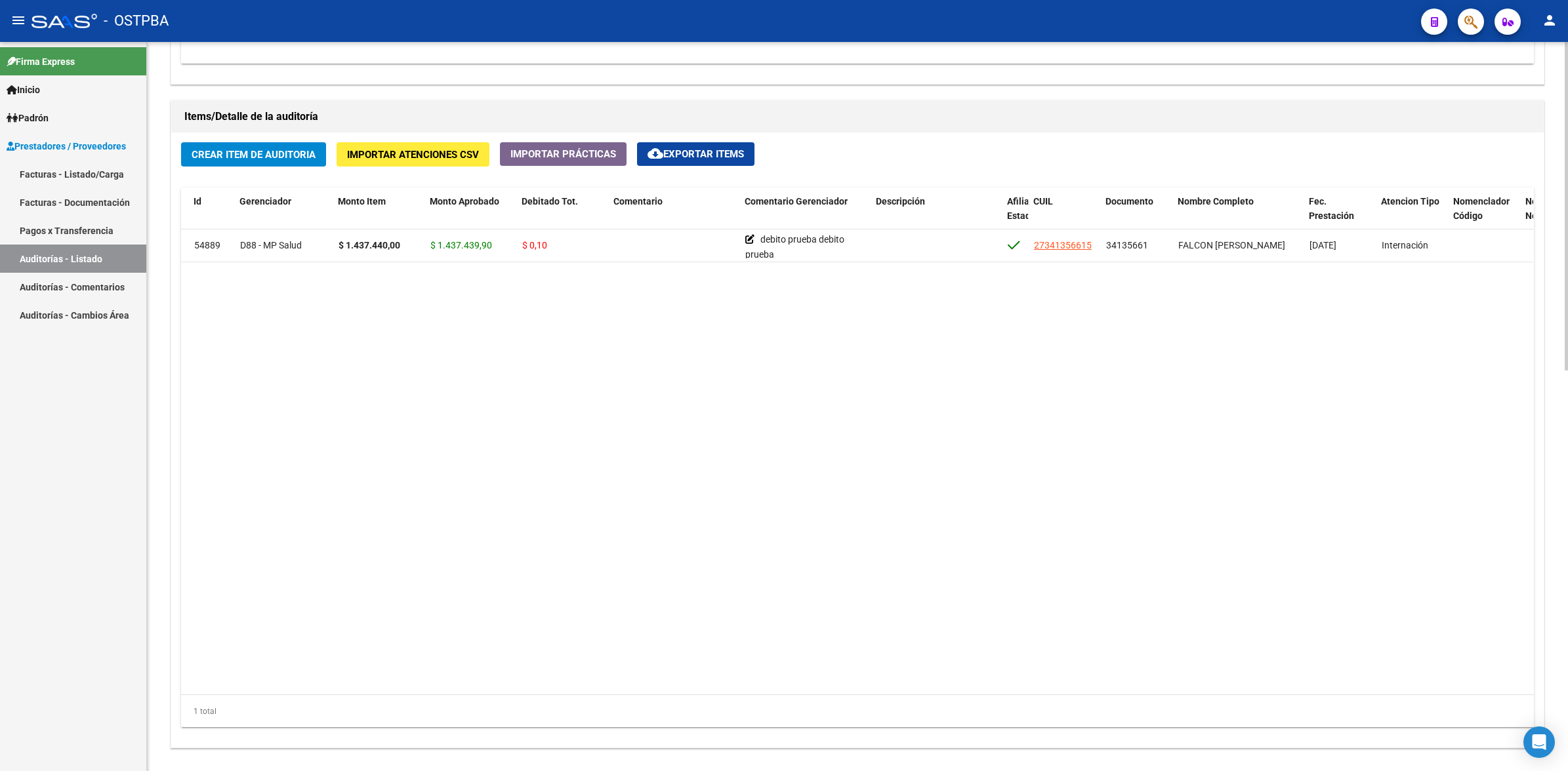
scroll to position [0, 0]
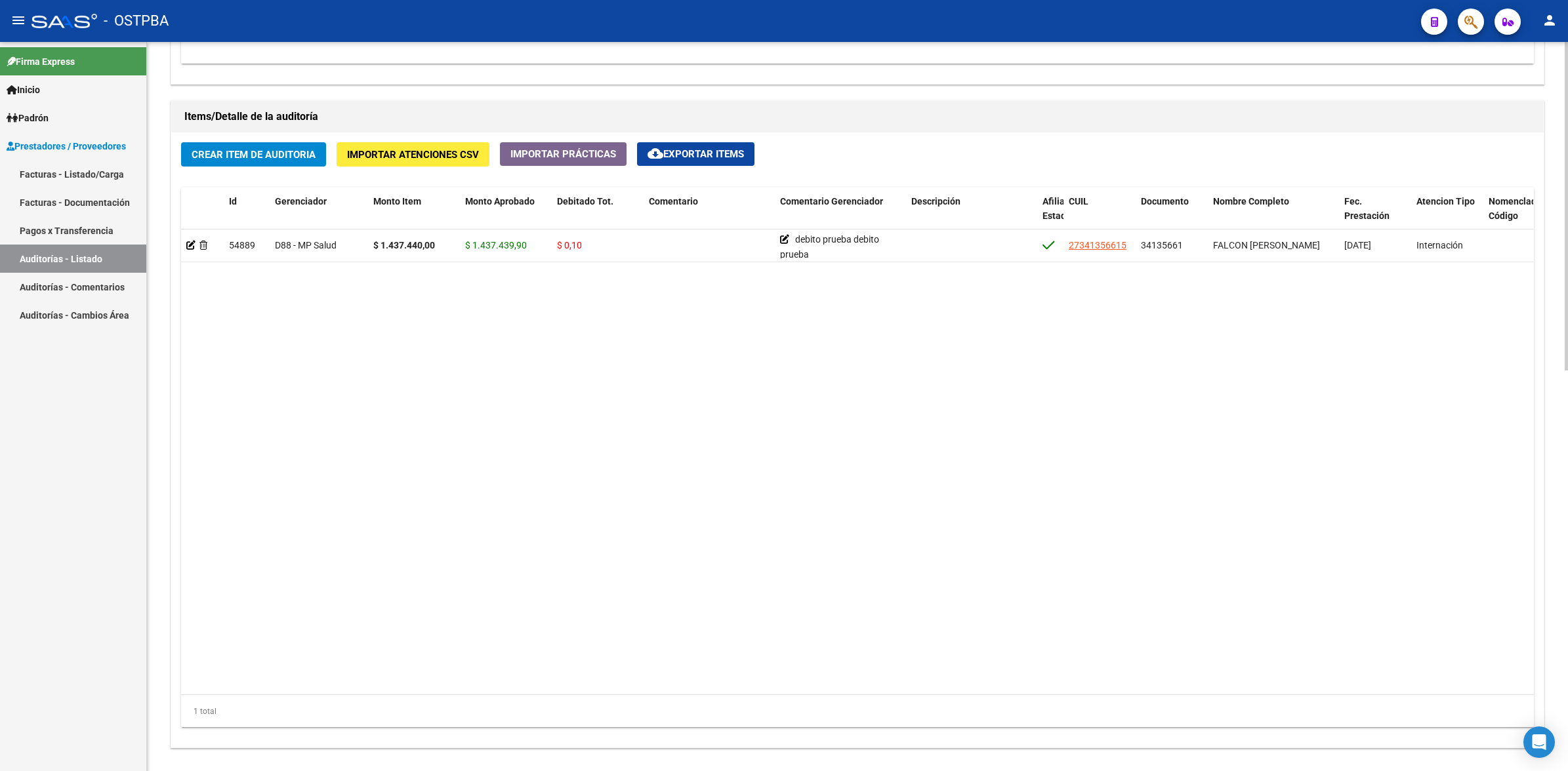
click at [1025, 546] on datatable-body "54889 D88 - MP Salud $ 1.437.440,00 $ 1.437.439,90 $ 0,10 debito prueba debito …" at bounding box center [857, 462] width 1352 height 465
click at [1177, 611] on datatable-body "54889 D88 - MP Salud $ 1.437.440,00 $ 1.437.439,90 $ 0,10 debito prueba debito …" at bounding box center [857, 462] width 1352 height 465
